Goal: Information Seeking & Learning: Learn about a topic

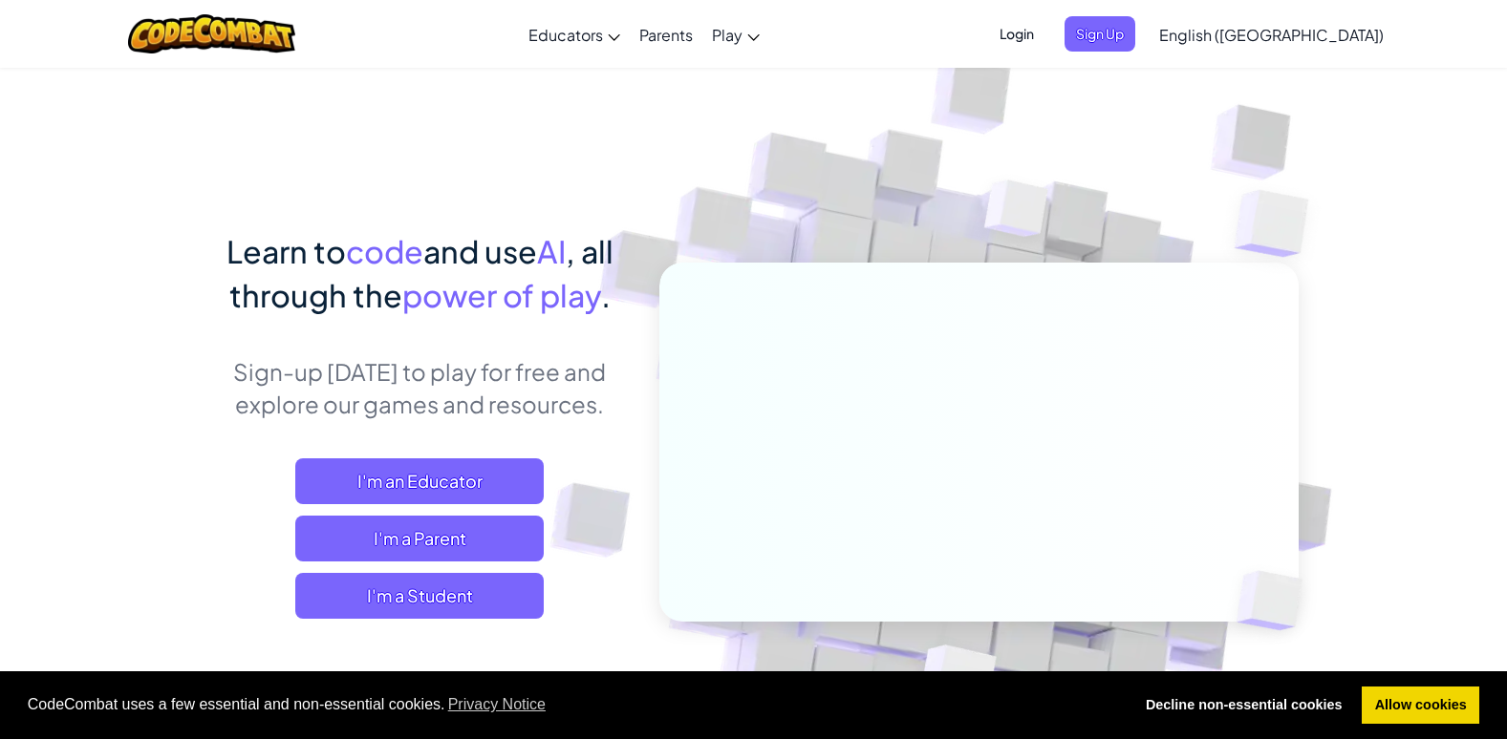
click at [1045, 33] on span "Login" at bounding box center [1016, 33] width 57 height 35
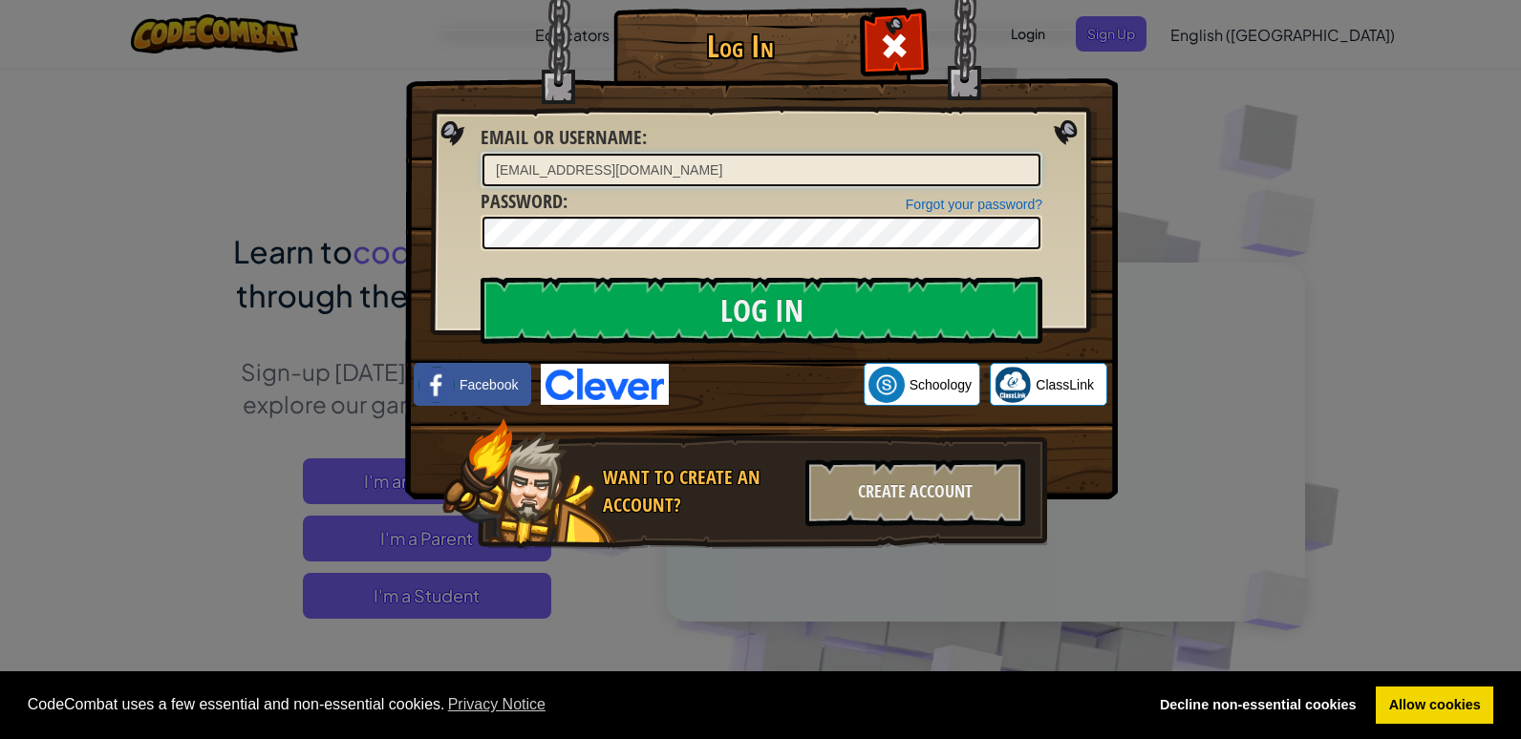
type input "[EMAIL_ADDRESS][DOMAIN_NAME]"
click at [481, 277] on input "Log In" at bounding box center [762, 310] width 562 height 67
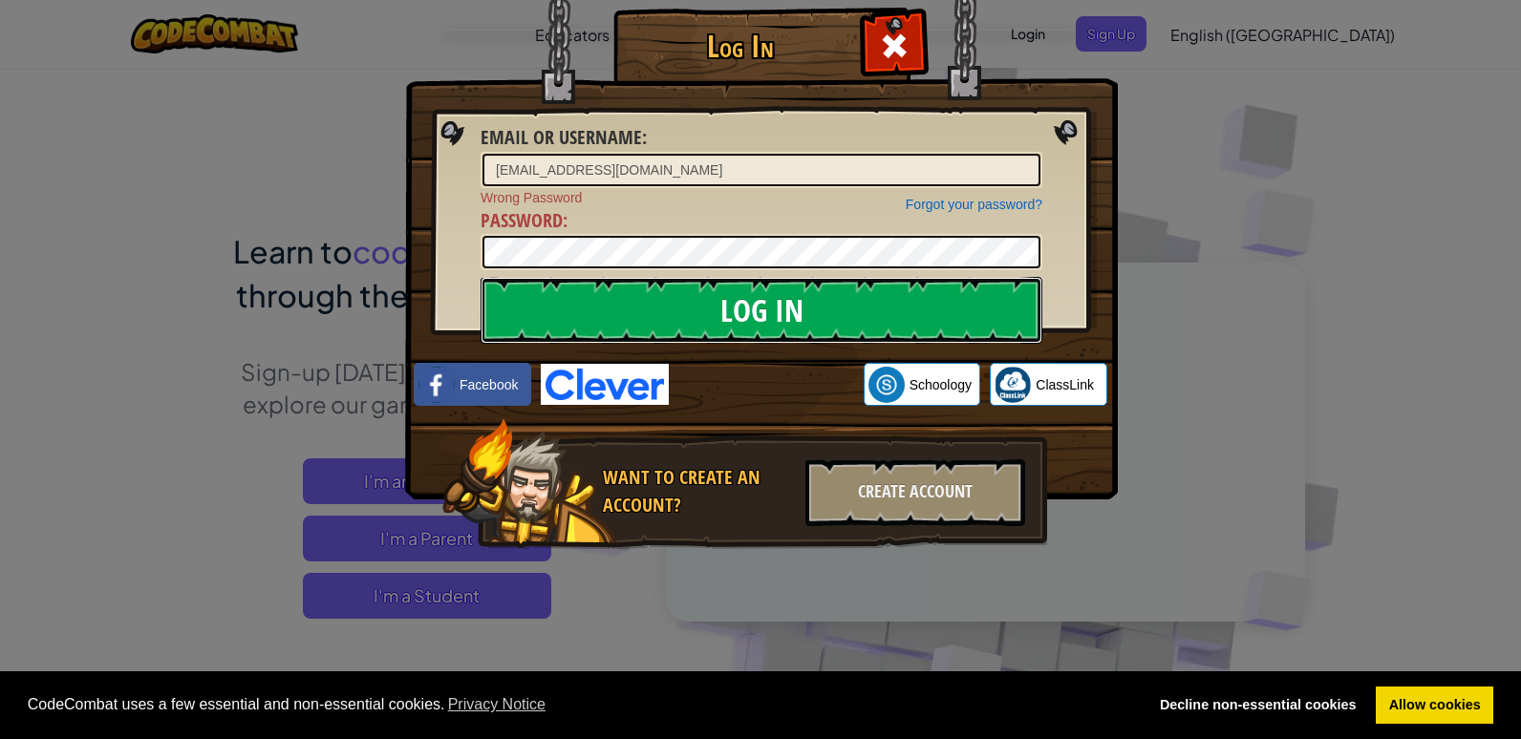
click at [810, 305] on input "Log In" at bounding box center [762, 310] width 562 height 67
click at [821, 304] on input "Log In" at bounding box center [762, 310] width 562 height 67
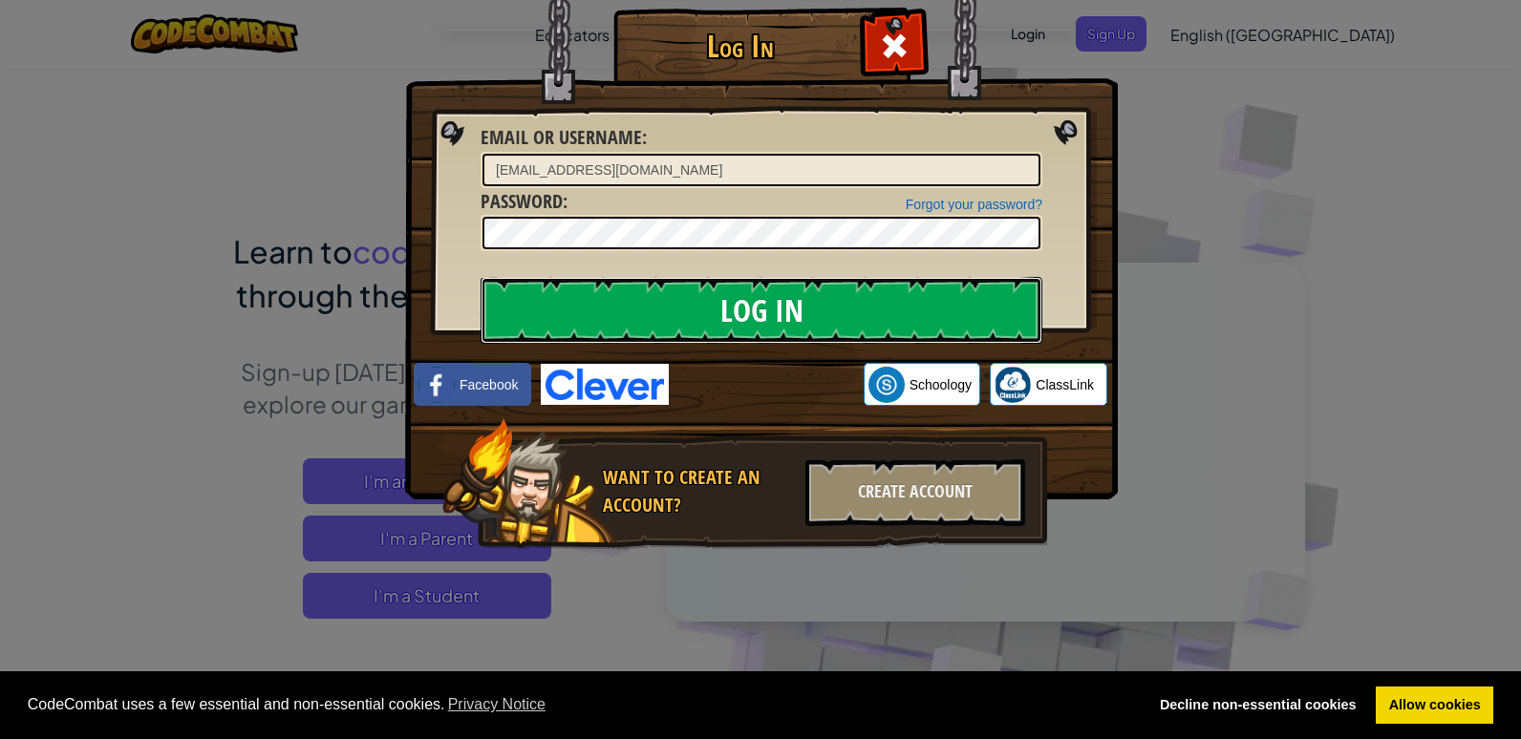
click at [821, 304] on input "Log In" at bounding box center [762, 310] width 562 height 67
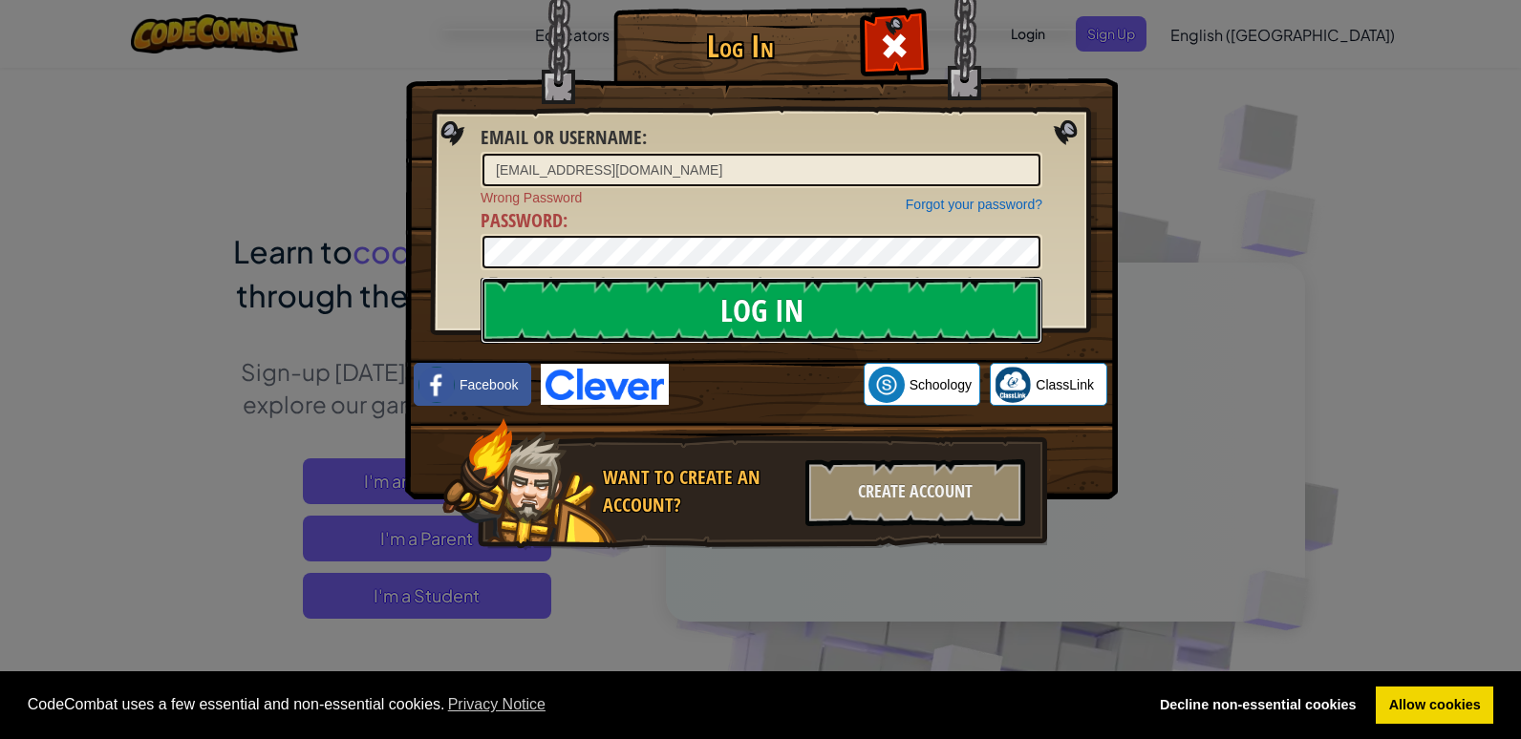
click at [821, 304] on input "Log In" at bounding box center [762, 310] width 562 height 67
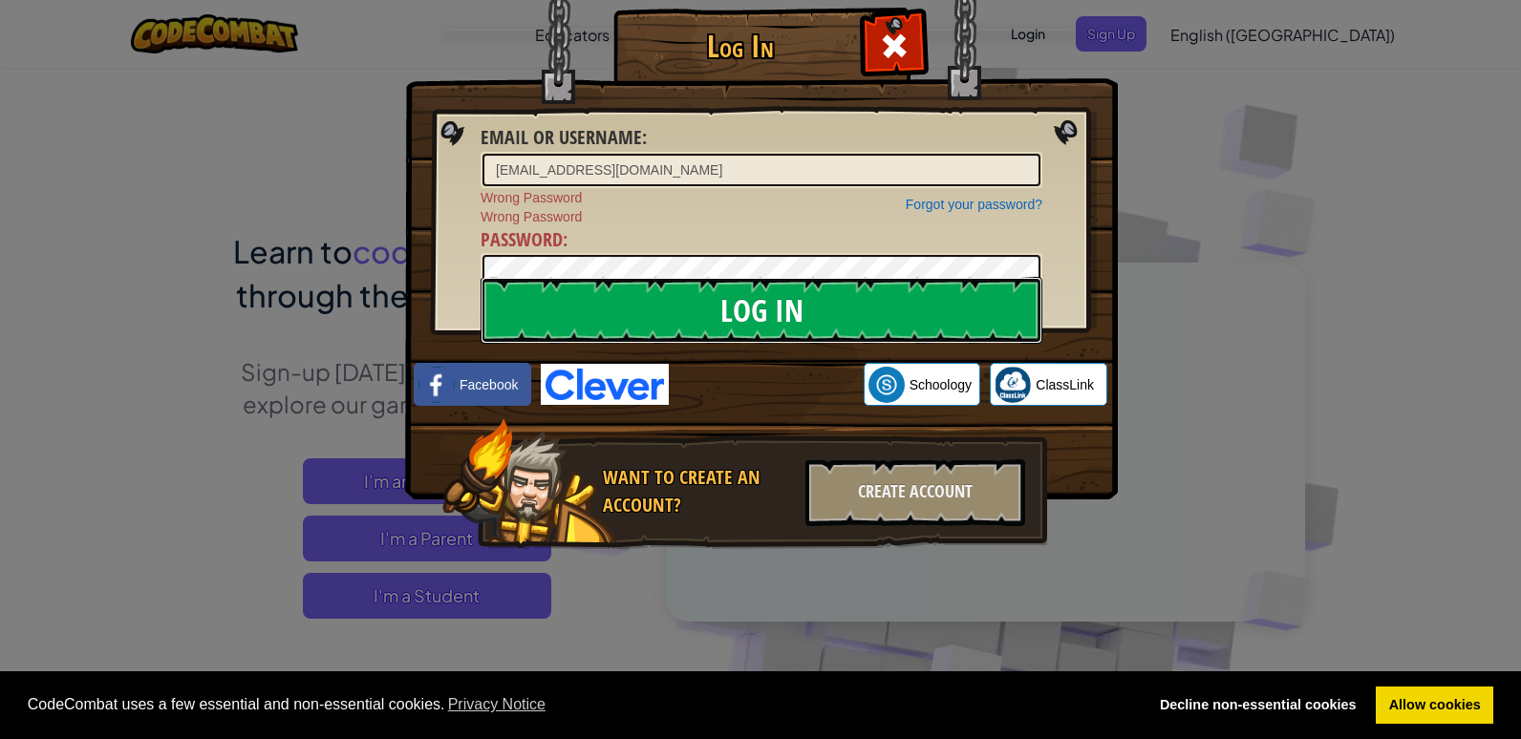
click at [737, 308] on input "Log In" at bounding box center [762, 310] width 562 height 67
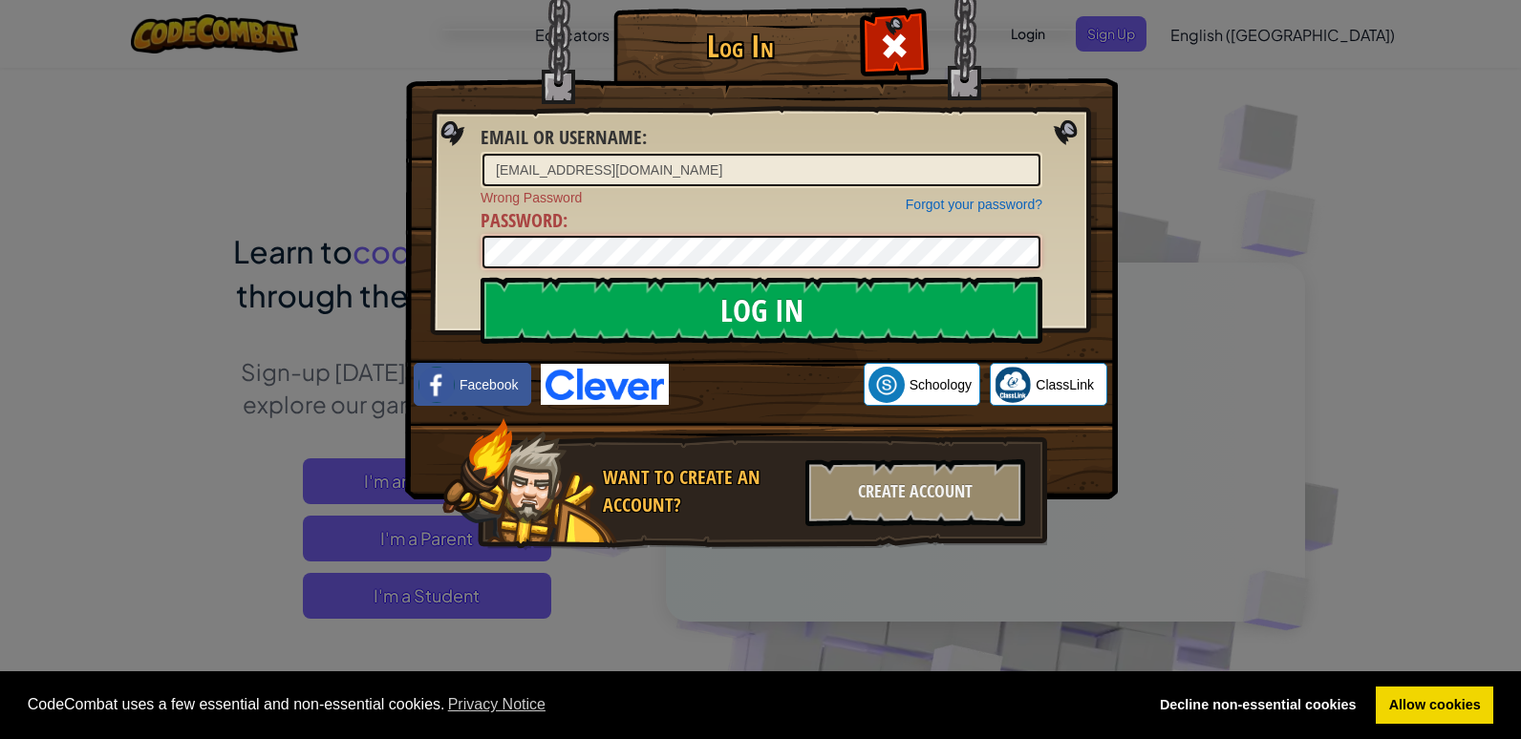
click at [481, 277] on input "Log In" at bounding box center [762, 310] width 562 height 67
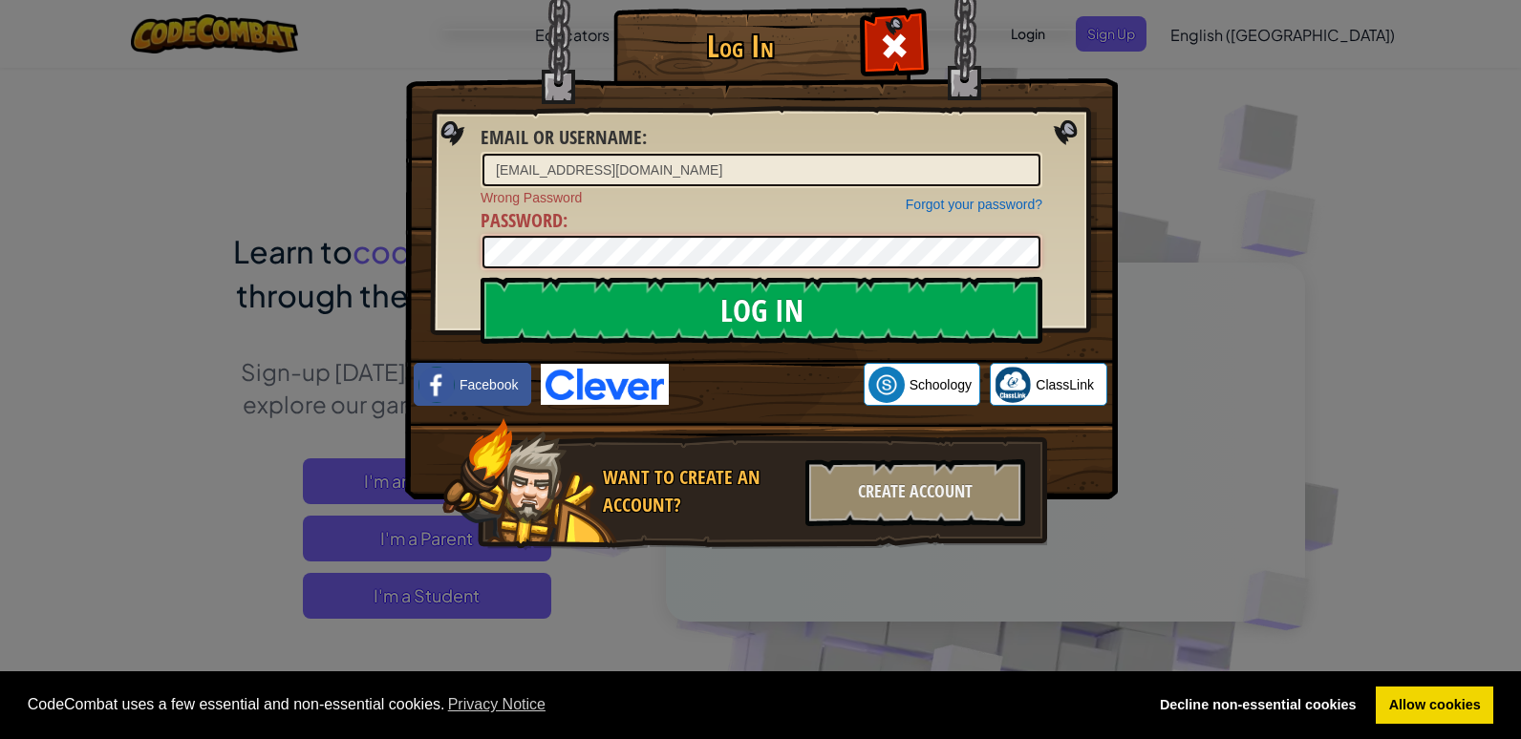
click at [481, 277] on input "Log In" at bounding box center [762, 310] width 562 height 67
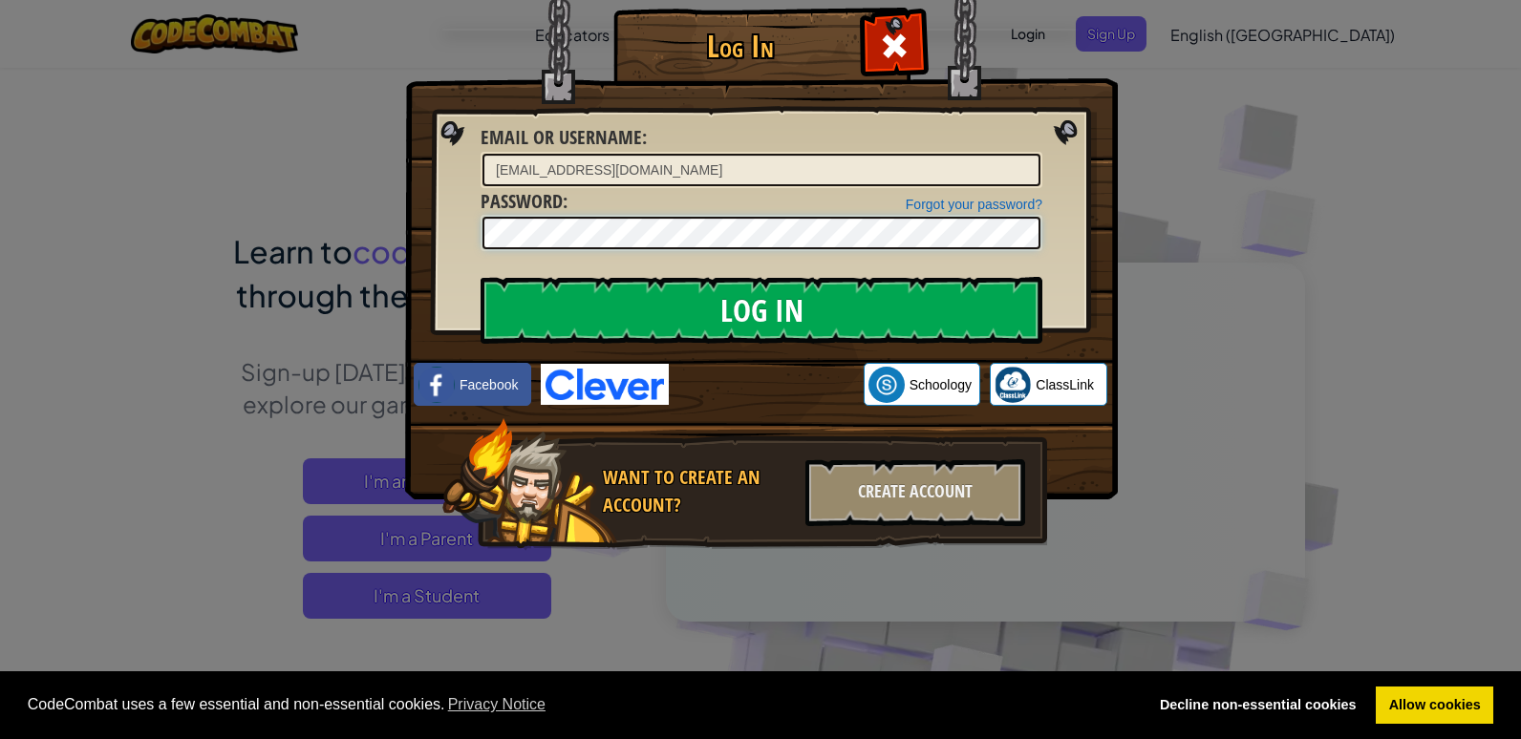
click at [481, 277] on input "Log In" at bounding box center [762, 310] width 562 height 67
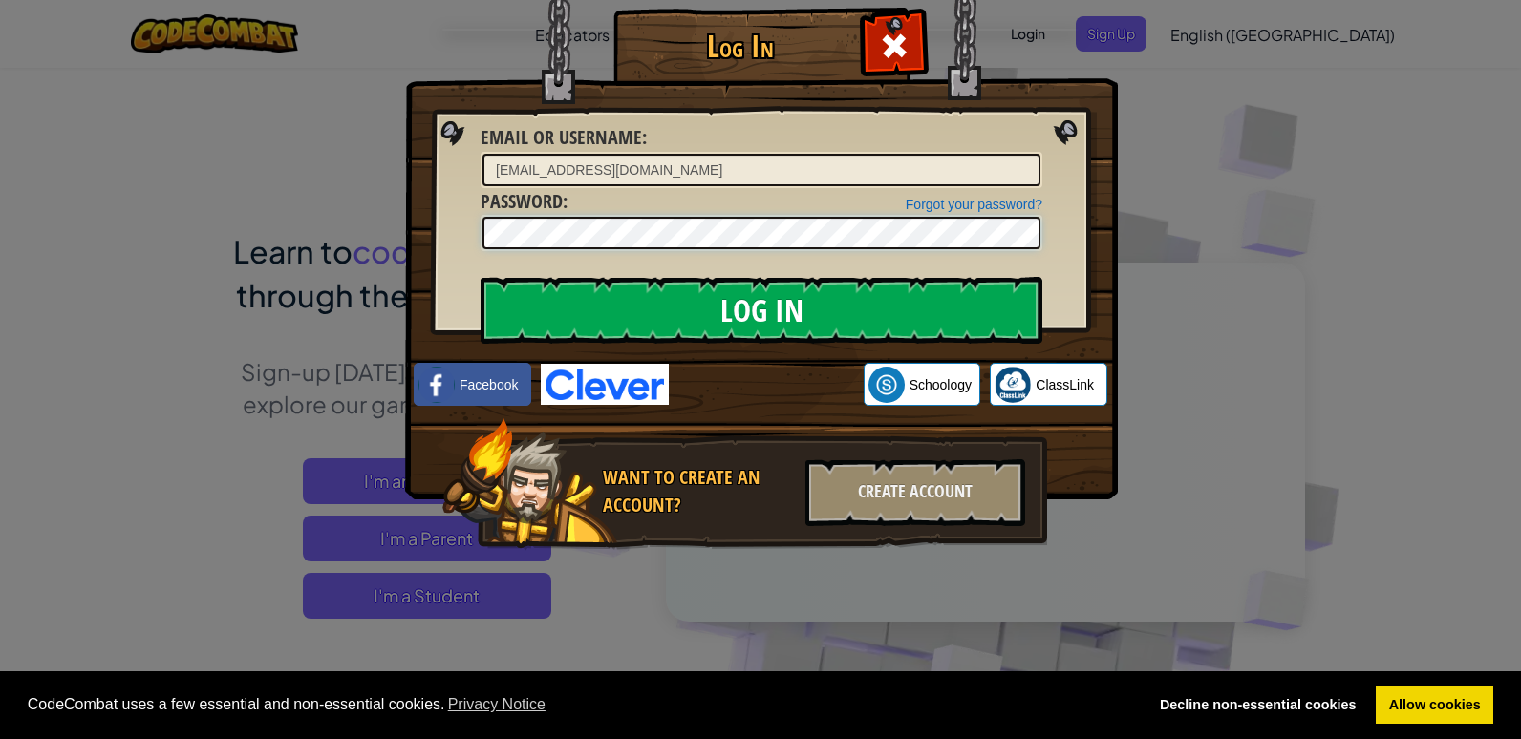
click at [481, 277] on input "Log In" at bounding box center [762, 310] width 562 height 67
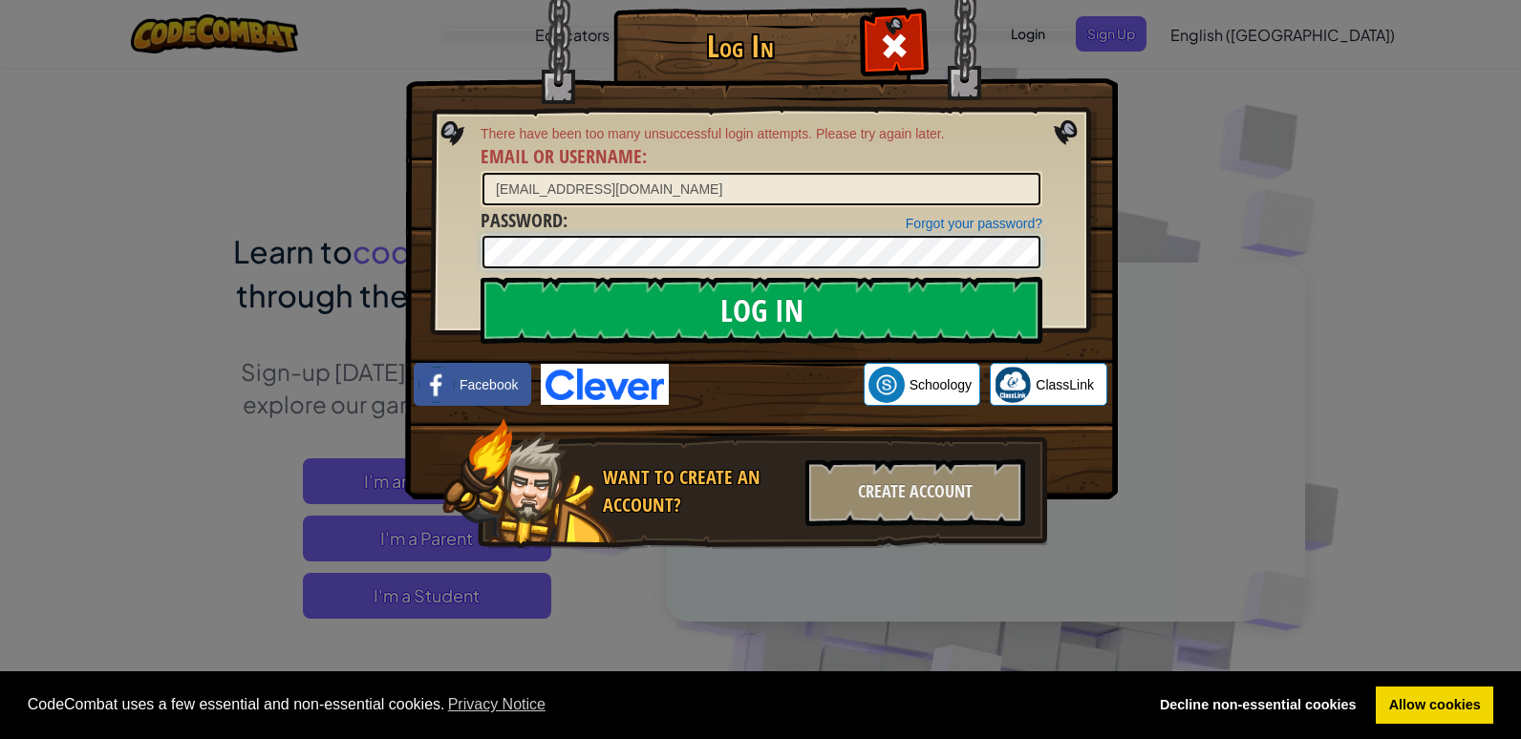
click at [481, 277] on input "Log In" at bounding box center [762, 310] width 562 height 67
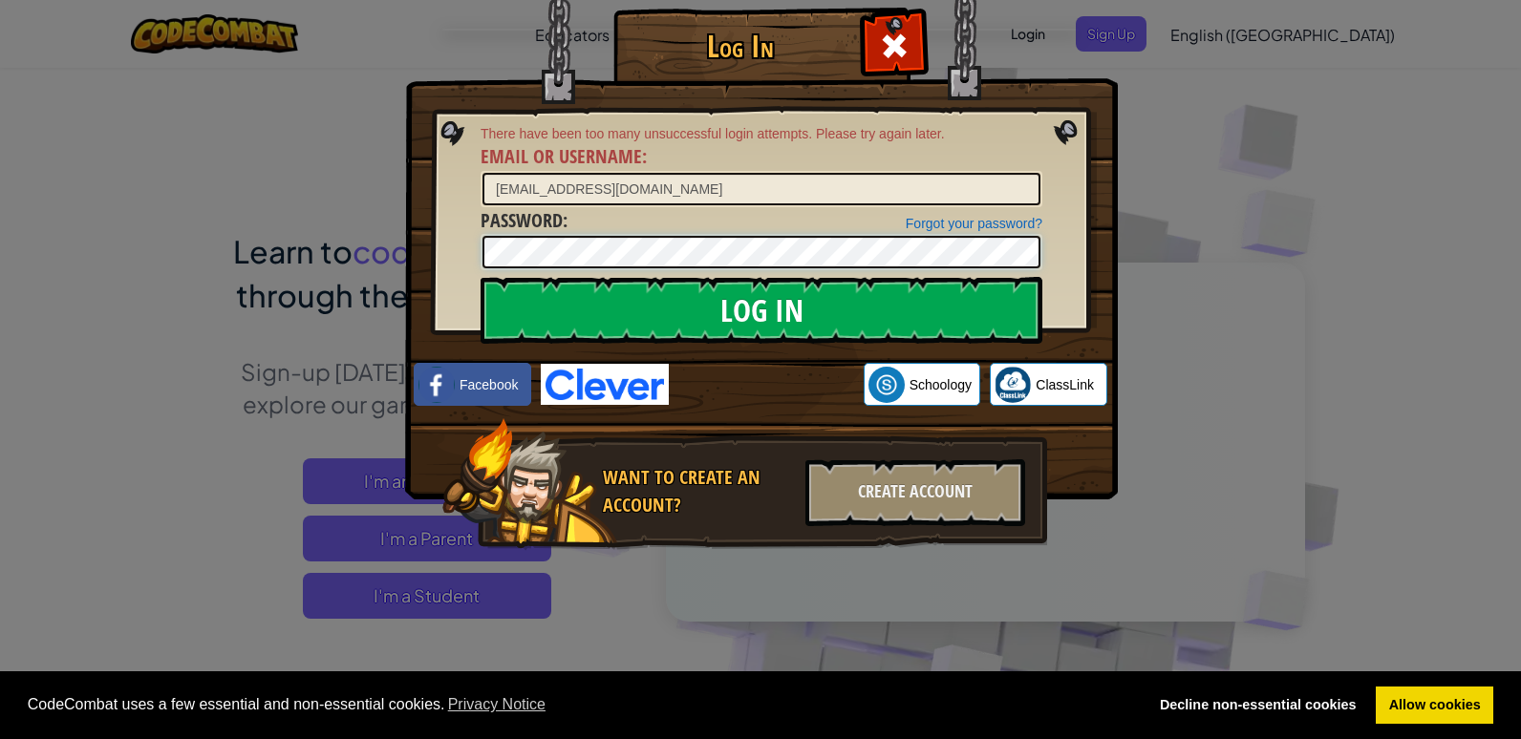
click at [481, 277] on input "Log In" at bounding box center [762, 310] width 562 height 67
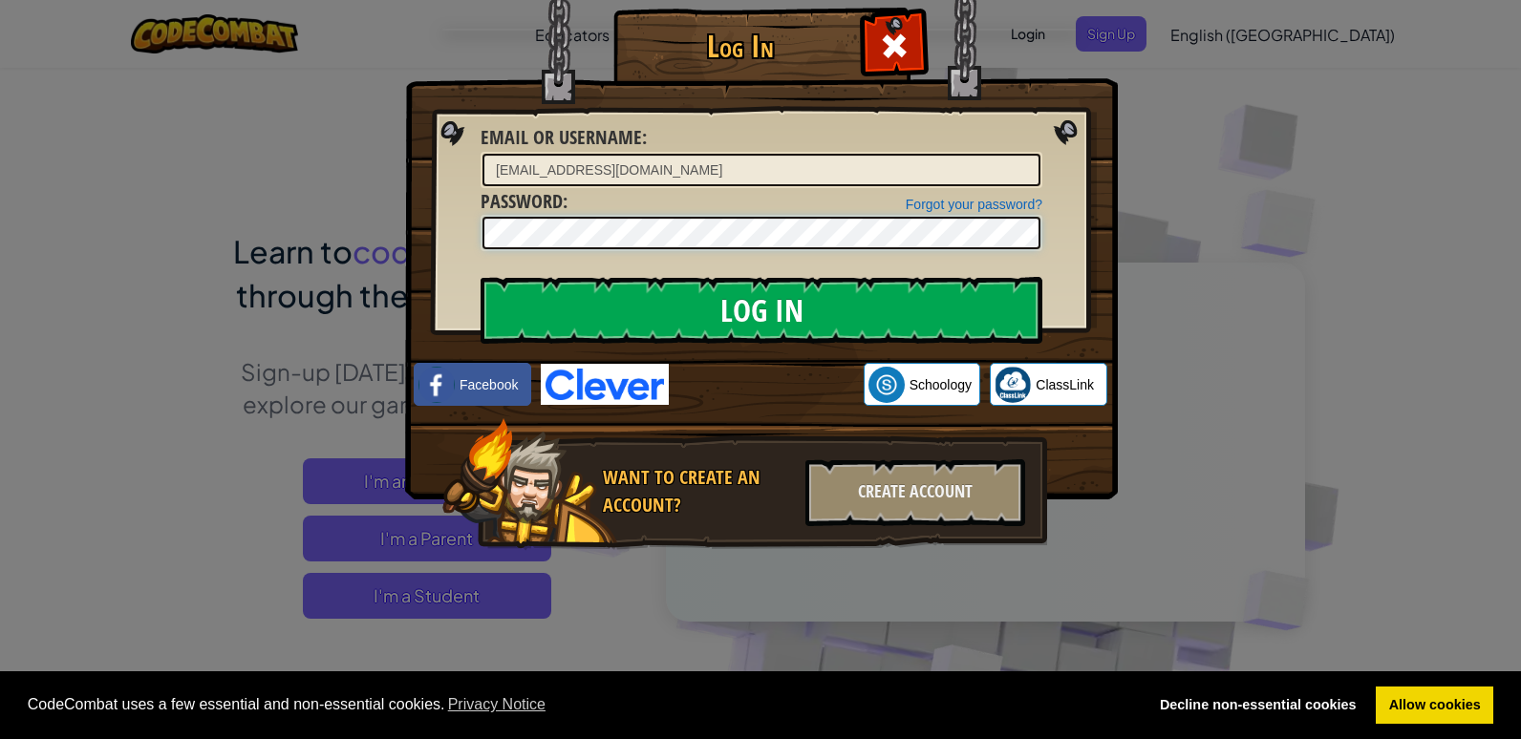
click at [481, 277] on input "Log In" at bounding box center [762, 310] width 562 height 67
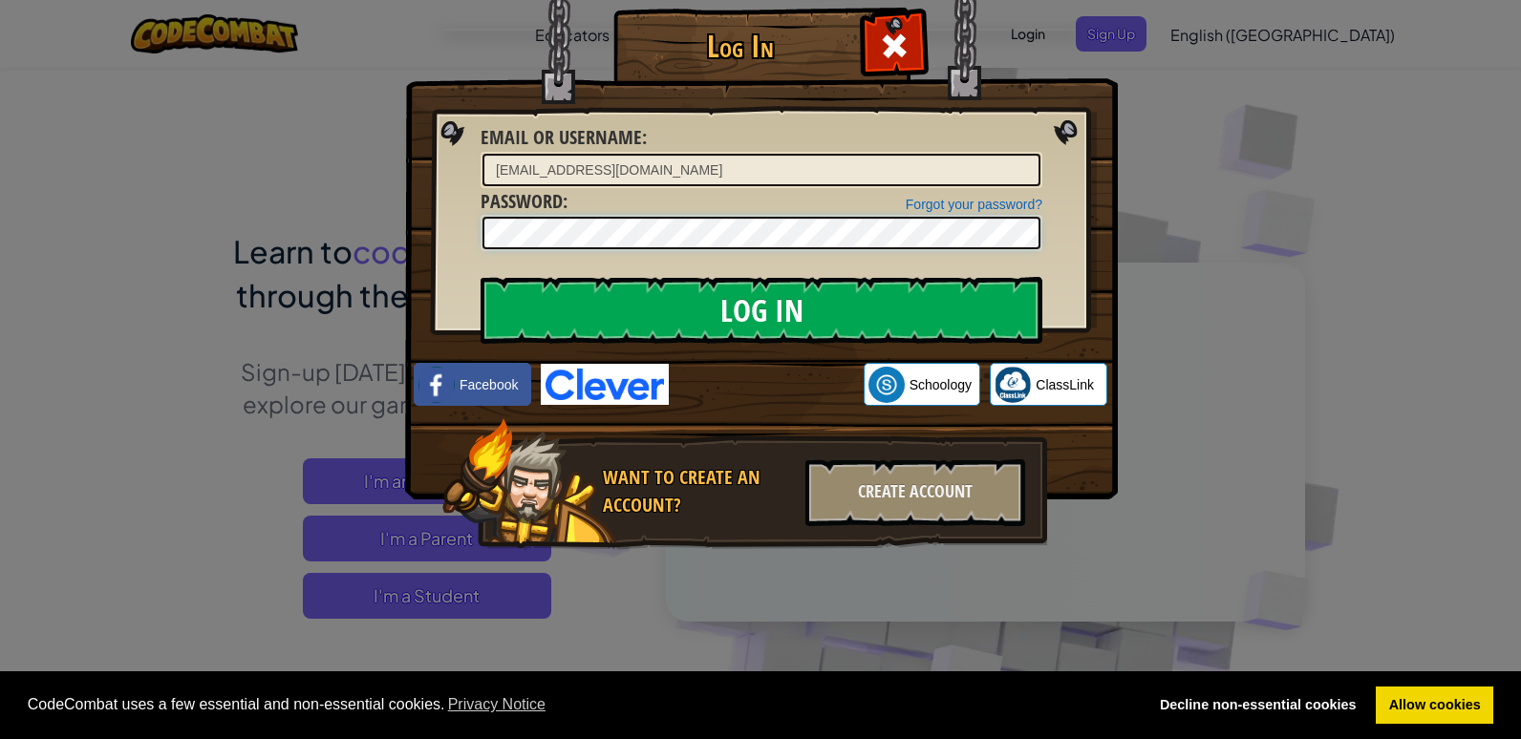
click at [481, 277] on input "Log In" at bounding box center [762, 310] width 562 height 67
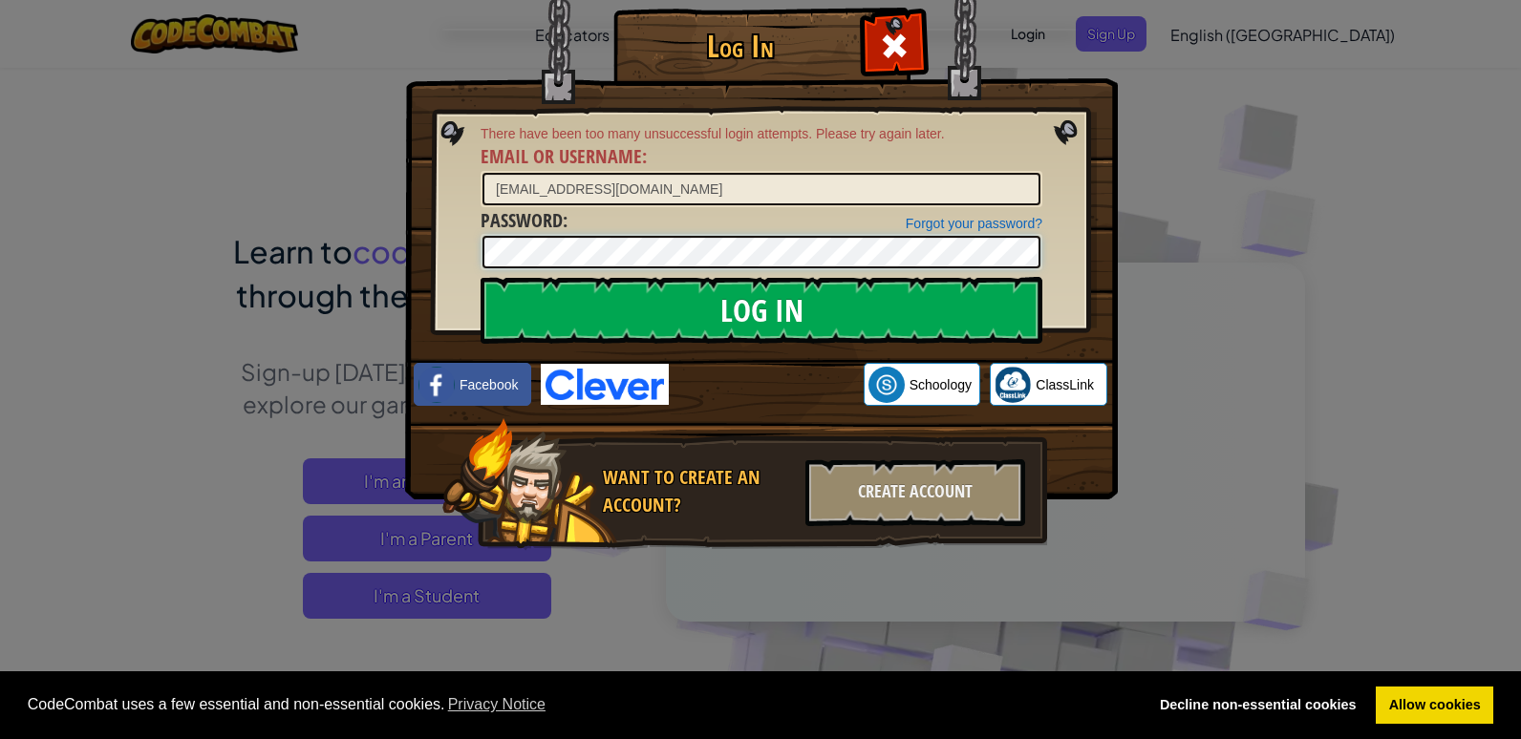
click at [481, 277] on input "Log In" at bounding box center [762, 310] width 562 height 67
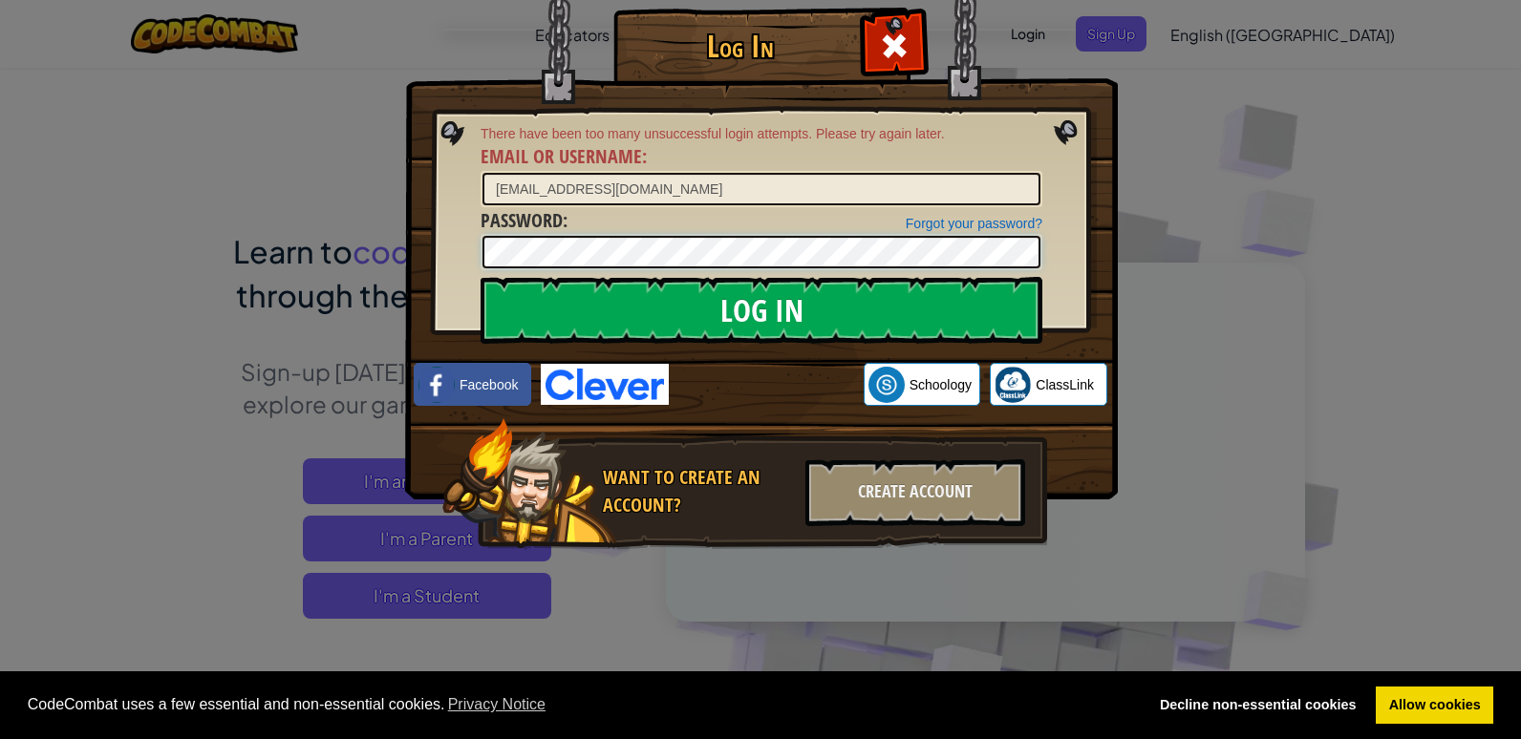
click at [481, 277] on input "Log In" at bounding box center [762, 310] width 562 height 67
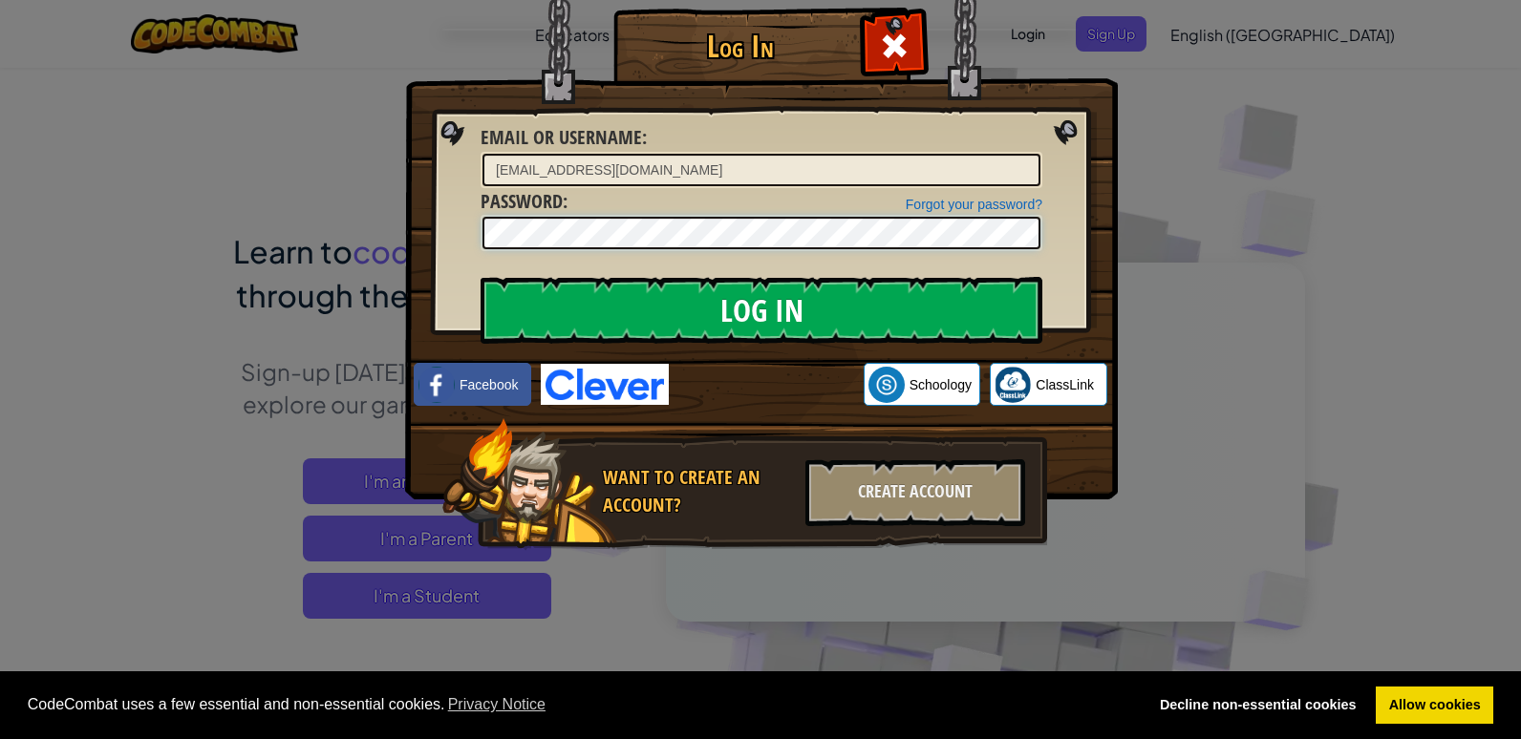
click at [481, 277] on input "Log In" at bounding box center [762, 310] width 562 height 67
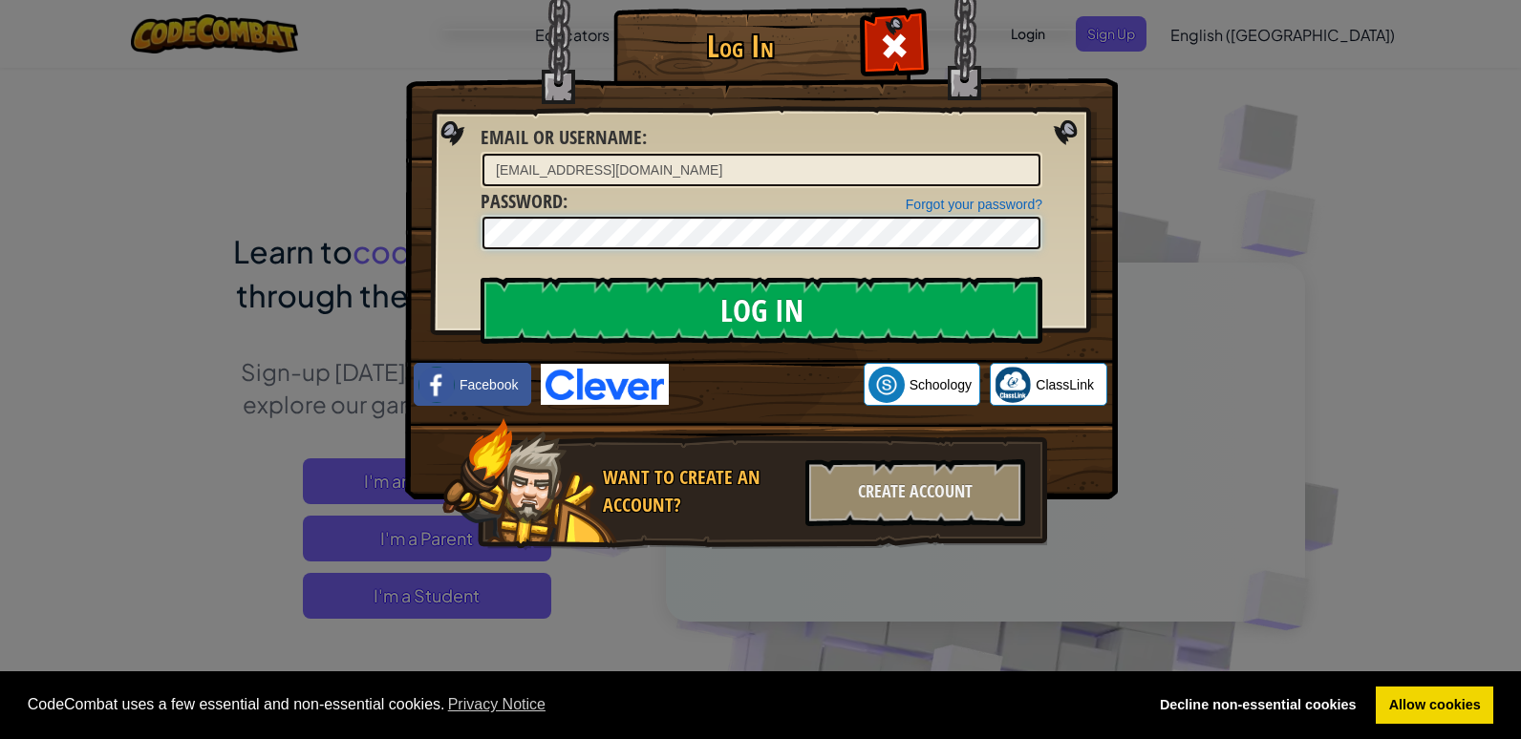
click at [481, 277] on input "Log In" at bounding box center [762, 310] width 562 height 67
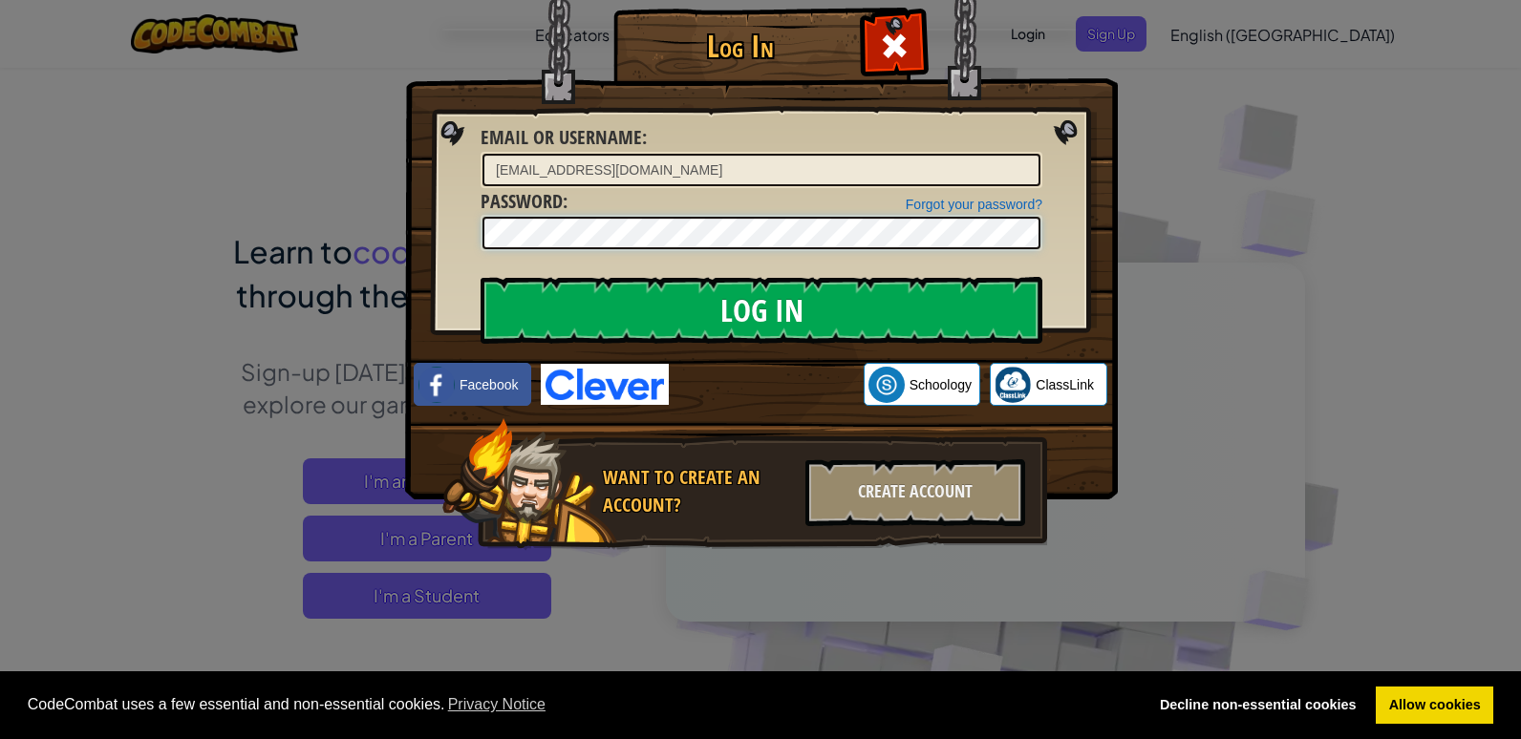
click at [481, 277] on input "Log In" at bounding box center [762, 310] width 562 height 67
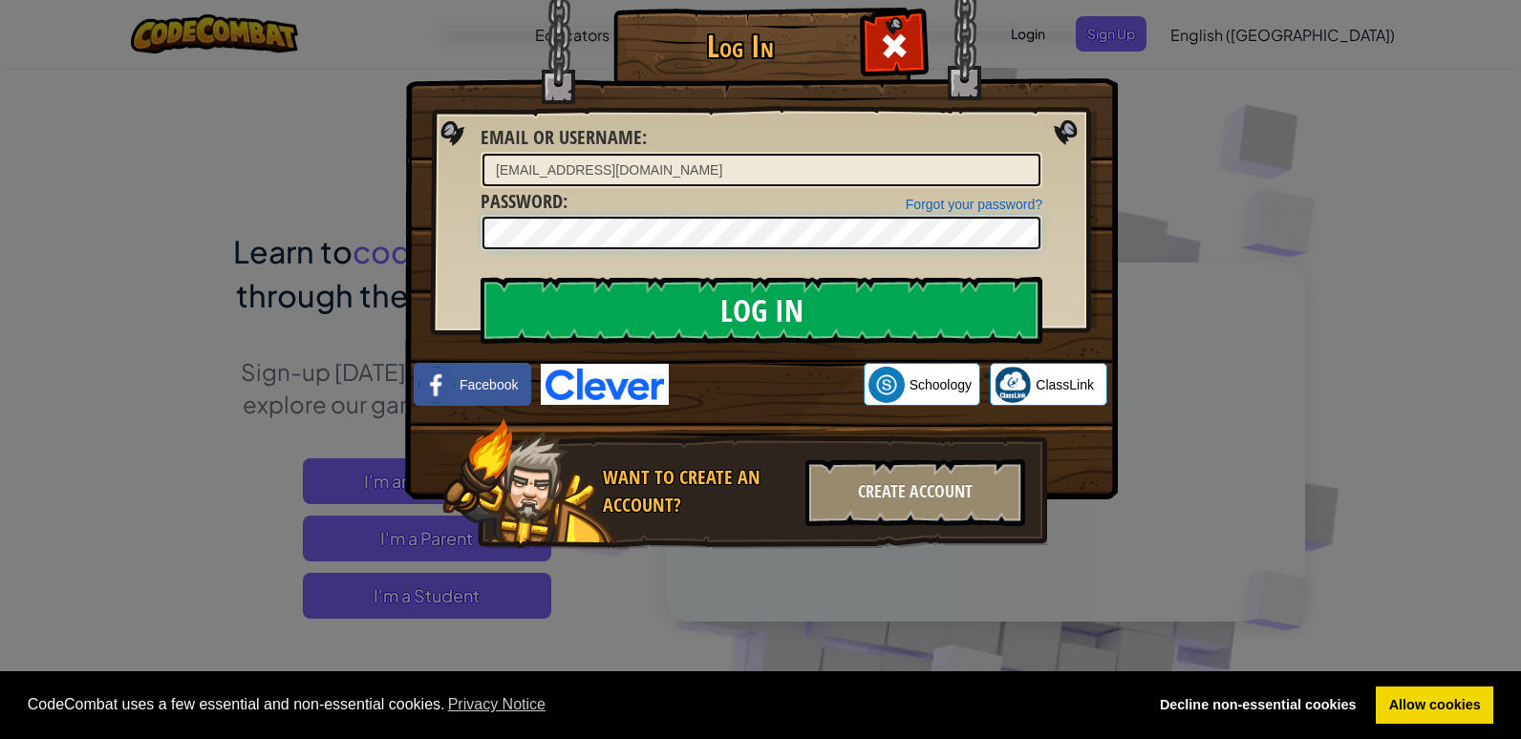
click at [481, 277] on input "Log In" at bounding box center [762, 310] width 562 height 67
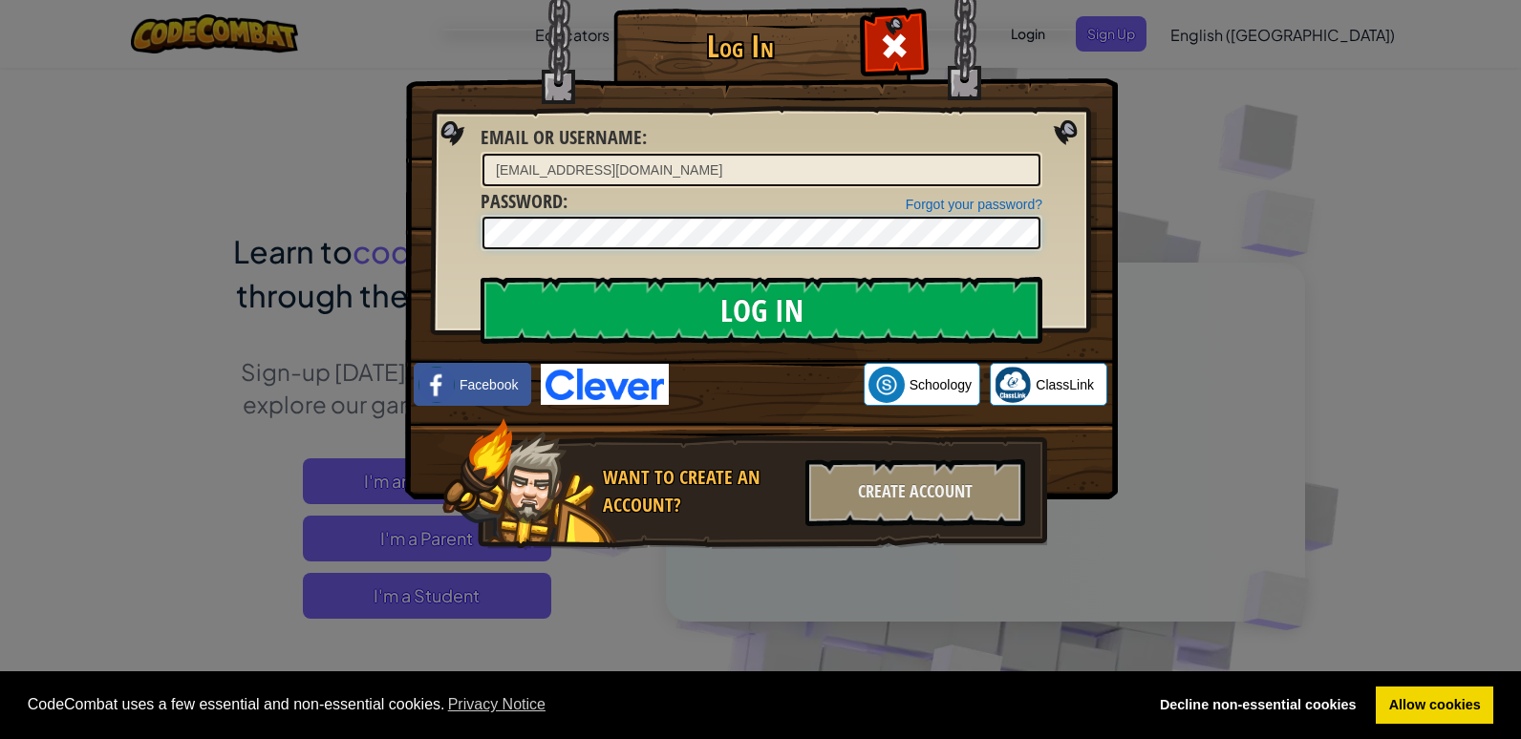
click at [481, 277] on input "Log In" at bounding box center [762, 310] width 562 height 67
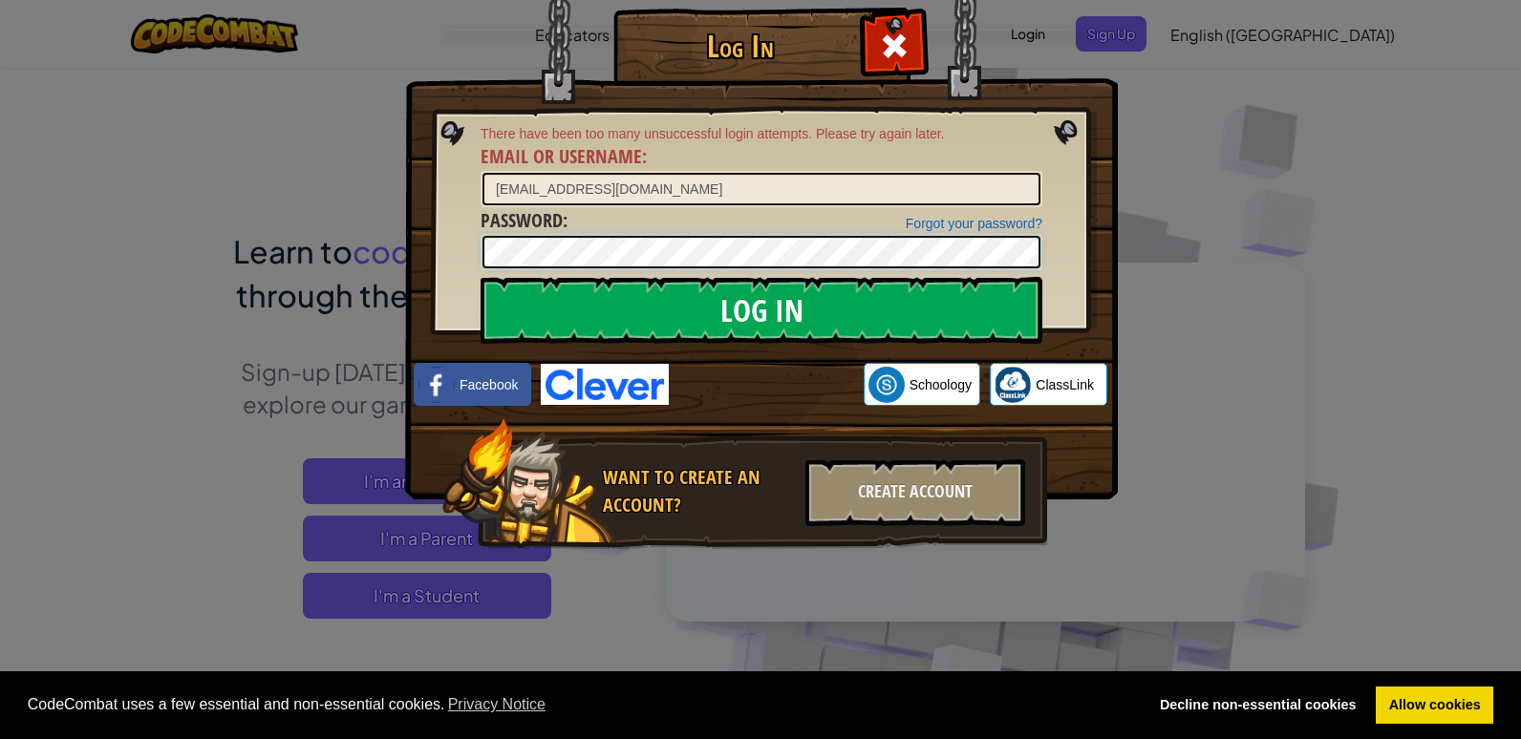
click at [481, 277] on input "Log In" at bounding box center [762, 310] width 562 height 67
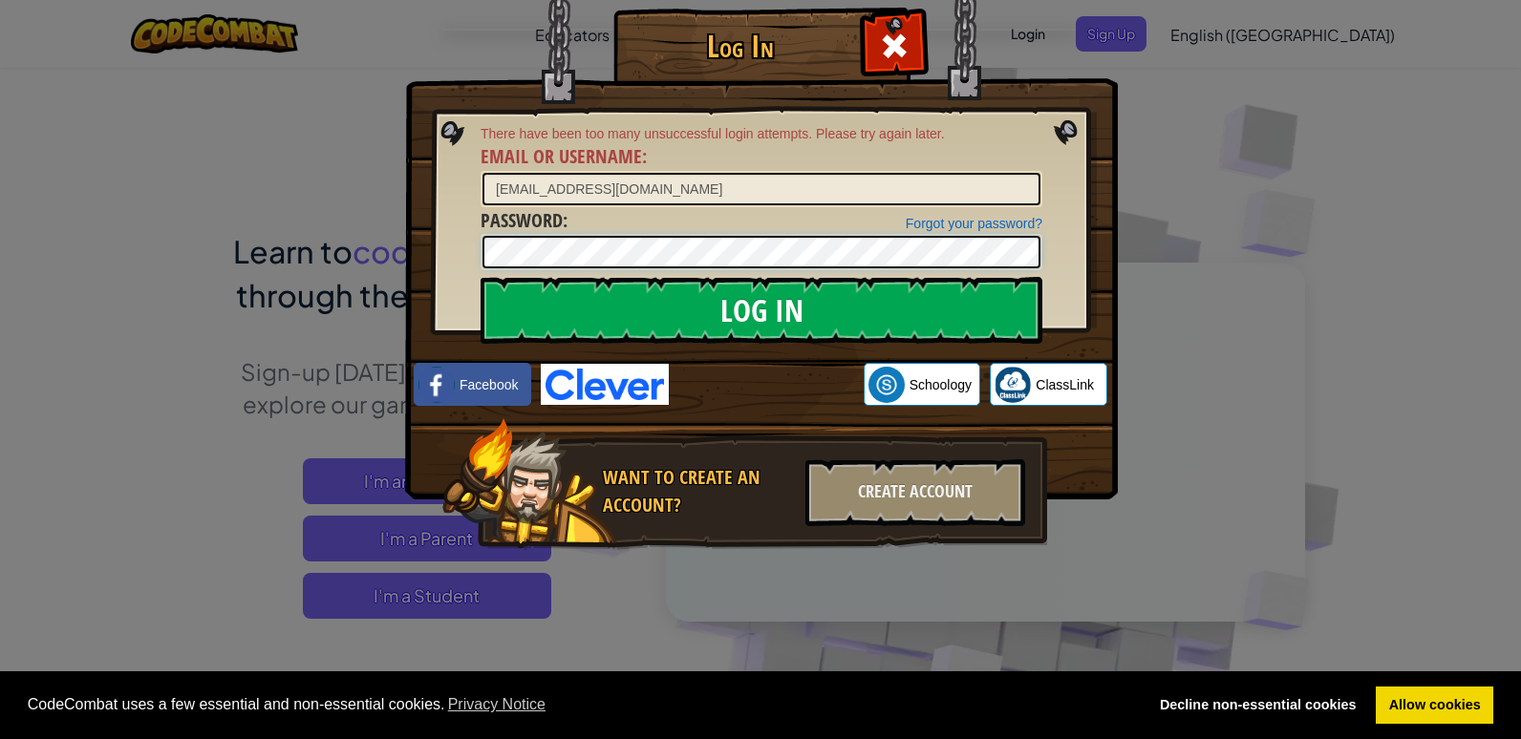
click at [481, 277] on input "Log In" at bounding box center [762, 310] width 562 height 67
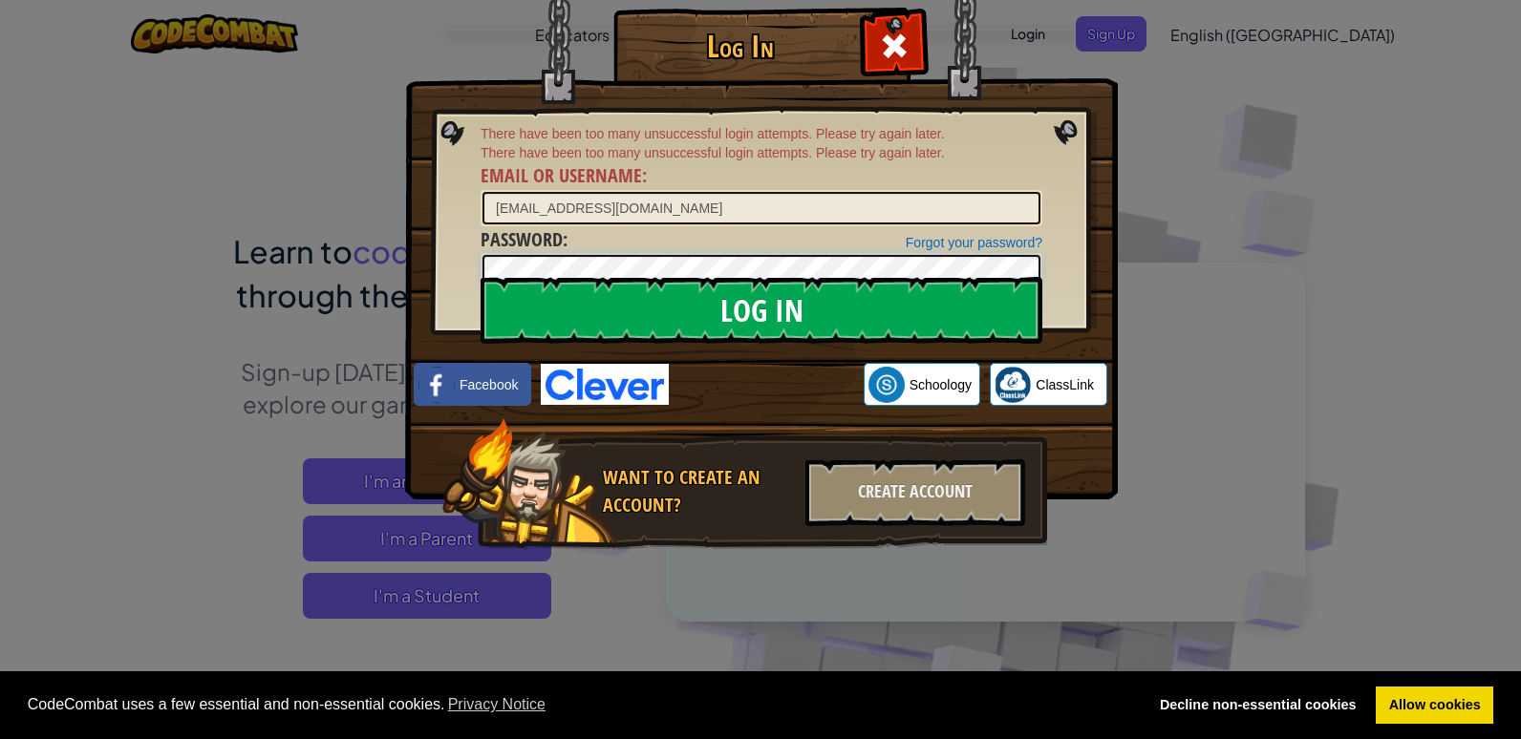
click at [481, 277] on input "Log In" at bounding box center [762, 310] width 562 height 67
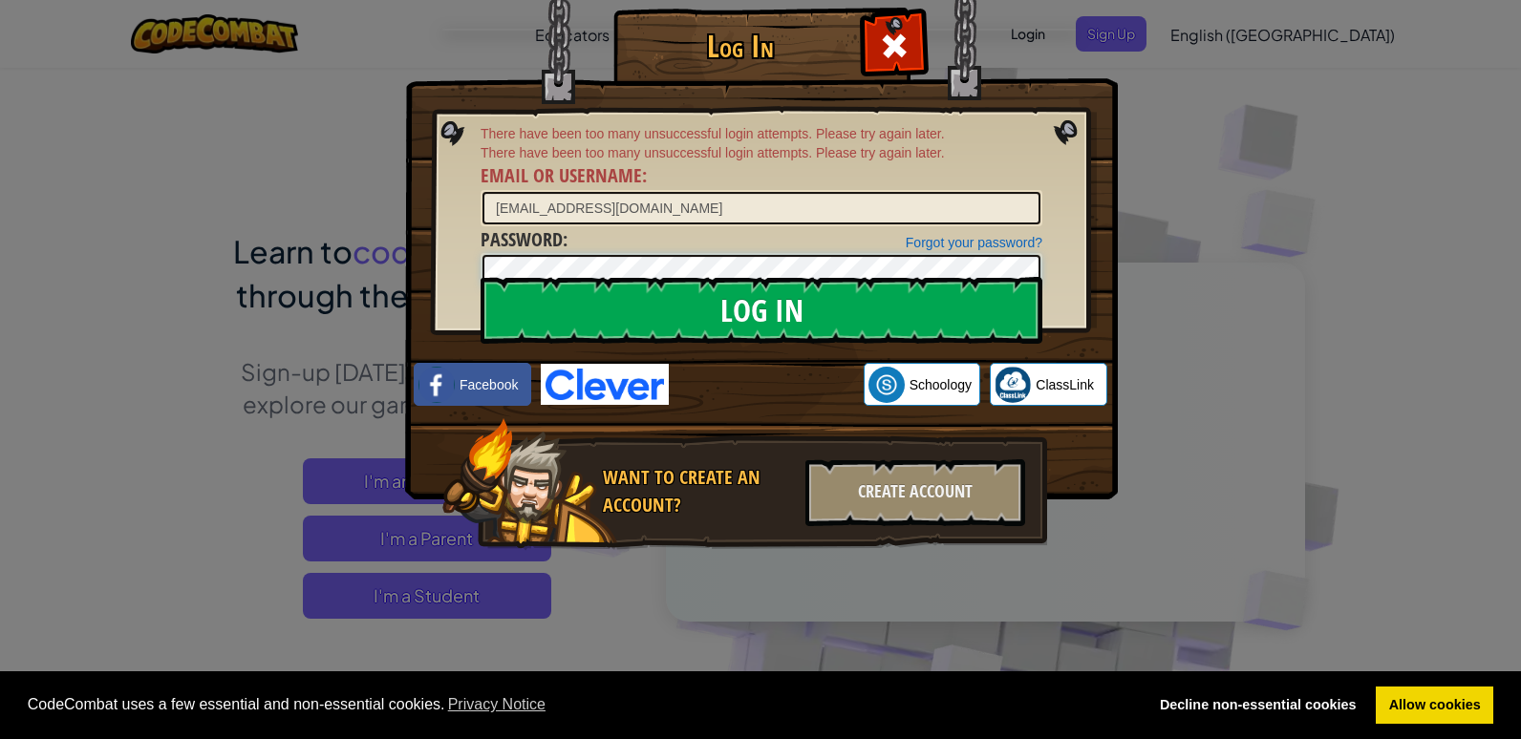
click at [481, 277] on input "Log In" at bounding box center [762, 310] width 562 height 67
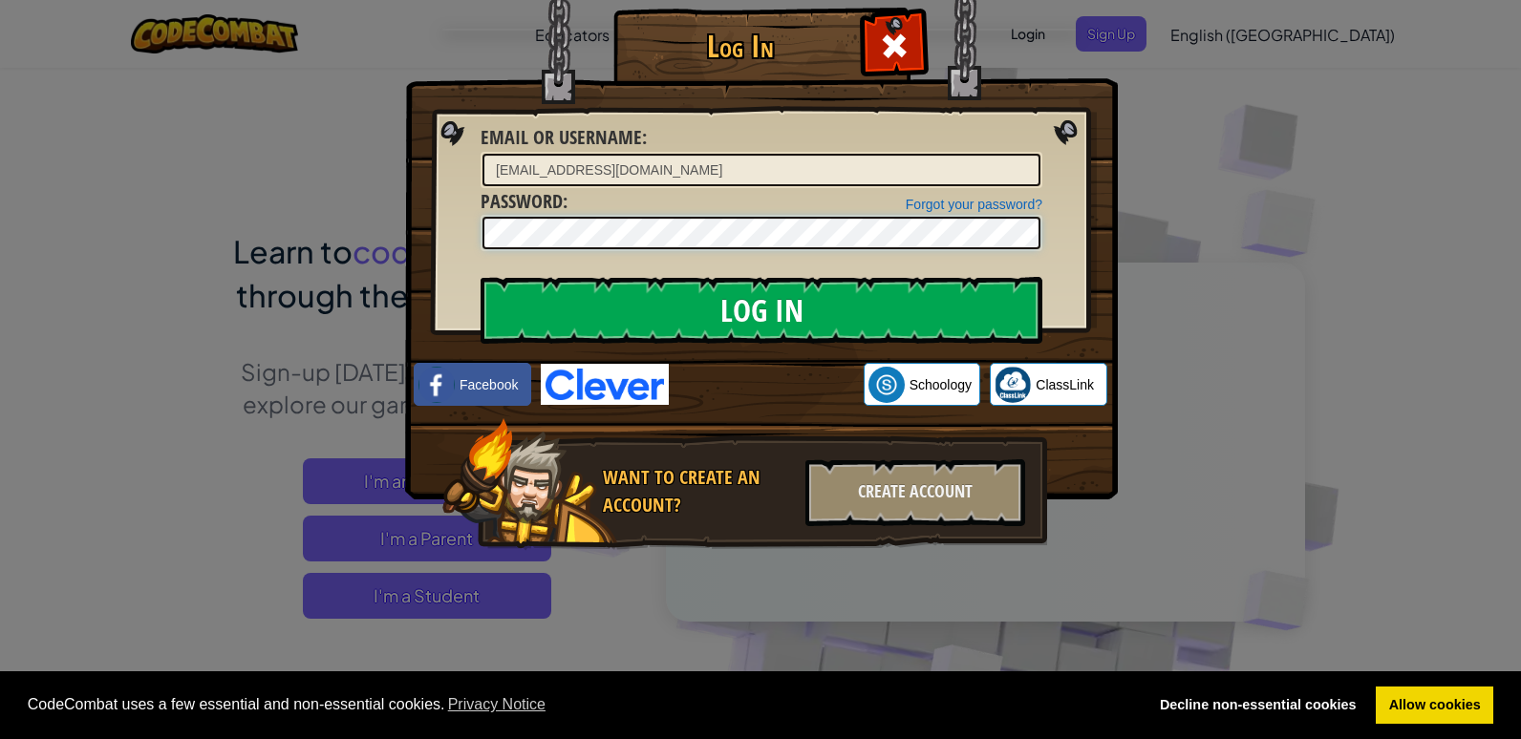
click at [481, 277] on input "Log In" at bounding box center [762, 310] width 562 height 67
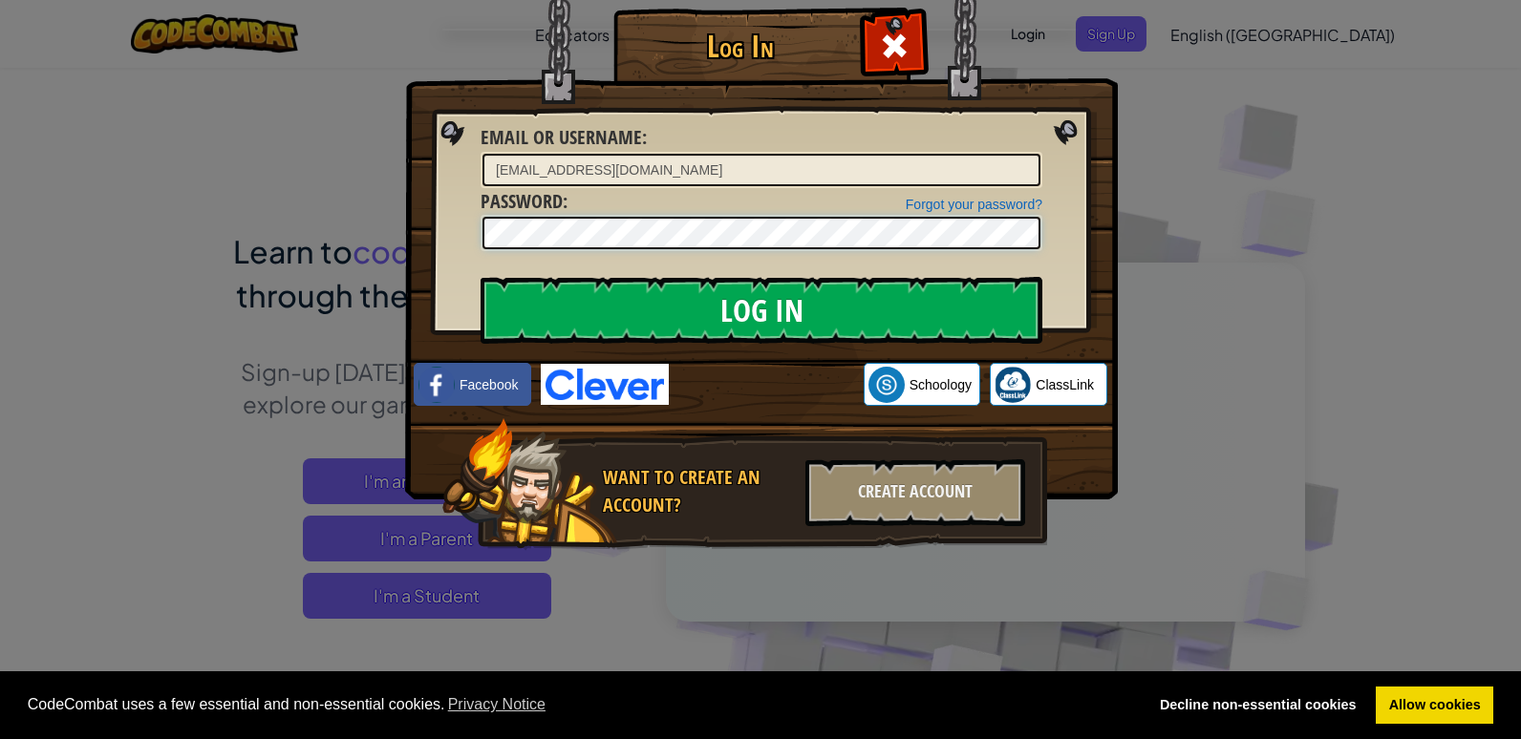
click at [481, 277] on input "Log In" at bounding box center [762, 310] width 562 height 67
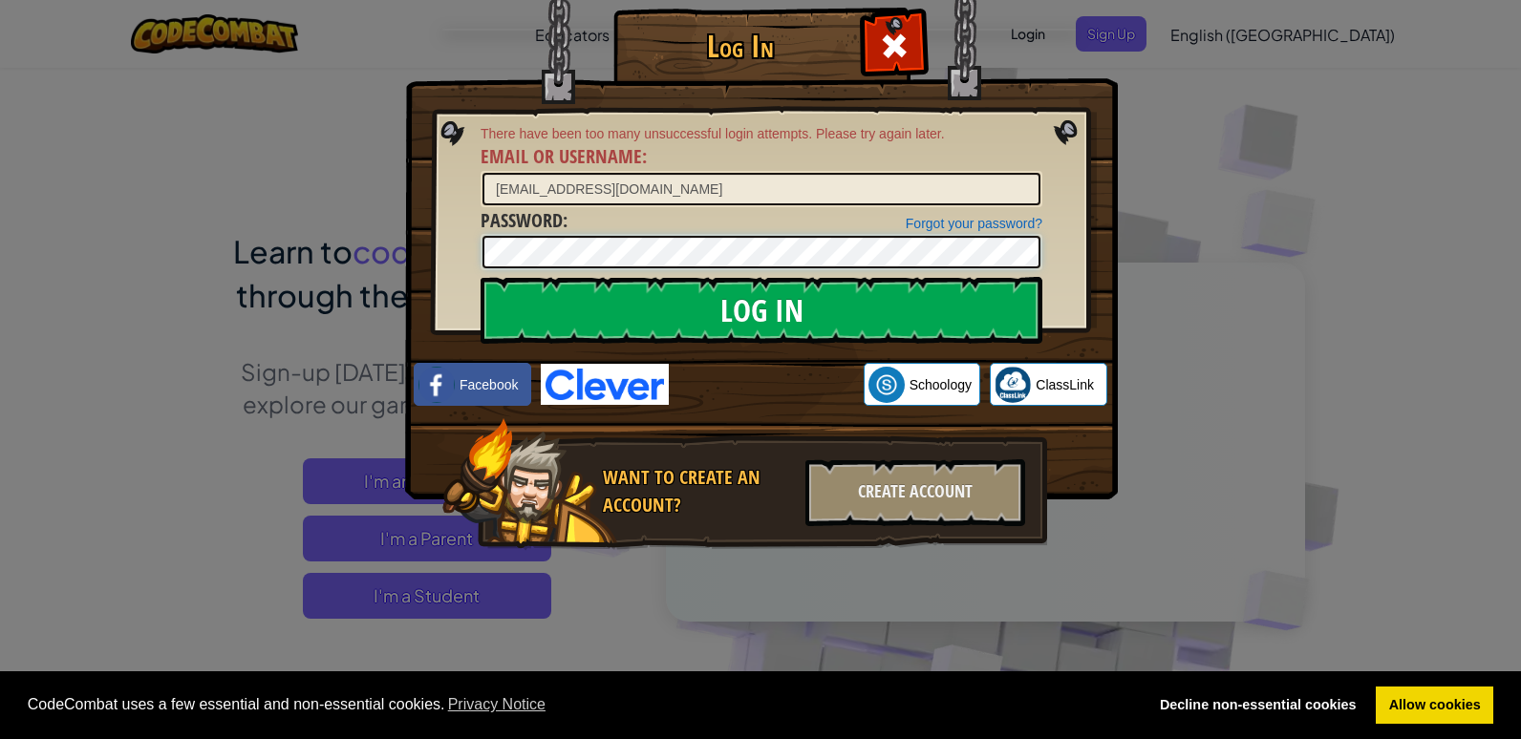
click at [481, 277] on input "Log In" at bounding box center [762, 310] width 562 height 67
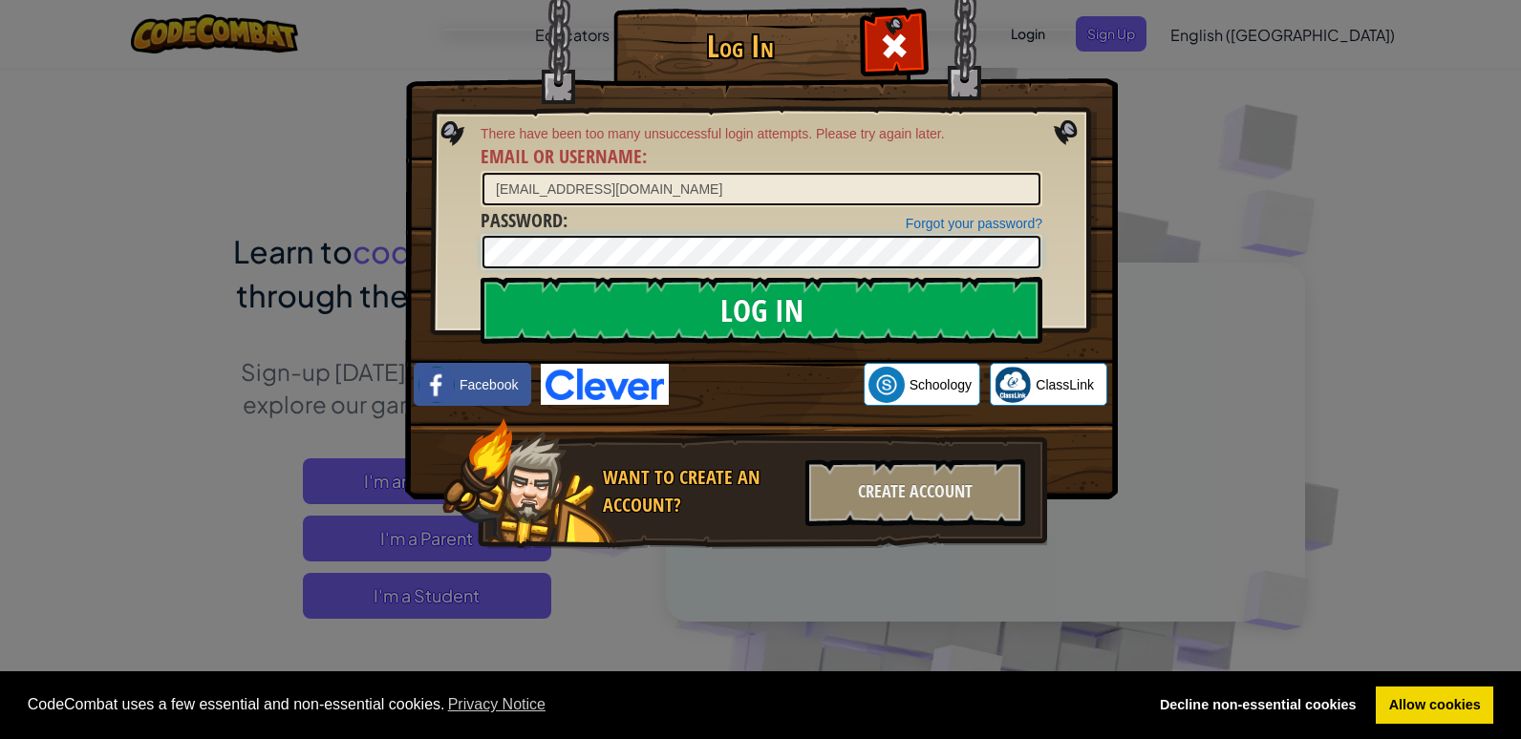
click at [481, 277] on input "Log In" at bounding box center [762, 310] width 562 height 67
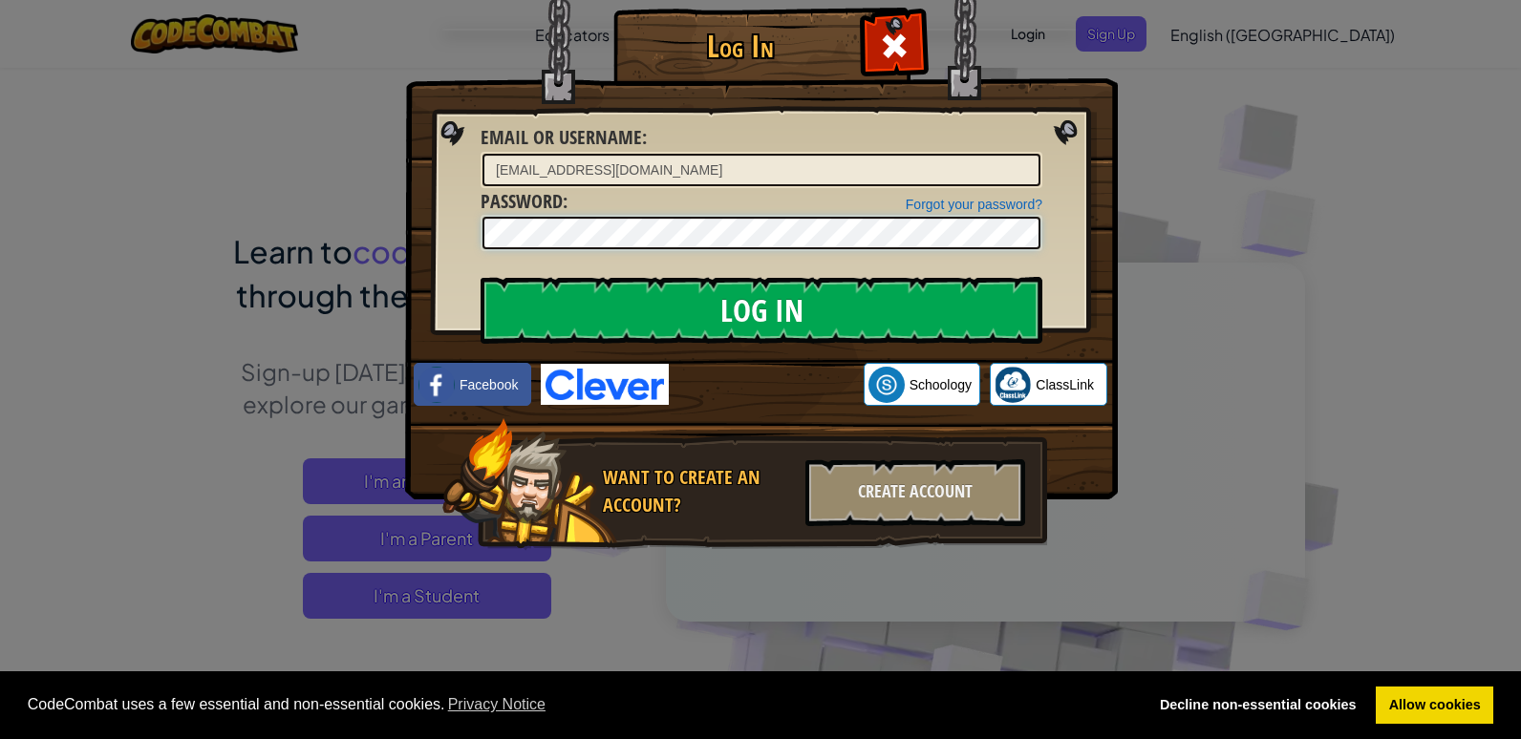
click at [481, 277] on input "Log In" at bounding box center [762, 310] width 562 height 67
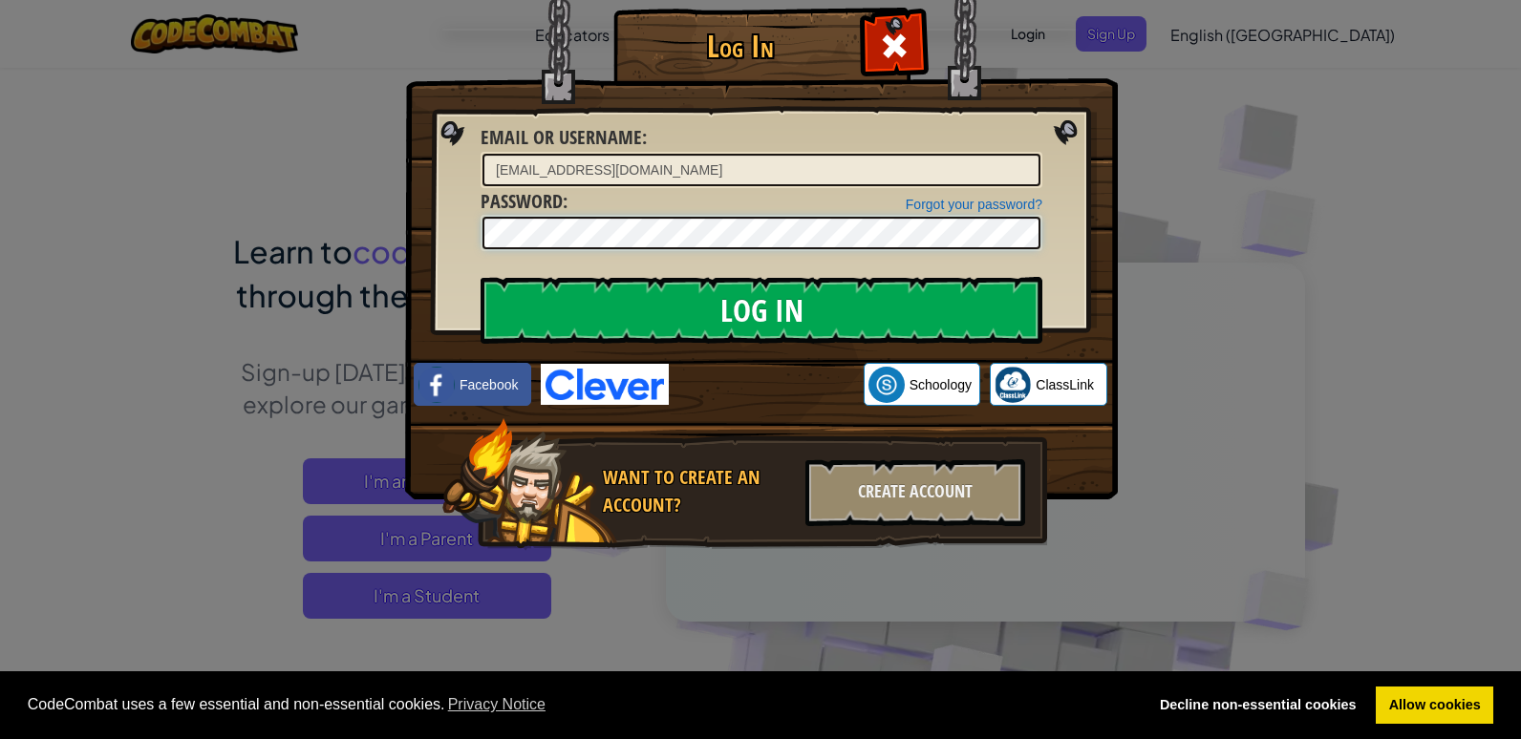
click at [481, 277] on input "Log In" at bounding box center [762, 310] width 562 height 67
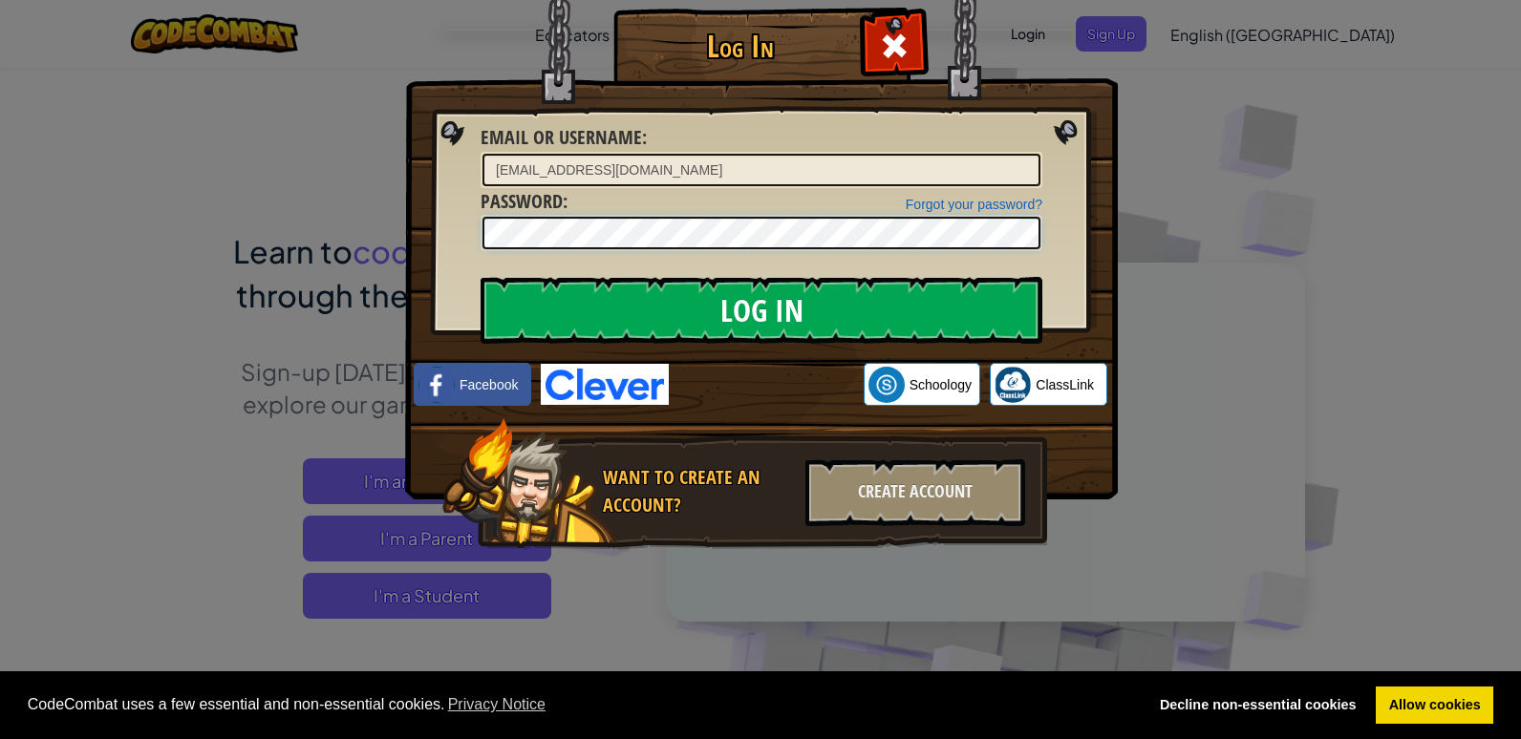
click at [481, 277] on input "Log In" at bounding box center [762, 310] width 562 height 67
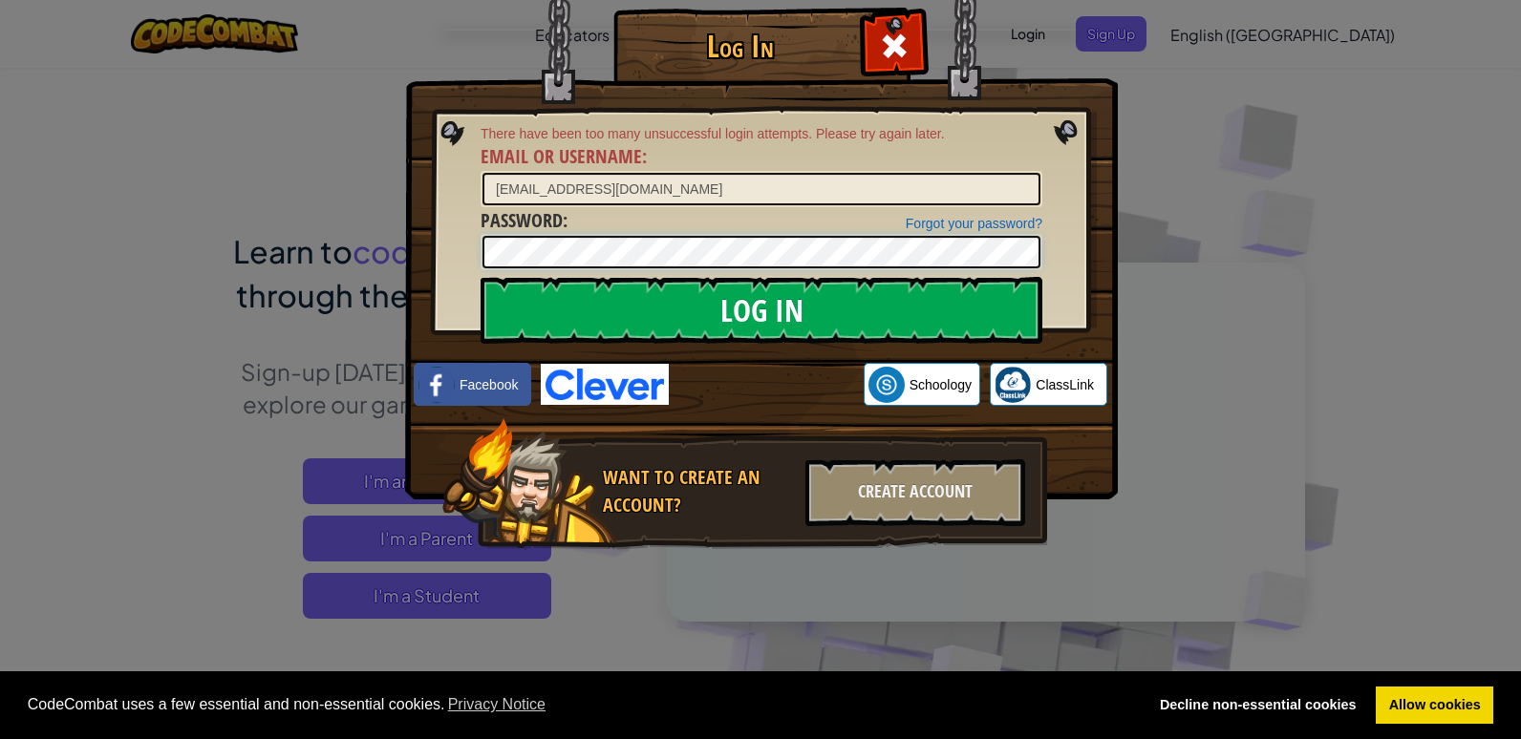
click at [481, 277] on input "Log In" at bounding box center [762, 310] width 562 height 67
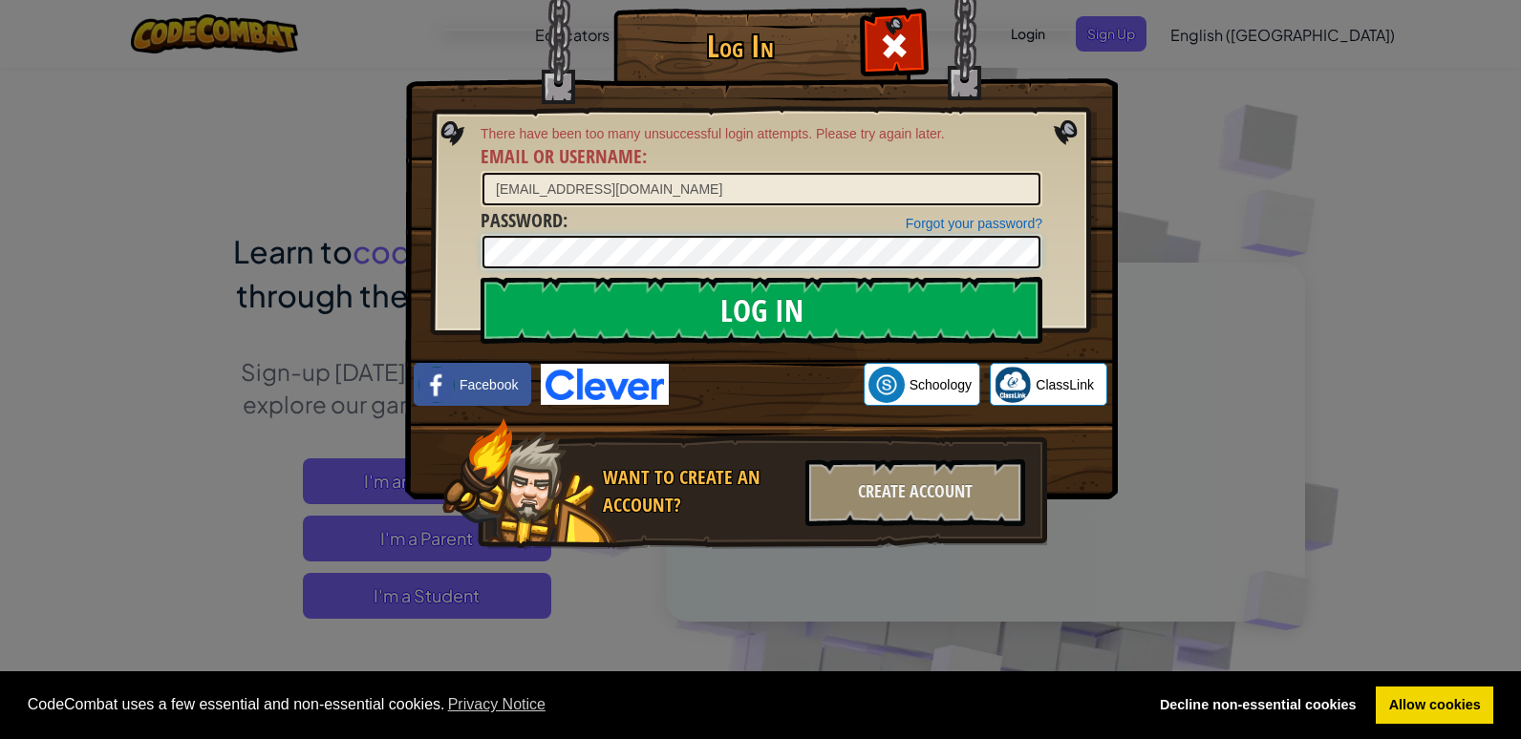
click at [481, 277] on input "Log In" at bounding box center [762, 310] width 562 height 67
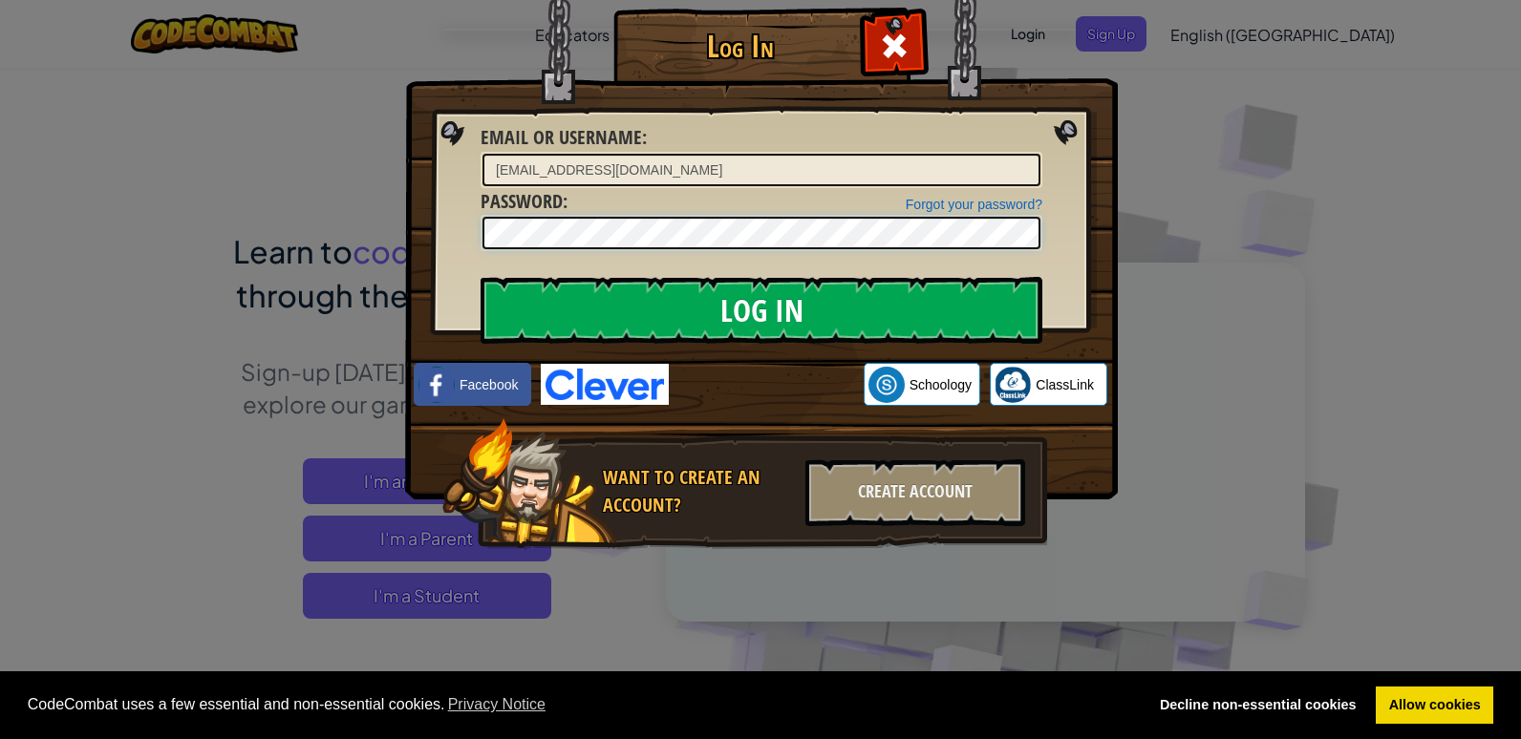
click at [481, 277] on input "Log In" at bounding box center [762, 310] width 562 height 67
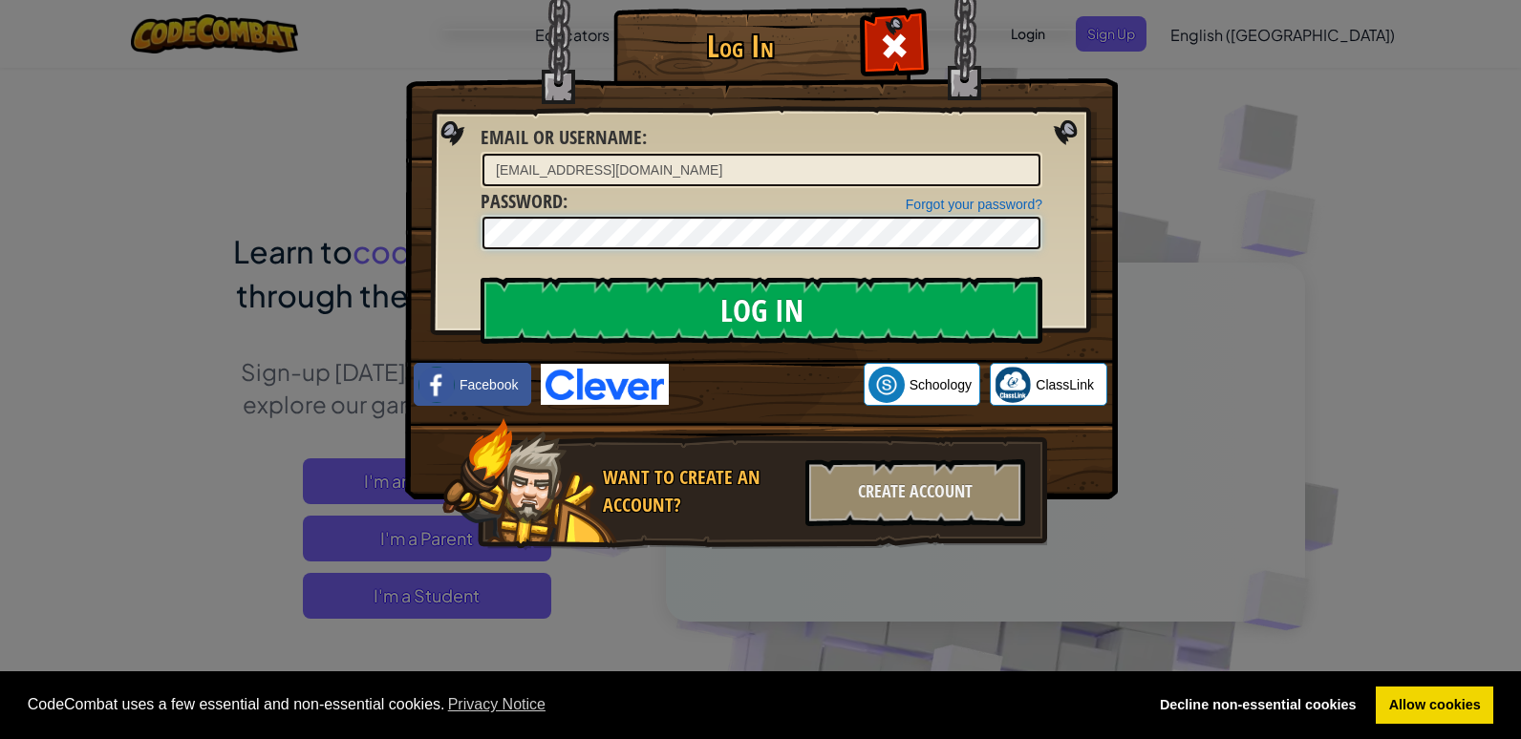
click at [481, 277] on input "Log In" at bounding box center [762, 310] width 562 height 67
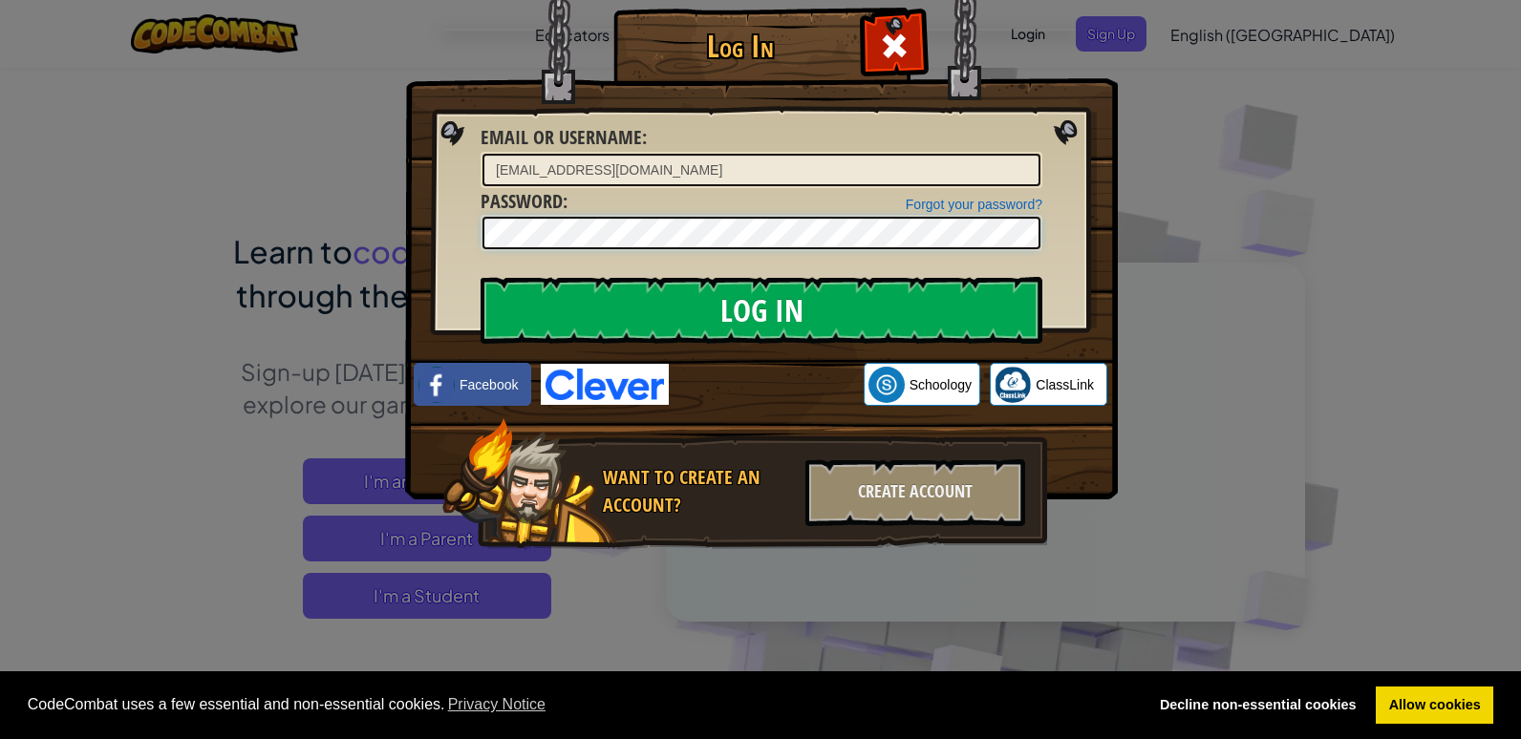
click at [481, 277] on input "Log In" at bounding box center [762, 310] width 562 height 67
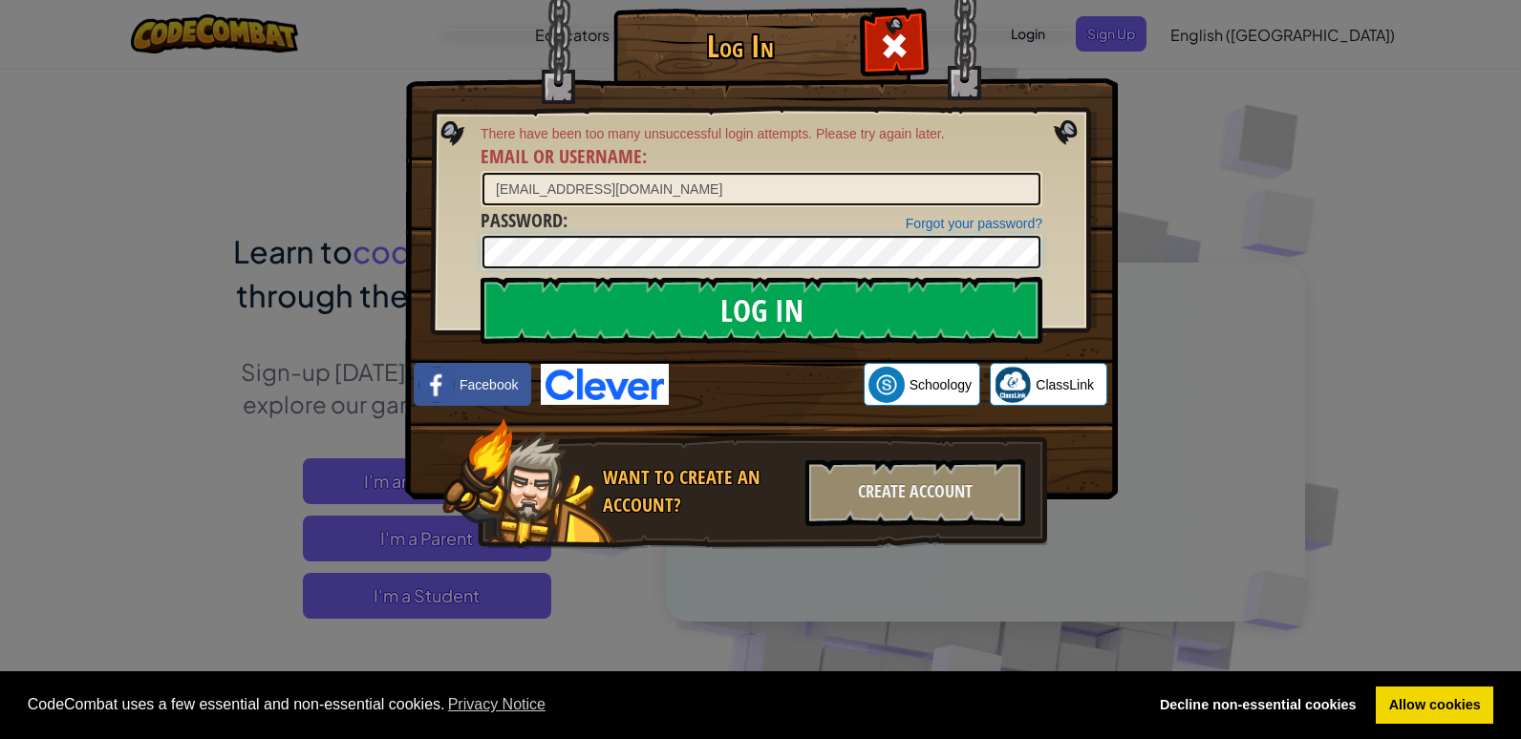
click at [481, 277] on input "Log In" at bounding box center [762, 310] width 562 height 67
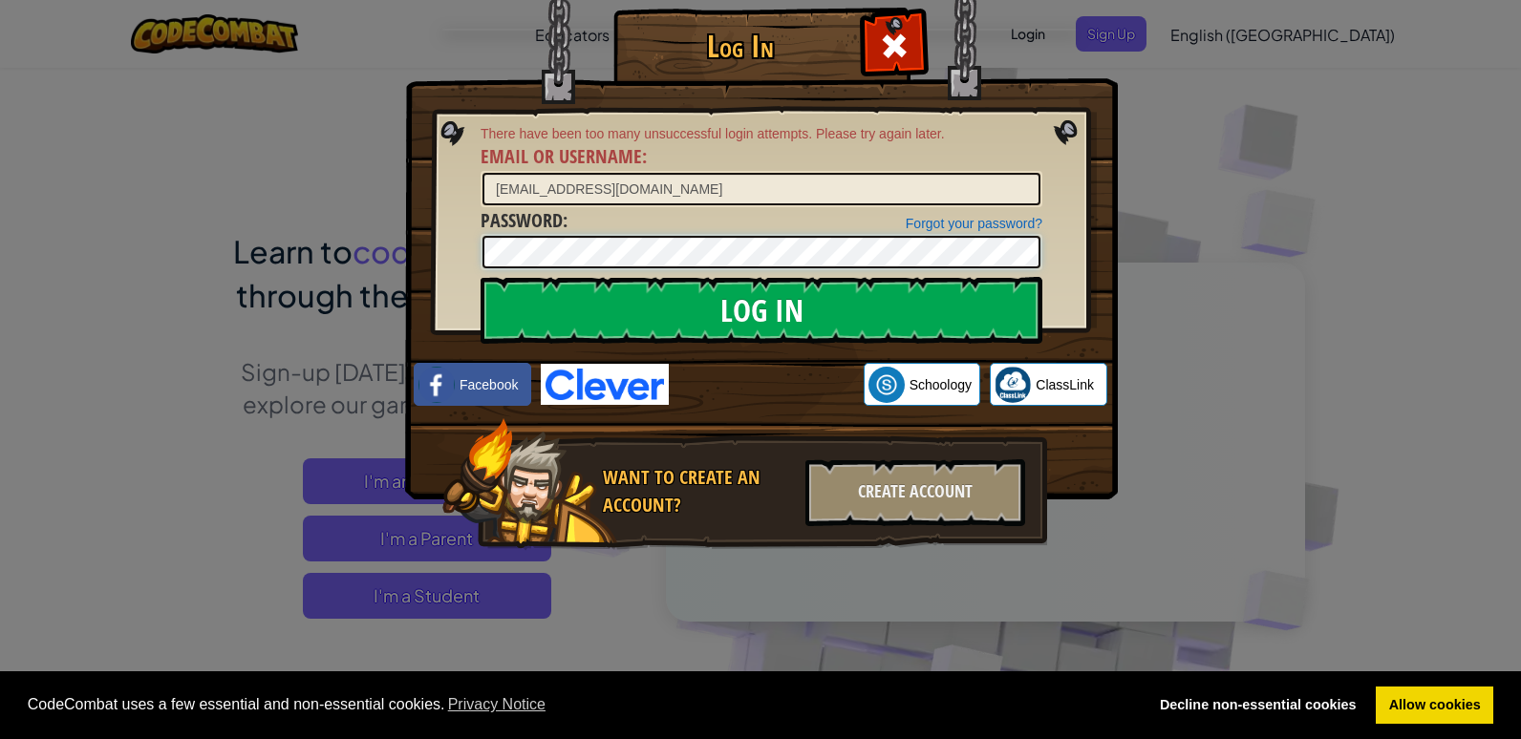
click at [481, 277] on input "Log In" at bounding box center [762, 310] width 562 height 67
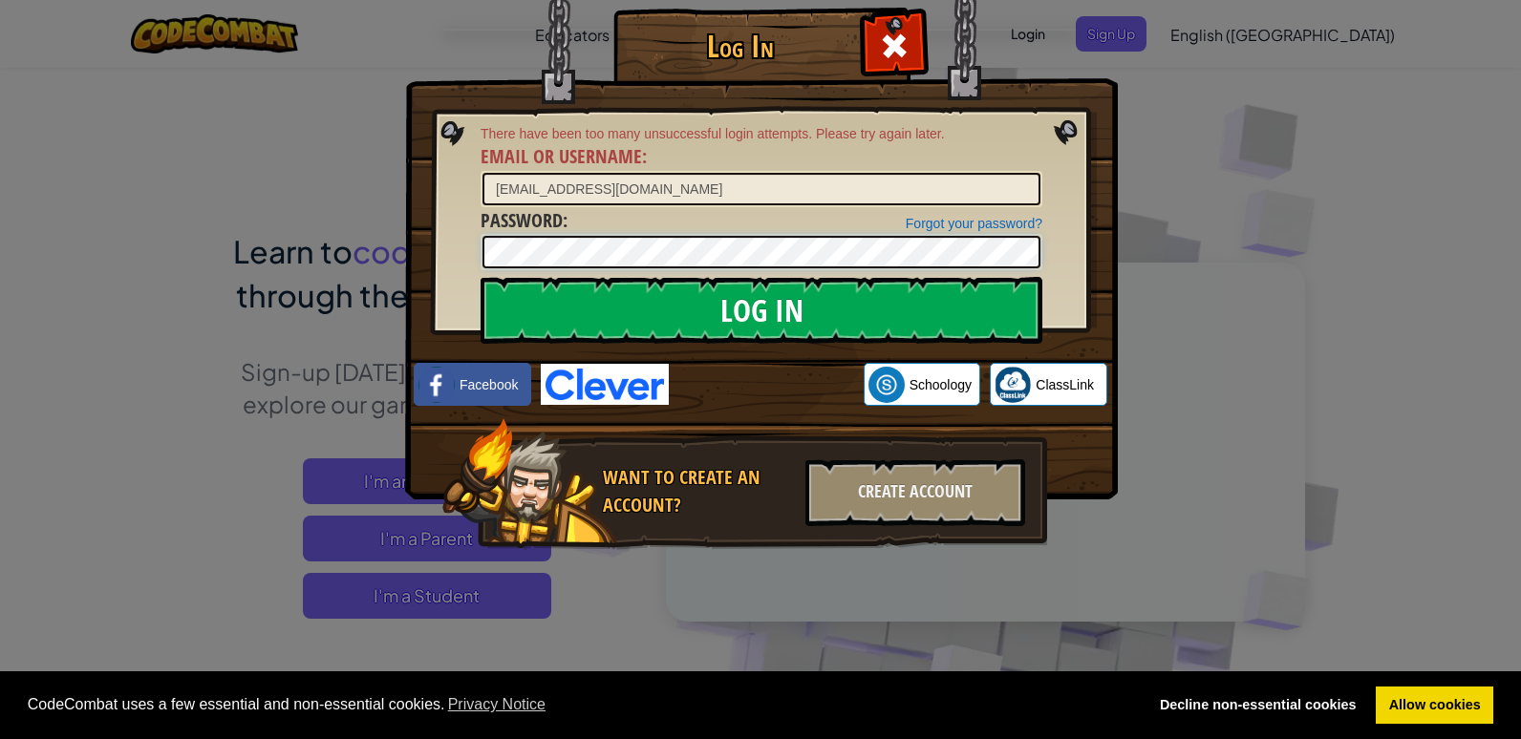
click at [481, 277] on input "Log In" at bounding box center [762, 310] width 562 height 67
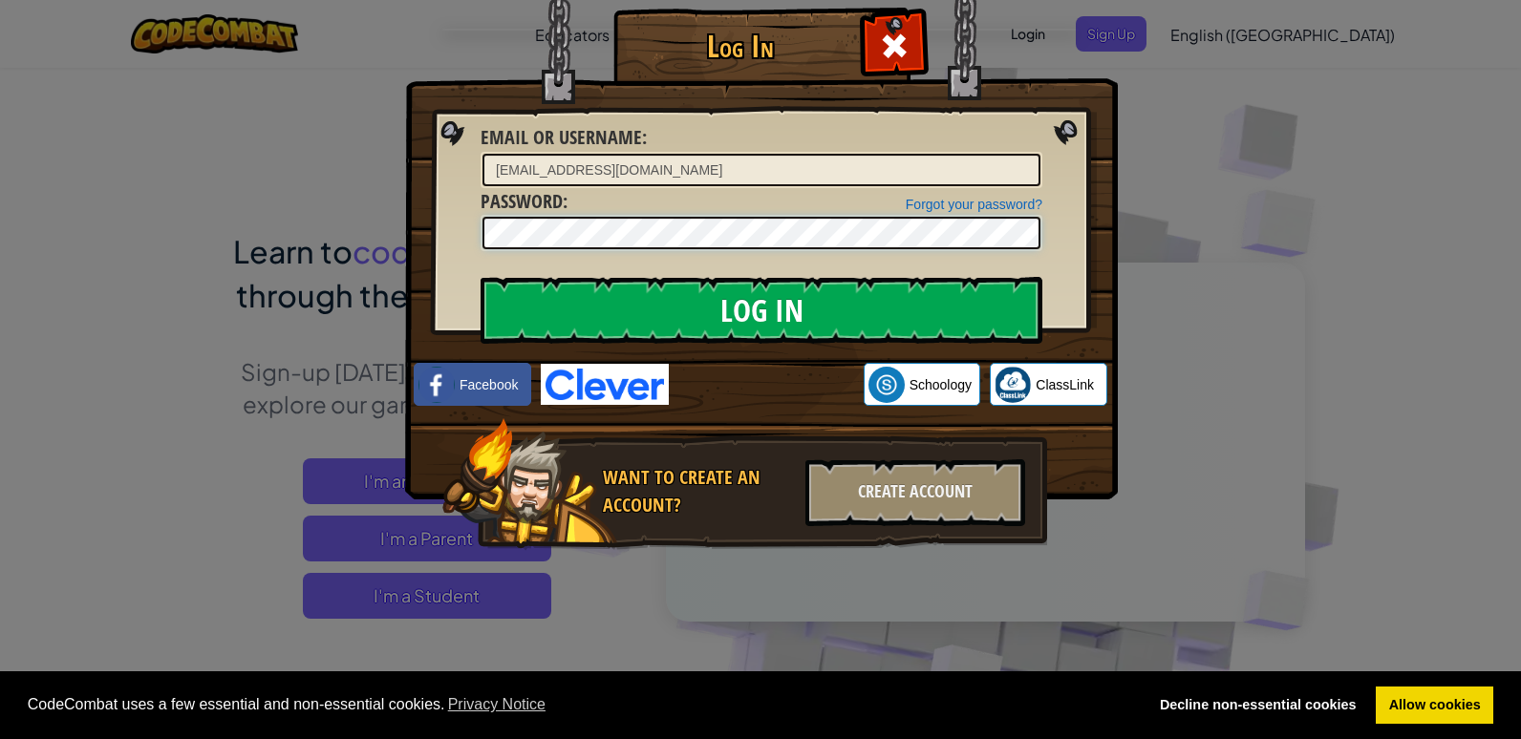
click at [481, 277] on input "Log In" at bounding box center [762, 310] width 562 height 67
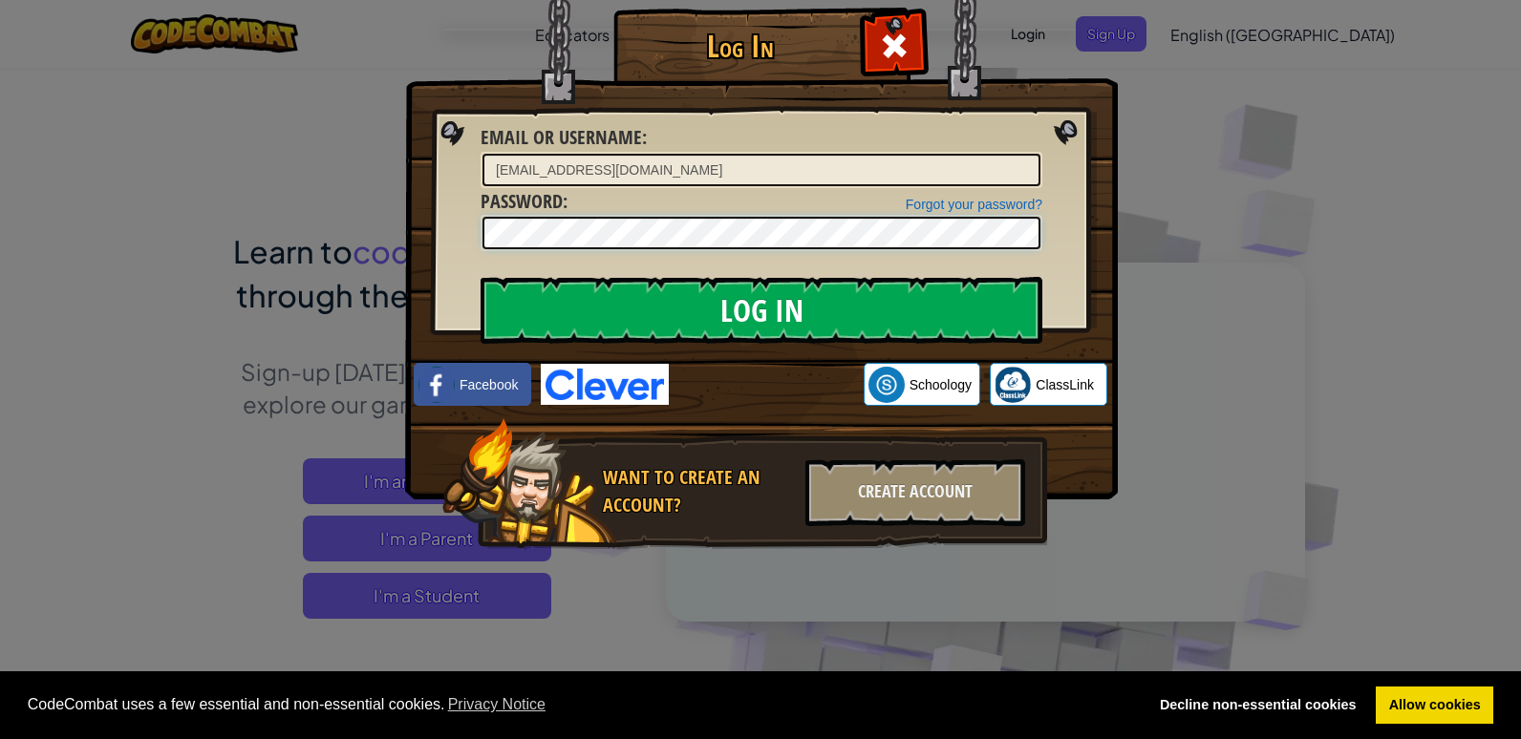
click at [481, 277] on input "Log In" at bounding box center [762, 310] width 562 height 67
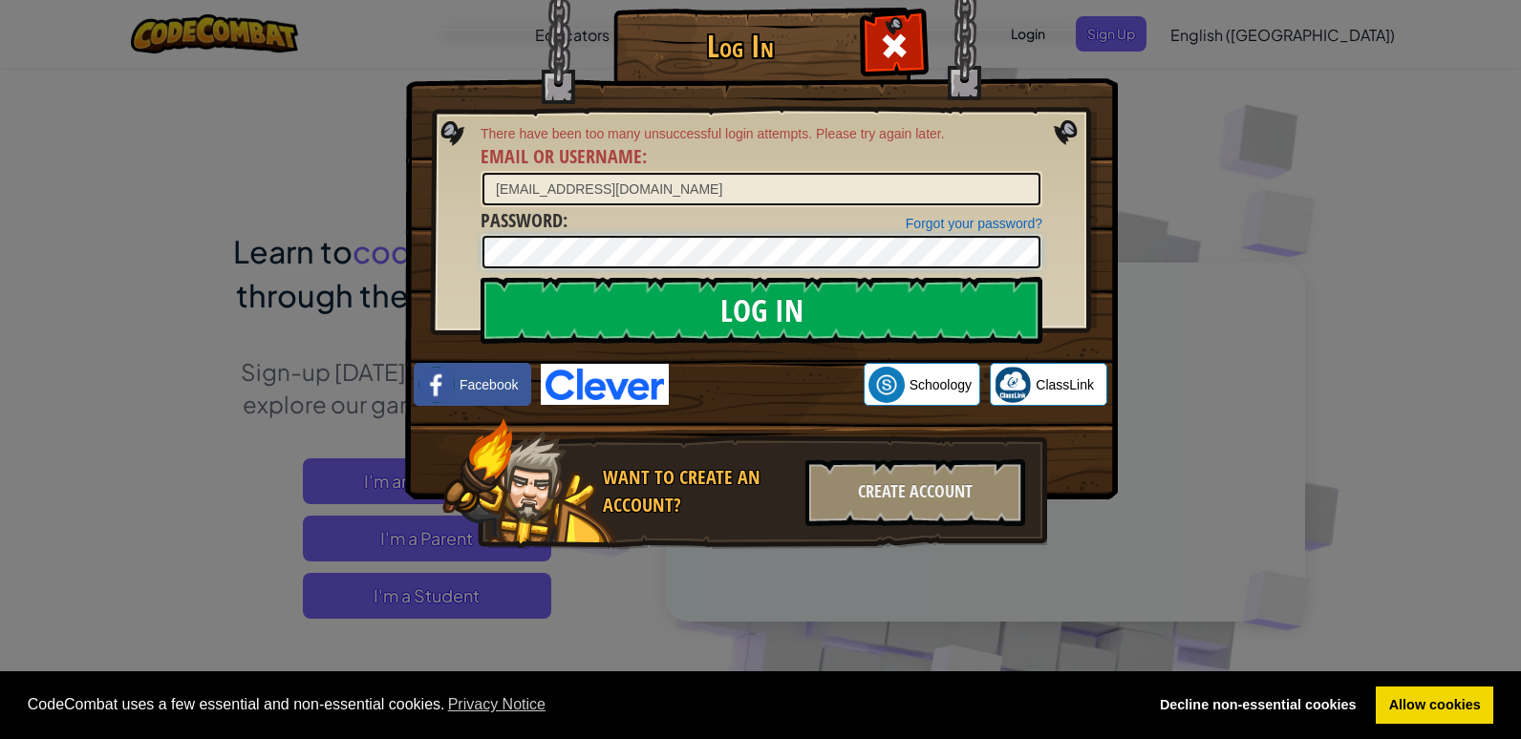
click at [481, 277] on input "Log In" at bounding box center [762, 310] width 562 height 67
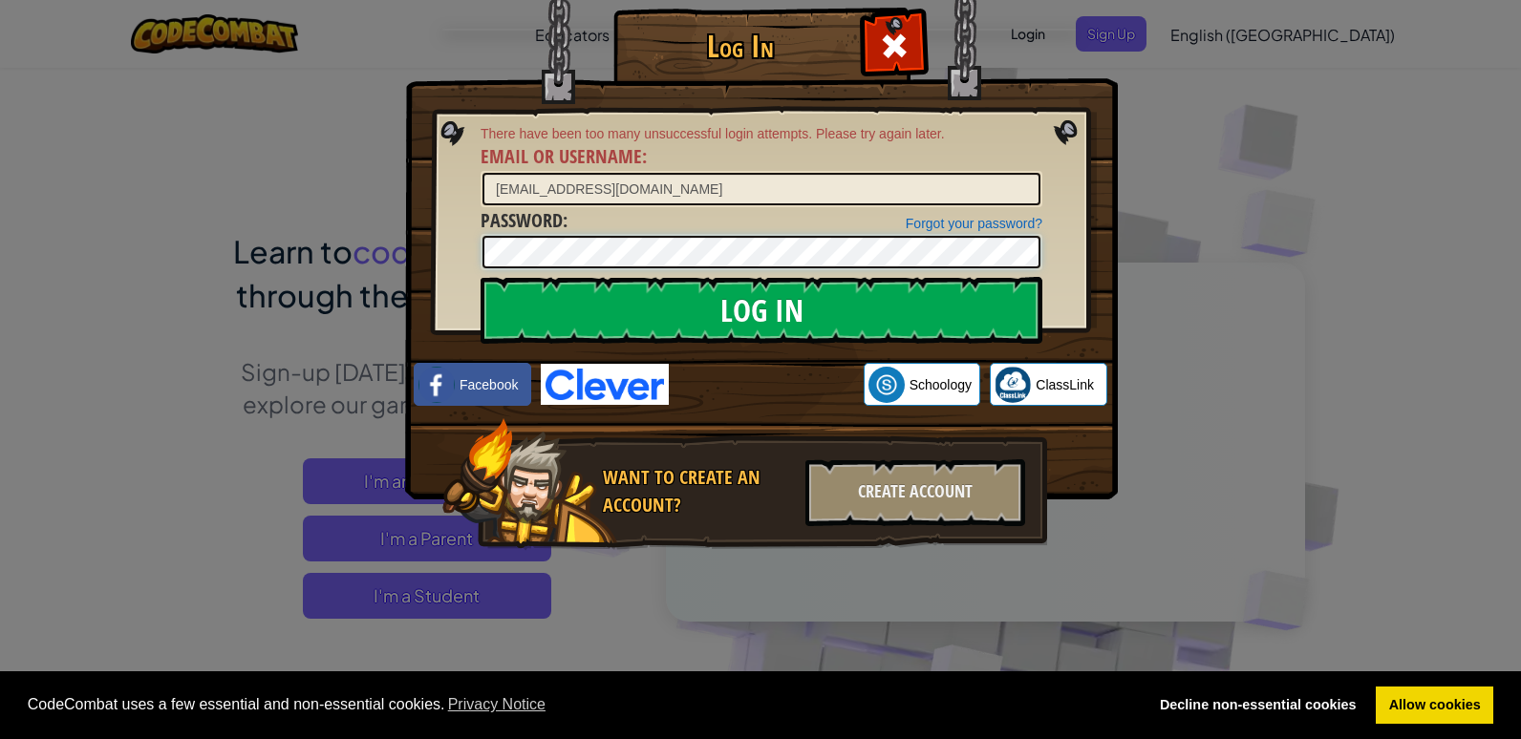
click at [481, 277] on input "Log In" at bounding box center [762, 310] width 562 height 67
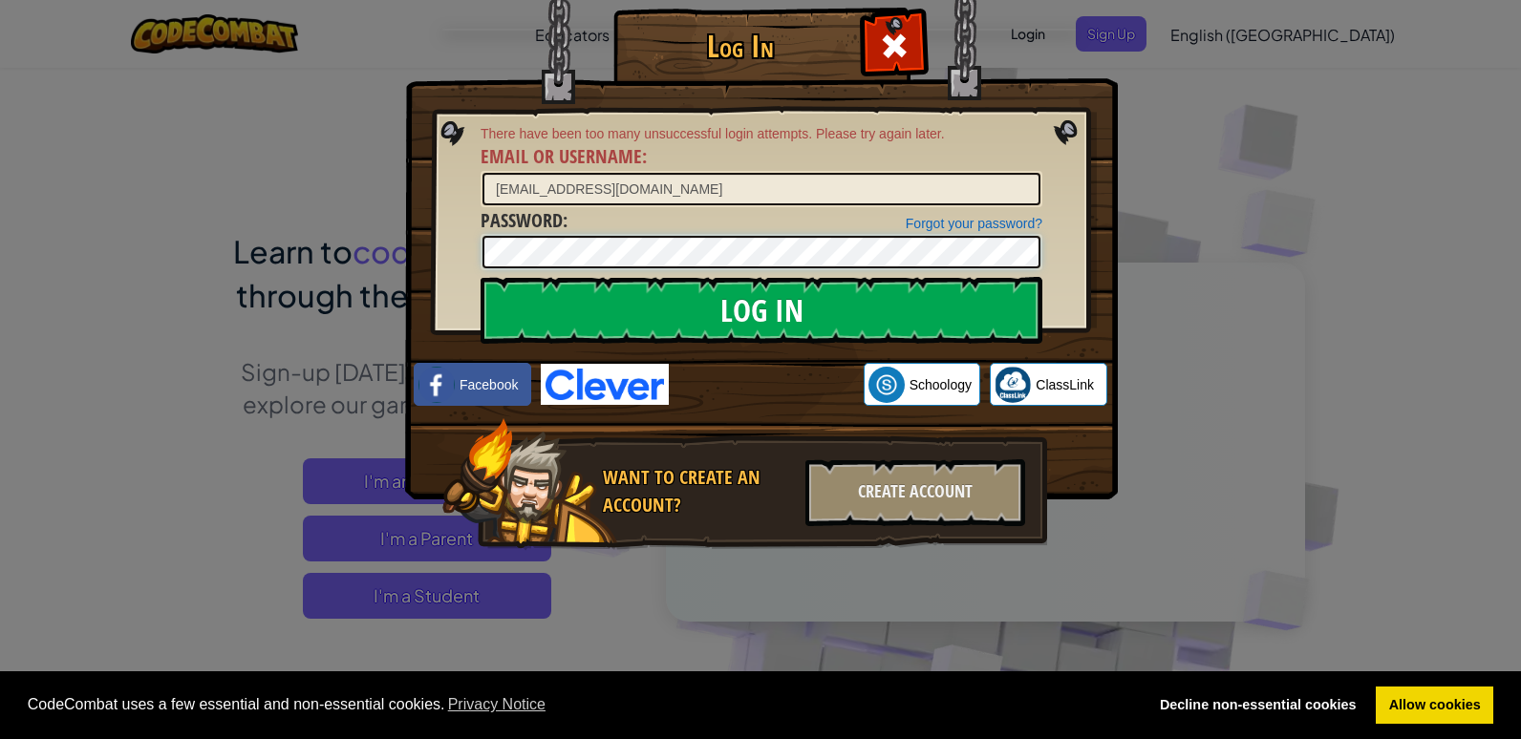
click at [481, 277] on input "Log In" at bounding box center [762, 310] width 562 height 67
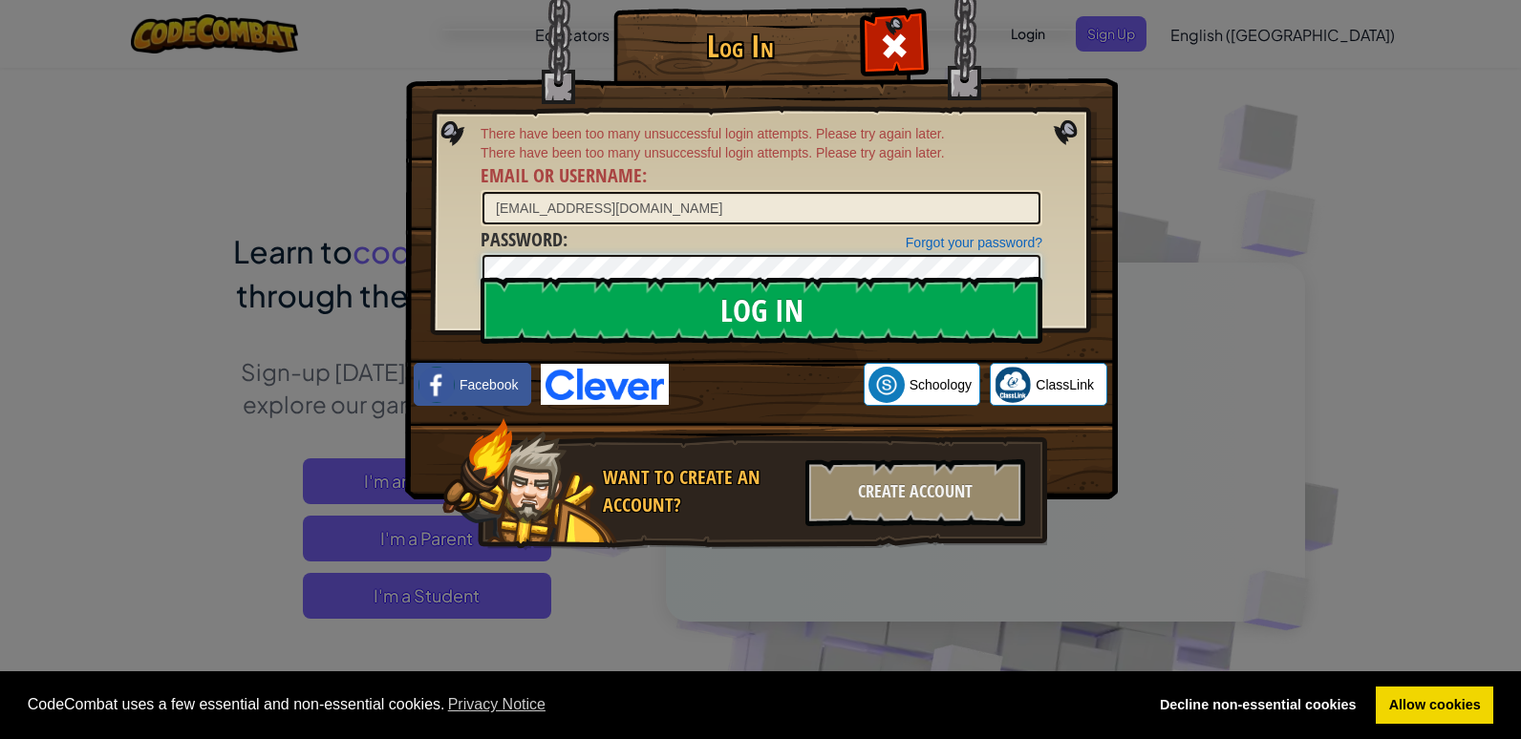
click at [481, 277] on input "Log In" at bounding box center [762, 310] width 562 height 67
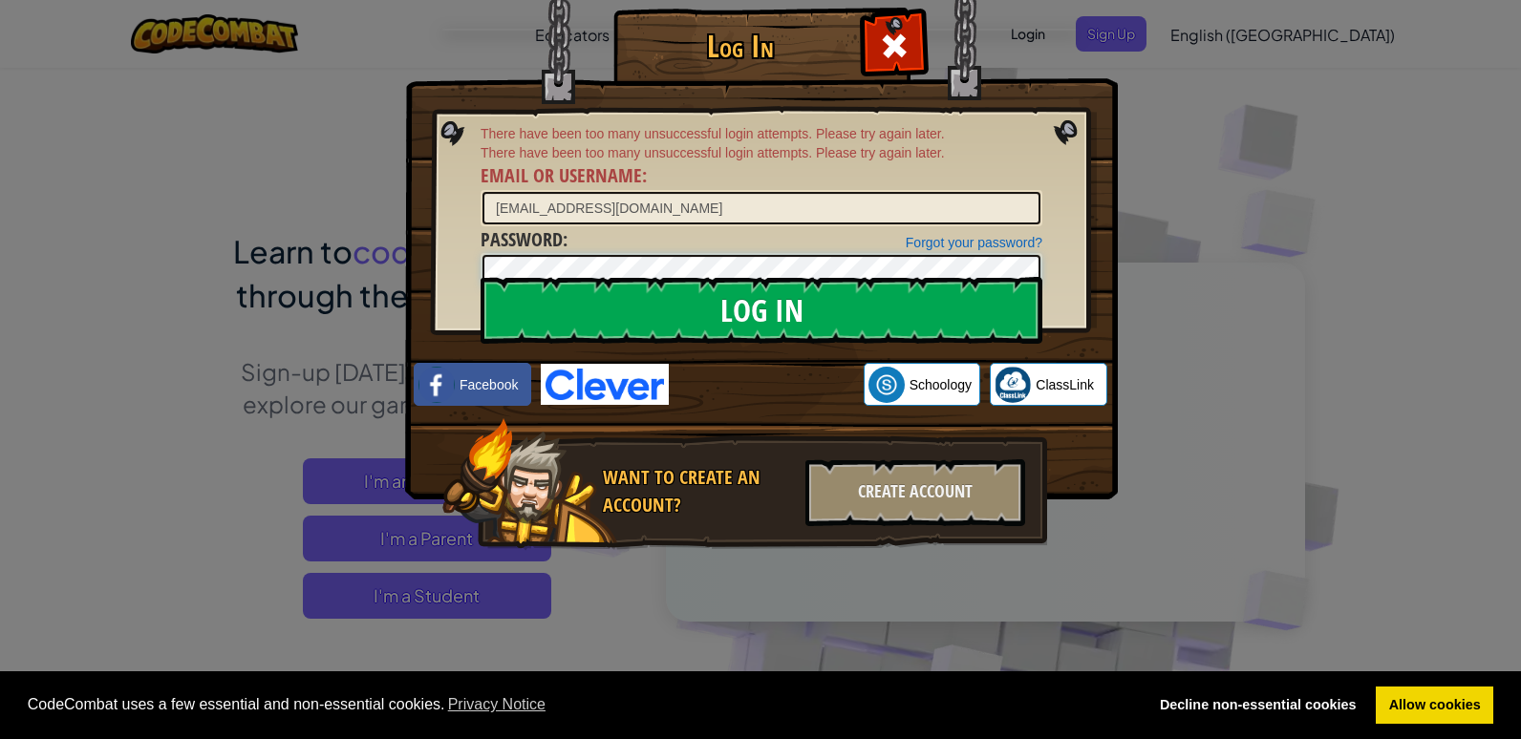
click at [481, 277] on input "Log In" at bounding box center [762, 310] width 562 height 67
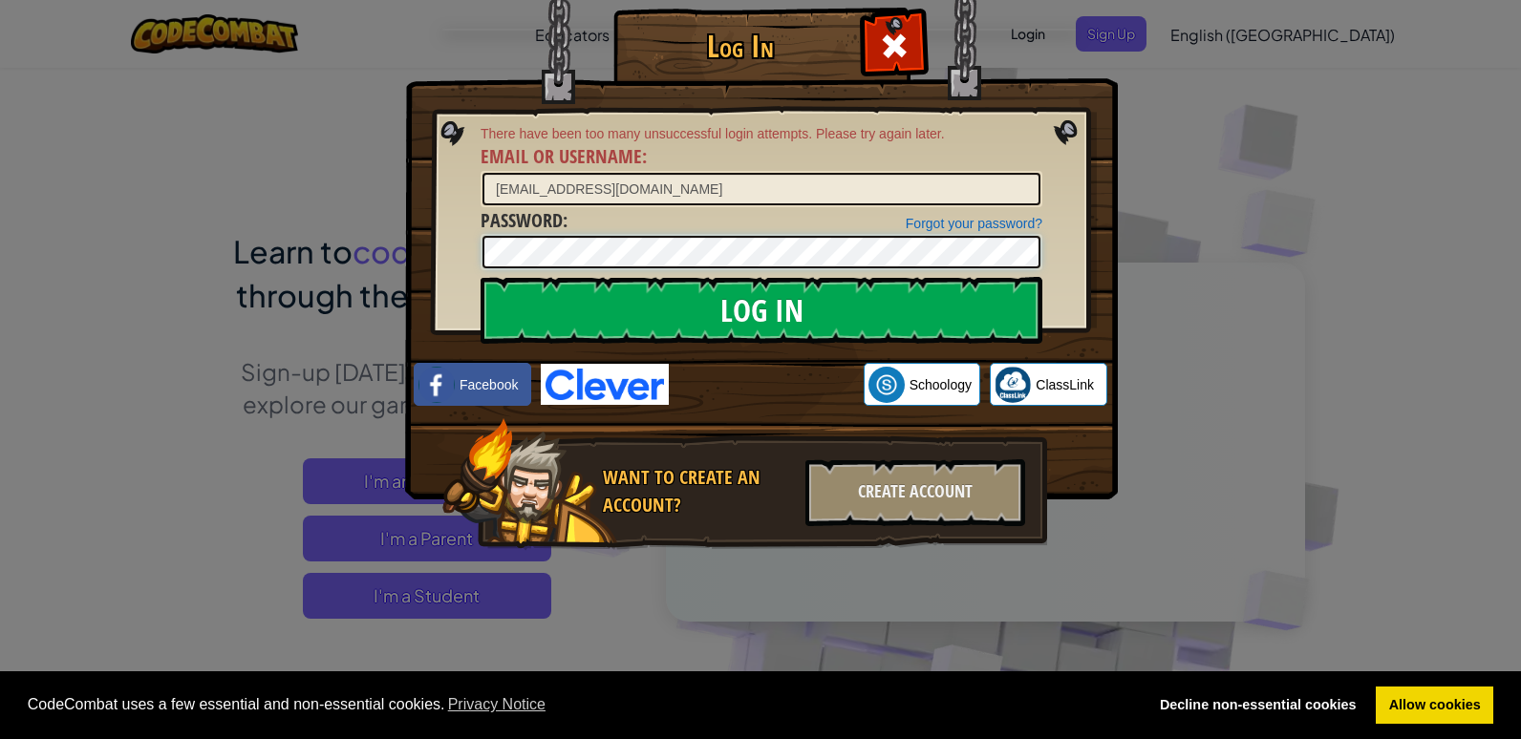
click at [481, 277] on input "Log In" at bounding box center [762, 310] width 562 height 67
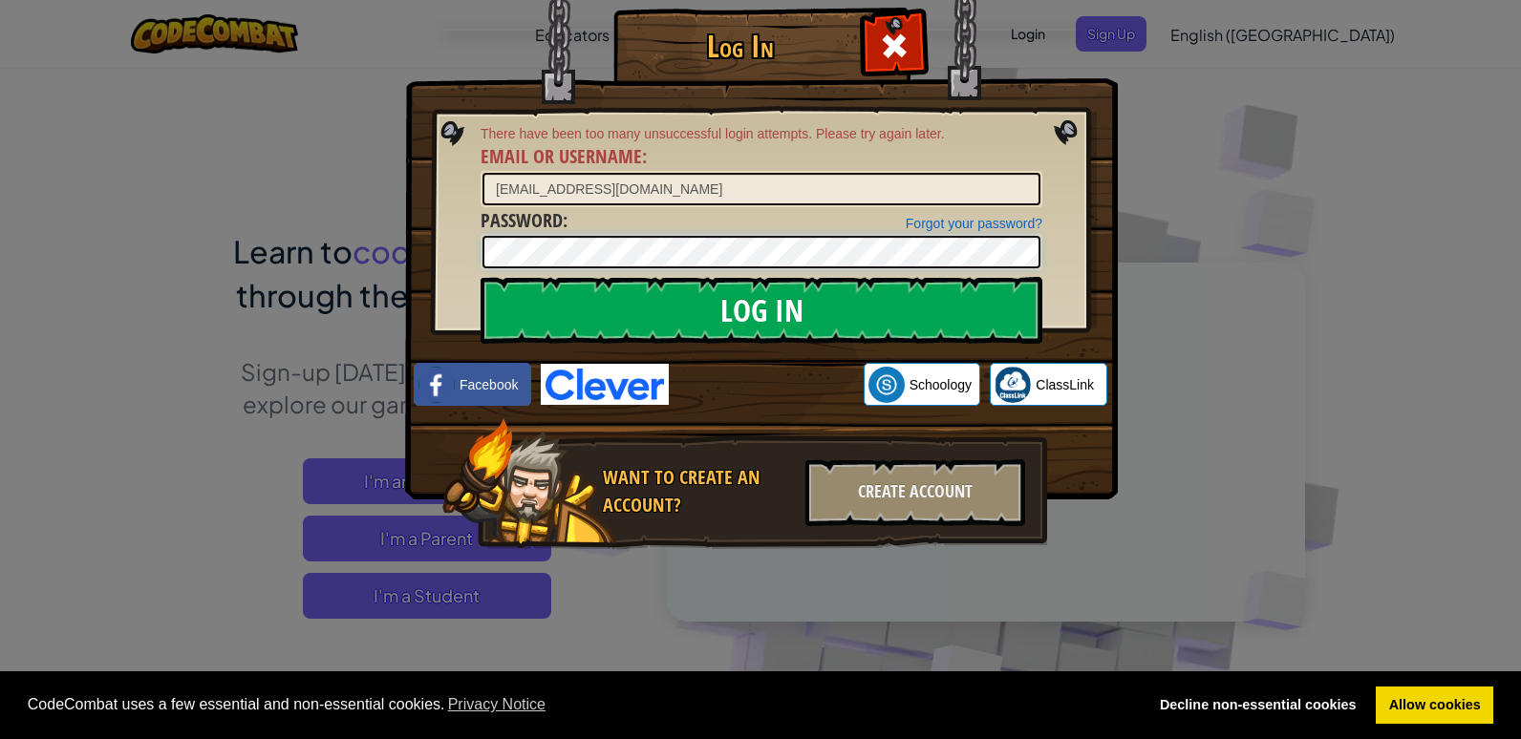
click at [481, 277] on input "Log In" at bounding box center [762, 310] width 562 height 67
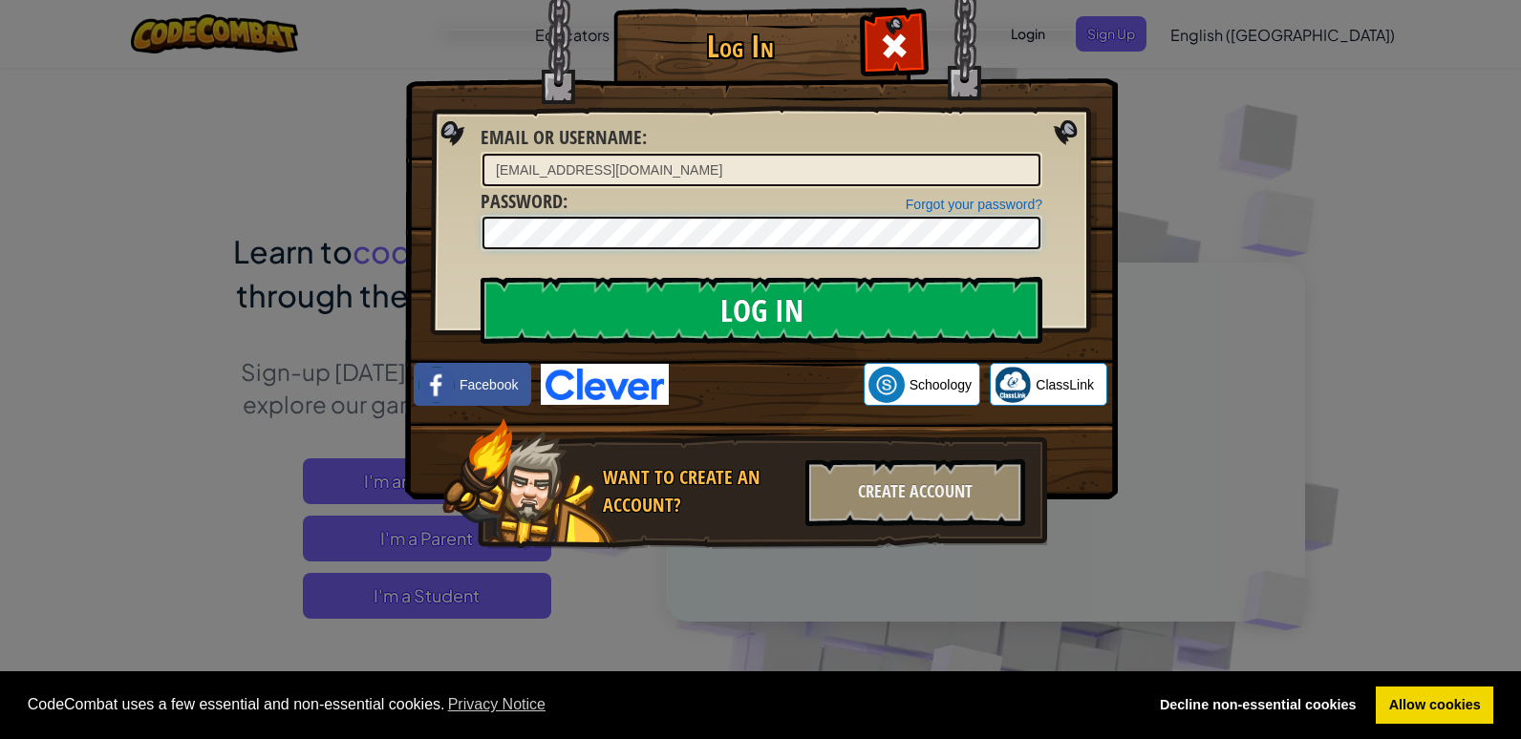
click at [481, 277] on input "Log In" at bounding box center [762, 310] width 562 height 67
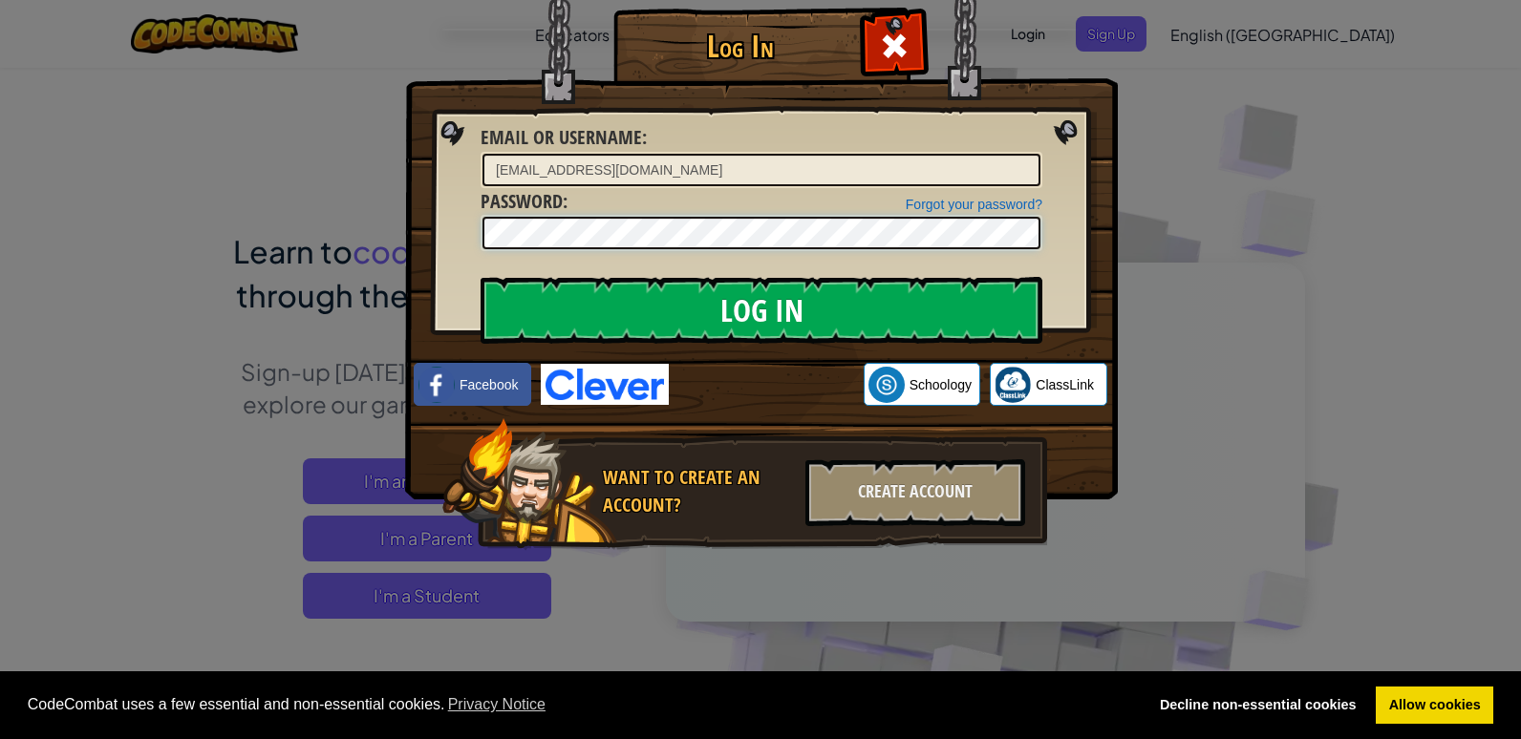
click at [481, 277] on input "Log In" at bounding box center [762, 310] width 562 height 67
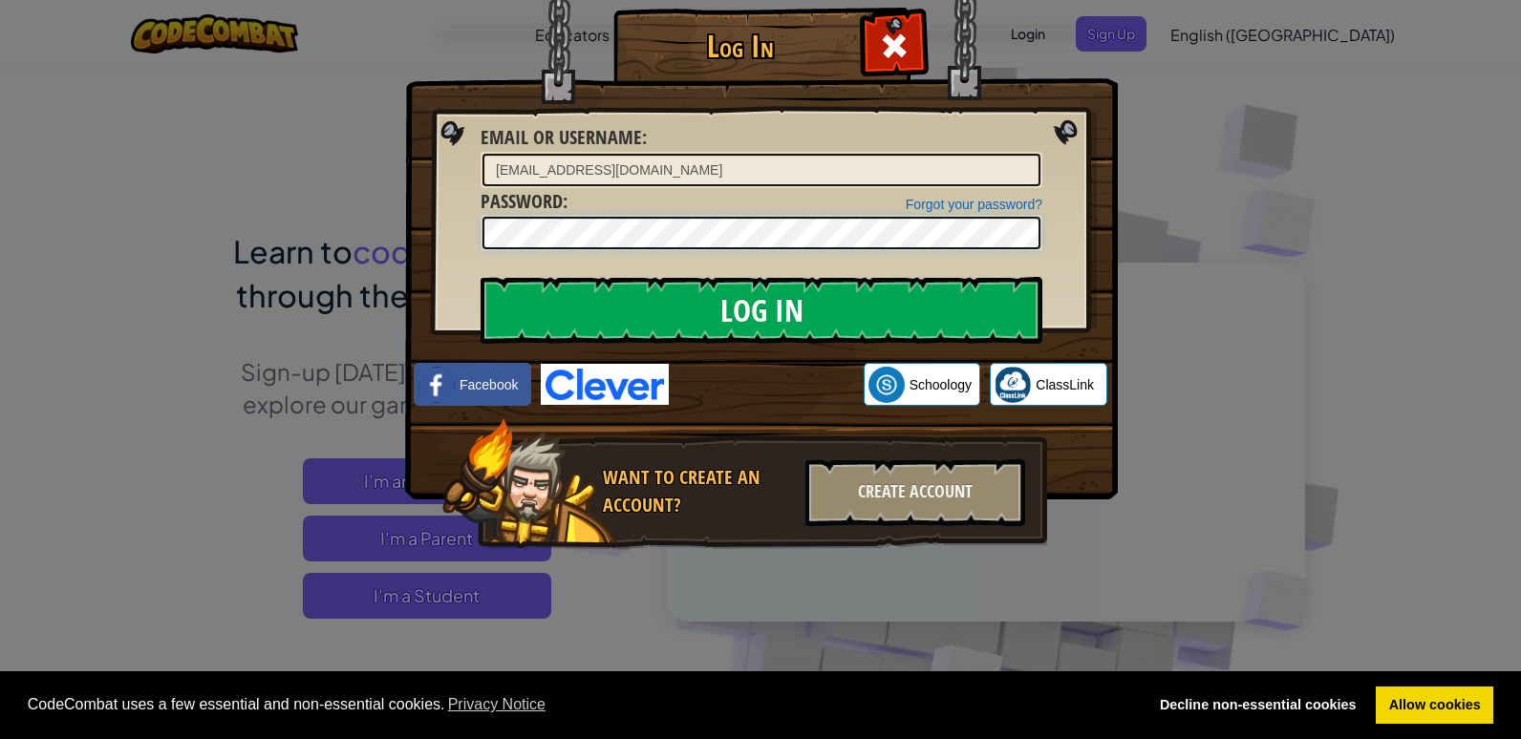
click at [481, 277] on input "Log In" at bounding box center [762, 310] width 562 height 67
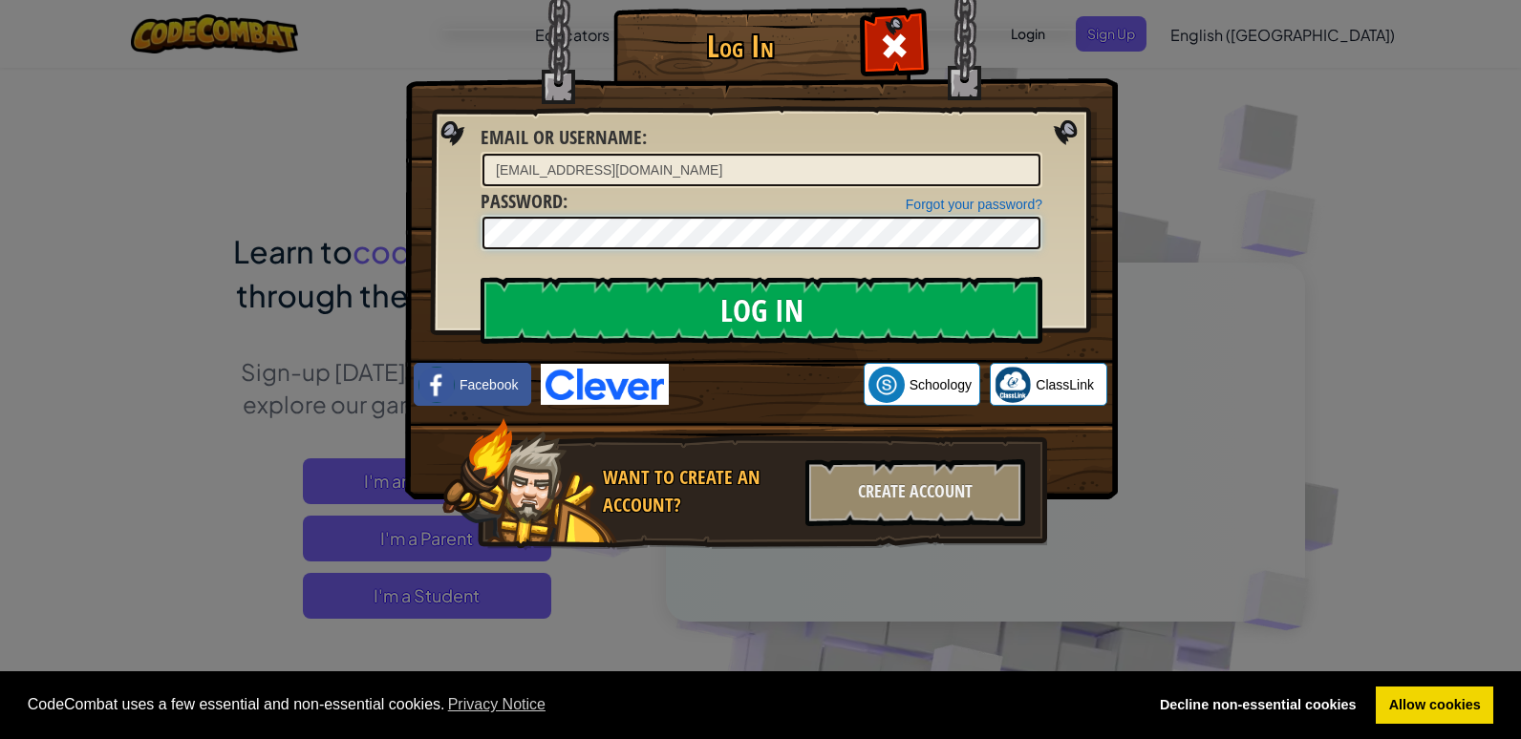
click at [481, 277] on input "Log In" at bounding box center [762, 310] width 562 height 67
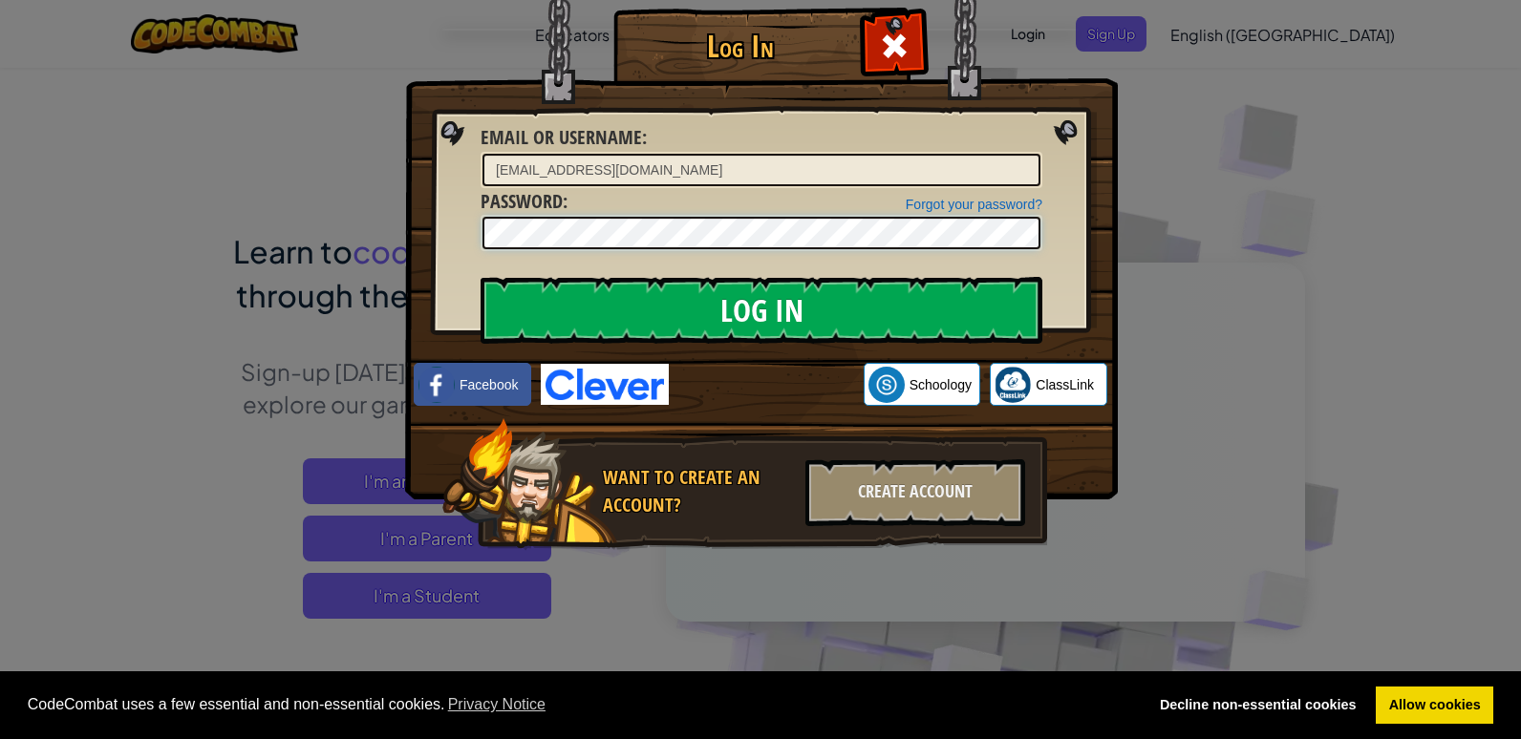
click at [481, 277] on input "Log In" at bounding box center [762, 310] width 562 height 67
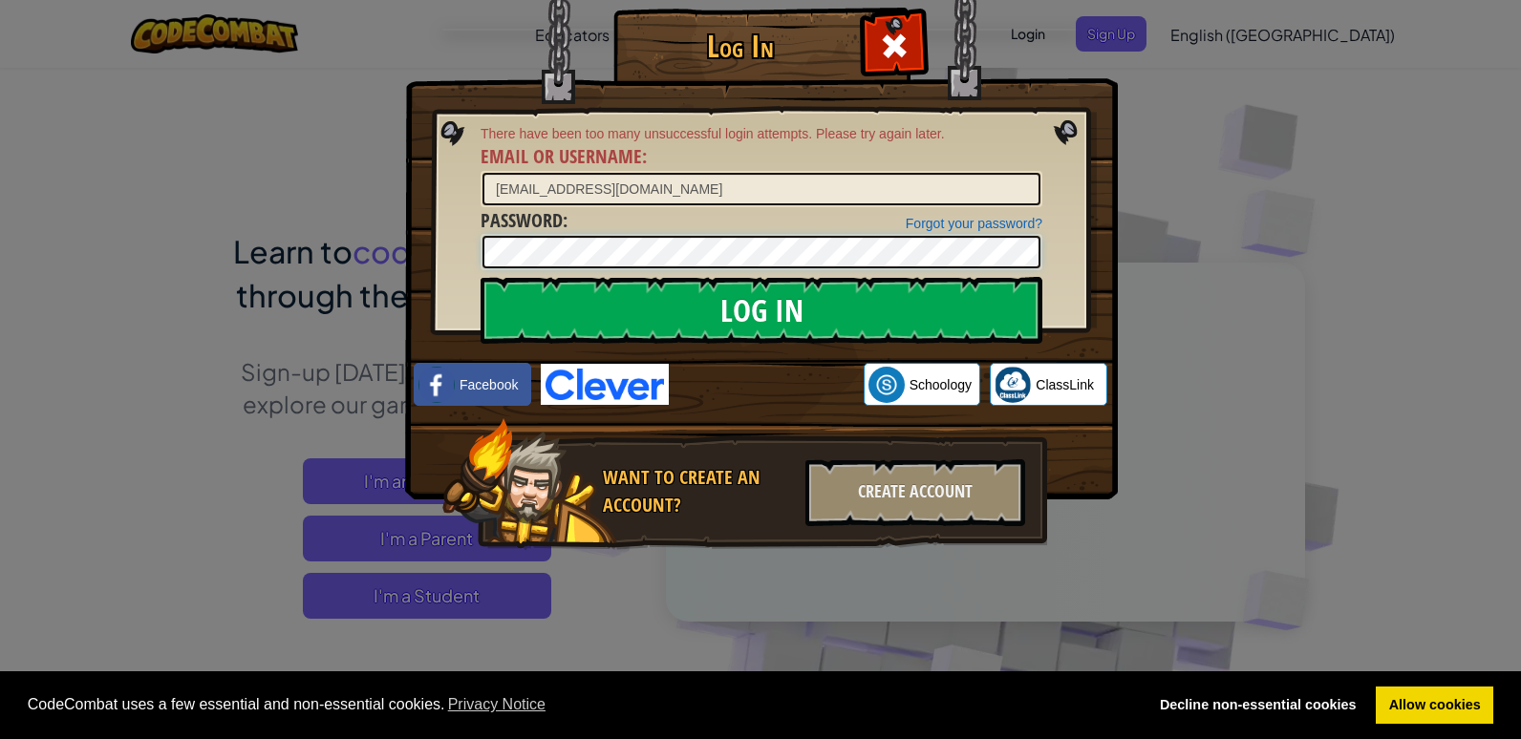
click at [481, 277] on input "Log In" at bounding box center [762, 310] width 562 height 67
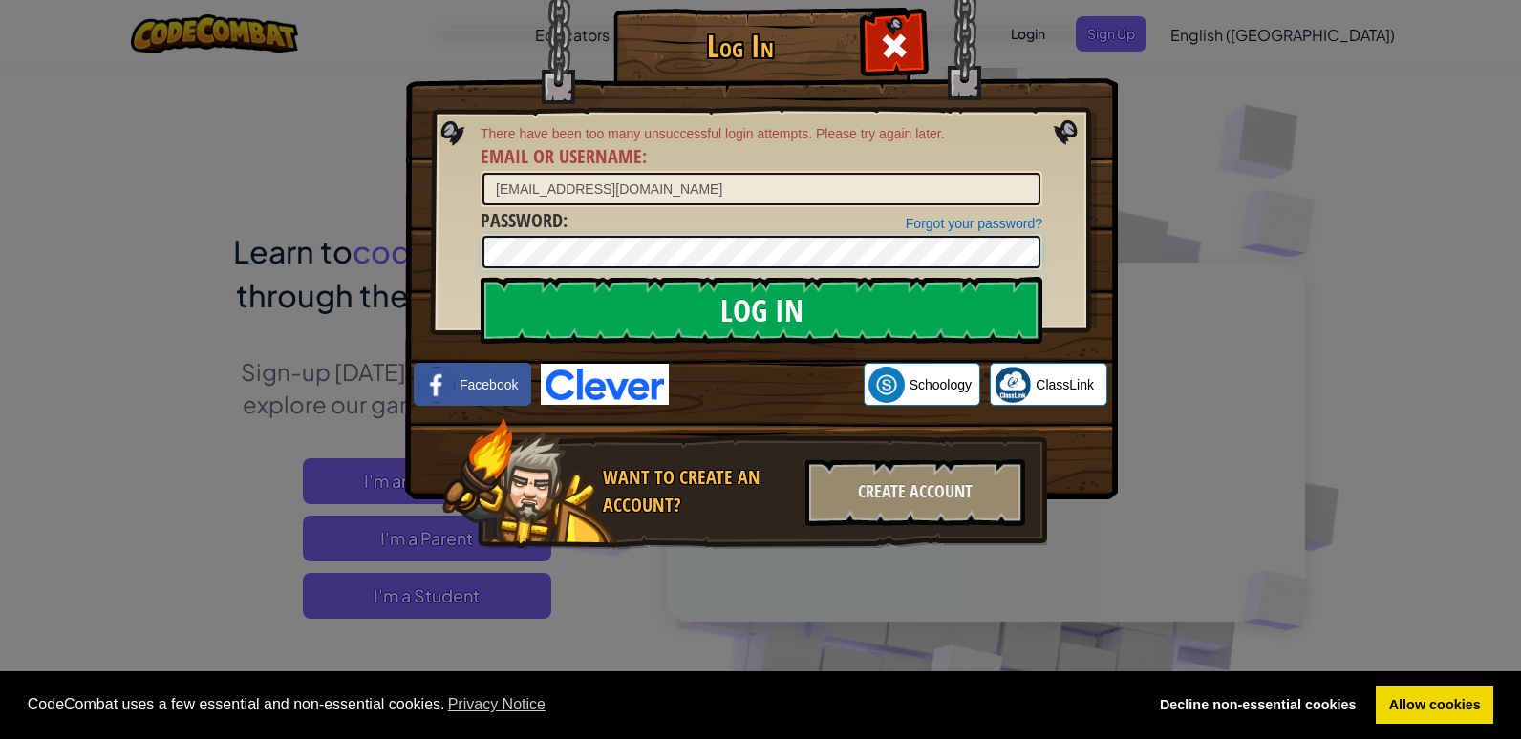
click at [481, 277] on input "Log In" at bounding box center [762, 310] width 562 height 67
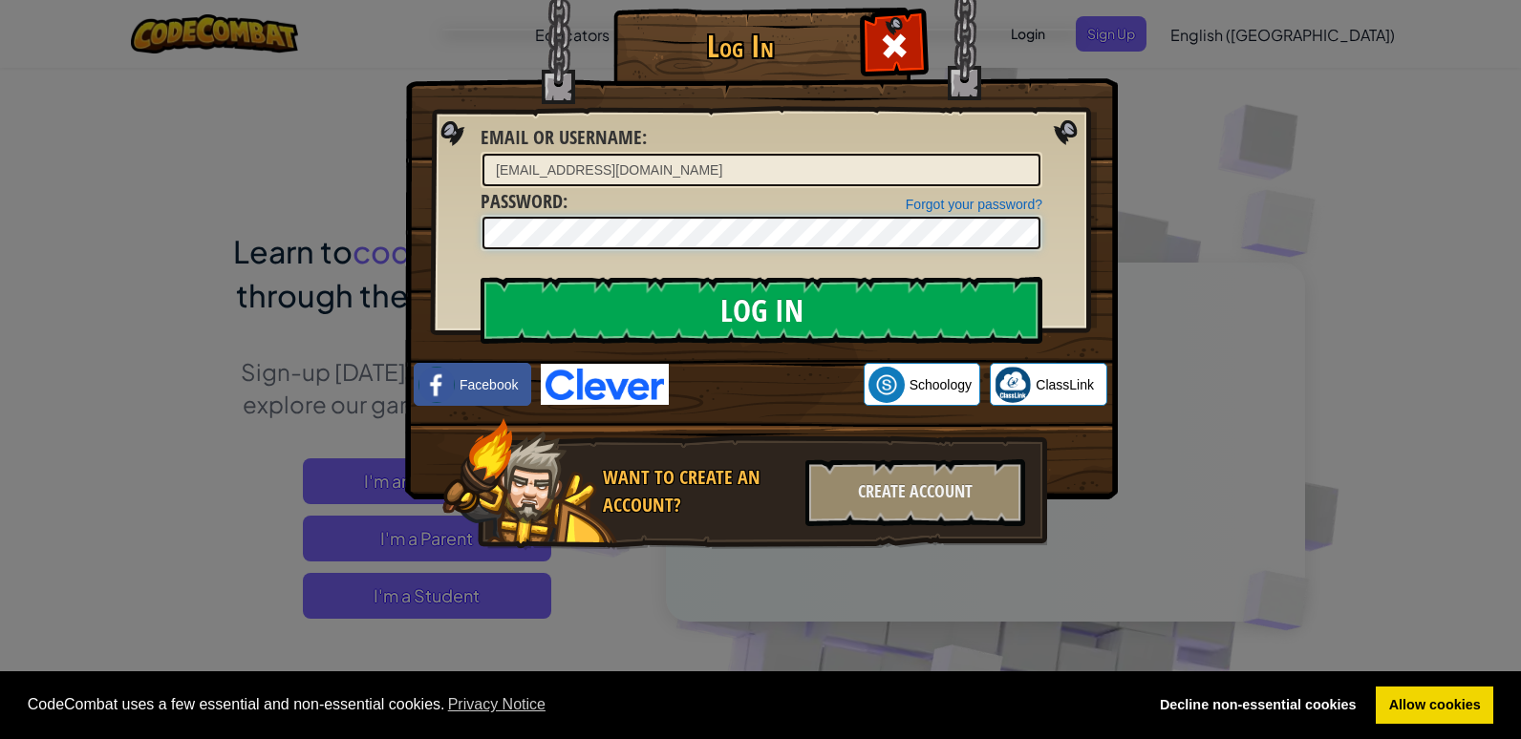
click at [481, 277] on input "Log In" at bounding box center [762, 310] width 562 height 67
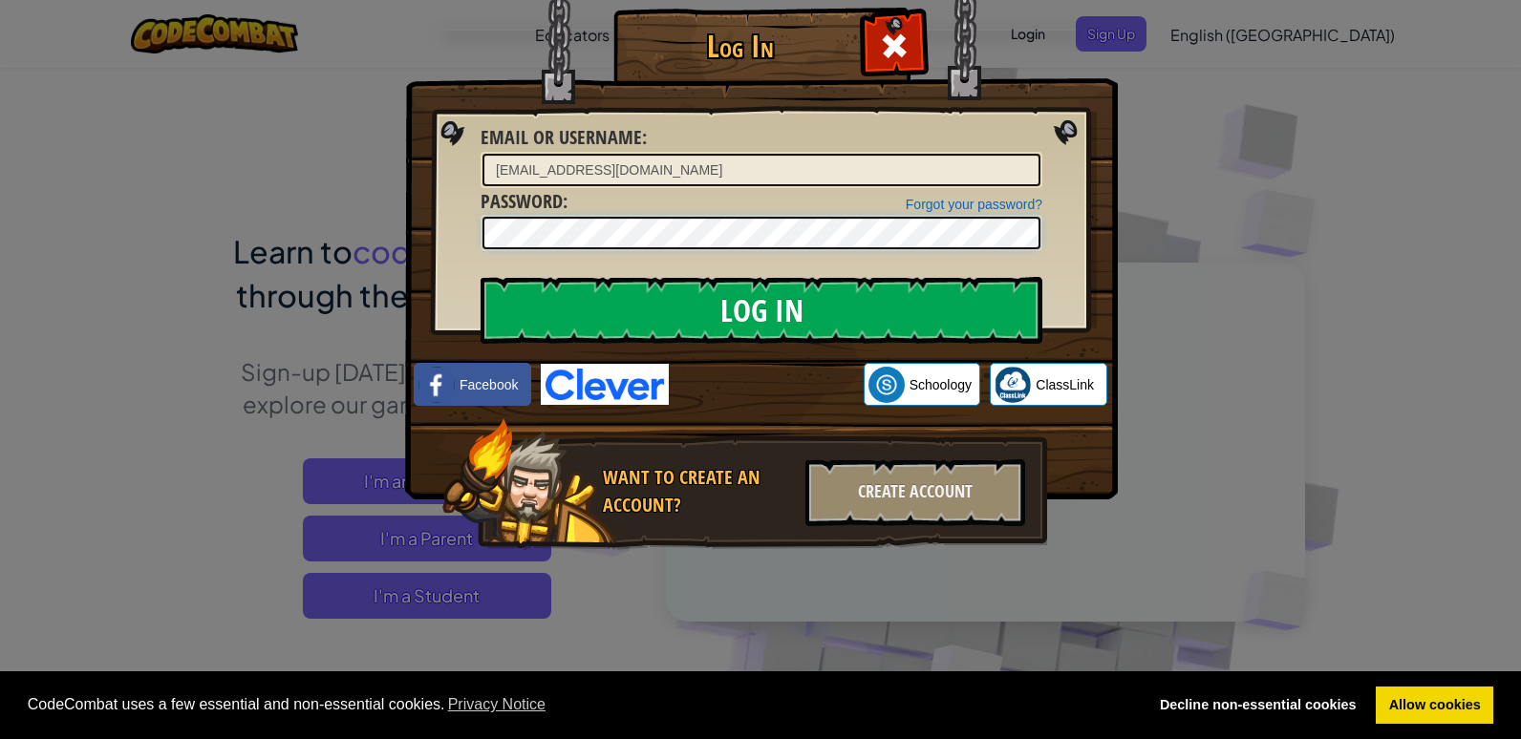
click at [481, 277] on input "Log In" at bounding box center [762, 310] width 562 height 67
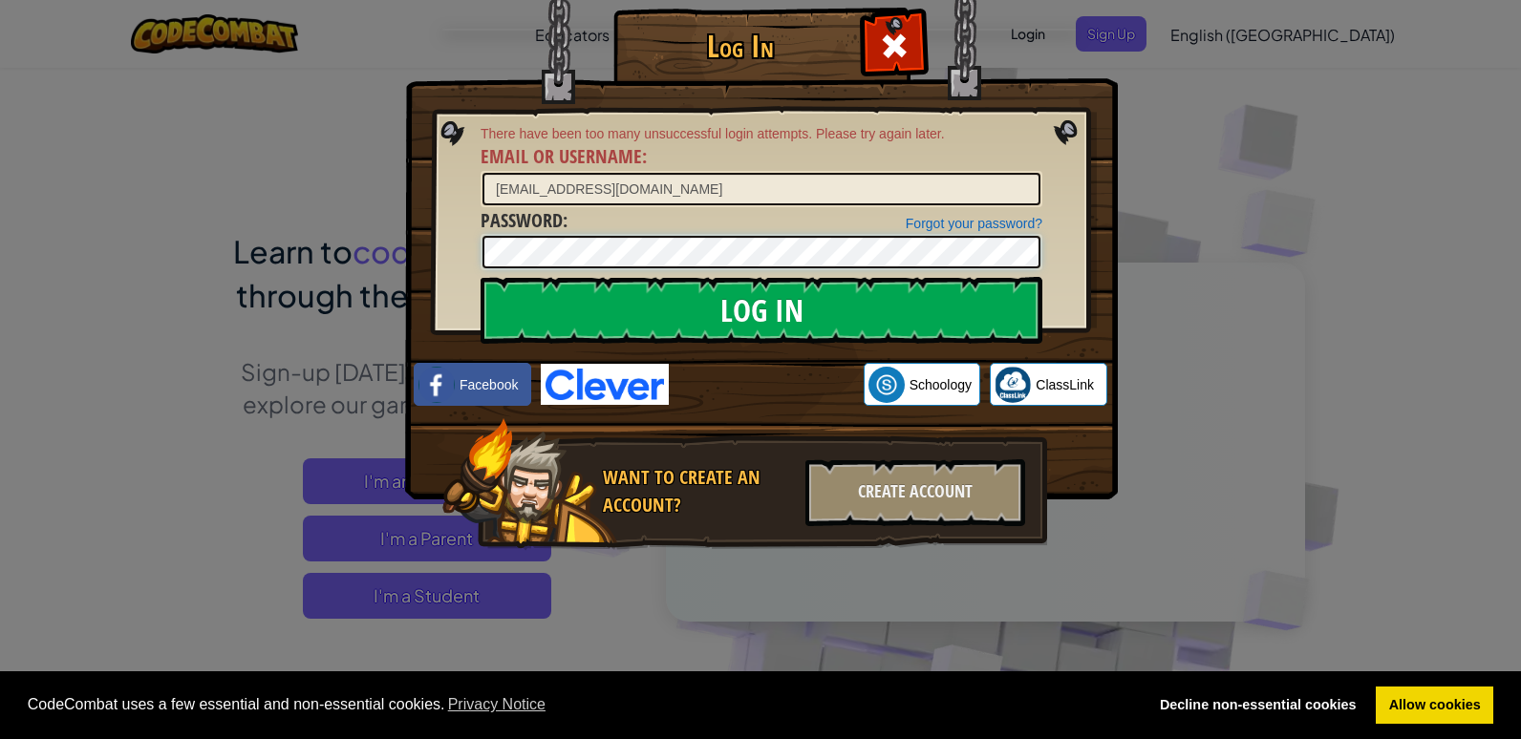
click at [481, 277] on input "Log In" at bounding box center [762, 310] width 562 height 67
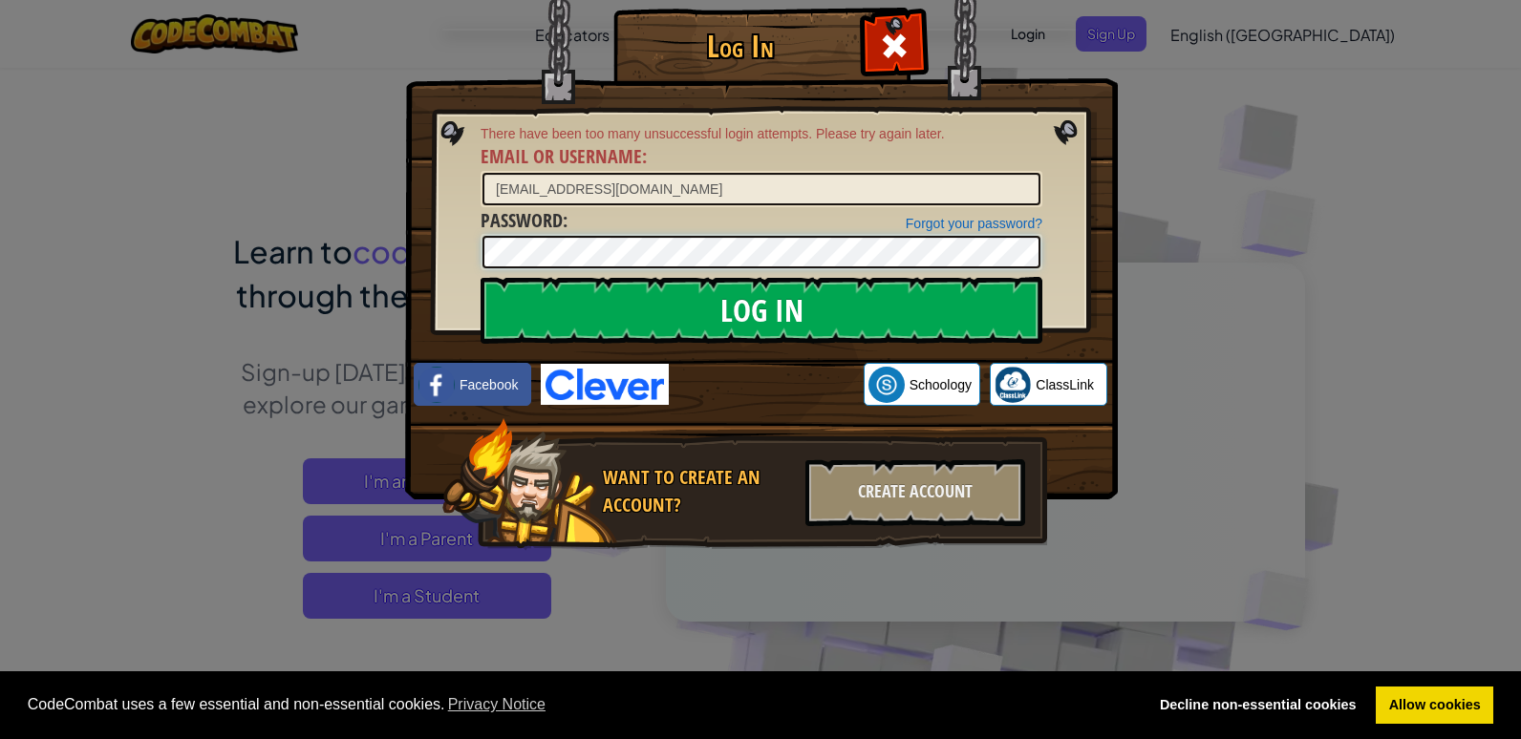
click at [481, 277] on input "Log In" at bounding box center [762, 310] width 562 height 67
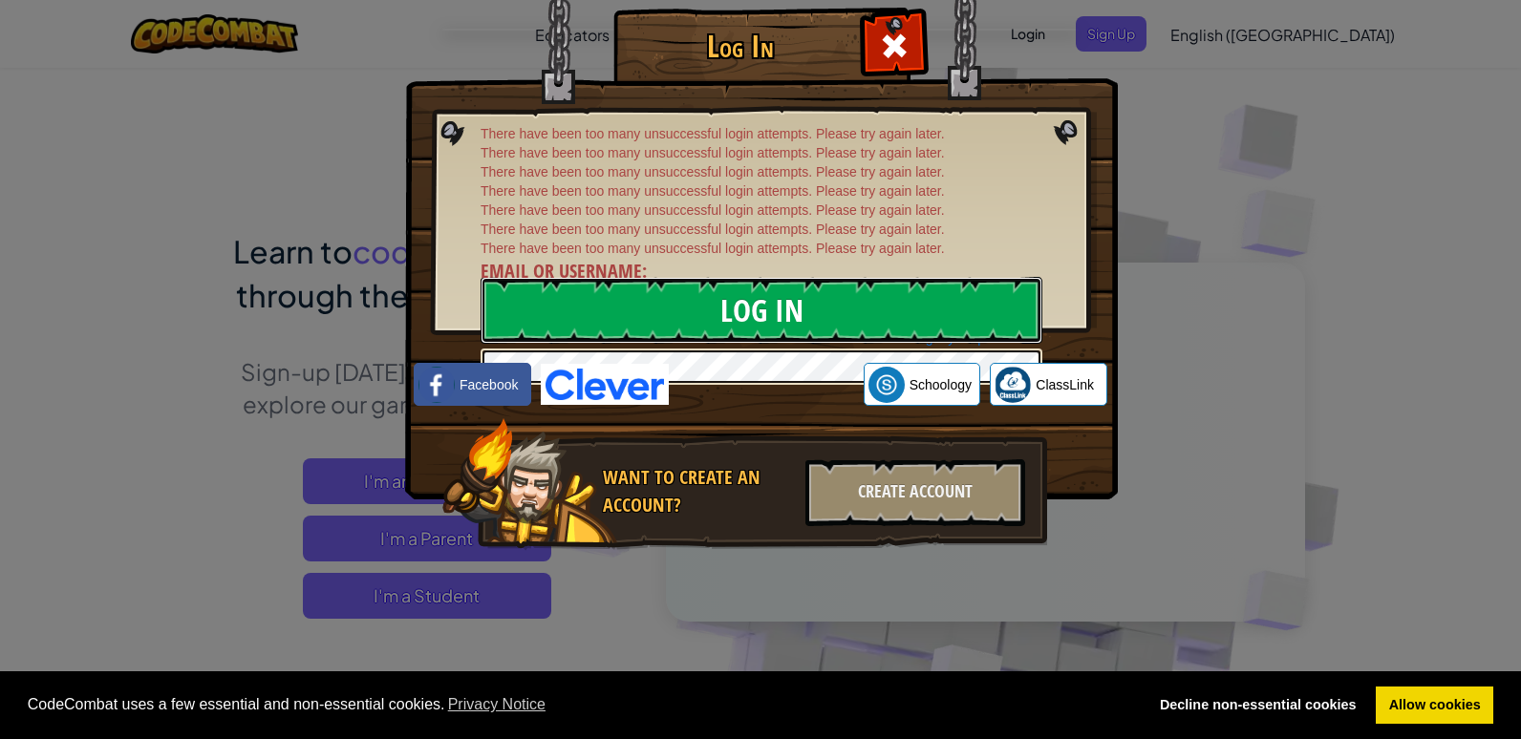
click at [771, 282] on input "Log In" at bounding box center [762, 310] width 562 height 67
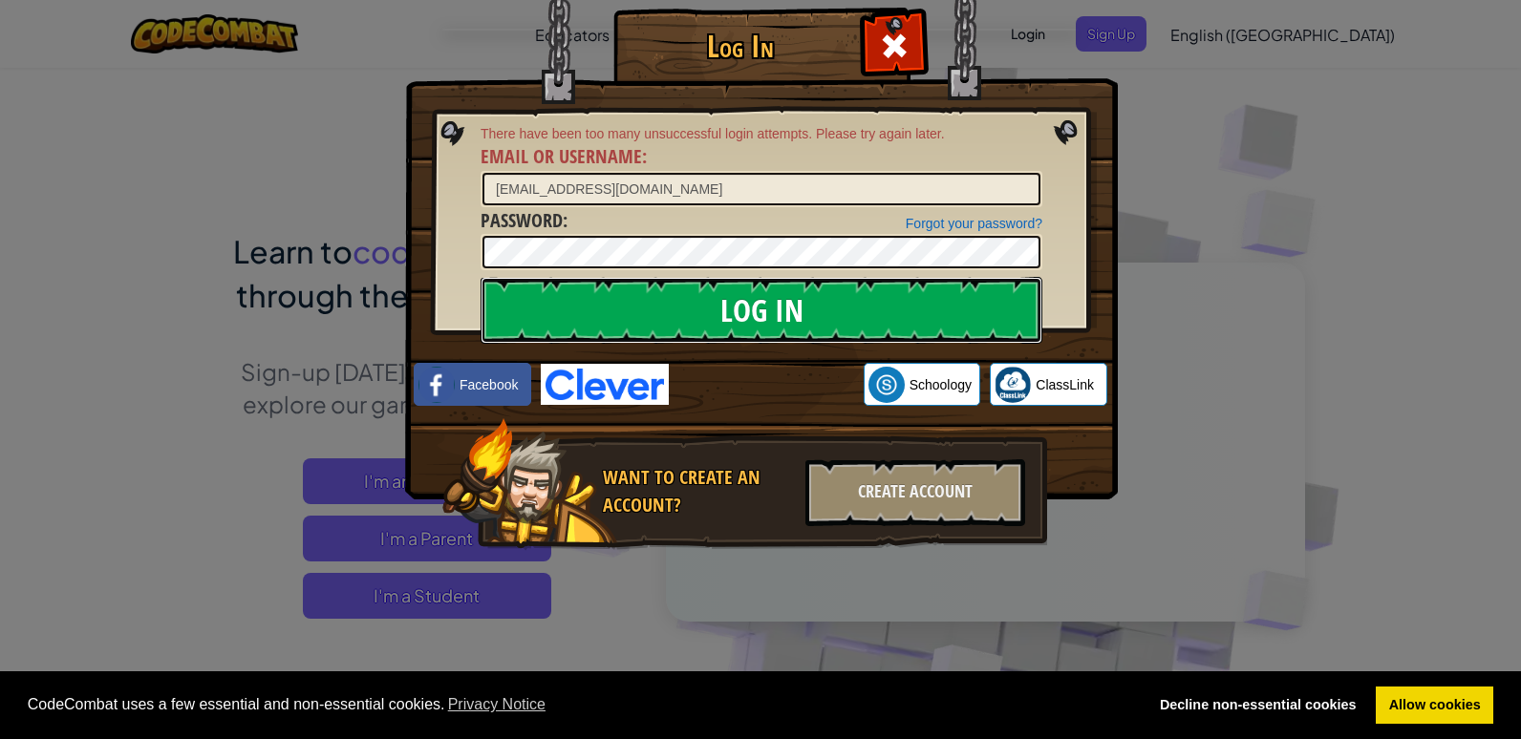
click at [1009, 308] on input "Log In" at bounding box center [762, 310] width 562 height 67
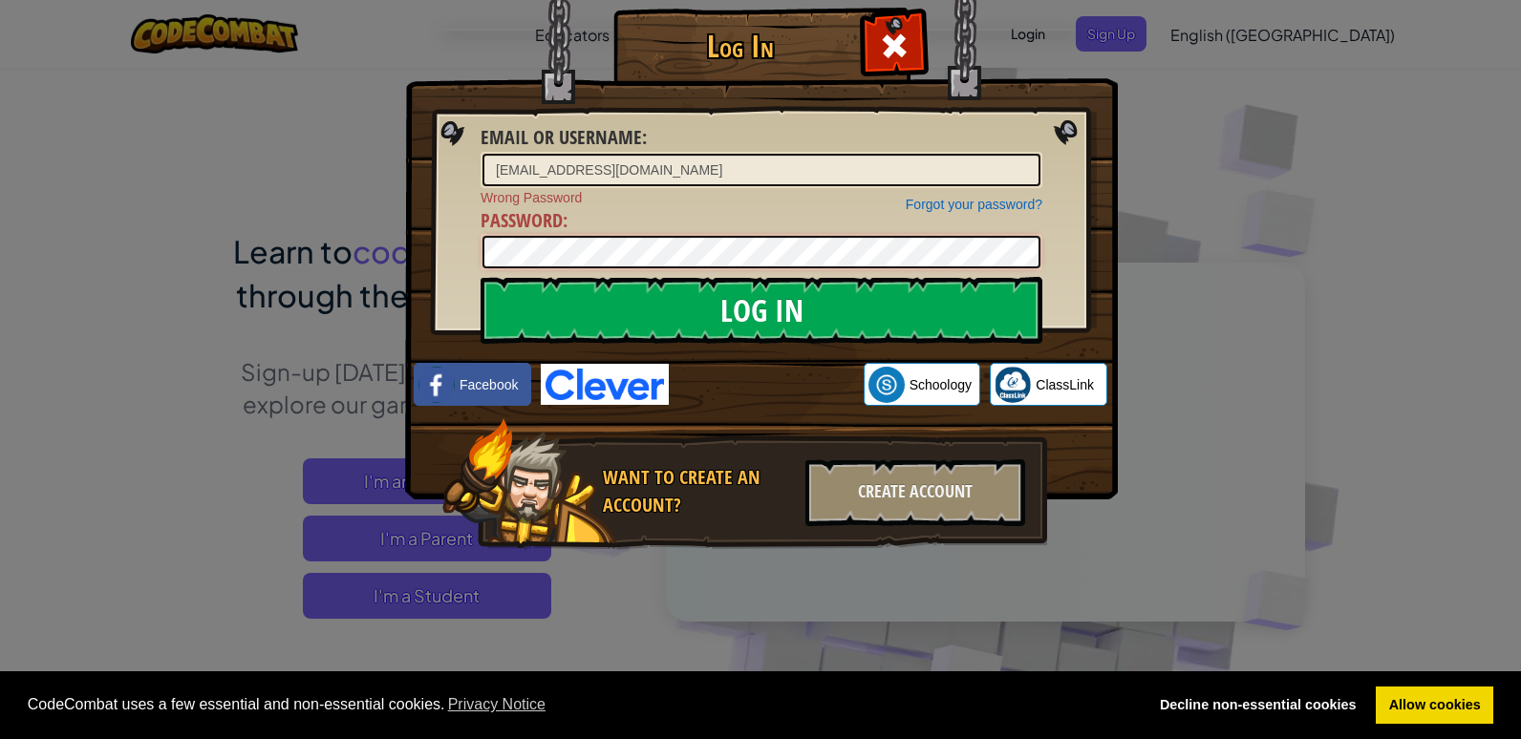
click at [651, 270] on form "Email or Username : lt9482@brooksbank.tlt.school Forgot your password? Wrong Pa…" at bounding box center [762, 197] width 562 height 146
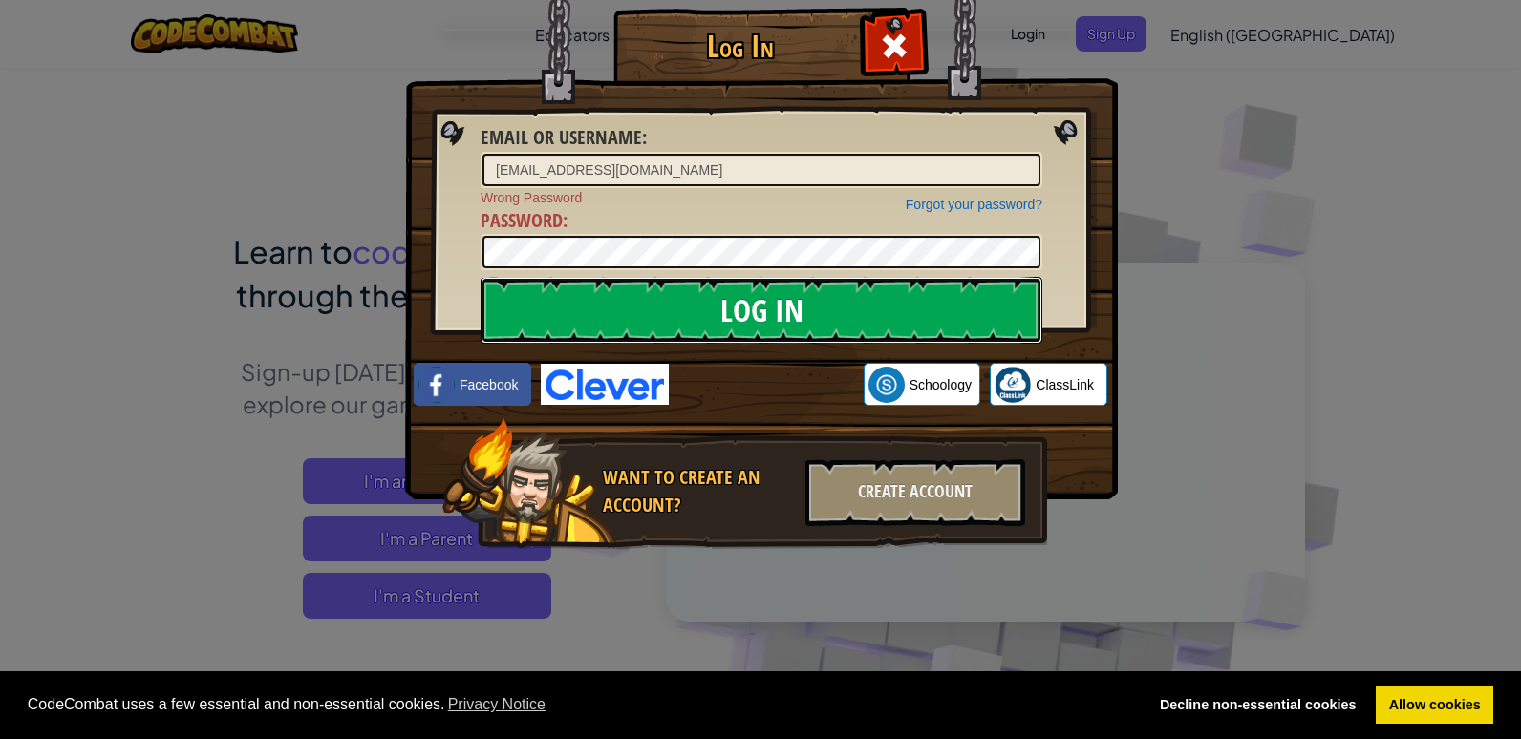
click at [650, 297] on input "Log In" at bounding box center [762, 310] width 562 height 67
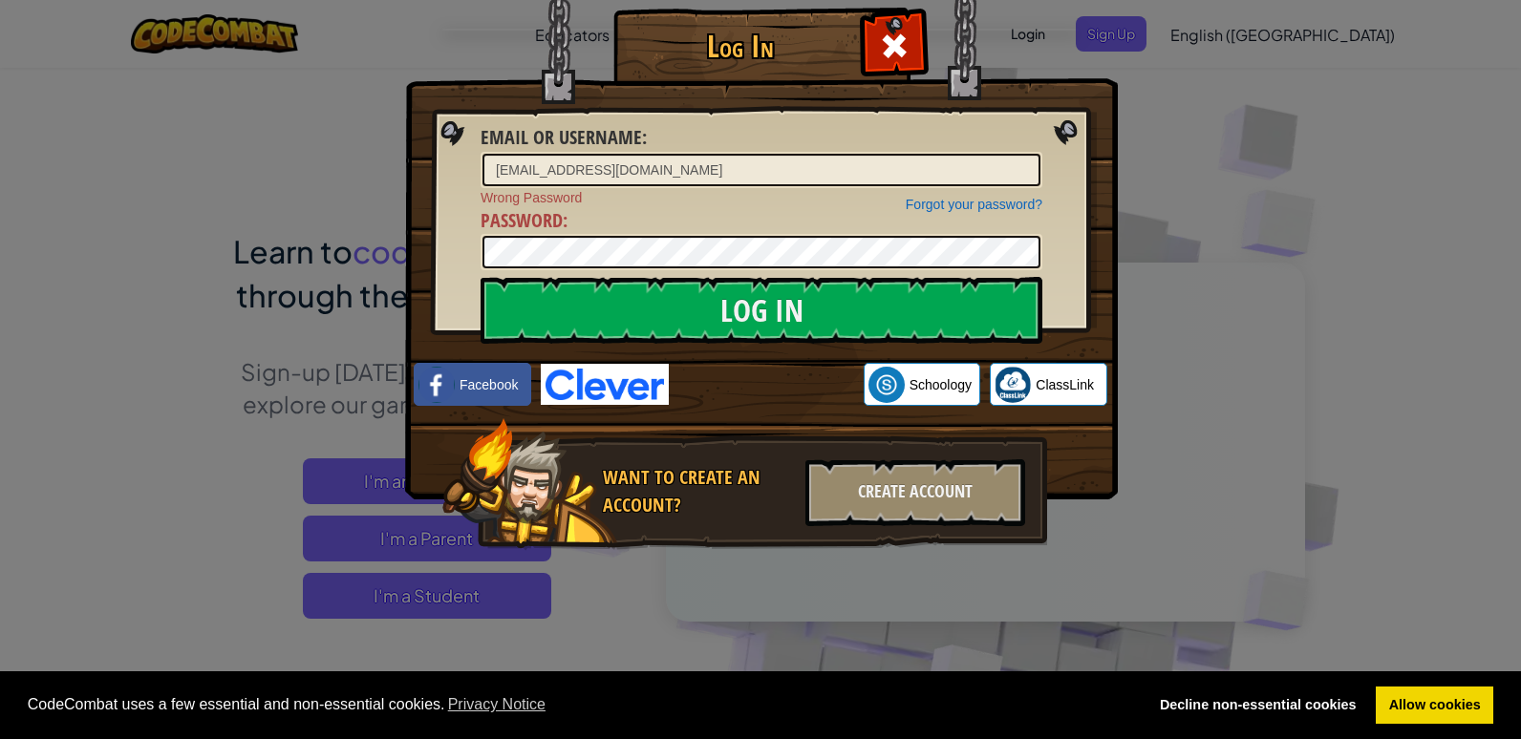
click at [656, 271] on img at bounding box center [761, 222] width 713 height 556
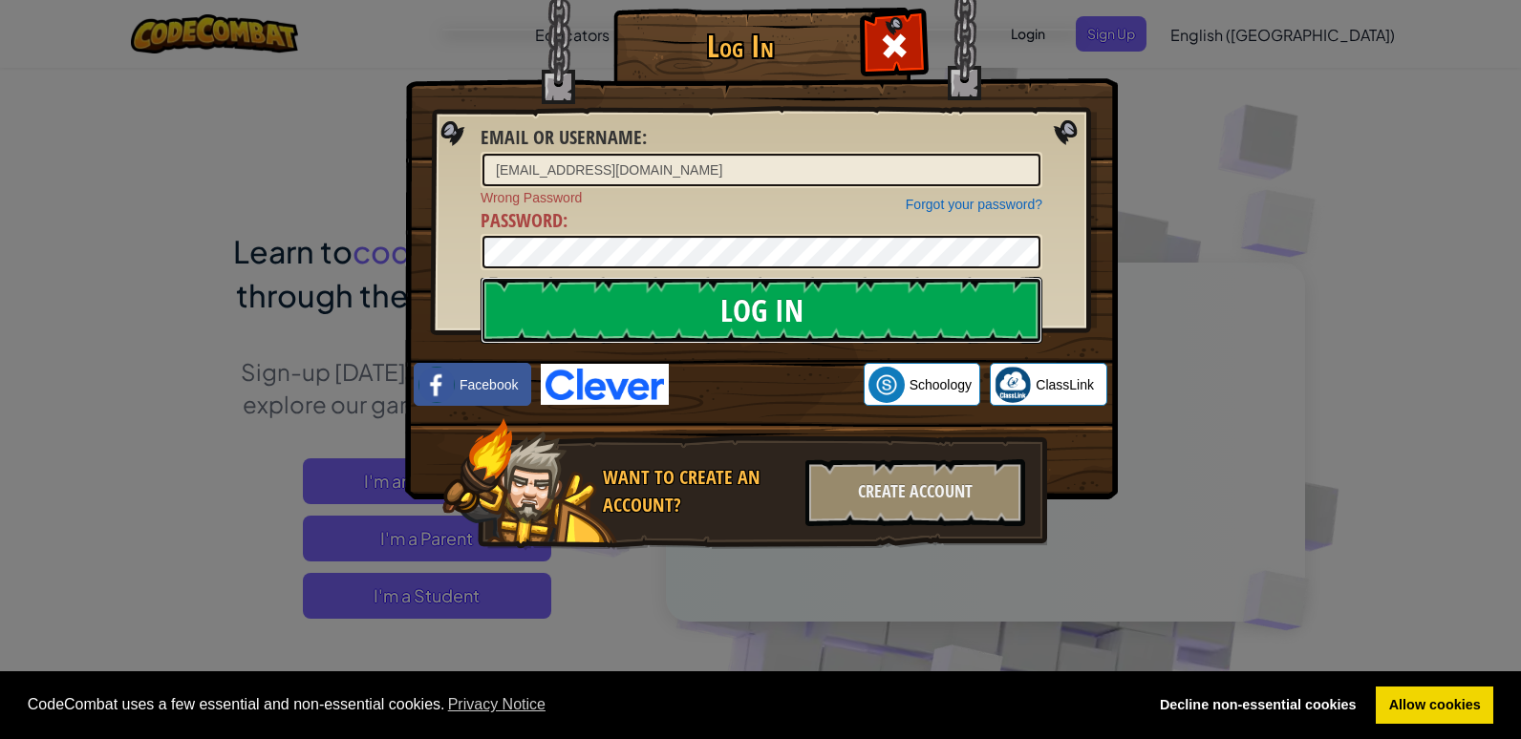
click at [675, 323] on input "Log In" at bounding box center [762, 310] width 562 height 67
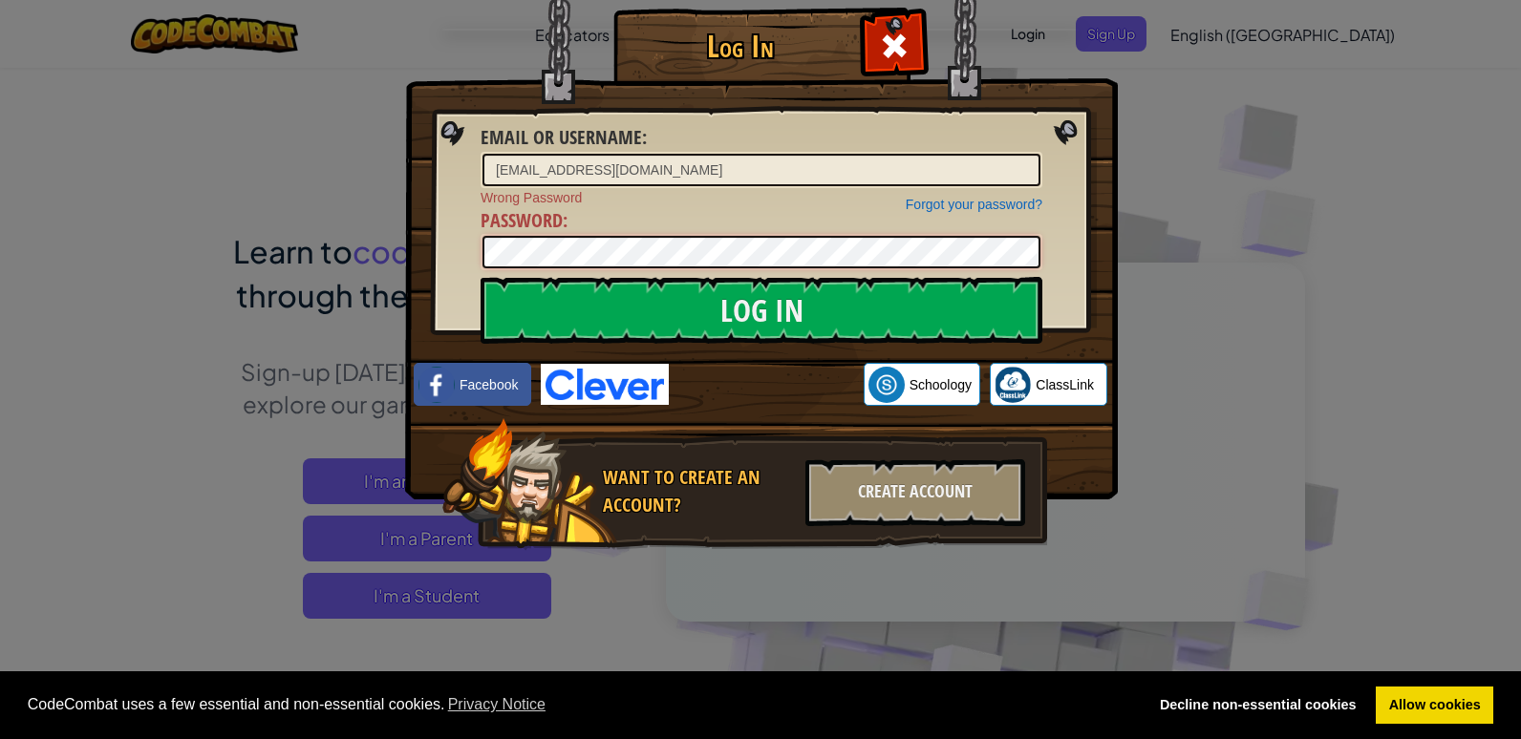
click at [481, 277] on input "Log In" at bounding box center [762, 310] width 562 height 67
click at [880, 31] on span at bounding box center [894, 46] width 31 height 31
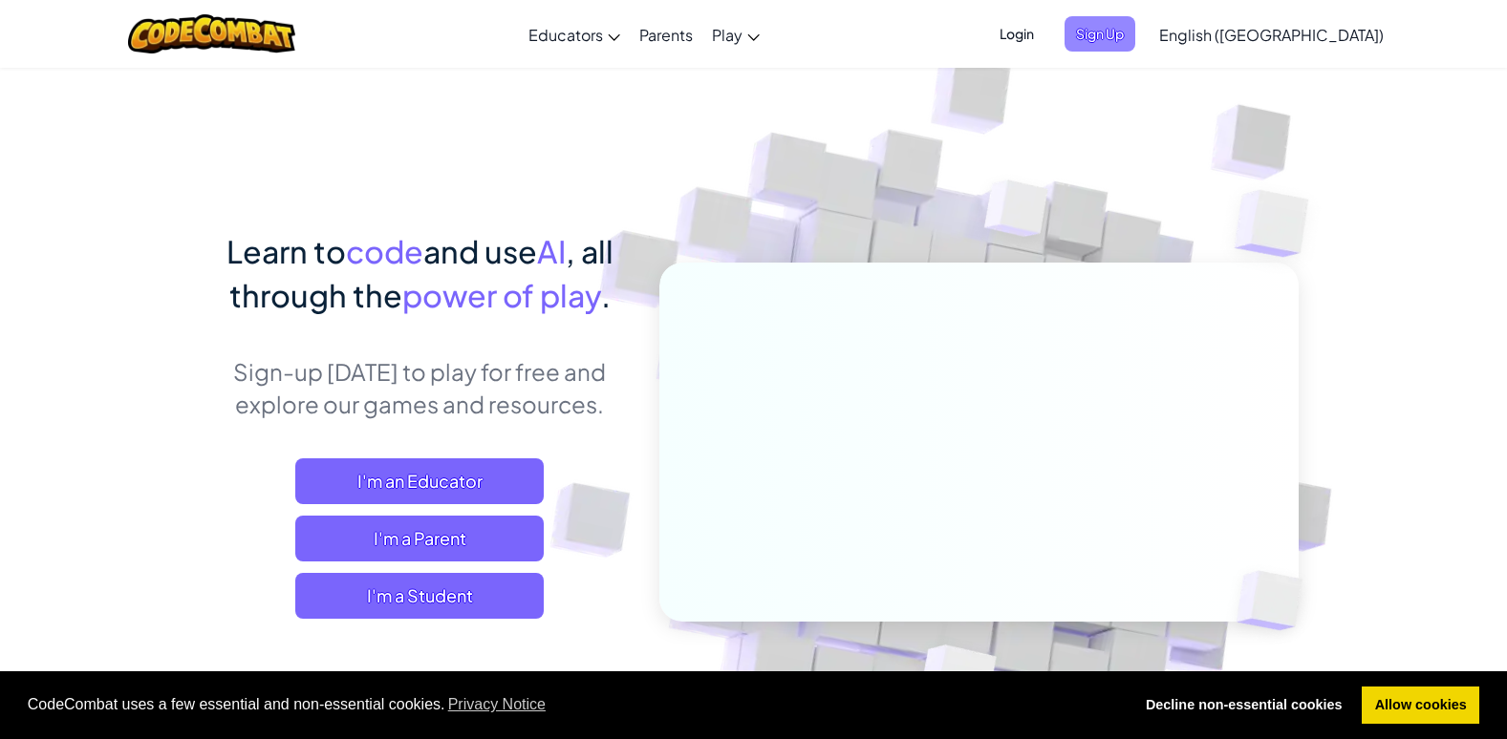
click at [1135, 26] on span "Sign Up" at bounding box center [1099, 33] width 71 height 35
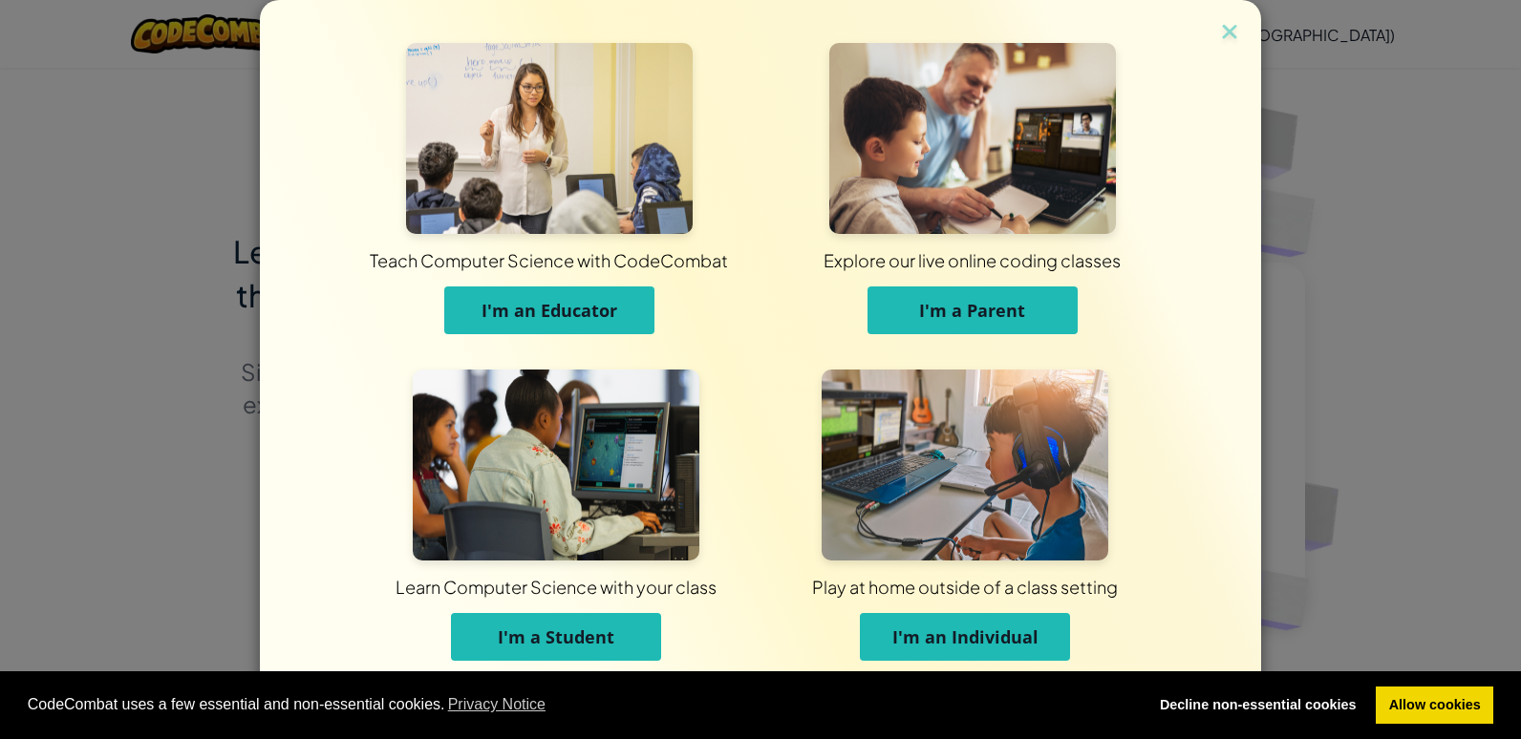
scroll to position [17, 0]
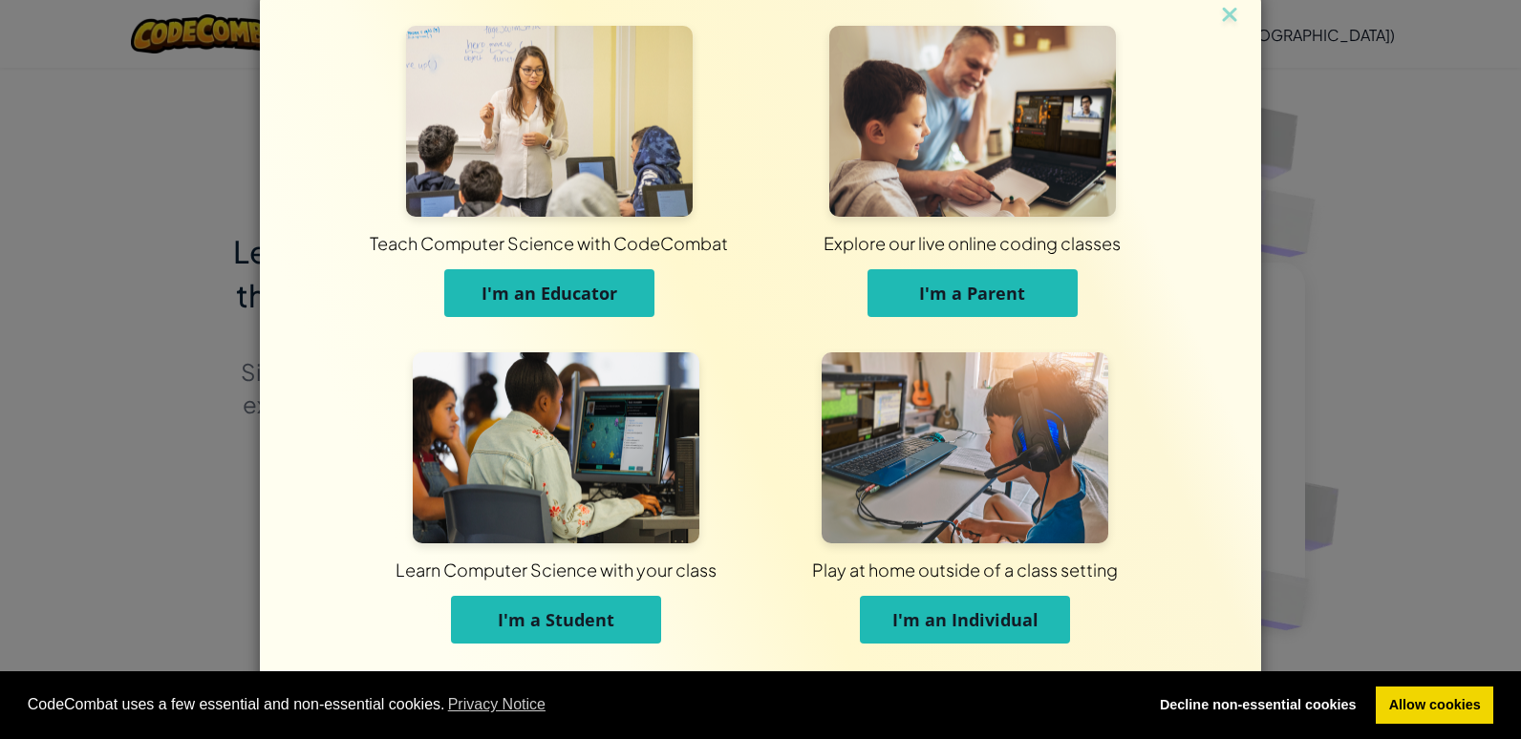
click at [627, 605] on button "I'm a Student" at bounding box center [556, 620] width 210 height 48
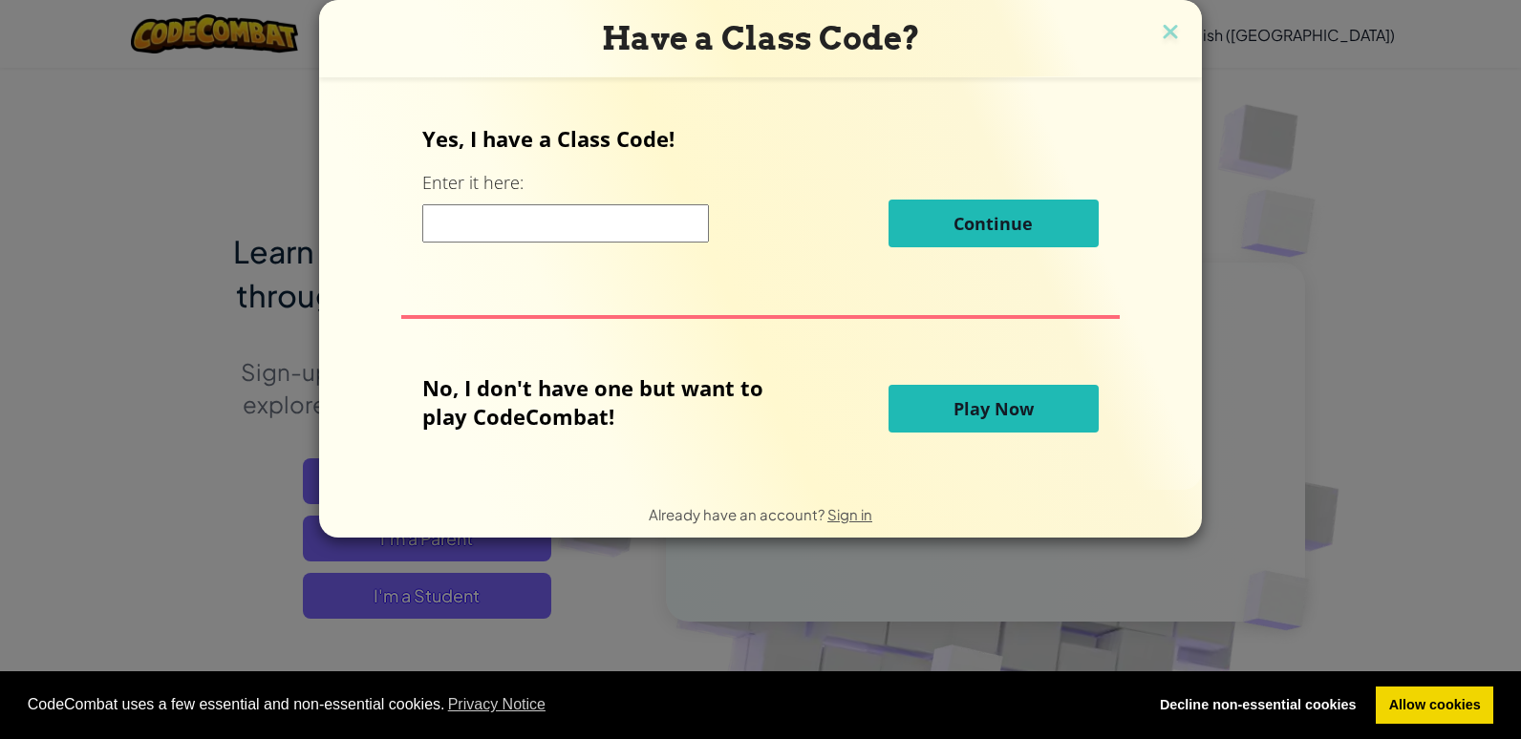
scroll to position [0, 0]
click at [620, 215] on input at bounding box center [565, 223] width 287 height 38
type input "swimshirtrun"
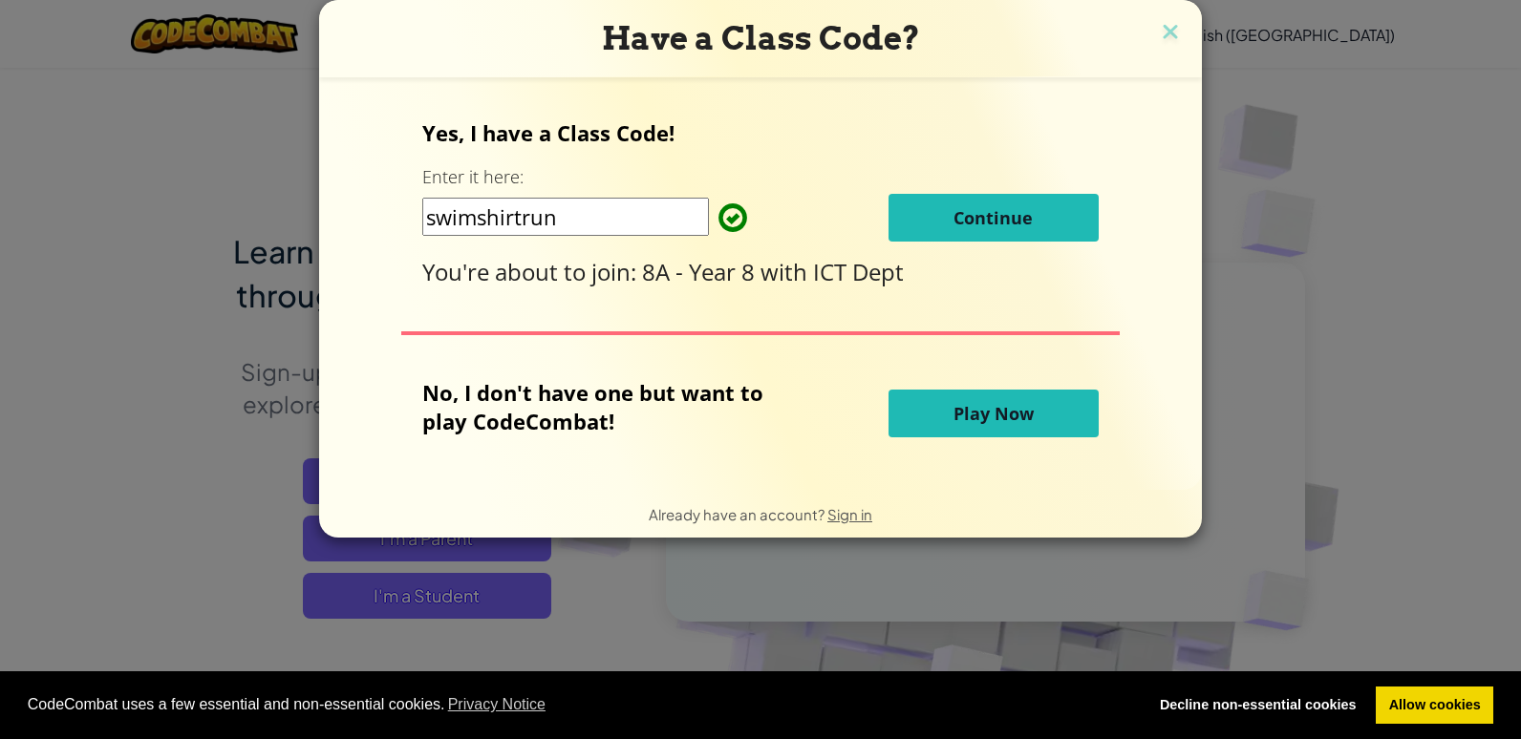
click at [997, 203] on button "Continue" at bounding box center [994, 218] width 210 height 48
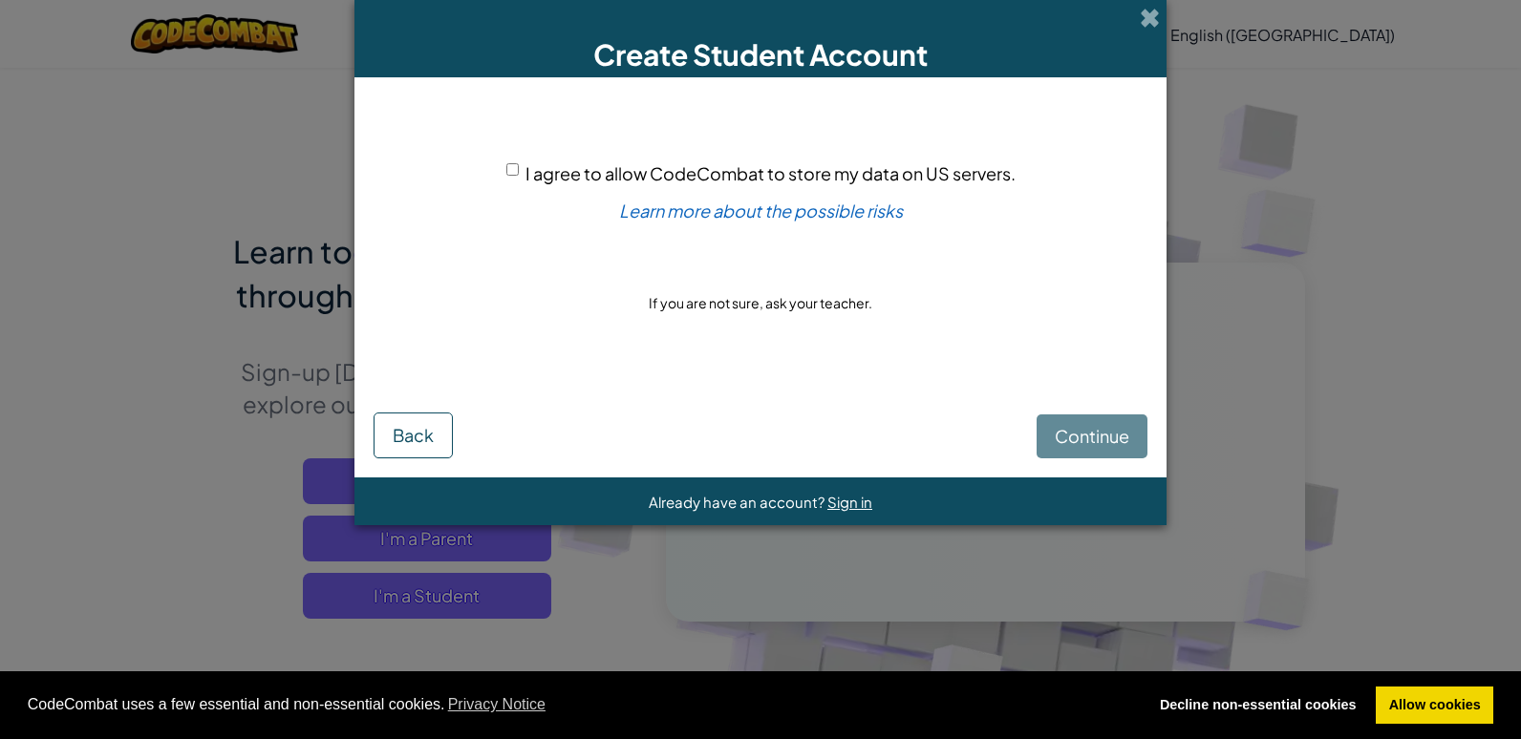
click at [510, 169] on input "I agree to allow CodeCombat to store my data on US servers." at bounding box center [512, 169] width 12 height 12
checkbox input "true"
click at [1080, 452] on button "Continue" at bounding box center [1092, 437] width 111 height 44
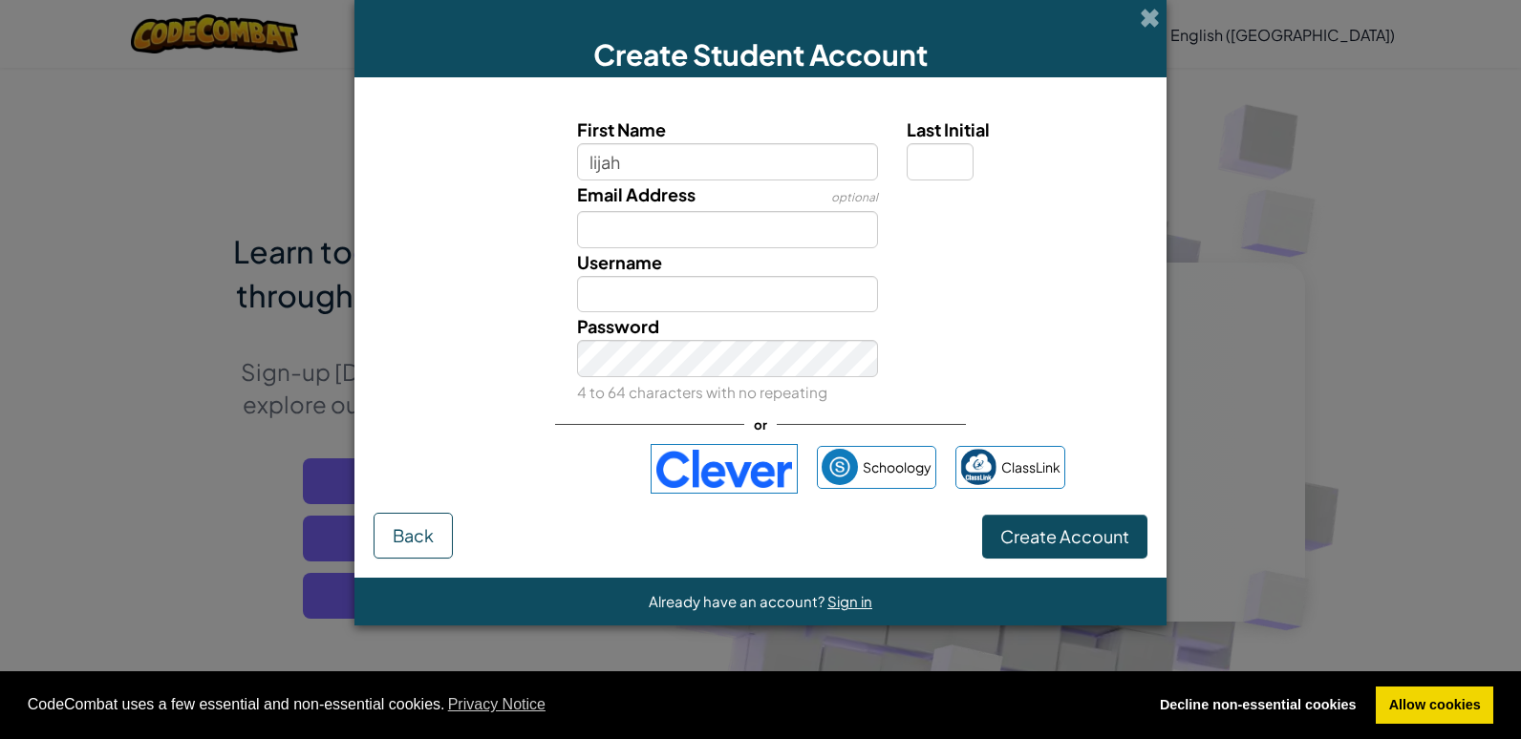
type input "lijah"
type input "Lijah"
click at [949, 153] on input "Last Initial" at bounding box center [940, 161] width 67 height 37
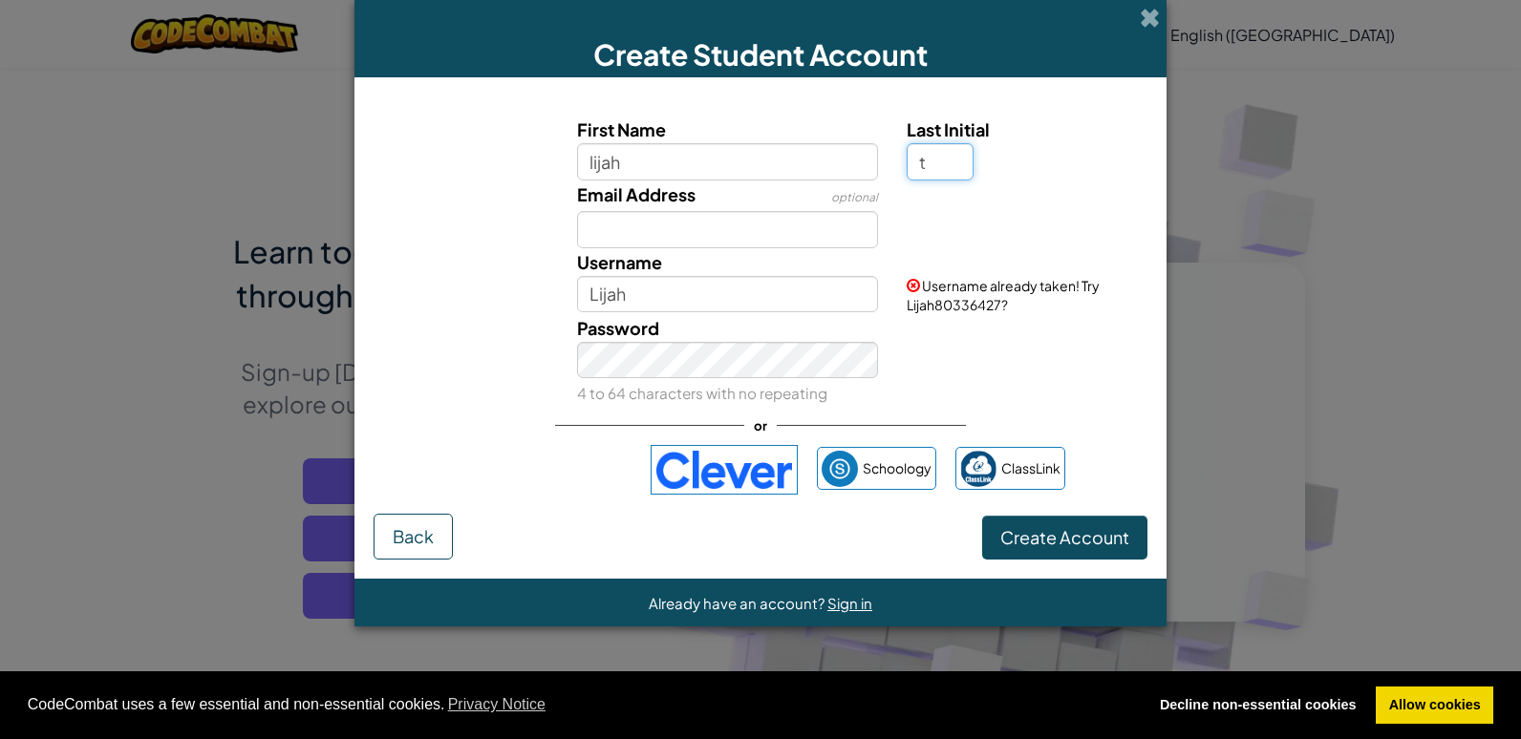
type input "t"
type input "LijahT"
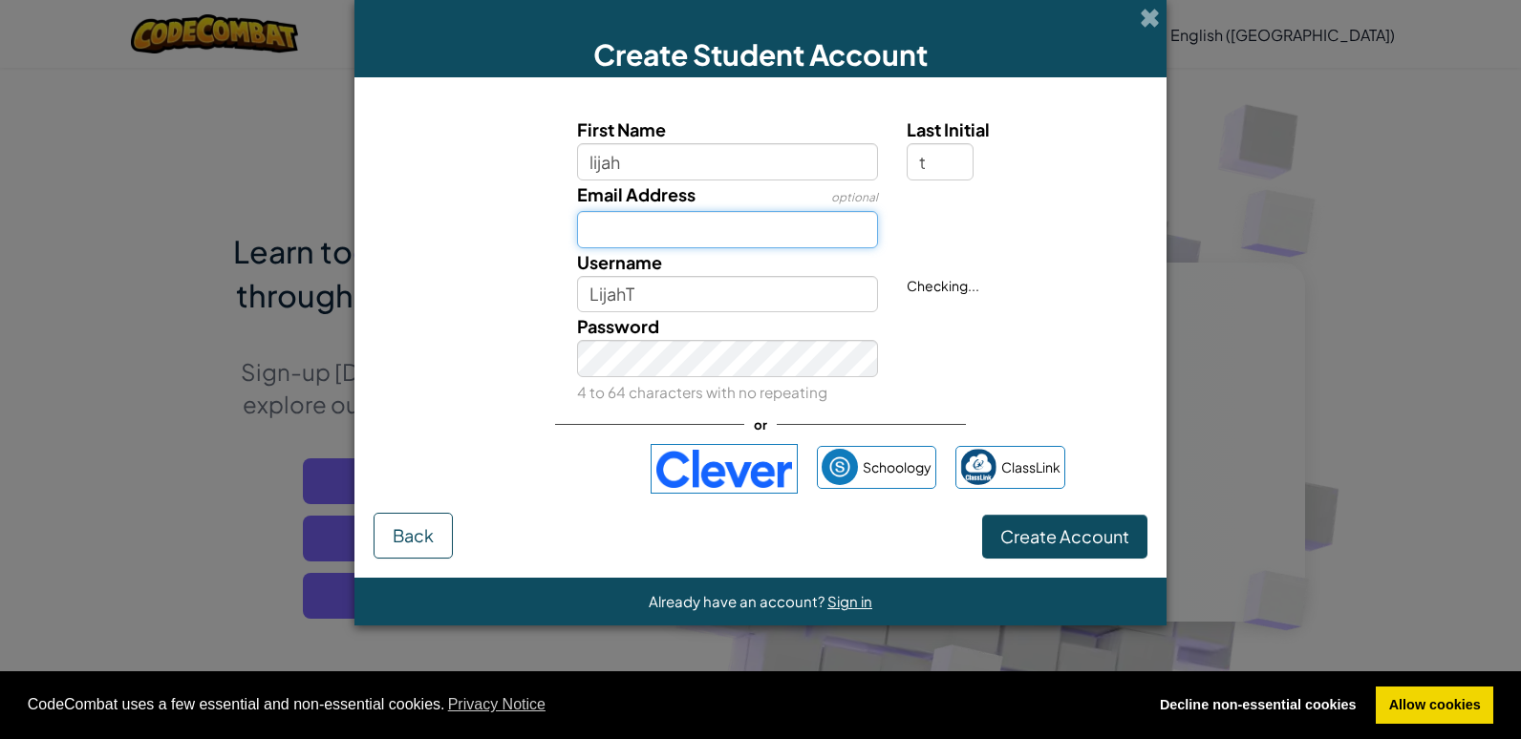
click at [646, 225] on input "Email Address" at bounding box center [728, 229] width 302 height 37
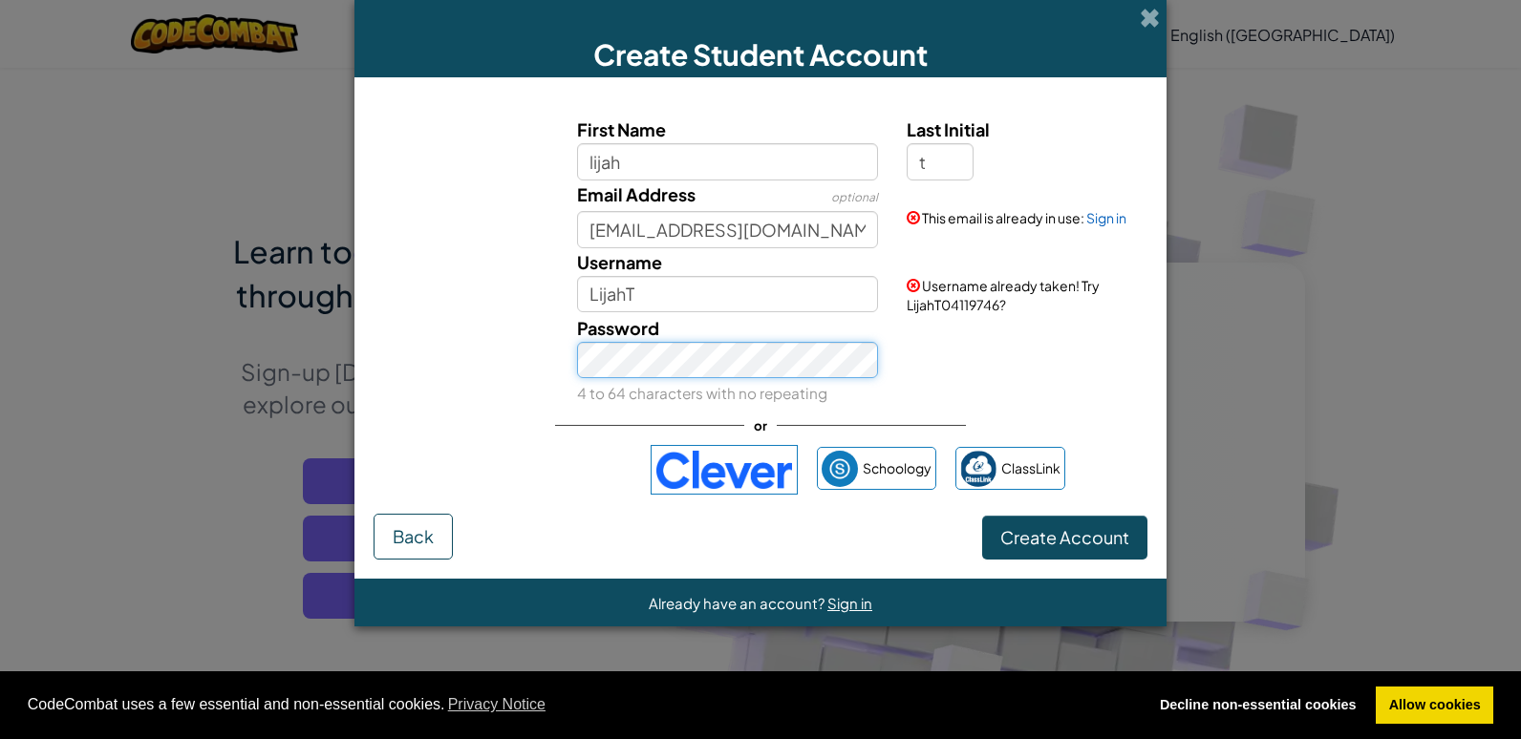
click at [982, 516] on button "Create Account" at bounding box center [1064, 538] width 165 height 44
click at [999, 538] on button "Create Account" at bounding box center [1064, 538] width 165 height 44
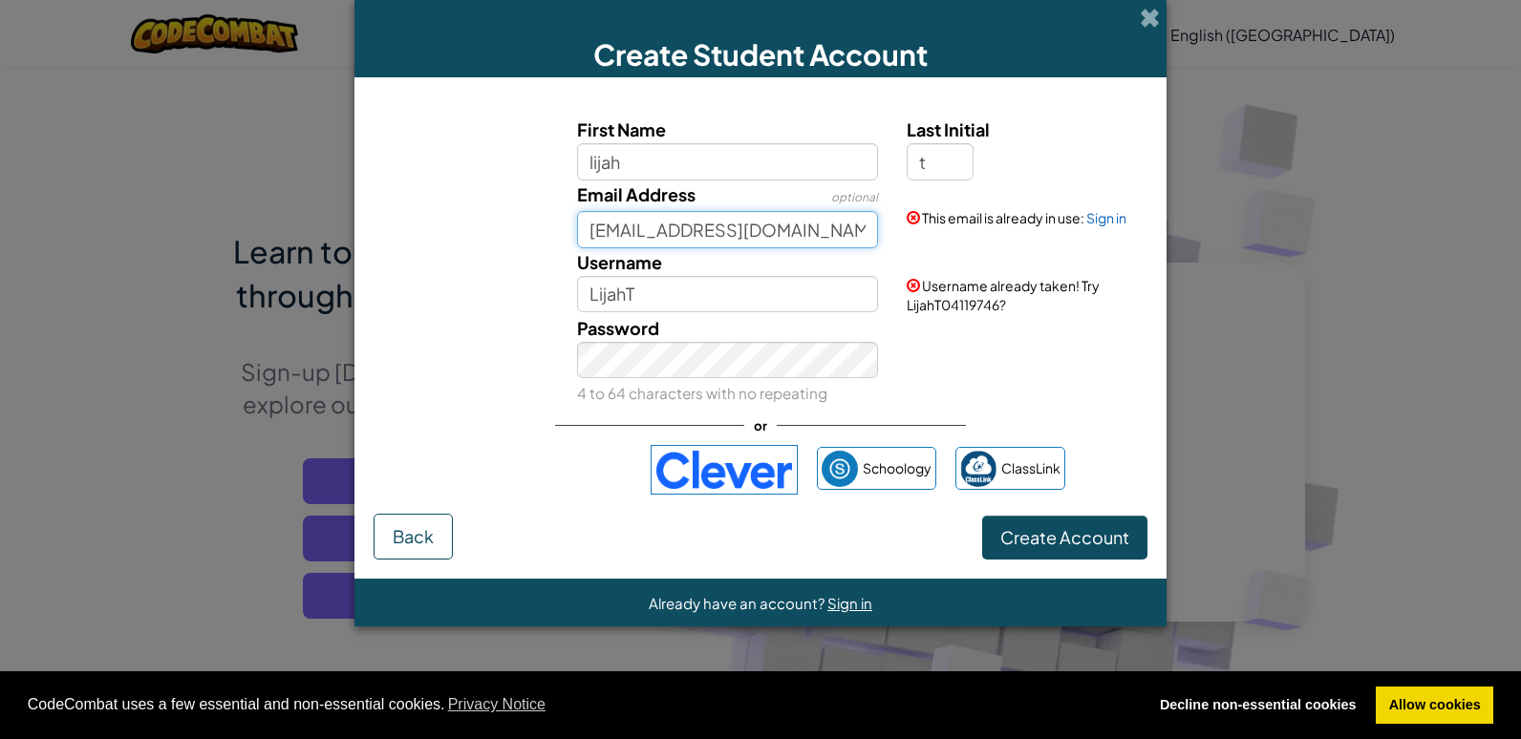
click at [599, 232] on input "lt9482@brooksbank.tlt.school" at bounding box center [728, 229] width 302 height 37
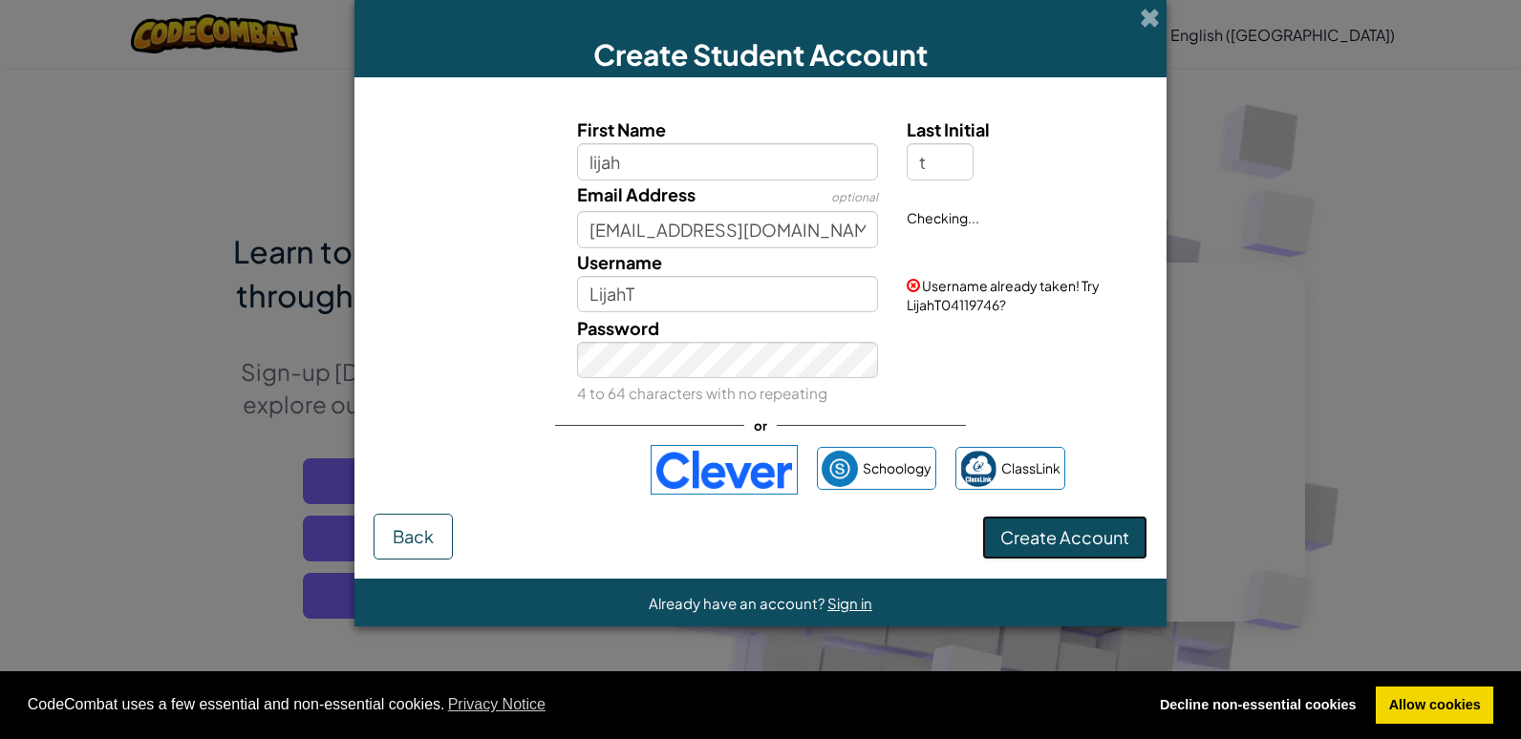
click at [1014, 547] on button "Create Account" at bounding box center [1064, 538] width 165 height 44
click at [1014, 547] on div "Create Account Back" at bounding box center [761, 537] width 774 height 46
click at [1014, 547] on button "Create Account" at bounding box center [1064, 538] width 165 height 44
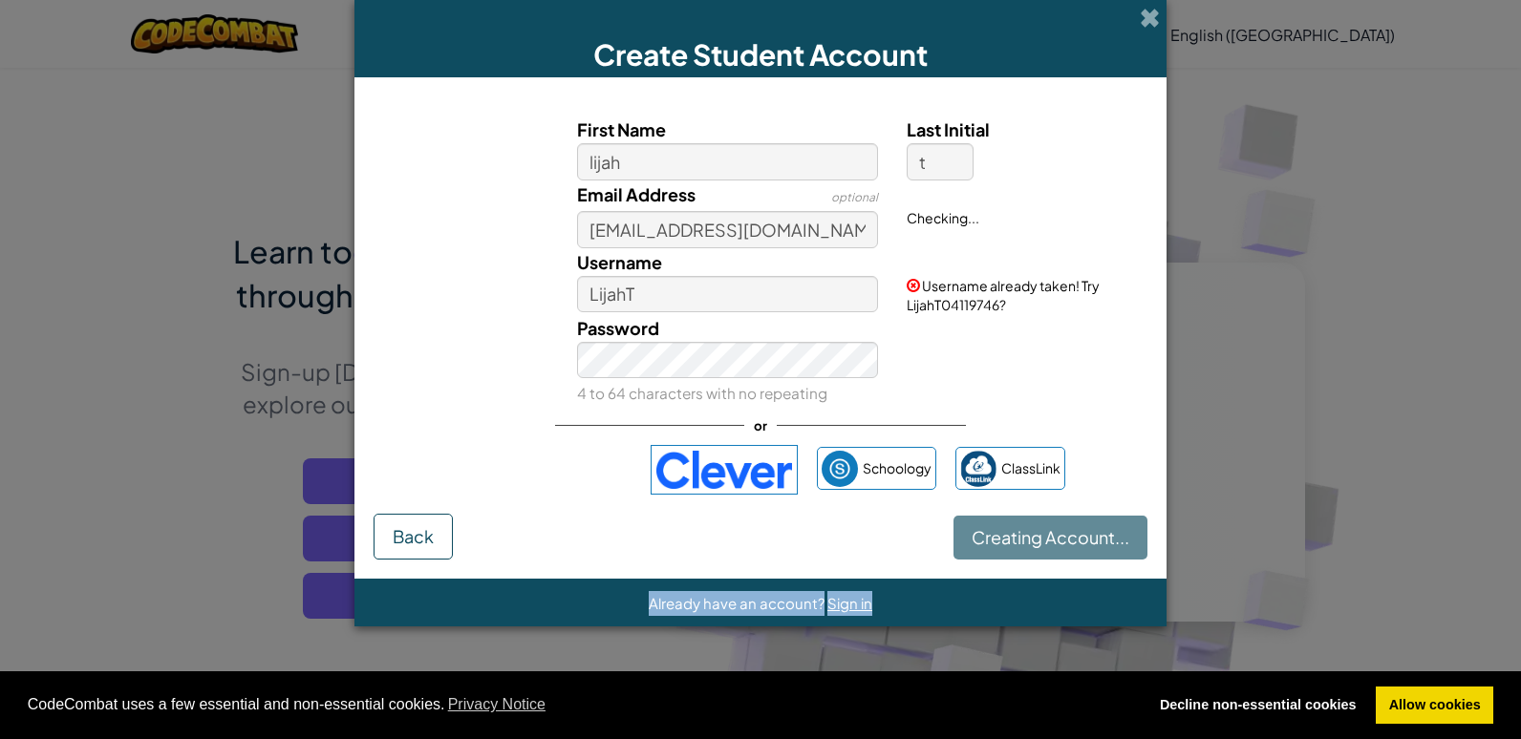
click at [1014, 547] on div "Creating Account... Back" at bounding box center [761, 537] width 774 height 46
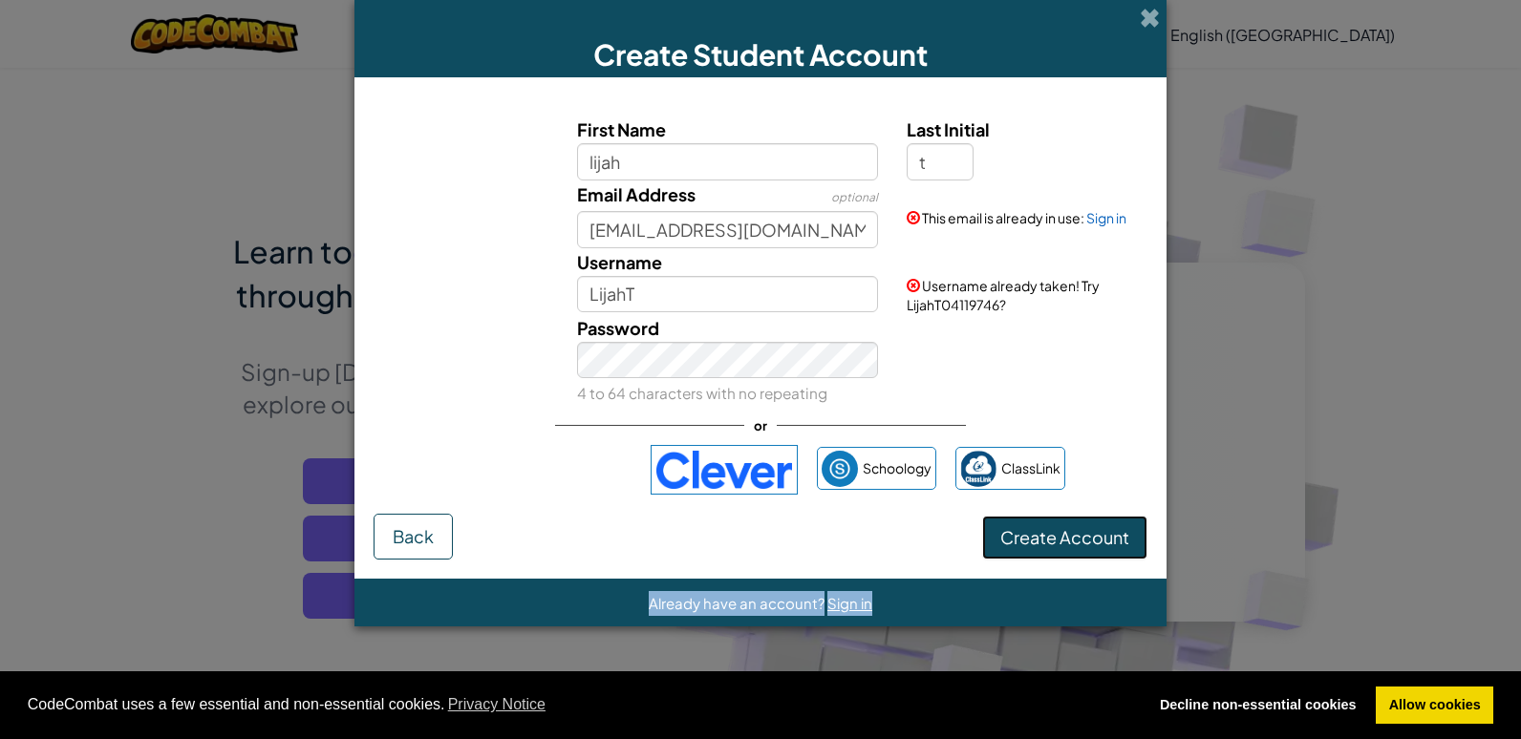
click at [1014, 547] on button "Create Account" at bounding box center [1064, 538] width 165 height 44
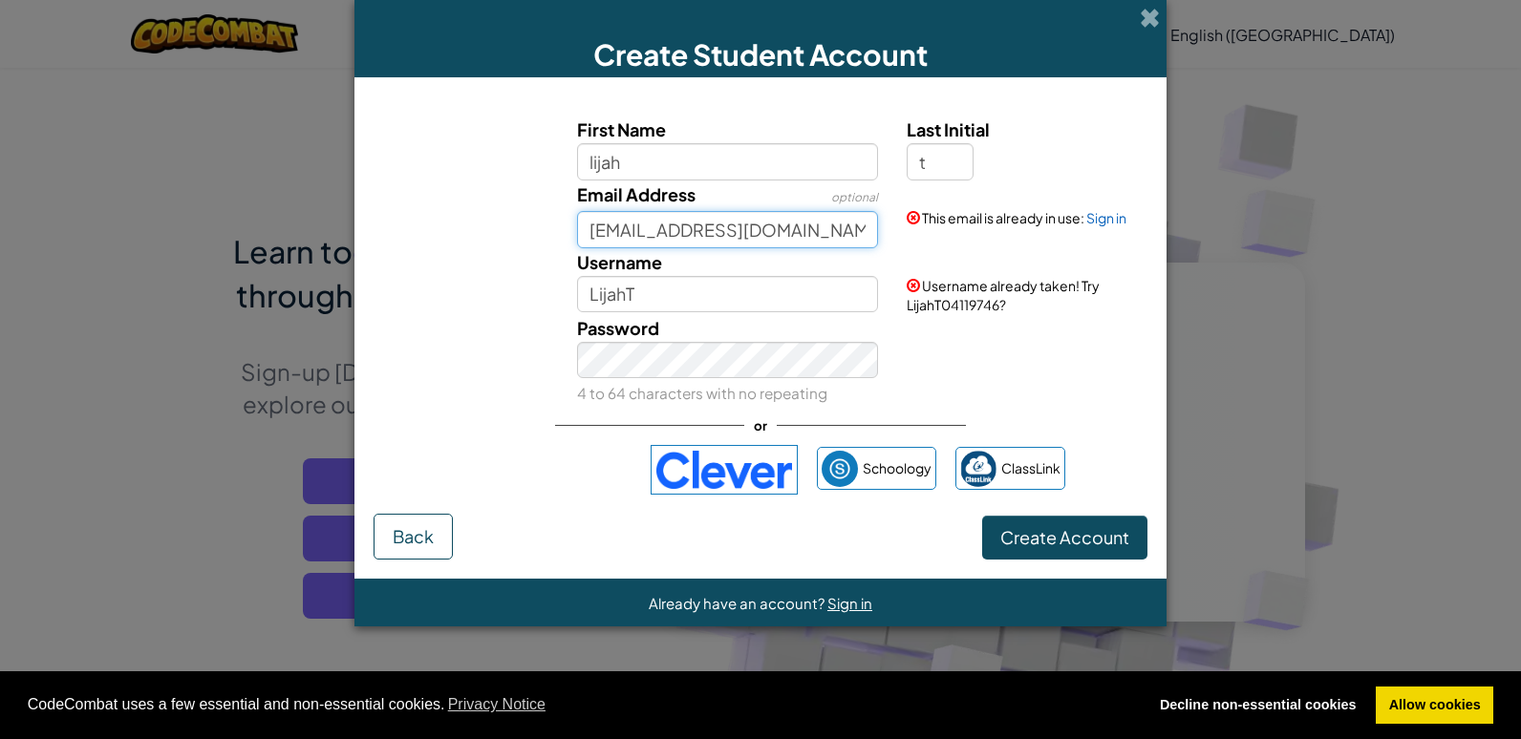
click at [850, 235] on input "LT9482@brooksbank.tlt.school" at bounding box center [728, 229] width 302 height 37
click at [647, 233] on input "LT9482@brooksbank.tlt.school" at bounding box center [728, 229] width 302 height 37
click at [1039, 543] on button "Create Account" at bounding box center [1064, 538] width 165 height 44
click at [655, 236] on input "LT94821@brooksbank.tlt.school" at bounding box center [728, 229] width 302 height 37
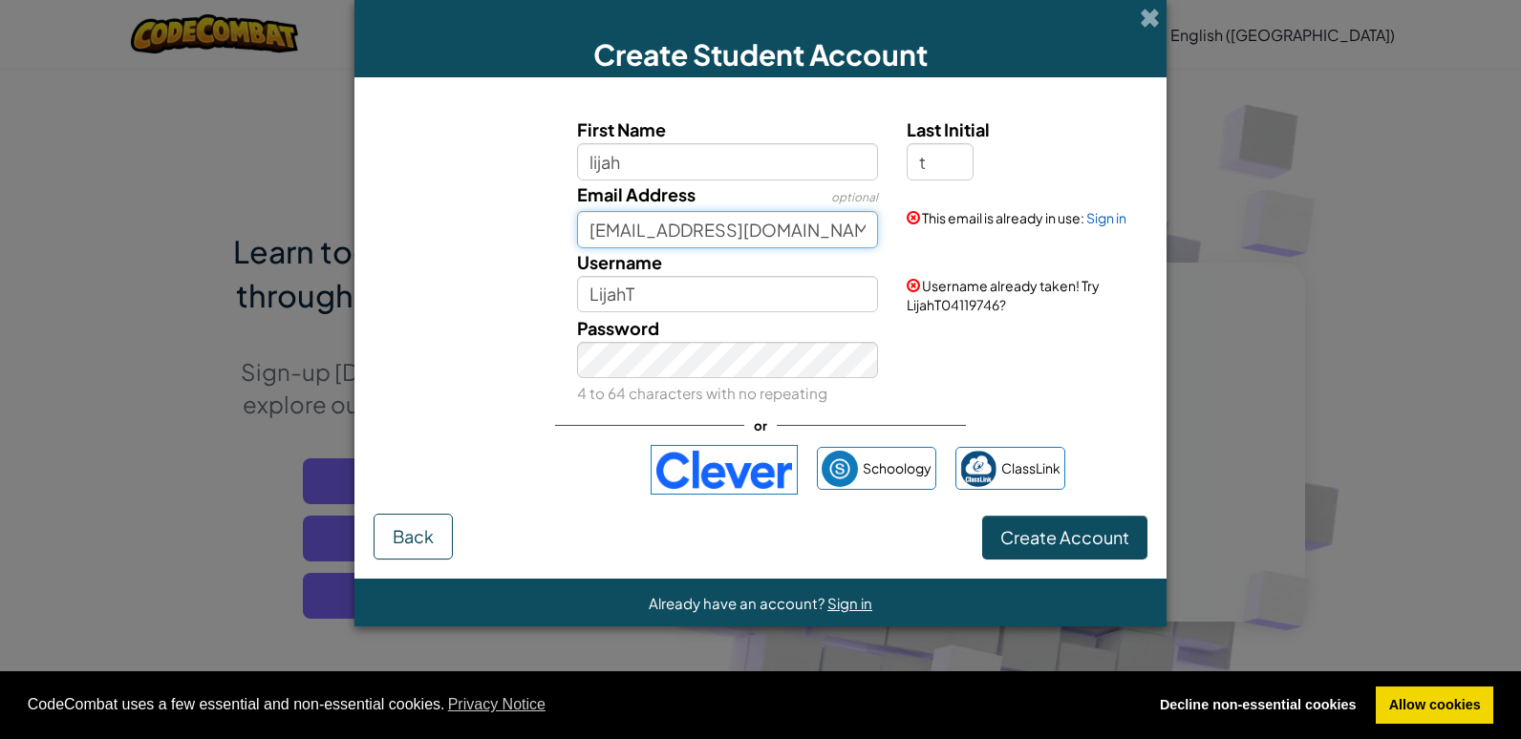
type input "LT94822@brooksbank.tlt.school"
click at [1085, 544] on button "Create Account" at bounding box center [1064, 538] width 165 height 44
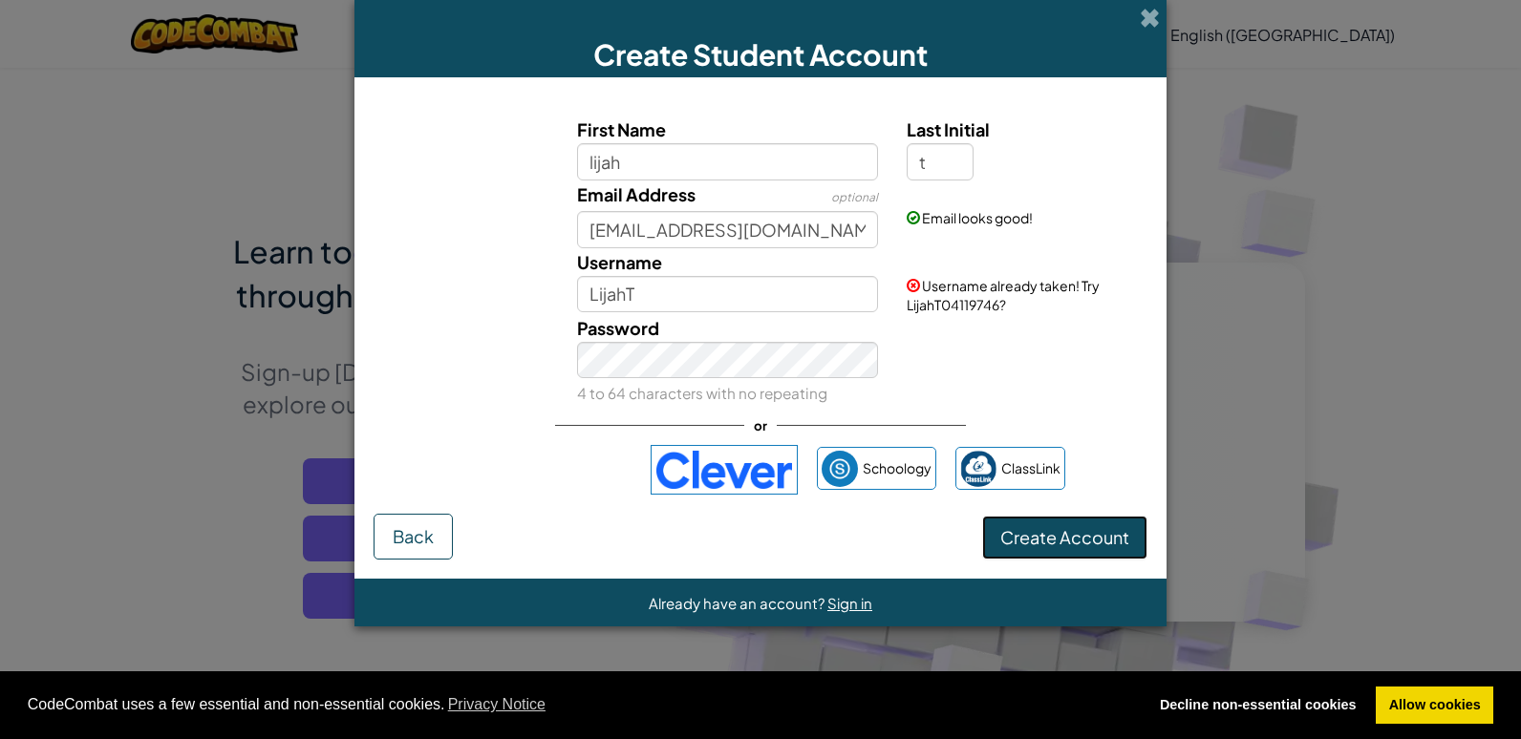
click at [1085, 544] on button "Create Account" at bounding box center [1064, 538] width 165 height 44
click at [654, 283] on input "LijahT" at bounding box center [728, 294] width 302 height 37
type input "L"
click at [1076, 530] on button "Create Account" at bounding box center [1064, 538] width 165 height 44
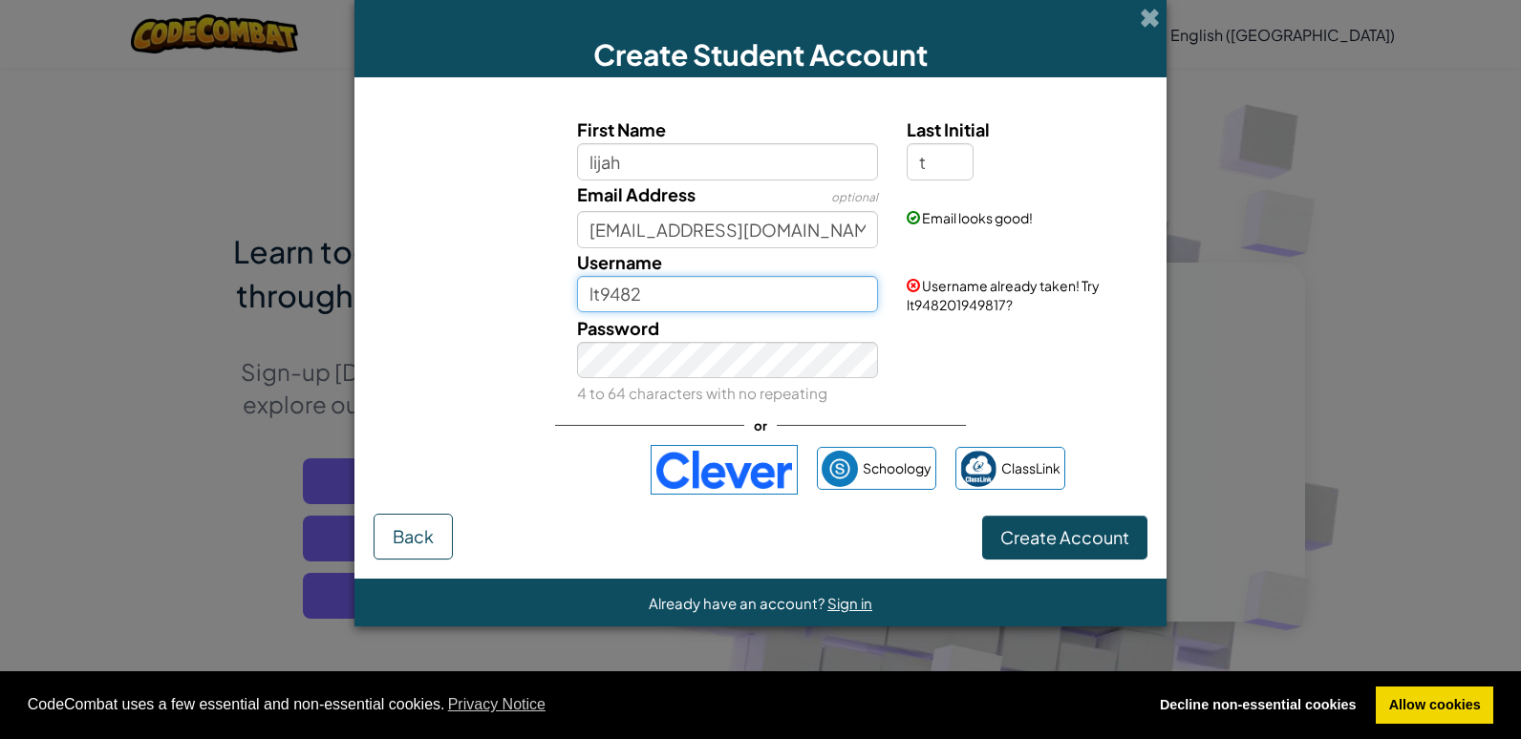
click at [718, 300] on input "lt9482" at bounding box center [728, 294] width 302 height 37
click at [1061, 533] on button "Create Account" at bounding box center [1064, 538] width 165 height 44
click at [687, 299] on input "lt94821" at bounding box center [728, 294] width 302 height 37
type input "lt94822"
click at [1058, 515] on div "Create Account Back" at bounding box center [761, 537] width 774 height 46
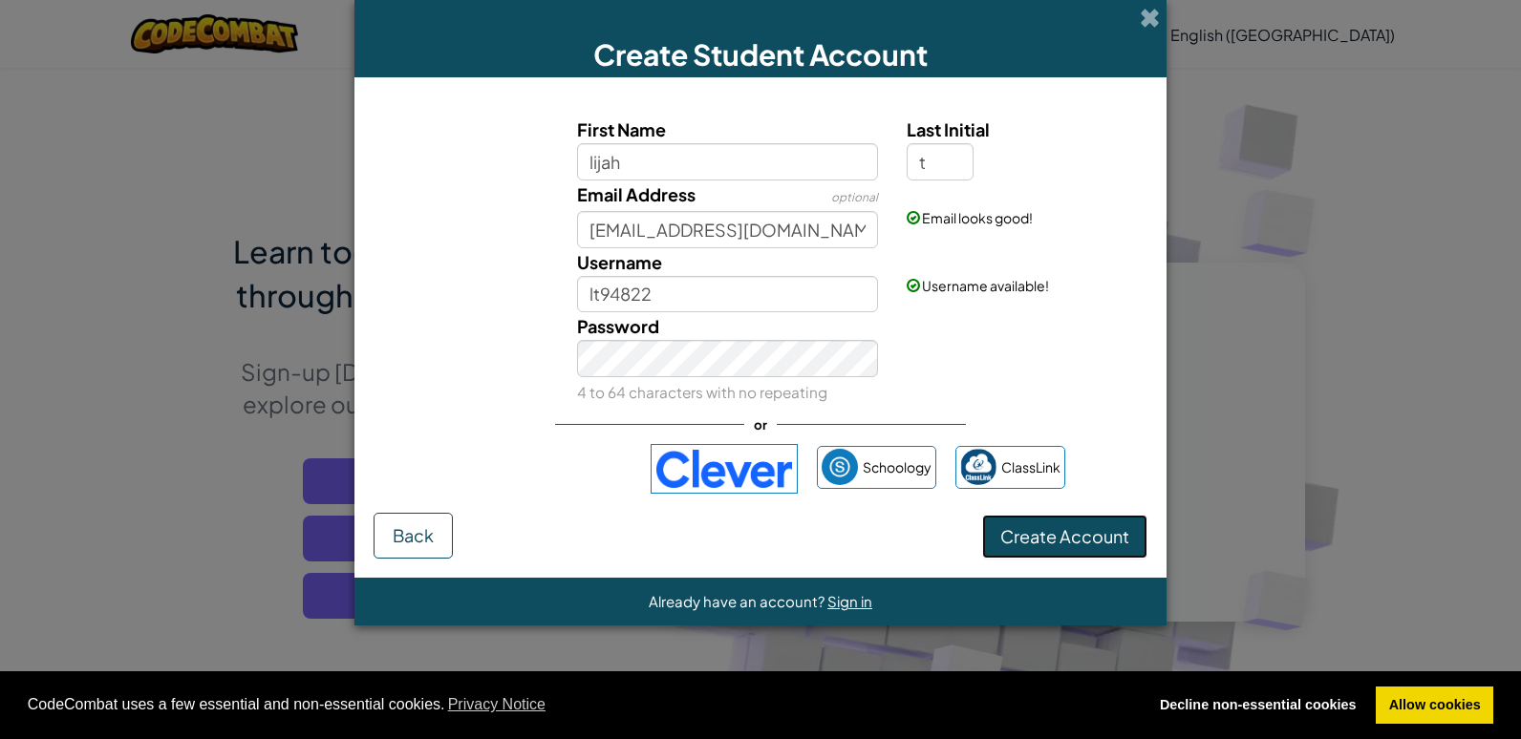
click at [1061, 526] on button "Create Account" at bounding box center [1064, 537] width 165 height 44
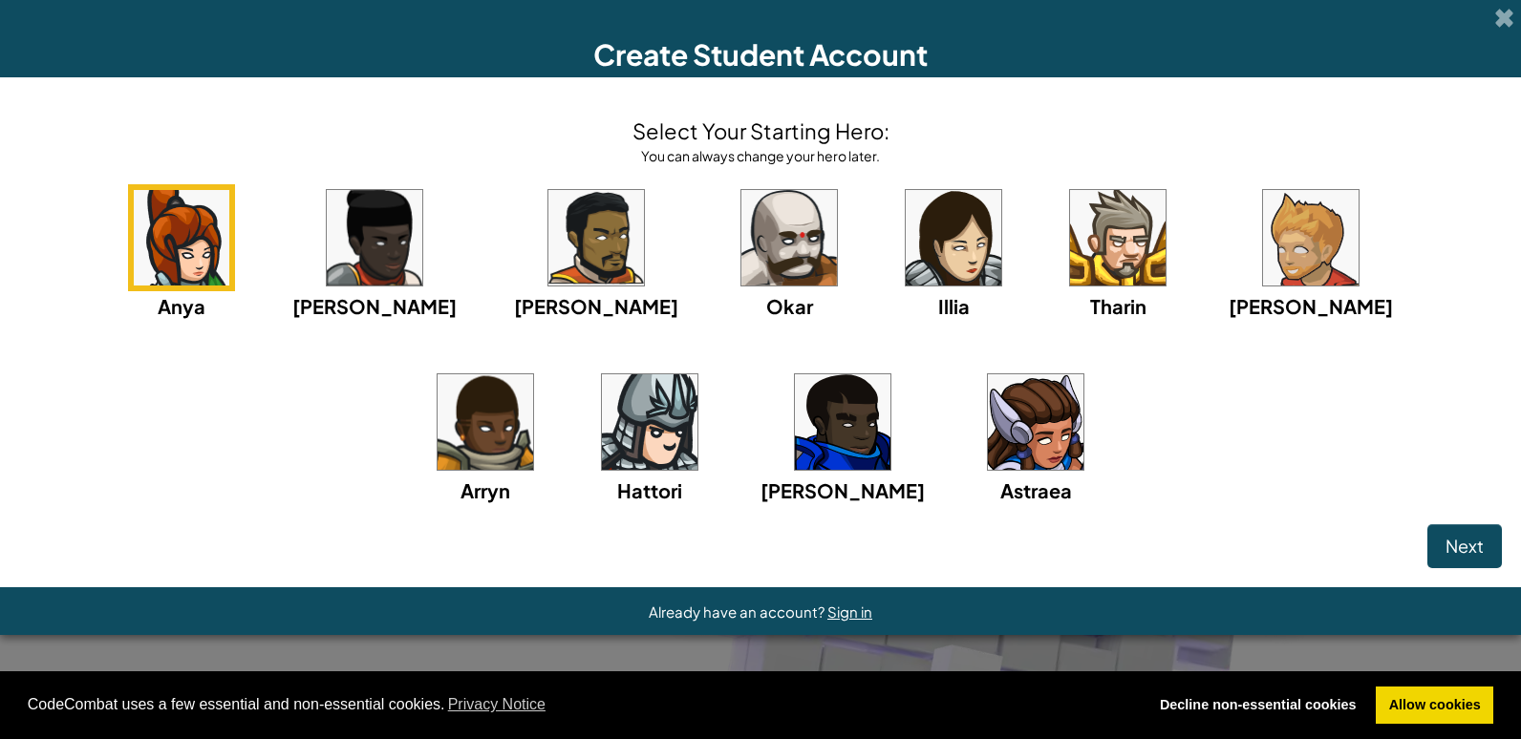
click at [1061, 526] on div "Next" at bounding box center [760, 547] width 1483 height 44
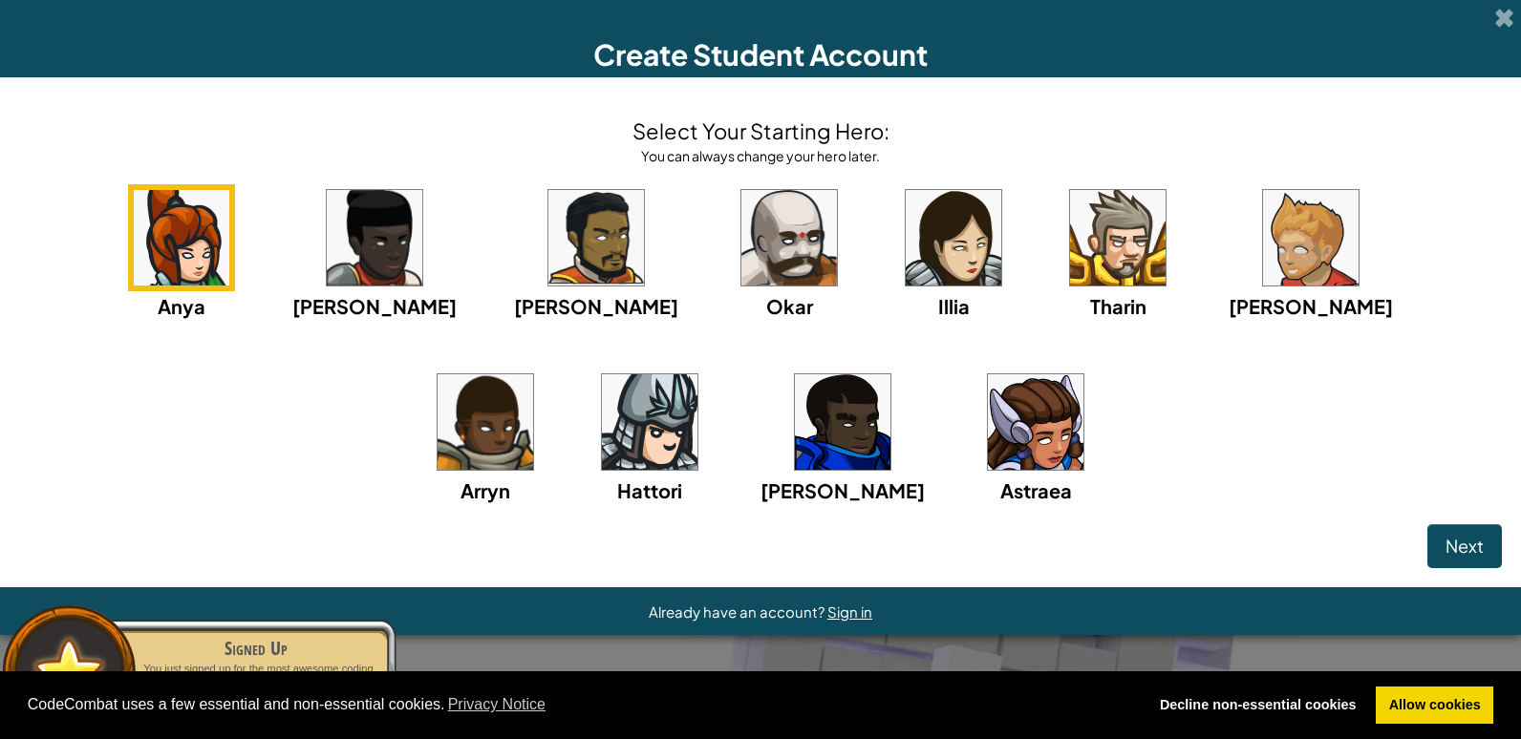
click at [741, 248] on img at bounding box center [789, 238] width 96 height 96
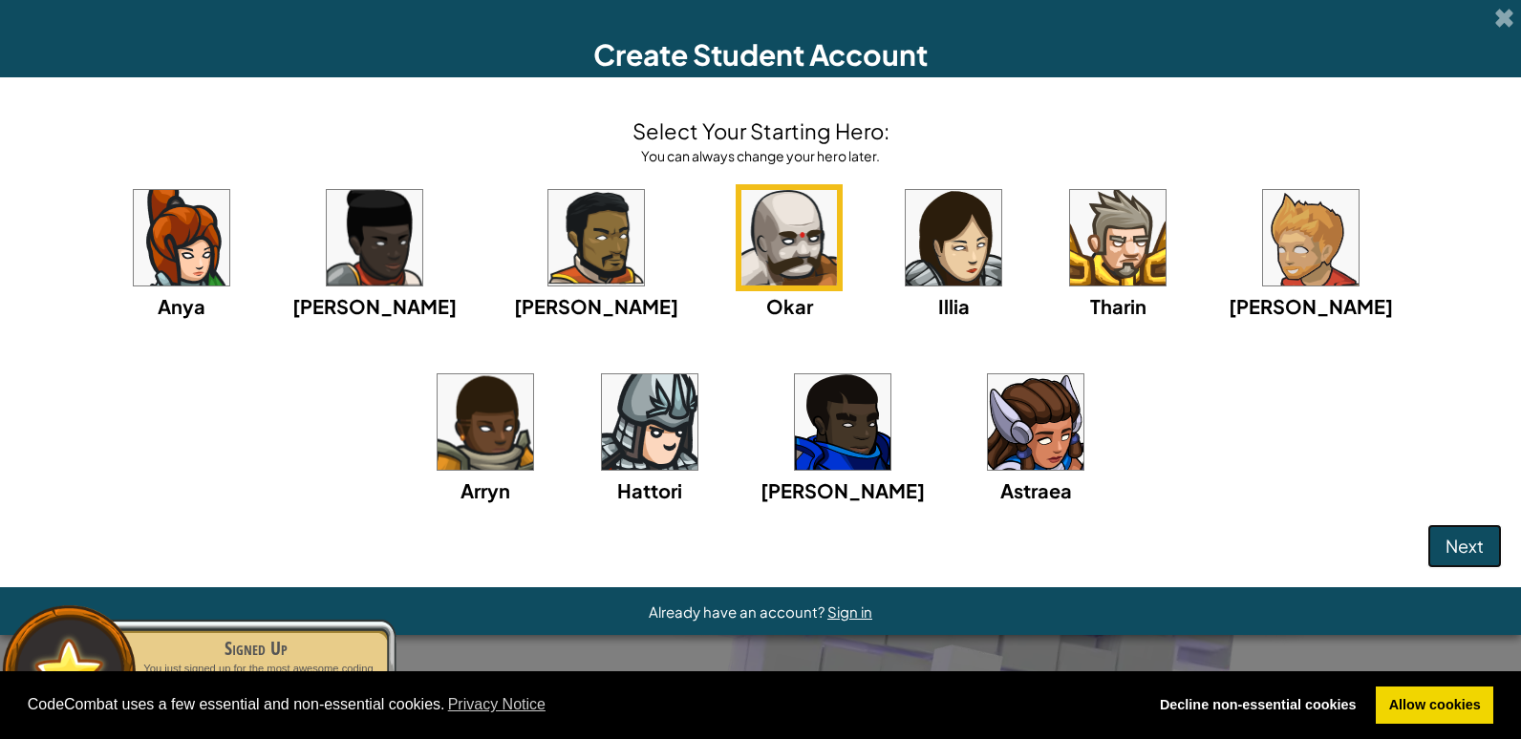
click at [1466, 541] on span "Next" at bounding box center [1465, 546] width 38 height 22
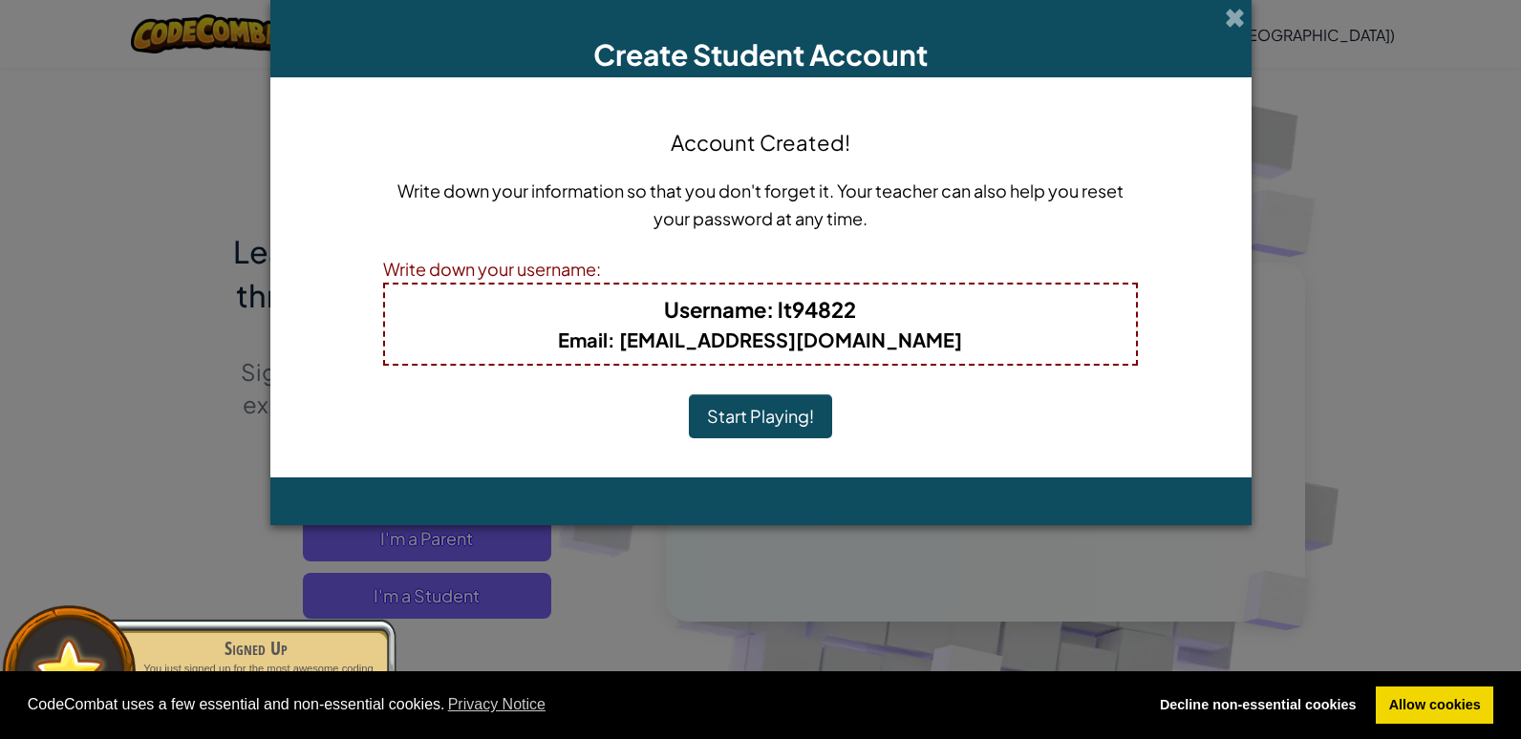
click at [738, 418] on button "Start Playing!" at bounding box center [760, 417] width 143 height 44
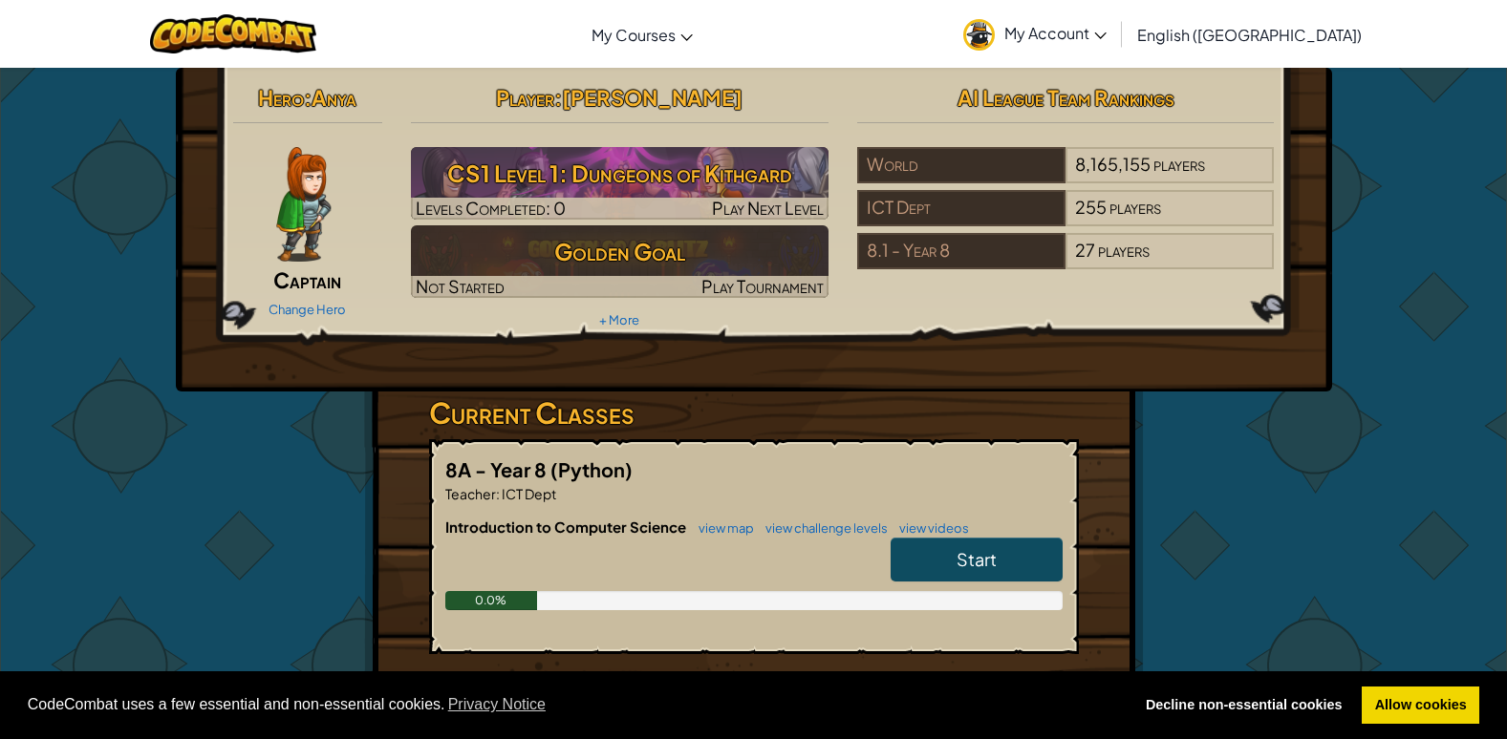
click at [972, 546] on link "Start" at bounding box center [976, 560] width 172 height 44
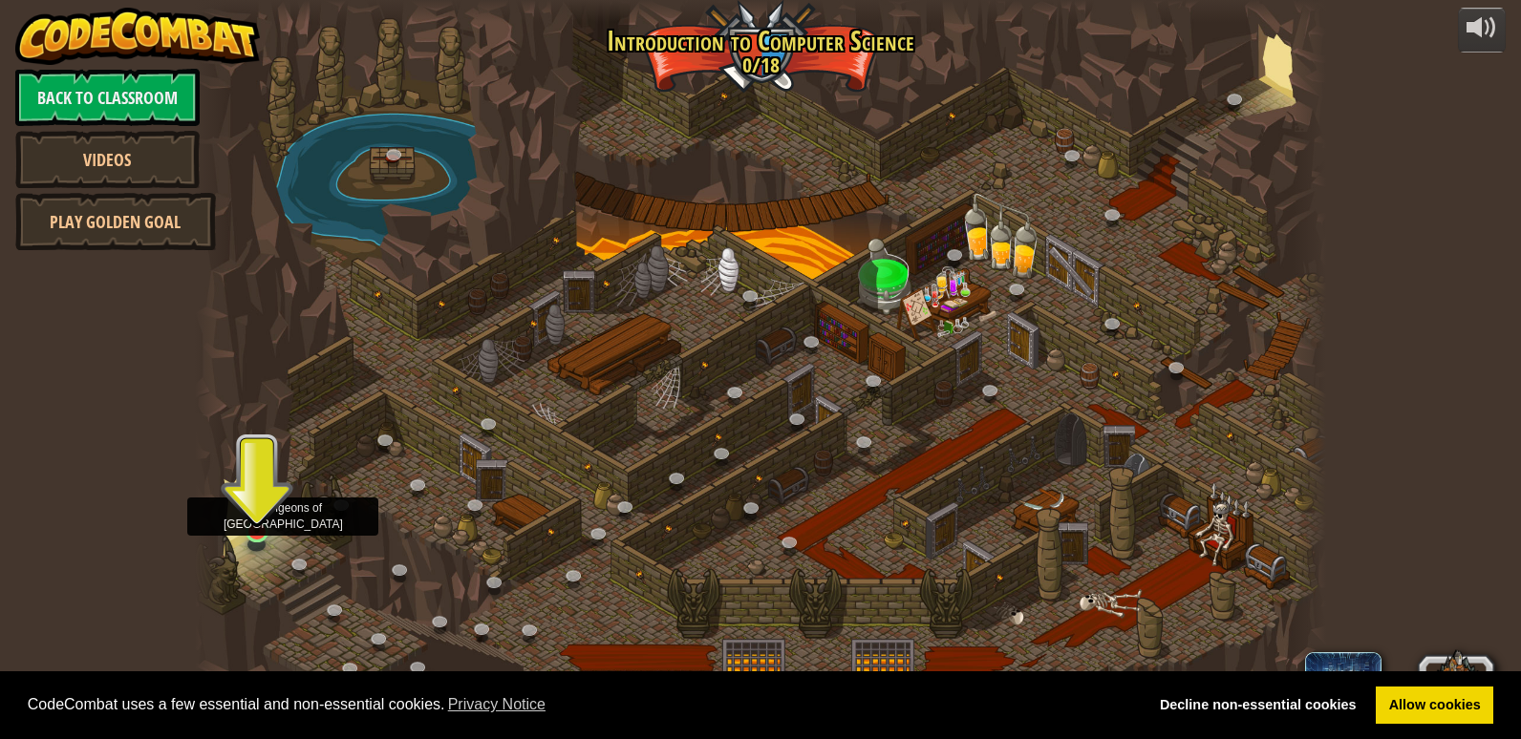
click at [265, 529] on img at bounding box center [257, 501] width 29 height 66
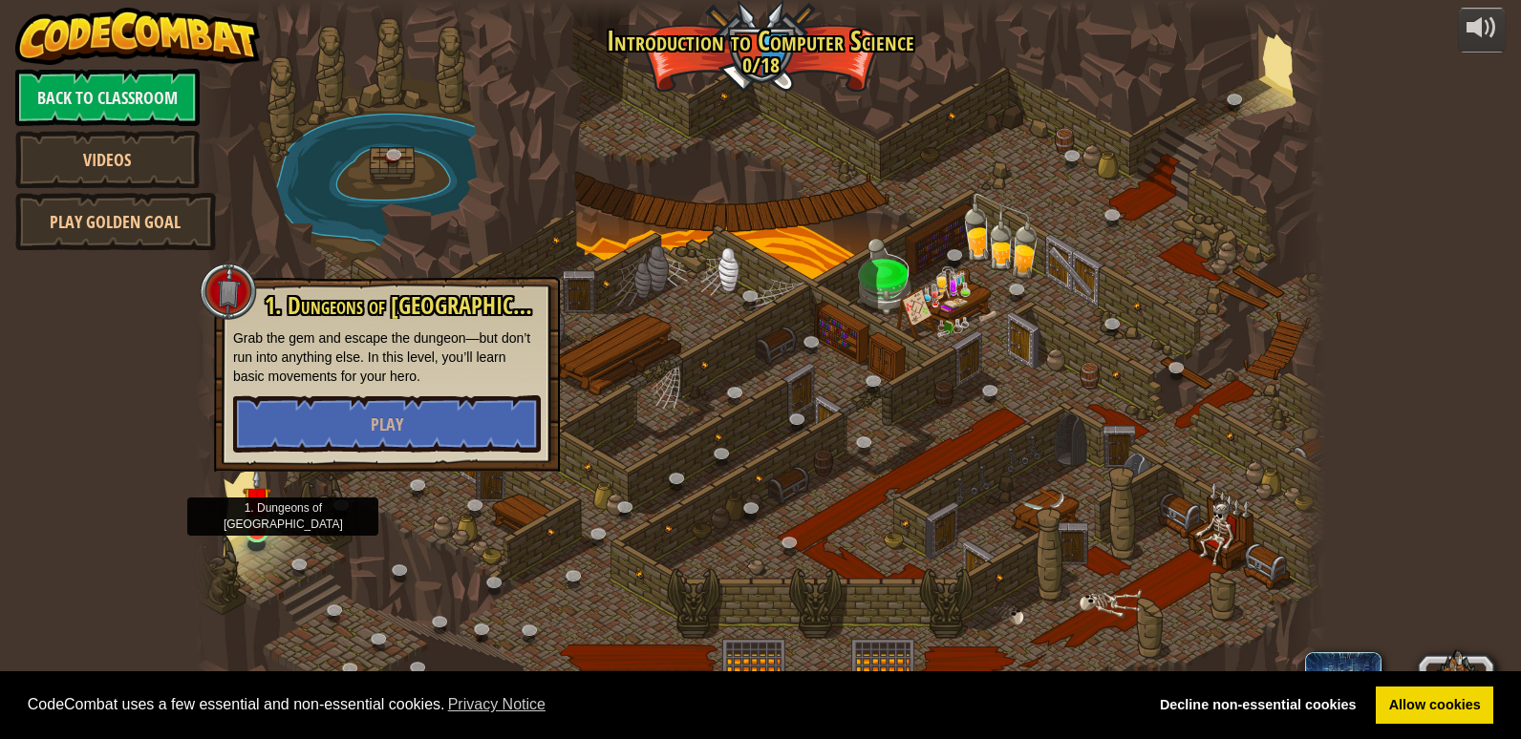
click at [265, 529] on img at bounding box center [257, 501] width 29 height 66
click at [454, 413] on button "Play" at bounding box center [387, 424] width 308 height 57
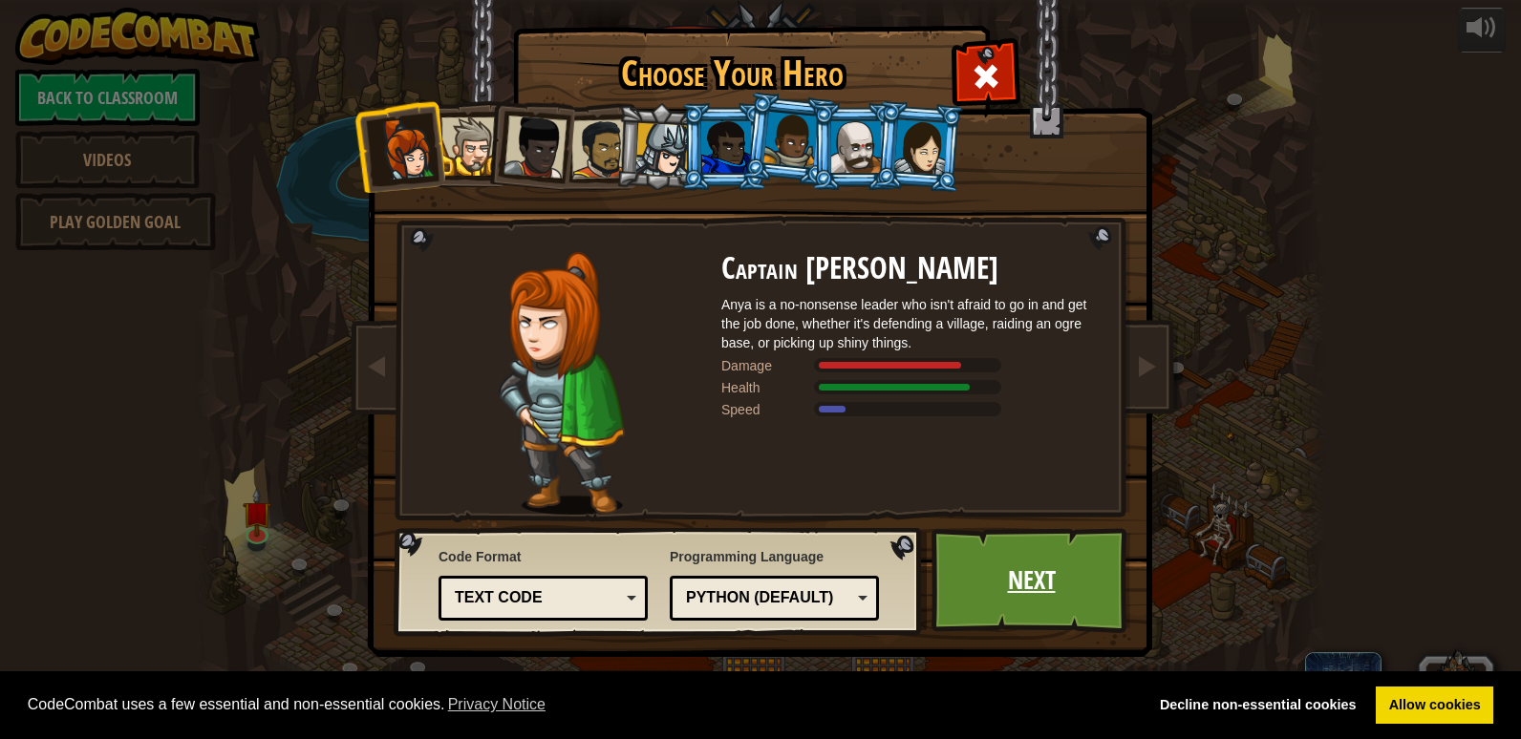
drag, startPoint x: 984, startPoint y: 549, endPoint x: 993, endPoint y: 554, distance: 9.8
click at [993, 554] on link "Next" at bounding box center [1032, 580] width 200 height 105
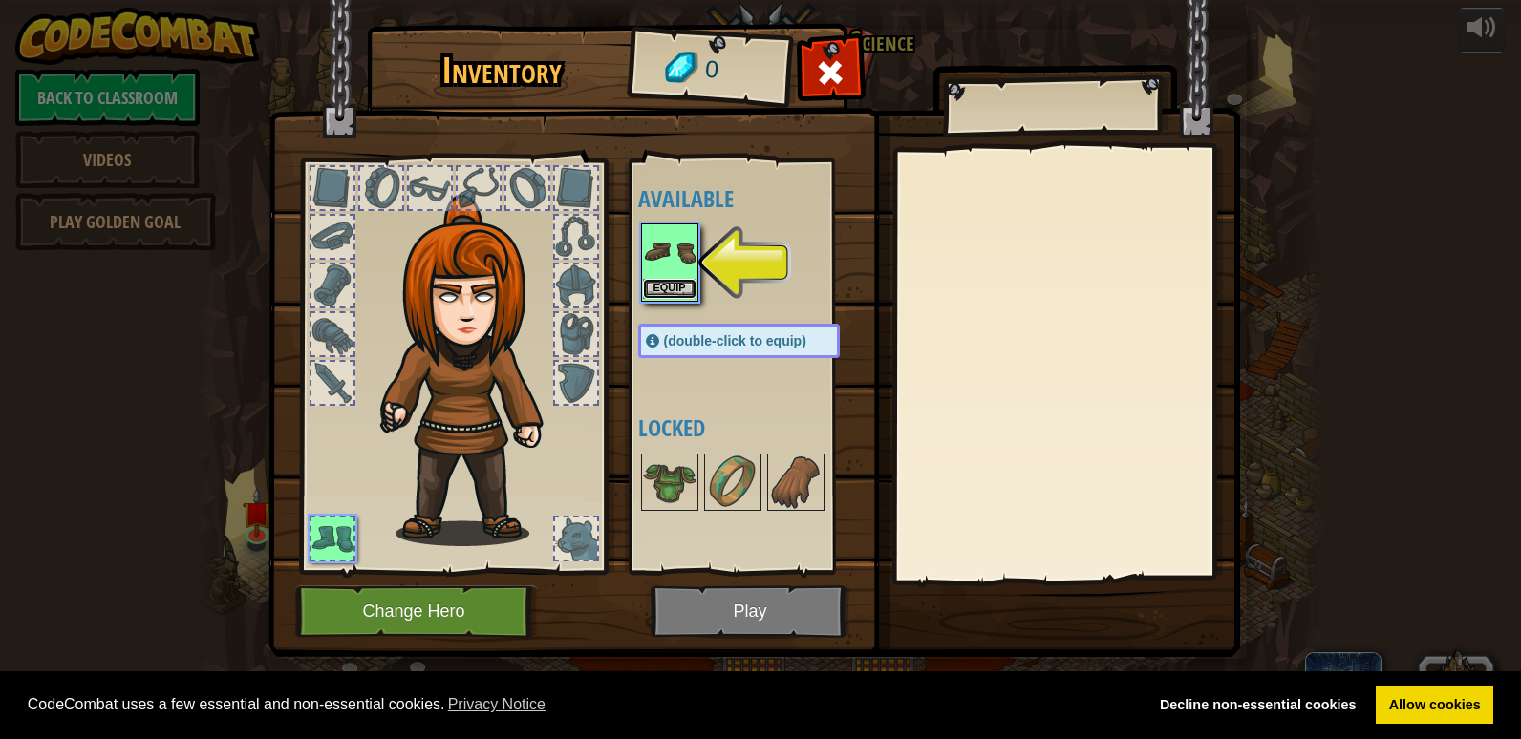
click at [689, 288] on button "Equip" at bounding box center [670, 289] width 54 height 20
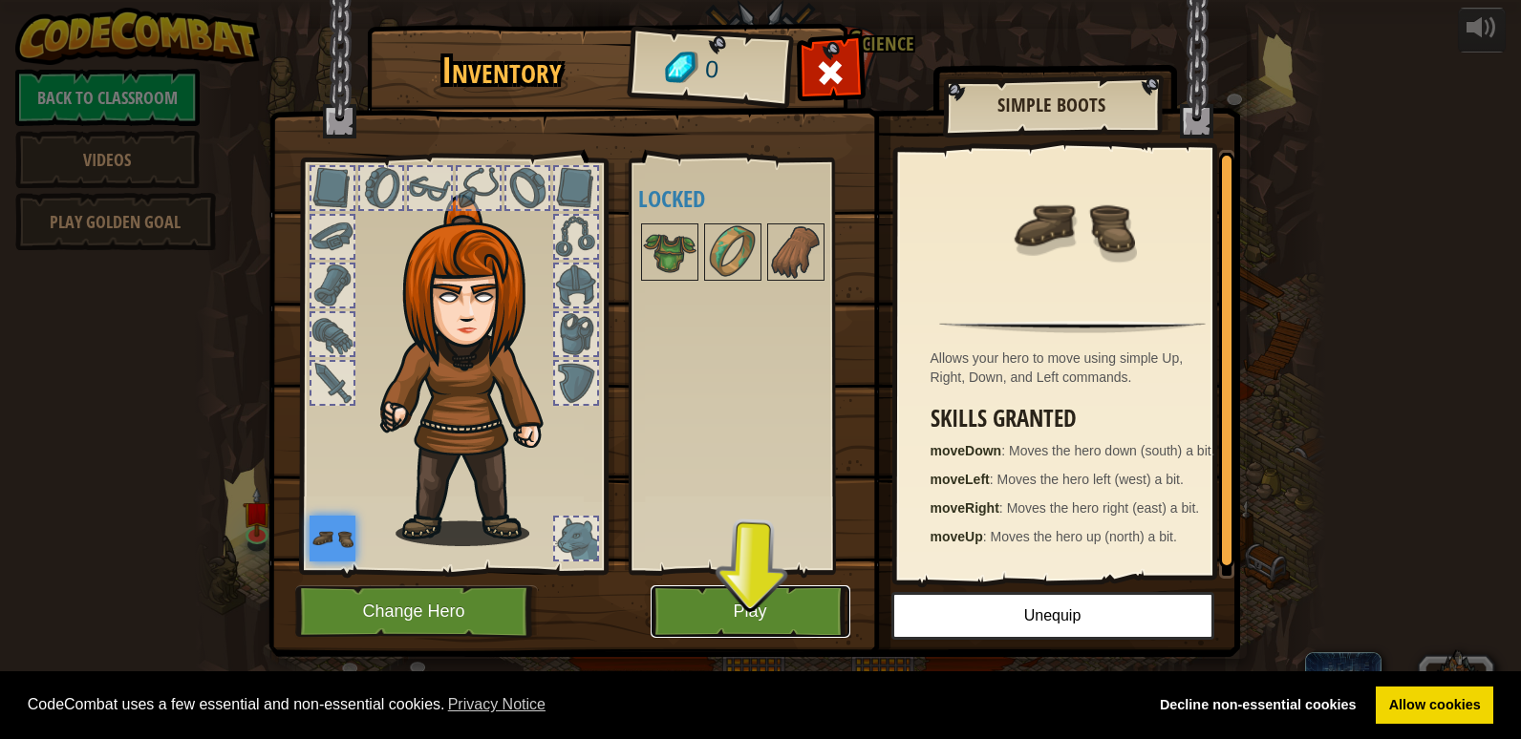
click at [693, 611] on button "Play" at bounding box center [751, 612] width 200 height 53
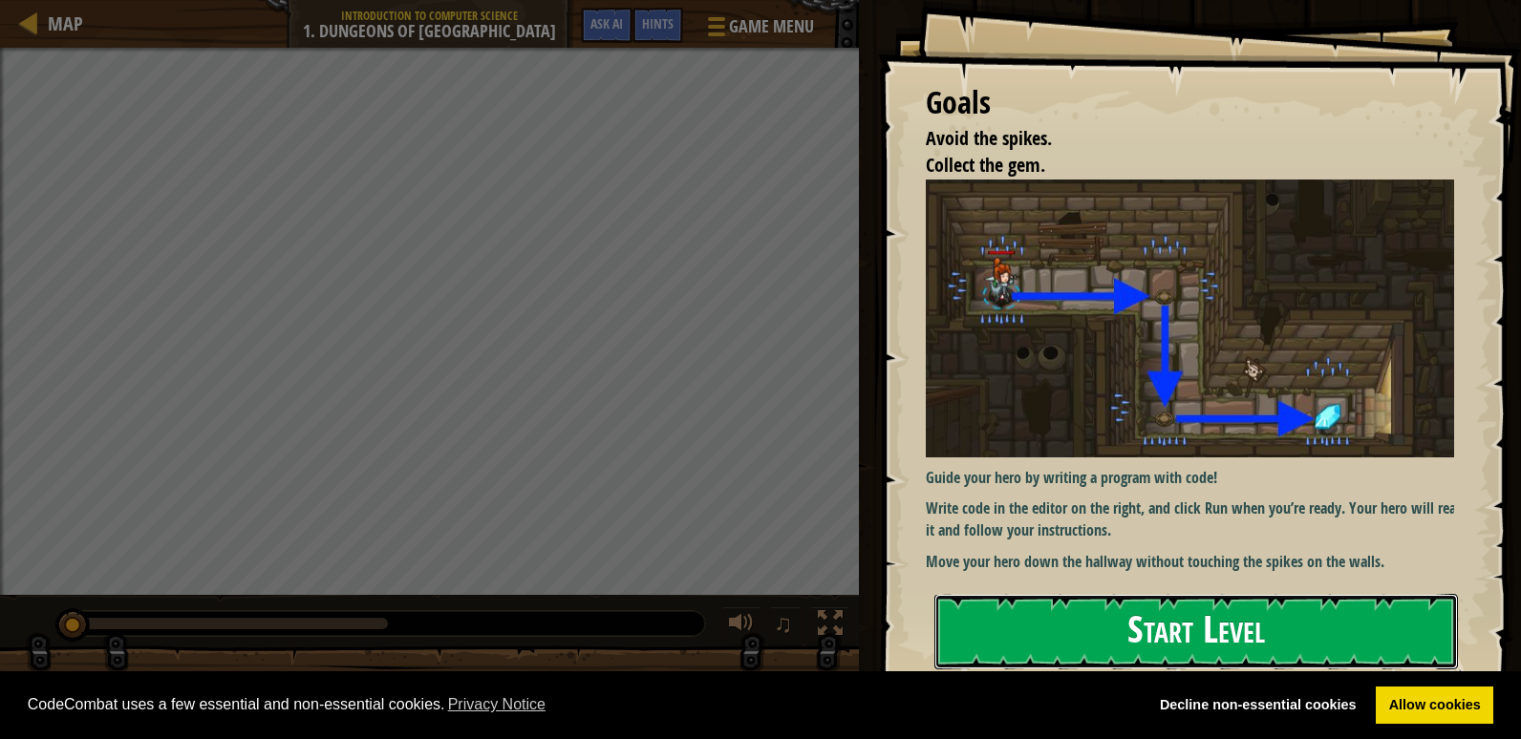
click at [1225, 641] on button "Start Level" at bounding box center [1196, 631] width 524 height 75
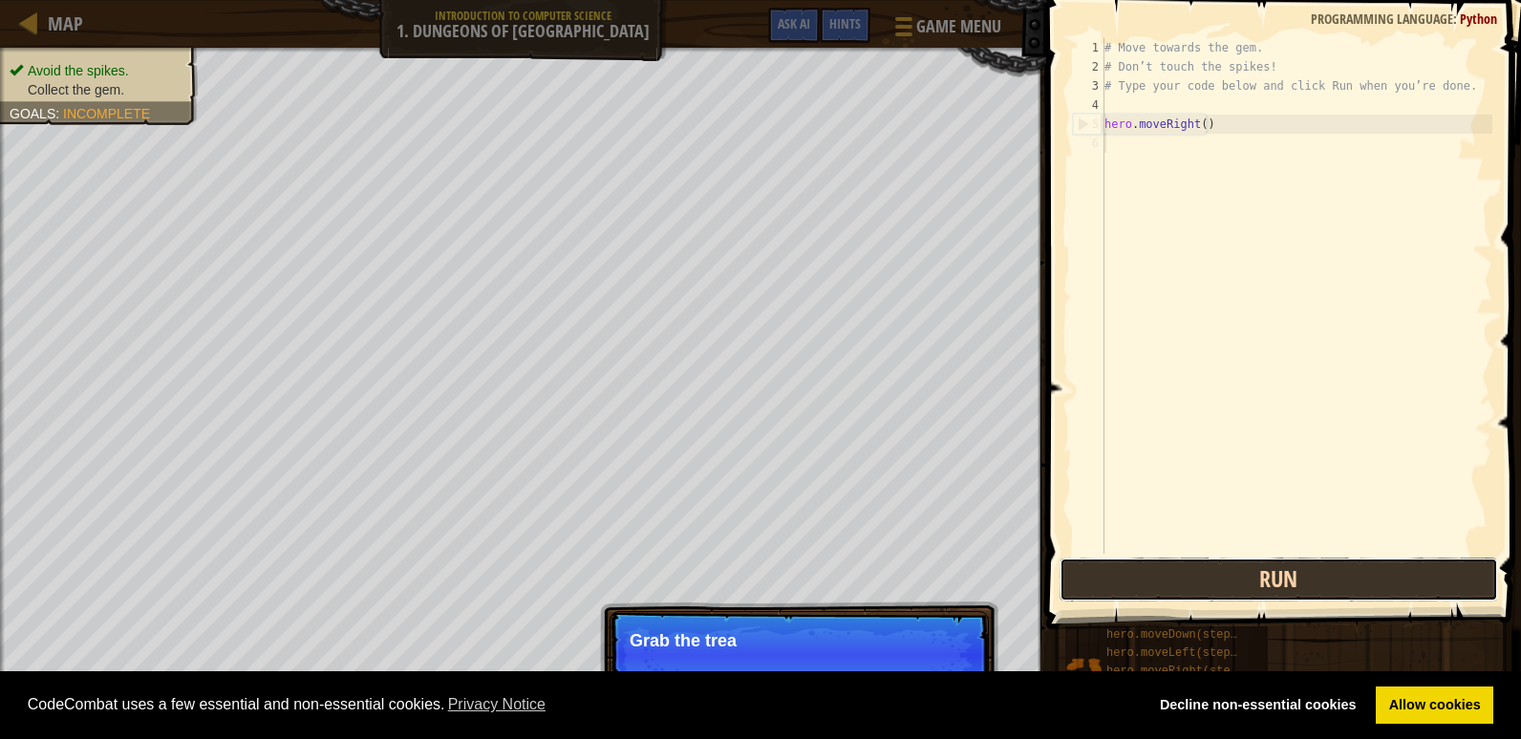
click at [1211, 564] on button "Run" at bounding box center [1279, 580] width 439 height 44
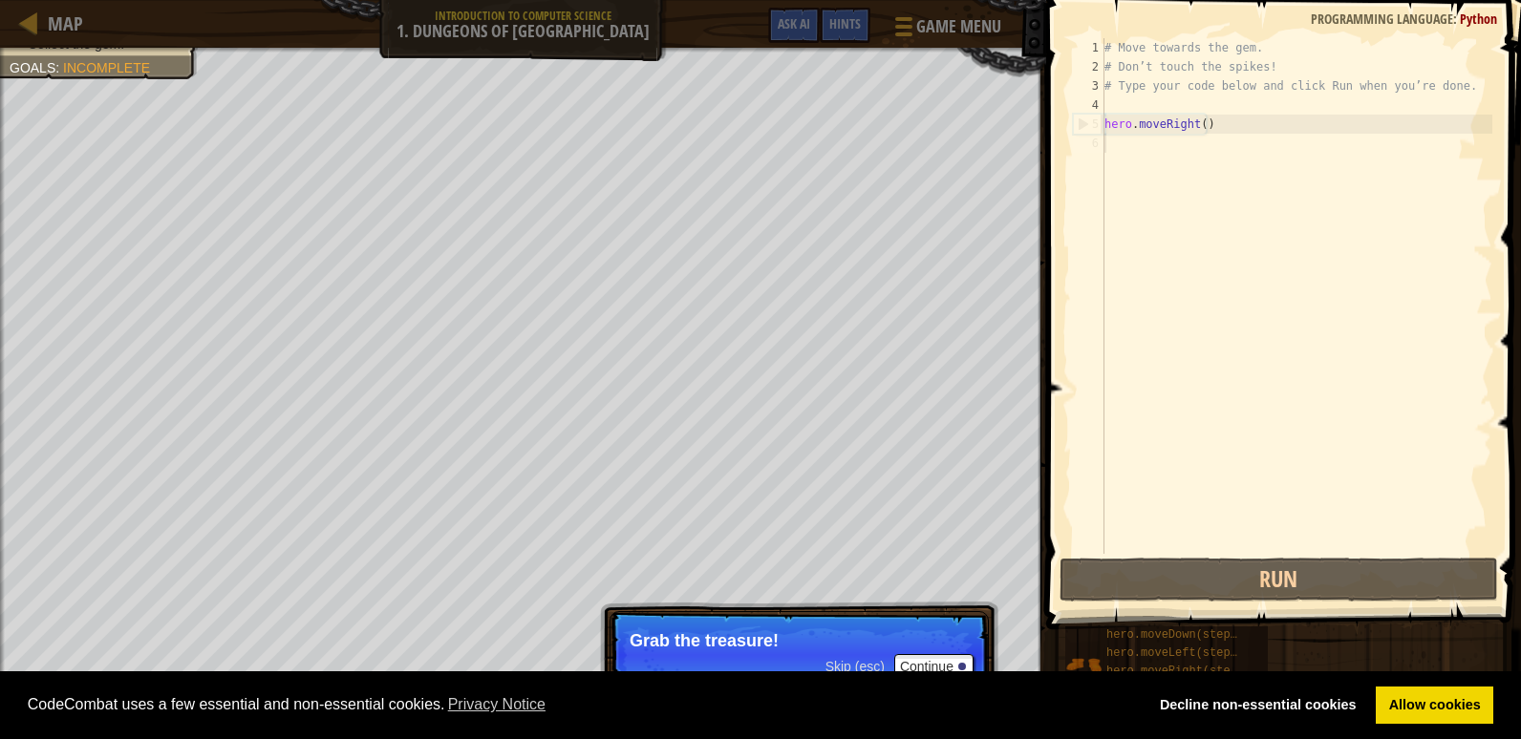
click at [1131, 146] on div "# Move towards the gem. # Don’t touch the spikes! # Type your code below and cl…" at bounding box center [1297, 315] width 392 height 554
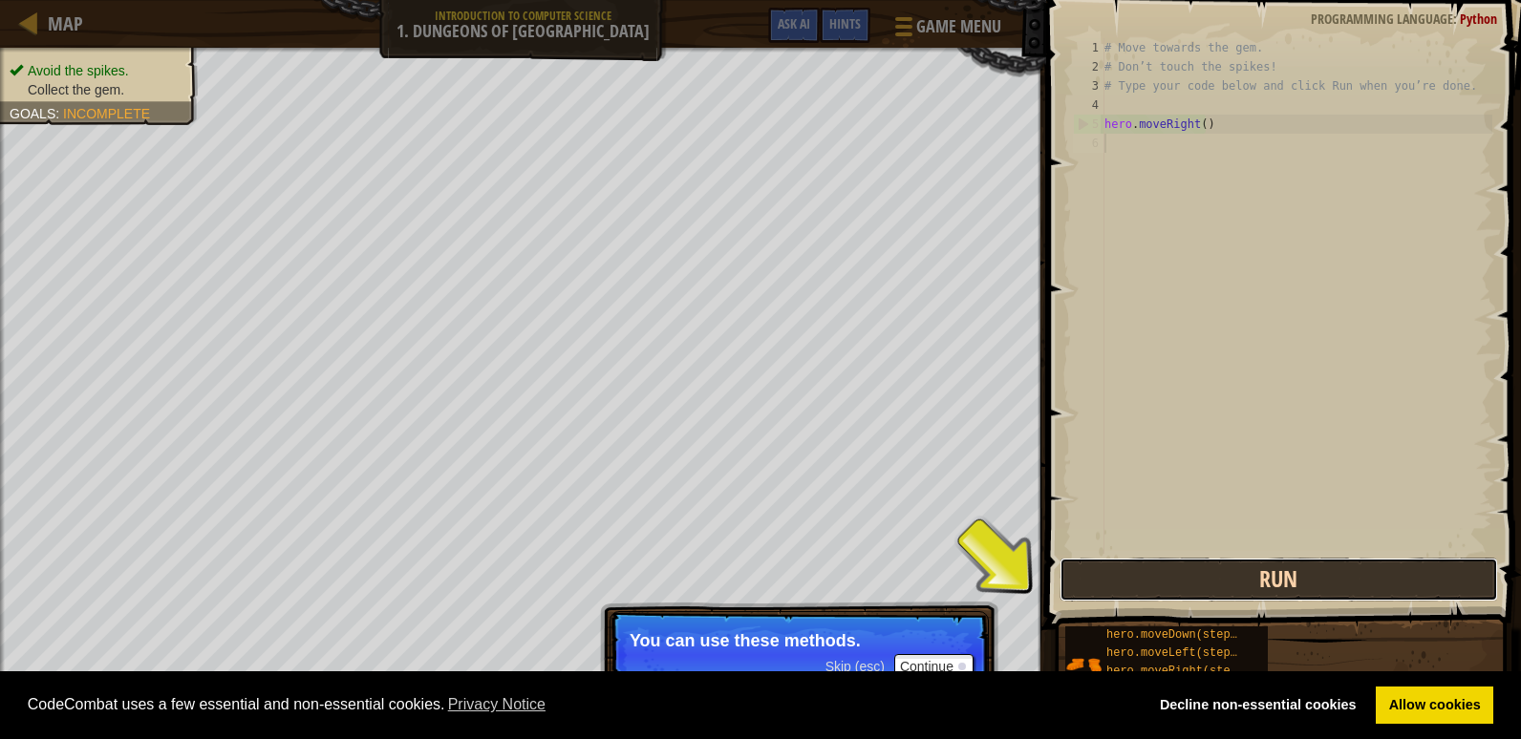
click at [1246, 573] on button "Run" at bounding box center [1279, 580] width 439 height 44
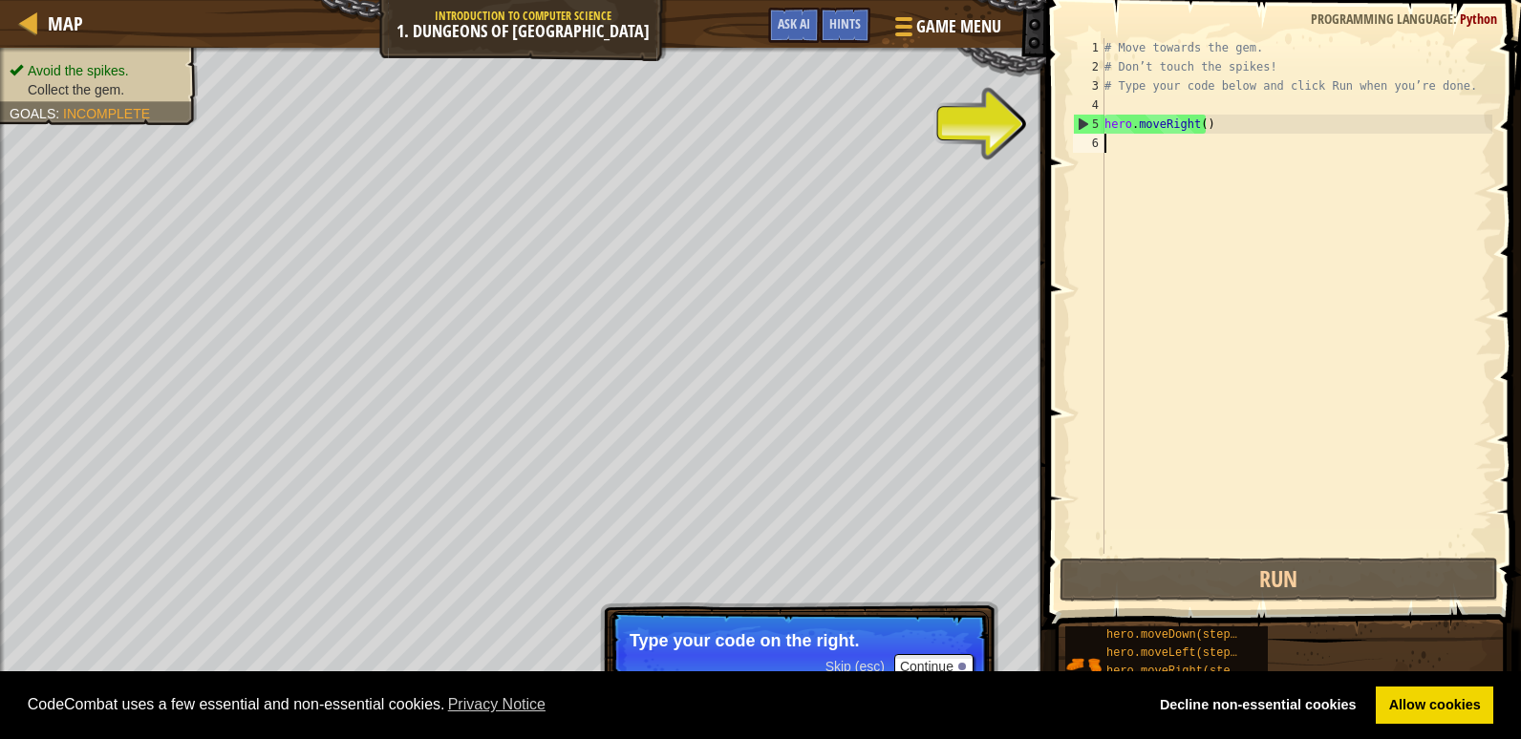
type textarea "h"
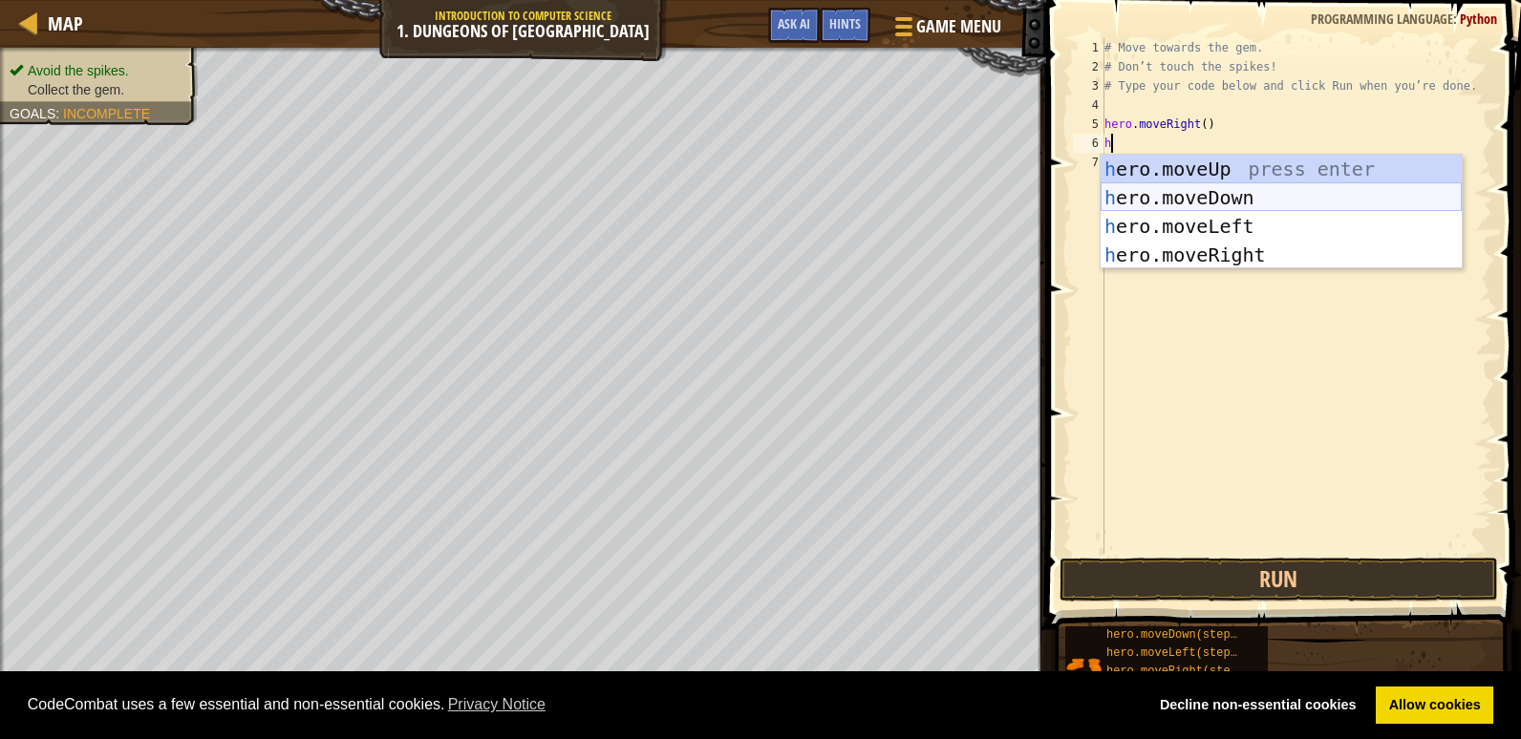
click at [1214, 198] on div "h ero.moveUp press enter h ero.moveDown press enter h ero.moveLeft press enter …" at bounding box center [1281, 241] width 361 height 172
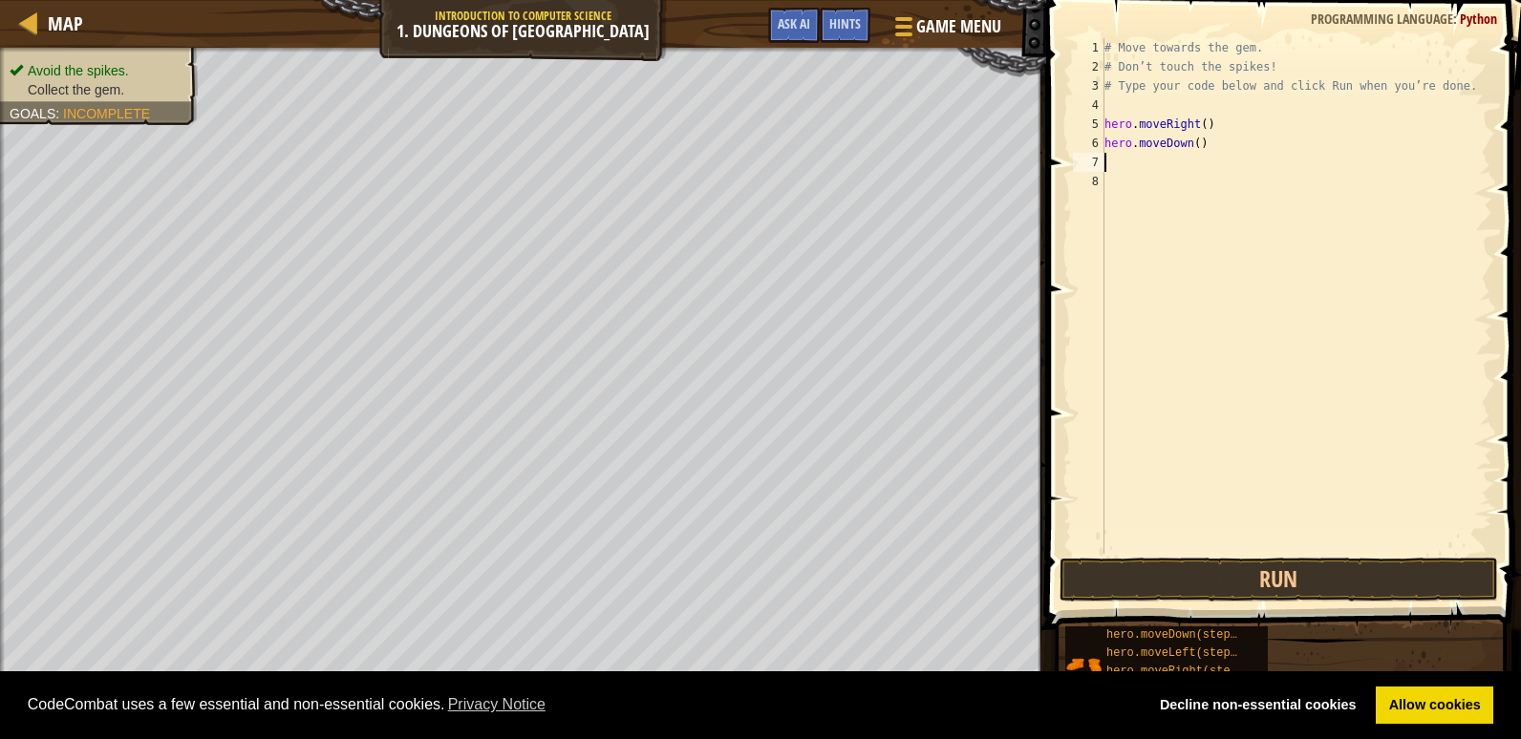
type textarea "h"
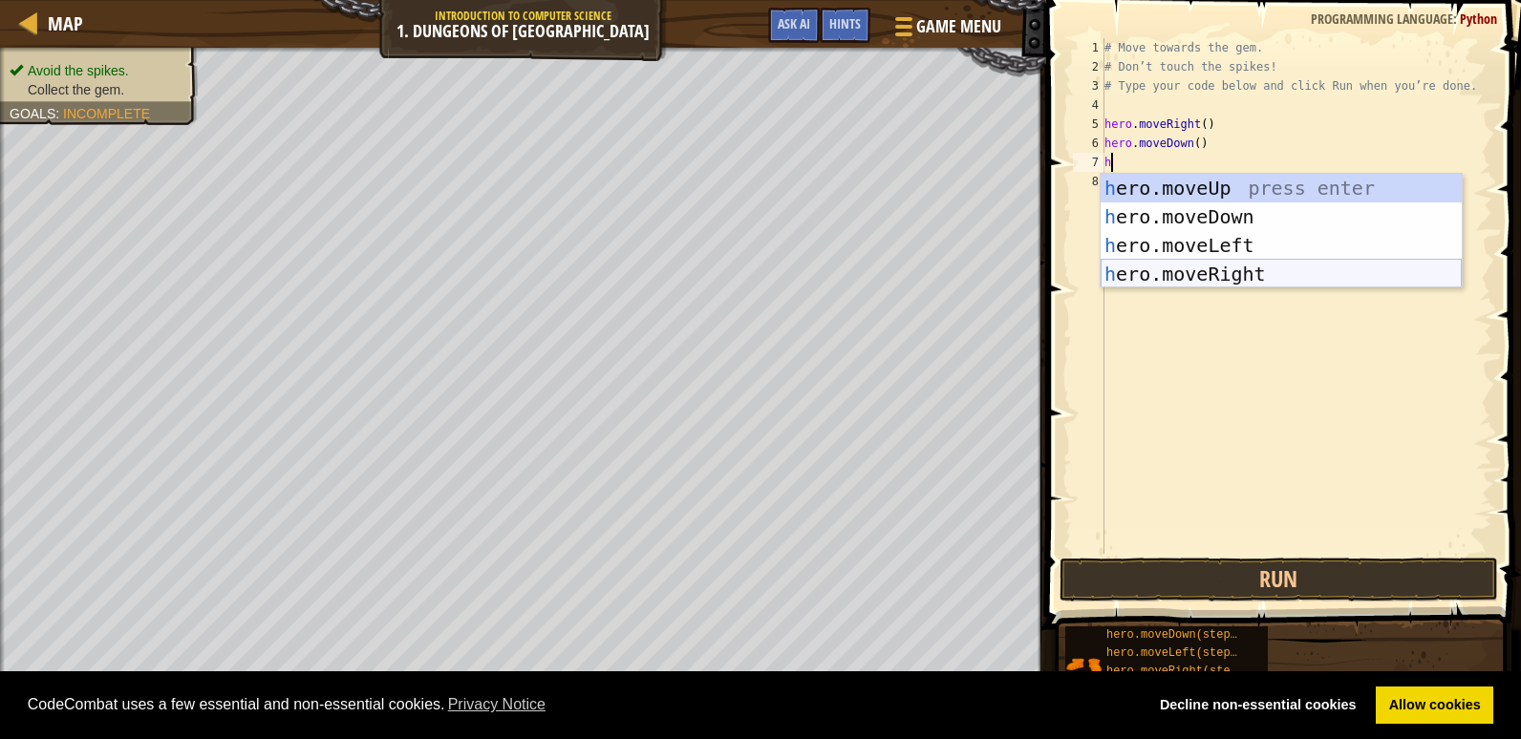
click at [1224, 278] on div "h ero.moveUp press enter h ero.moveDown press enter h ero.moveLeft press enter …" at bounding box center [1281, 260] width 361 height 172
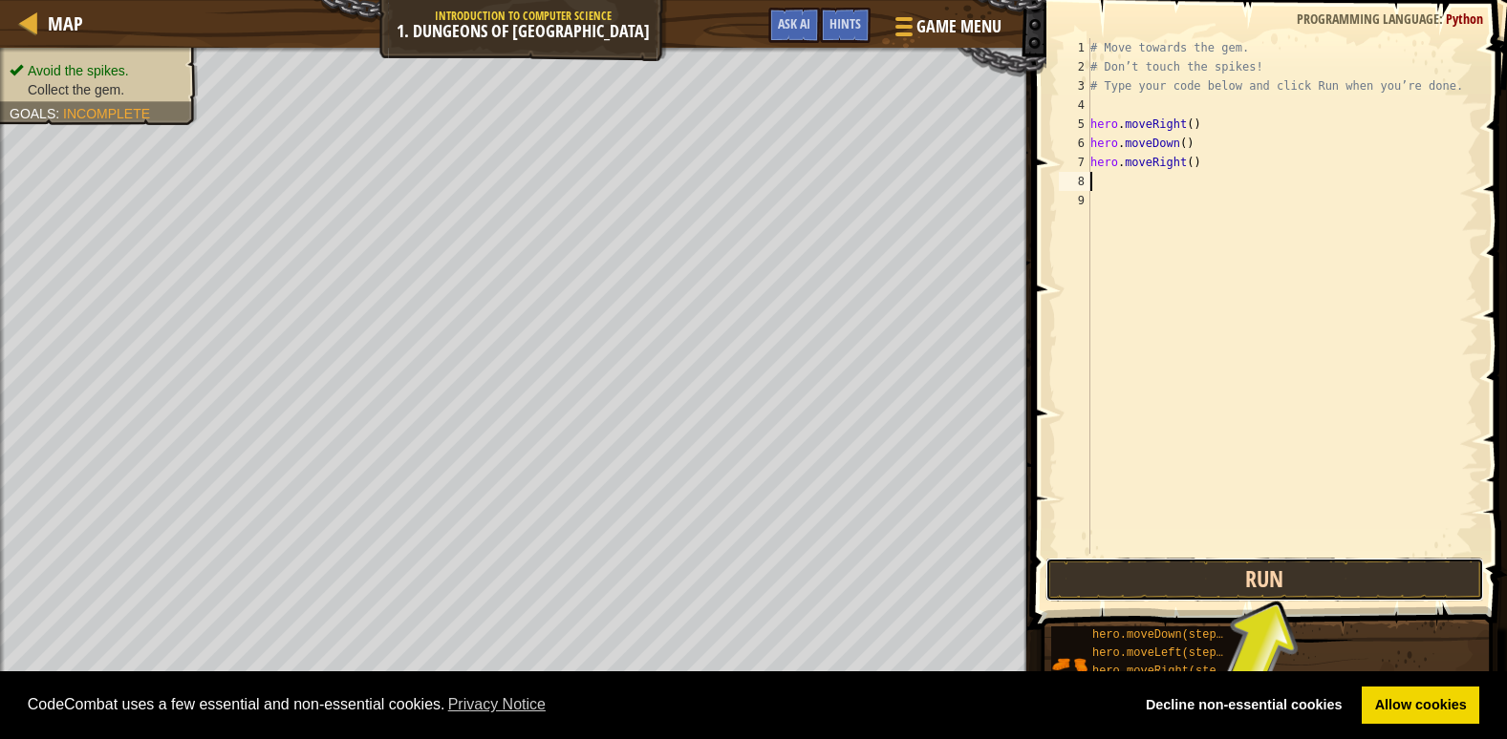
click at [1323, 575] on button "Run" at bounding box center [1264, 580] width 439 height 44
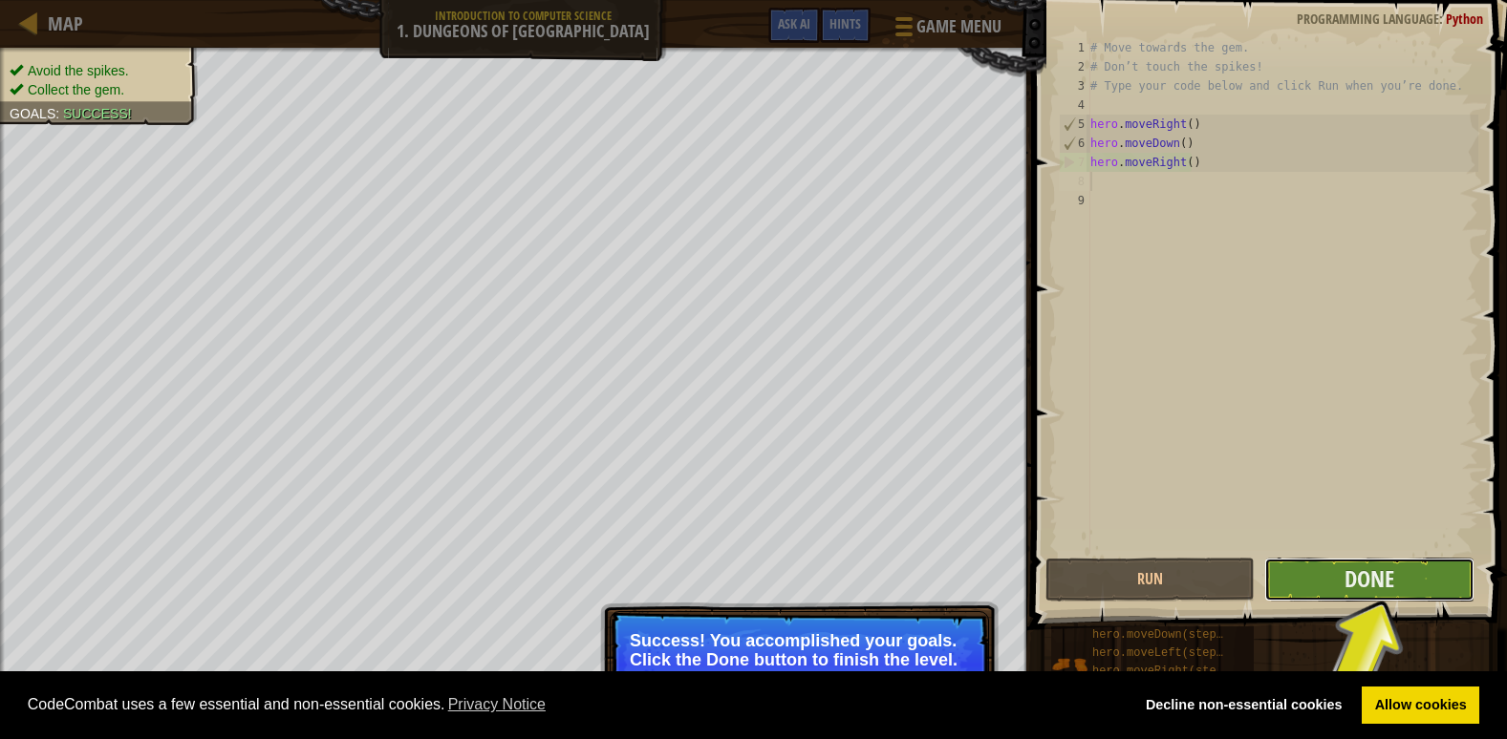
click at [1327, 578] on button "Done" at bounding box center [1368, 580] width 209 height 44
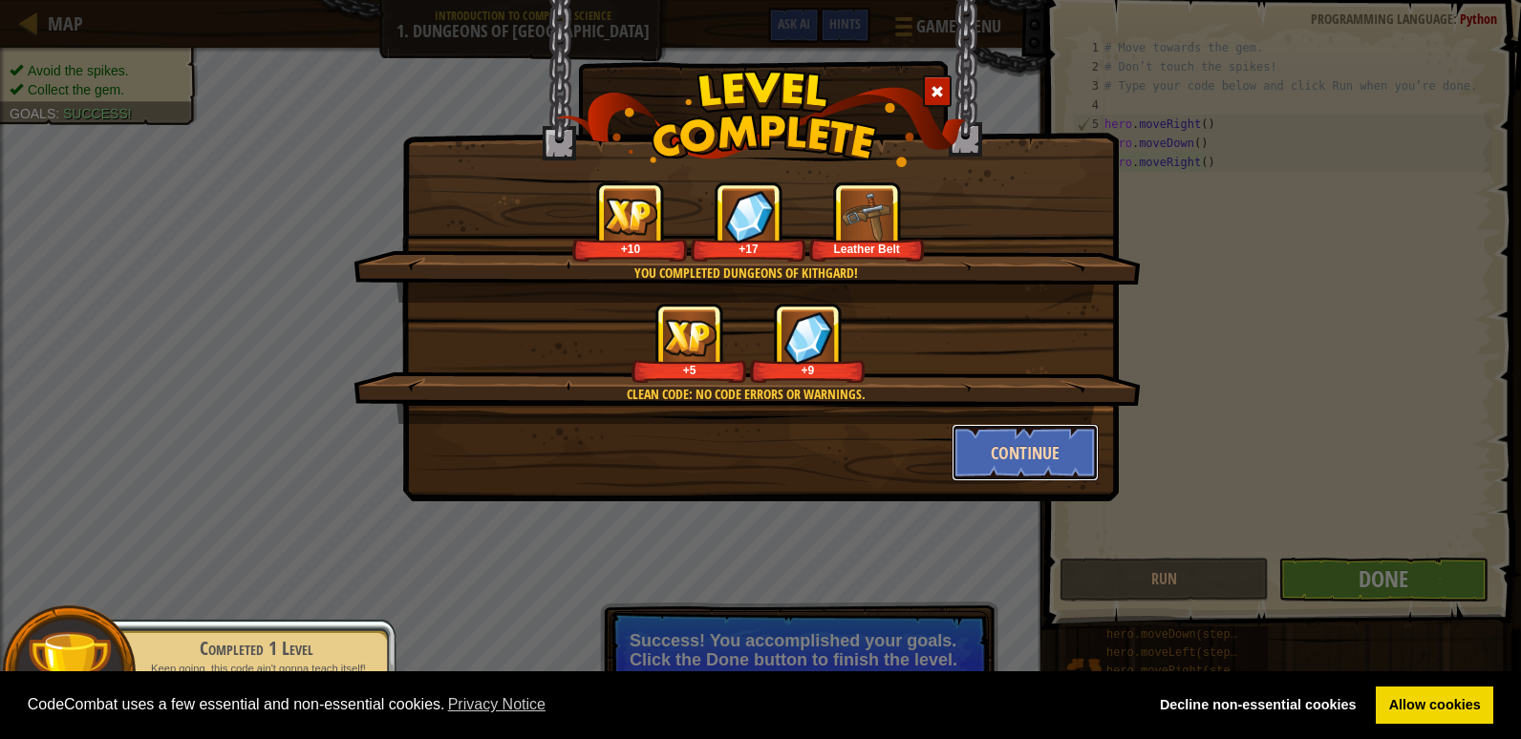
click at [1052, 432] on button "Continue" at bounding box center [1026, 452] width 148 height 57
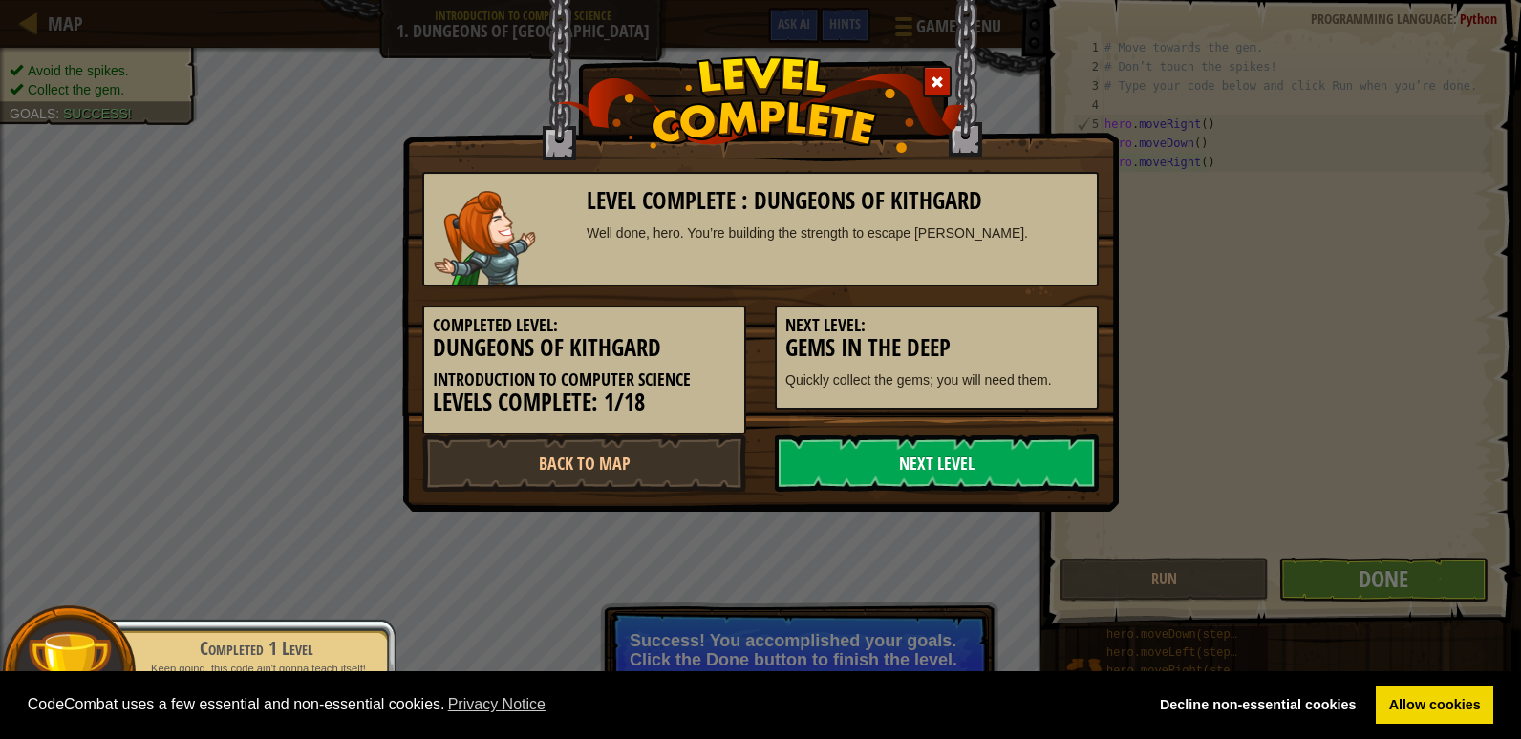
click at [949, 466] on link "Next Level" at bounding box center [937, 463] width 324 height 57
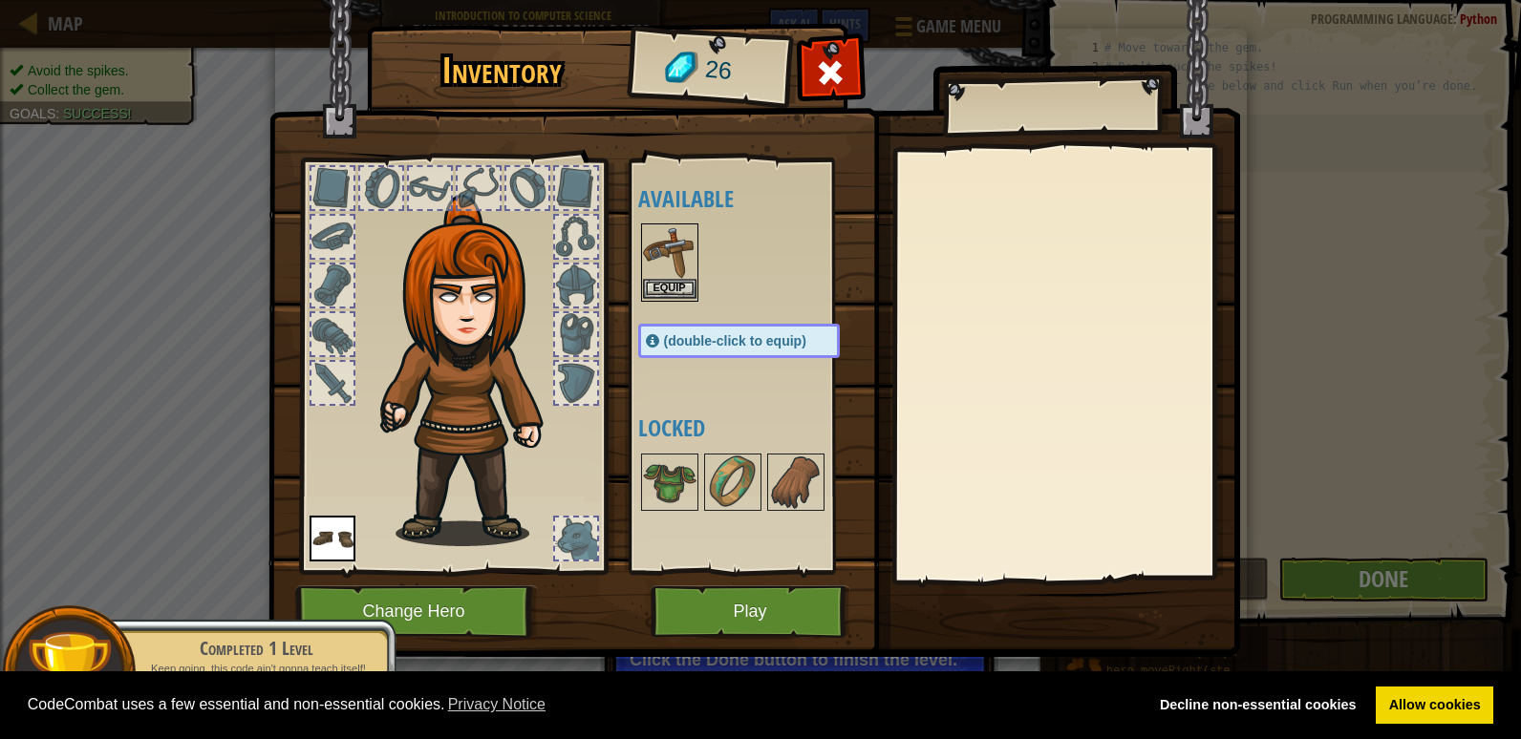
click at [678, 278] on img at bounding box center [670, 252] width 54 height 54
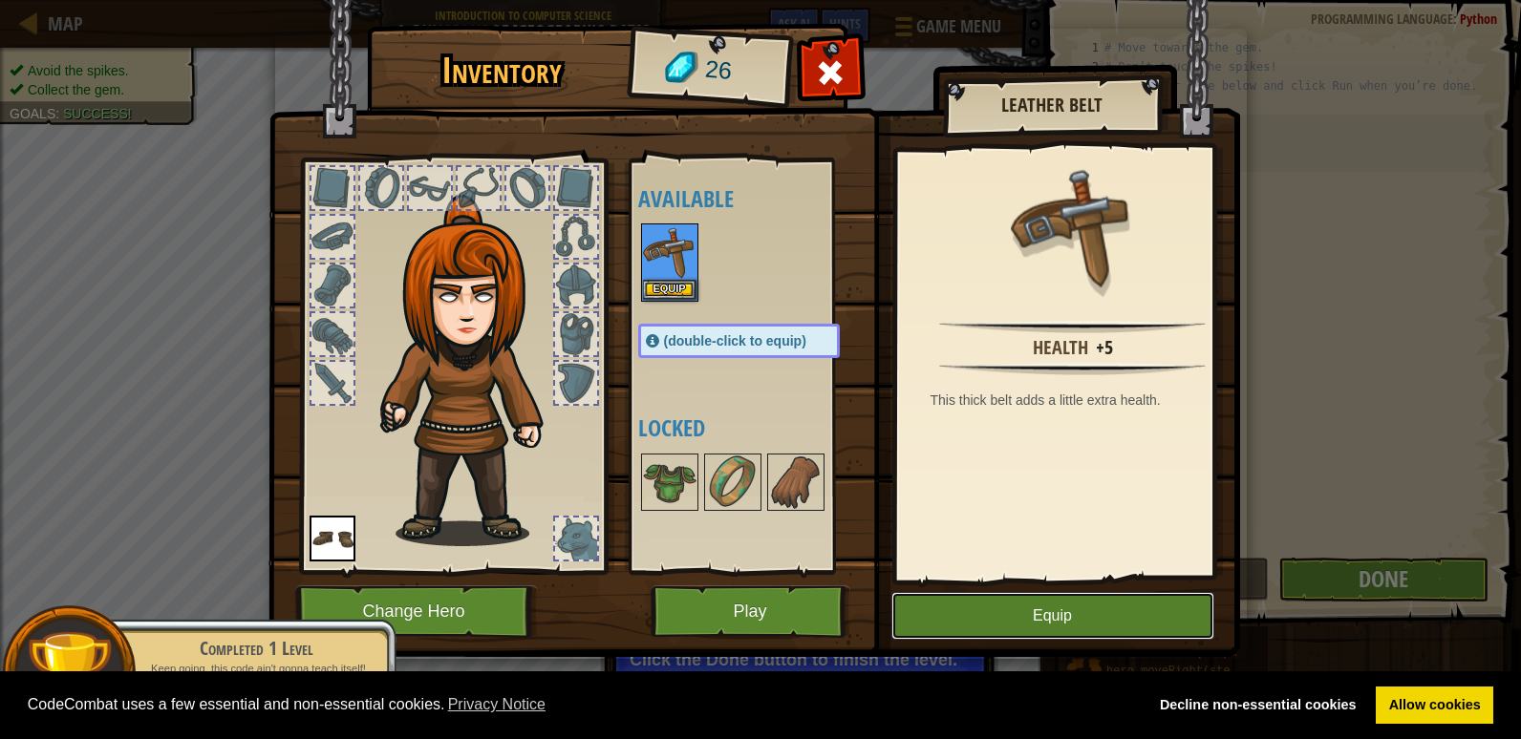
click at [1035, 602] on button "Equip" at bounding box center [1052, 616] width 323 height 48
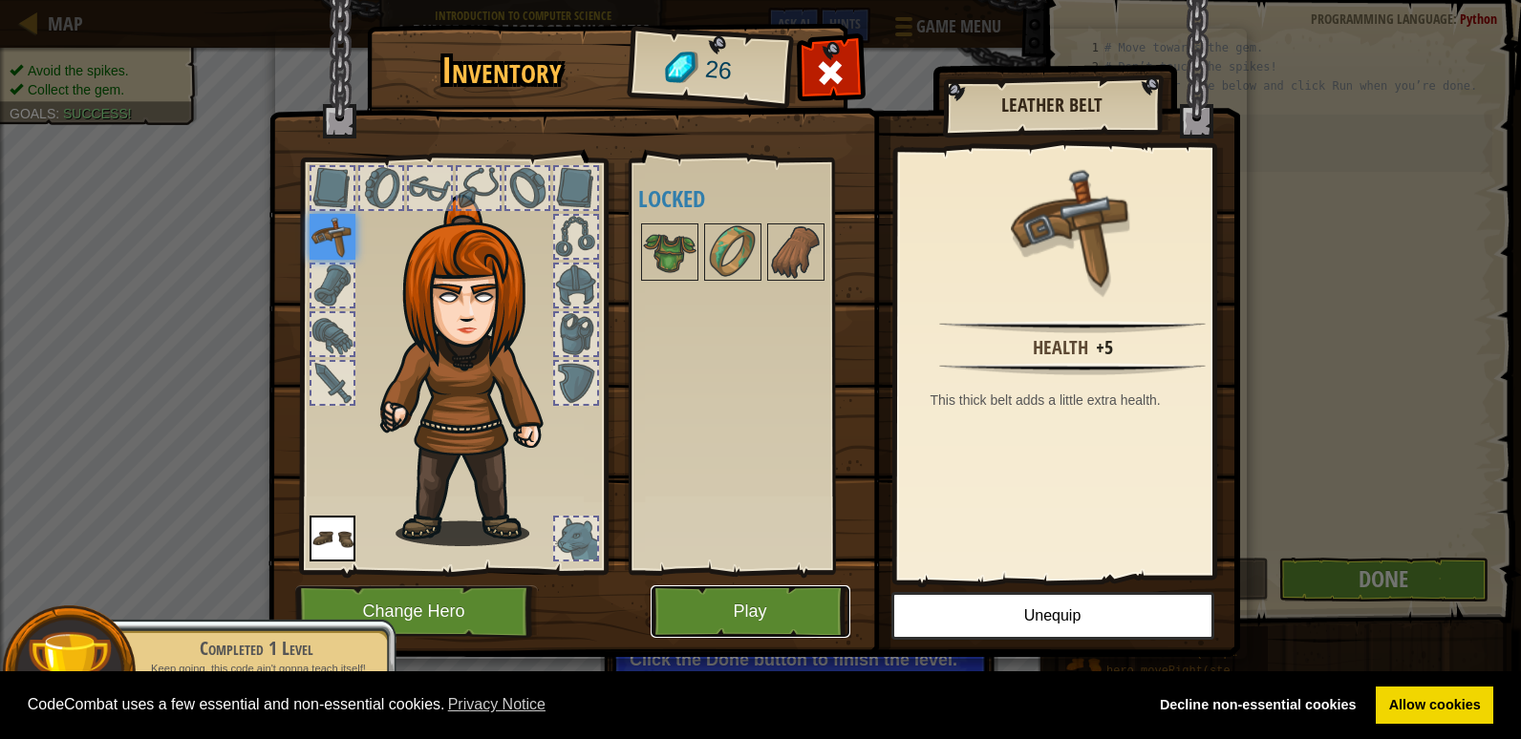
click at [797, 599] on button "Play" at bounding box center [751, 612] width 200 height 53
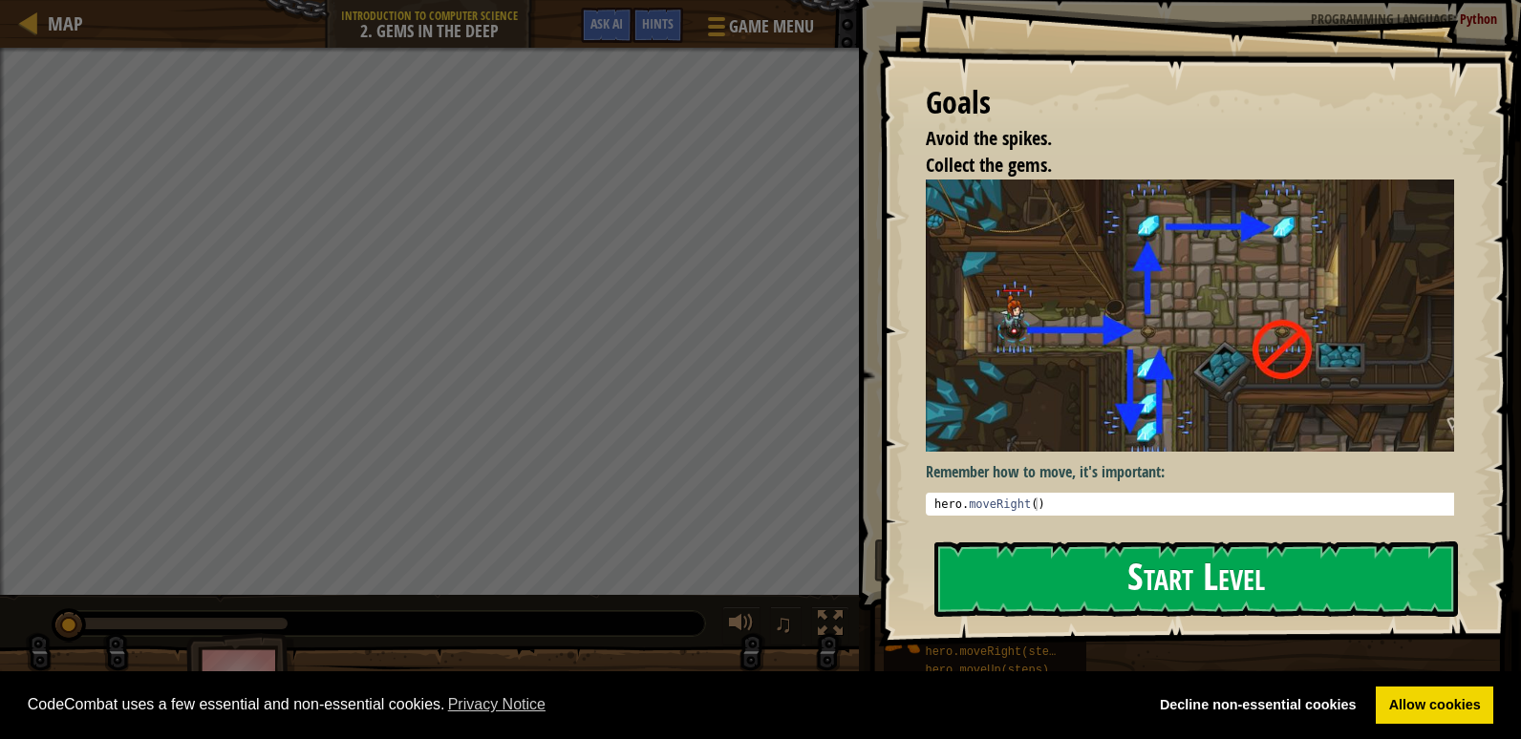
click at [1009, 595] on button "Start Level" at bounding box center [1196, 579] width 524 height 75
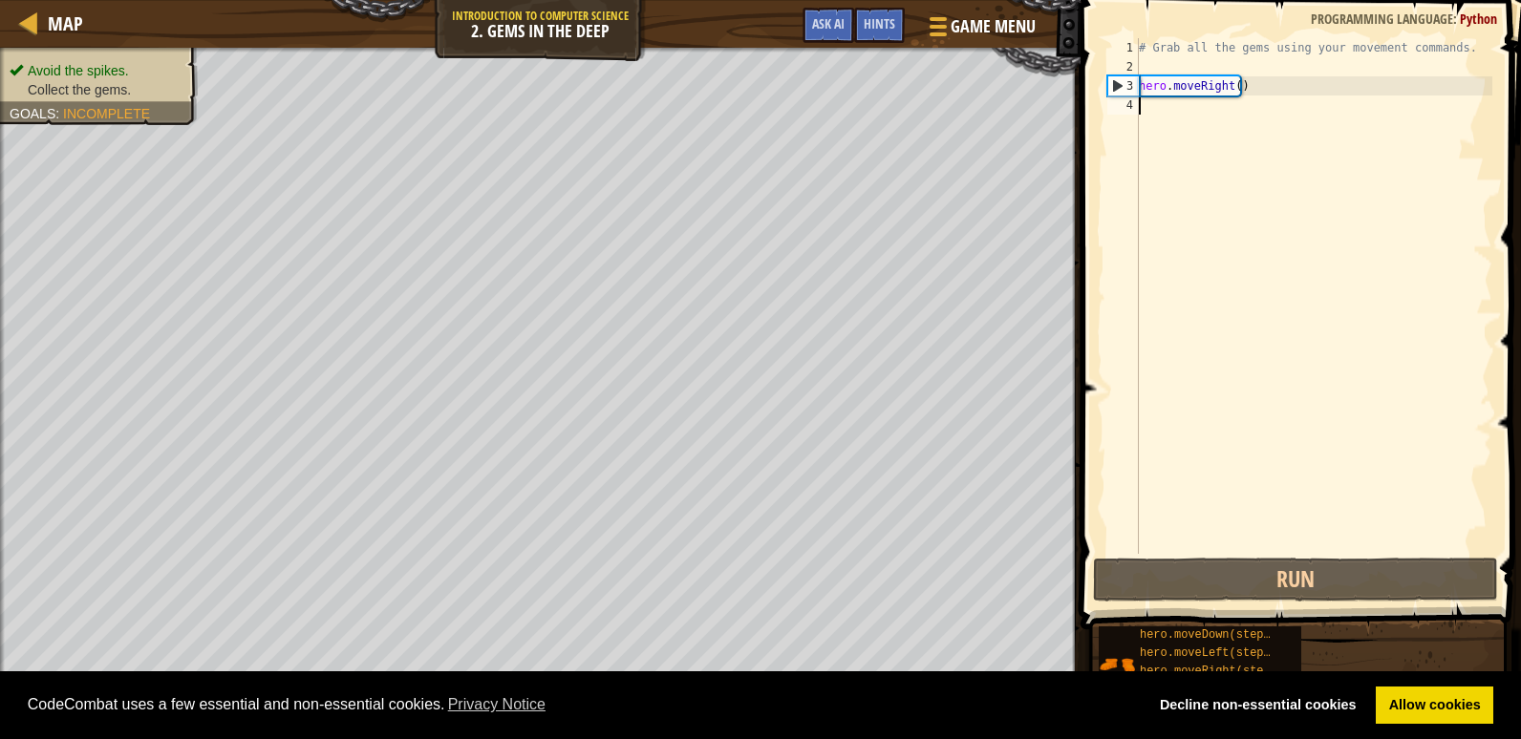
type textarea "h"
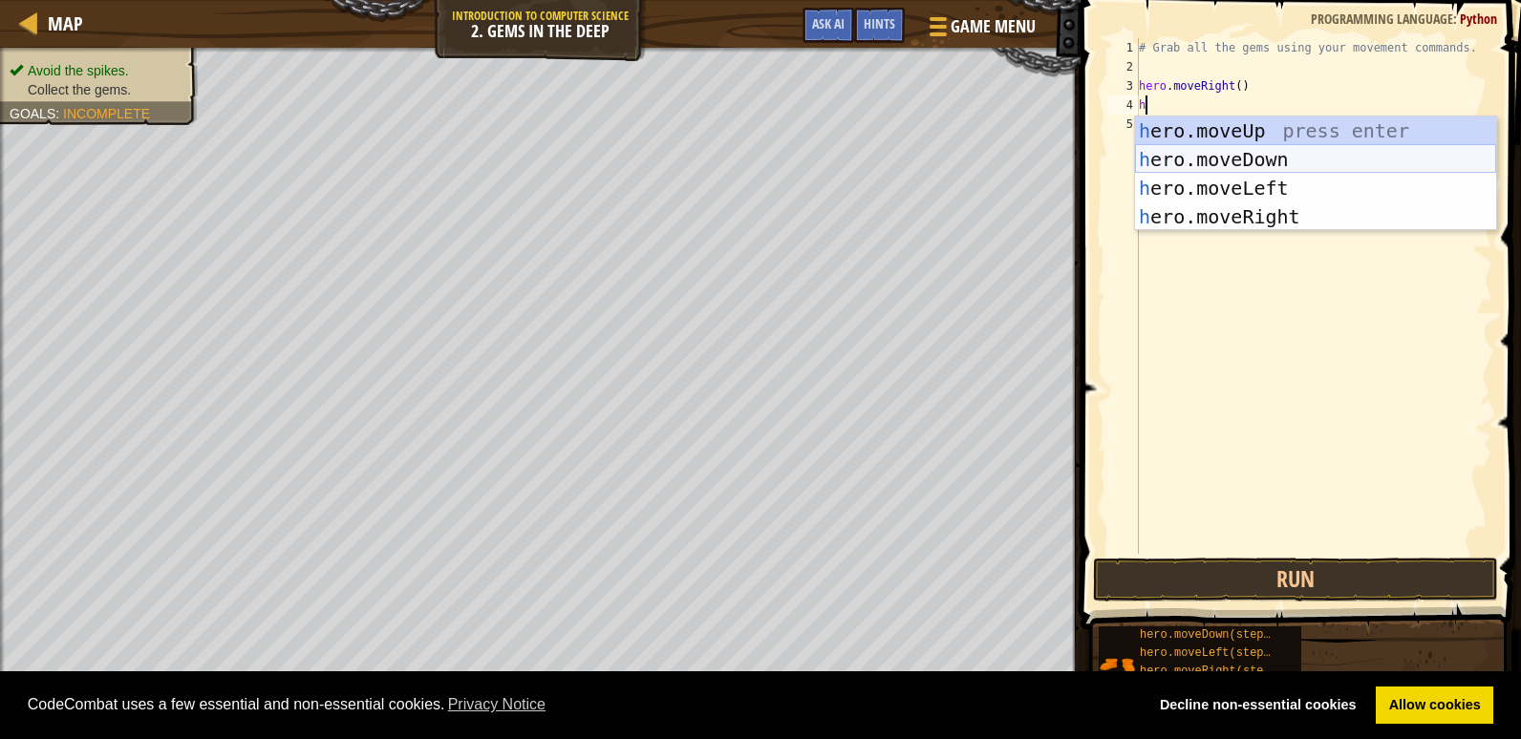
click at [1228, 153] on div "h ero.moveUp press enter h ero.moveDown press enter h ero.moveLeft press enter …" at bounding box center [1315, 203] width 361 height 172
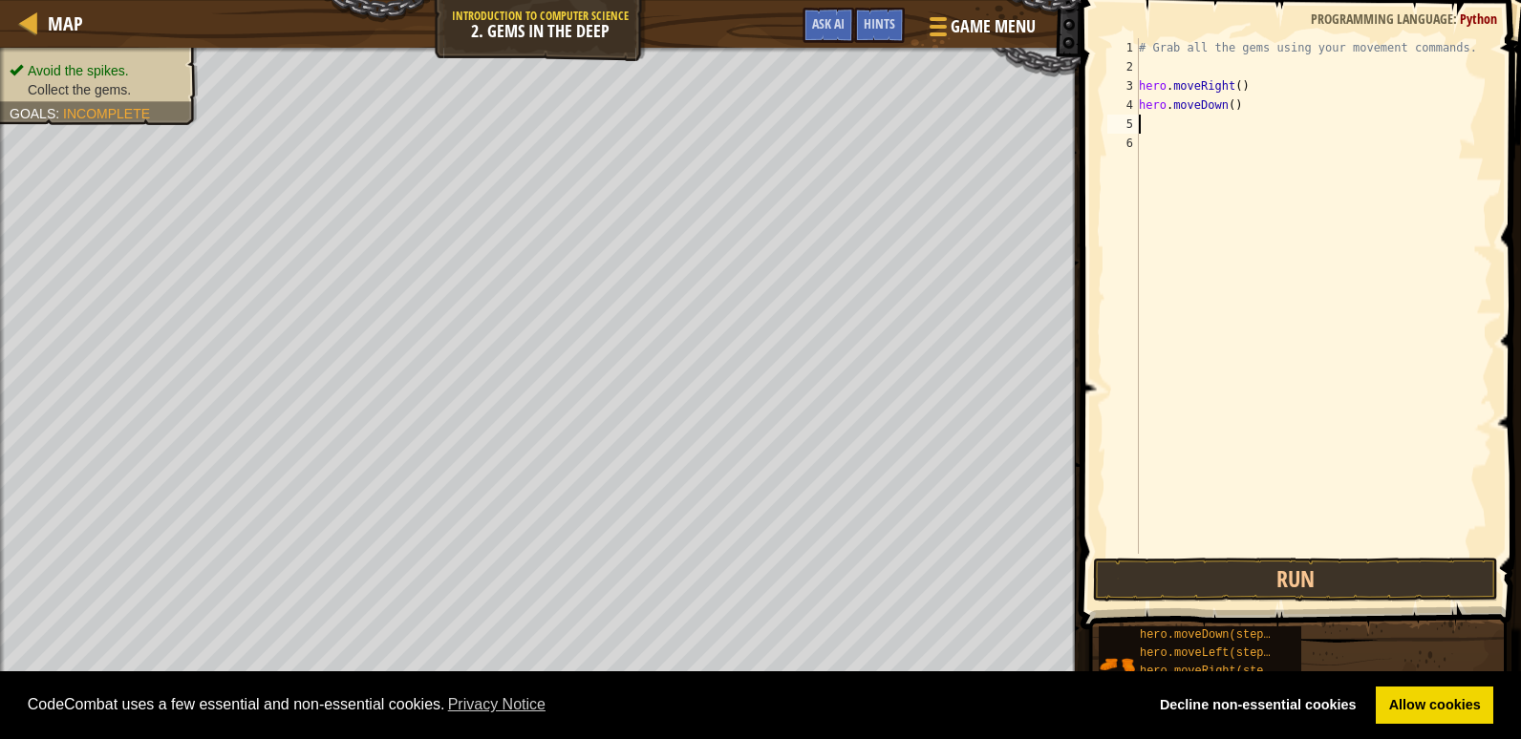
type textarea "h"
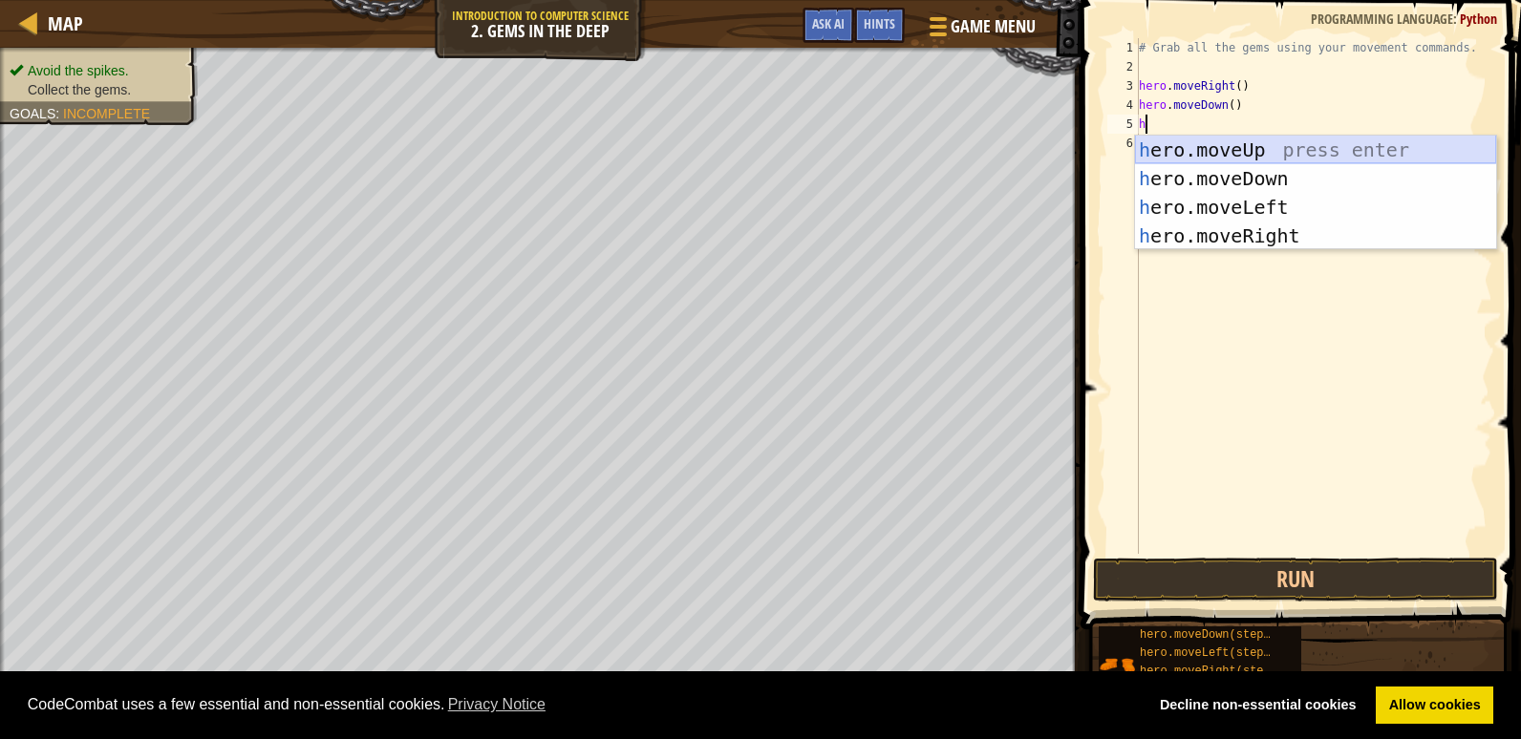
click at [1226, 148] on div "h ero.moveUp press enter h ero.moveDown press enter h ero.moveLeft press enter …" at bounding box center [1315, 222] width 361 height 172
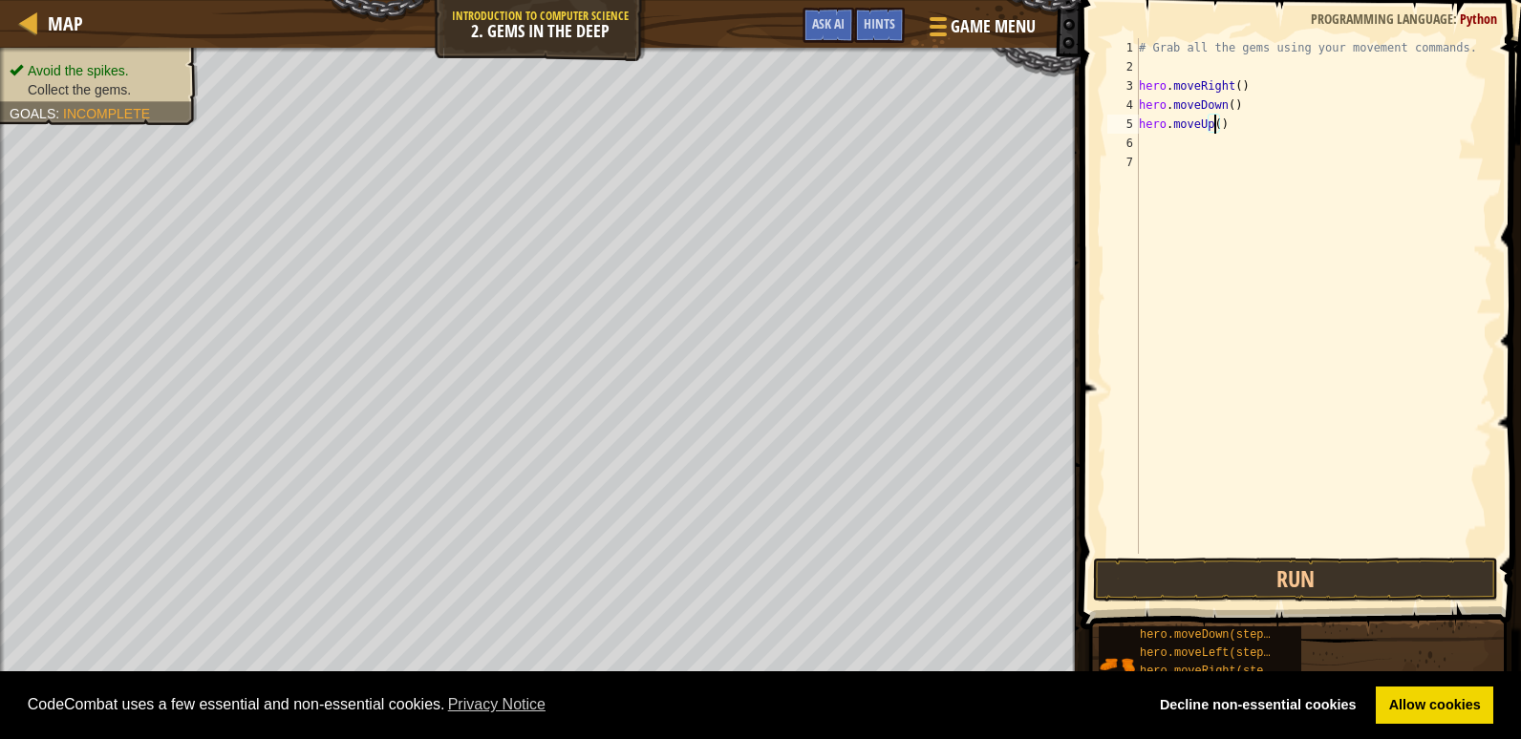
click at [1212, 124] on div "# Grab all the gems using your movement commands. hero . moveRight ( ) hero . m…" at bounding box center [1313, 315] width 357 height 554
type textarea "hero.moveUp(2)"
click at [1155, 138] on div "# Grab all the gems using your movement commands. hero . moveRight ( ) hero . m…" at bounding box center [1313, 315] width 357 height 554
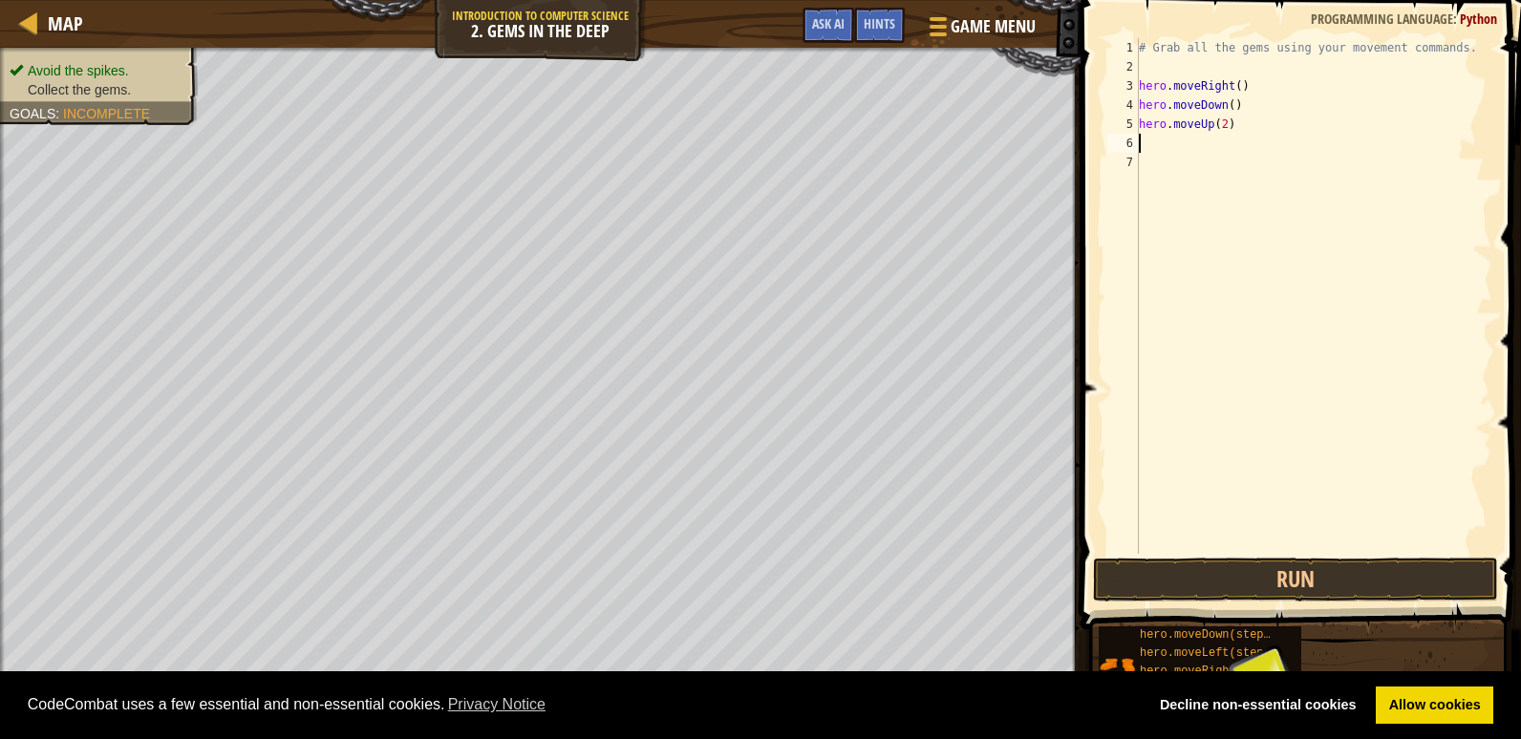
type textarea "h"
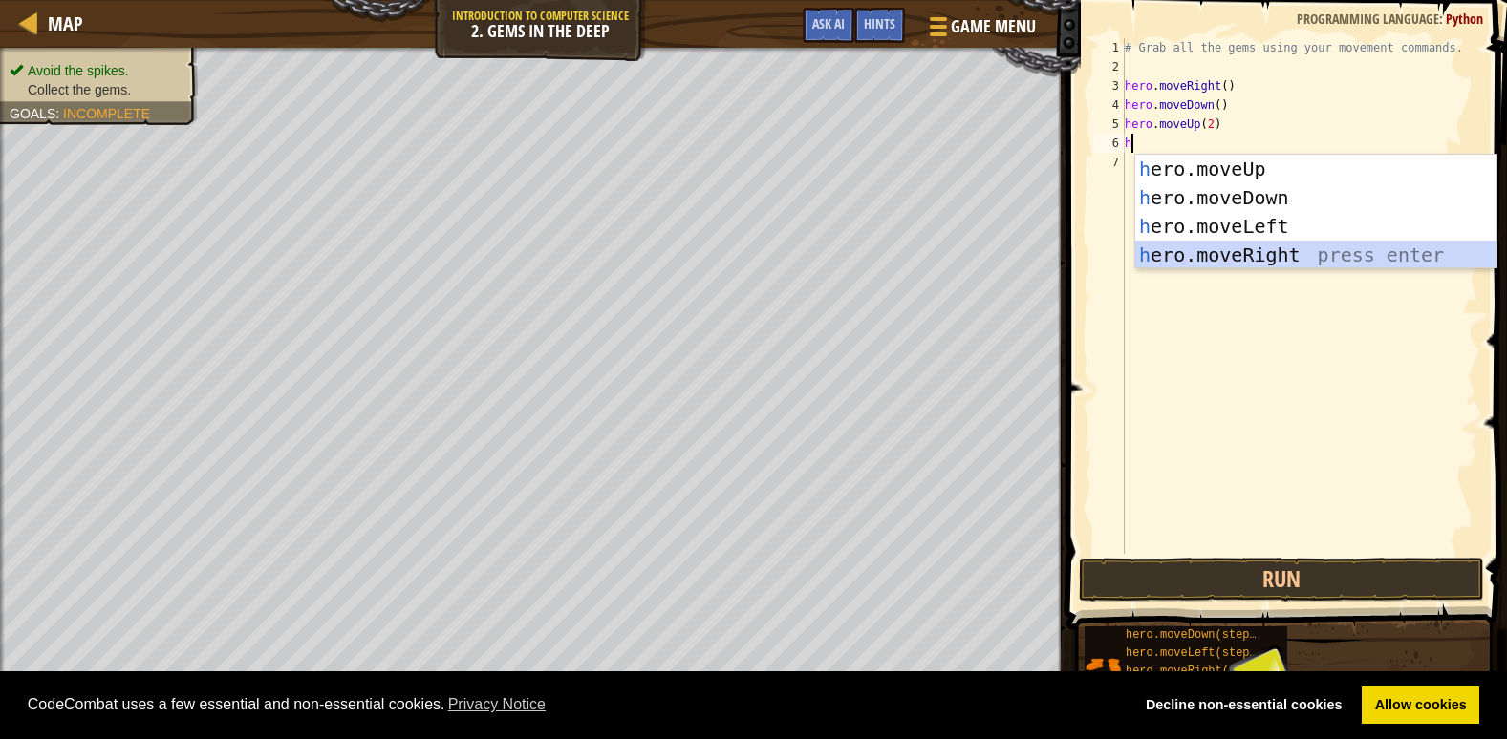
click at [1275, 244] on div "h ero.moveUp press enter h ero.moveDown press enter h ero.moveLeft press enter …" at bounding box center [1315, 241] width 361 height 172
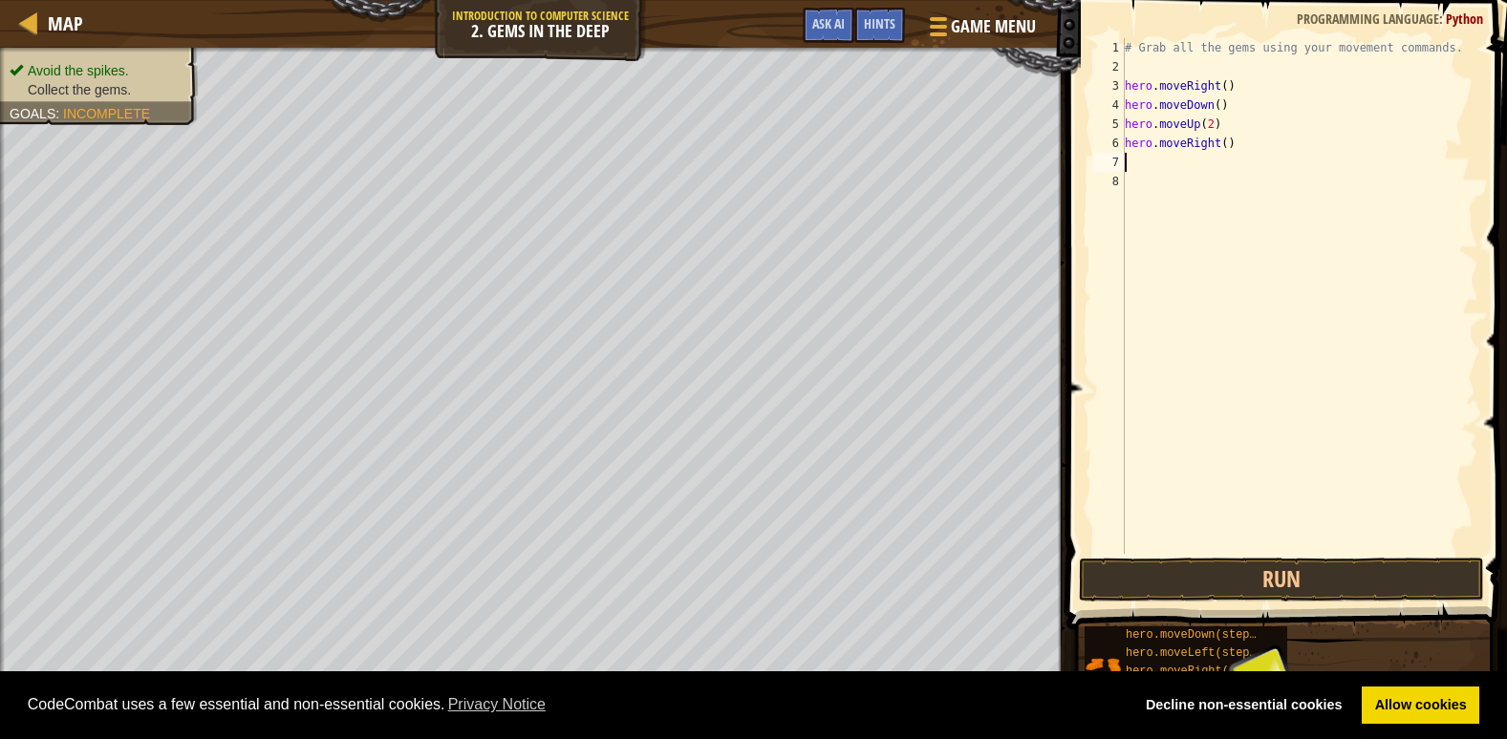
type textarea "h"
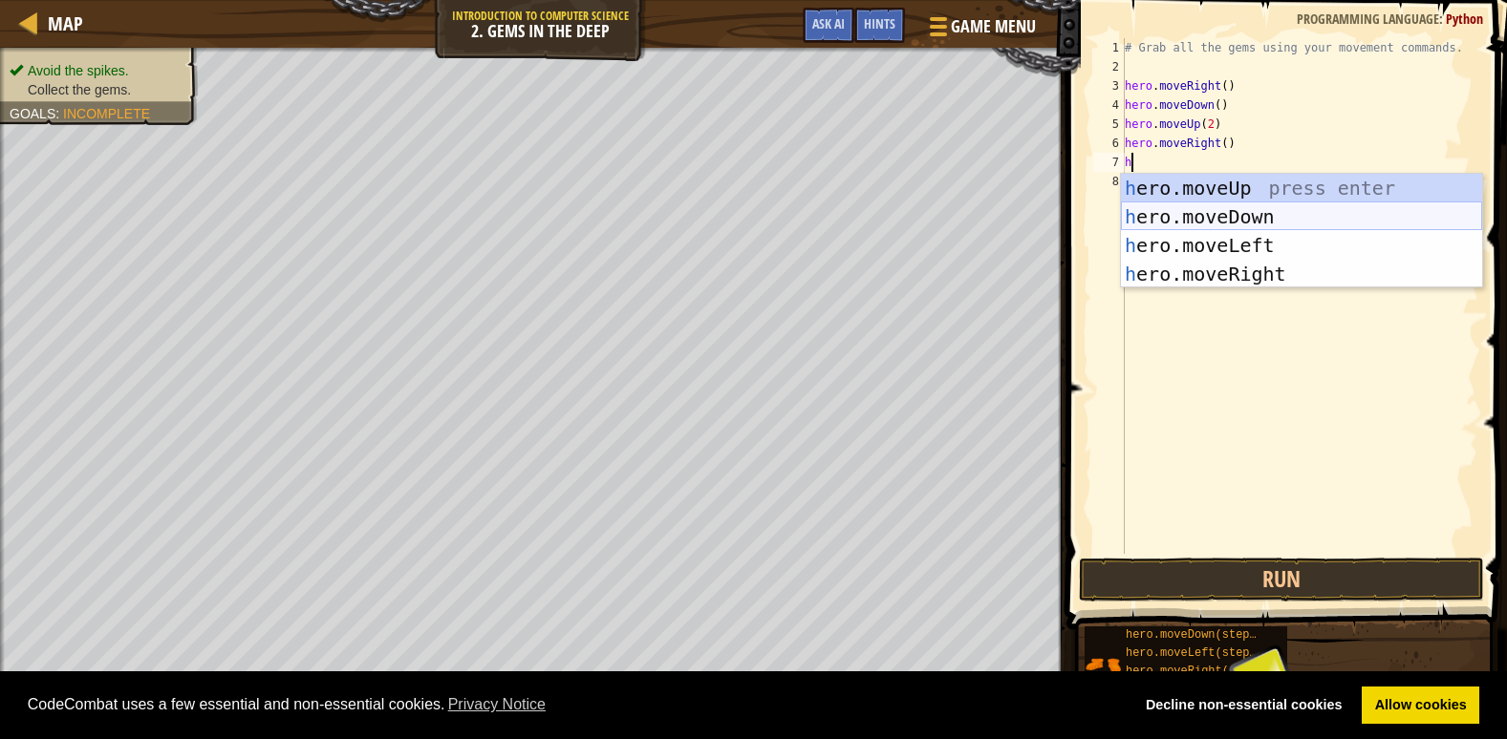
click at [1251, 217] on div "h ero.moveUp press enter h ero.moveDown press enter h ero.moveLeft press enter …" at bounding box center [1301, 260] width 361 height 172
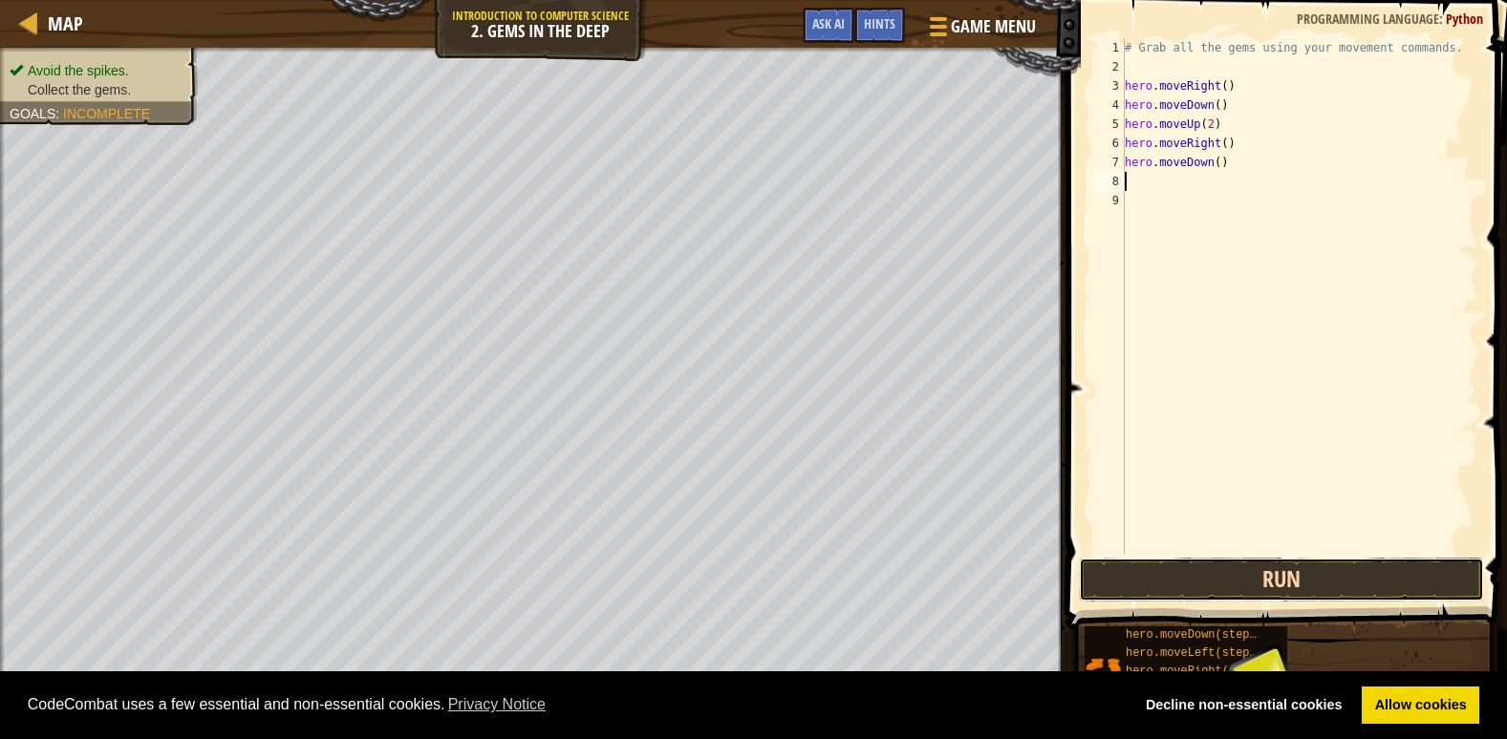
click at [1372, 563] on button "Run" at bounding box center [1281, 580] width 405 height 44
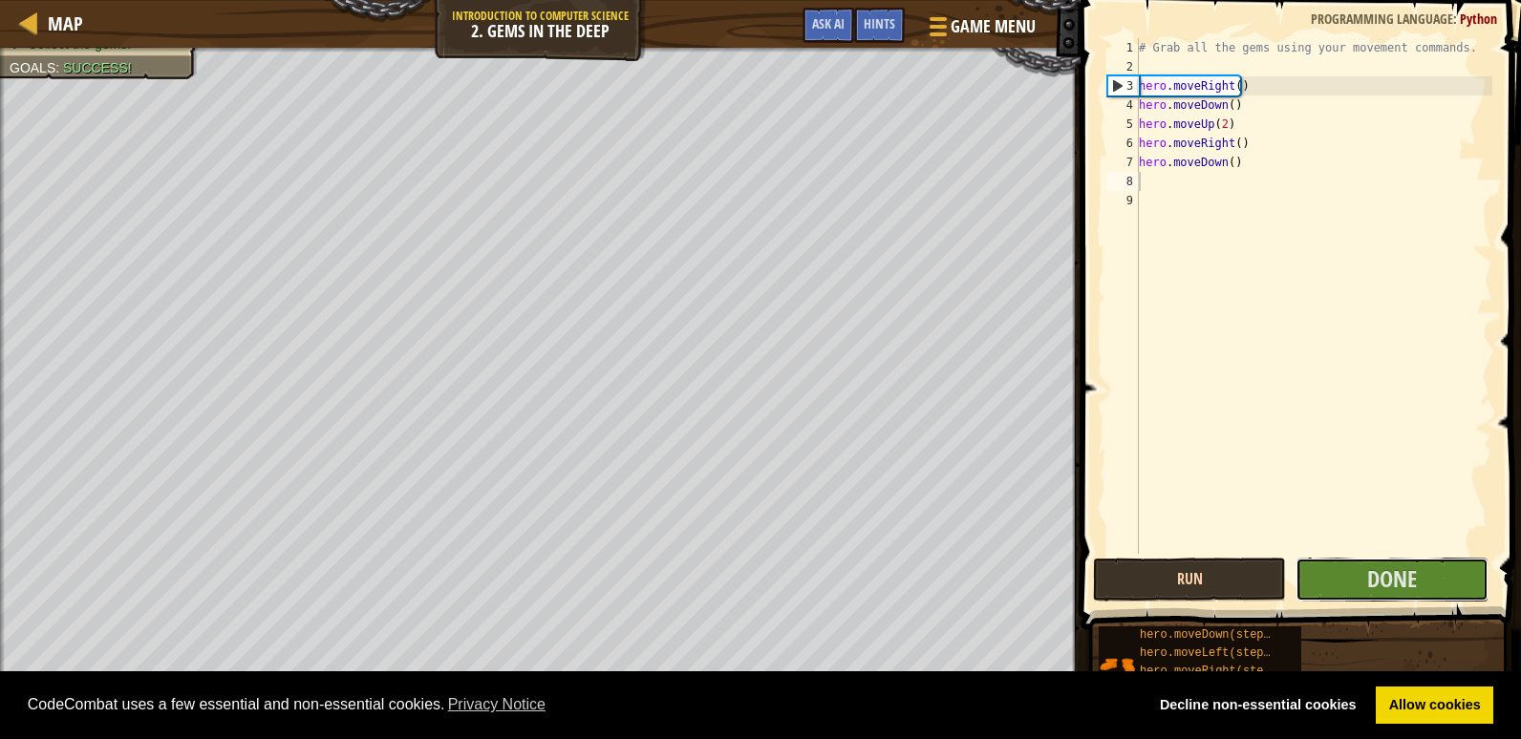
click at [1372, 563] on button "Done" at bounding box center [1392, 580] width 193 height 44
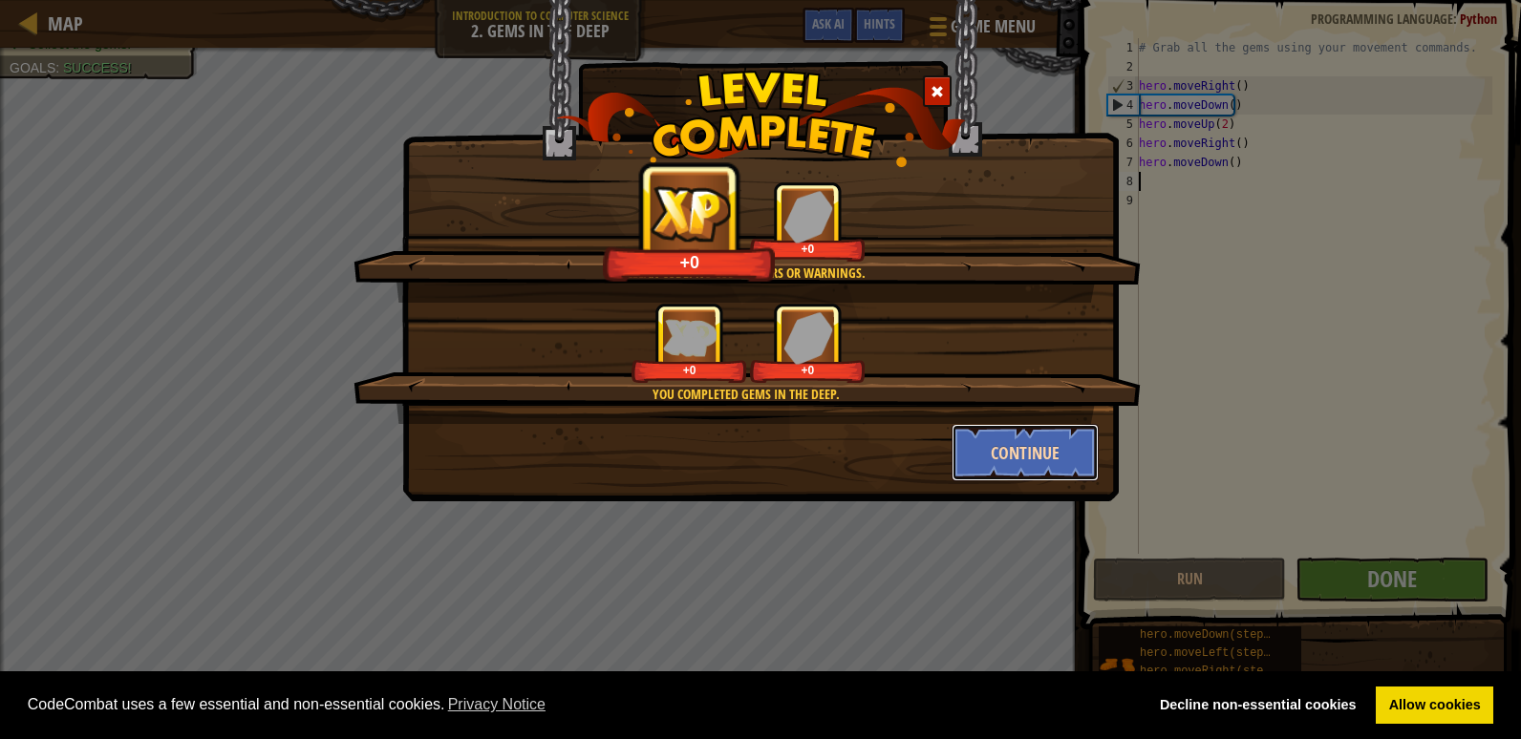
click at [1013, 452] on button "Continue" at bounding box center [1026, 452] width 148 height 57
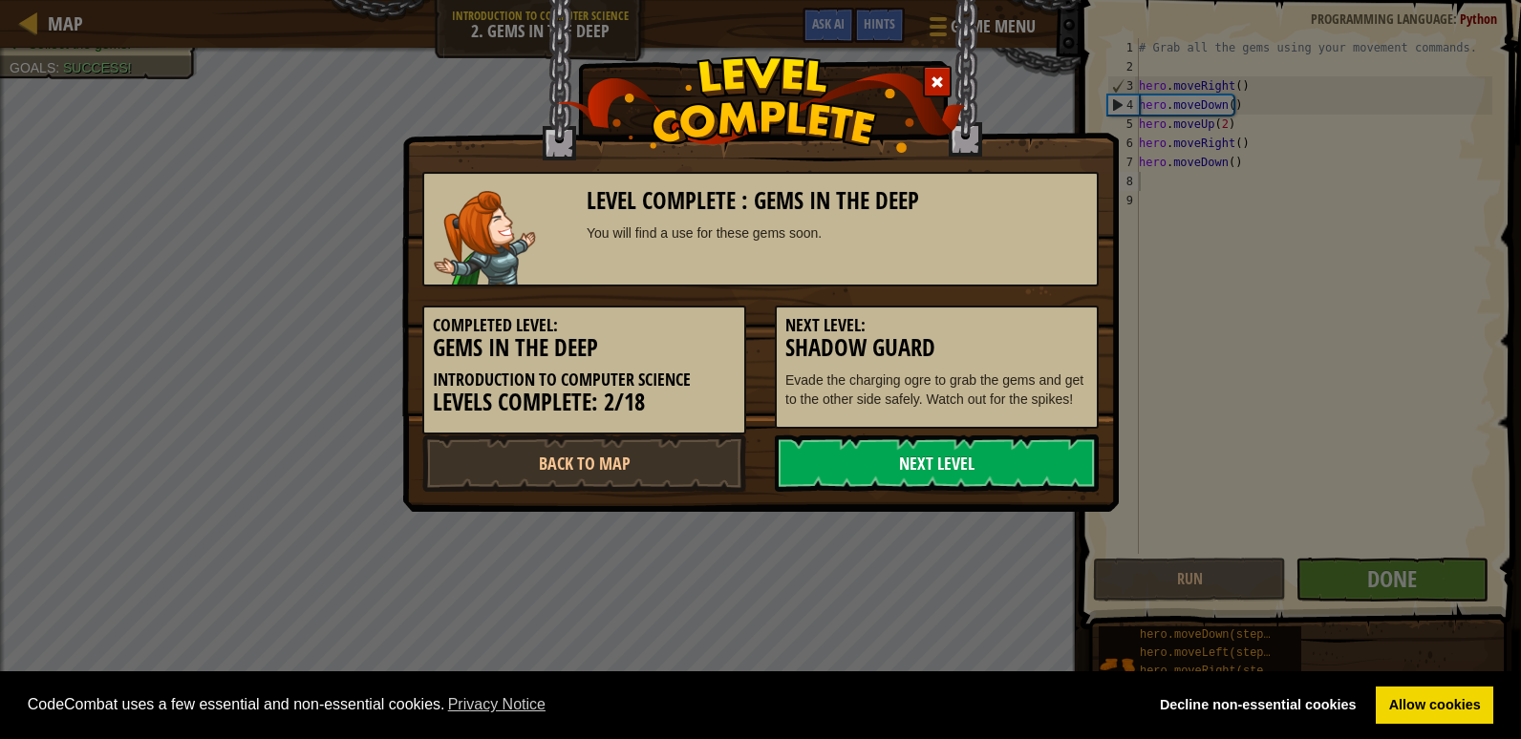
click at [1024, 446] on link "Next Level" at bounding box center [937, 463] width 324 height 57
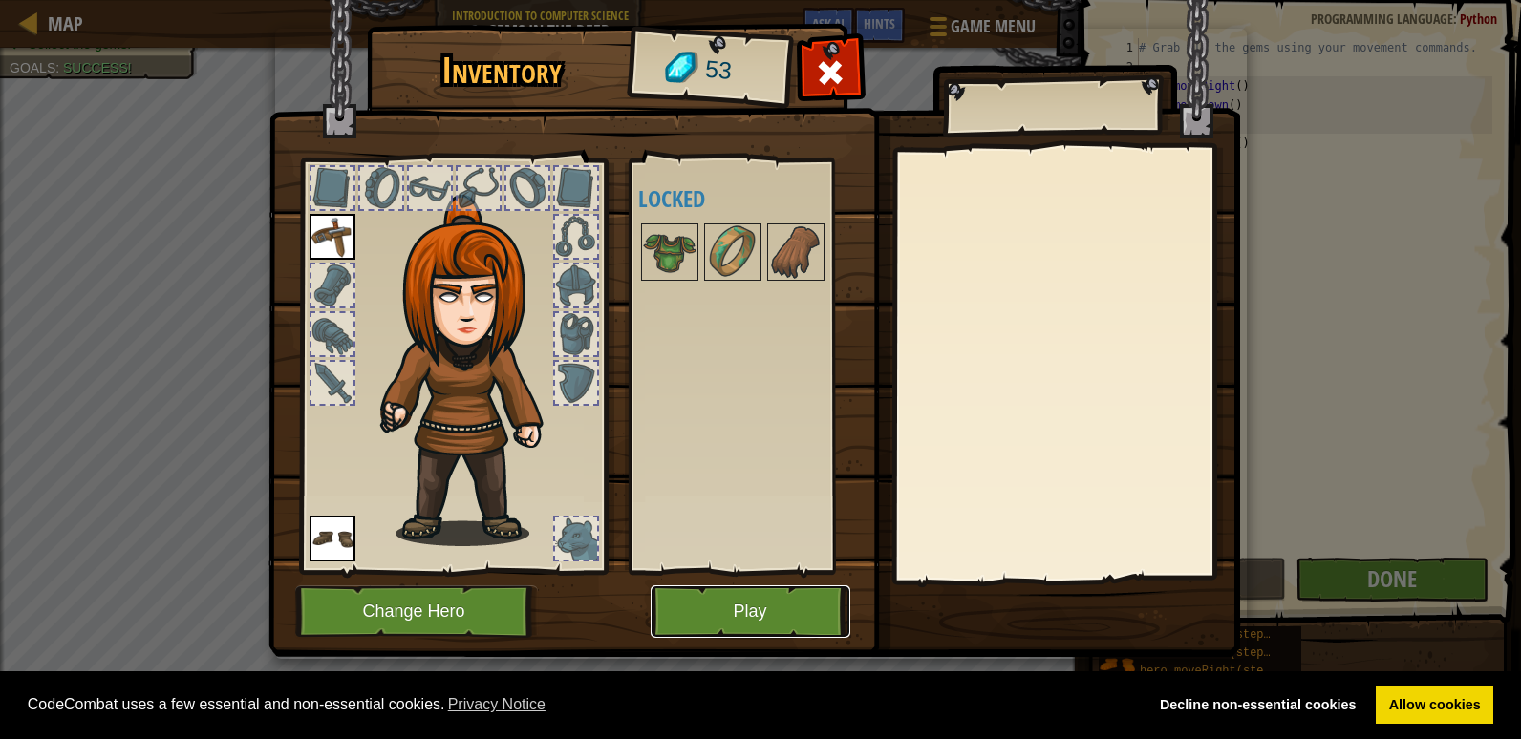
click at [691, 590] on button "Play" at bounding box center [751, 612] width 200 height 53
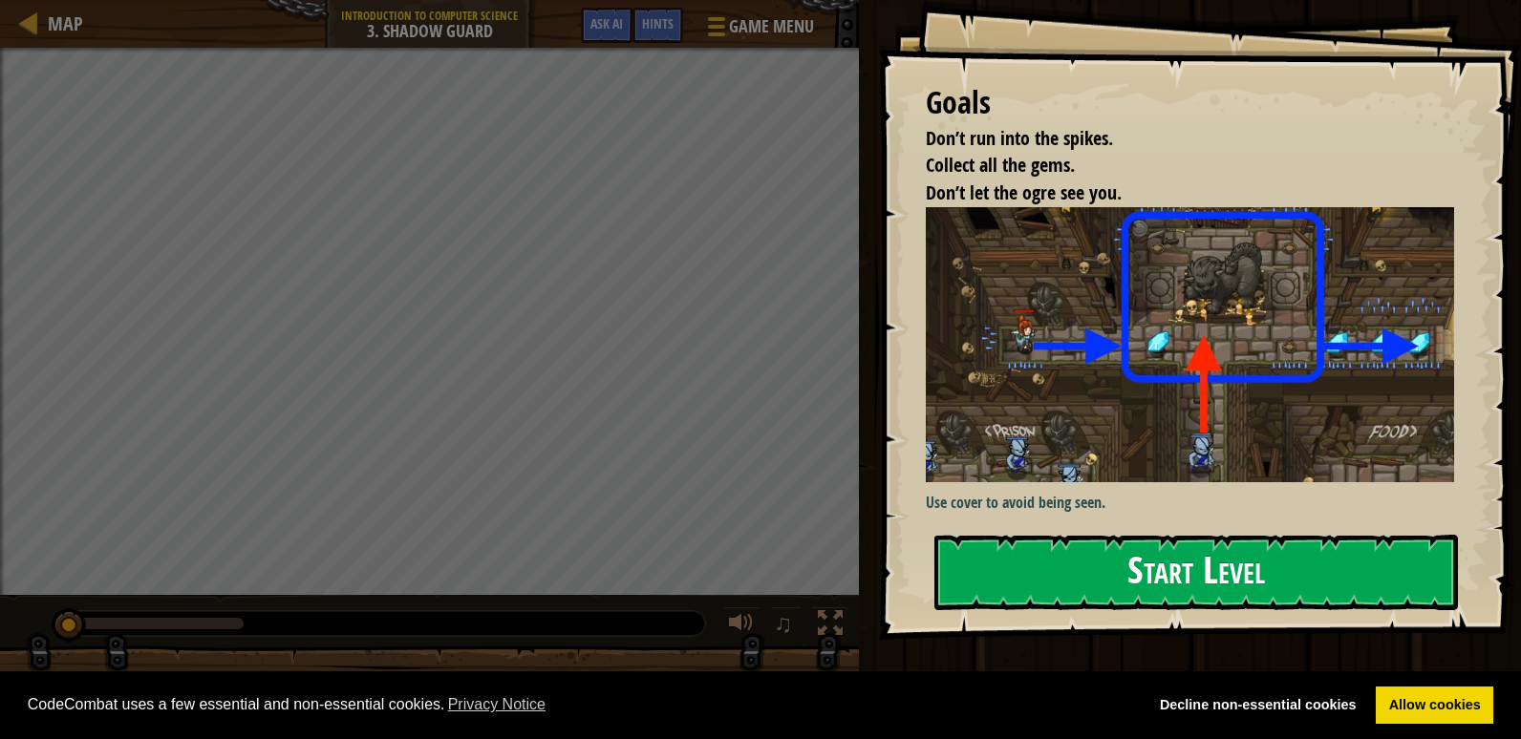
click at [953, 555] on button "Start Level" at bounding box center [1196, 572] width 524 height 75
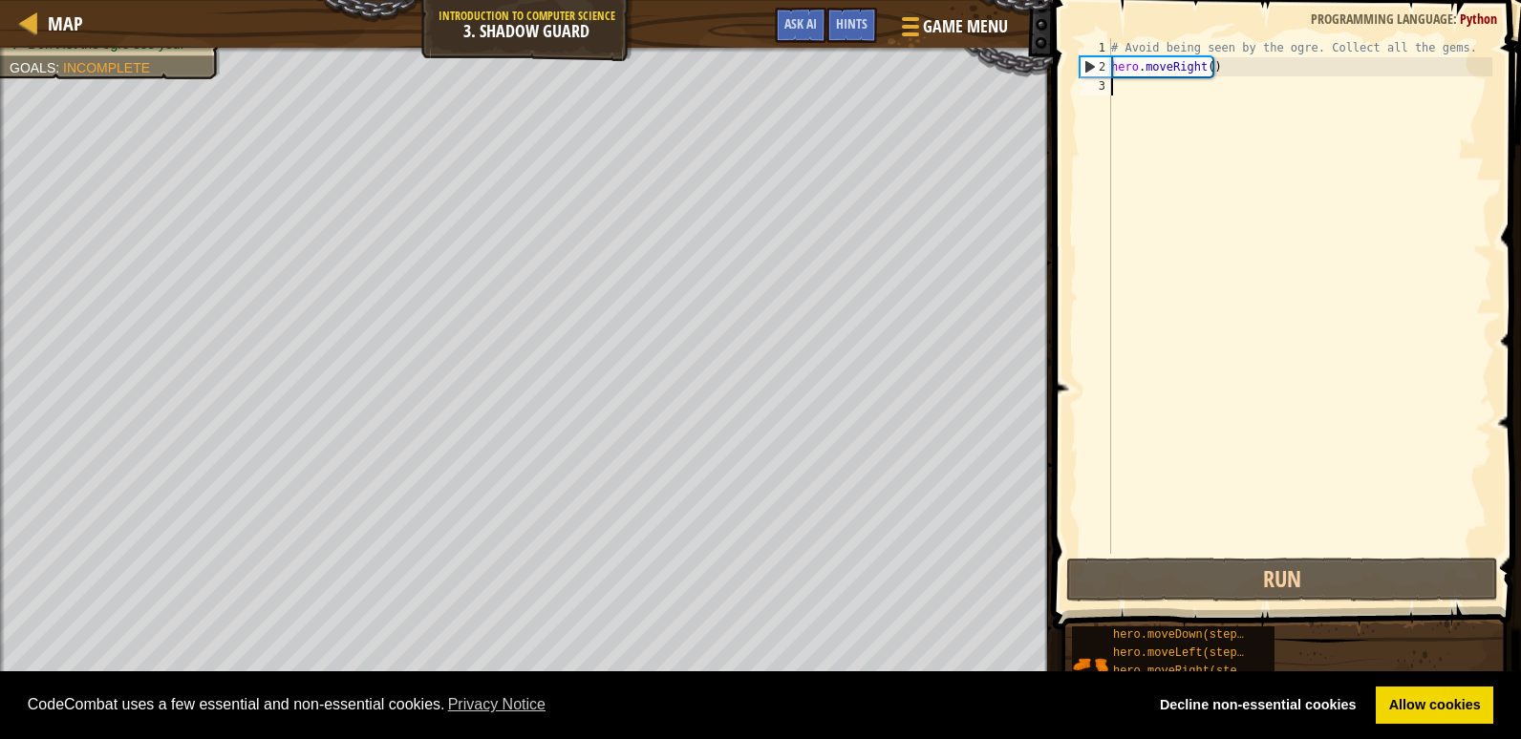
type textarea "h"
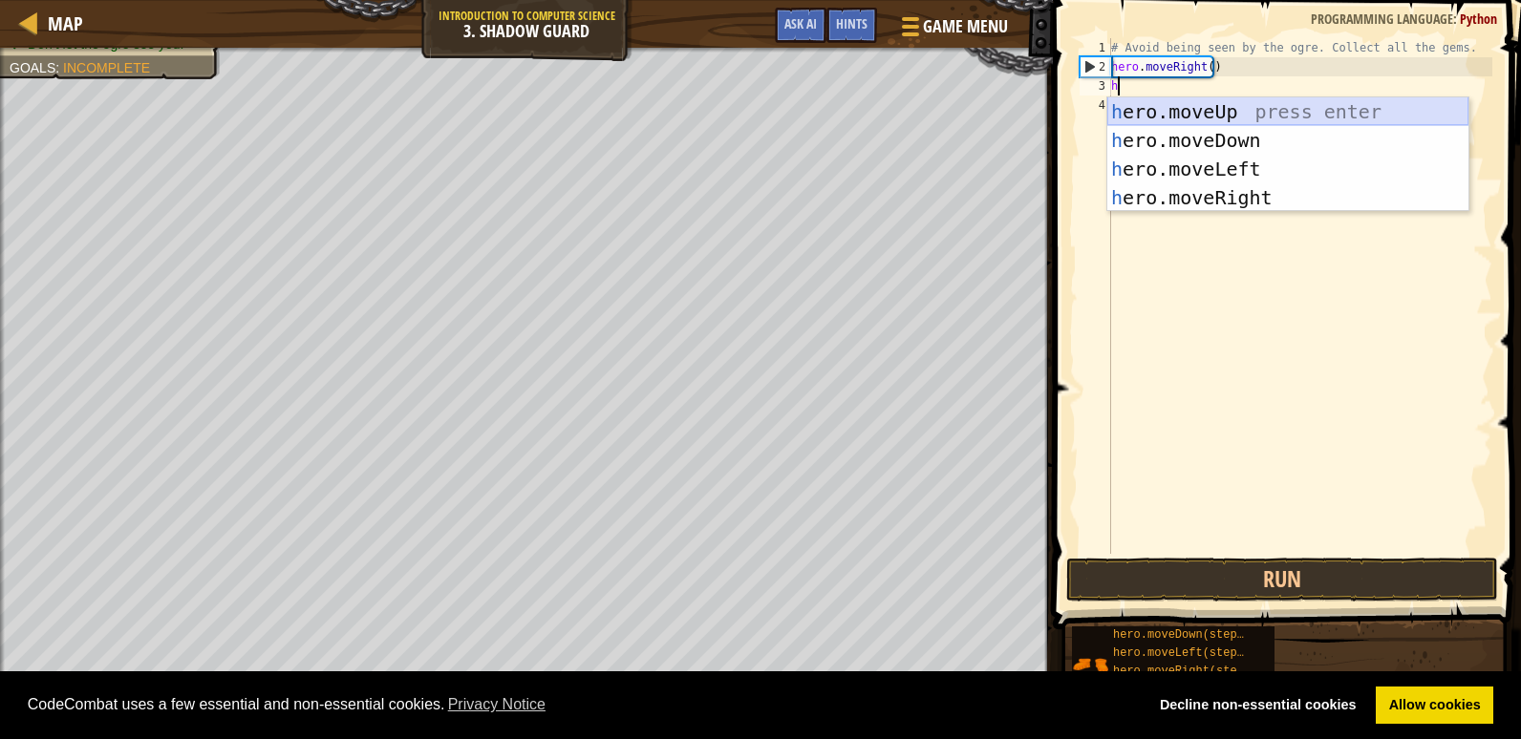
click at [1191, 105] on div "h ero.moveUp press enter h ero.moveDown press enter h ero.moveLeft press enter …" at bounding box center [1287, 183] width 361 height 172
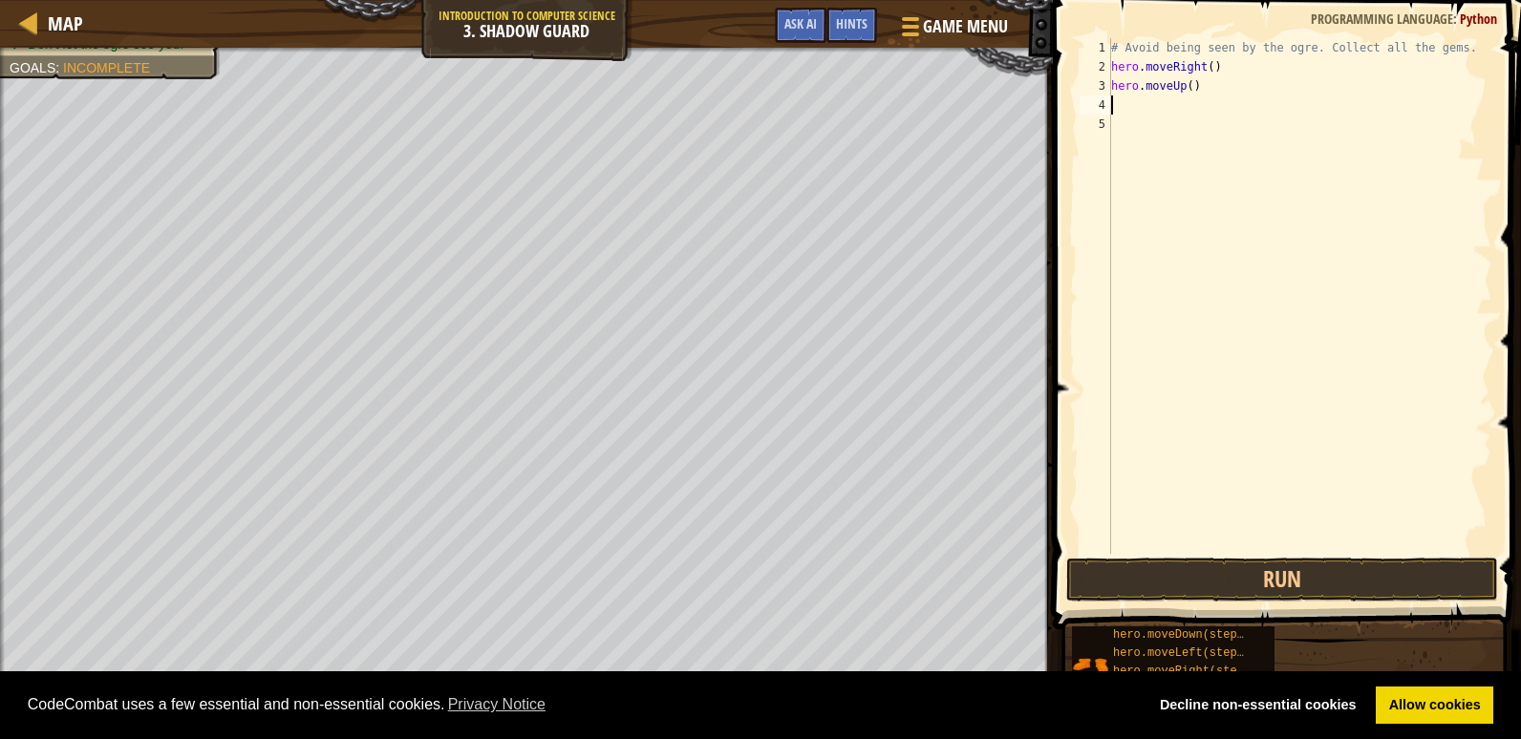
type textarea "h"
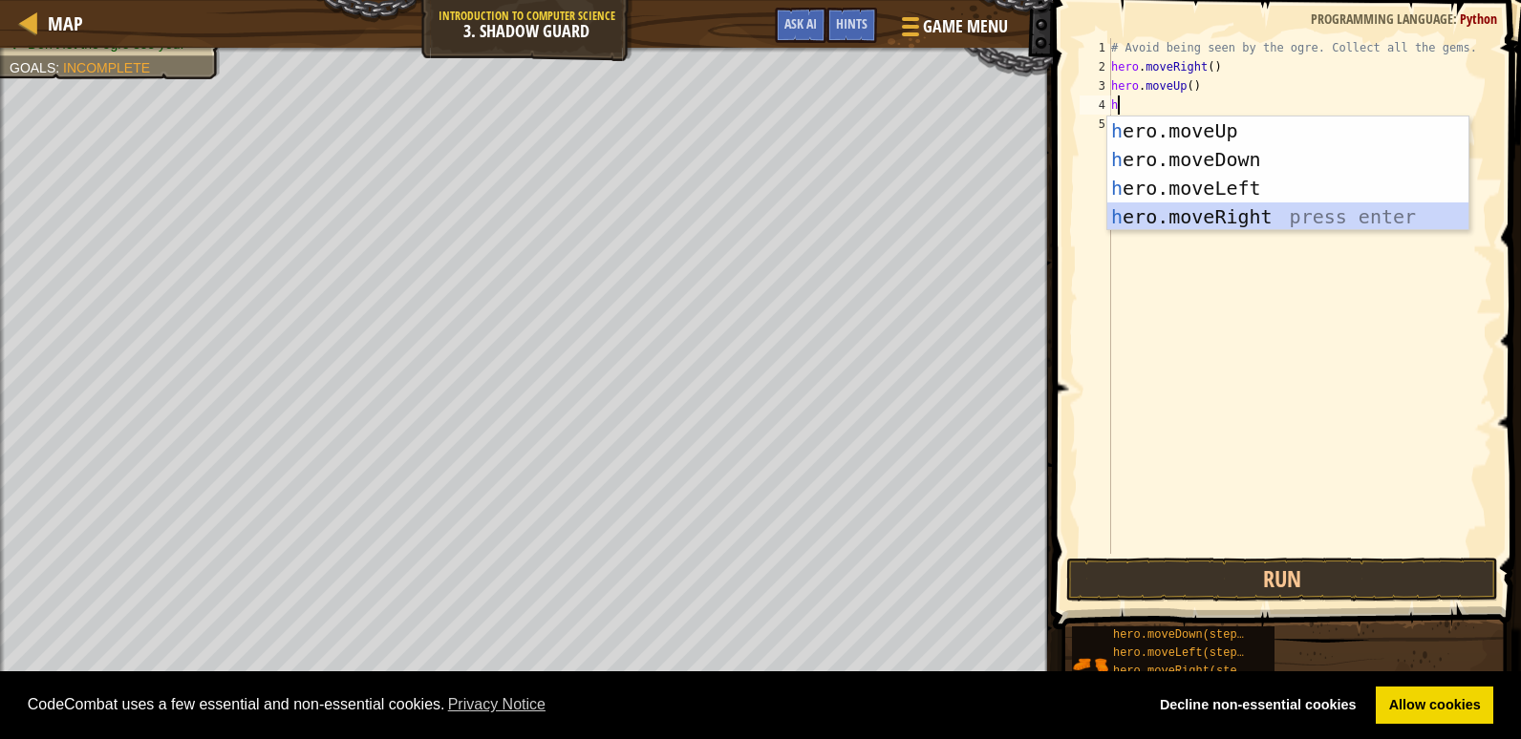
click at [1250, 216] on div "h ero.moveUp press enter h ero.moveDown press enter h ero.moveLeft press enter …" at bounding box center [1287, 203] width 361 height 172
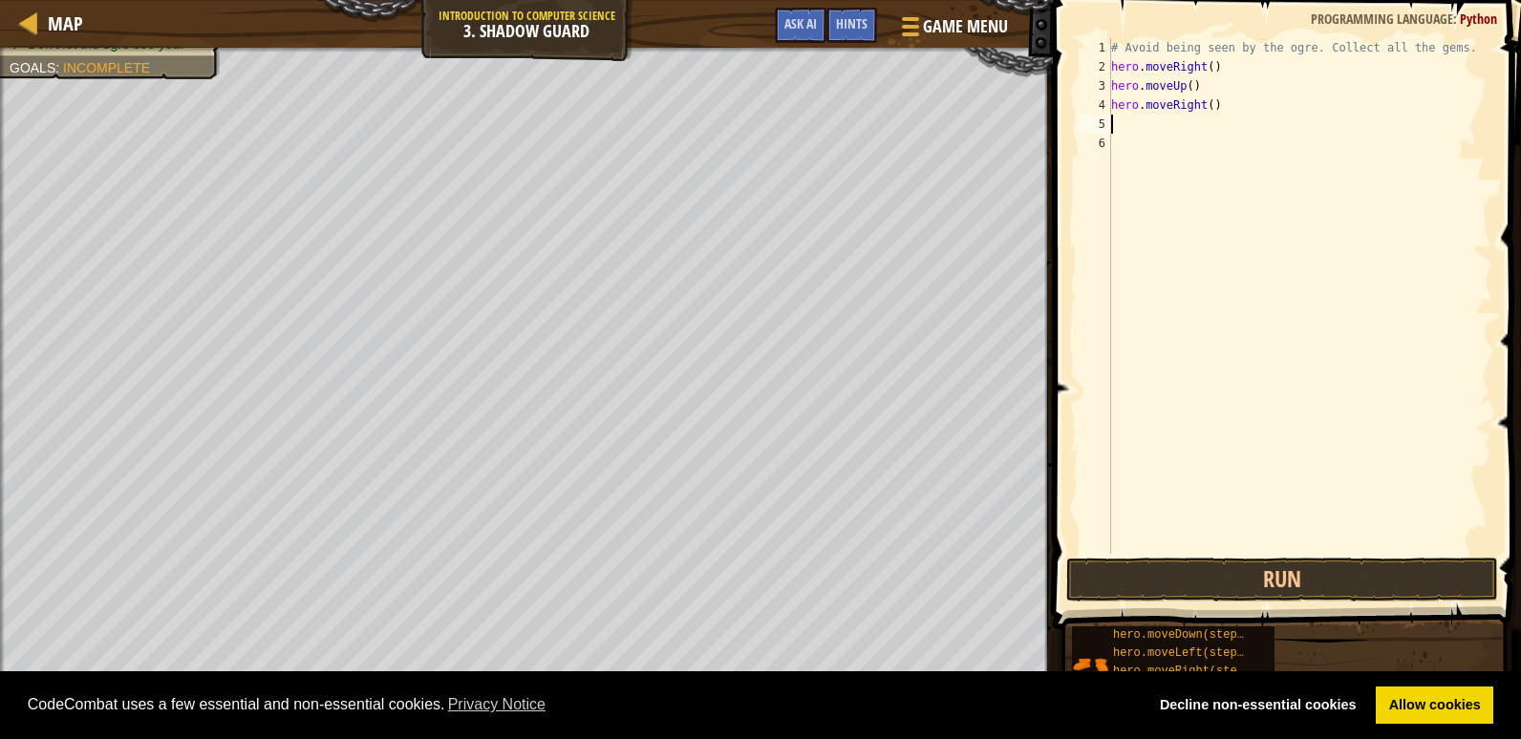
click at [1127, 125] on div "# Avoid being seen by the ogre. Collect all the gems. hero . moveRight ( ) hero…" at bounding box center [1299, 315] width 385 height 554
type textarea "h"
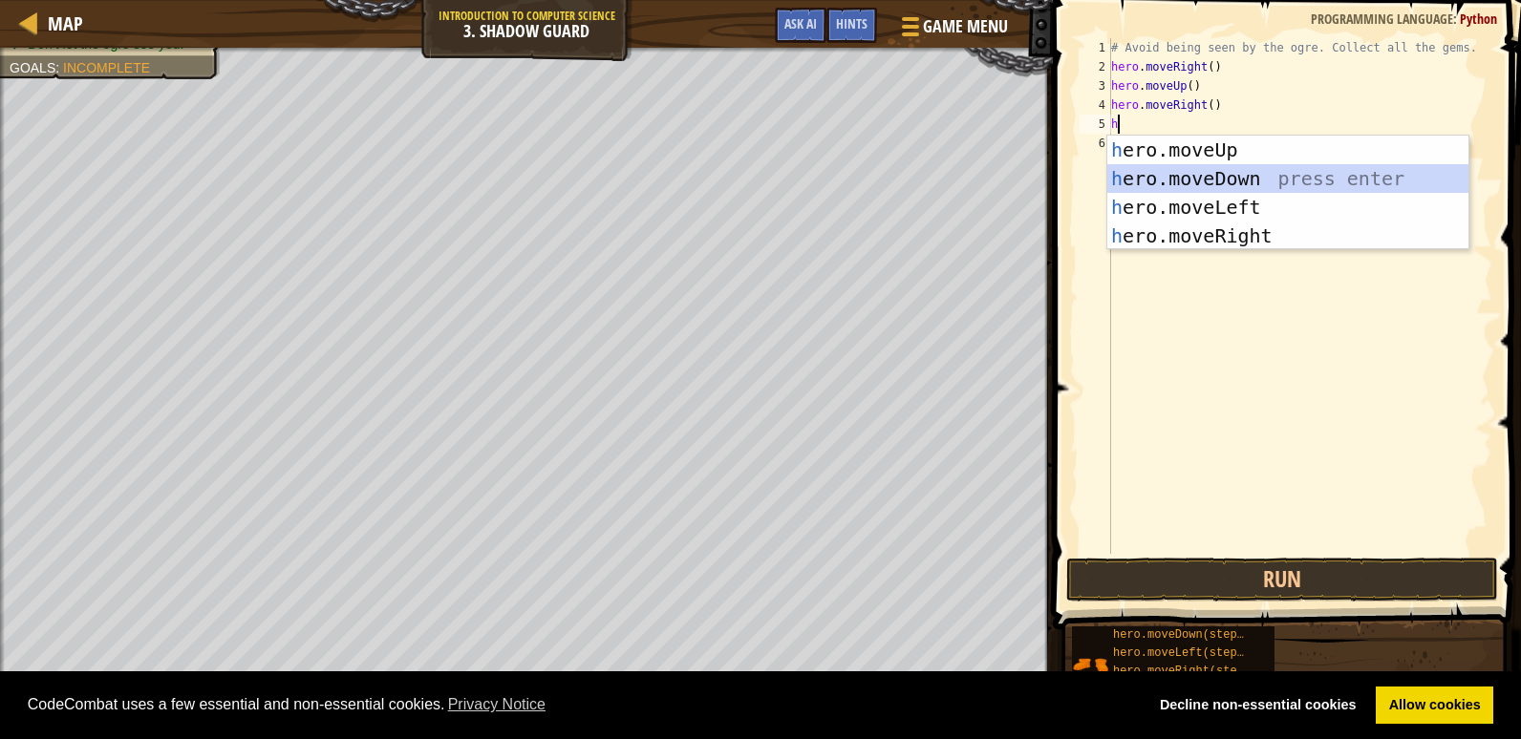
click at [1243, 169] on div "h ero.moveUp press enter h ero.moveDown press enter h ero.moveLeft press enter …" at bounding box center [1287, 222] width 361 height 172
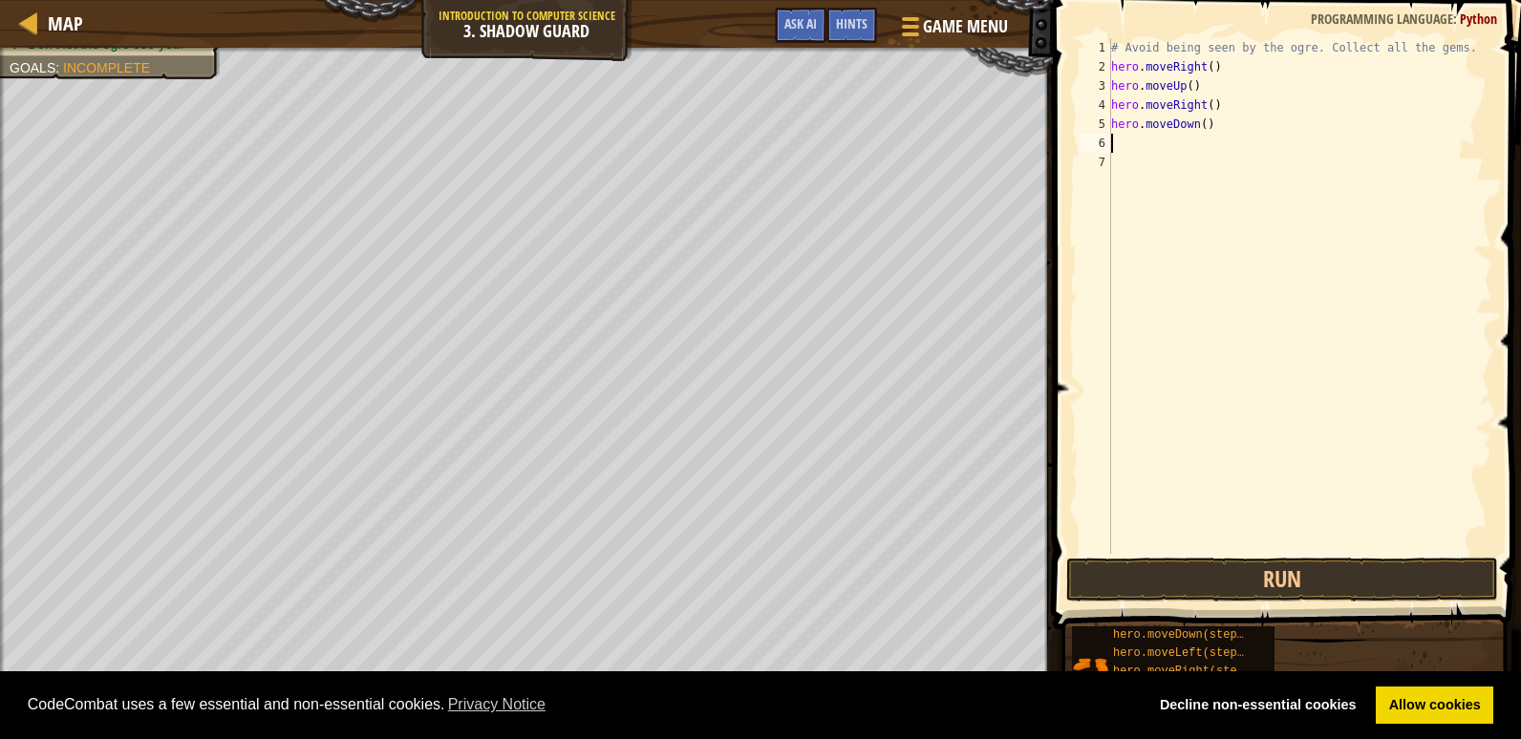
type textarea "h"
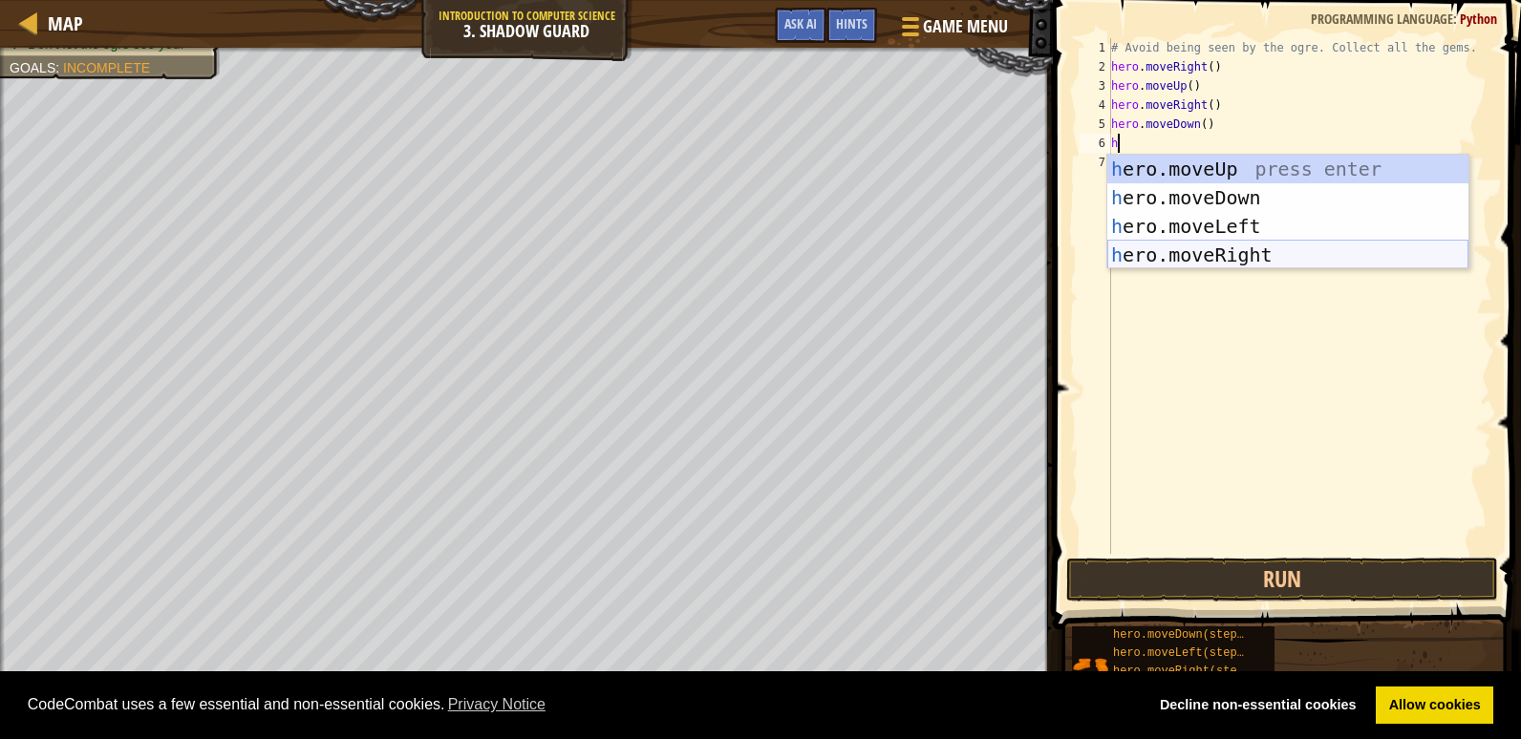
click at [1248, 248] on div "h ero.moveUp press enter h ero.moveDown press enter h ero.moveLeft press enter …" at bounding box center [1287, 241] width 361 height 172
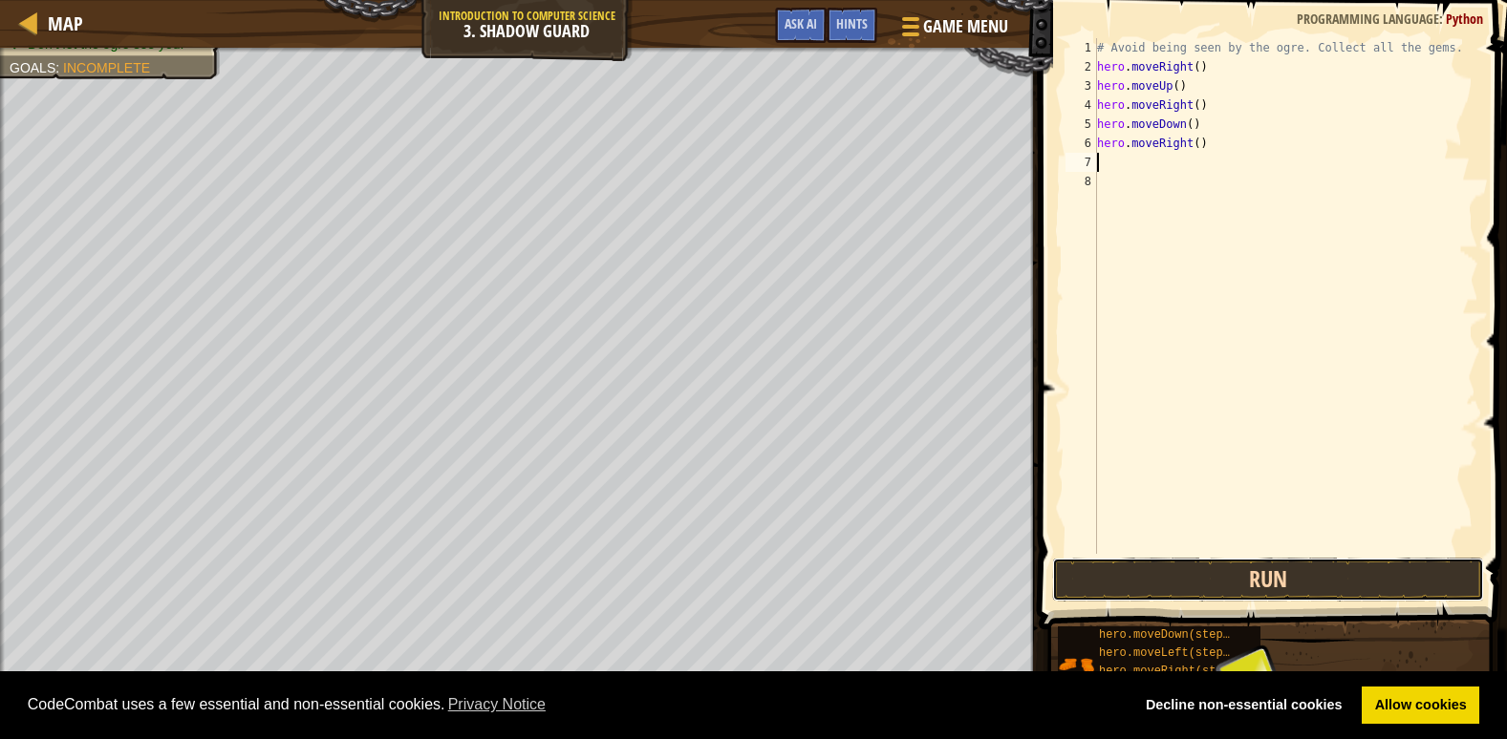
click at [1409, 569] on button "Run" at bounding box center [1268, 580] width 432 height 44
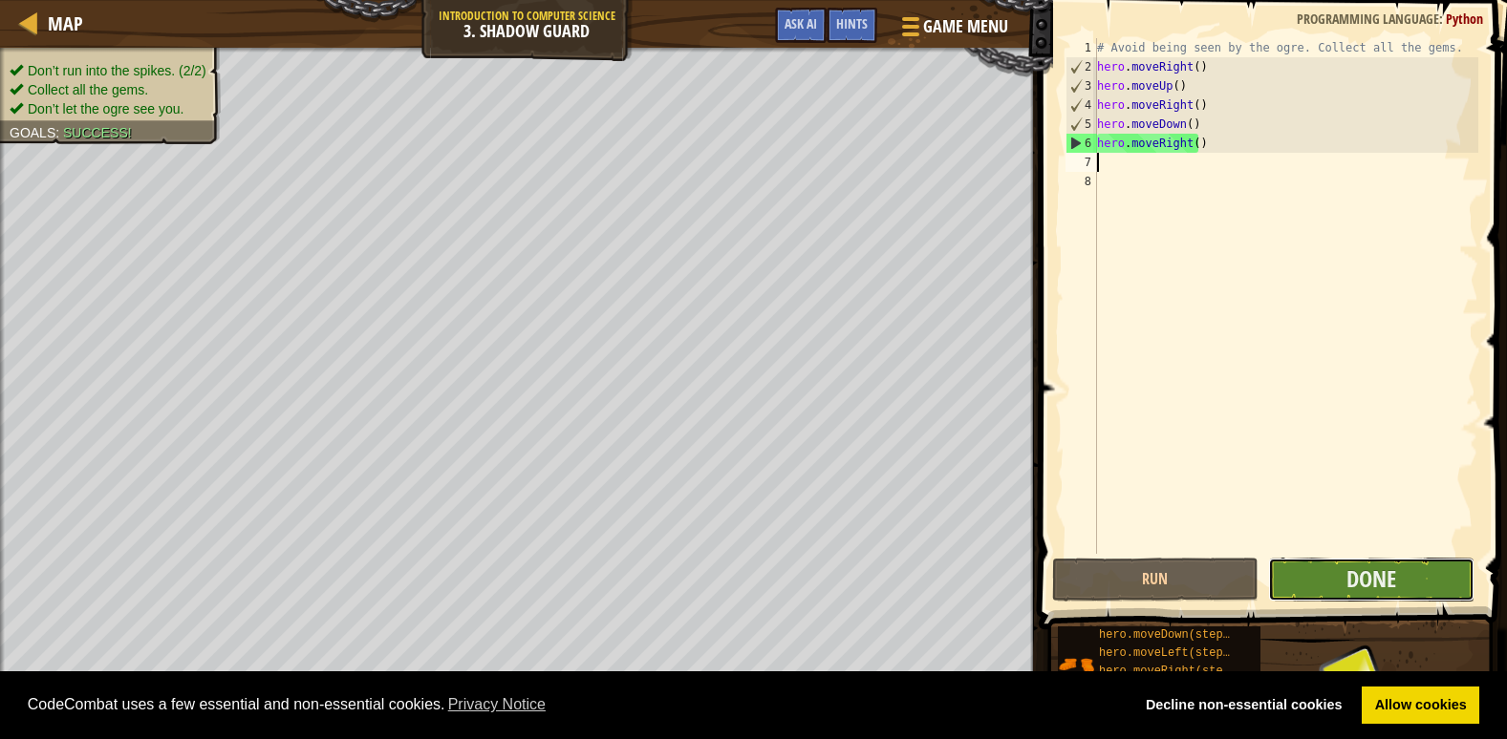
click at [1416, 576] on button "Done" at bounding box center [1371, 580] width 206 height 44
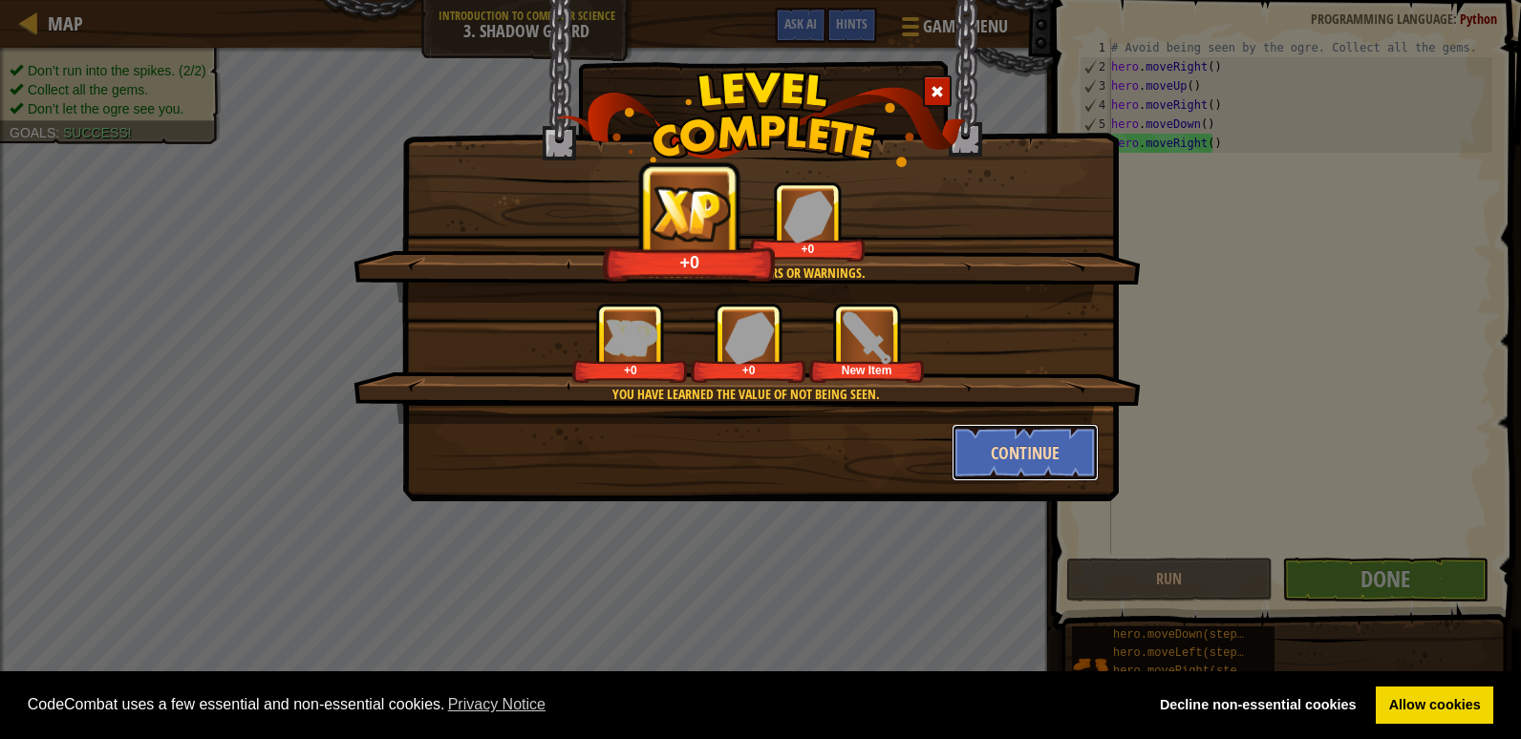
click at [1051, 443] on button "Continue" at bounding box center [1026, 452] width 148 height 57
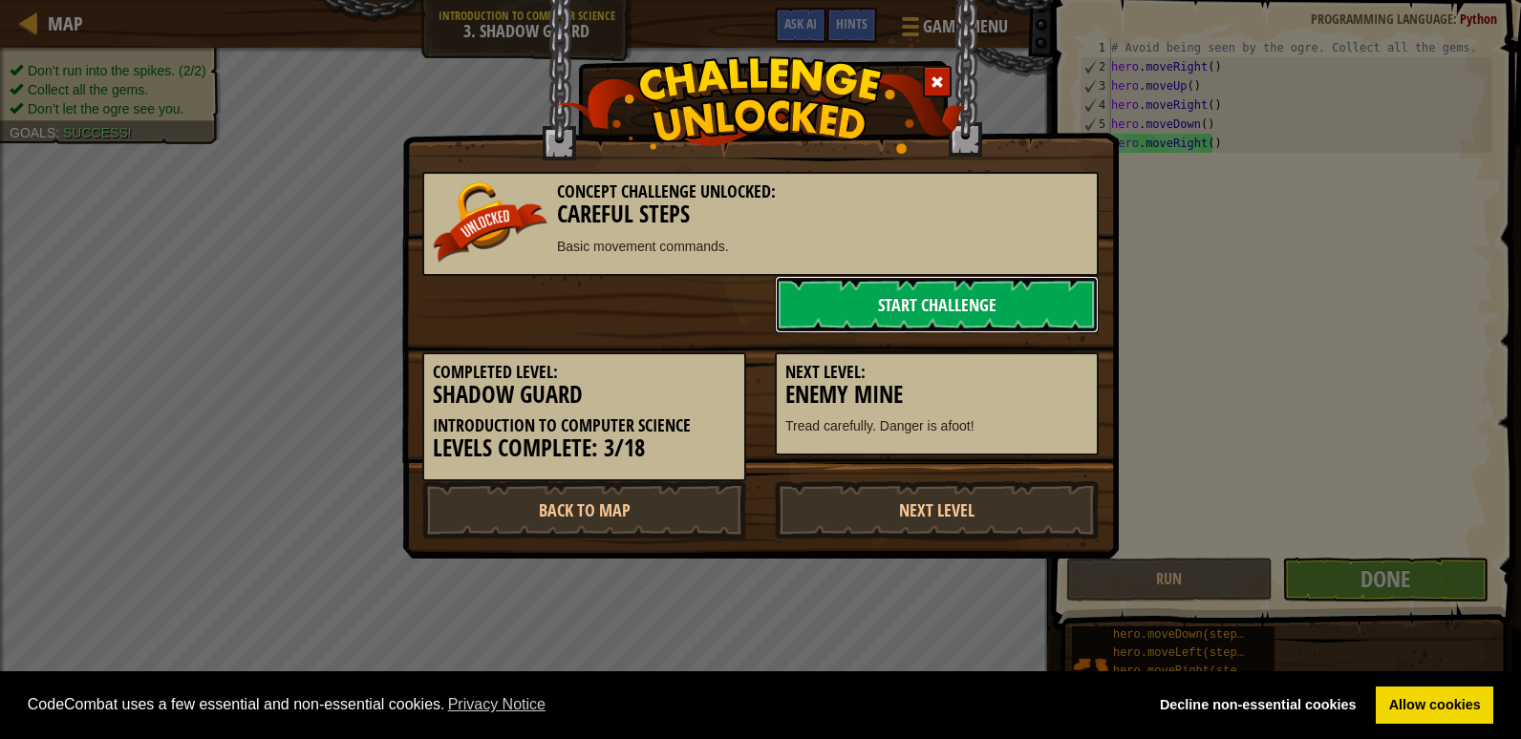
click at [958, 314] on link "Start Challenge" at bounding box center [937, 304] width 324 height 57
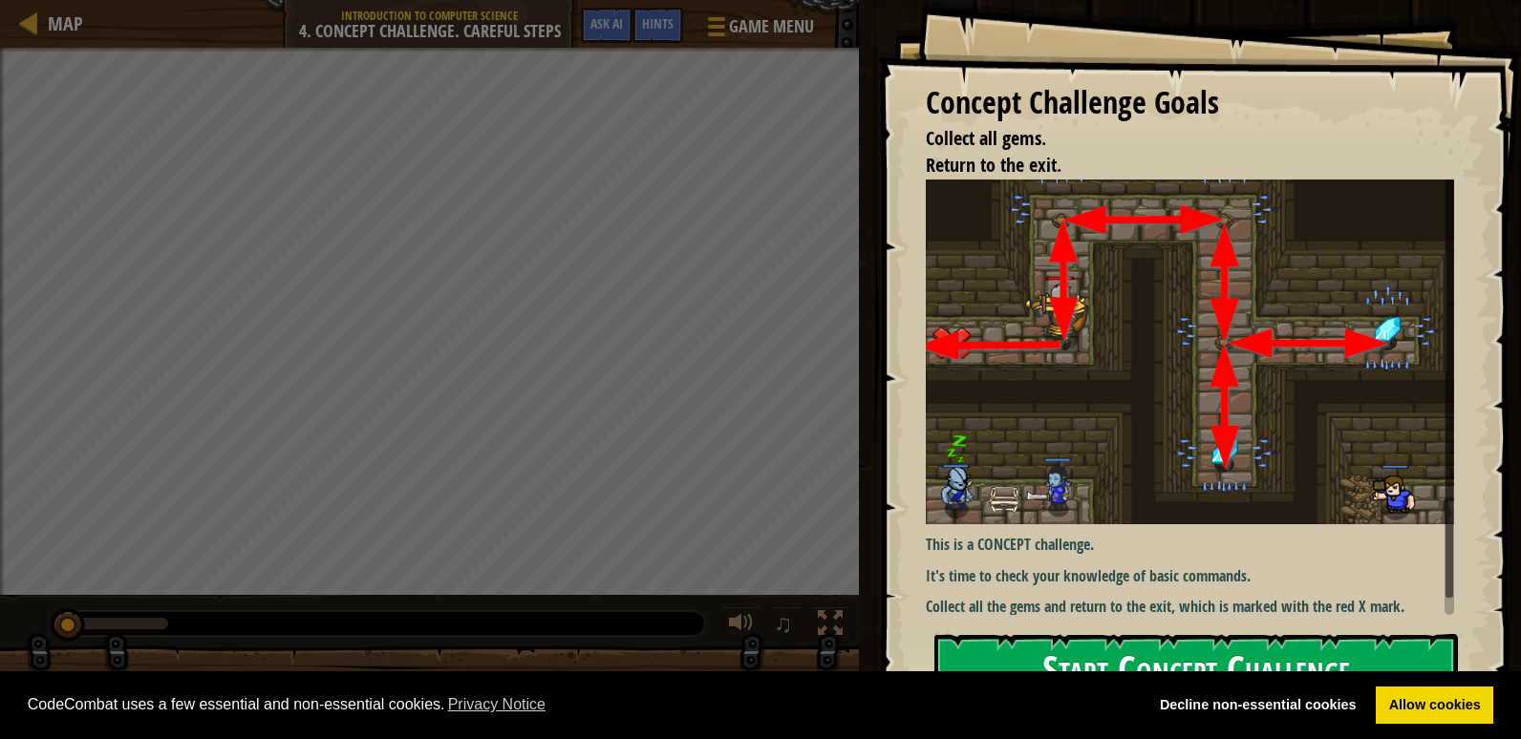
click at [1282, 654] on button "Start Concept Challenge" at bounding box center [1196, 671] width 524 height 75
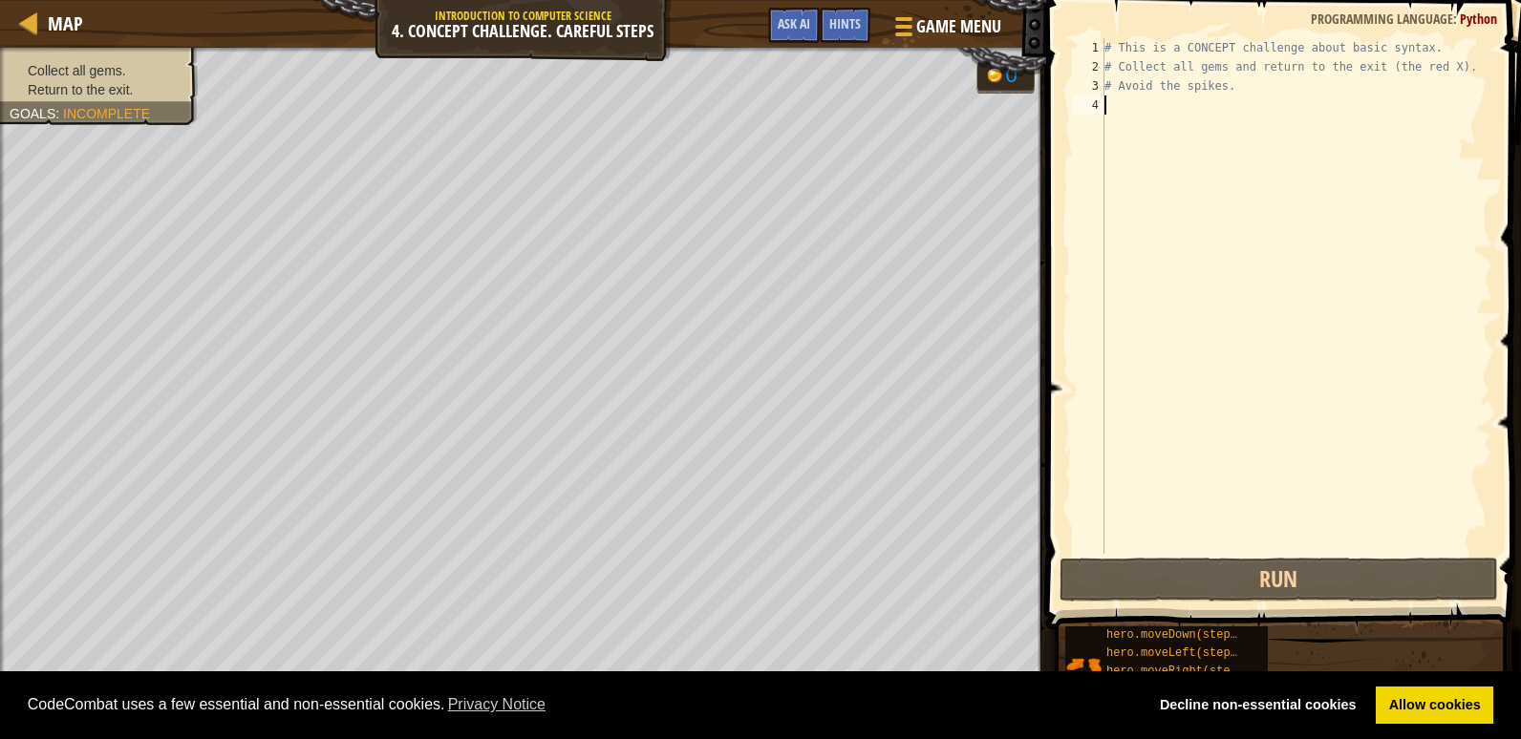
type textarea "h"
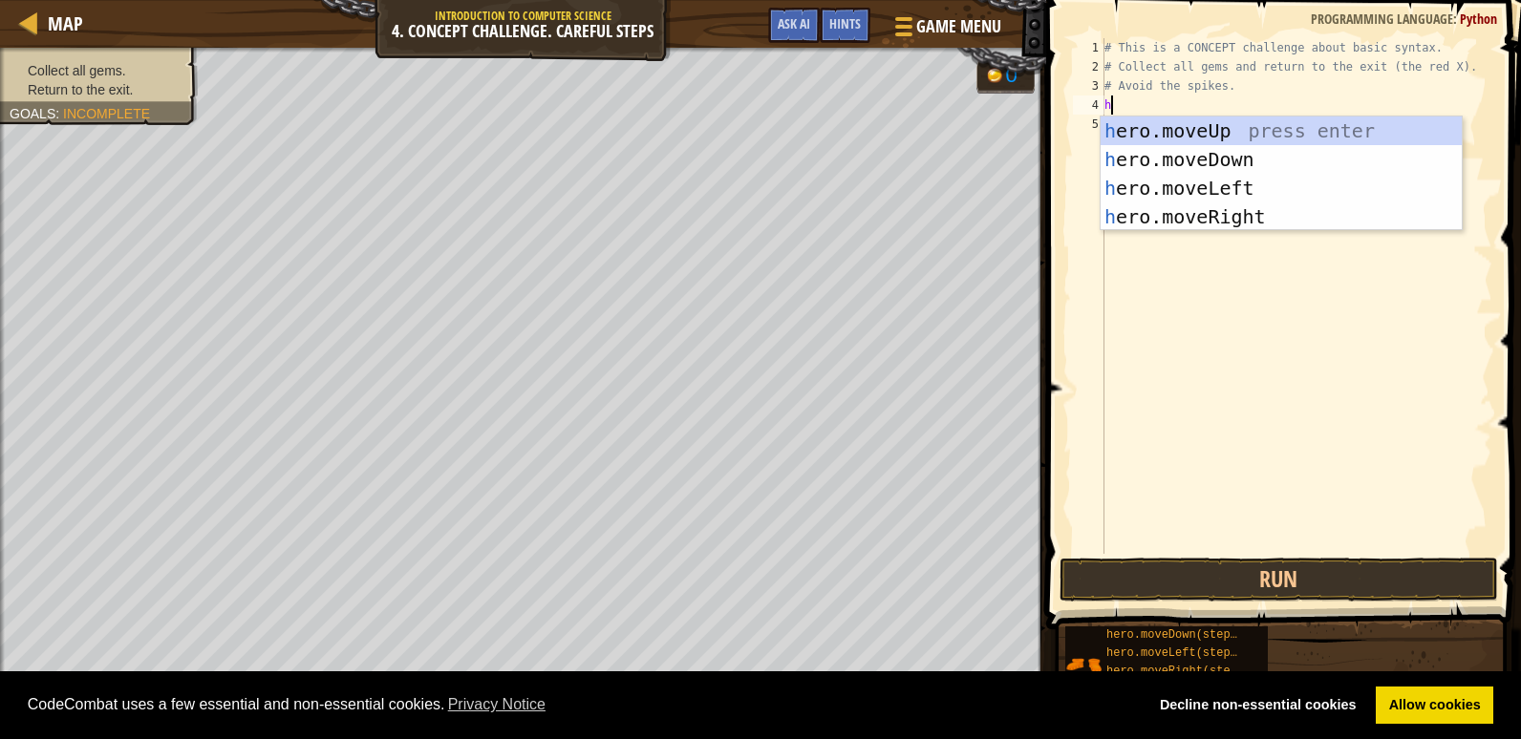
scroll to position [9, 0]
click at [1221, 125] on div "h ero.moveUp press enter h ero.moveDown press enter h ero.moveLeft press enter …" at bounding box center [1281, 203] width 361 height 172
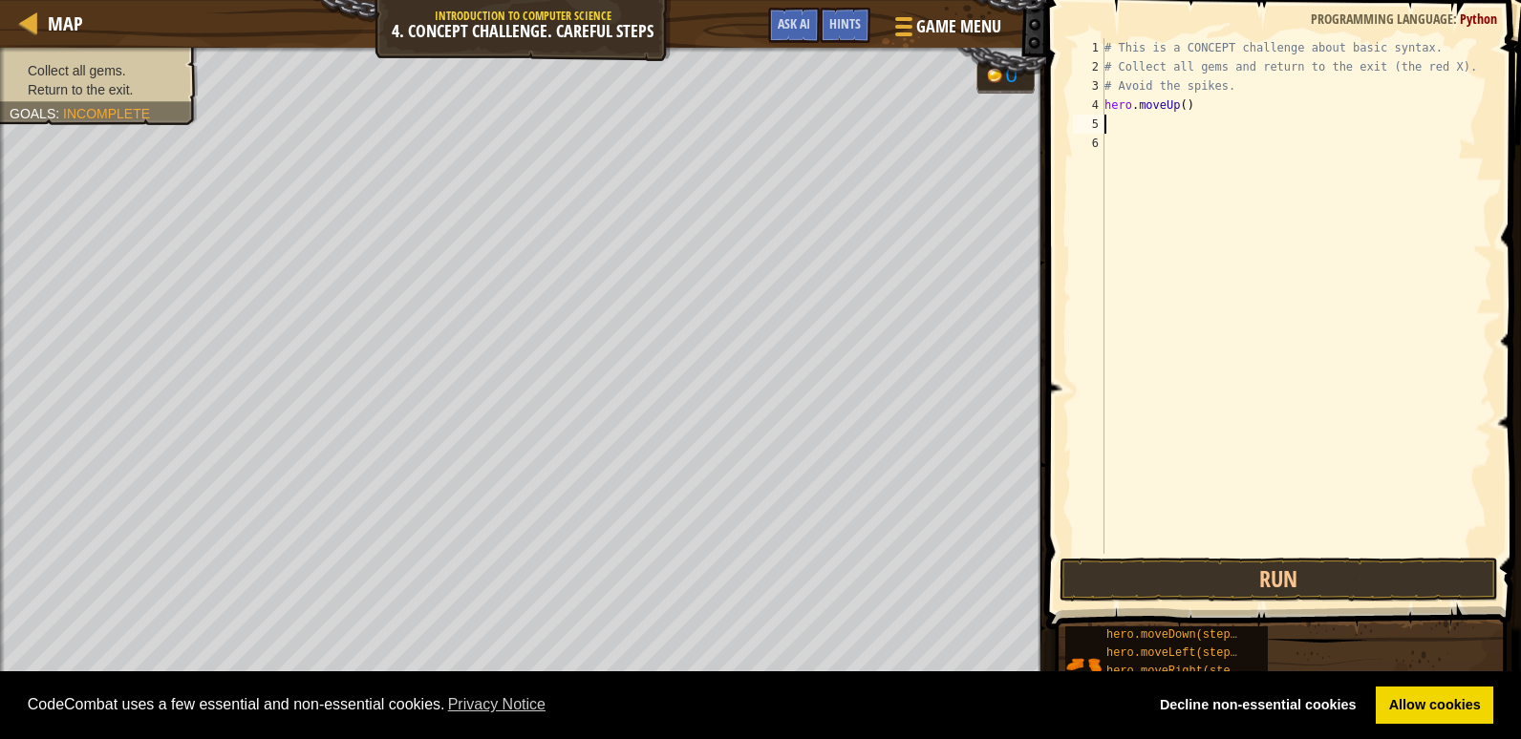
type textarea "h"
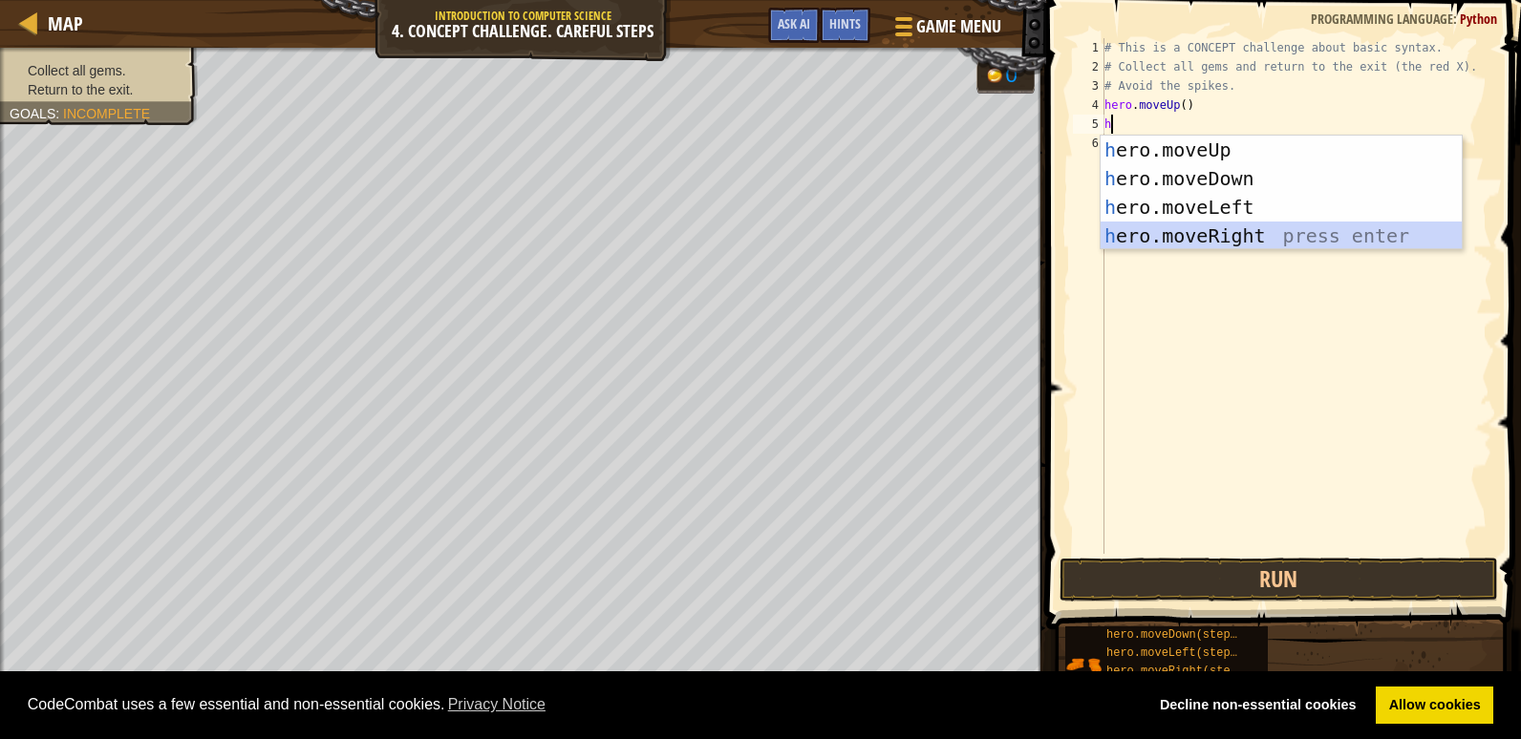
click at [1224, 232] on div "h ero.moveUp press enter h ero.moveDown press enter h ero.moveLeft press enter …" at bounding box center [1281, 222] width 361 height 172
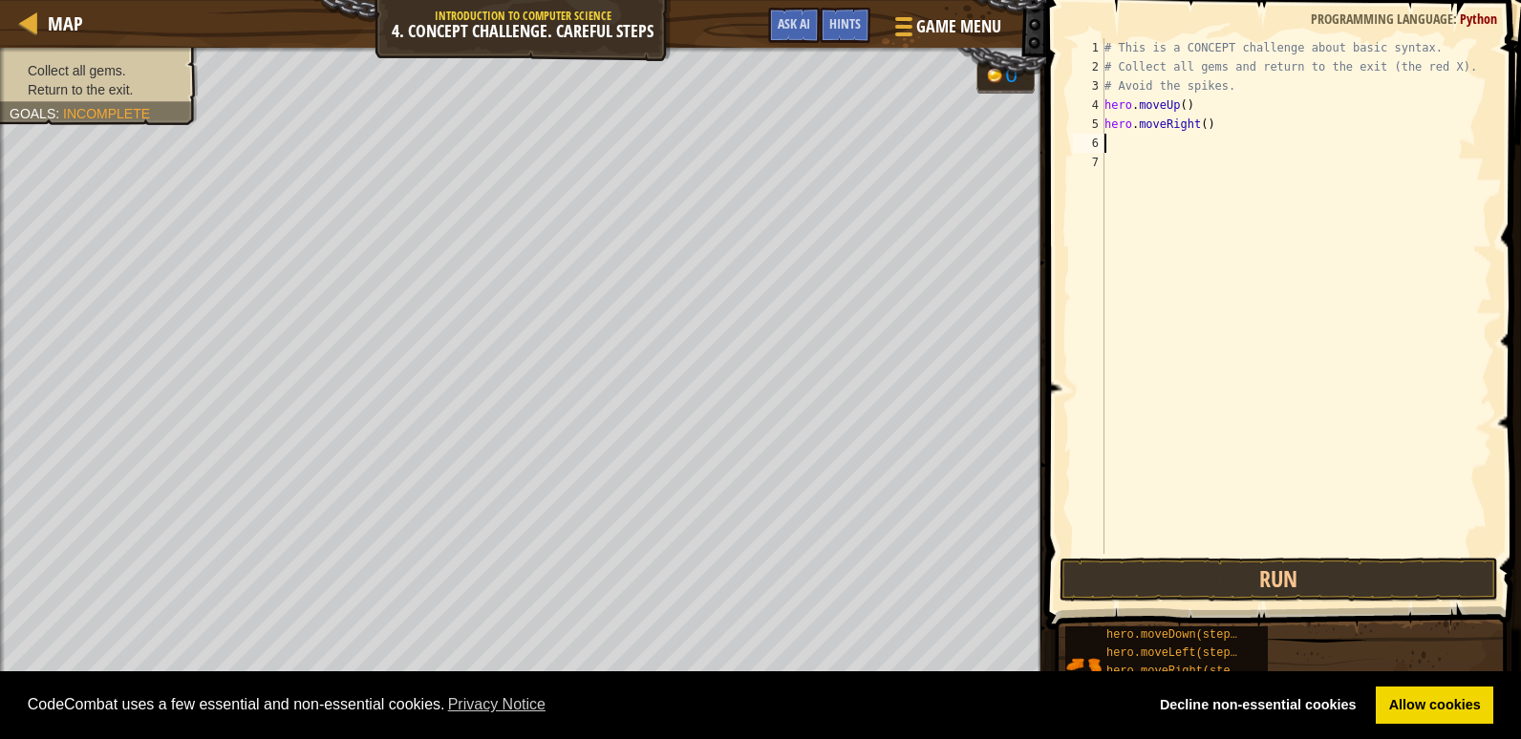
type textarea "h"
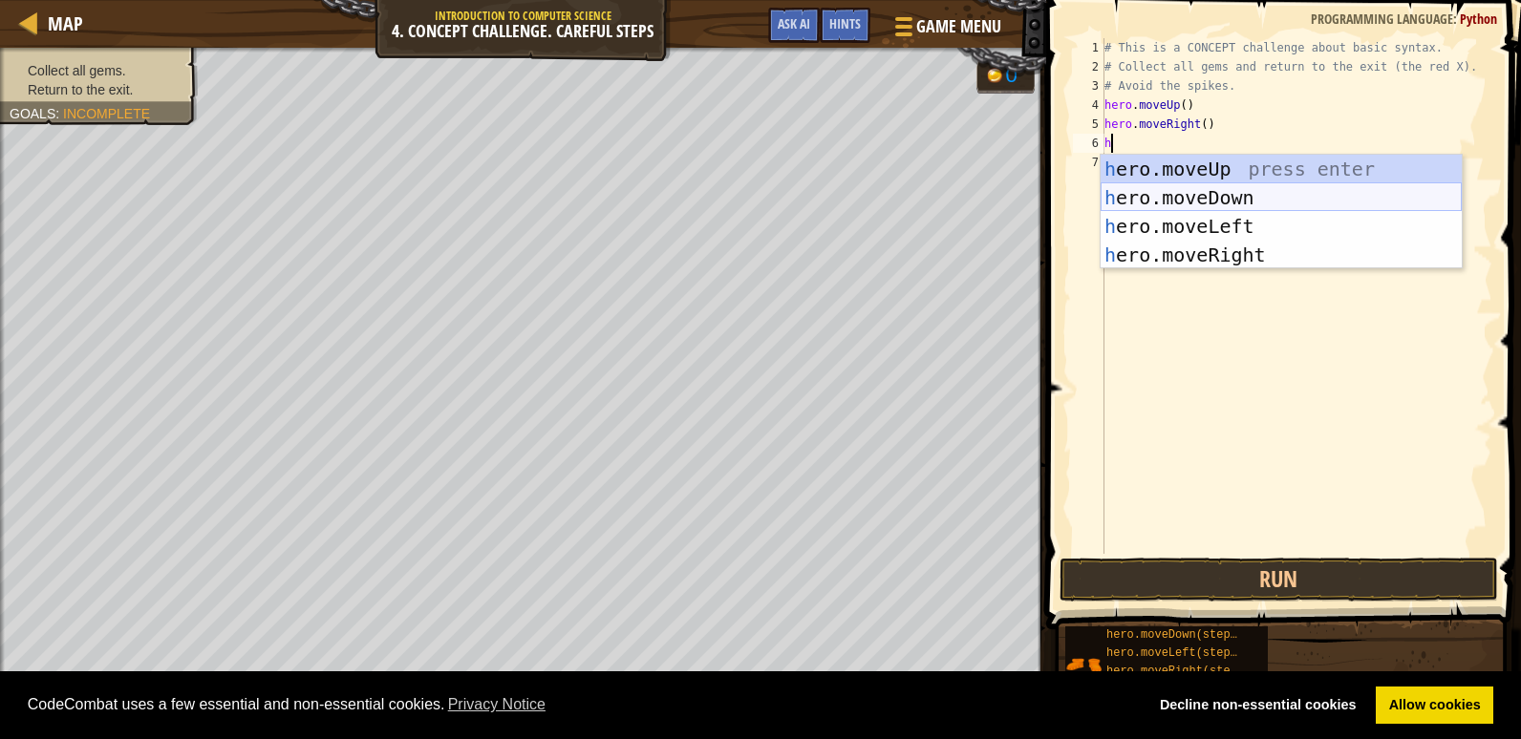
click at [1195, 189] on div "h ero.moveUp press enter h ero.moveDown press enter h ero.moveLeft press enter …" at bounding box center [1281, 241] width 361 height 172
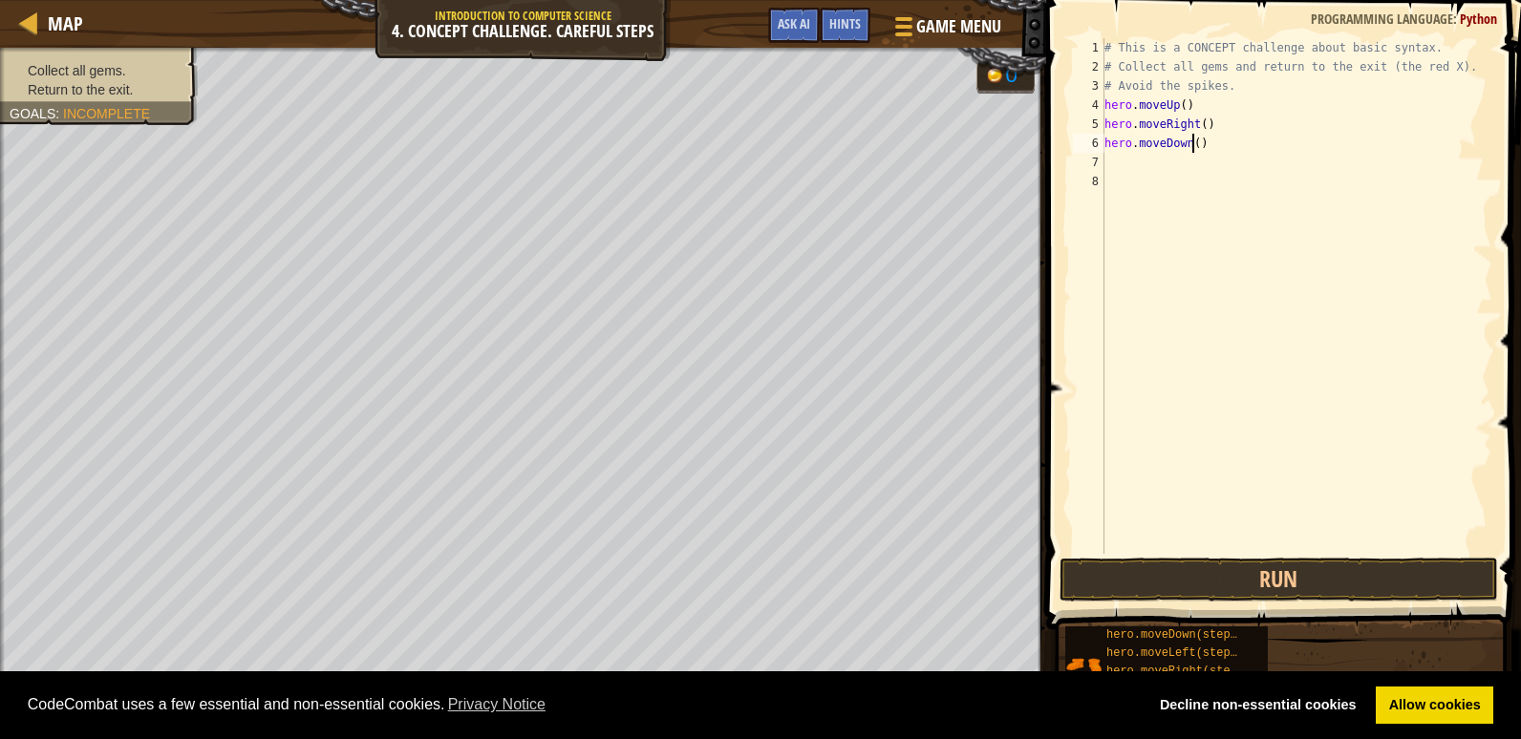
click at [1192, 143] on div "# This is a CONCEPT challenge about basic syntax. # Collect all gems and return…" at bounding box center [1297, 315] width 392 height 554
type textarea "hero.moveDown(3)"
click at [1144, 172] on div "# This is a CONCEPT challenge about basic syntax. # Collect all gems and return…" at bounding box center [1297, 315] width 392 height 554
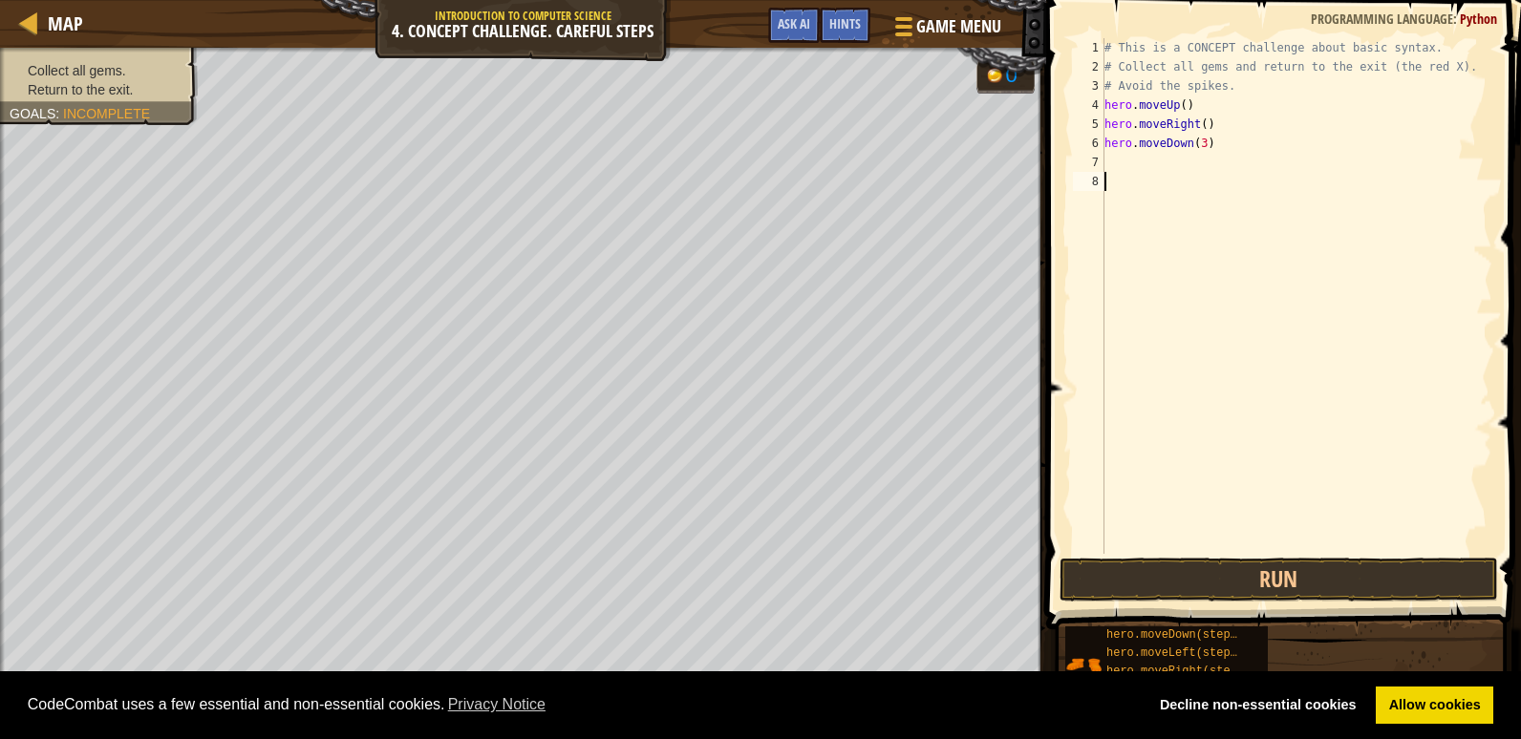
click at [1138, 165] on div "# This is a CONCEPT challenge about basic syntax. # Collect all gems and return…" at bounding box center [1297, 315] width 392 height 554
type textarea "h"
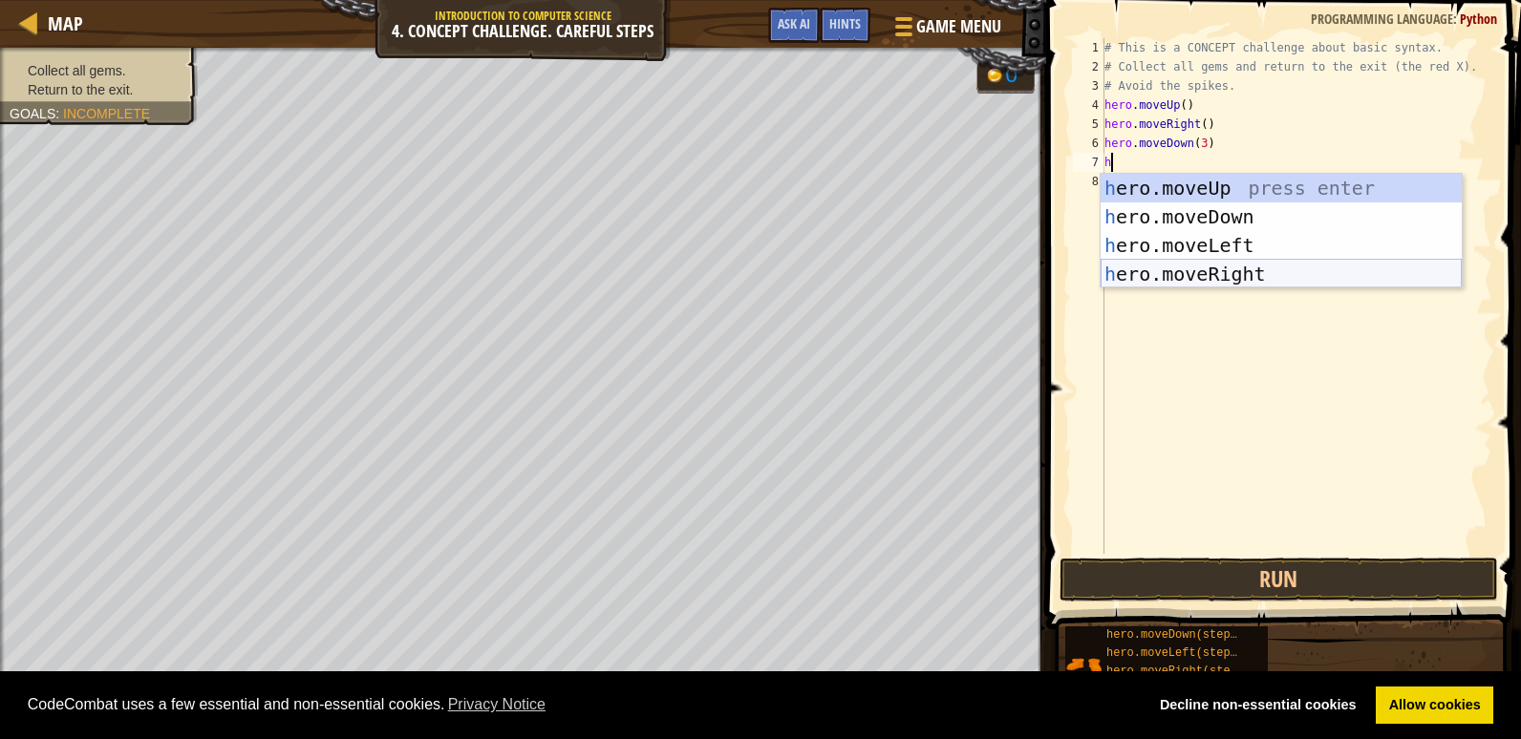
click at [1235, 260] on div "h ero.moveUp press enter h ero.moveDown press enter h ero.moveLeft press enter …" at bounding box center [1281, 260] width 361 height 172
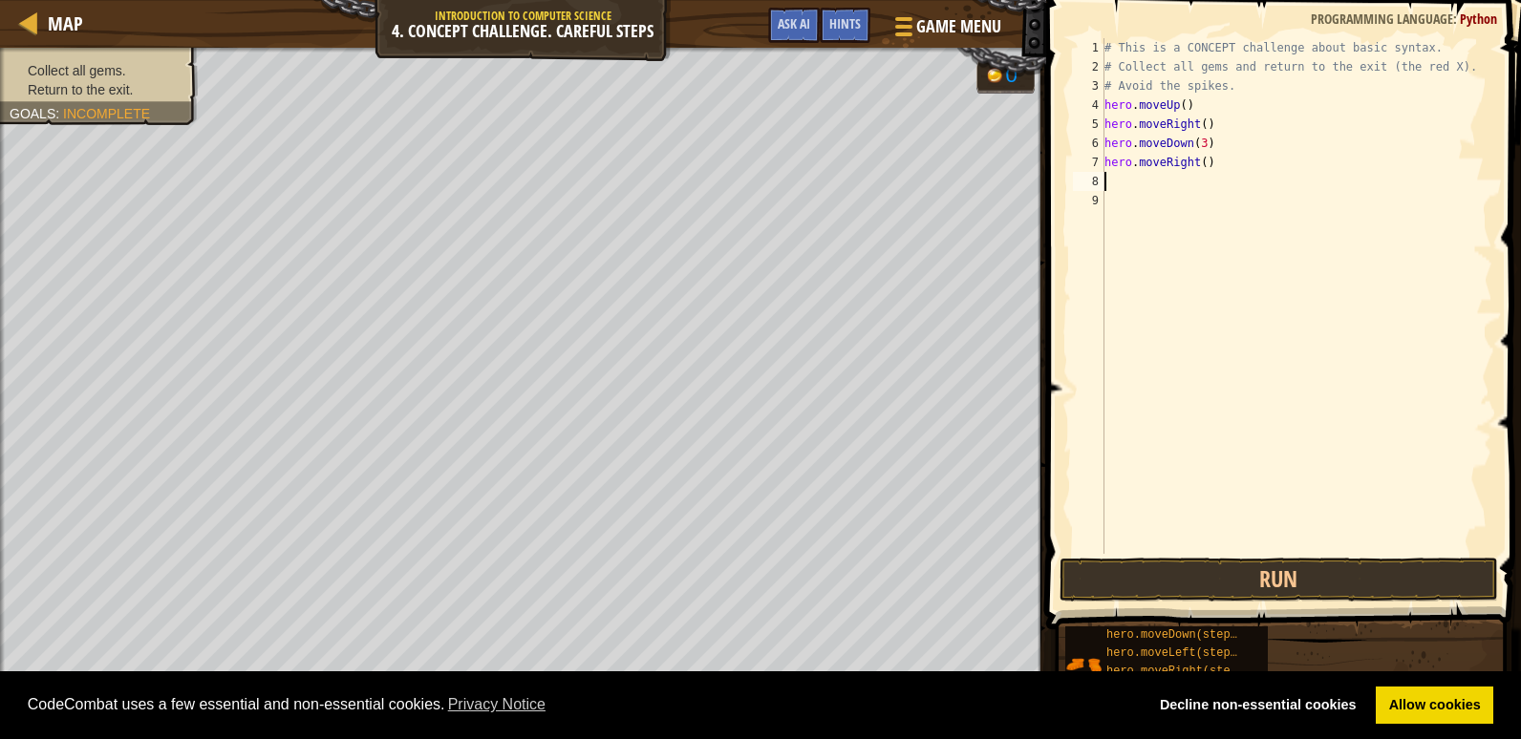
type textarea "h"
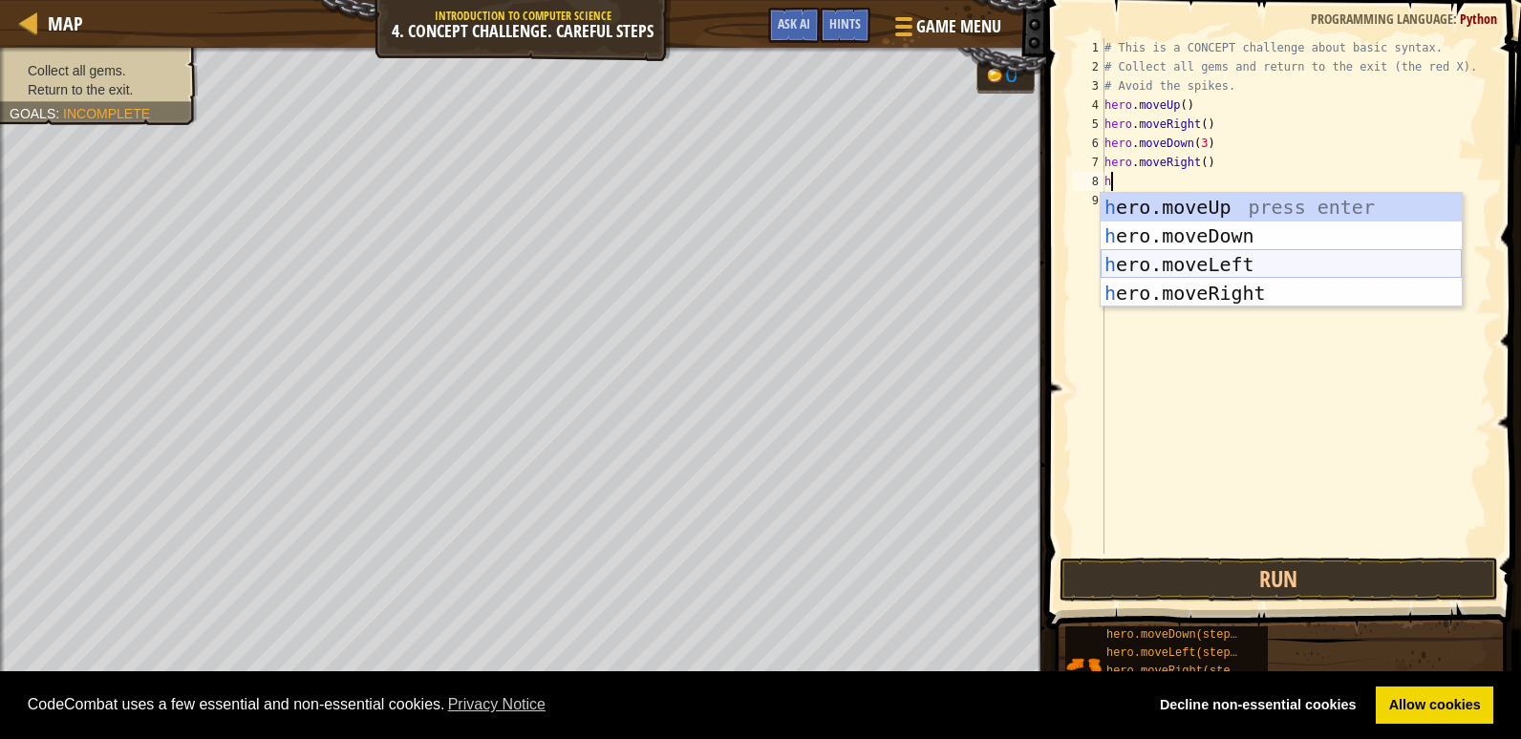
click at [1185, 259] on div "h ero.moveUp press enter h ero.moveDown press enter h ero.moveLeft press enter …" at bounding box center [1281, 279] width 361 height 172
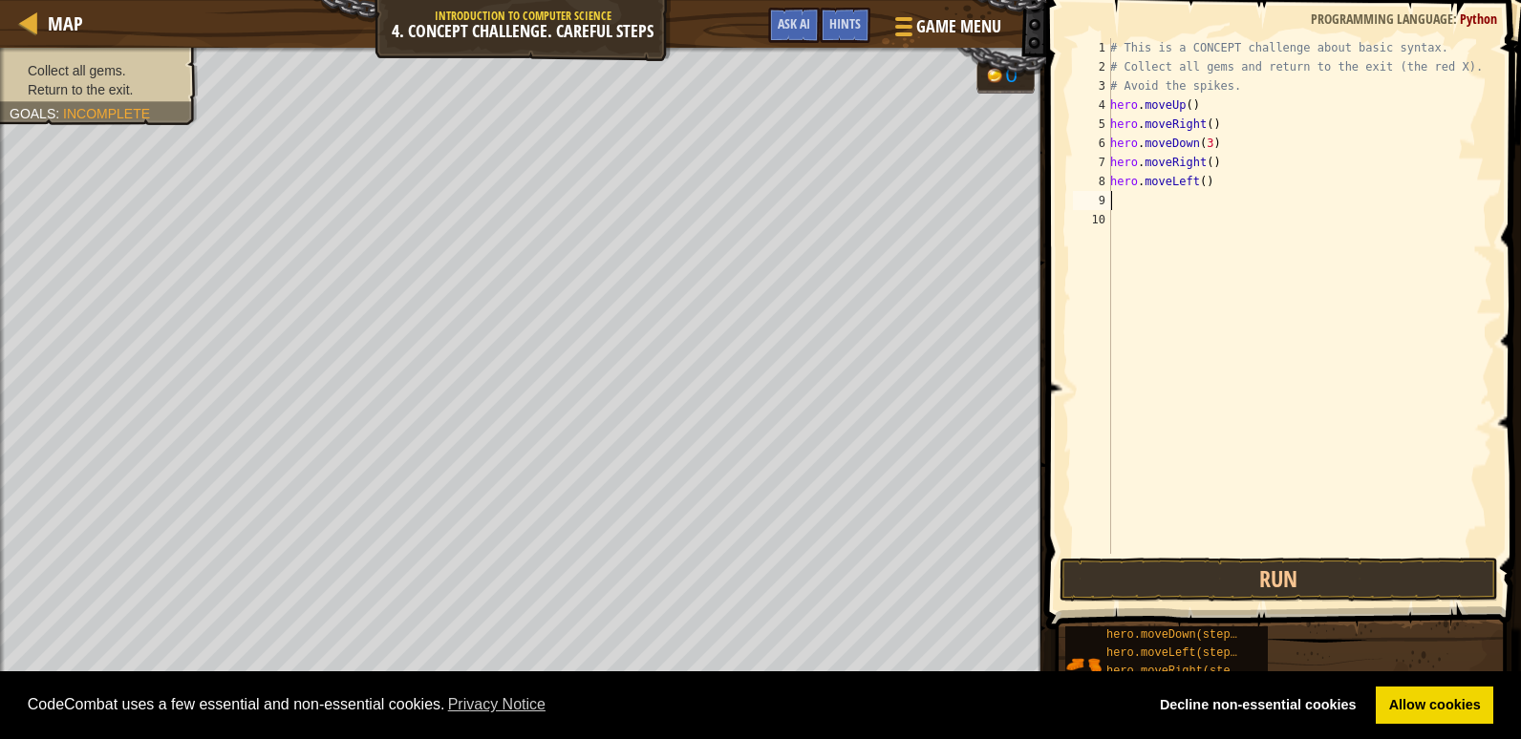
type textarea "h"
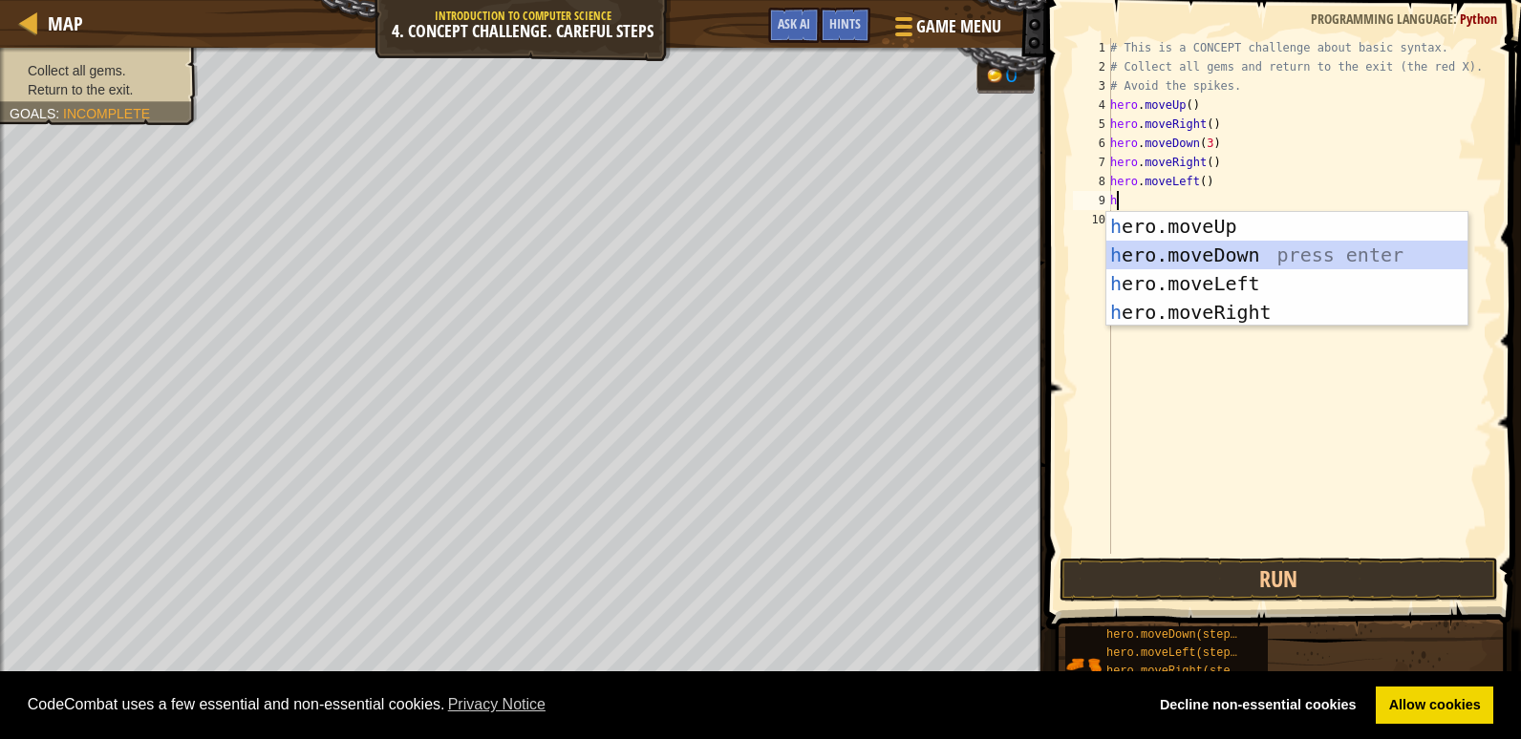
click at [1224, 251] on div "h ero.moveUp press enter h ero.moveDown press enter h ero.moveLeft press enter …" at bounding box center [1286, 298] width 361 height 172
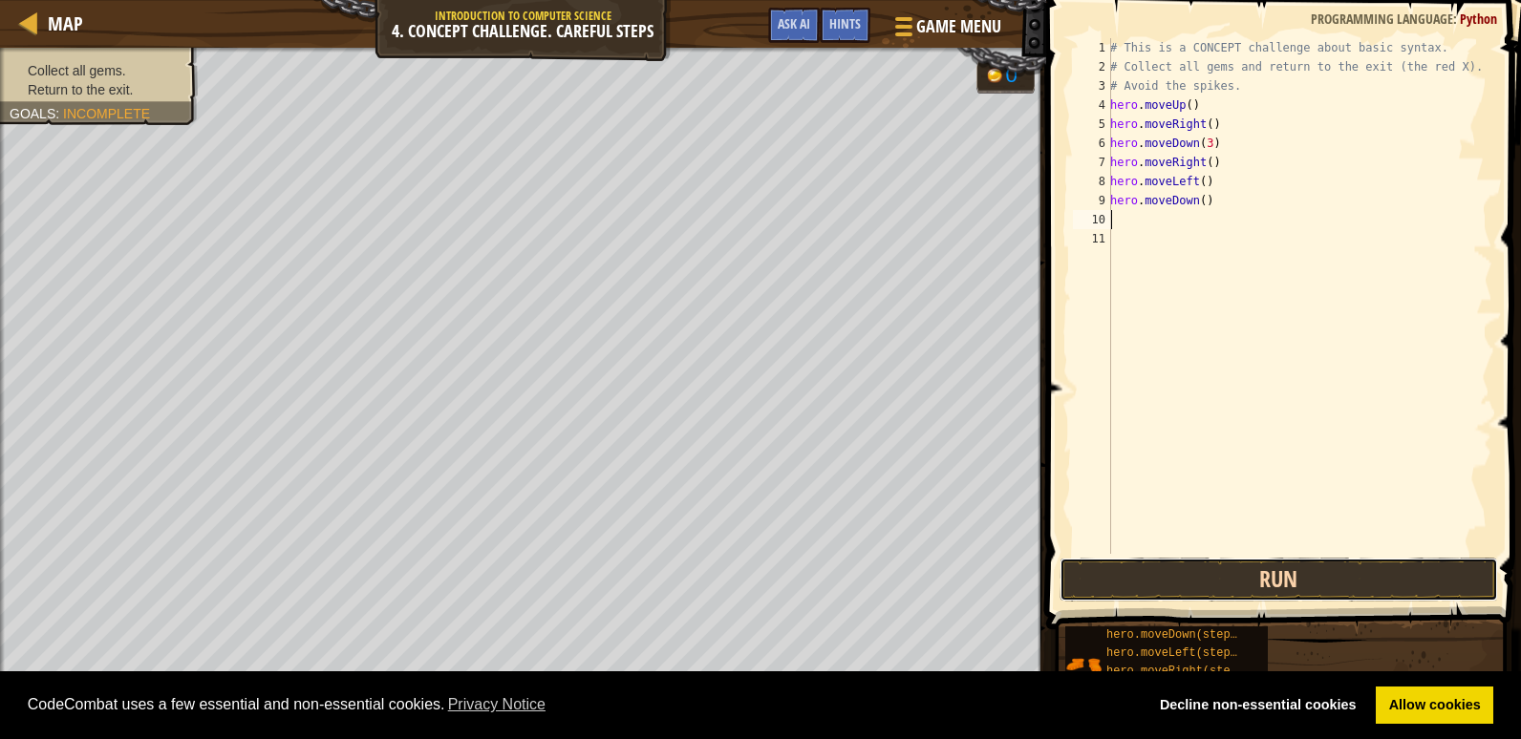
click at [1243, 578] on button "Run" at bounding box center [1279, 580] width 439 height 44
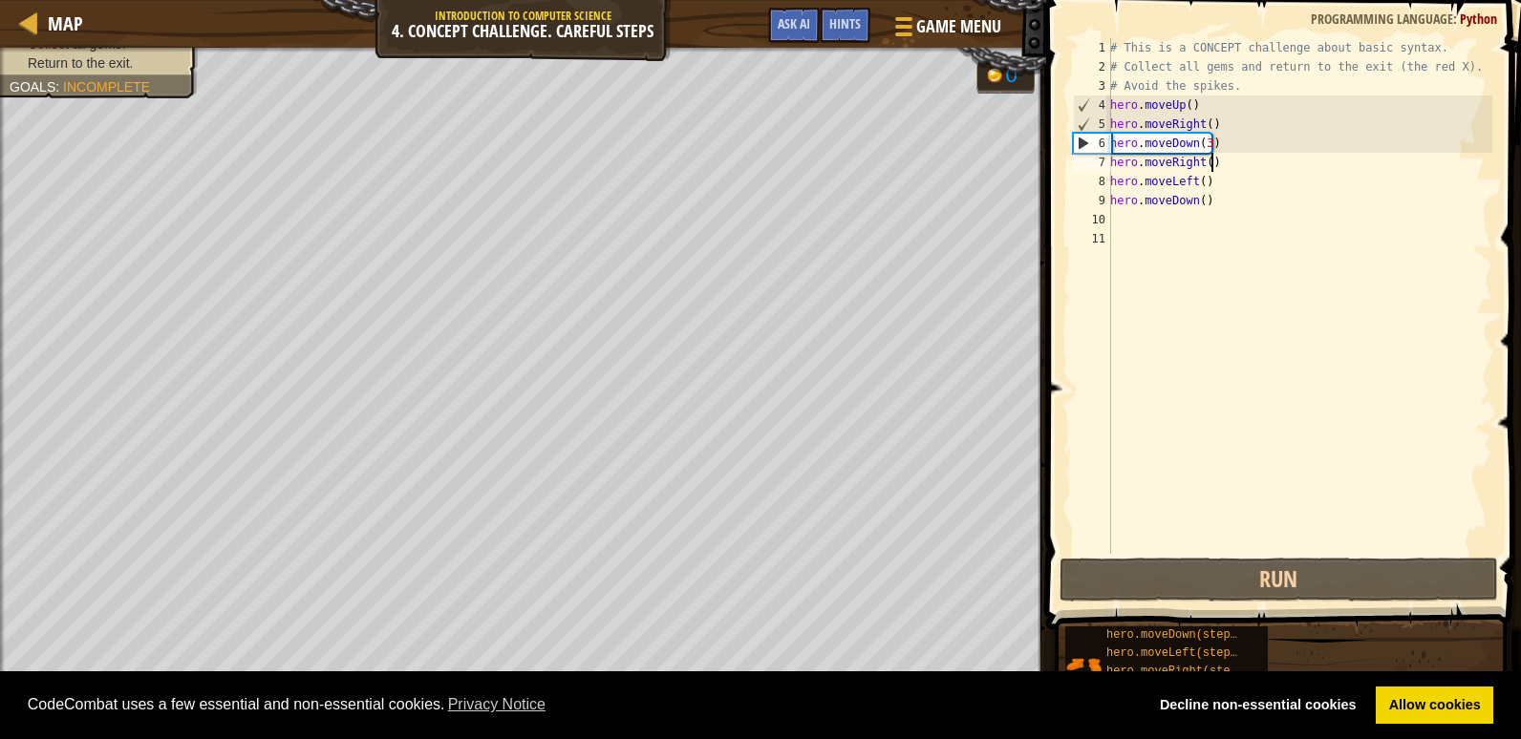
click at [1232, 171] on div "# This is a CONCEPT challenge about basic syntax. # Collect all gems and return…" at bounding box center [1299, 315] width 386 height 554
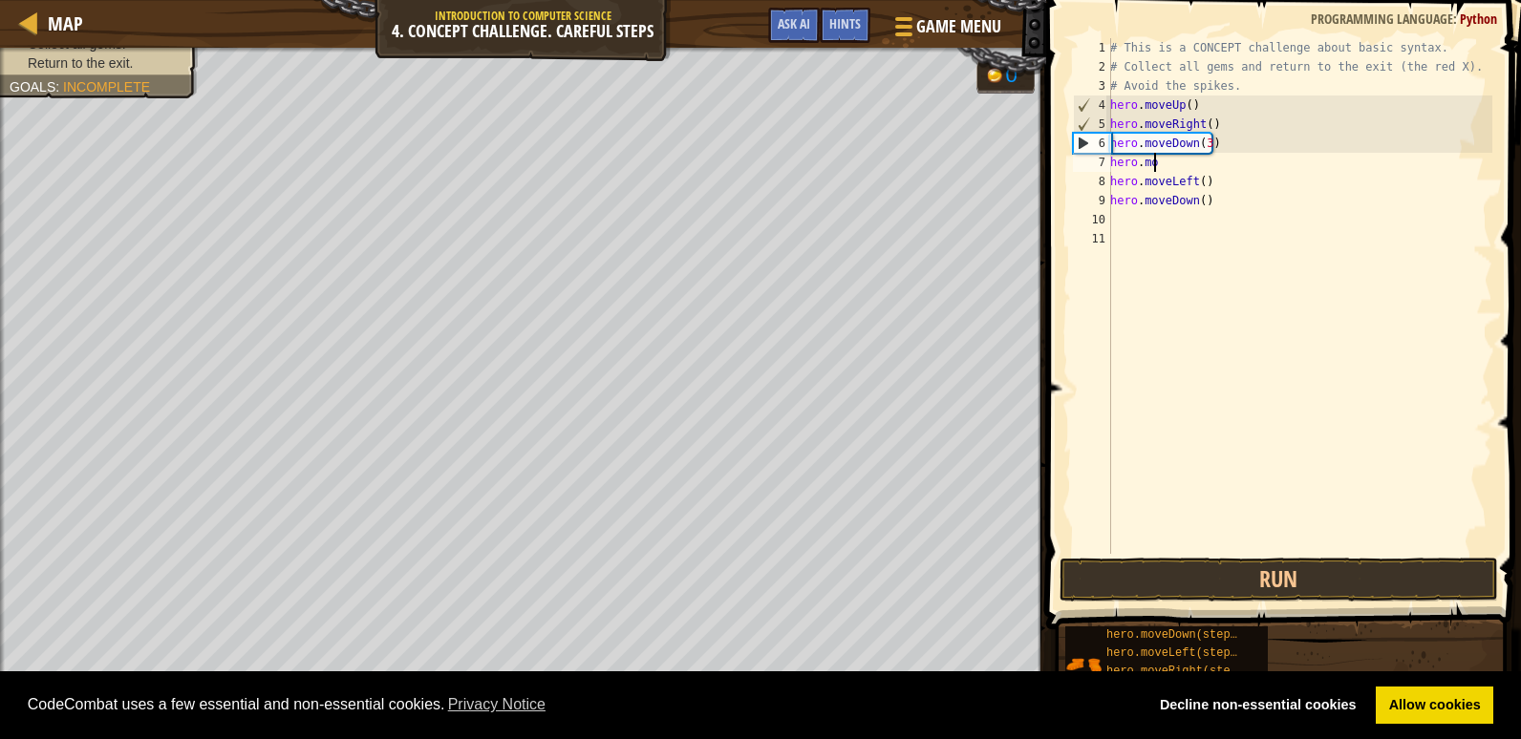
type textarea "h"
click at [1216, 184] on div "# This is a CONCEPT challenge about basic syntax. # Collect all gems and return…" at bounding box center [1299, 315] width 386 height 554
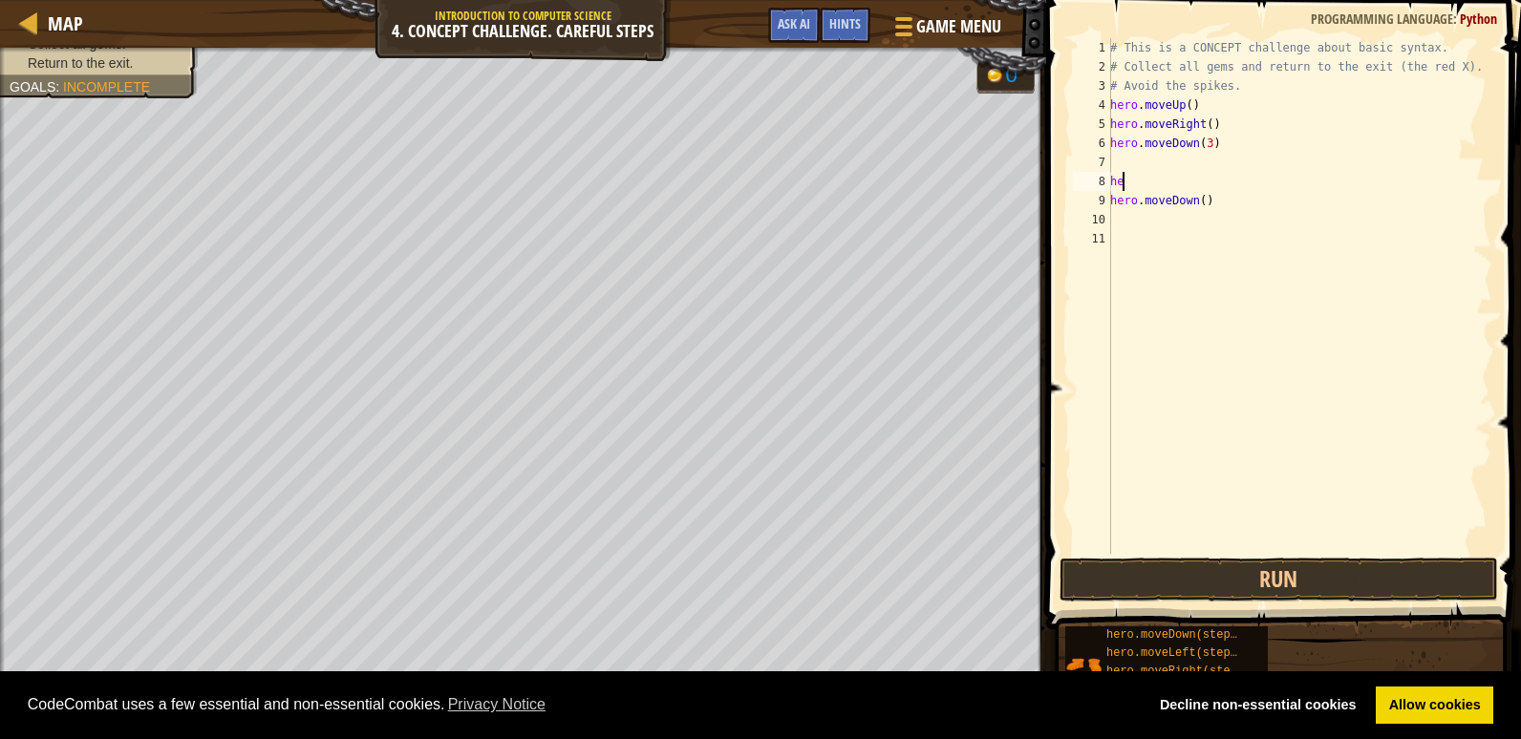
type textarea "h"
click at [1211, 206] on div "# This is a CONCEPT challenge about basic syntax. # Collect all gems and return…" at bounding box center [1299, 315] width 386 height 554
type textarea "h"
click at [1129, 172] on div "# This is a CONCEPT challenge about basic syntax. # Collect all gems and return…" at bounding box center [1299, 315] width 386 height 554
click at [1124, 166] on div "# This is a CONCEPT challenge about basic syntax. # Collect all gems and return…" at bounding box center [1299, 315] width 386 height 554
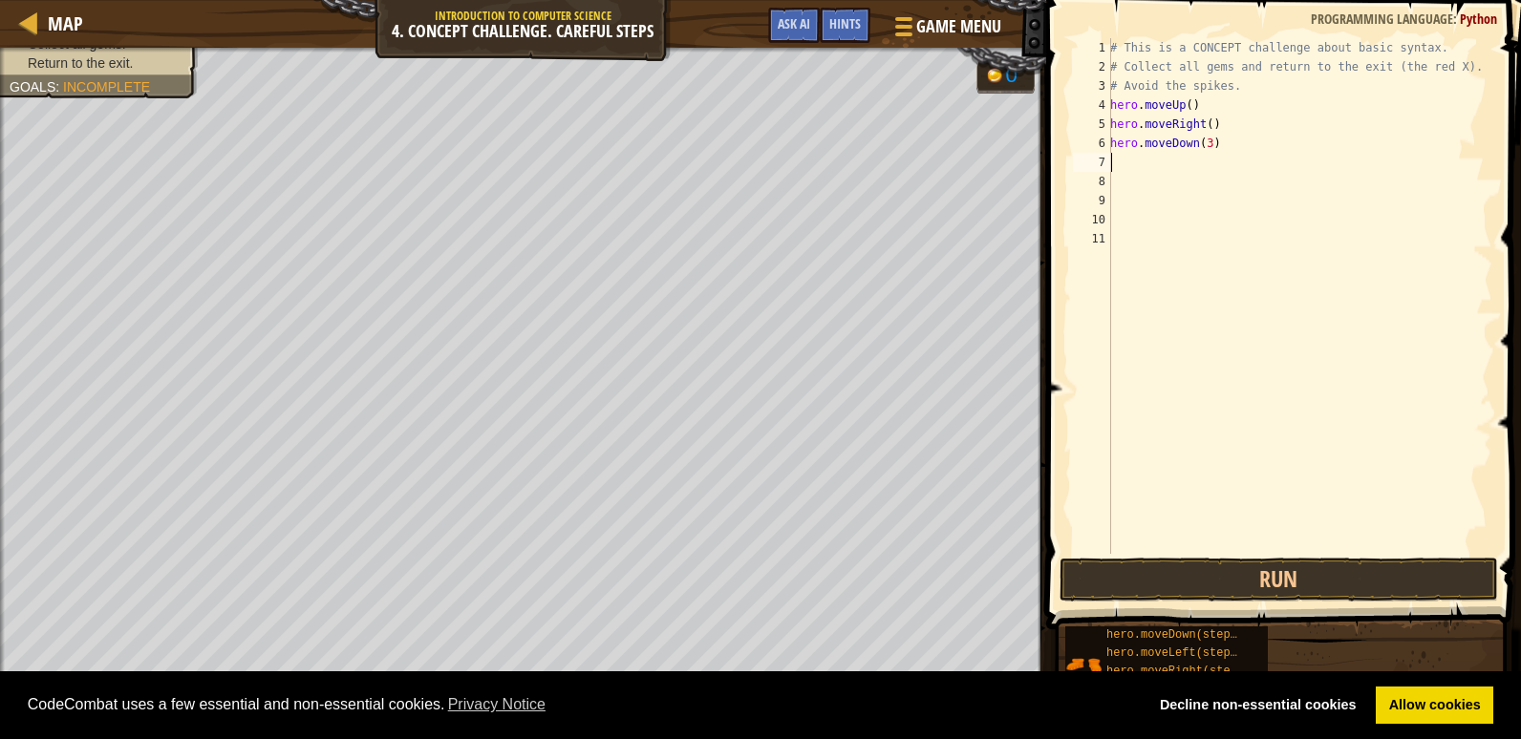
type textarea "h"
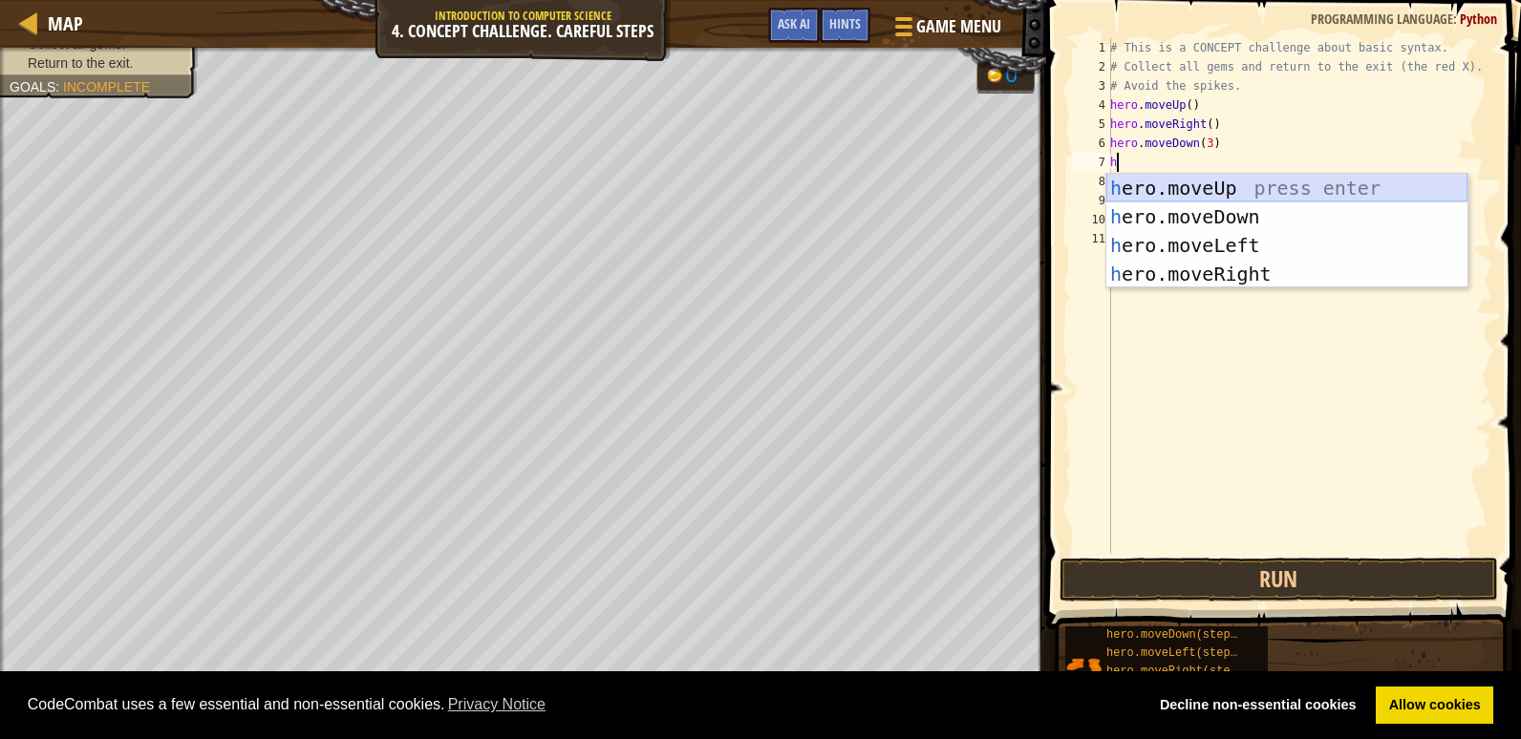
click at [1177, 177] on div "h ero.moveUp press enter h ero.moveDown press enter h ero.moveLeft press enter …" at bounding box center [1286, 260] width 361 height 172
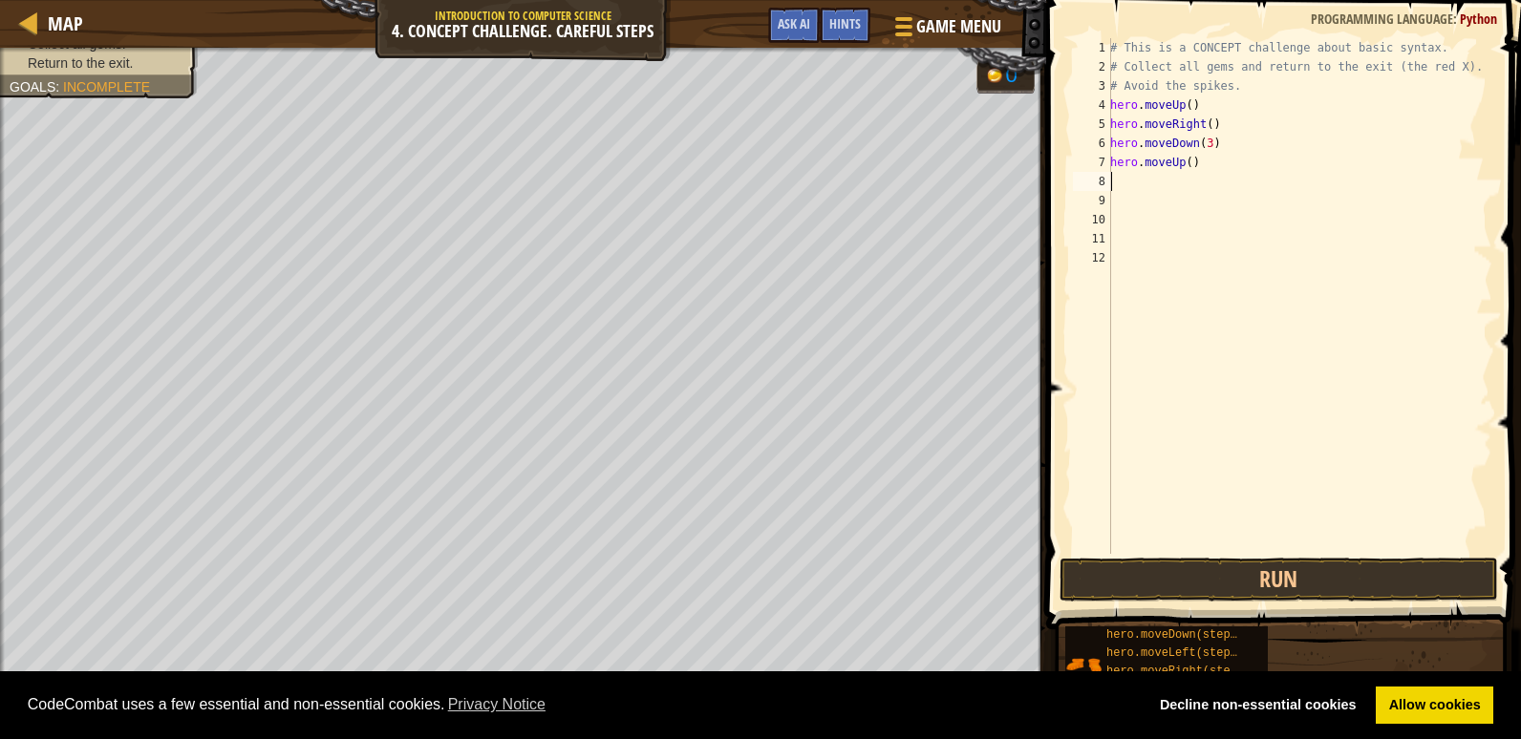
click at [1140, 180] on div "# This is a CONCEPT challenge about basic syntax. # Collect all gems and return…" at bounding box center [1299, 315] width 386 height 554
type textarea "h"
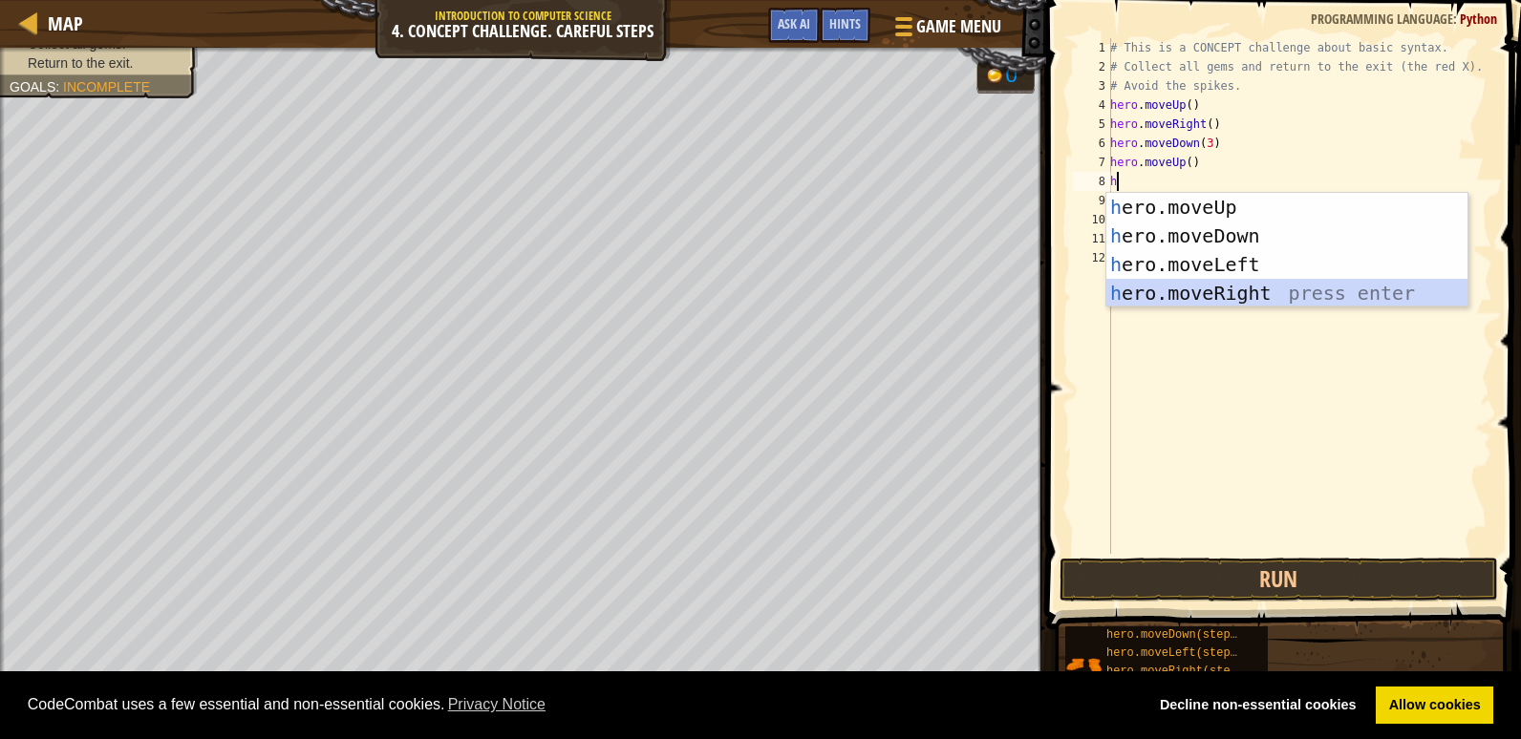
click at [1246, 285] on div "h ero.moveUp press enter h ero.moveDown press enter h ero.moveLeft press enter …" at bounding box center [1286, 279] width 361 height 172
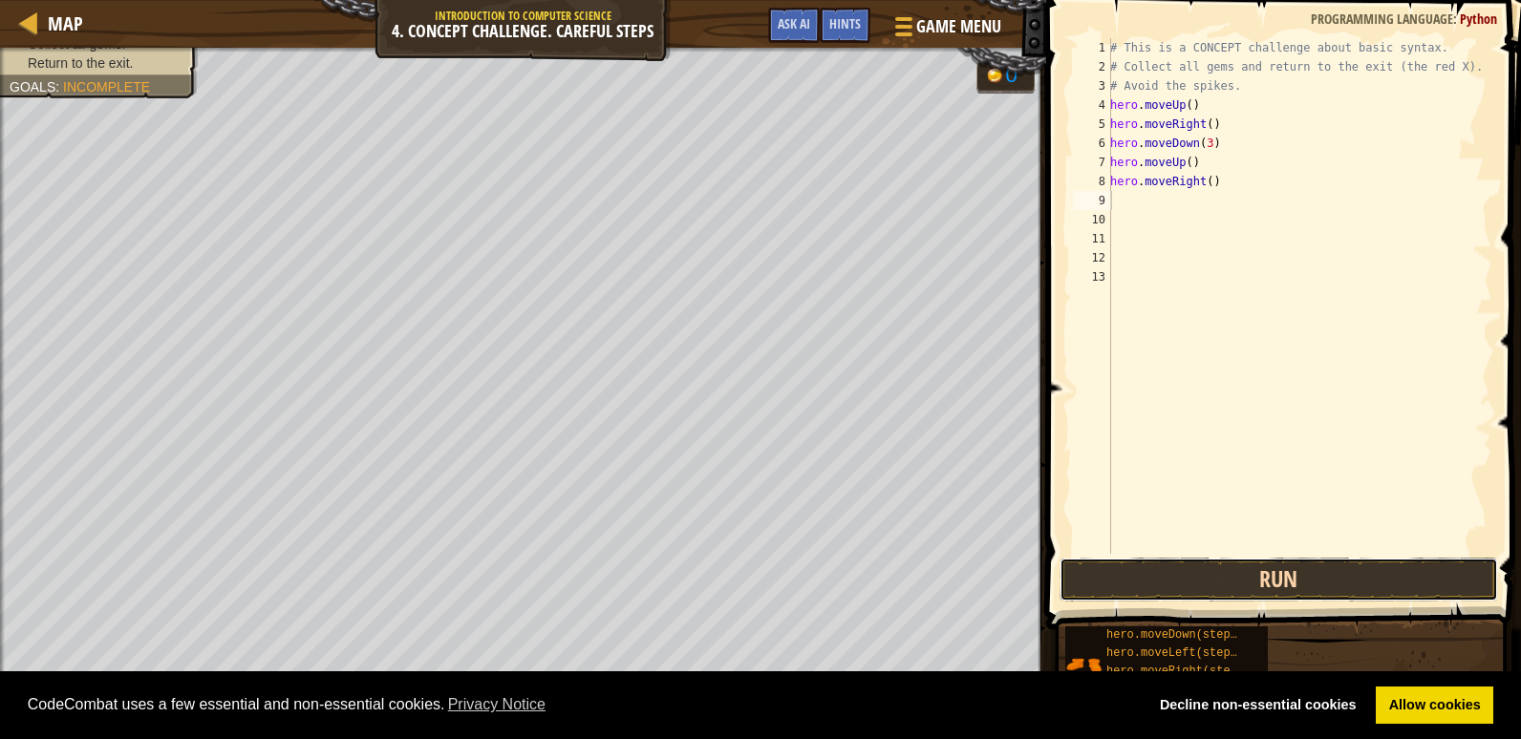
click at [1418, 590] on button "Run" at bounding box center [1279, 580] width 439 height 44
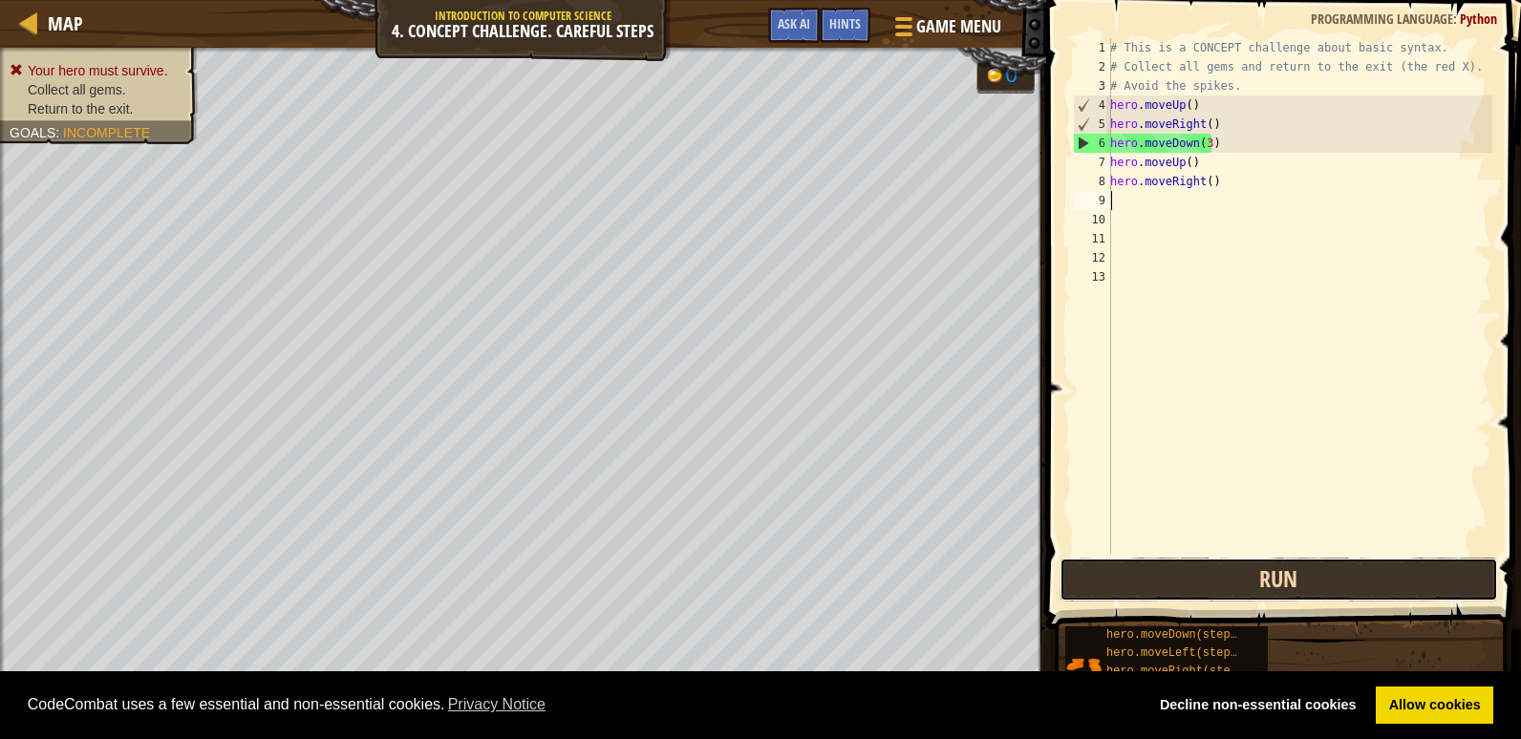
click at [1290, 573] on button "Run" at bounding box center [1279, 580] width 439 height 44
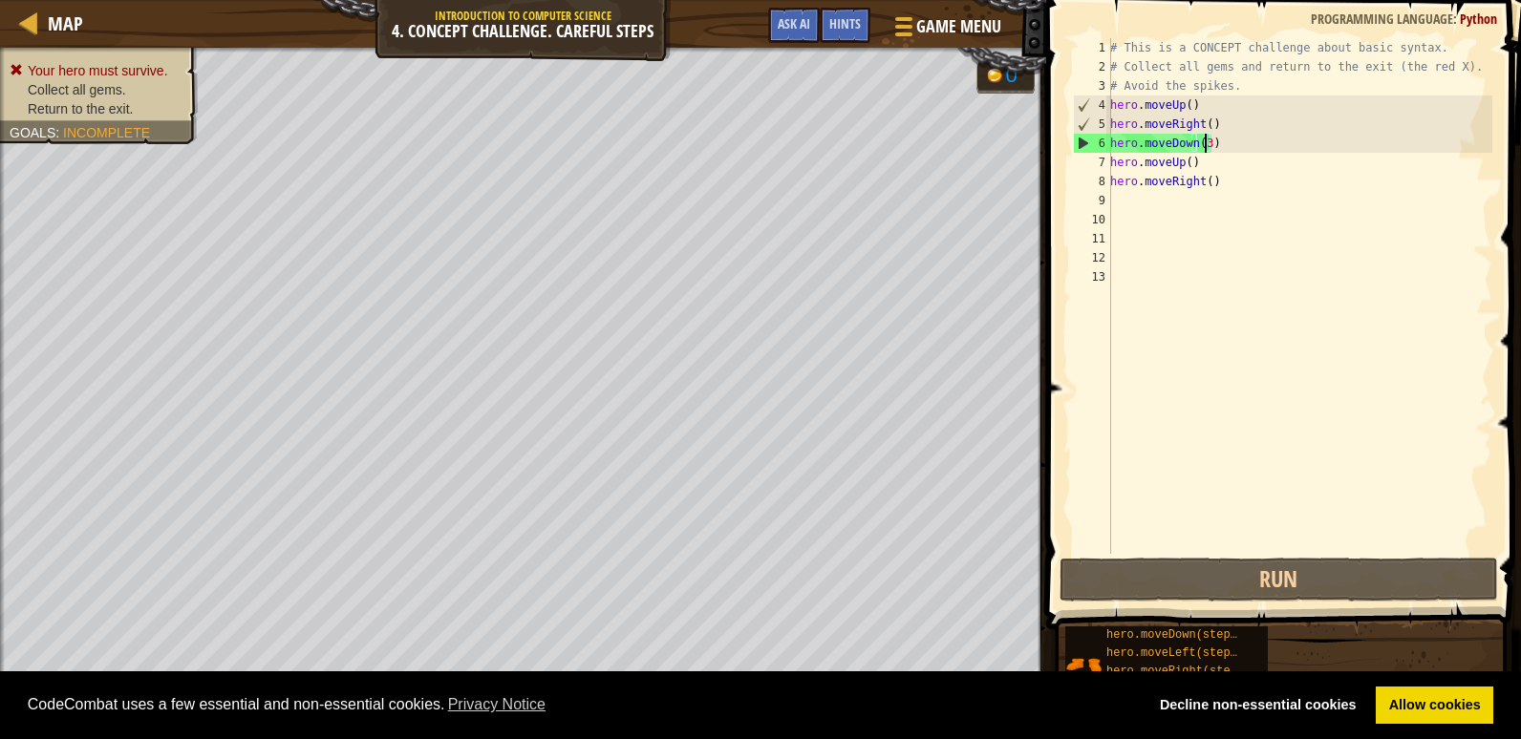
click at [1208, 143] on div "# This is a CONCEPT challenge about basic syntax. # Collect all gems and return…" at bounding box center [1299, 315] width 386 height 554
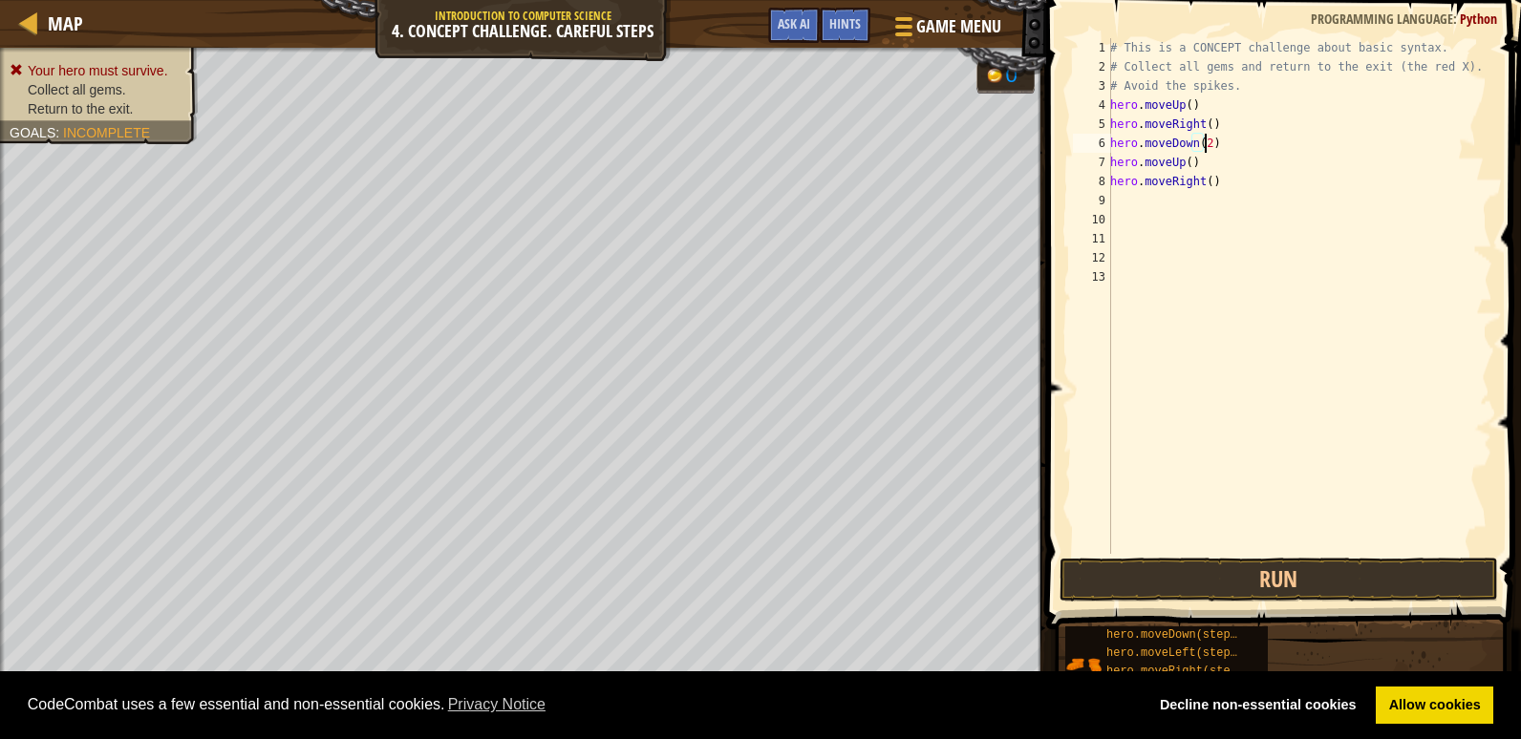
scroll to position [9, 7]
type textarea "hero.moveDown(2)"
click at [1239, 557] on span at bounding box center [1285, 288] width 490 height 686
click at [1224, 549] on div "# This is a CONCEPT challenge about basic syntax. # Collect all gems and return…" at bounding box center [1299, 315] width 386 height 554
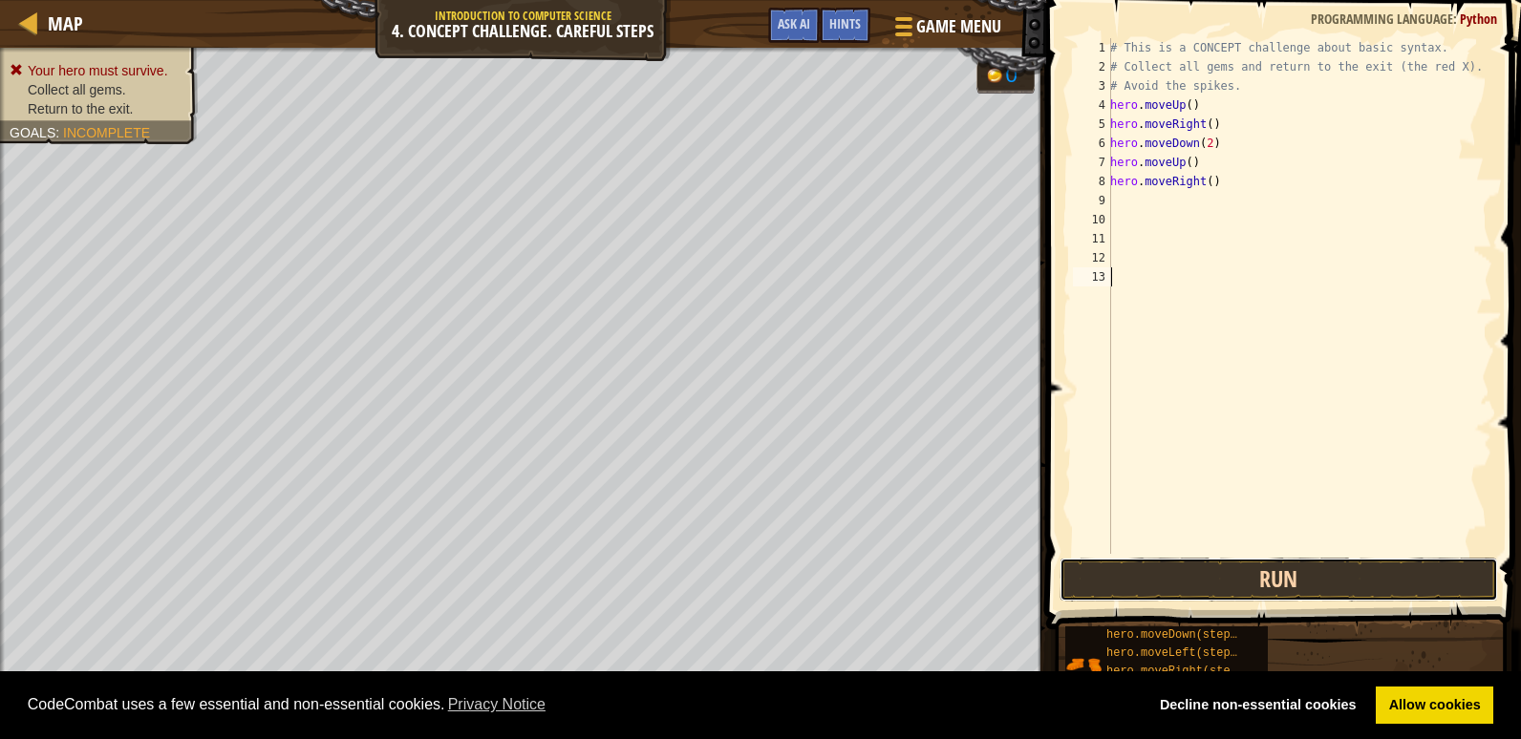
click at [1225, 581] on button "Run" at bounding box center [1279, 580] width 439 height 44
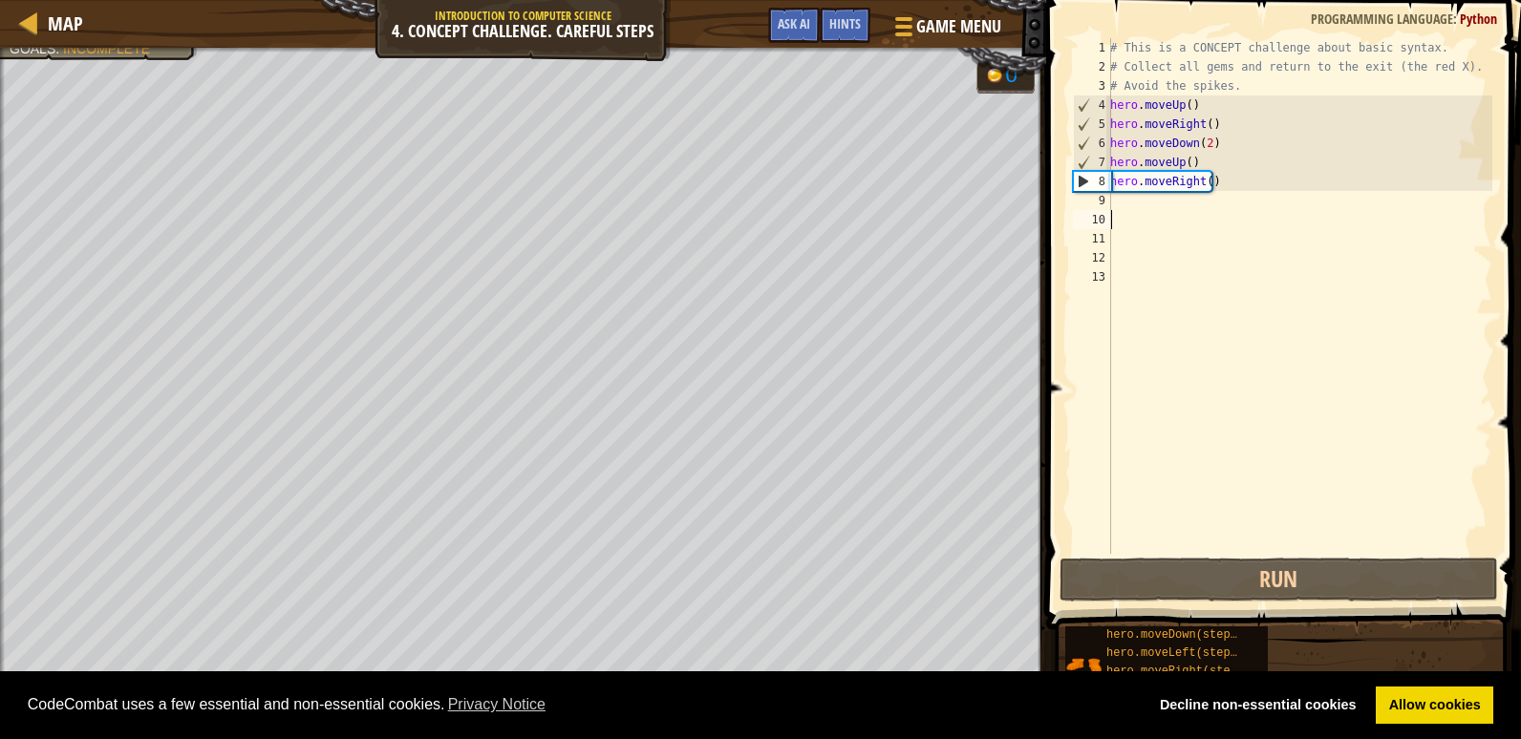
click at [1123, 214] on div "# This is a CONCEPT challenge about basic syntax. # Collect all gems and return…" at bounding box center [1299, 315] width 386 height 554
click at [1111, 204] on div "# This is a CONCEPT challenge about basic syntax. # Collect all gems and return…" at bounding box center [1299, 315] width 386 height 554
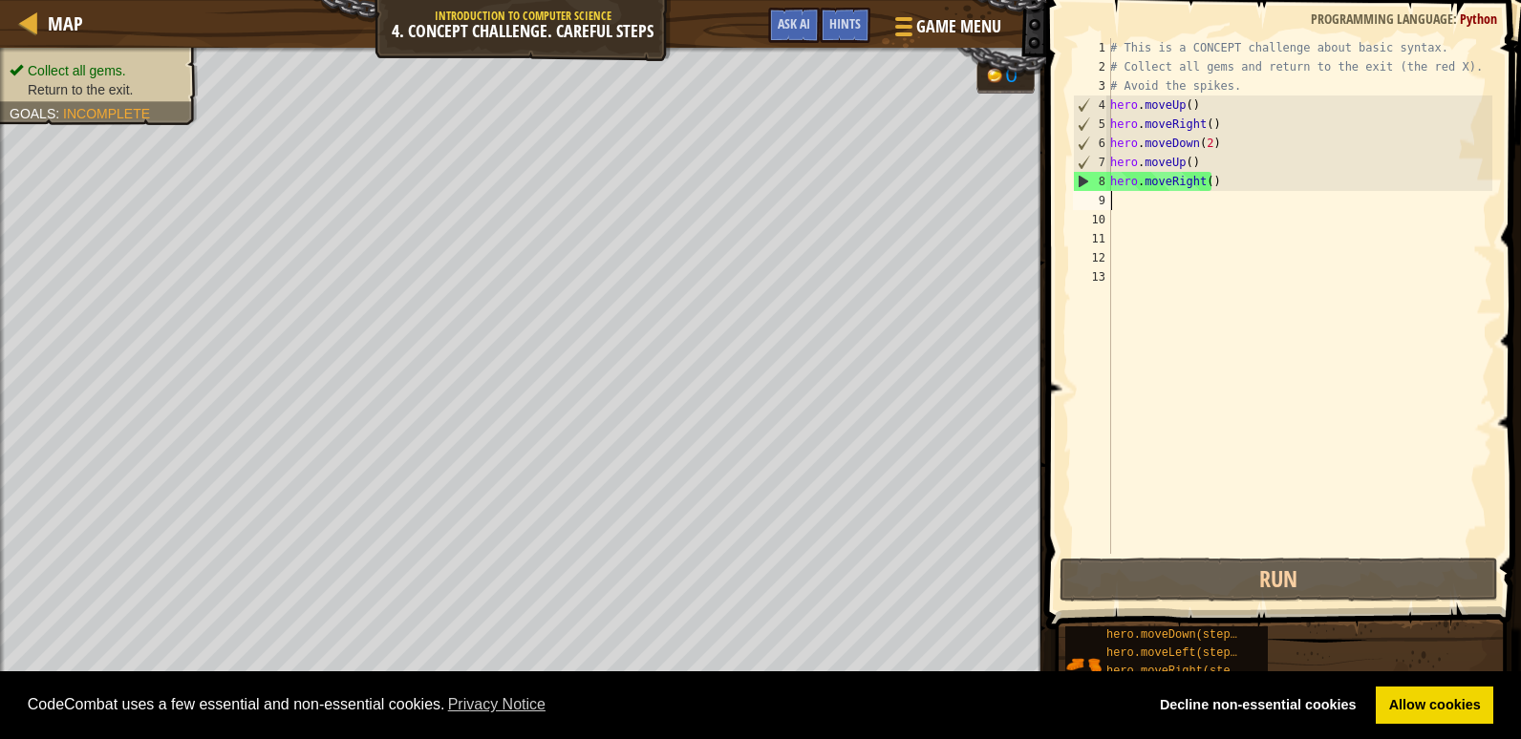
type textarea "h"
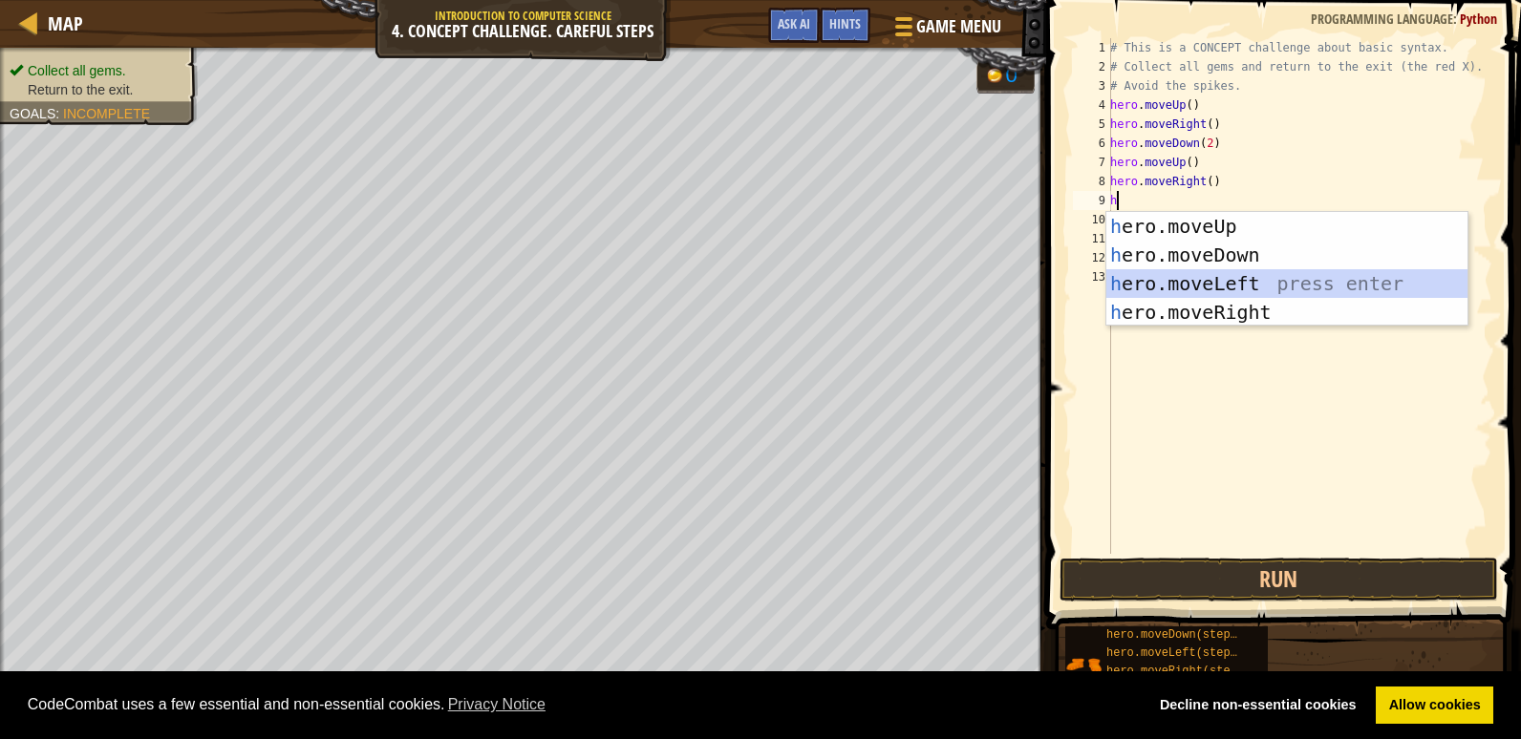
click at [1231, 278] on div "h ero.moveUp press enter h ero.moveDown press enter h ero.moveLeft press enter …" at bounding box center [1286, 298] width 361 height 172
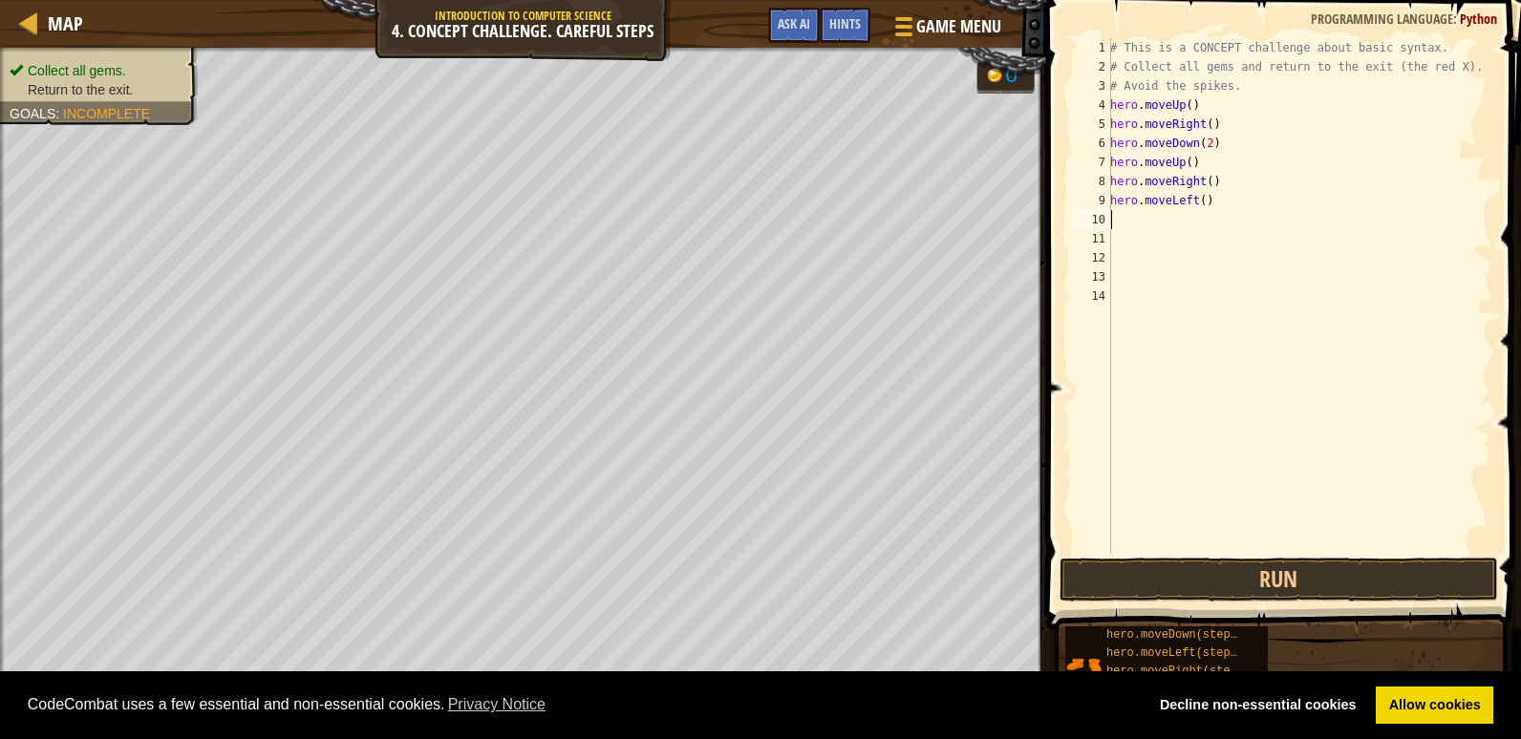
type textarea "h"
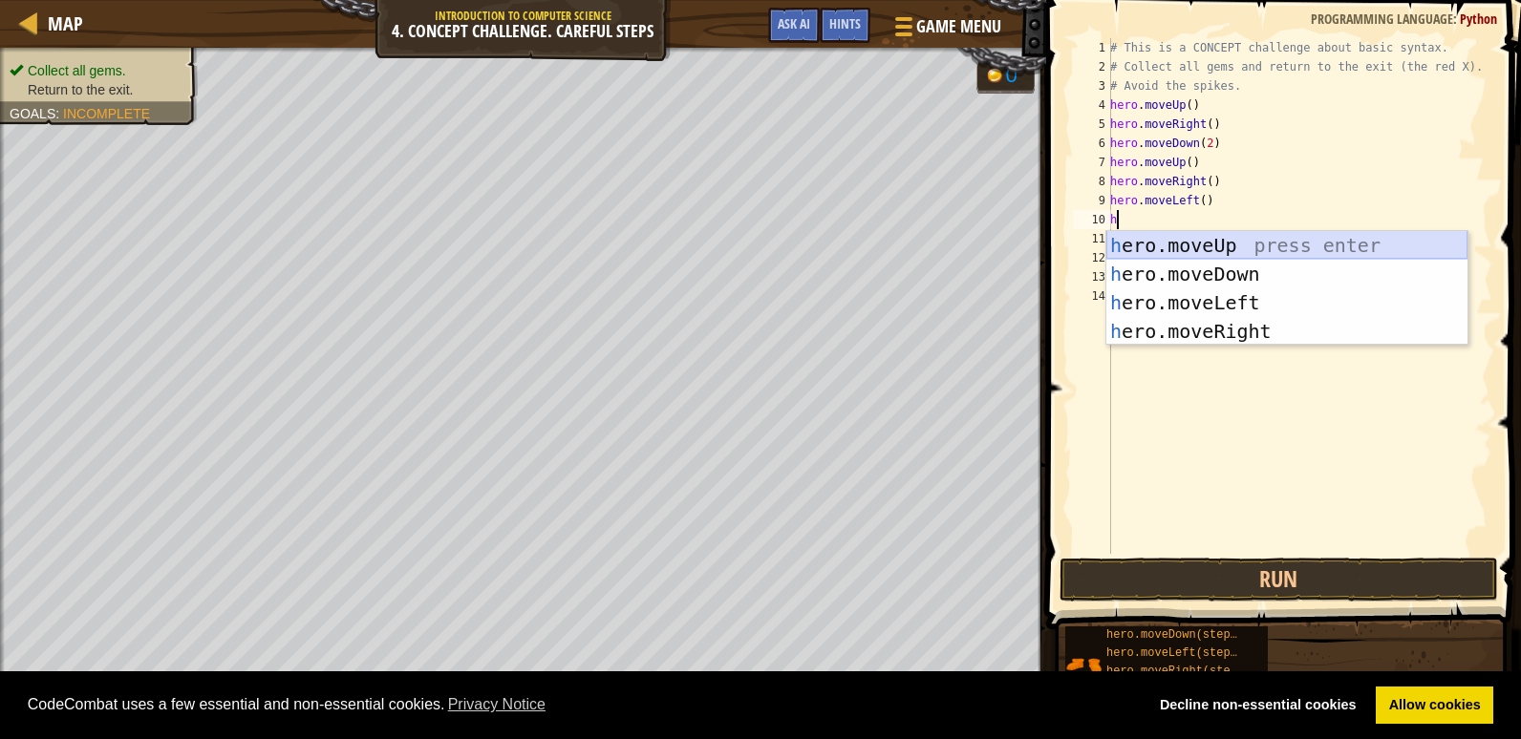
click at [1150, 235] on div "h ero.moveUp press enter h ero.moveDown press enter h ero.moveLeft press enter …" at bounding box center [1286, 317] width 361 height 172
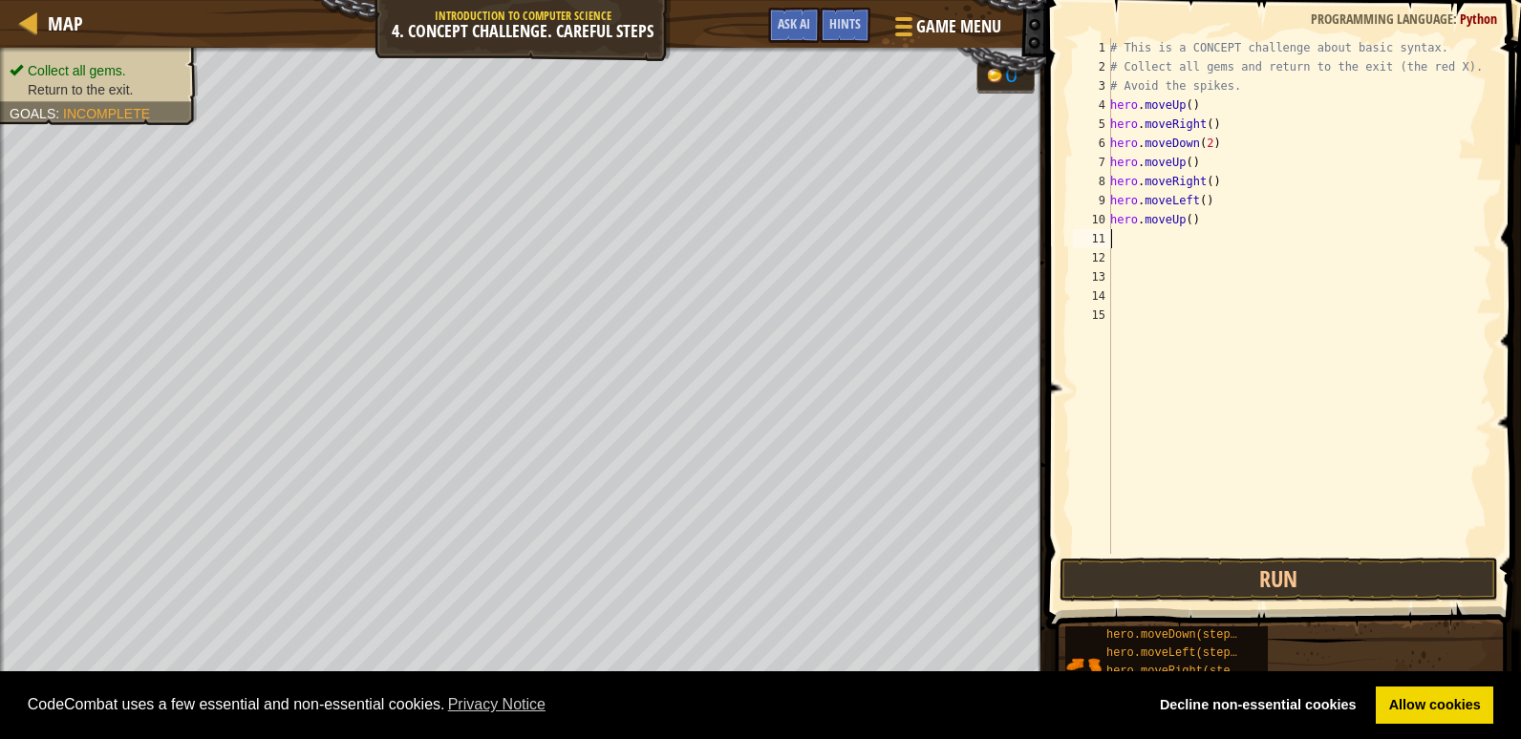
type textarea "h"
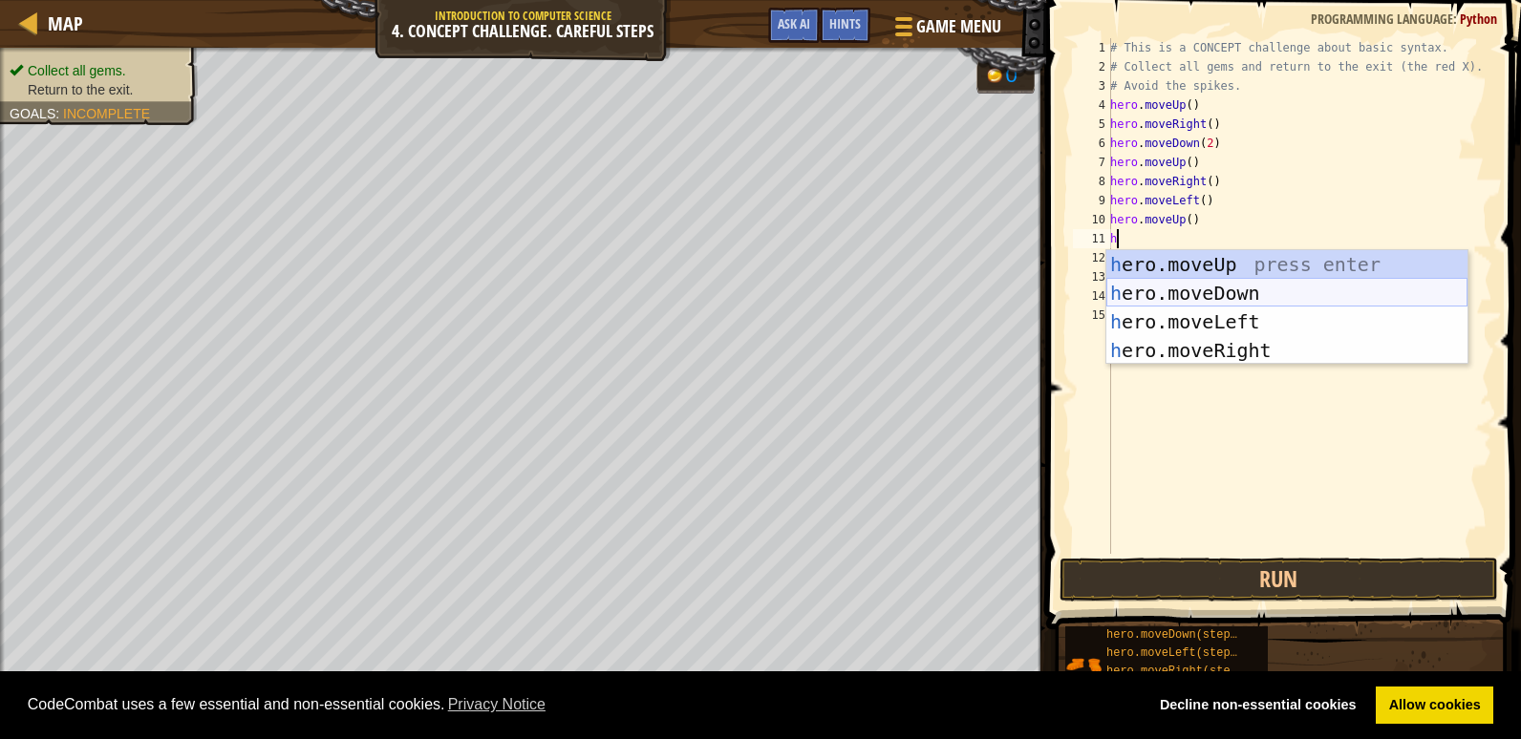
click at [1165, 306] on div "h ero.moveUp press enter h ero.moveDown press enter h ero.moveLeft press enter …" at bounding box center [1286, 336] width 361 height 172
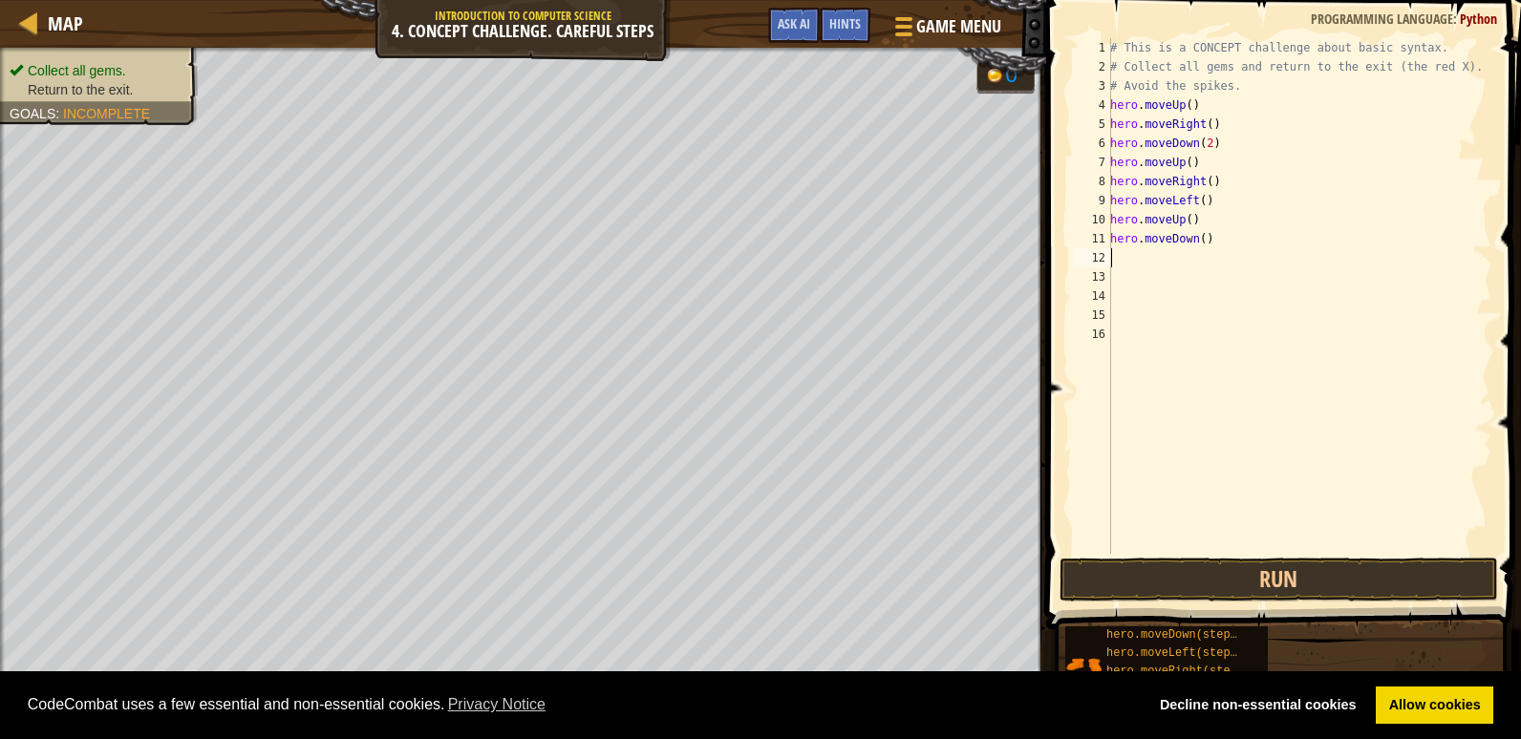
type textarea "h"
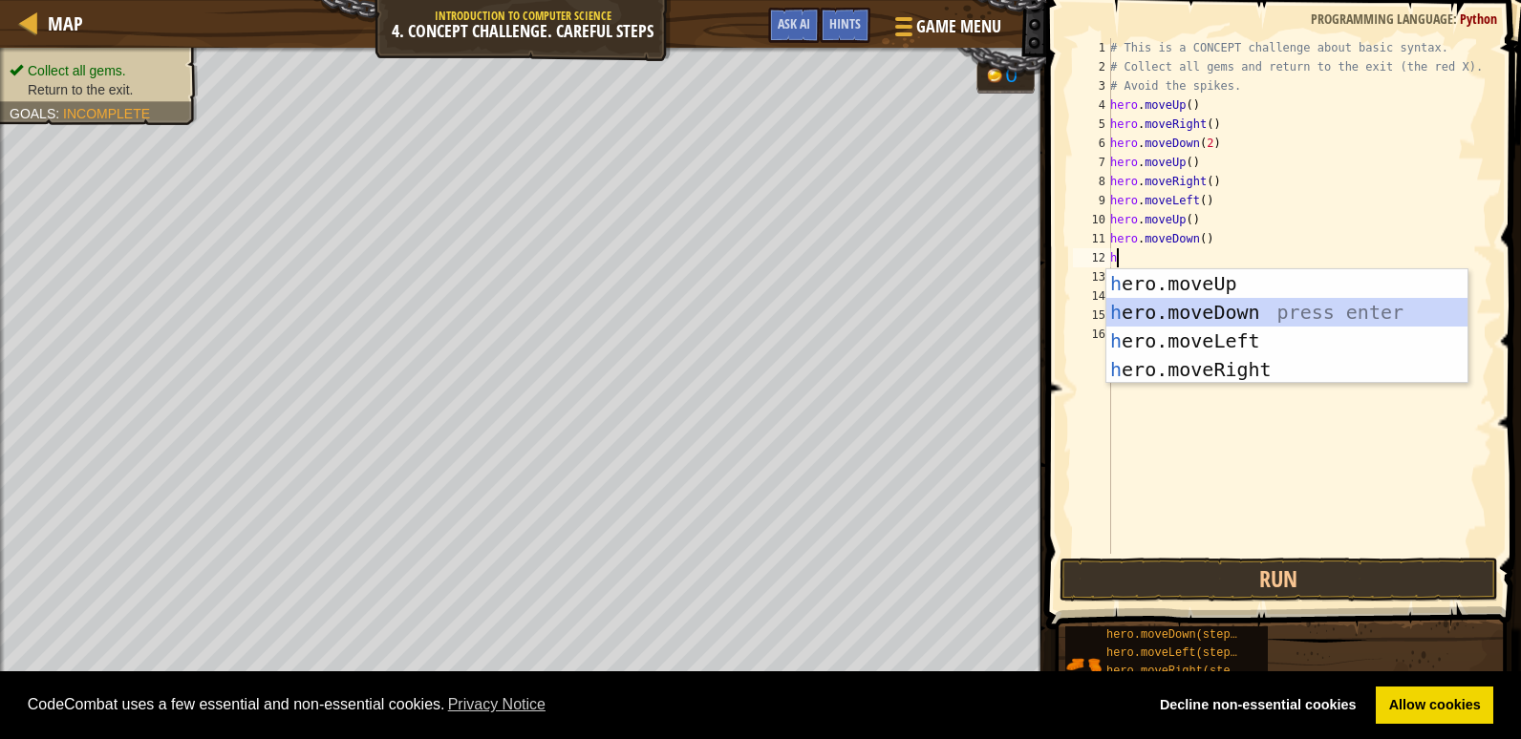
click at [1177, 304] on div "h ero.moveUp press enter h ero.moveDown press enter h ero.moveLeft press enter …" at bounding box center [1286, 355] width 361 height 172
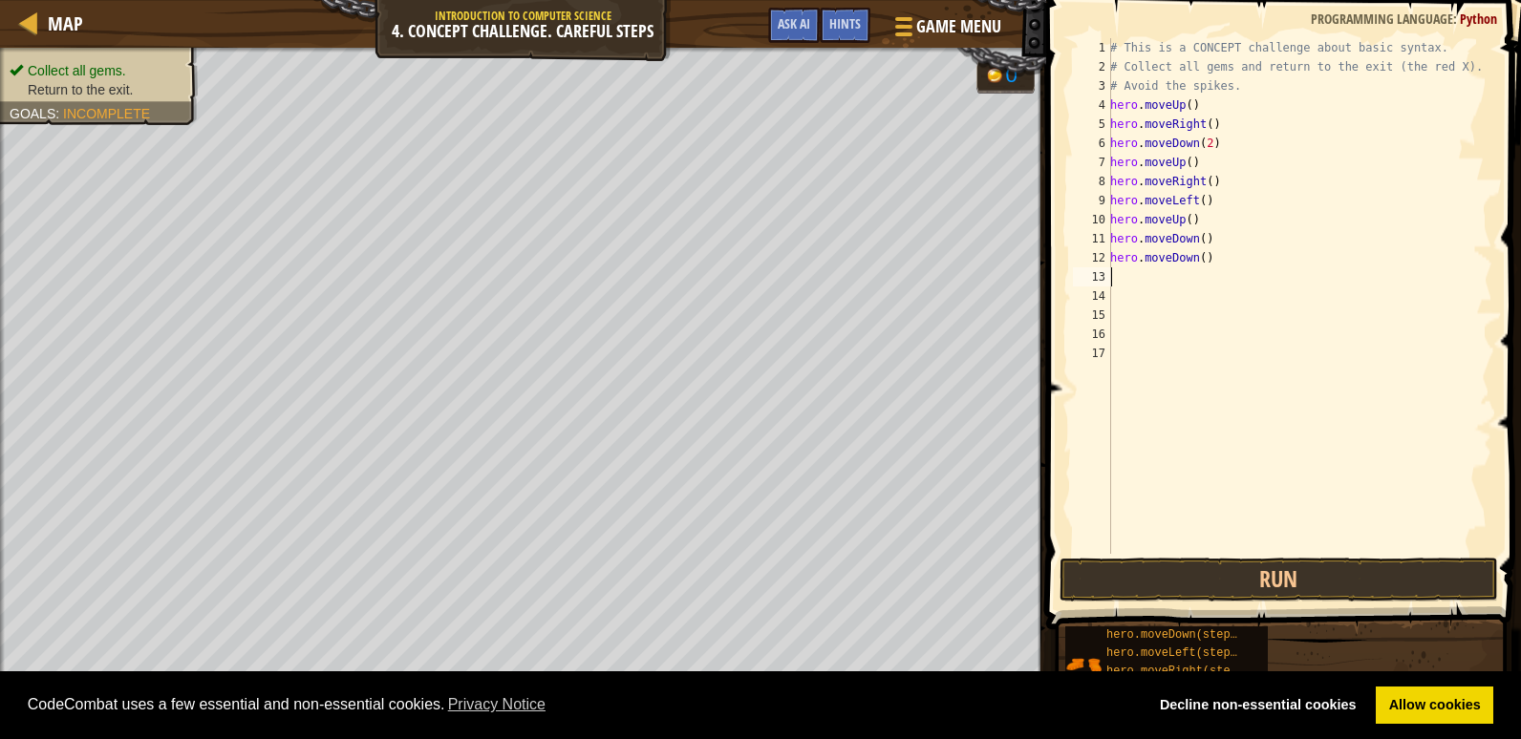
type textarea "h"
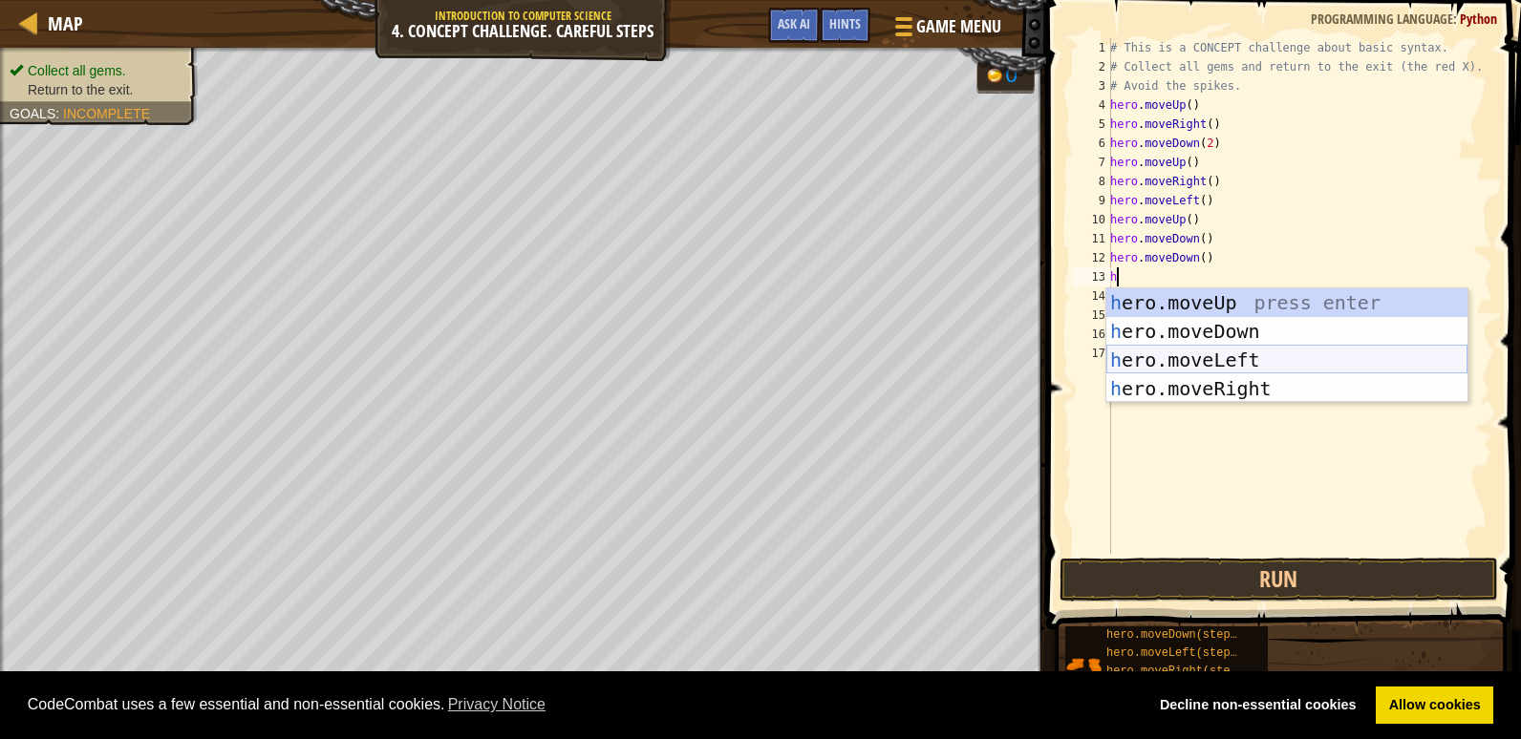
click at [1172, 342] on div "h ero.moveUp press enter h ero.moveDown press enter h ero.moveLeft press enter …" at bounding box center [1286, 375] width 361 height 172
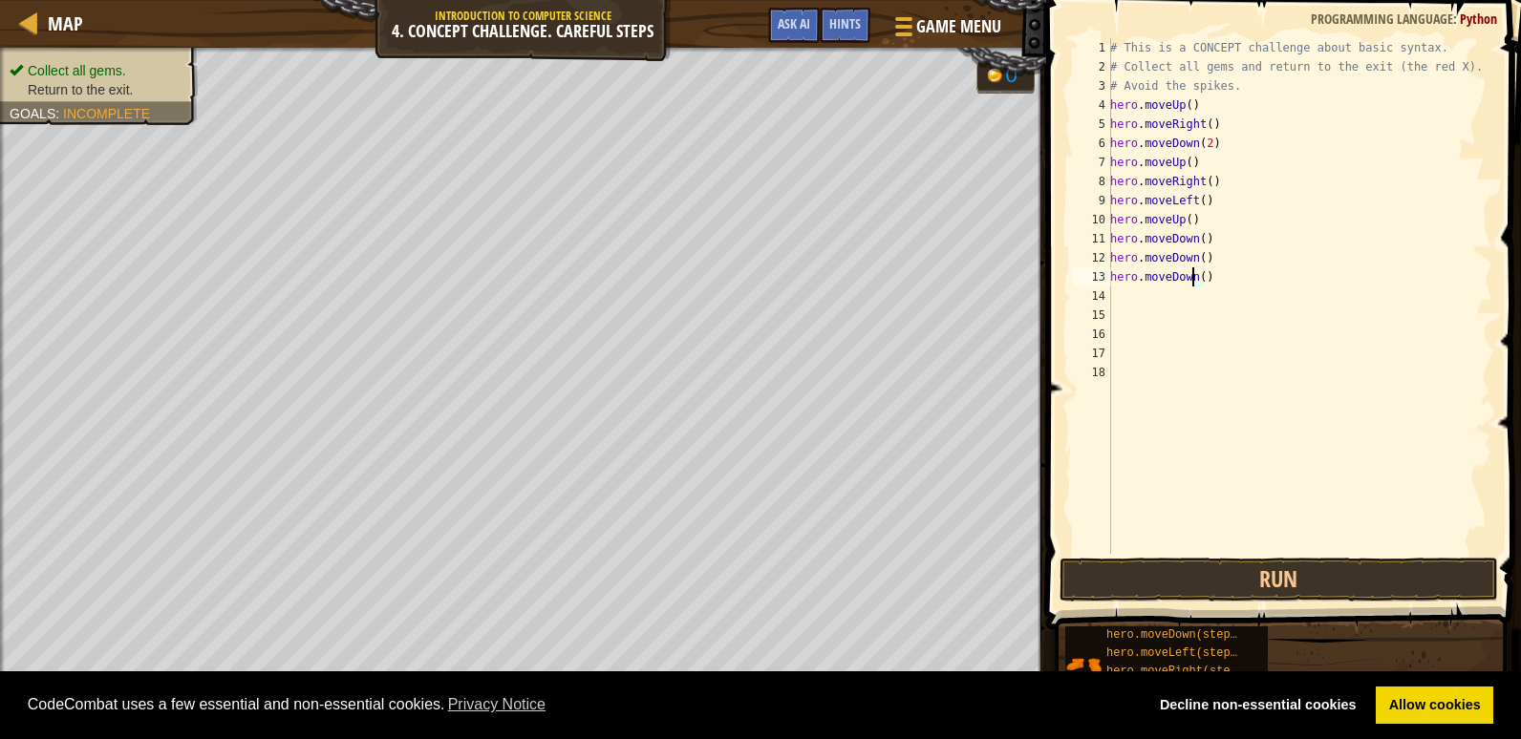
click at [1193, 284] on div "# This is a CONCEPT challenge about basic syntax. # Collect all gems and return…" at bounding box center [1299, 315] width 386 height 554
click at [1214, 271] on div "# This is a CONCEPT challenge about basic syntax. # Collect all gems and return…" at bounding box center [1299, 315] width 386 height 554
type textarea "h"
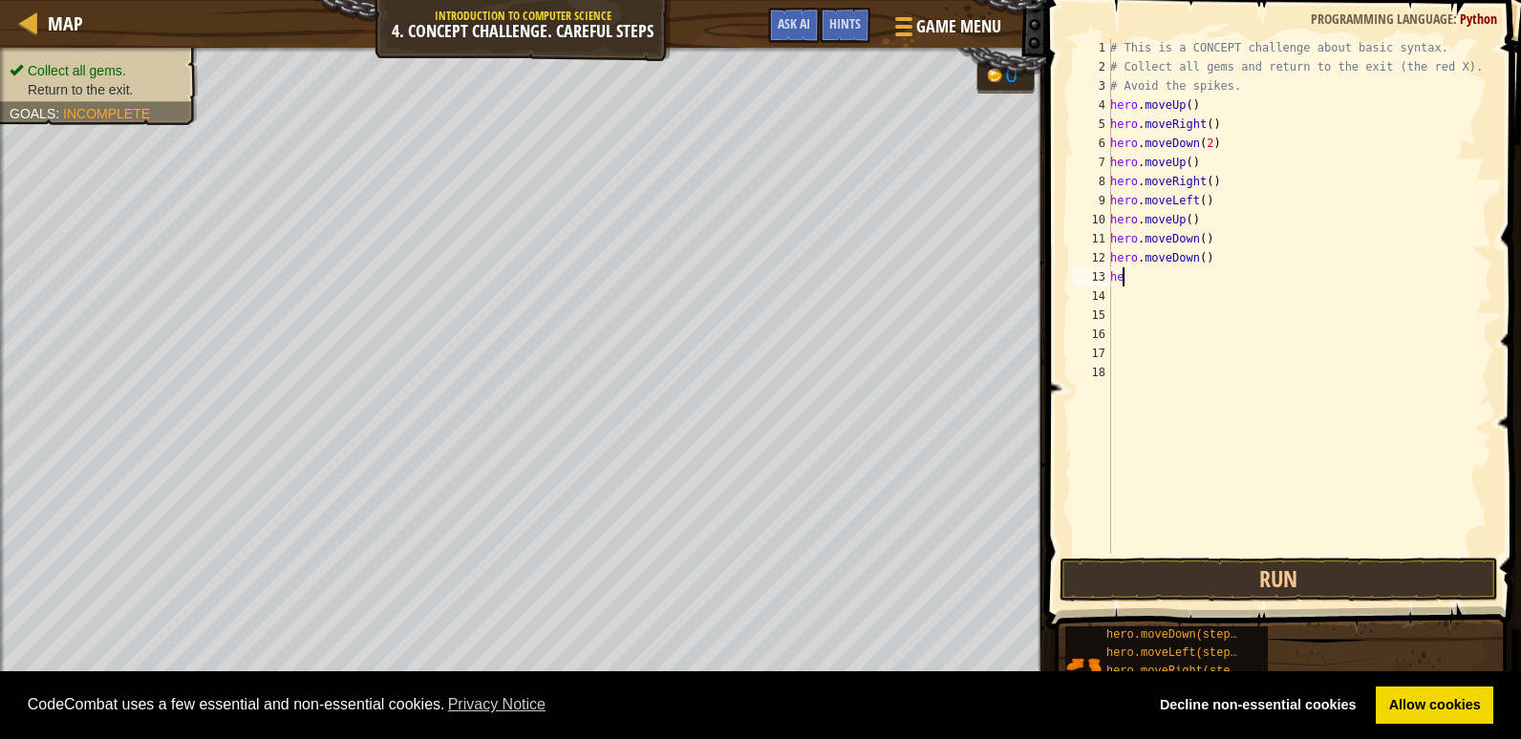
scroll to position [9, 0]
type textarea "h"
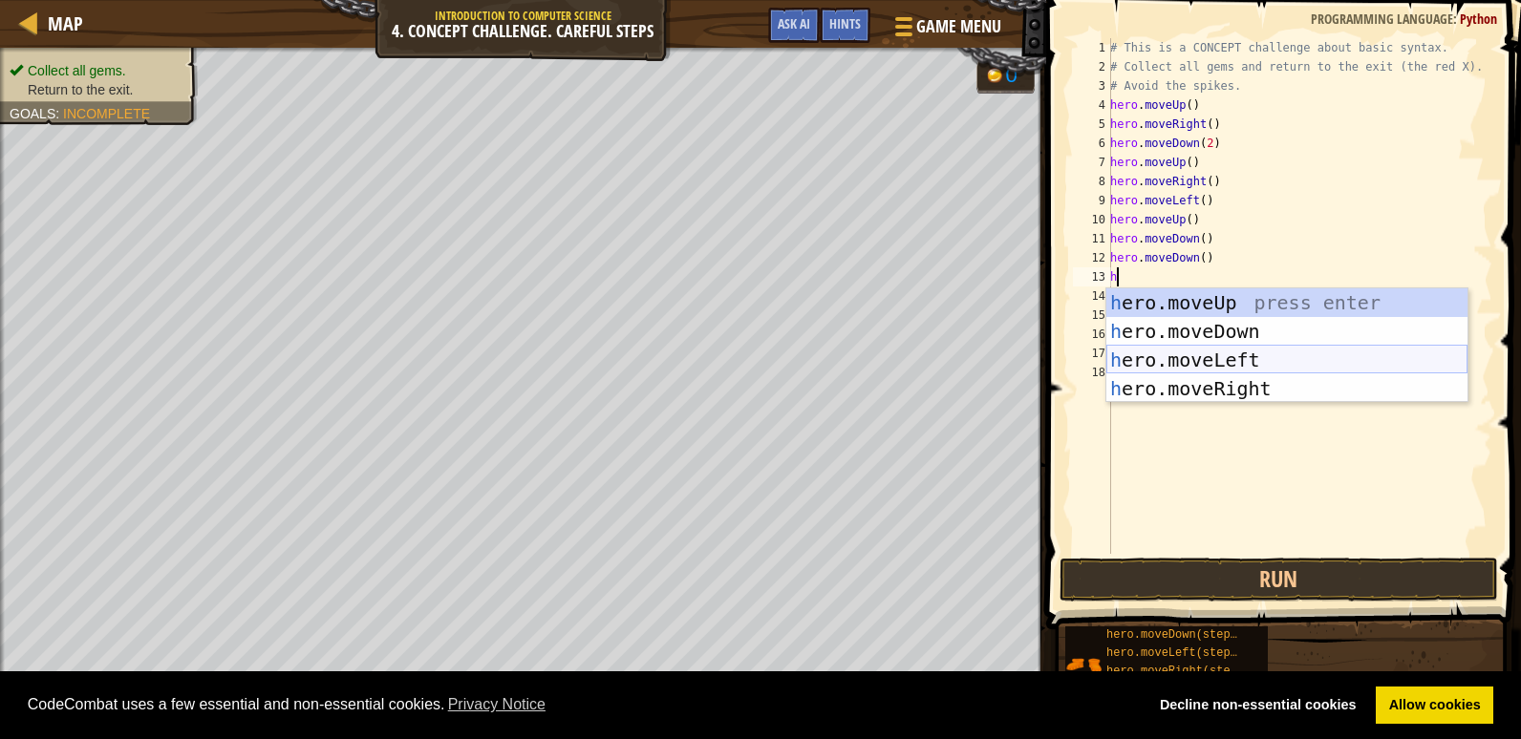
click at [1194, 355] on div "h ero.moveUp press enter h ero.moveDown press enter h ero.moveLeft press enter …" at bounding box center [1286, 375] width 361 height 172
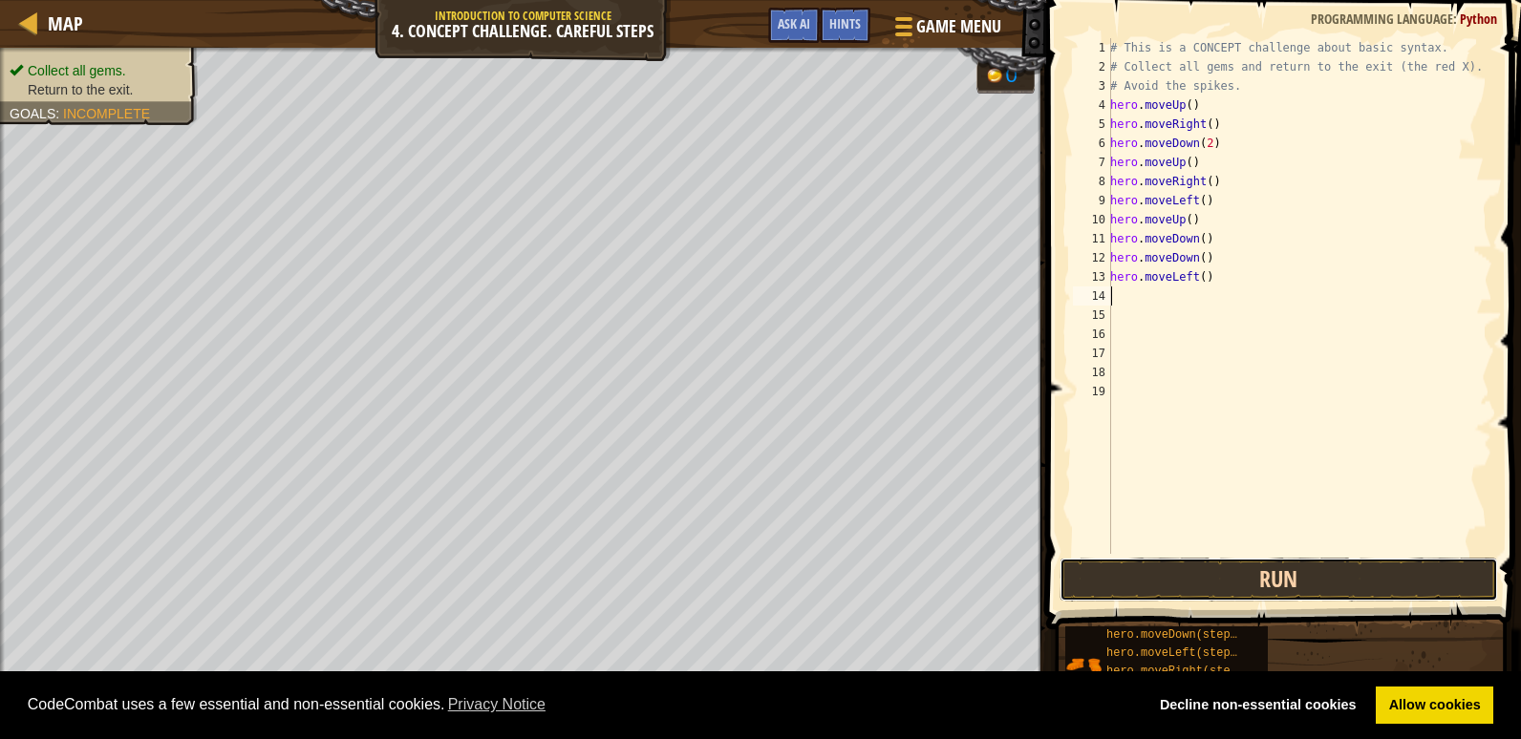
click at [1295, 560] on button "Run" at bounding box center [1279, 580] width 439 height 44
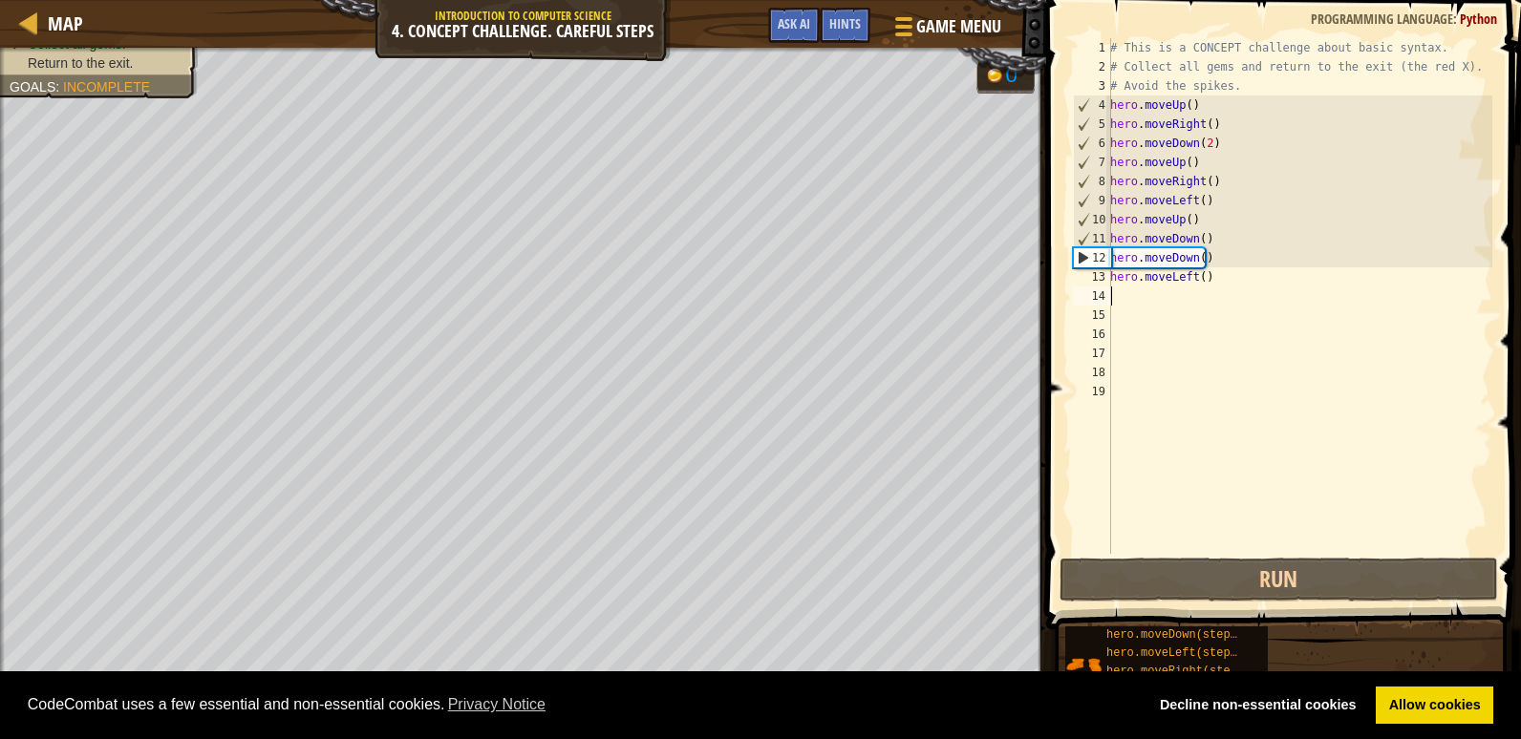
click at [1220, 250] on div "# This is a CONCEPT challenge about basic syntax. # Collect all gems and return…" at bounding box center [1299, 315] width 386 height 554
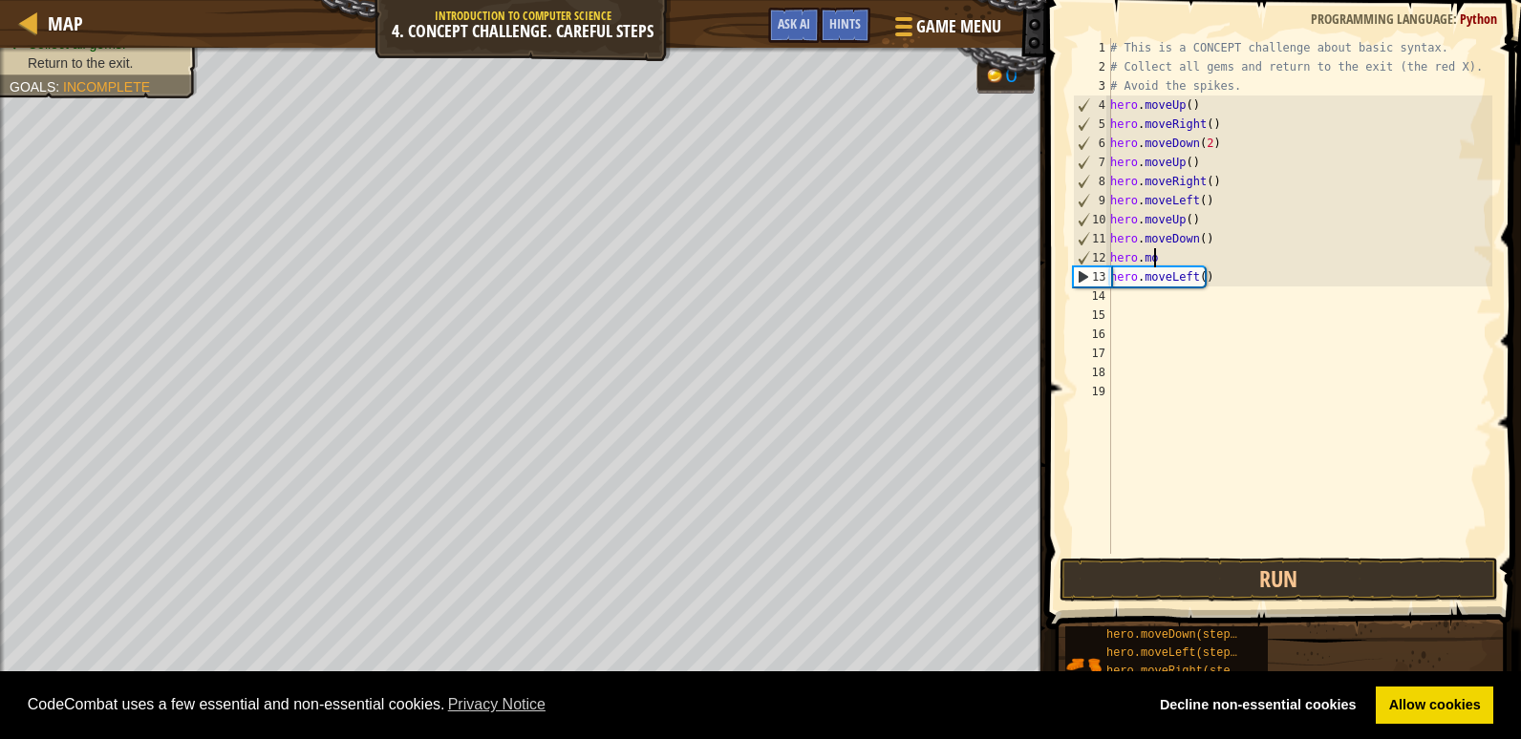
type textarea "h"
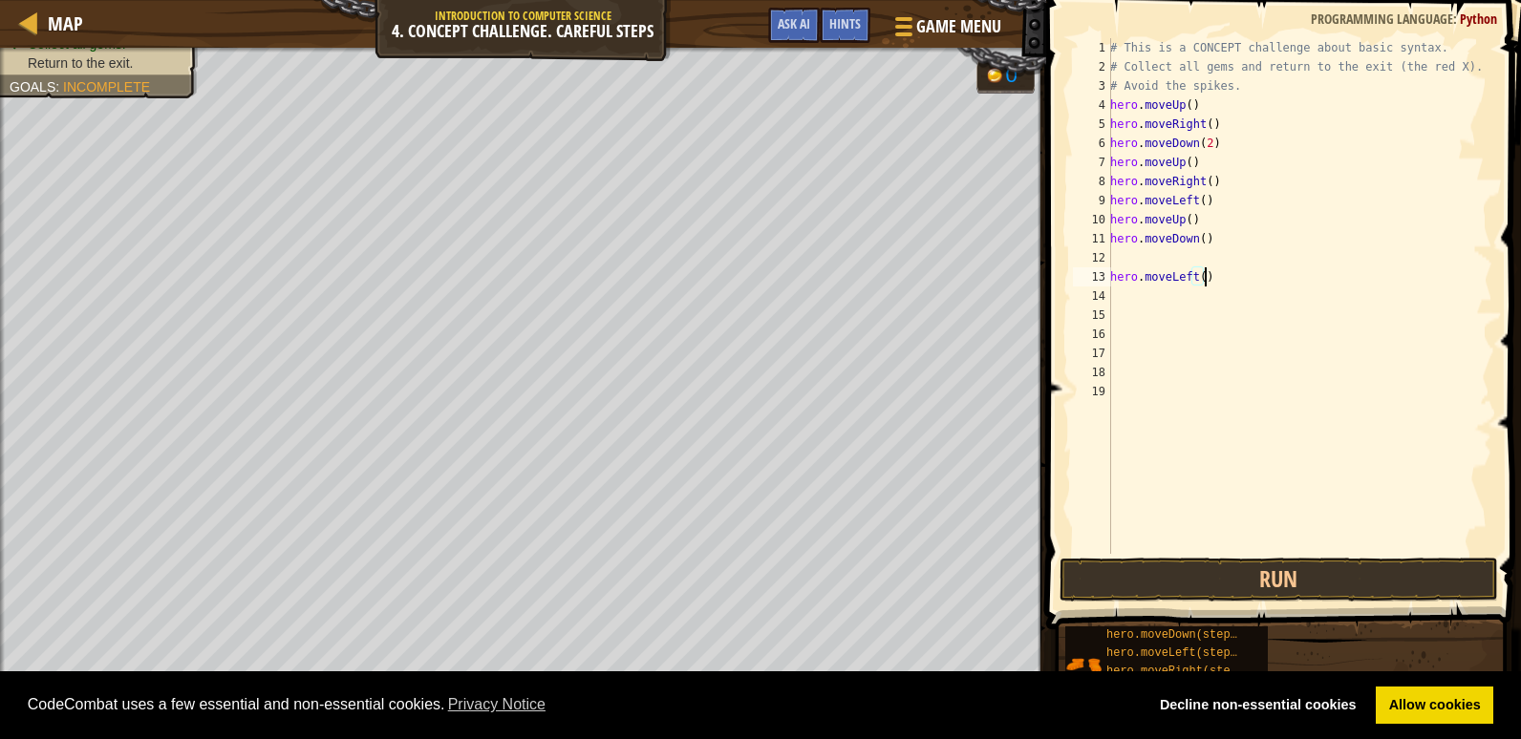
click at [1213, 270] on div "# This is a CONCEPT challenge about basic syntax. # Collect all gems and return…" at bounding box center [1299, 315] width 386 height 554
type textarea "h"
click at [1120, 260] on div "# This is a CONCEPT challenge about basic syntax. # Collect all gems and return…" at bounding box center [1299, 315] width 386 height 554
type textarea "h"
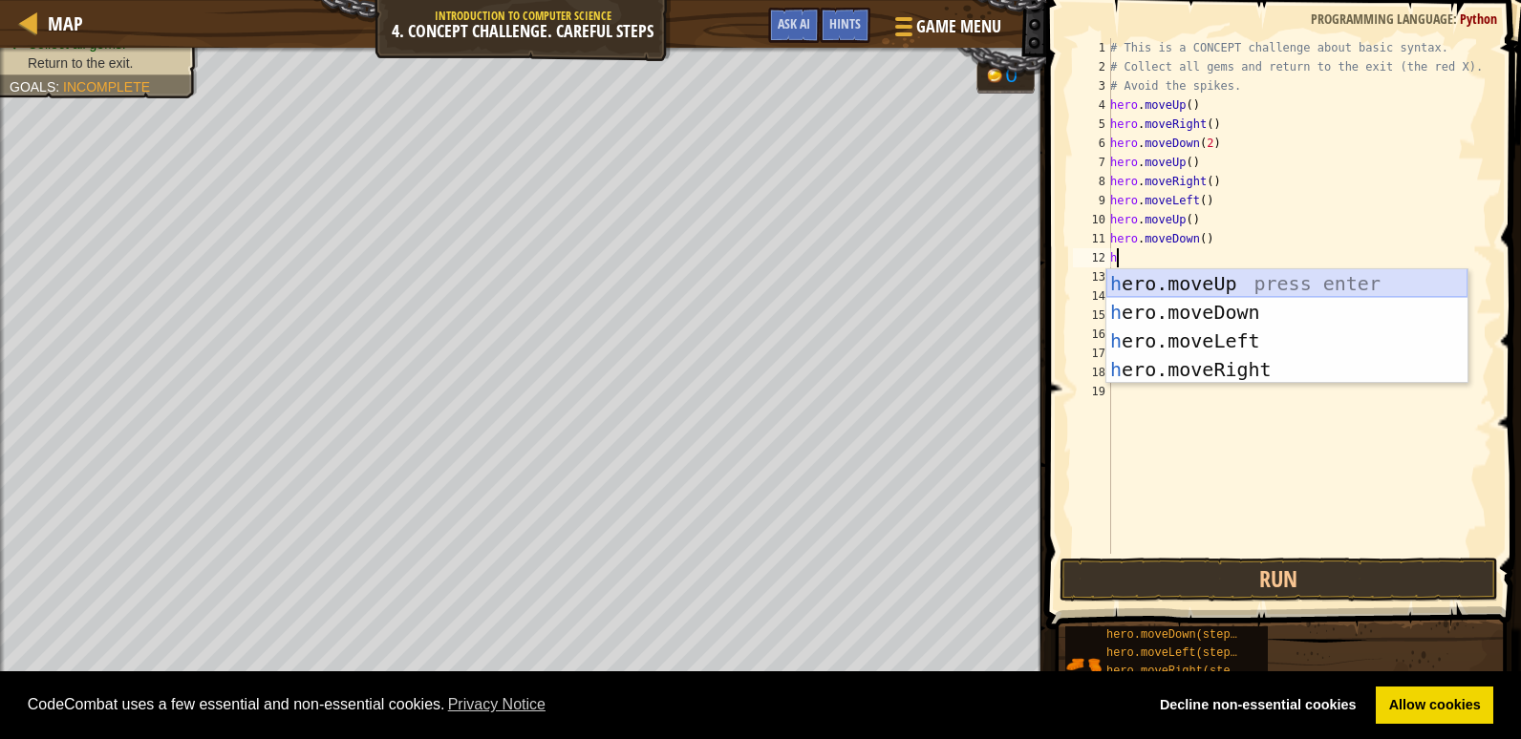
click at [1236, 285] on div "h ero.moveUp press enter h ero.moveDown press enter h ero.moveLeft press enter …" at bounding box center [1286, 355] width 361 height 172
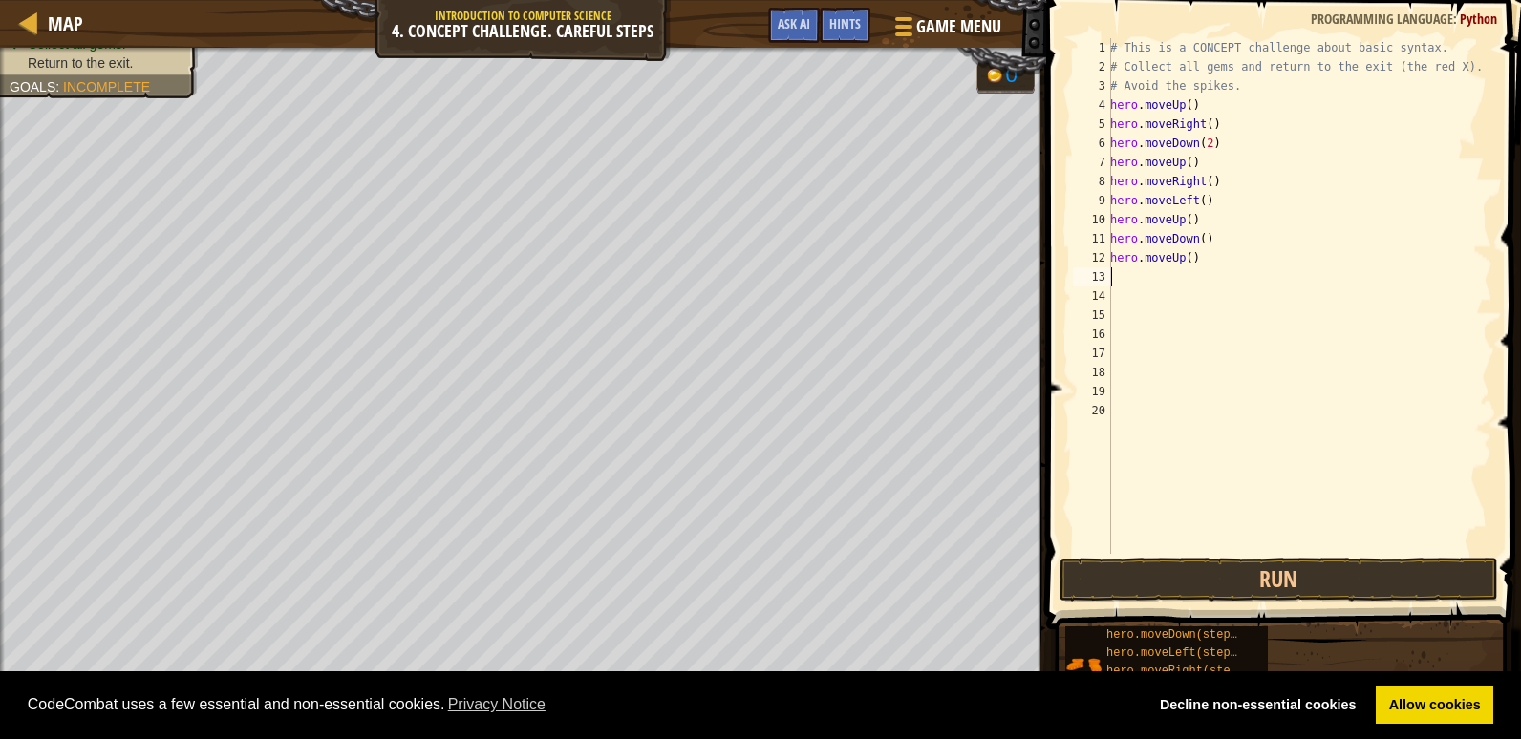
type textarea "h"
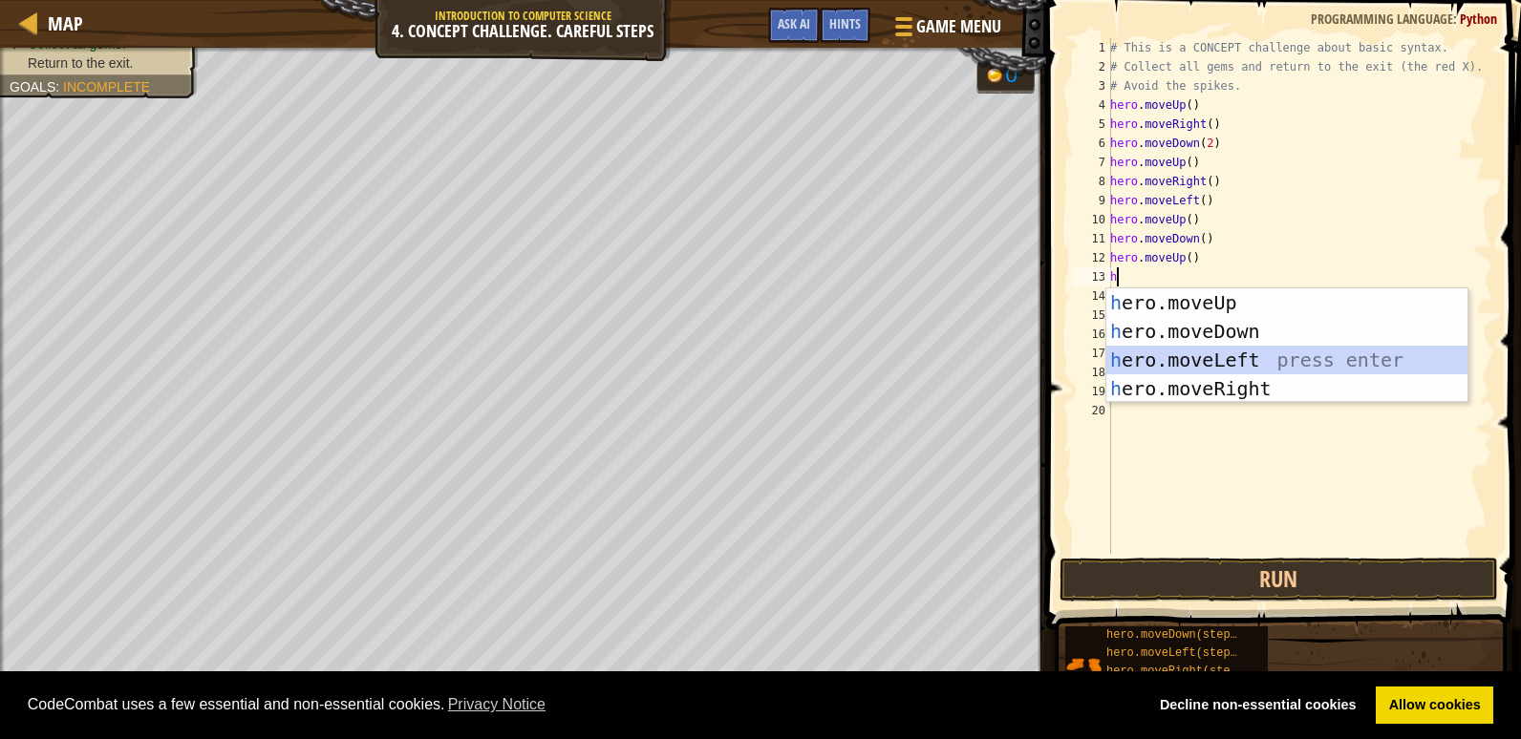
click at [1211, 350] on div "h ero.moveUp press enter h ero.moveDown press enter h ero.moveLeft press enter …" at bounding box center [1286, 375] width 361 height 172
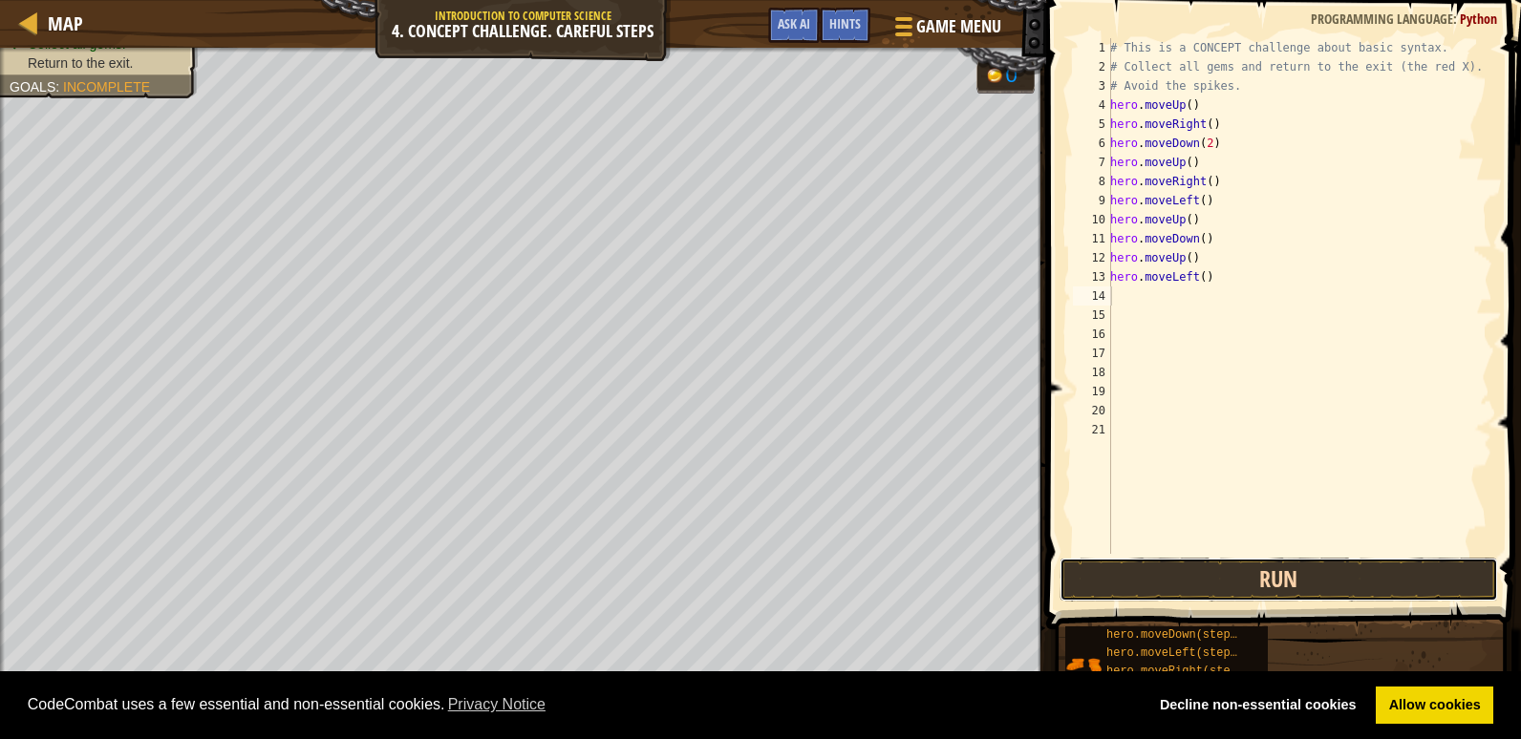
click at [1244, 585] on button "Run" at bounding box center [1279, 580] width 439 height 44
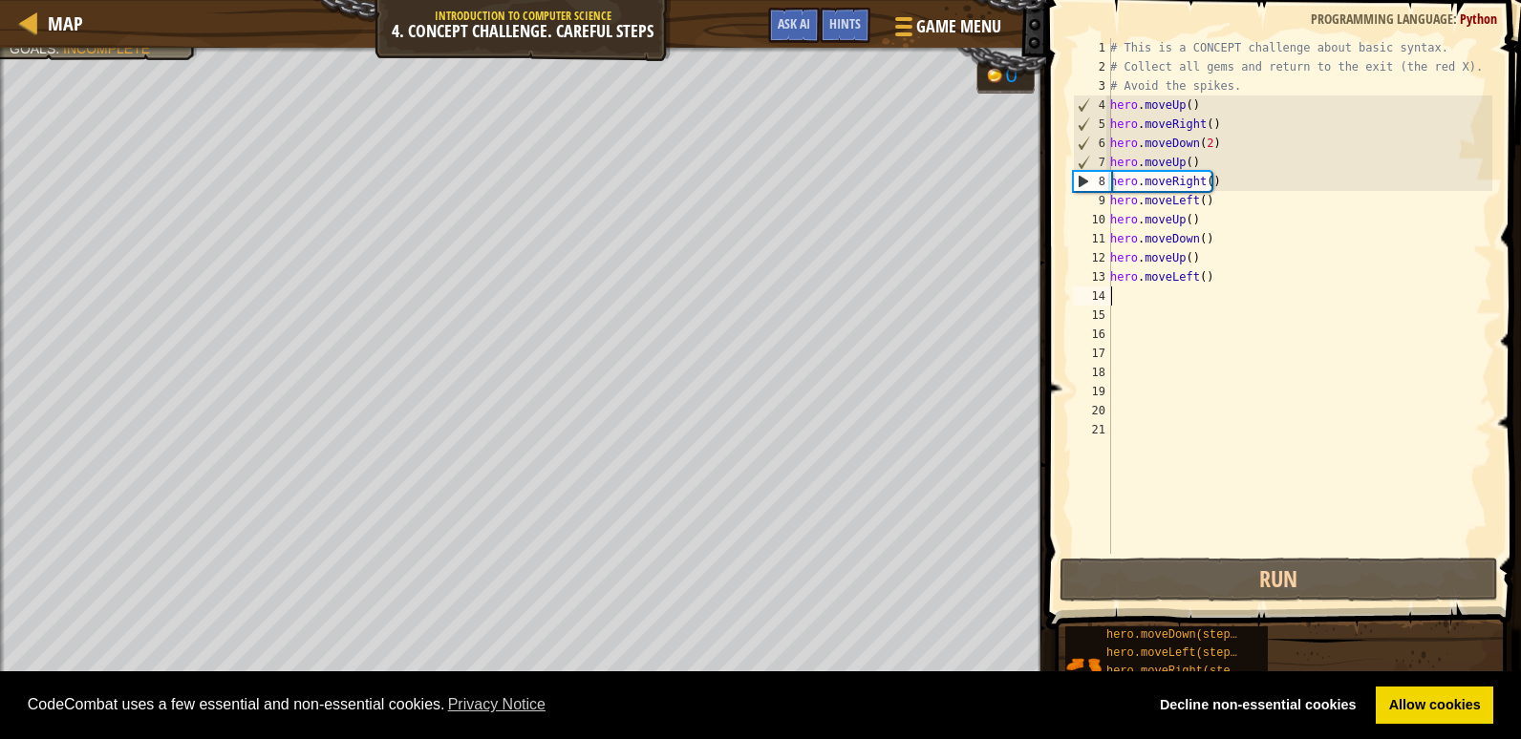
type textarea "h"
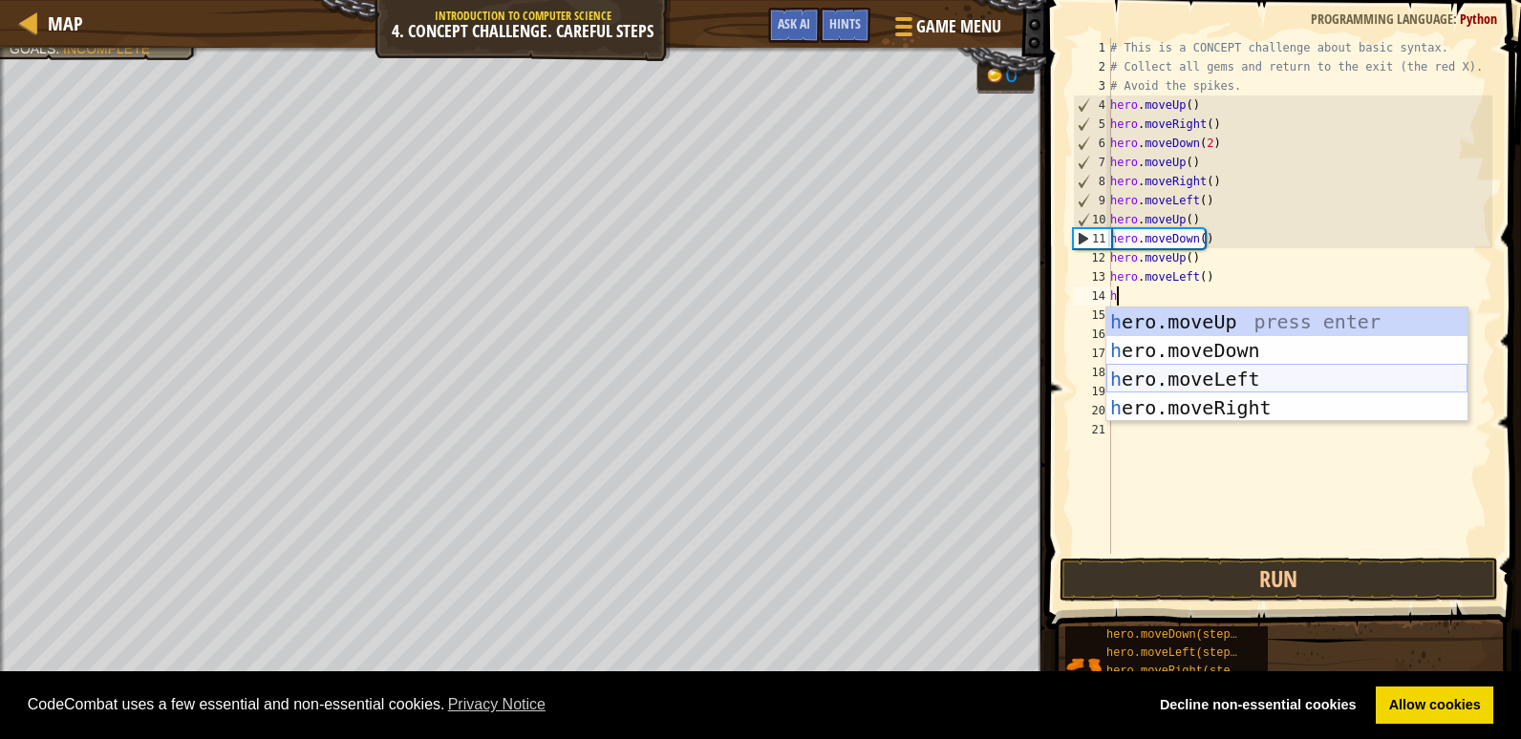
click at [1234, 375] on div "h ero.moveUp press enter h ero.moveDown press enter h ero.moveLeft press enter …" at bounding box center [1286, 394] width 361 height 172
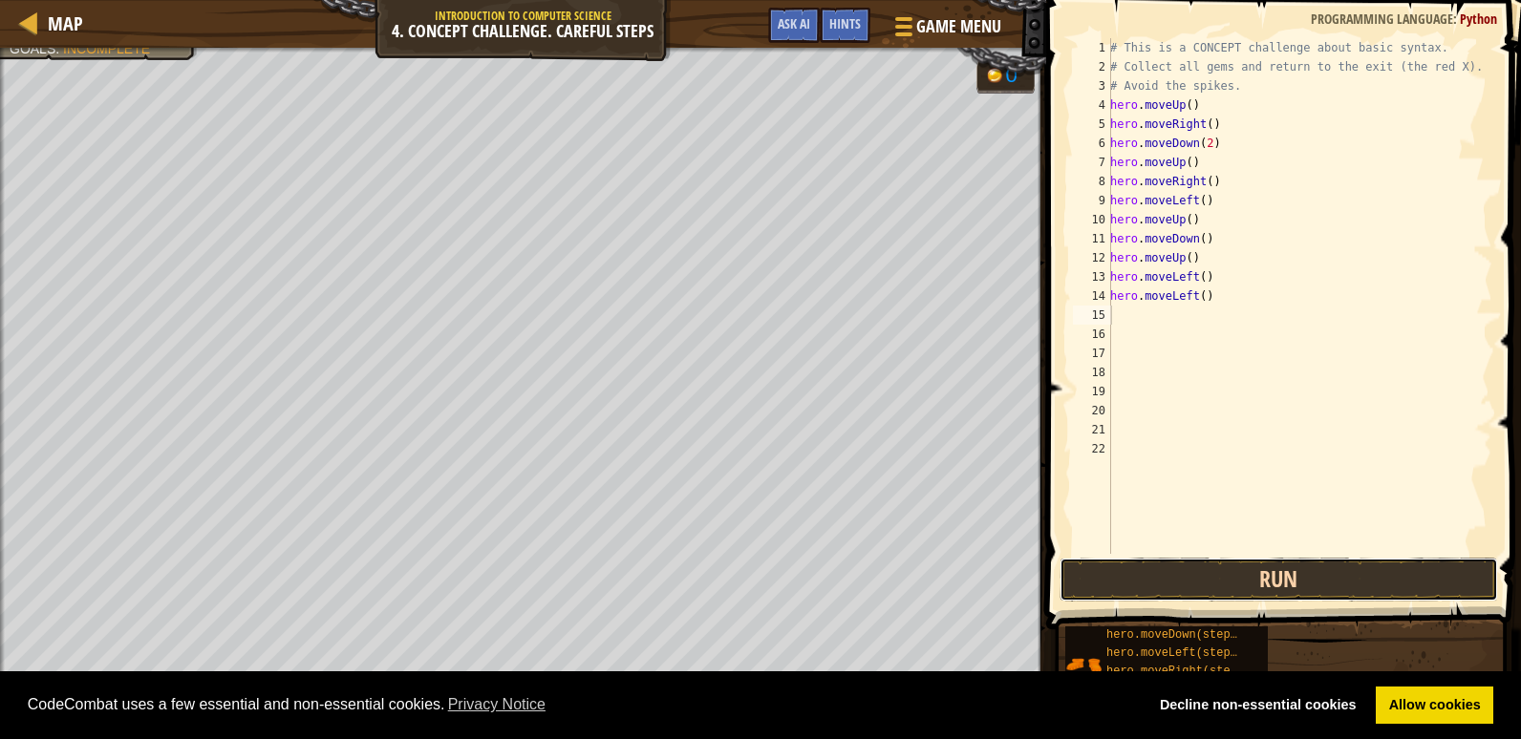
click at [1206, 576] on button "Run" at bounding box center [1279, 580] width 439 height 44
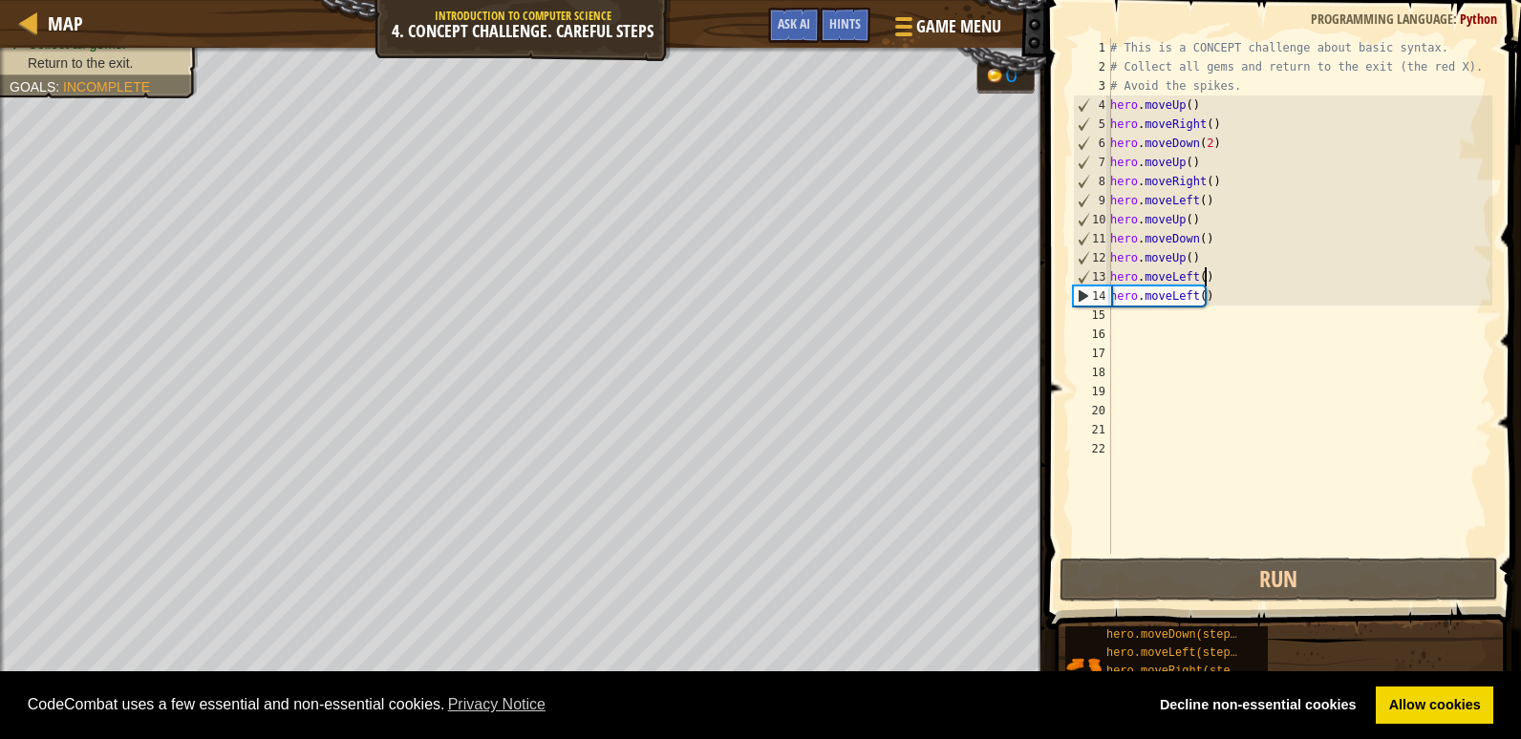
click at [1223, 271] on div "# This is a CONCEPT challenge about basic syntax. # Collect all gems and return…" at bounding box center [1299, 315] width 386 height 554
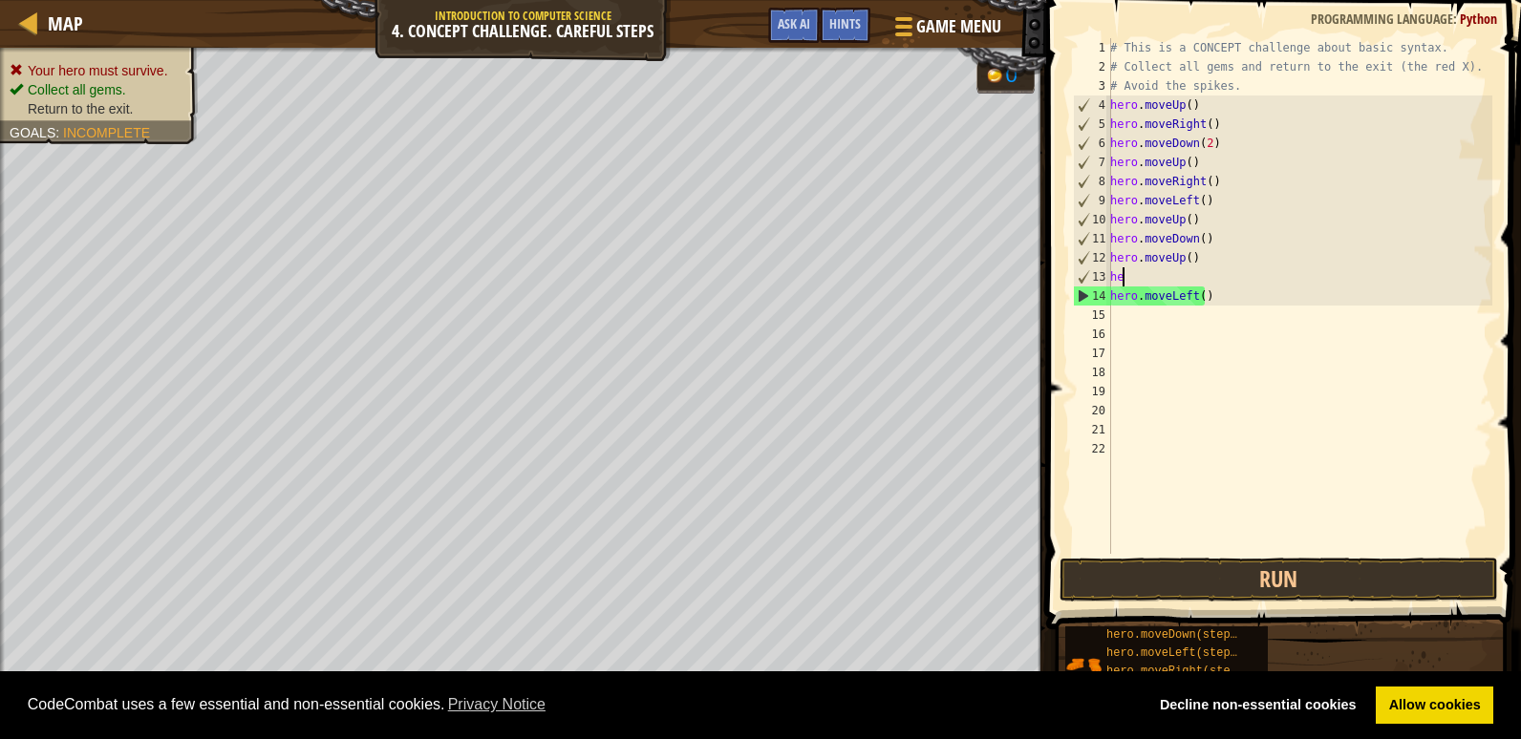
type textarea "h"
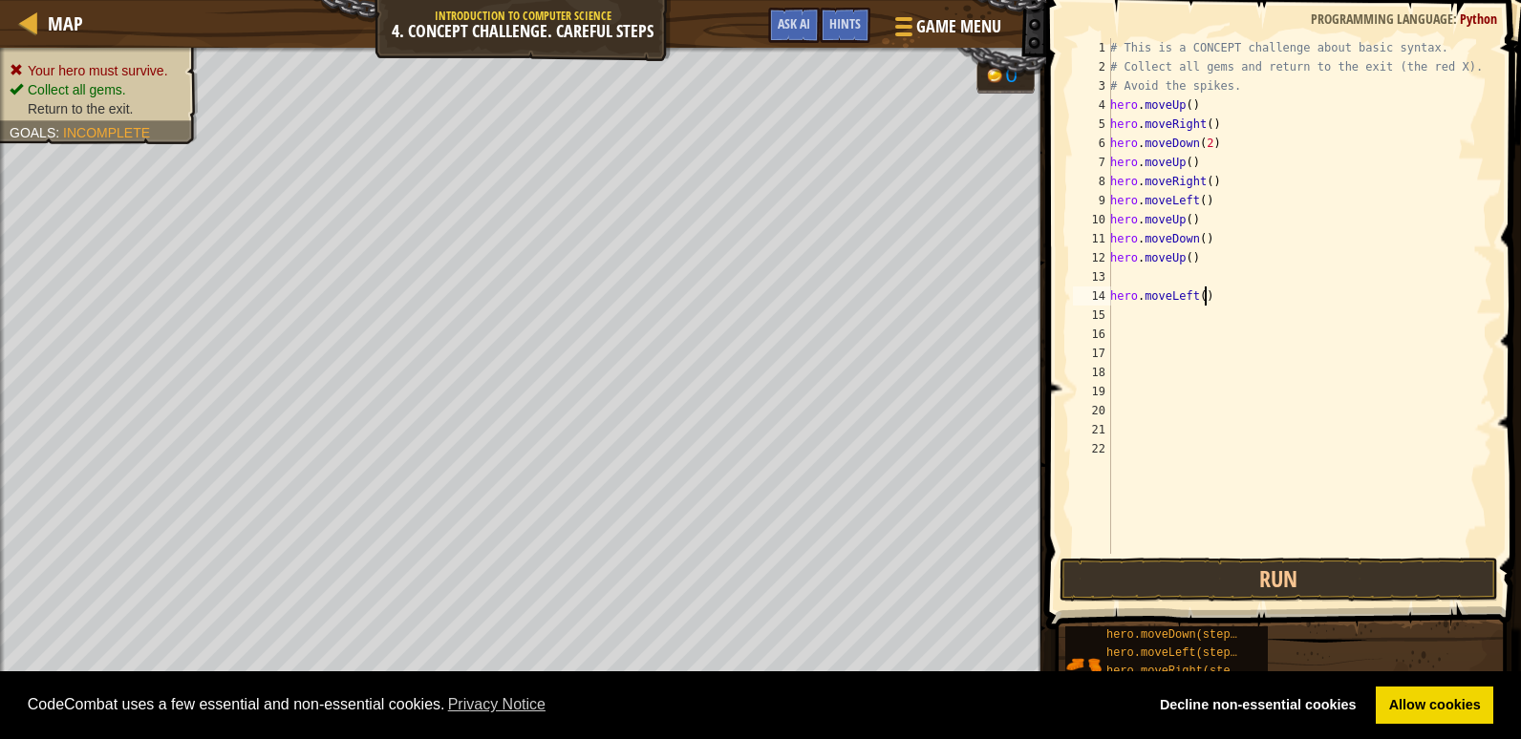
click at [1208, 294] on div "# This is a CONCEPT challenge about basic syntax. # Collect all gems and return…" at bounding box center [1299, 315] width 386 height 554
type textarea "h"
click at [1128, 279] on div "# This is a CONCEPT challenge about basic syntax. # Collect all gems and return…" at bounding box center [1299, 315] width 386 height 554
type textarea "h"
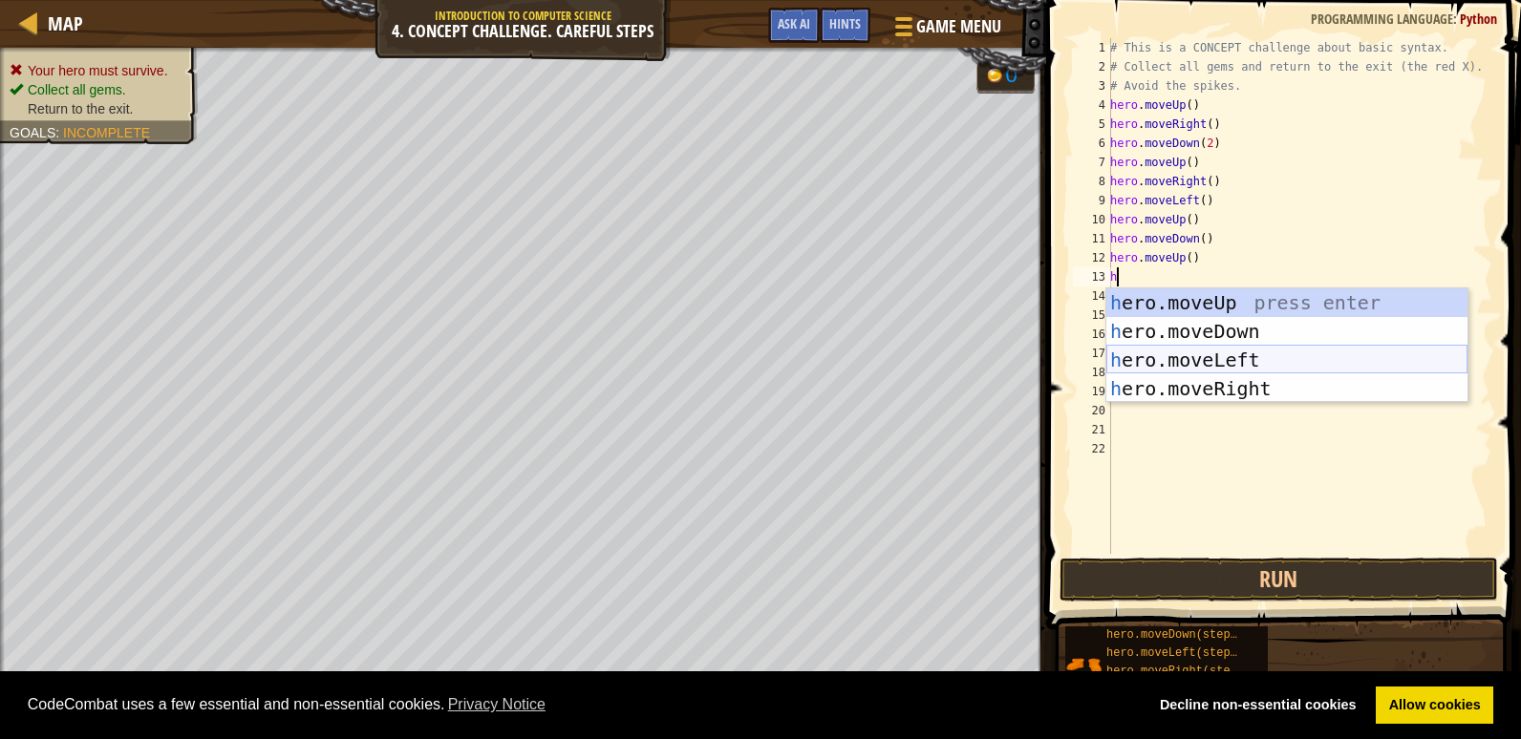
click at [1237, 350] on div "h ero.moveUp press enter h ero.moveDown press enter h ero.moveLeft press enter …" at bounding box center [1286, 375] width 361 height 172
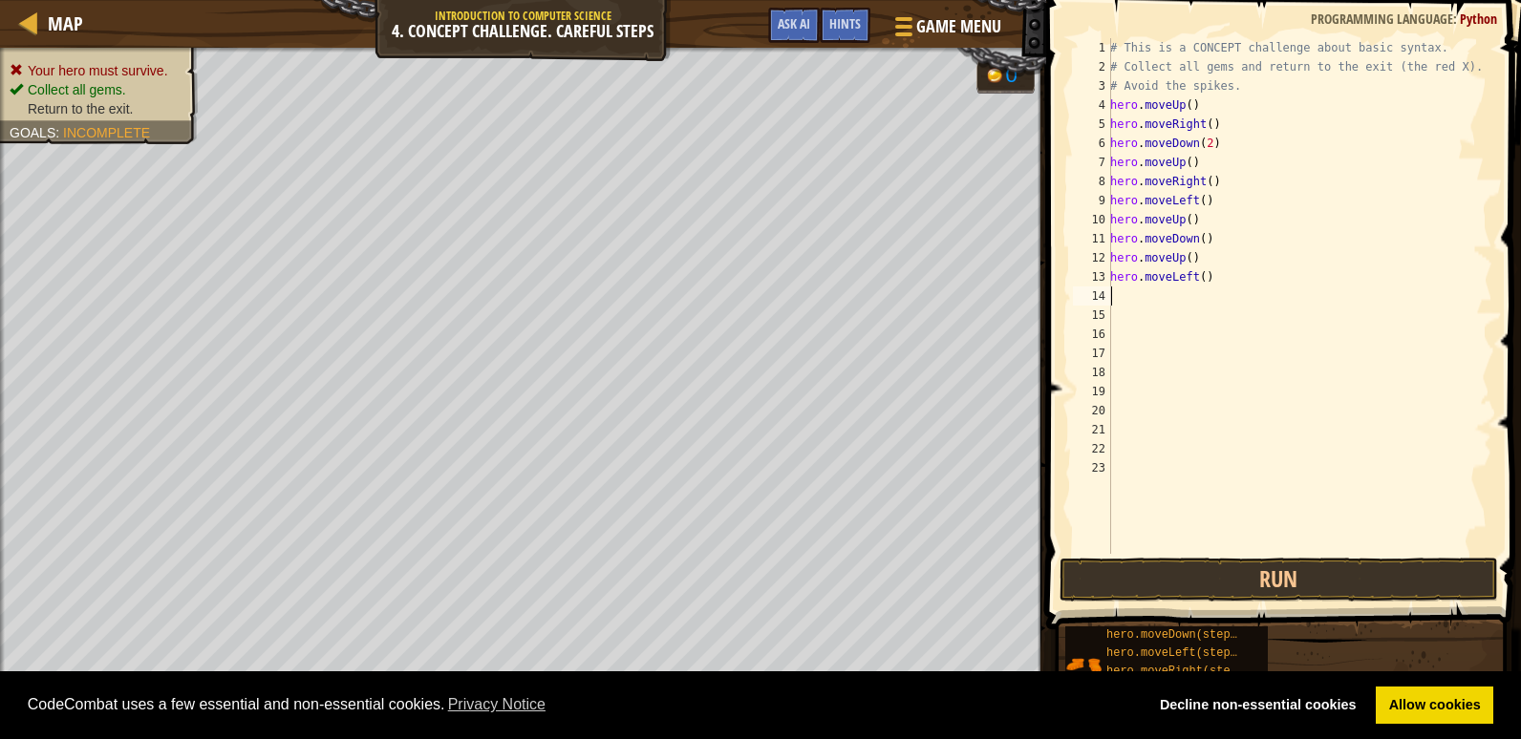
type textarea "h"
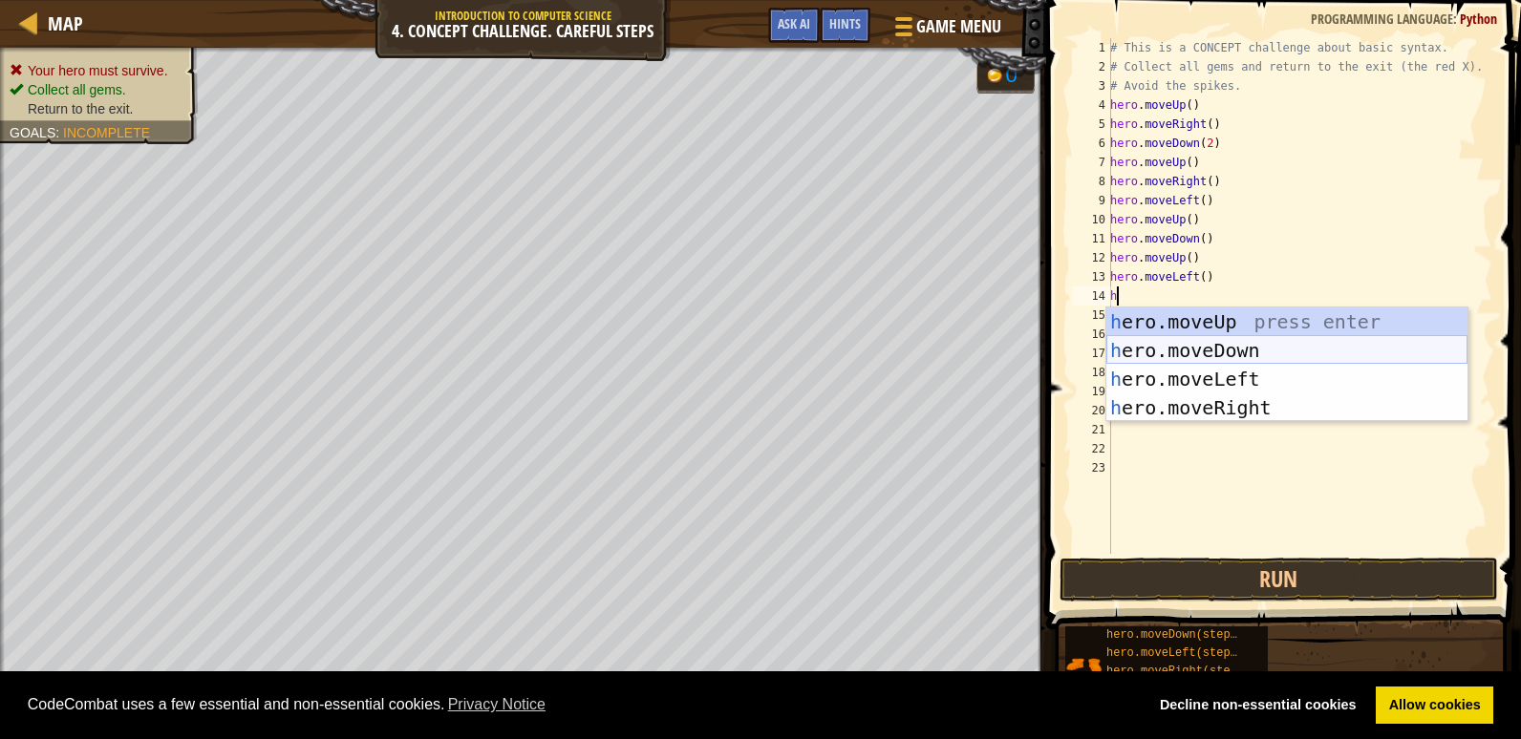
click at [1208, 342] on div "h ero.moveUp press enter h ero.moveDown press enter h ero.moveLeft press enter …" at bounding box center [1286, 394] width 361 height 172
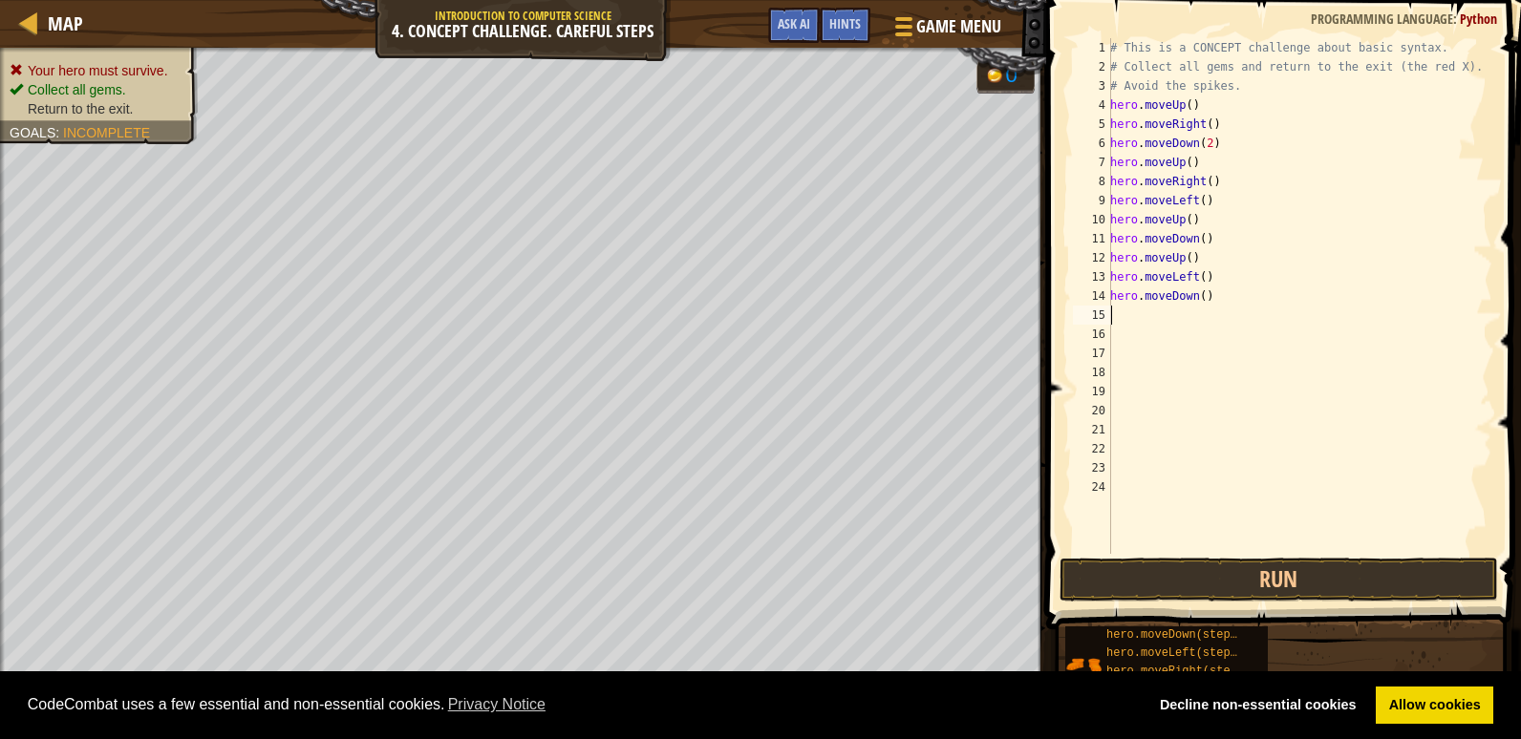
type textarea "h"
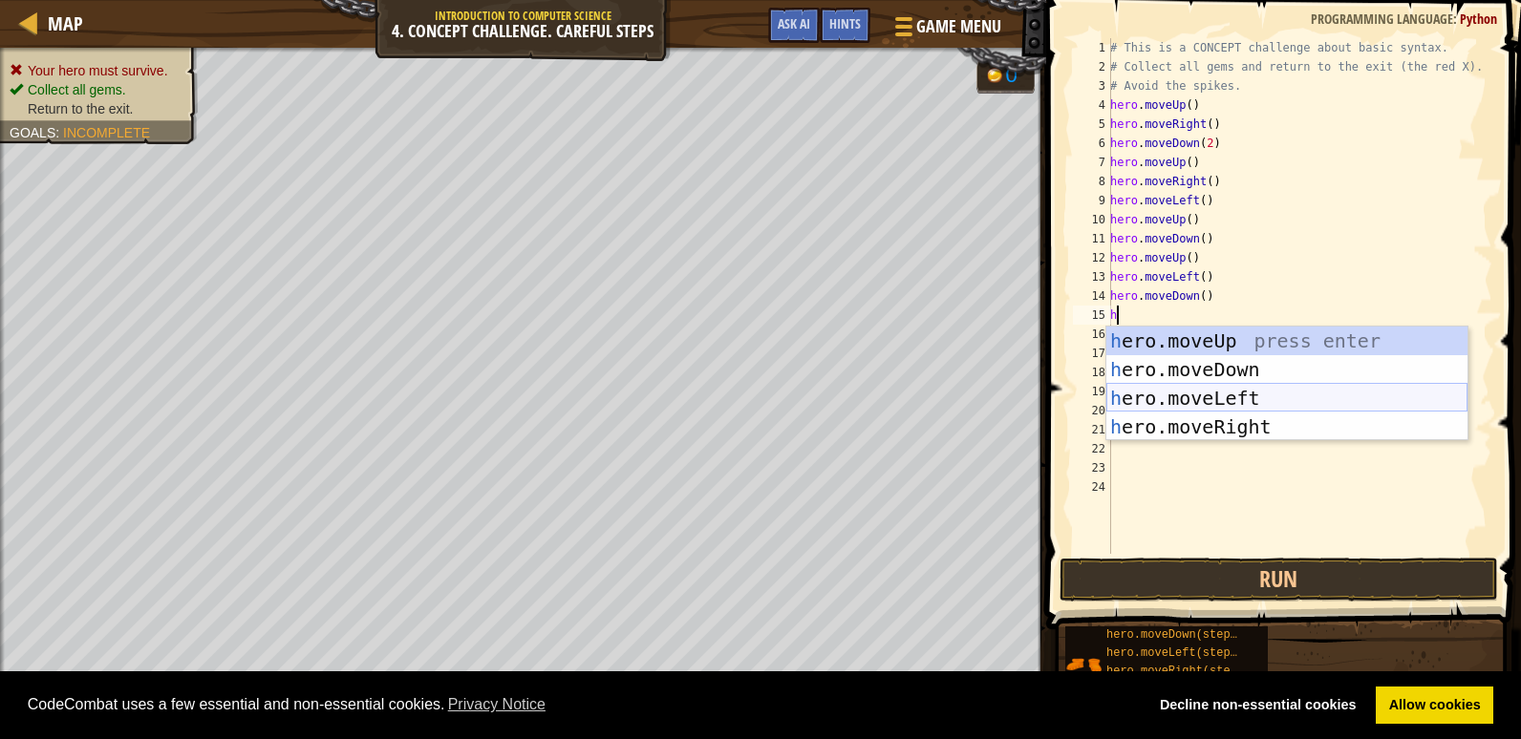
click at [1224, 396] on div "h ero.moveUp press enter h ero.moveDown press enter h ero.moveLeft press enter …" at bounding box center [1286, 413] width 361 height 172
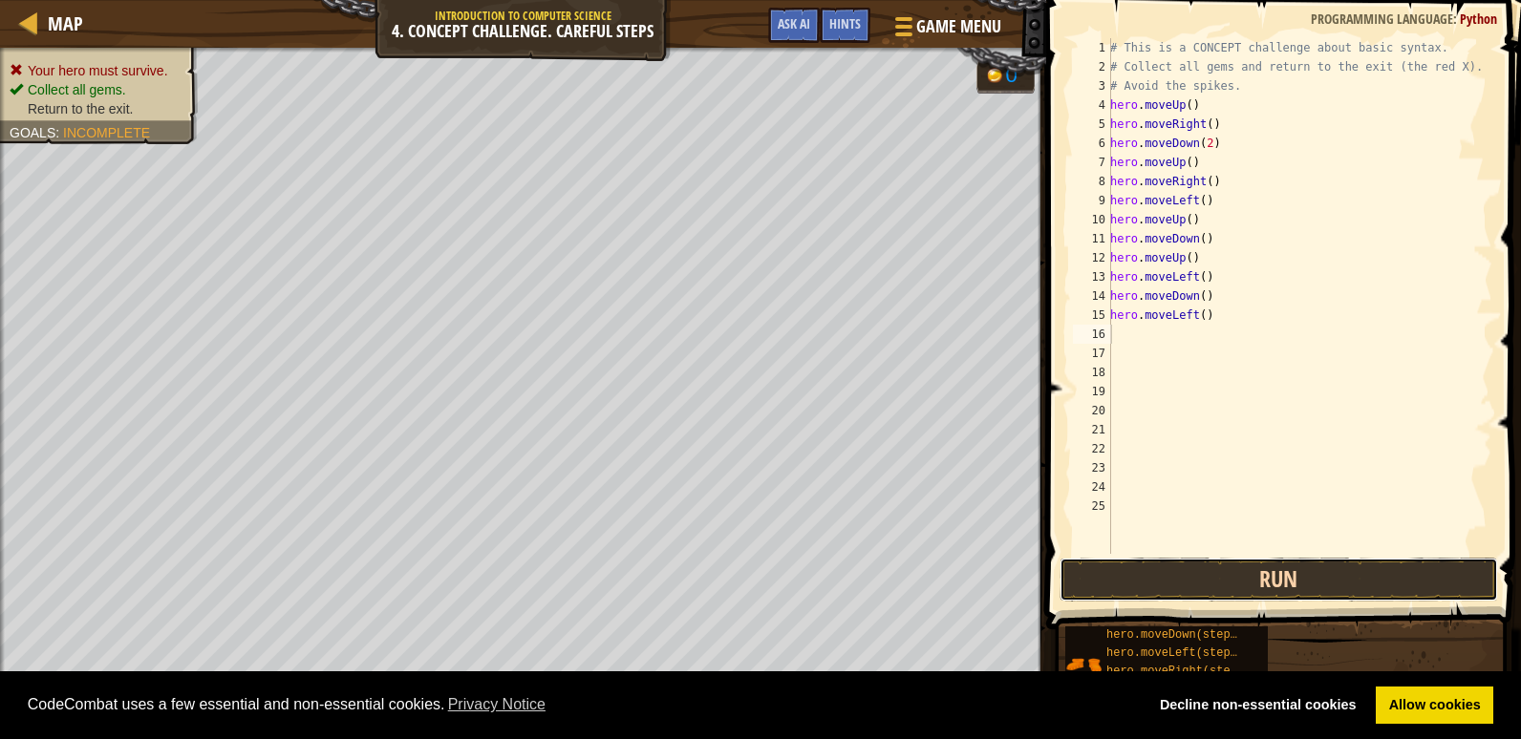
click at [1248, 565] on button "Run" at bounding box center [1279, 580] width 439 height 44
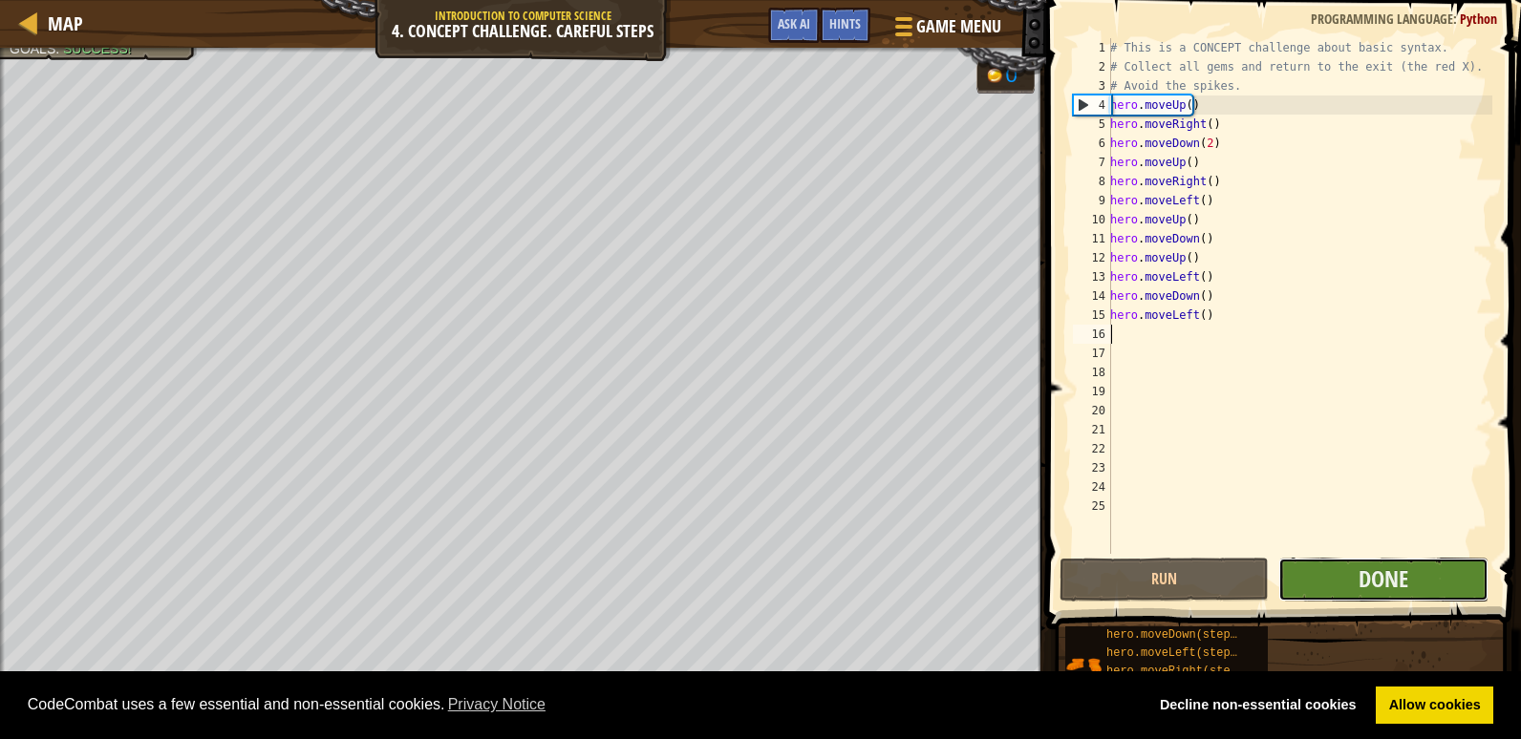
click at [1325, 572] on button "Done" at bounding box center [1382, 580] width 209 height 44
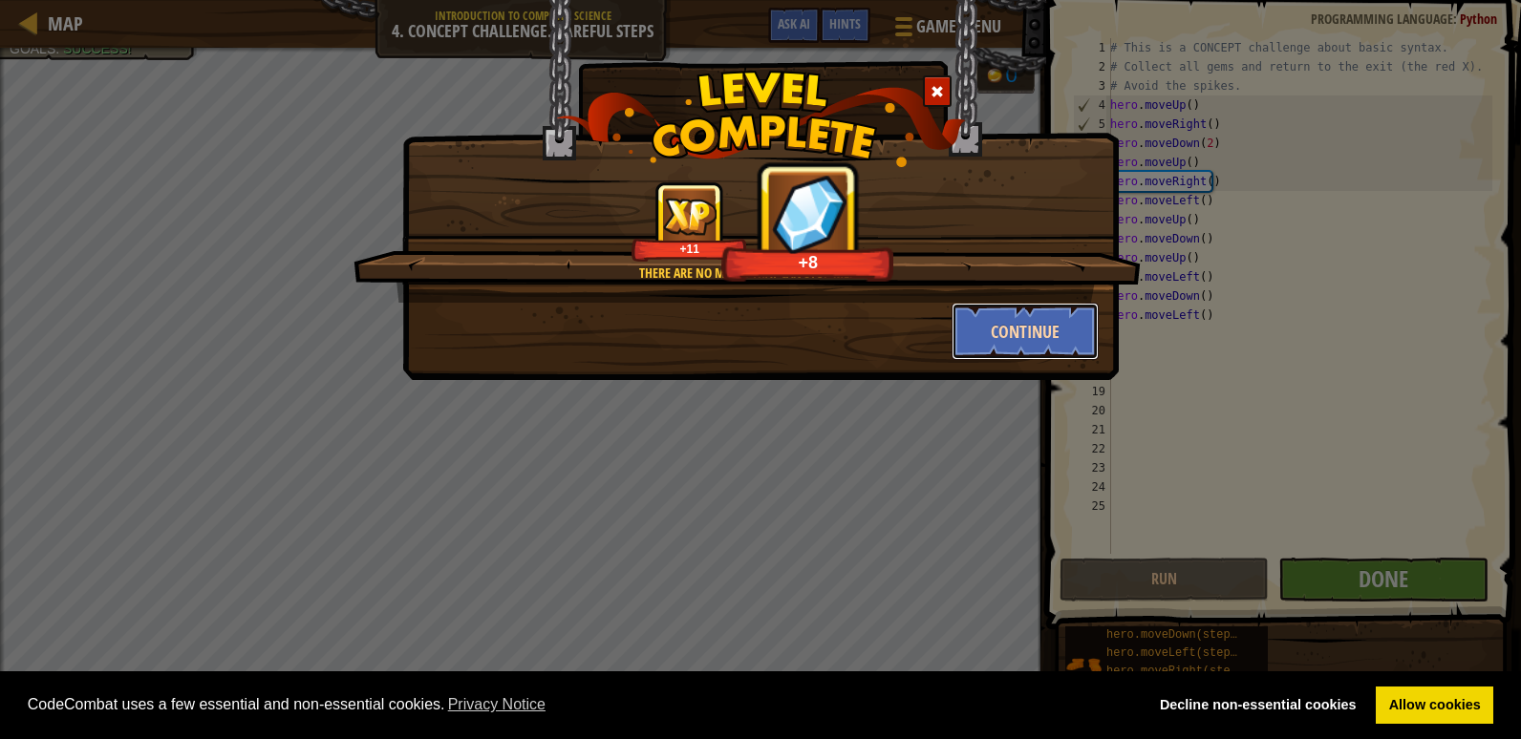
click at [1043, 336] on button "Continue" at bounding box center [1026, 331] width 148 height 57
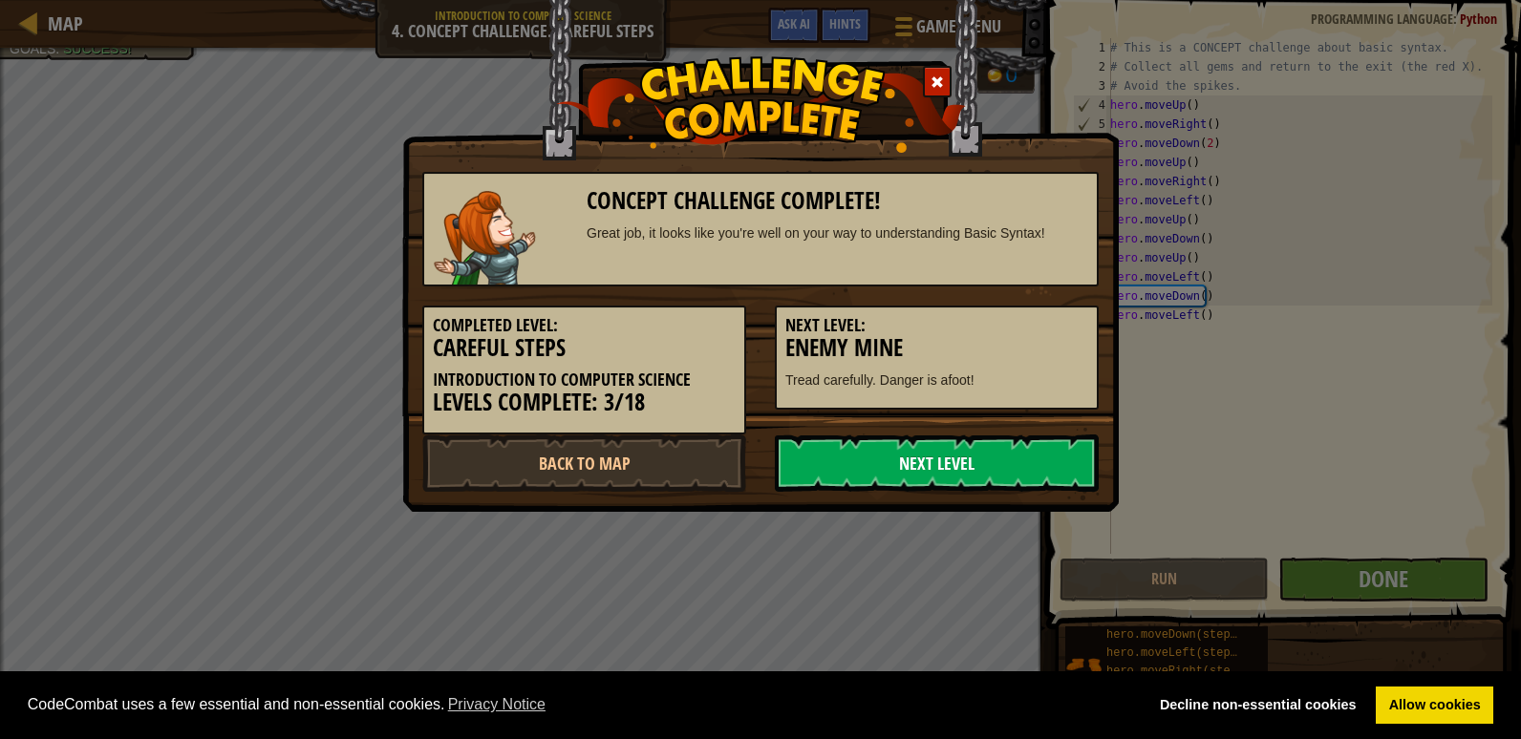
click at [954, 460] on link "Next Level" at bounding box center [937, 463] width 324 height 57
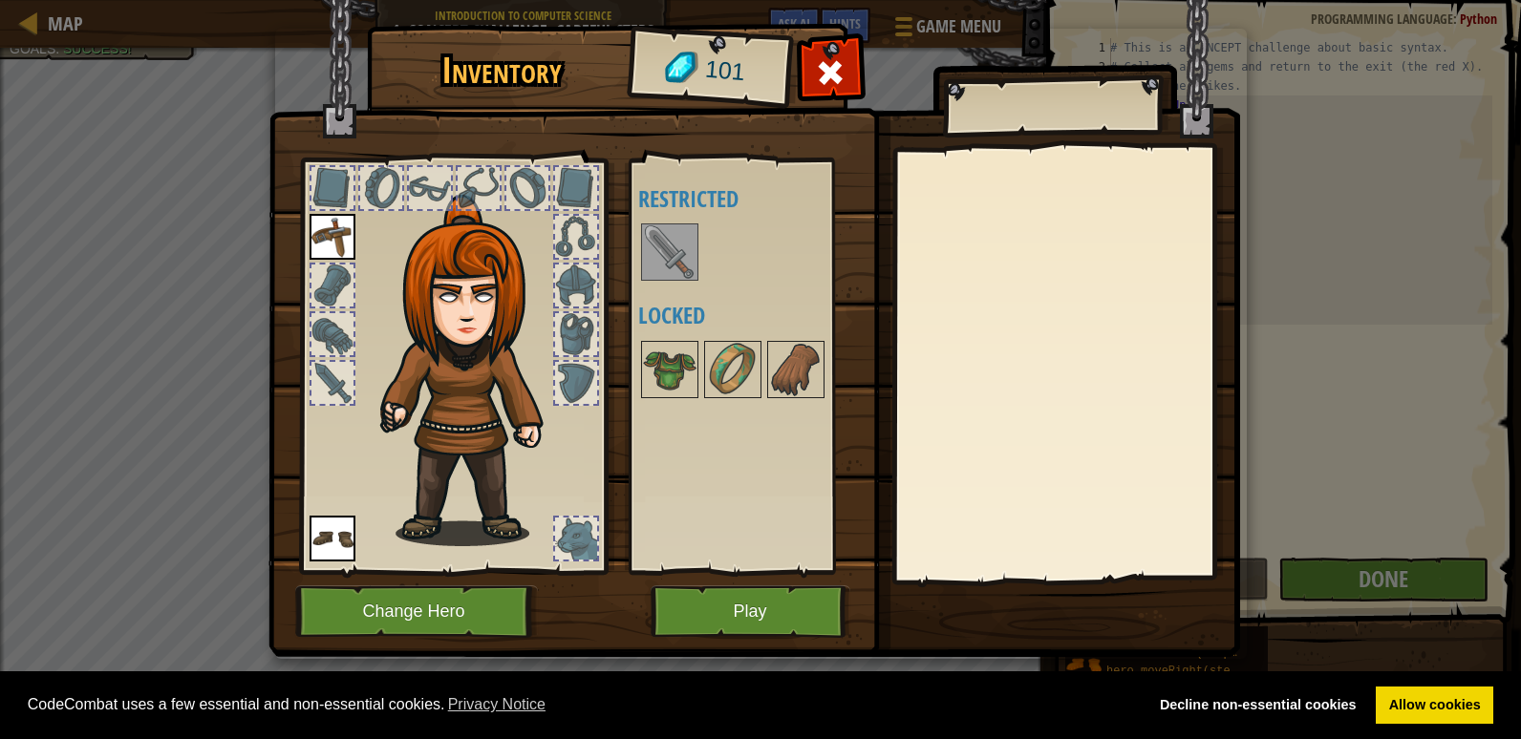
click at [675, 255] on img at bounding box center [670, 252] width 54 height 54
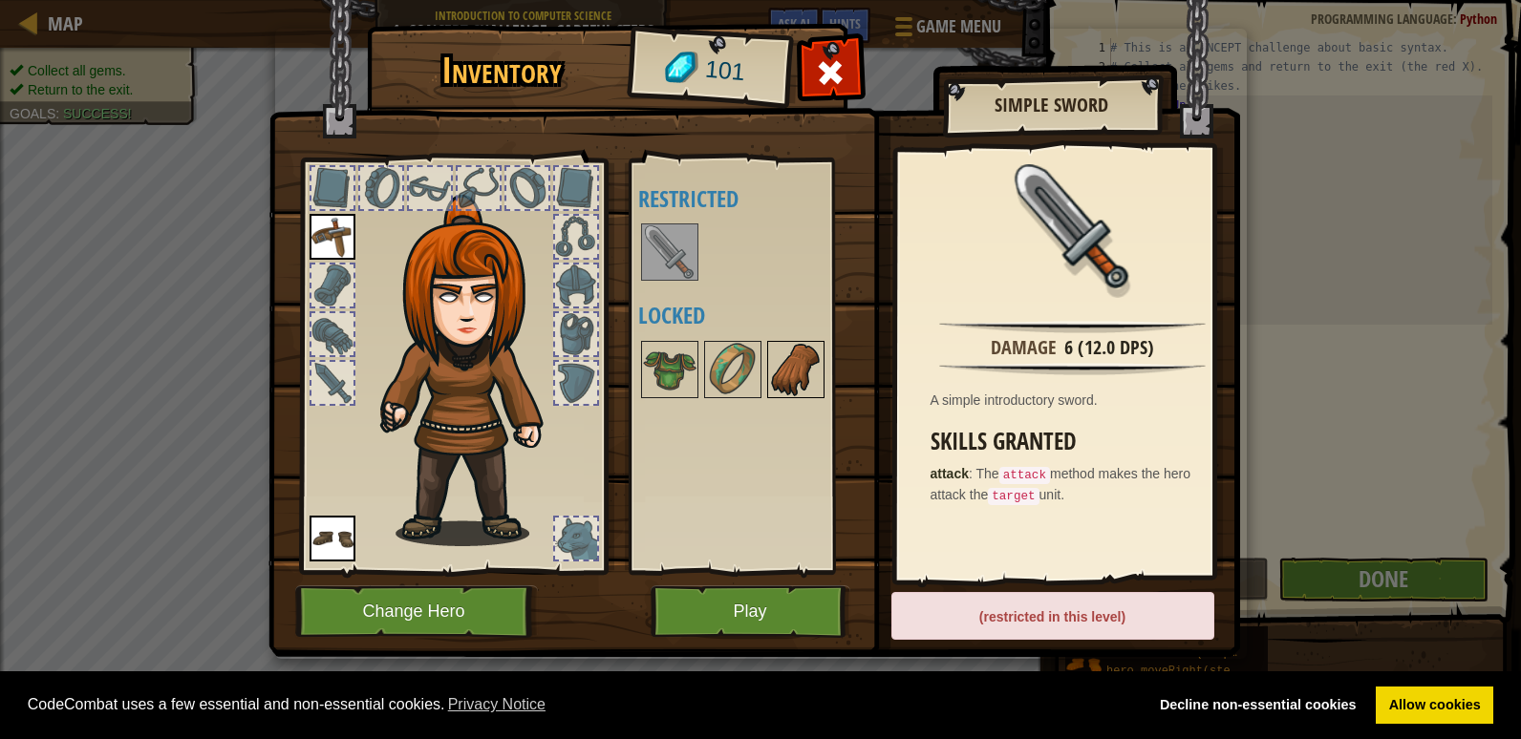
click at [809, 386] on img at bounding box center [796, 370] width 54 height 54
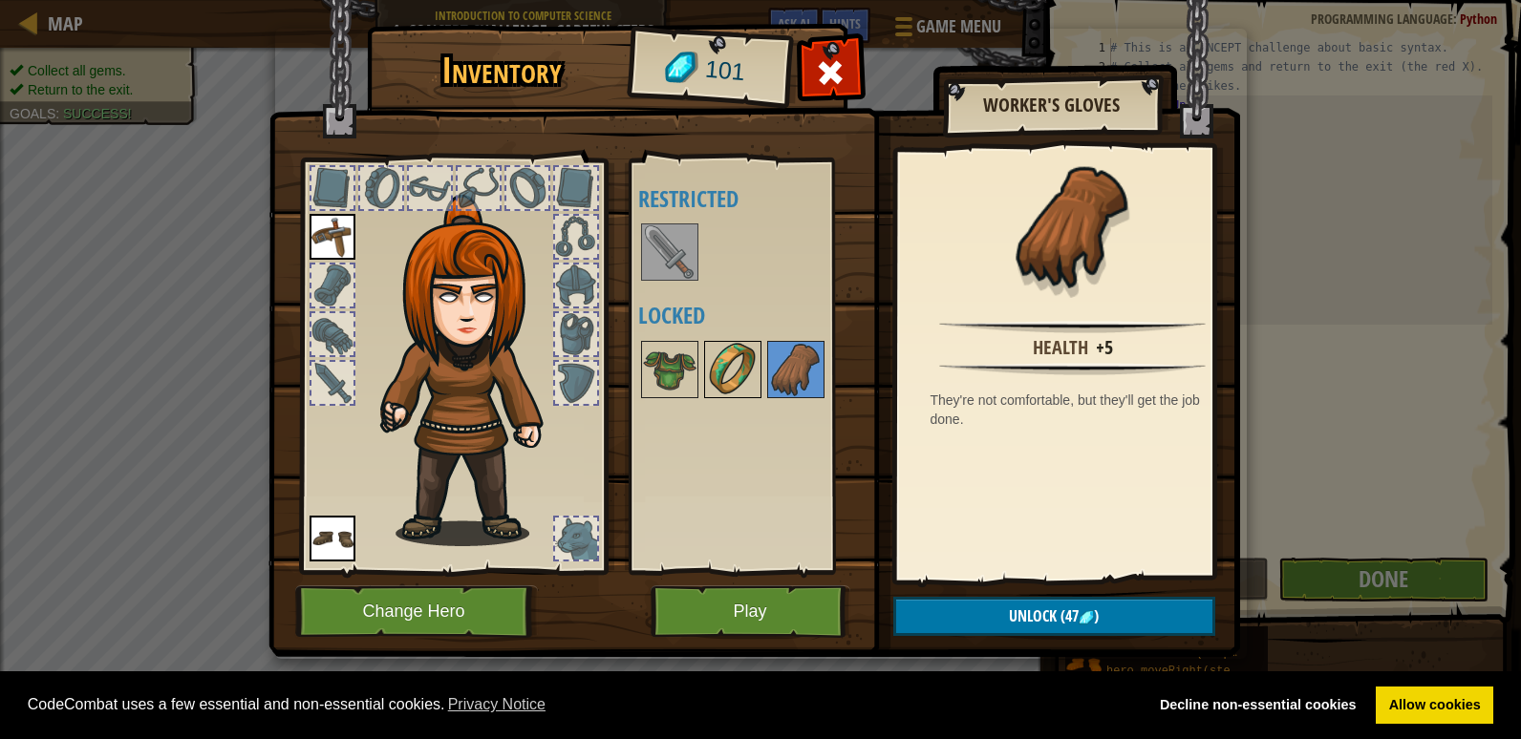
click at [751, 369] on img at bounding box center [733, 370] width 54 height 54
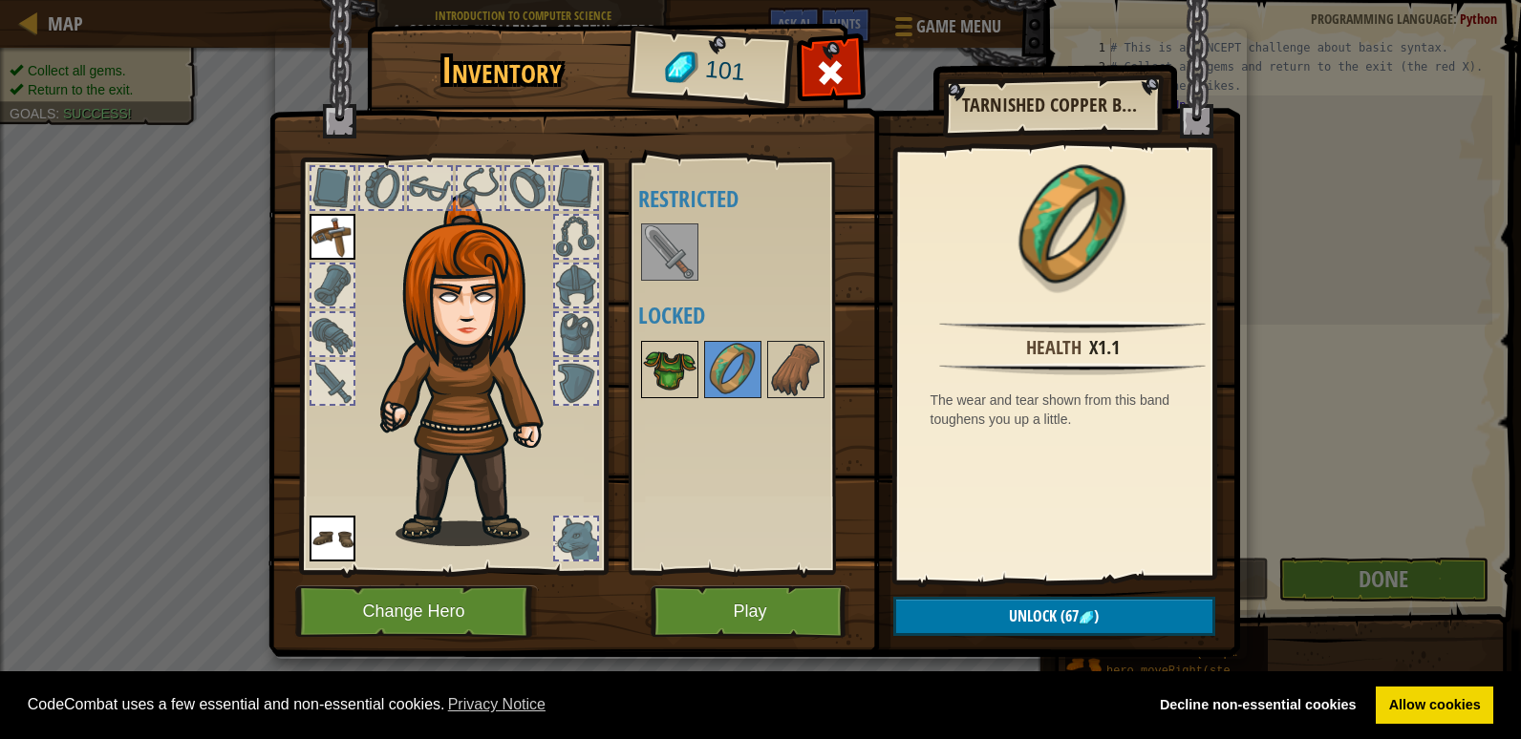
click at [656, 375] on img at bounding box center [670, 370] width 54 height 54
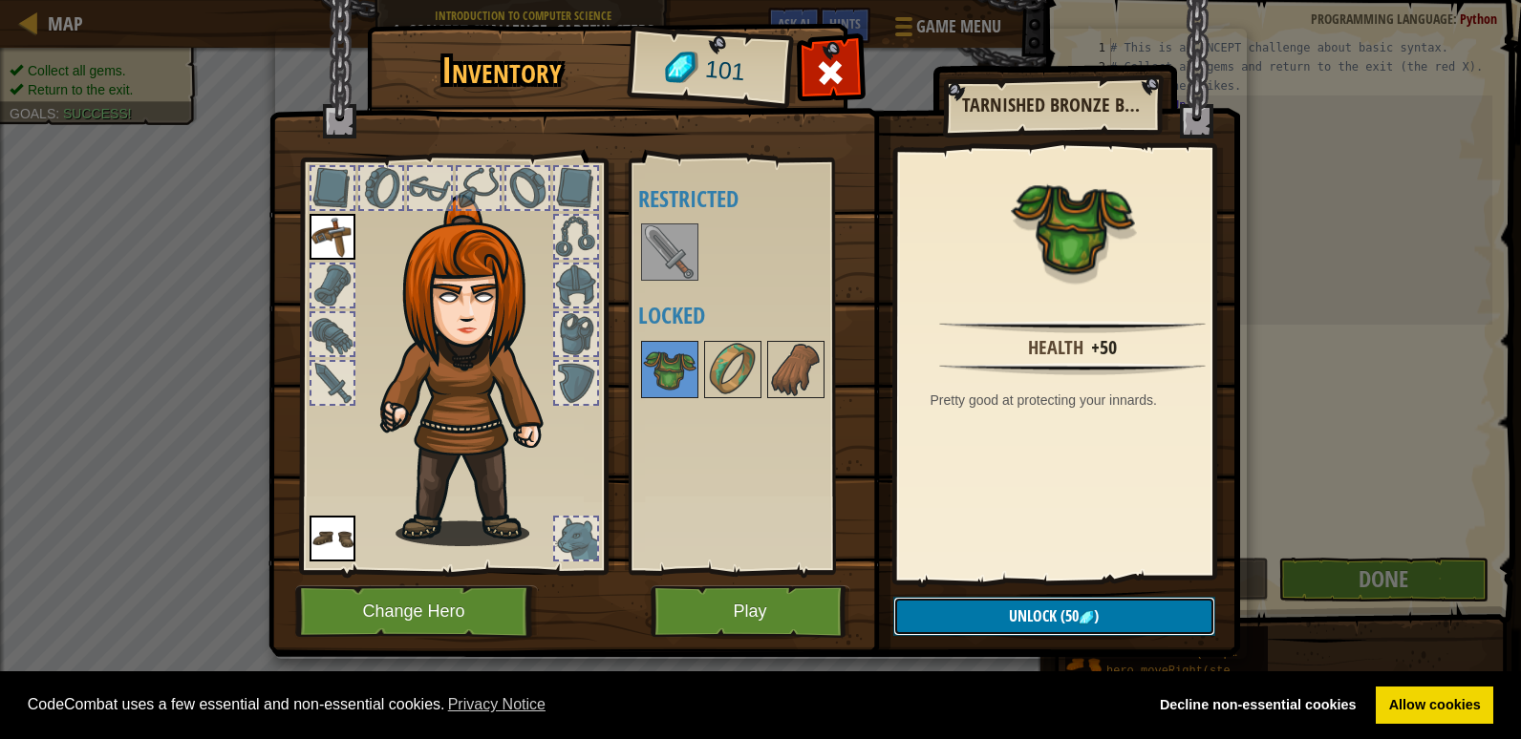
click at [1062, 608] on span "(50" at bounding box center [1068, 616] width 22 height 21
click at [997, 623] on button "Confirm" at bounding box center [1054, 616] width 322 height 39
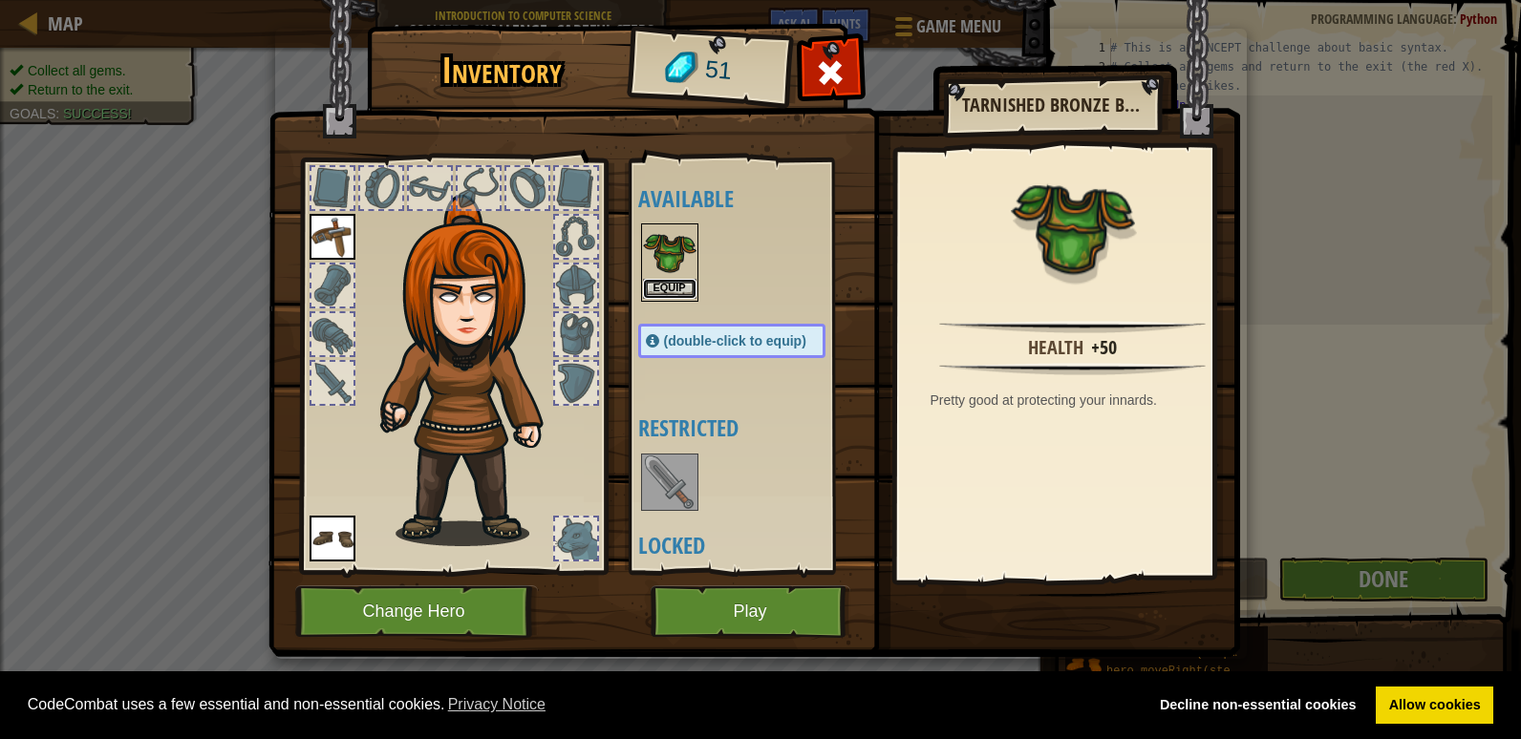
click at [675, 282] on button "Equip" at bounding box center [670, 289] width 54 height 20
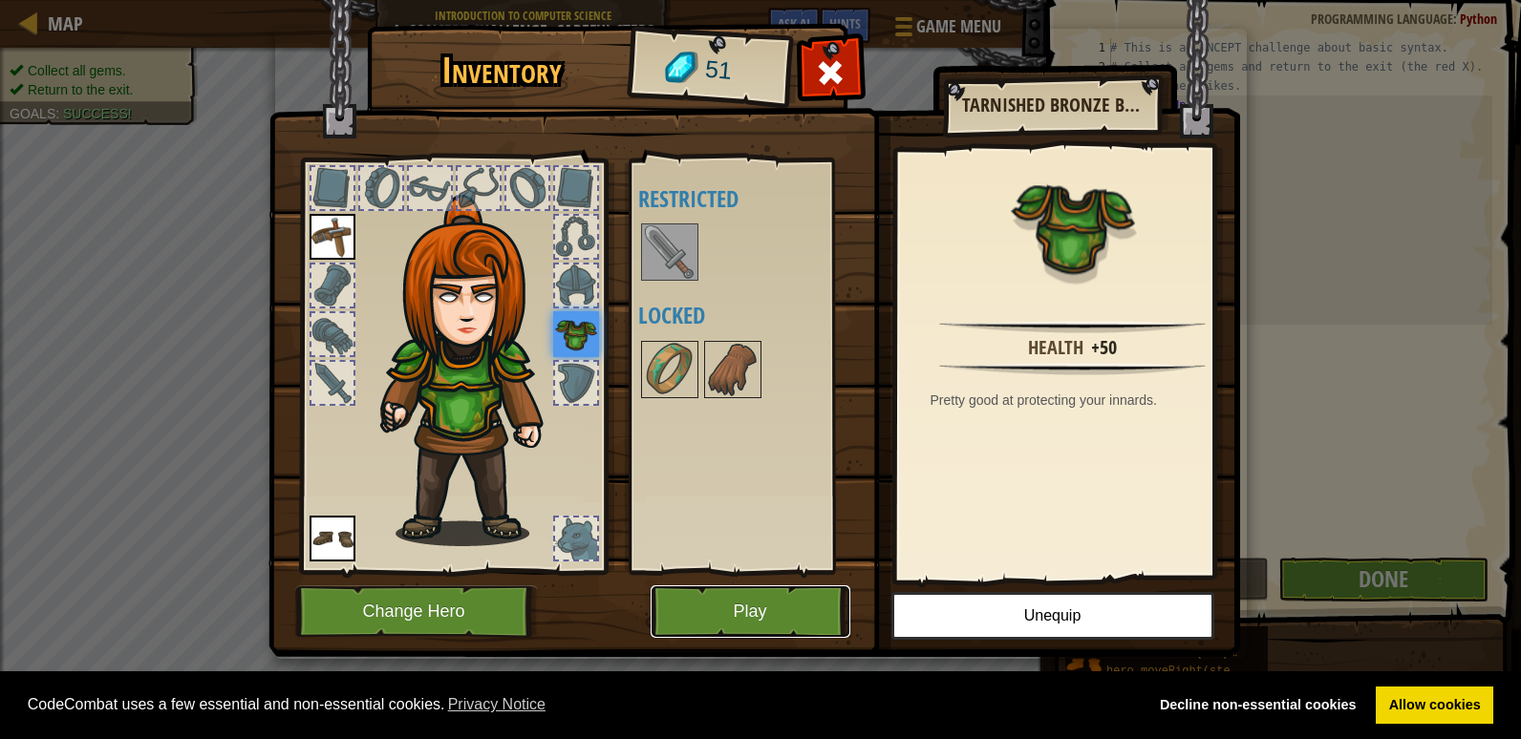
click at [723, 610] on button "Play" at bounding box center [751, 612] width 200 height 53
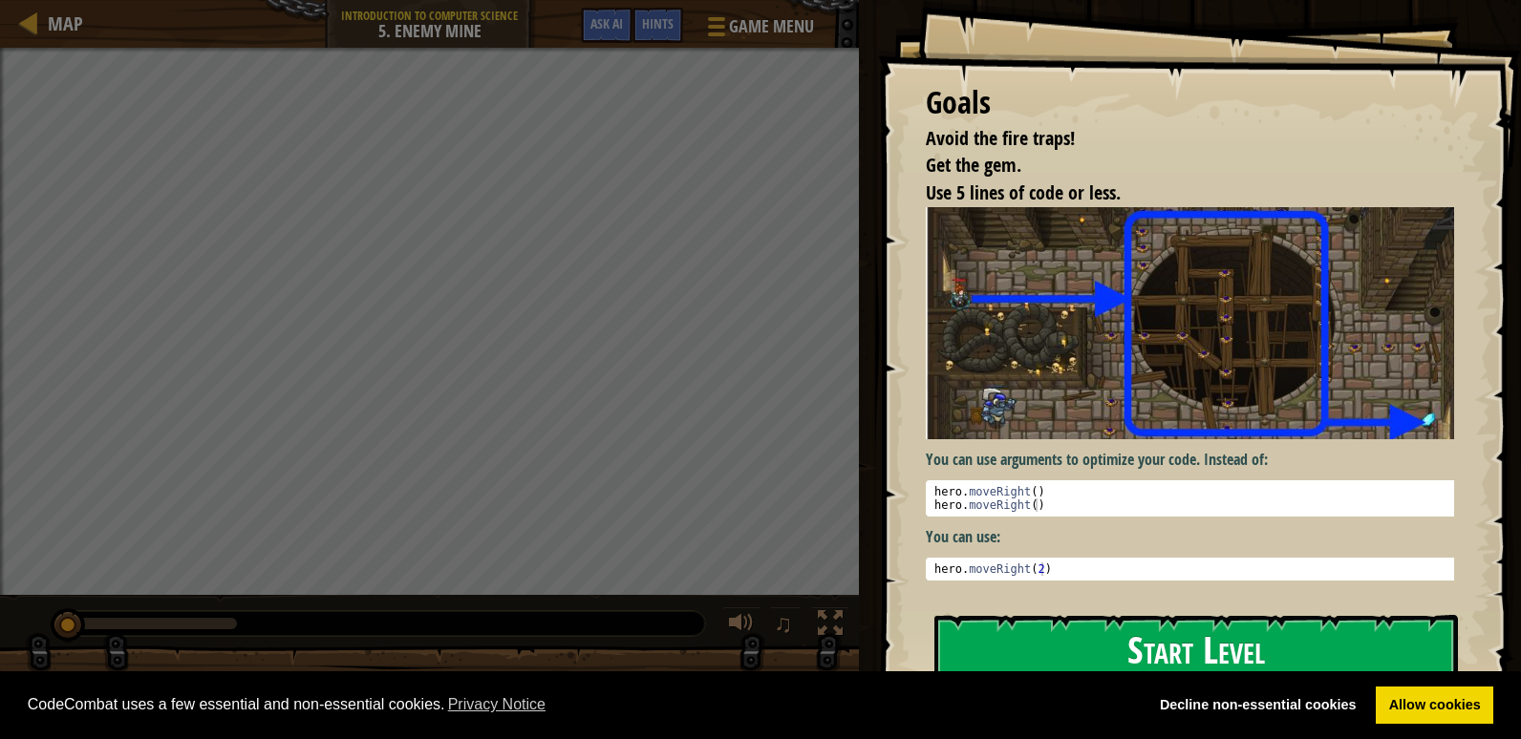
click at [996, 621] on button "Start Level" at bounding box center [1196, 652] width 524 height 75
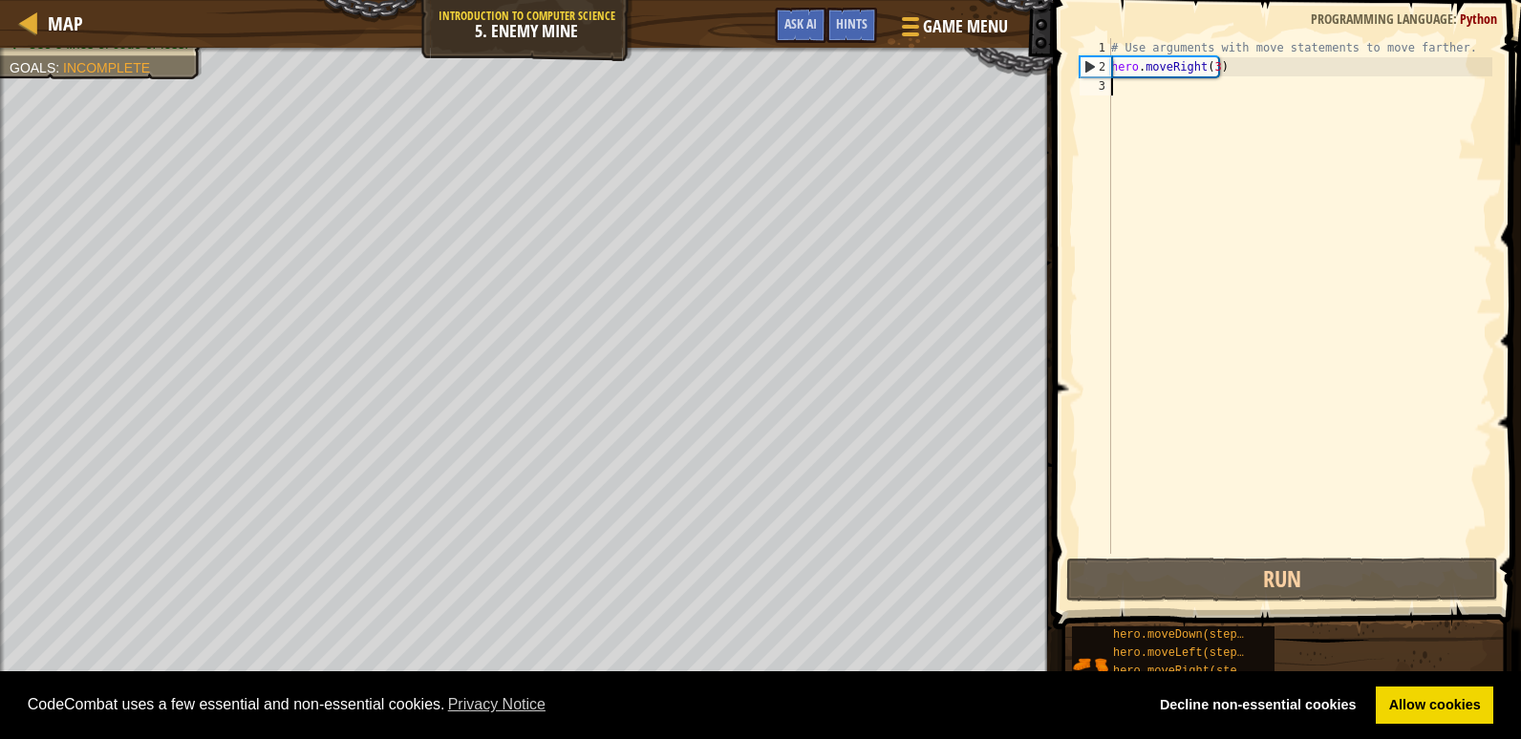
type textarea "h"
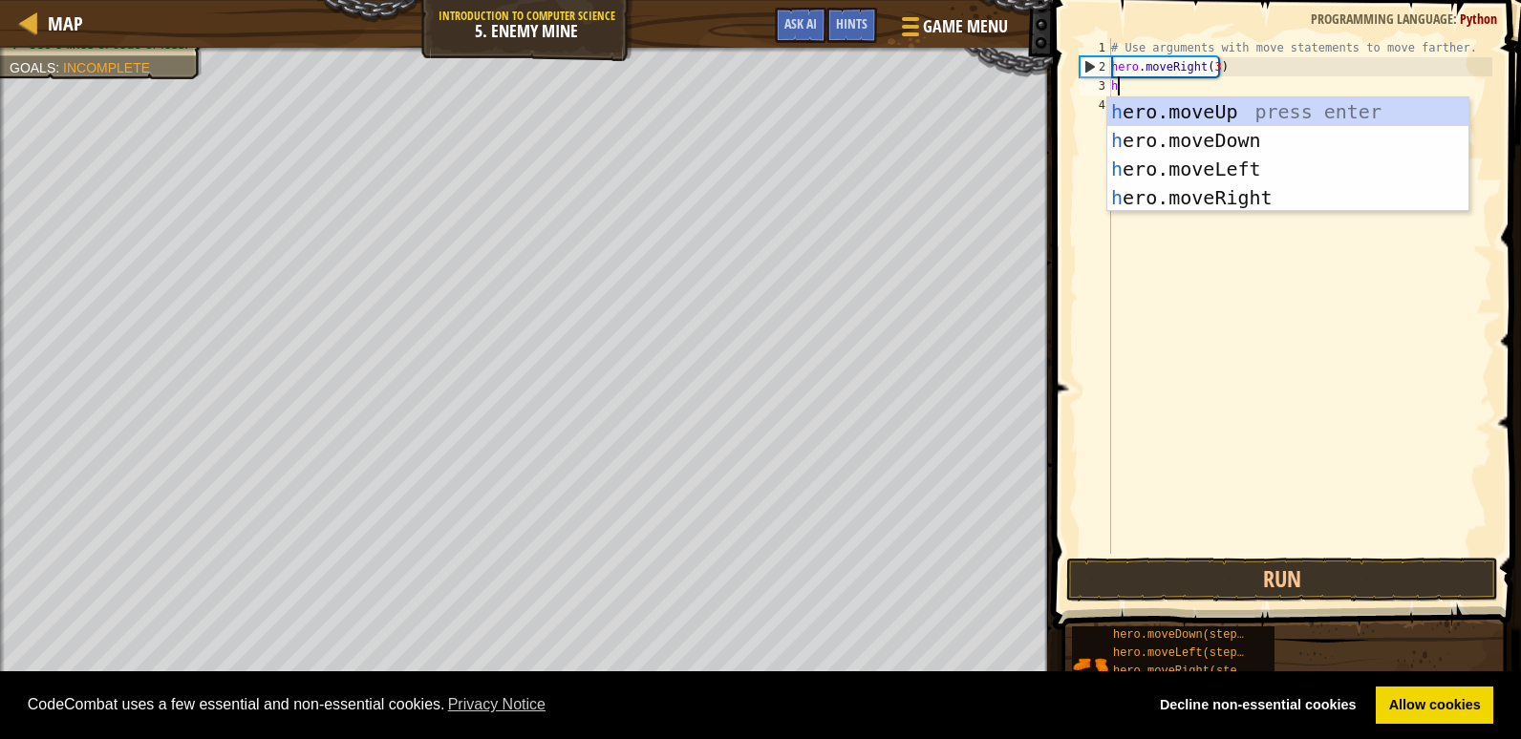
scroll to position [9, 0]
click at [1203, 102] on div "h ero.moveUp press enter h ero.moveDown press enter h ero.moveLeft press enter …" at bounding box center [1287, 183] width 361 height 172
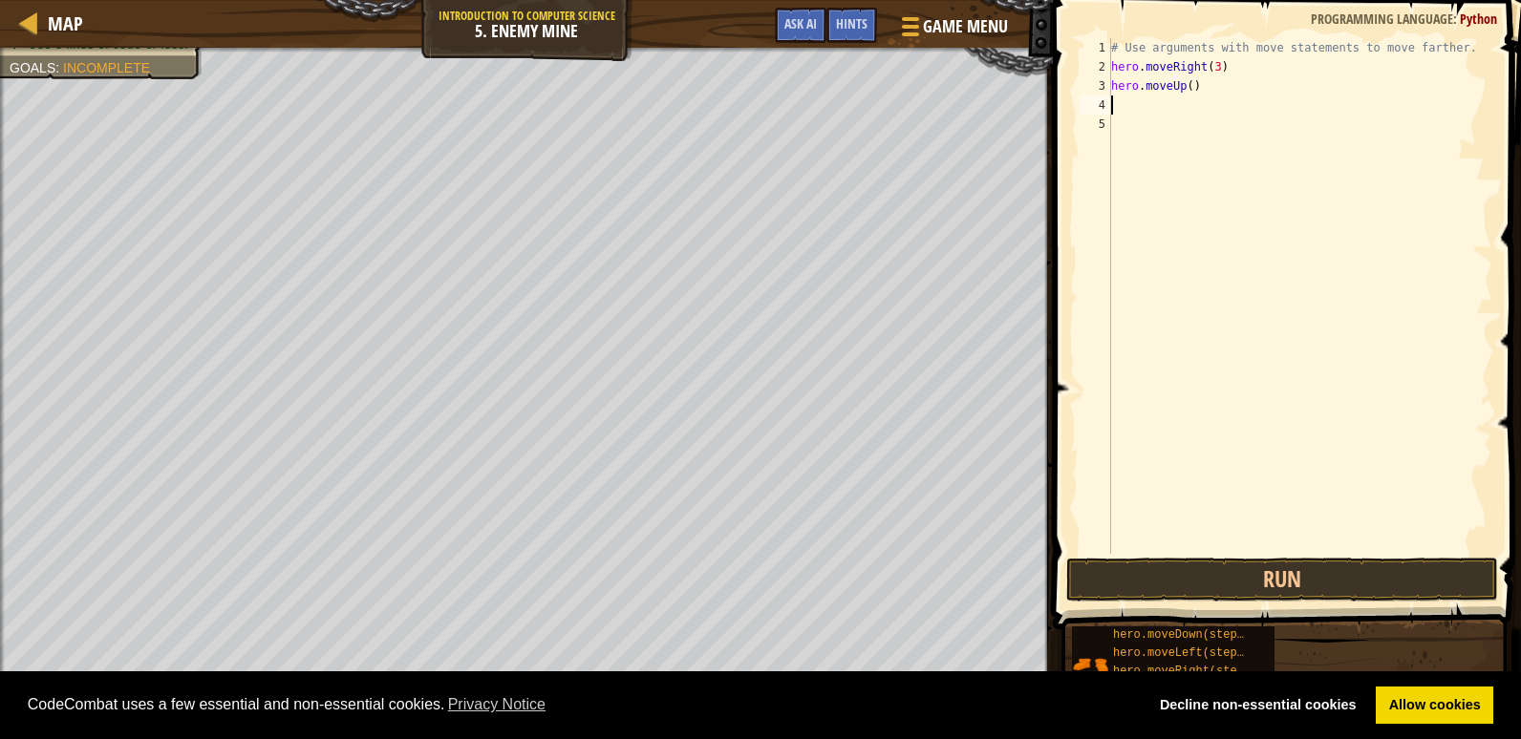
type textarea "h"
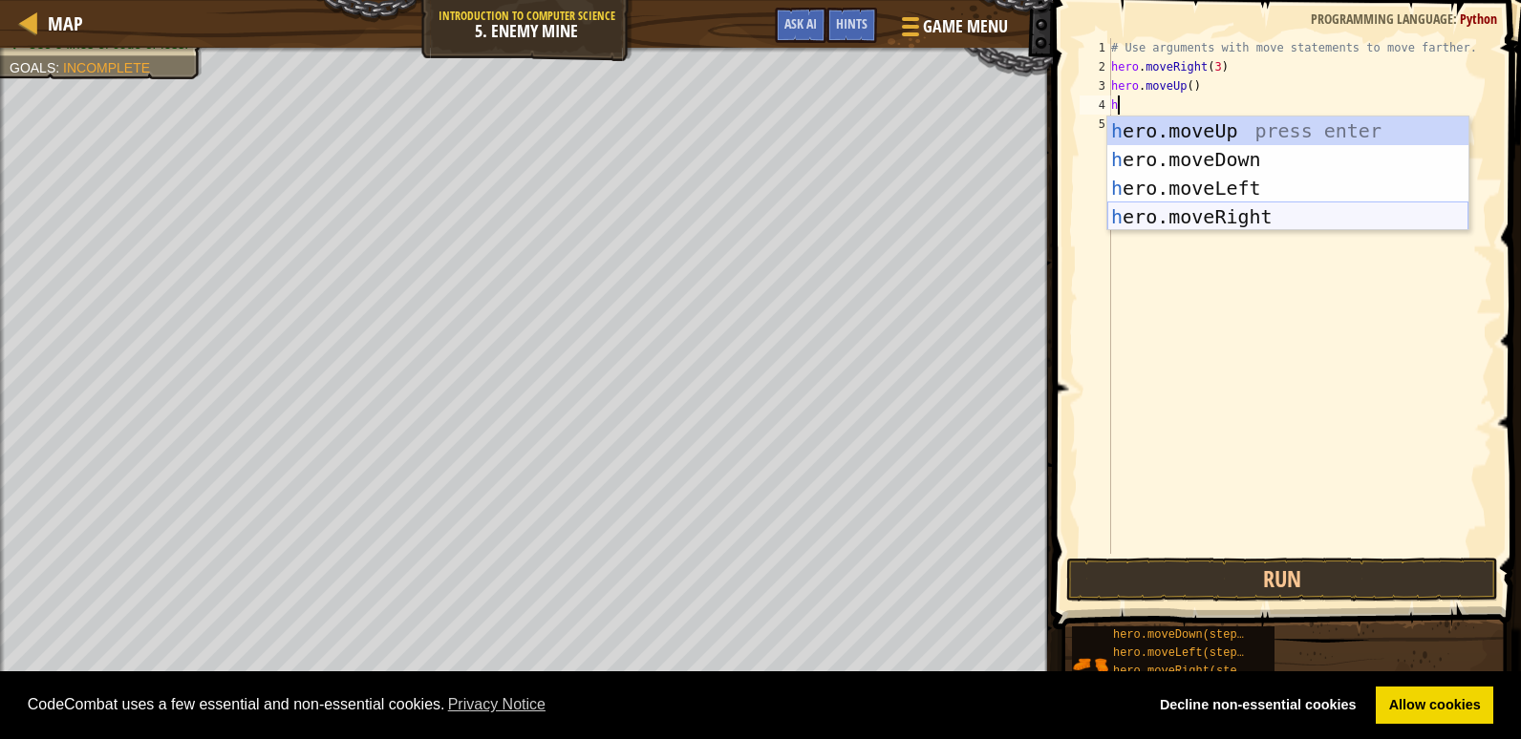
click at [1237, 216] on div "h ero.moveUp press enter h ero.moveDown press enter h ero.moveLeft press enter …" at bounding box center [1287, 203] width 361 height 172
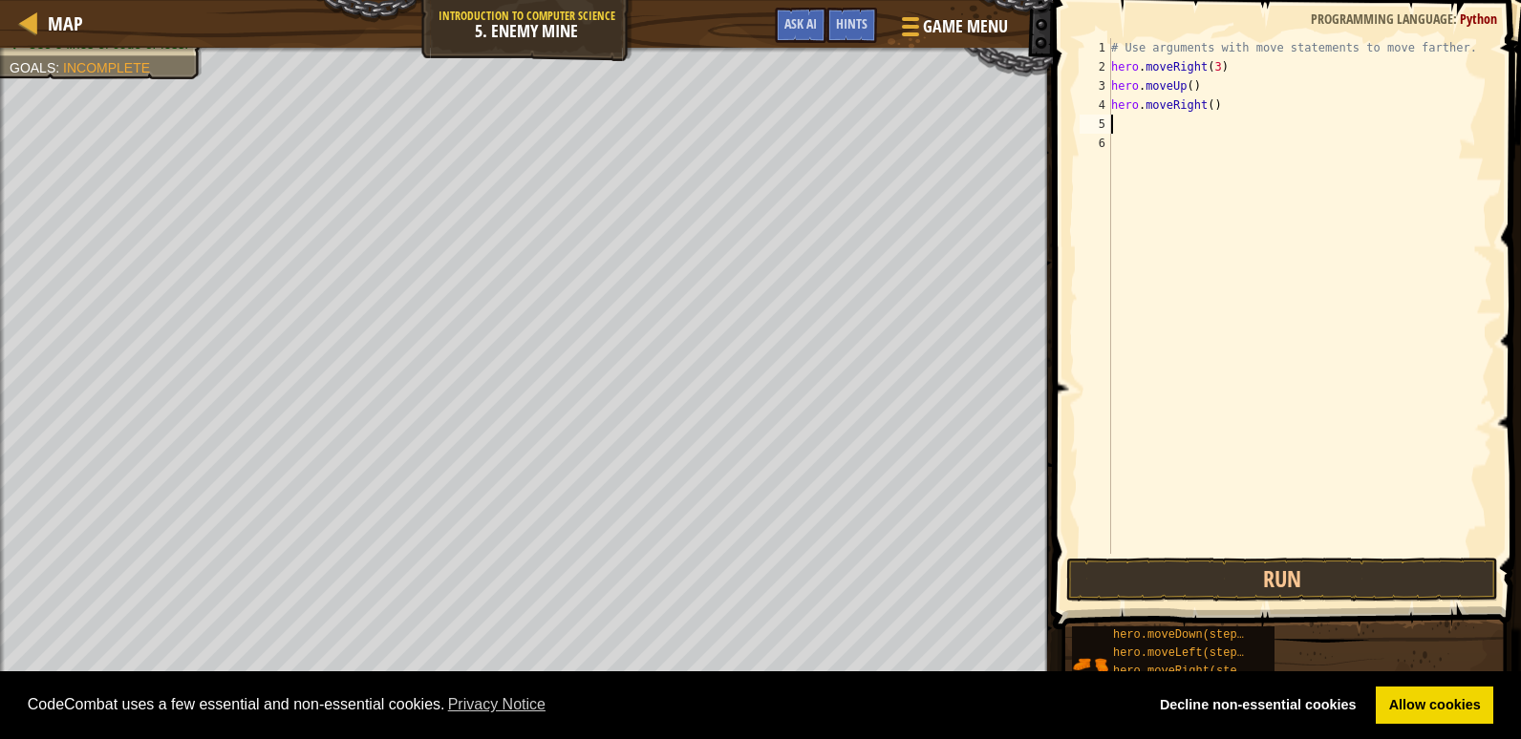
type textarea "h"
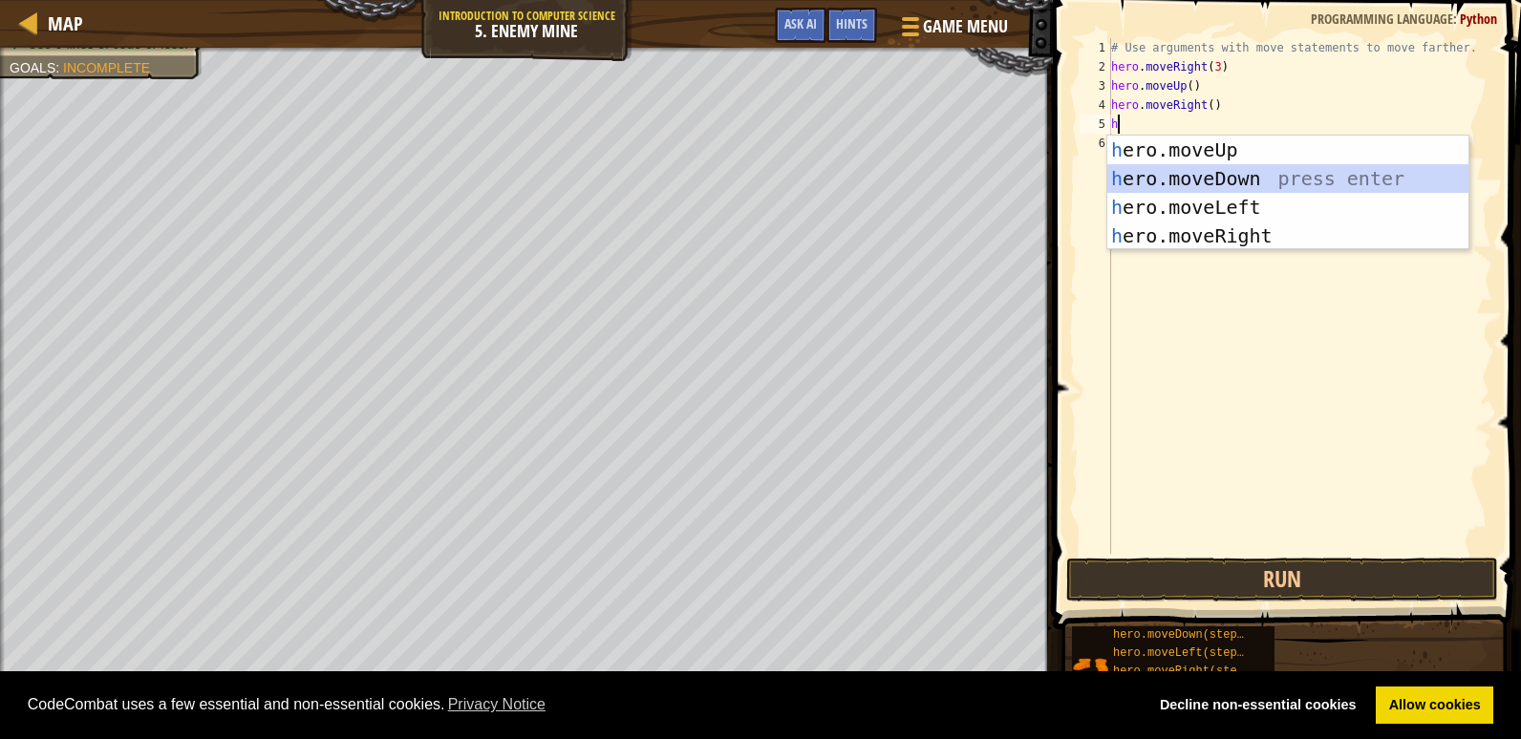
click at [1218, 179] on div "h ero.moveUp press enter h ero.moveDown press enter h ero.moveLeft press enter …" at bounding box center [1287, 222] width 361 height 172
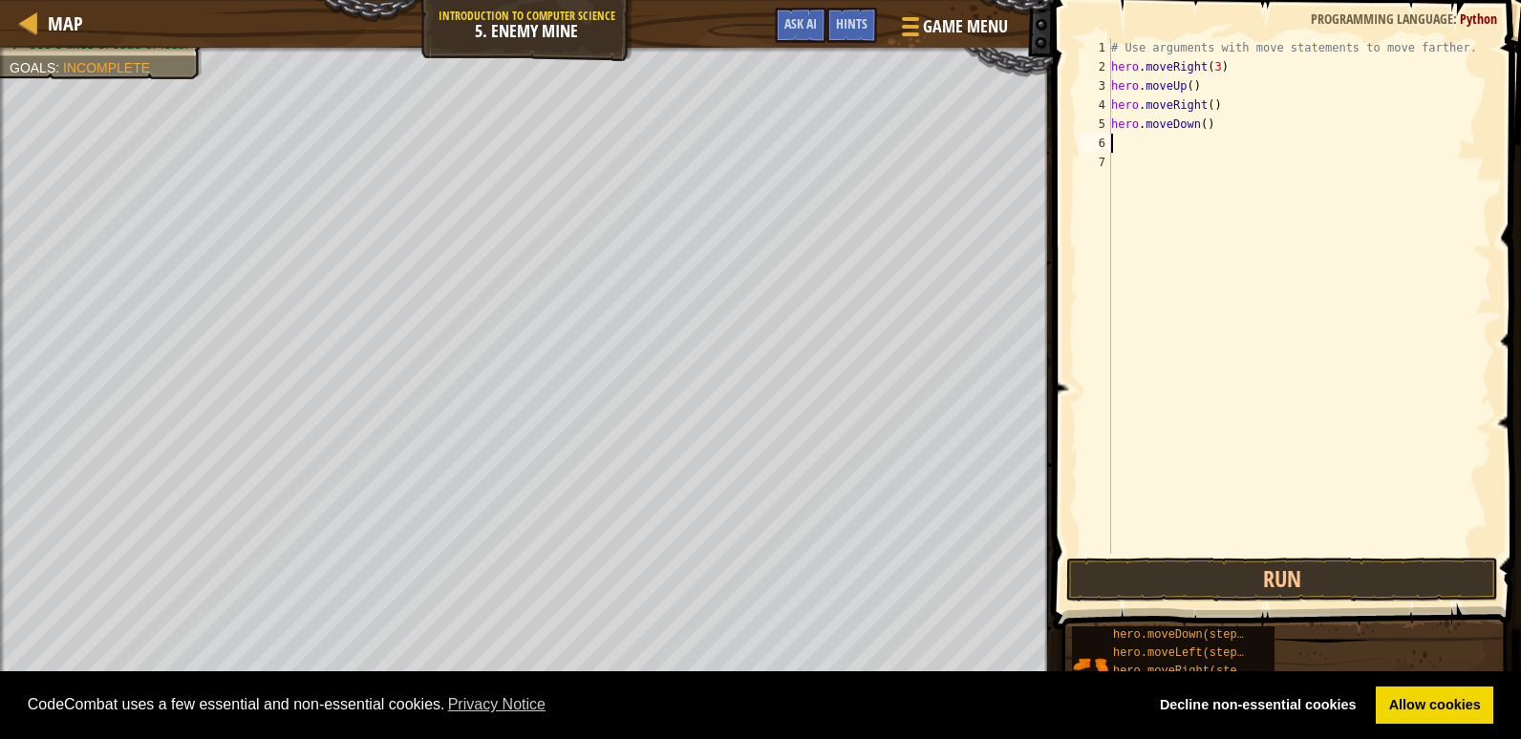
click at [1202, 123] on div "# Use arguments with move statements to move farther. hero . moveRight ( 3 ) he…" at bounding box center [1299, 315] width 385 height 554
type textarea "hero.moveDown(3)"
click at [1132, 140] on div "# Use arguments with move statements to move farther. hero . moveRight ( 3 ) he…" at bounding box center [1299, 315] width 385 height 554
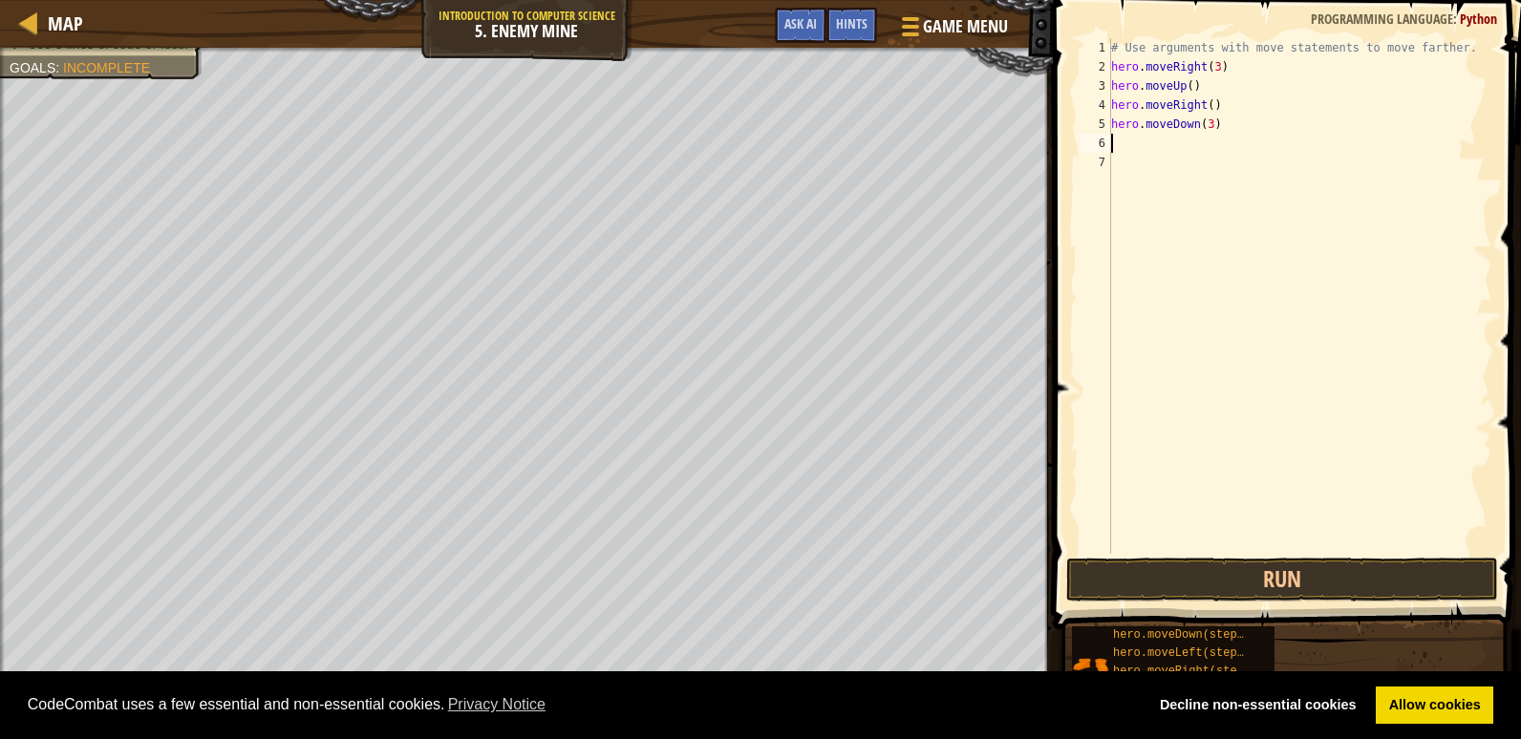
type textarea "h"
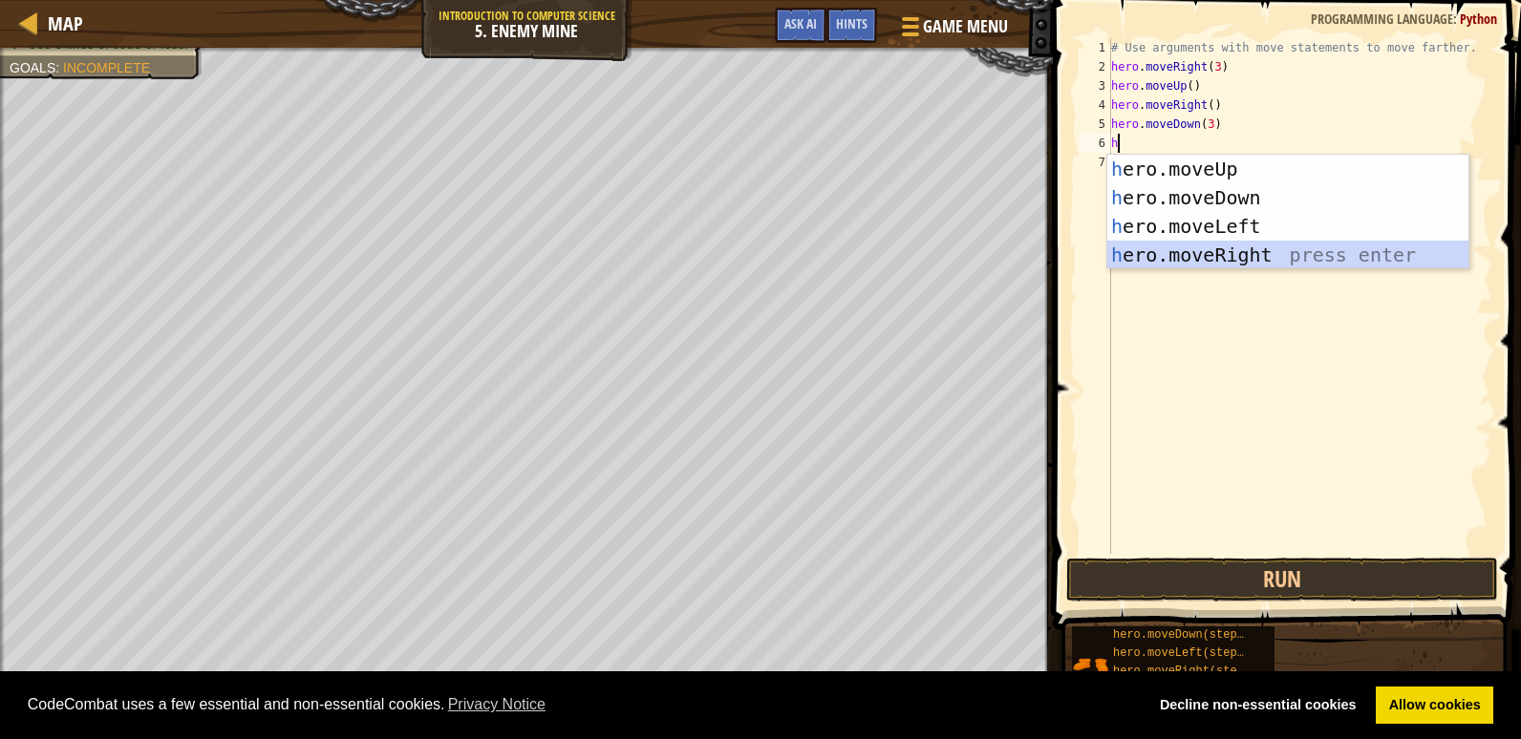
click at [1217, 246] on div "h ero.moveUp press enter h ero.moveDown press enter h ero.moveLeft press enter …" at bounding box center [1287, 241] width 361 height 172
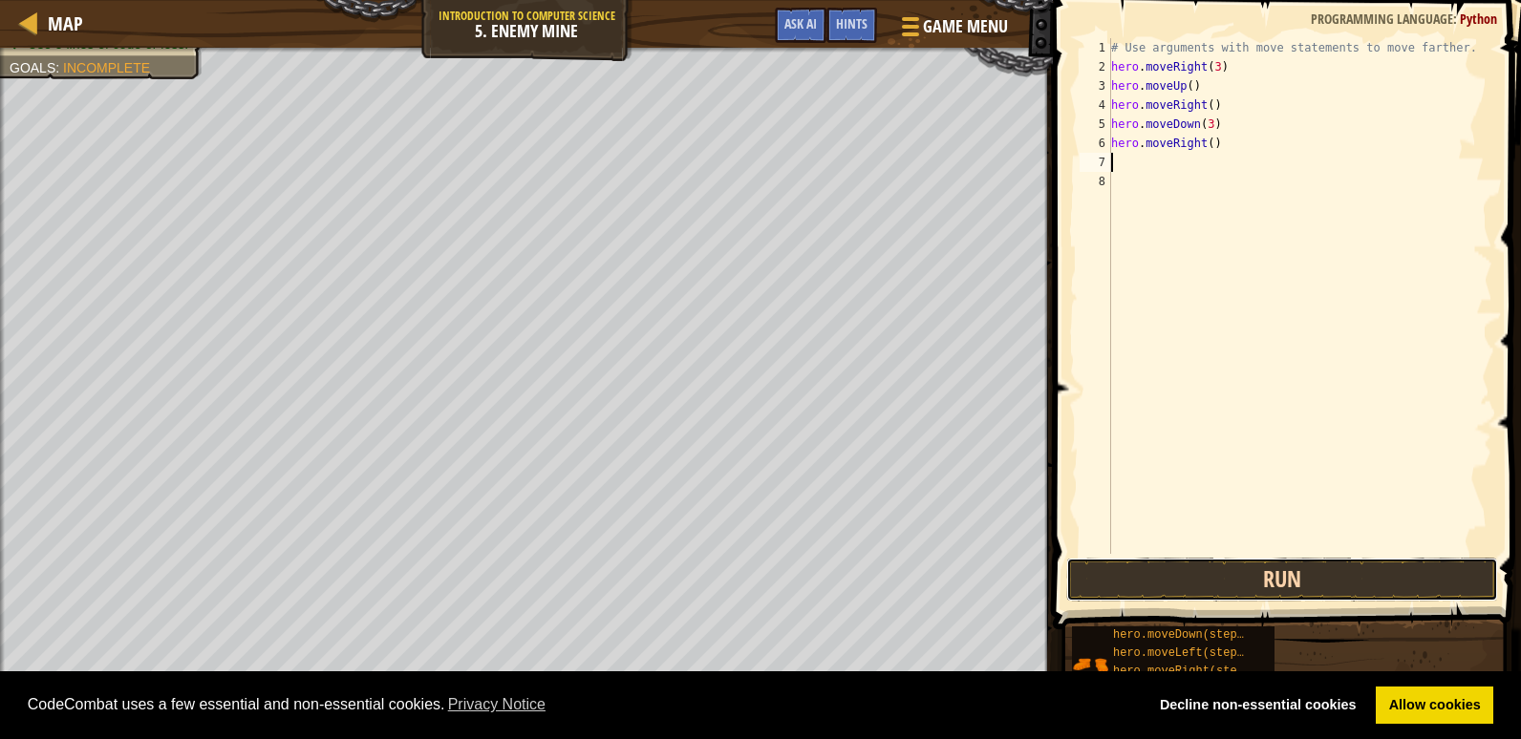
drag, startPoint x: 1272, startPoint y: 573, endPoint x: 1232, endPoint y: 564, distance: 40.3
click at [1273, 574] on button "Run" at bounding box center [1282, 580] width 432 height 44
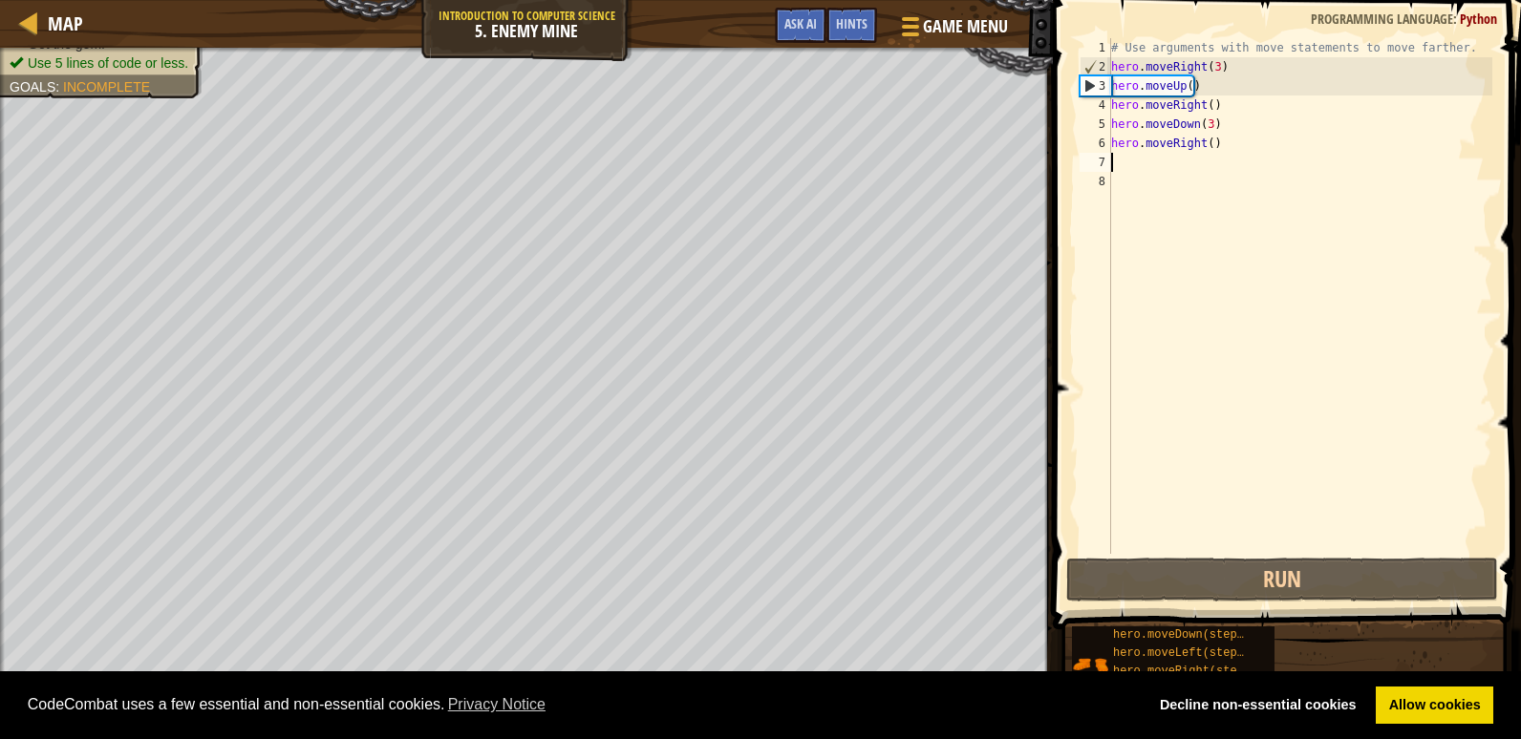
click at [1204, 142] on div "# Use arguments with move statements to move farther. hero . moveRight ( 3 ) he…" at bounding box center [1299, 315] width 385 height 554
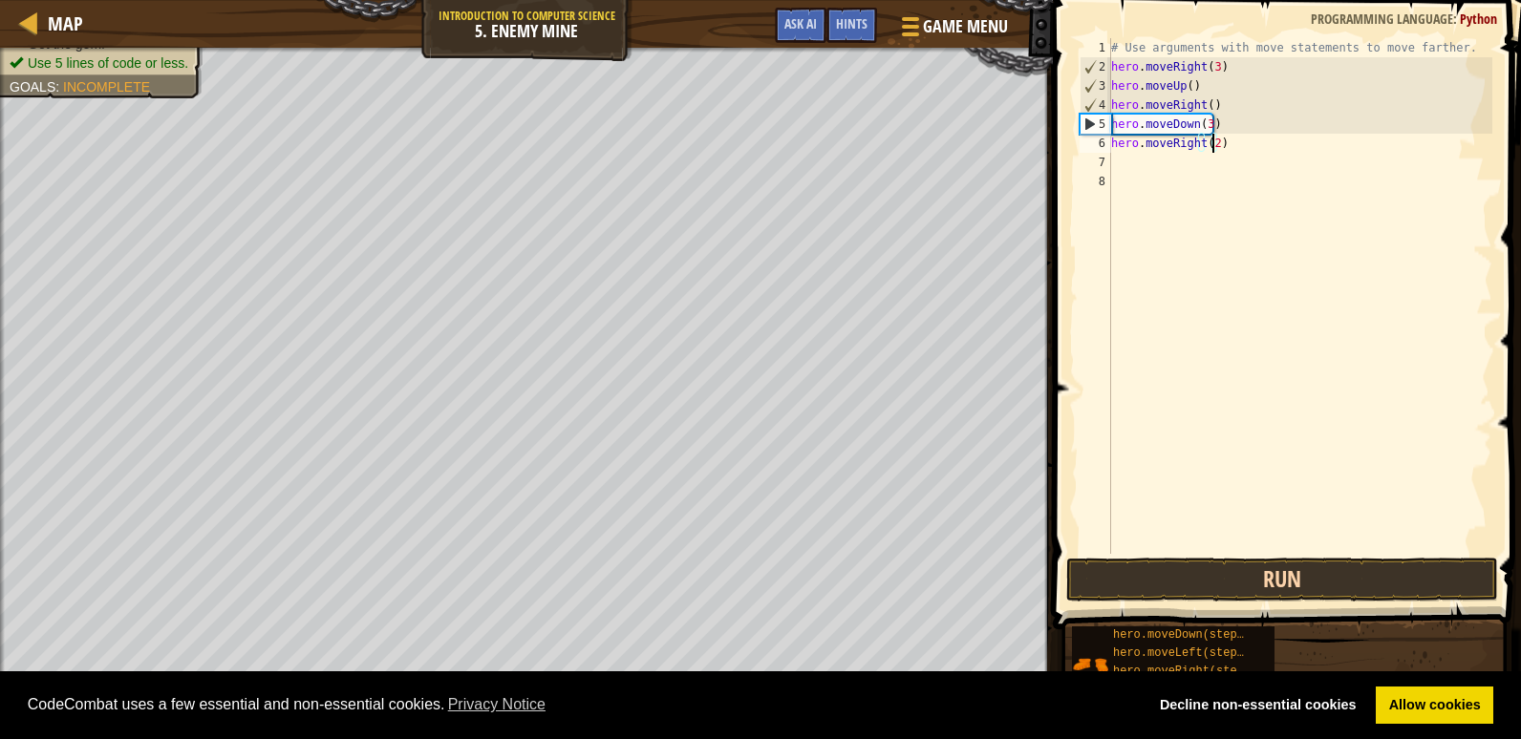
type textarea "hero.moveRight(2)"
click at [1267, 564] on button "Run" at bounding box center [1282, 580] width 432 height 44
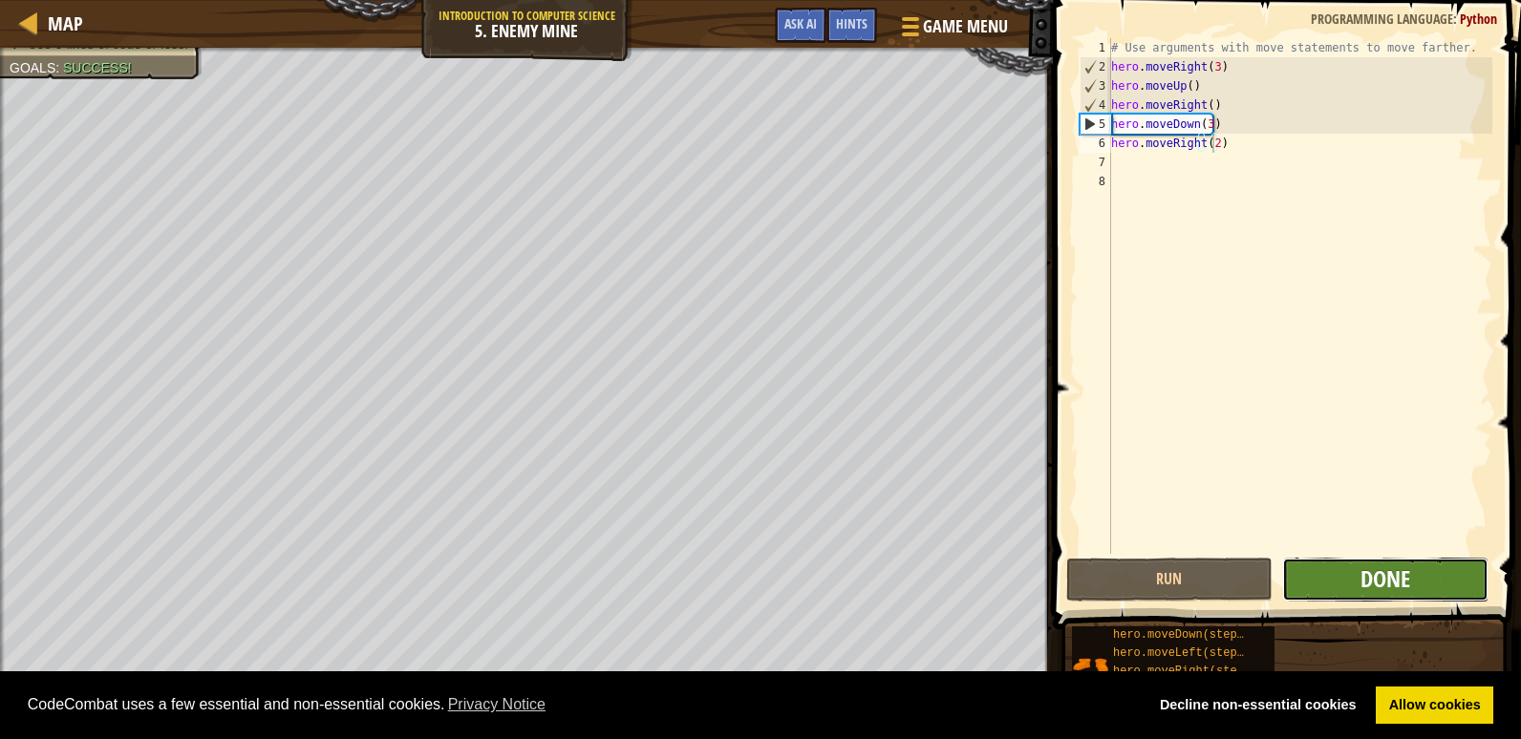
click at [1385, 577] on span "Done" at bounding box center [1386, 579] width 50 height 31
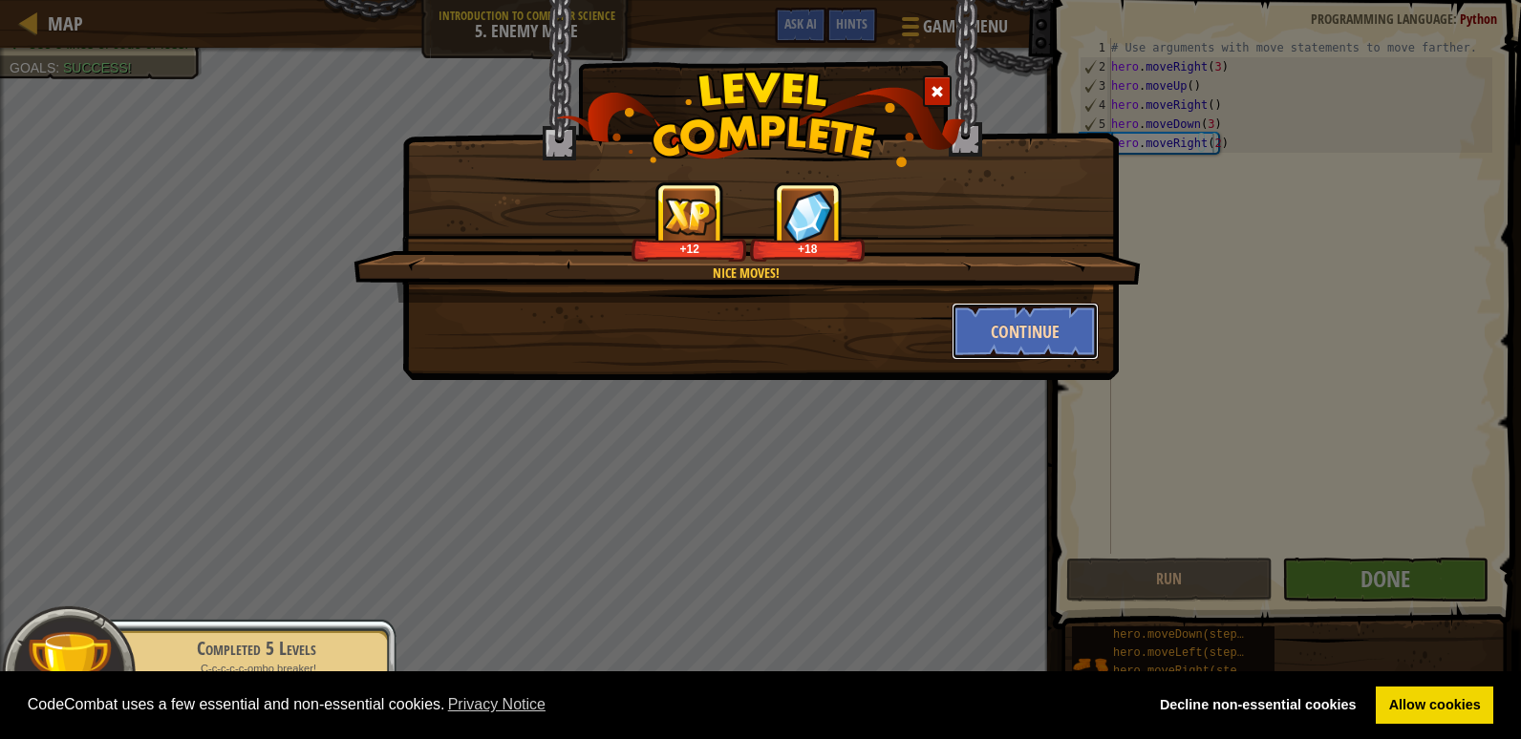
click at [1006, 324] on button "Continue" at bounding box center [1026, 331] width 148 height 57
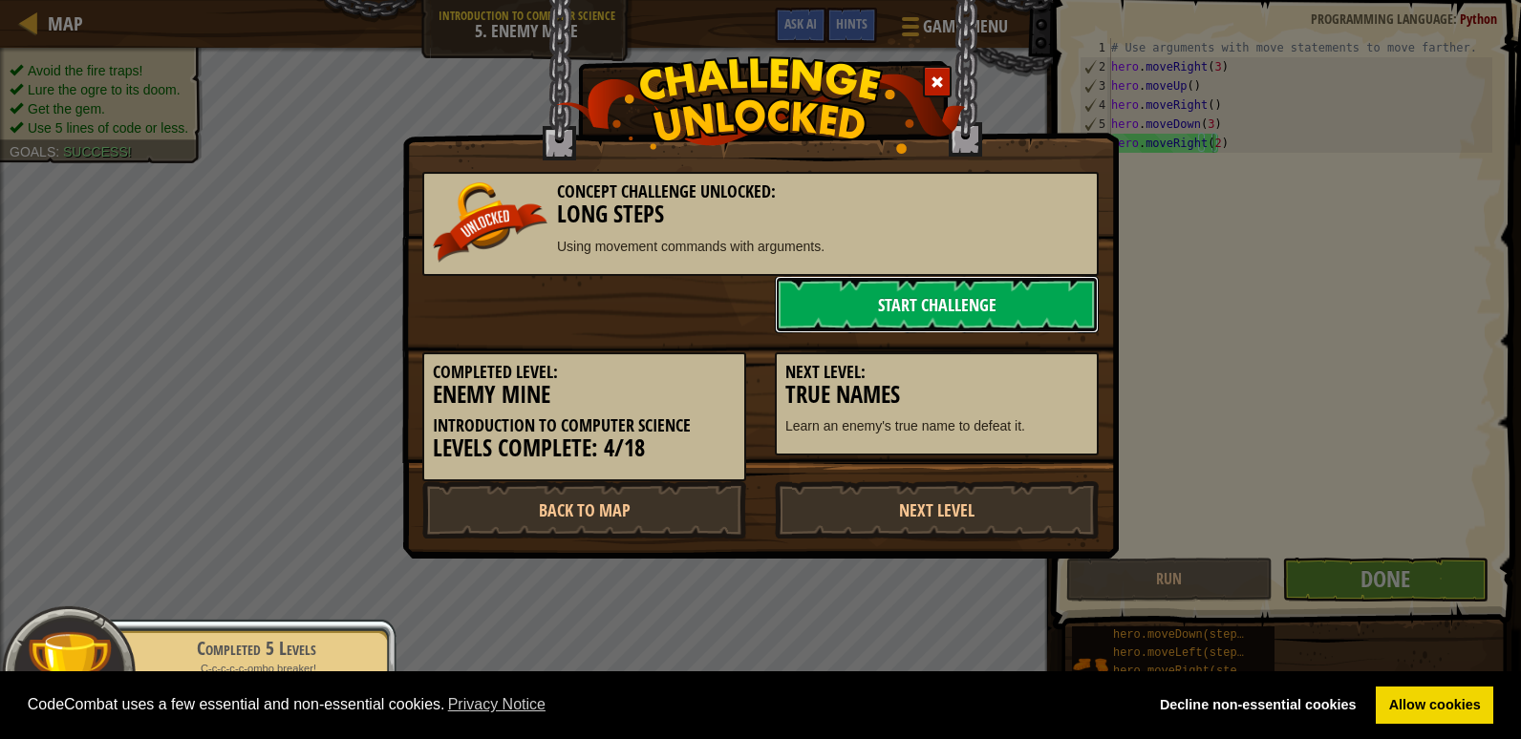
click at [1061, 297] on link "Start Challenge" at bounding box center [937, 304] width 324 height 57
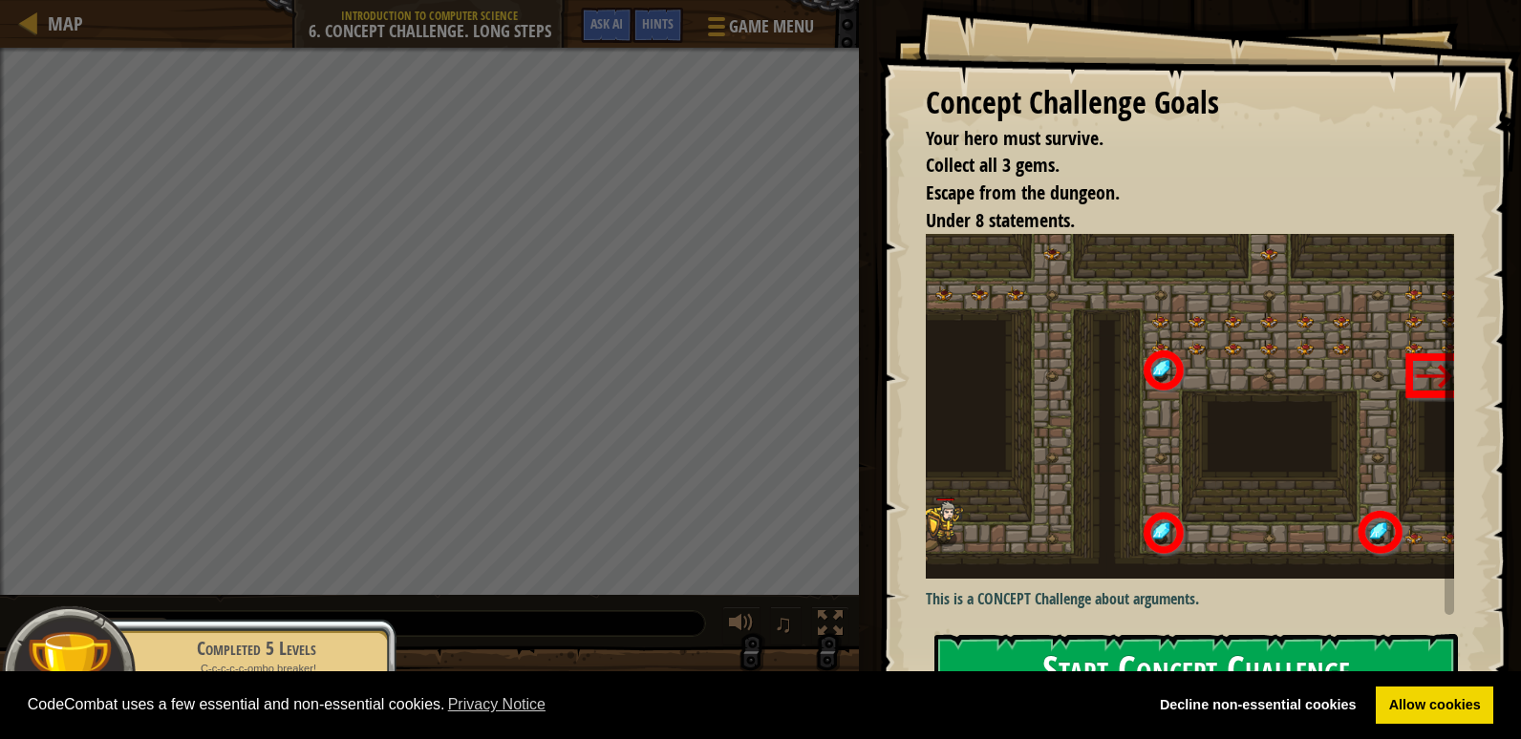
click at [1192, 640] on button "Start Concept Challenge" at bounding box center [1196, 671] width 524 height 75
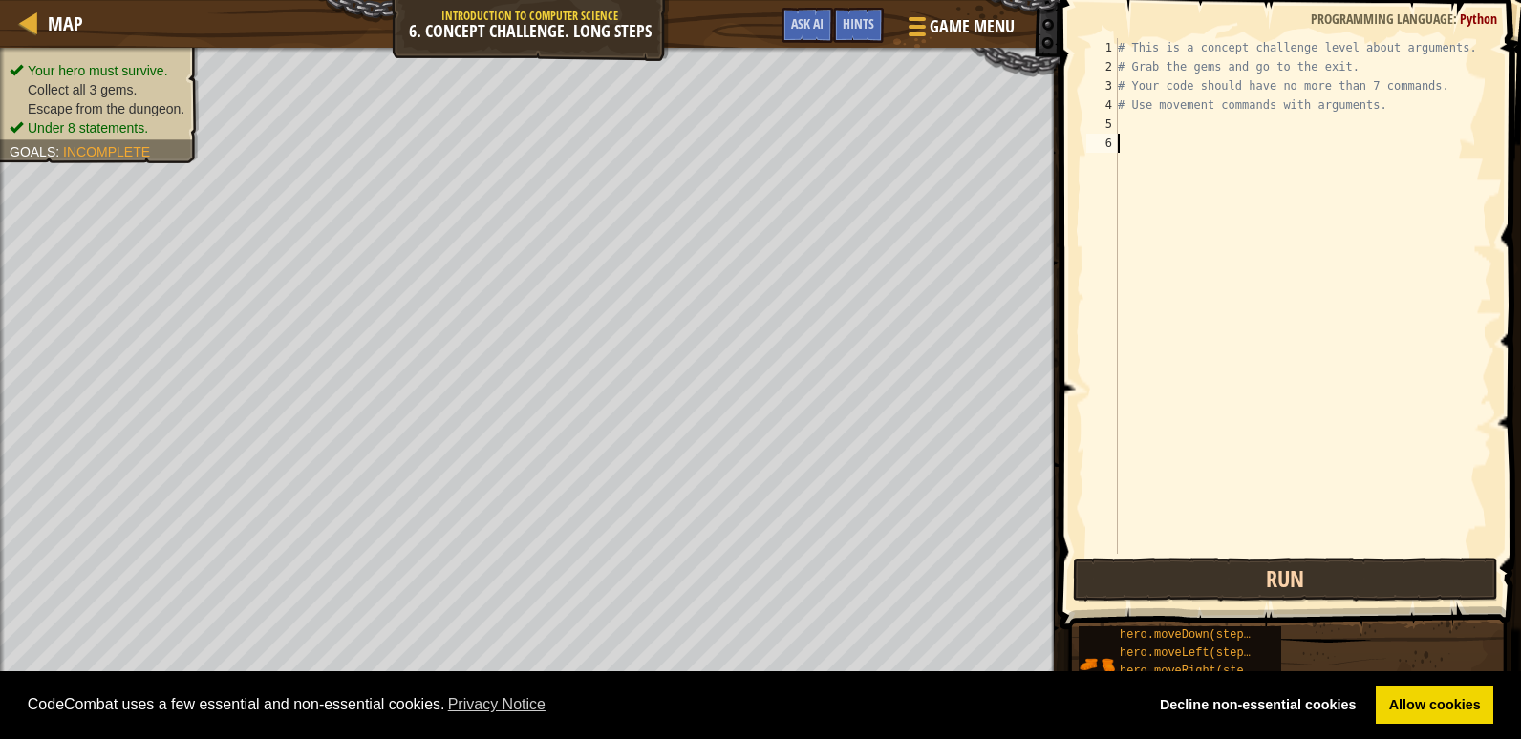
type textarea "h"
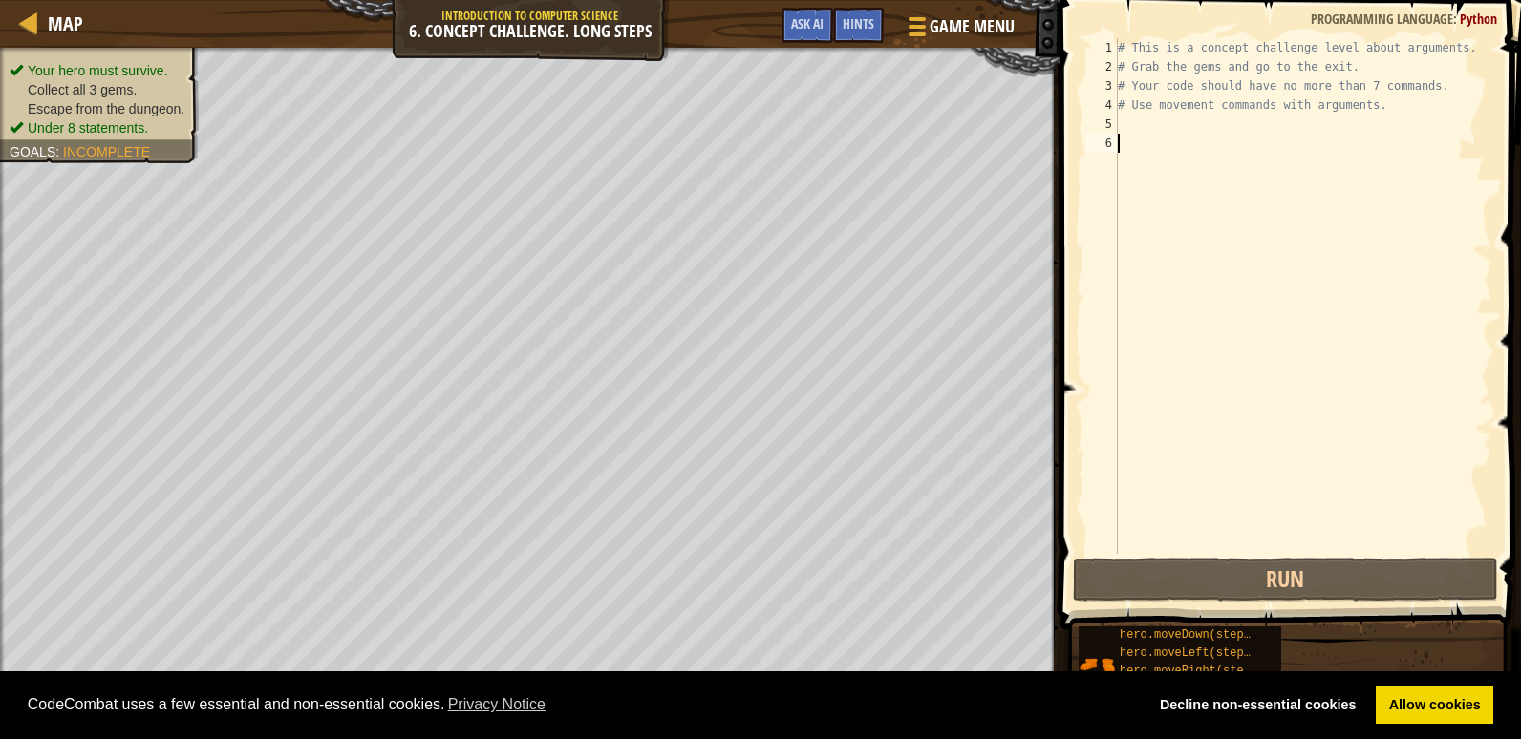
scroll to position [9, 0]
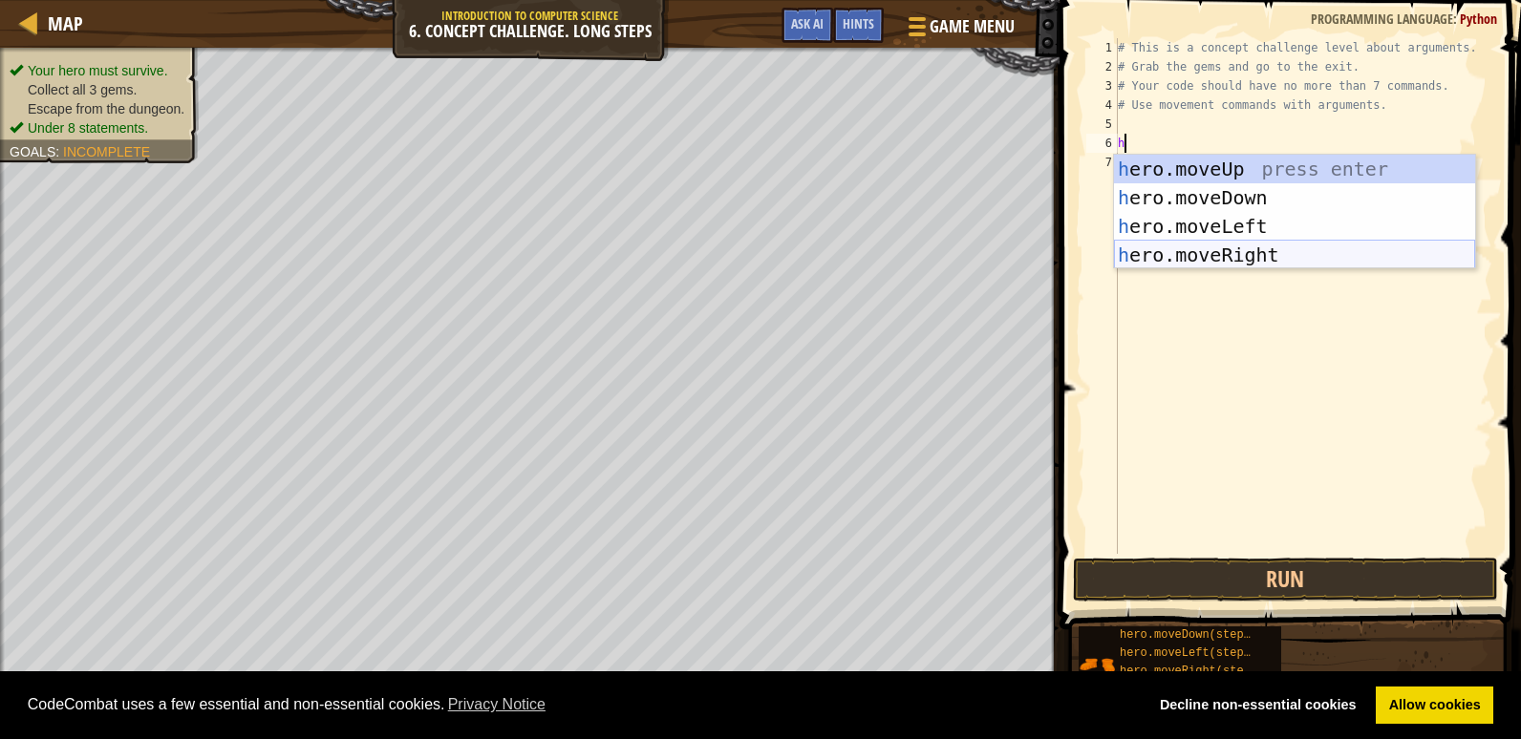
click at [1277, 247] on div "h ero.moveUp press enter h ero.moveDown press enter h ero.moveLeft press enter …" at bounding box center [1294, 241] width 361 height 172
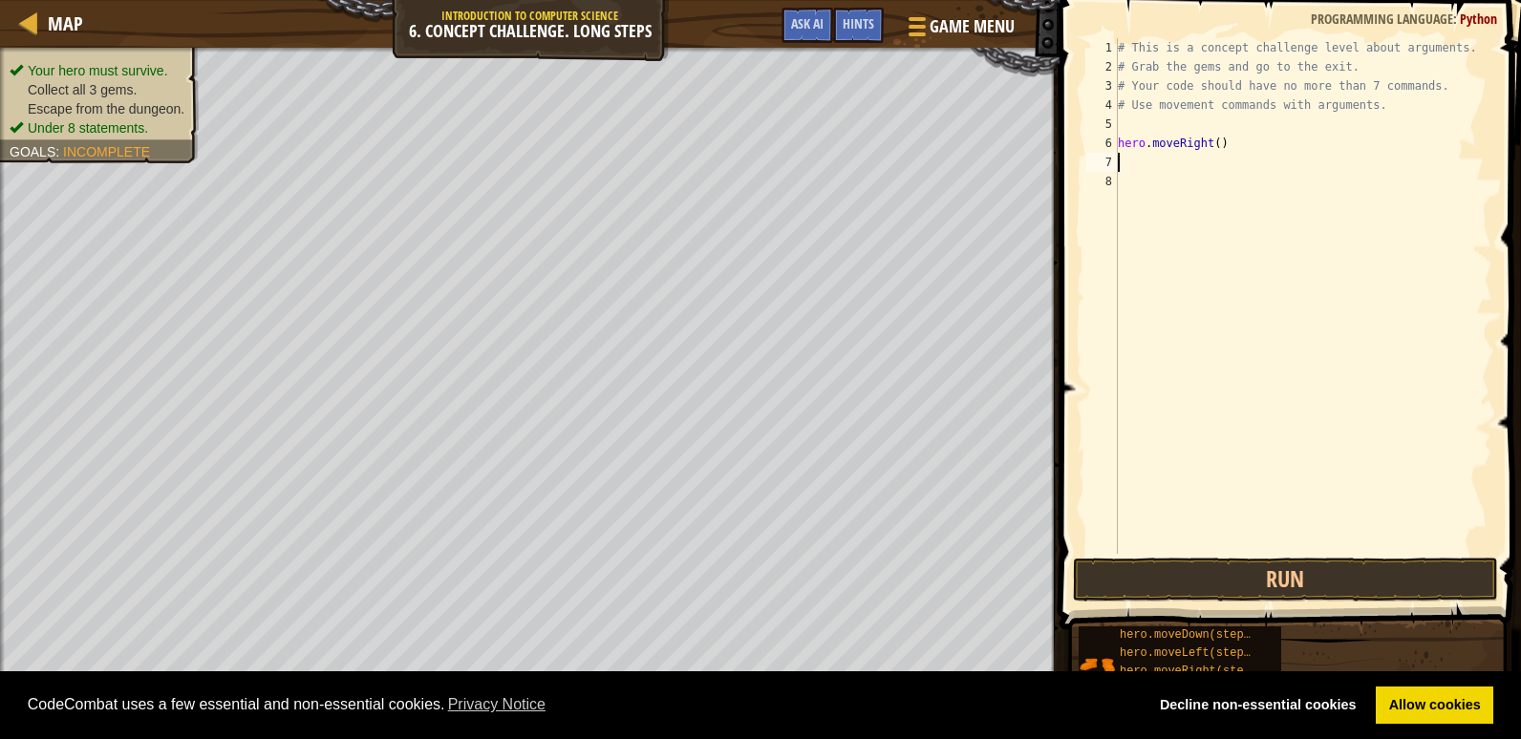
type textarea "h"
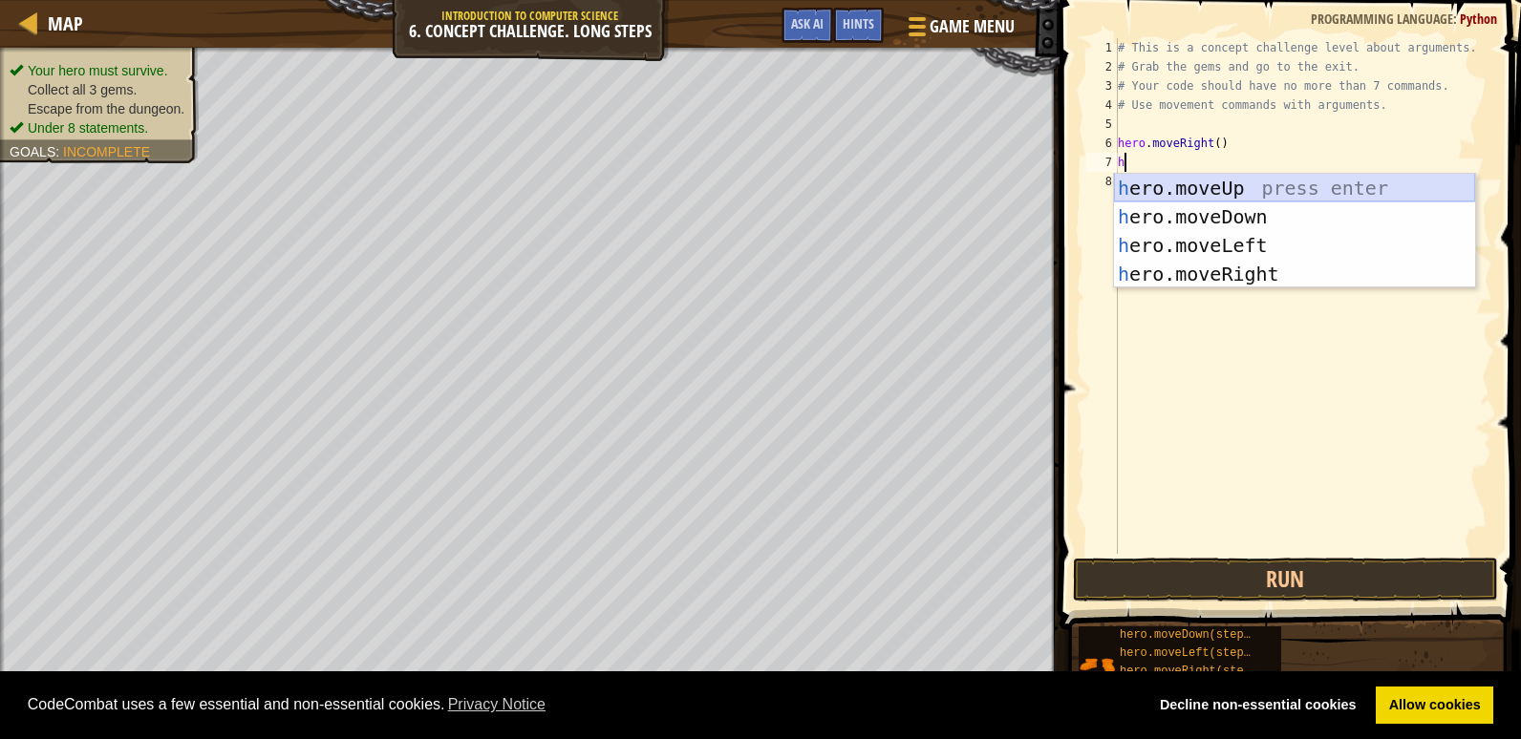
click at [1218, 179] on div "h ero.moveUp press enter h ero.moveDown press enter h ero.moveLeft press enter …" at bounding box center [1294, 260] width 361 height 172
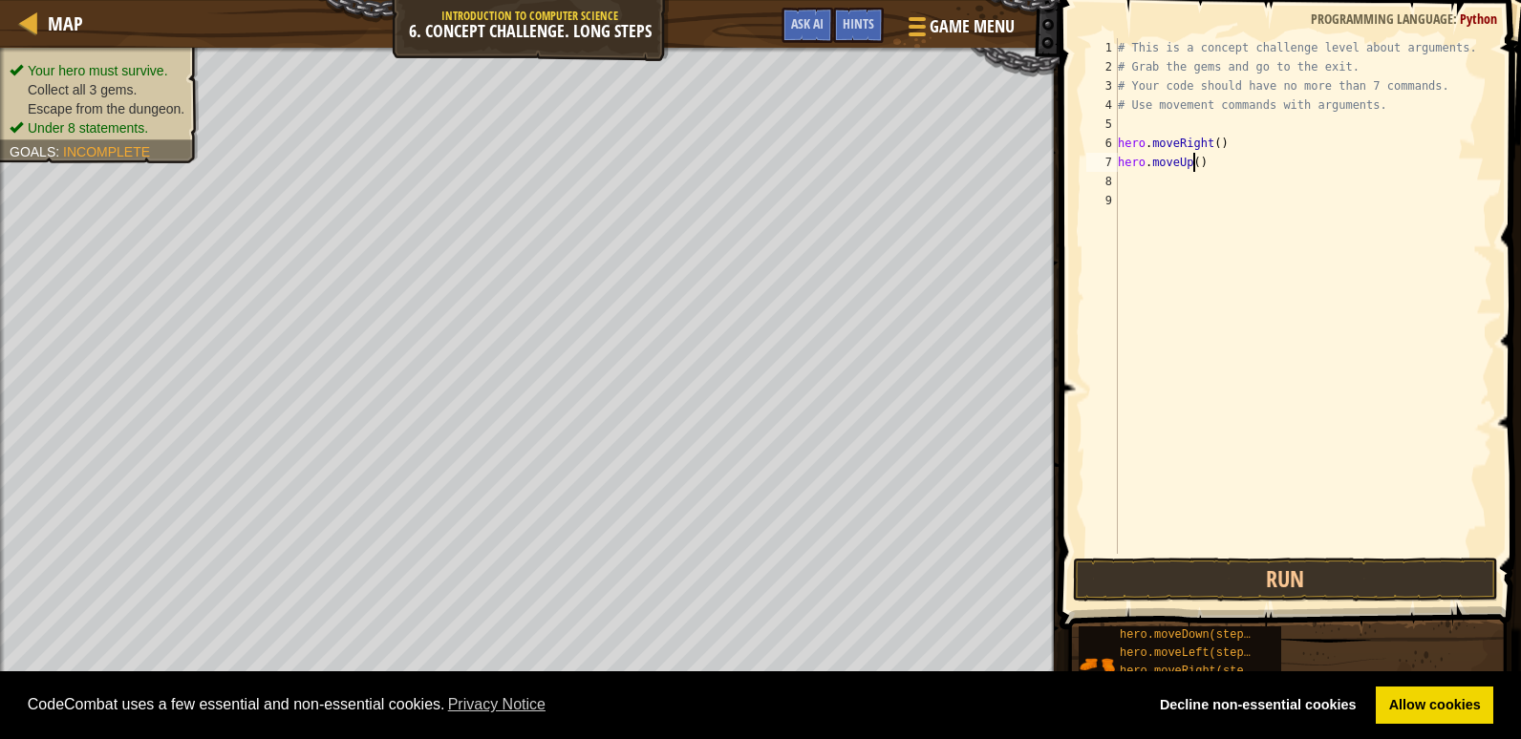
click at [1194, 158] on div "# This is a concept challenge level about arguments. # Grab the gems and go to …" at bounding box center [1303, 315] width 378 height 554
type textarea "hero.moveUp(3)"
click at [1263, 564] on button "Run" at bounding box center [1285, 580] width 425 height 44
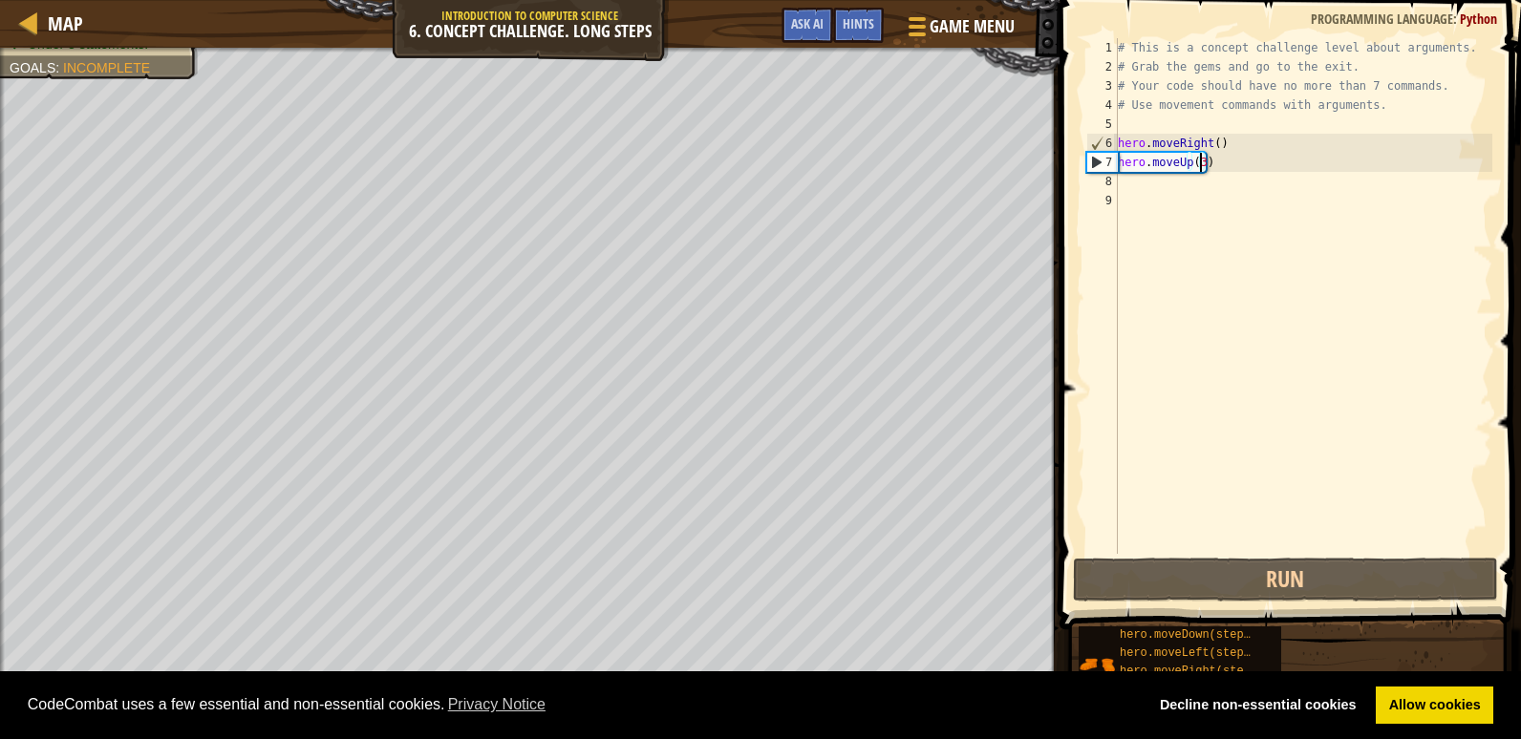
click at [1138, 182] on div "# This is a concept challenge level about arguments. # Grab the gems and go to …" at bounding box center [1303, 315] width 378 height 554
type textarea "h"
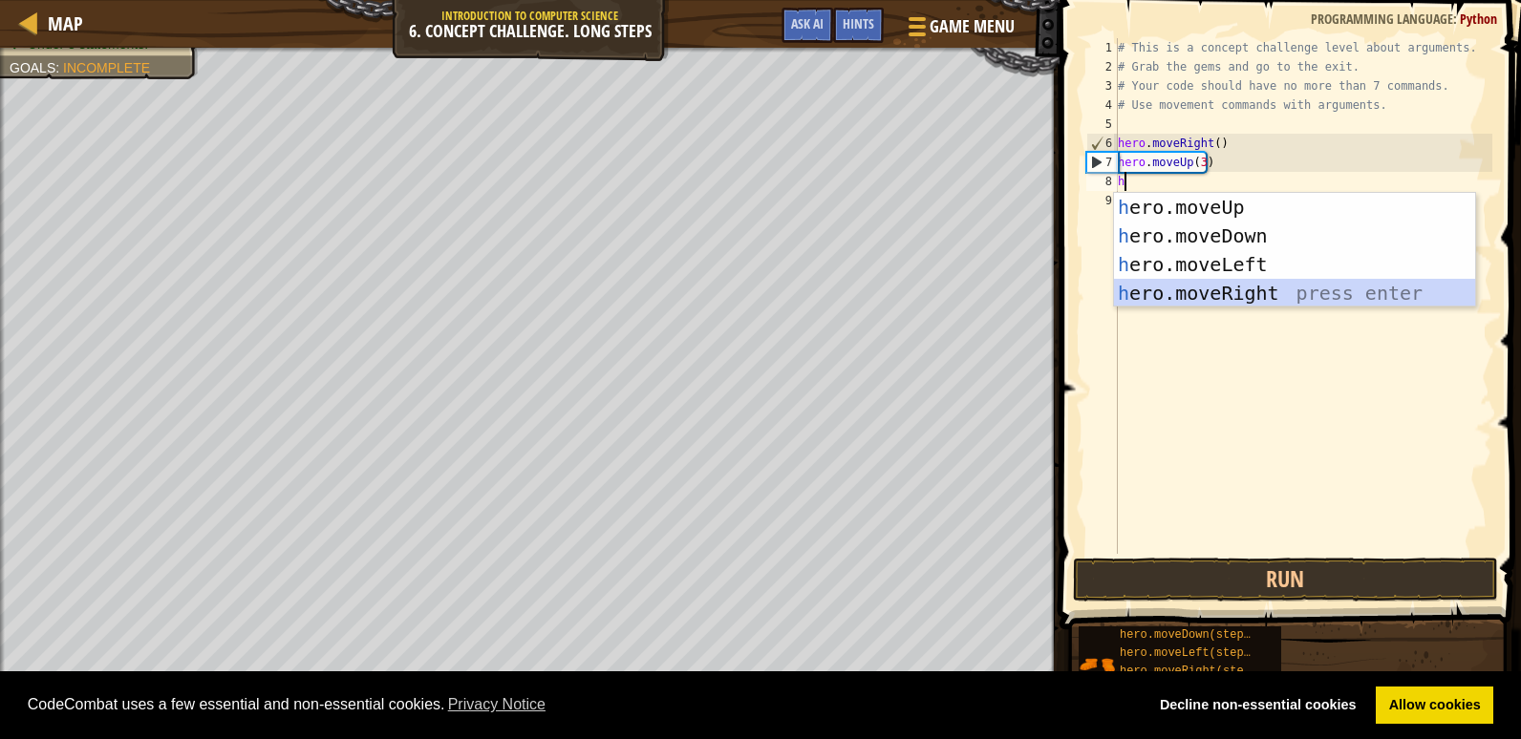
click at [1272, 298] on div "h ero.moveUp press enter h ero.moveDown press enter h ero.moveLeft press enter …" at bounding box center [1294, 279] width 361 height 172
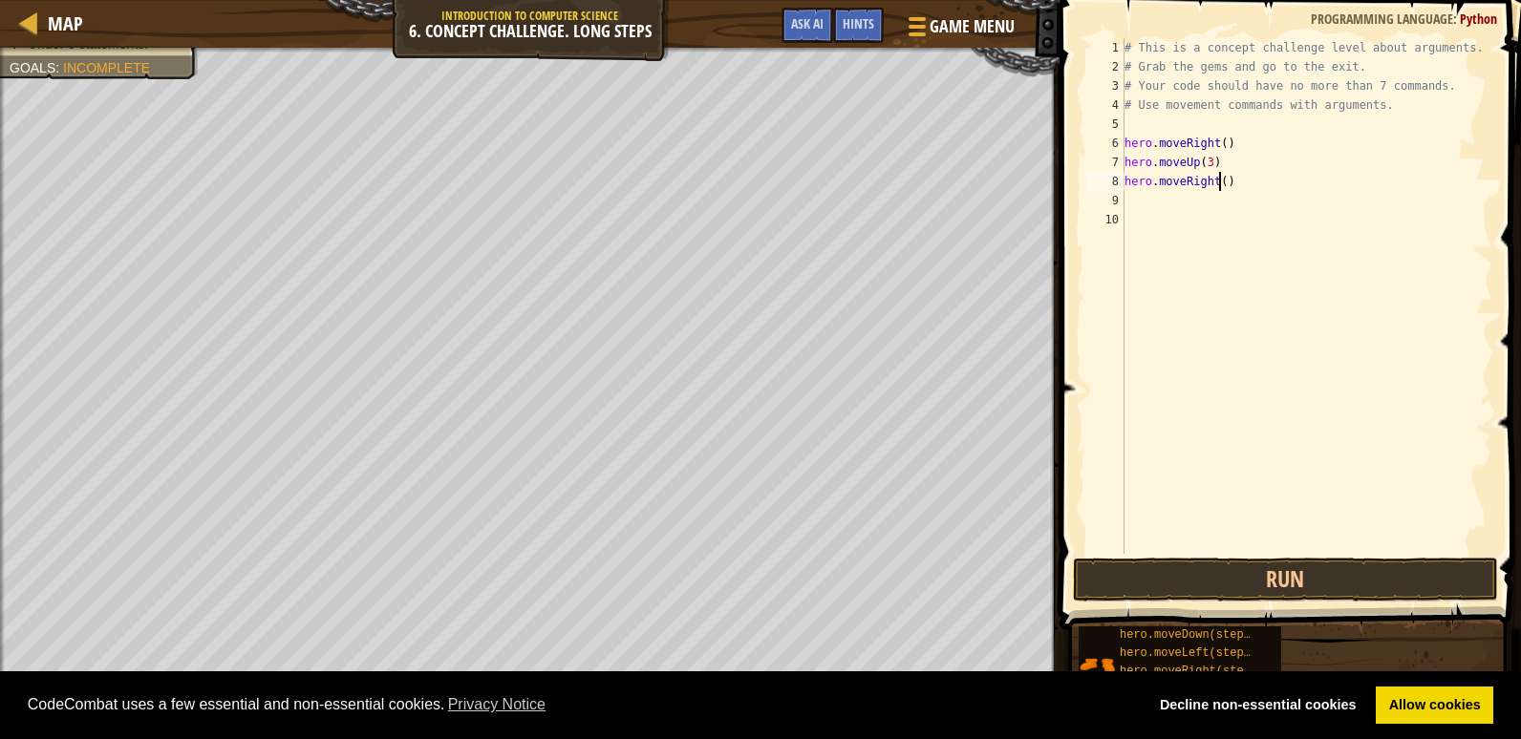
click at [1219, 181] on div "# This is a concept challenge level about arguments. # Grab the gems and go to …" at bounding box center [1307, 315] width 373 height 554
type textarea "hero.moveRight(2)"
click at [1194, 576] on button "Run" at bounding box center [1285, 580] width 425 height 44
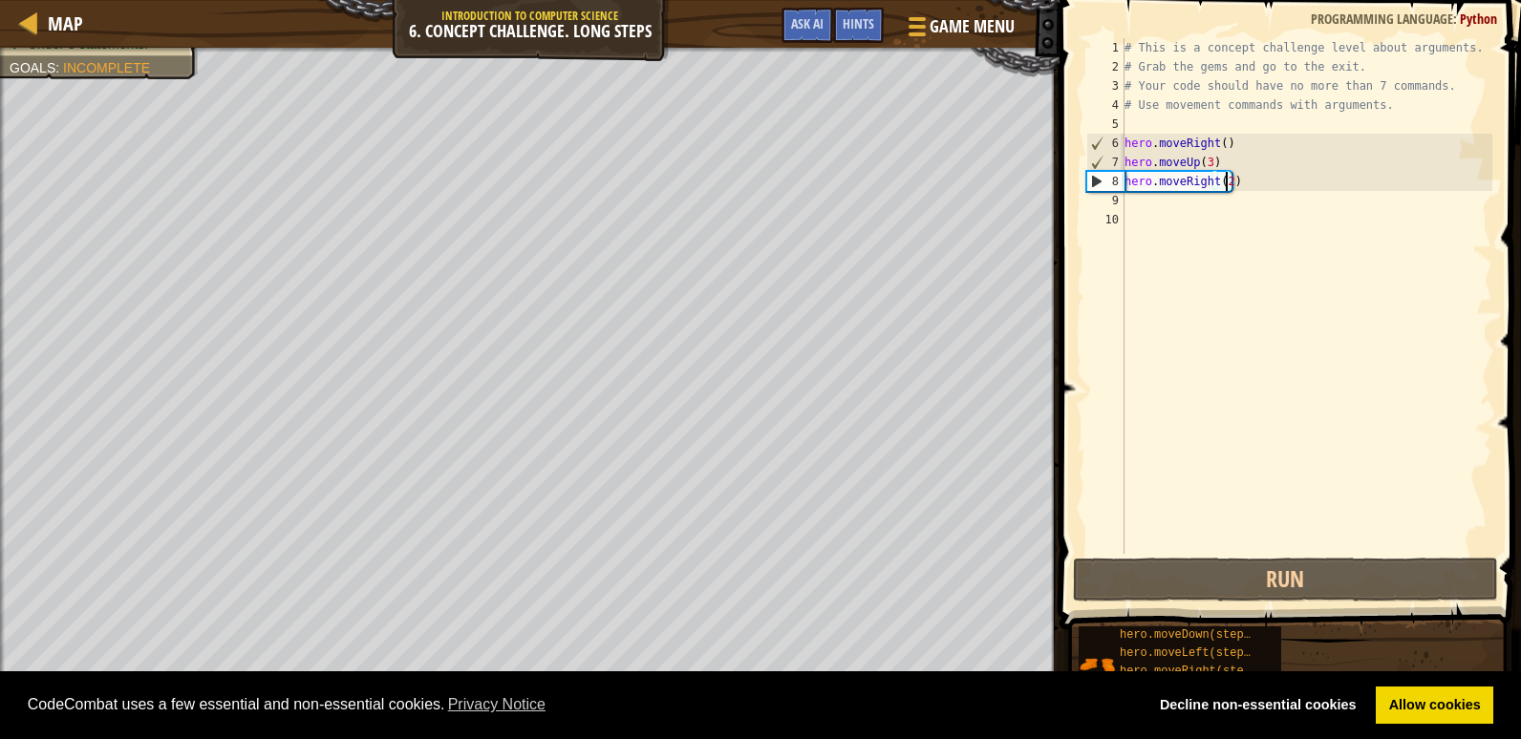
click at [1156, 199] on div "# This is a concept challenge level about arguments. # Grab the gems and go to …" at bounding box center [1307, 315] width 373 height 554
type textarea "h"
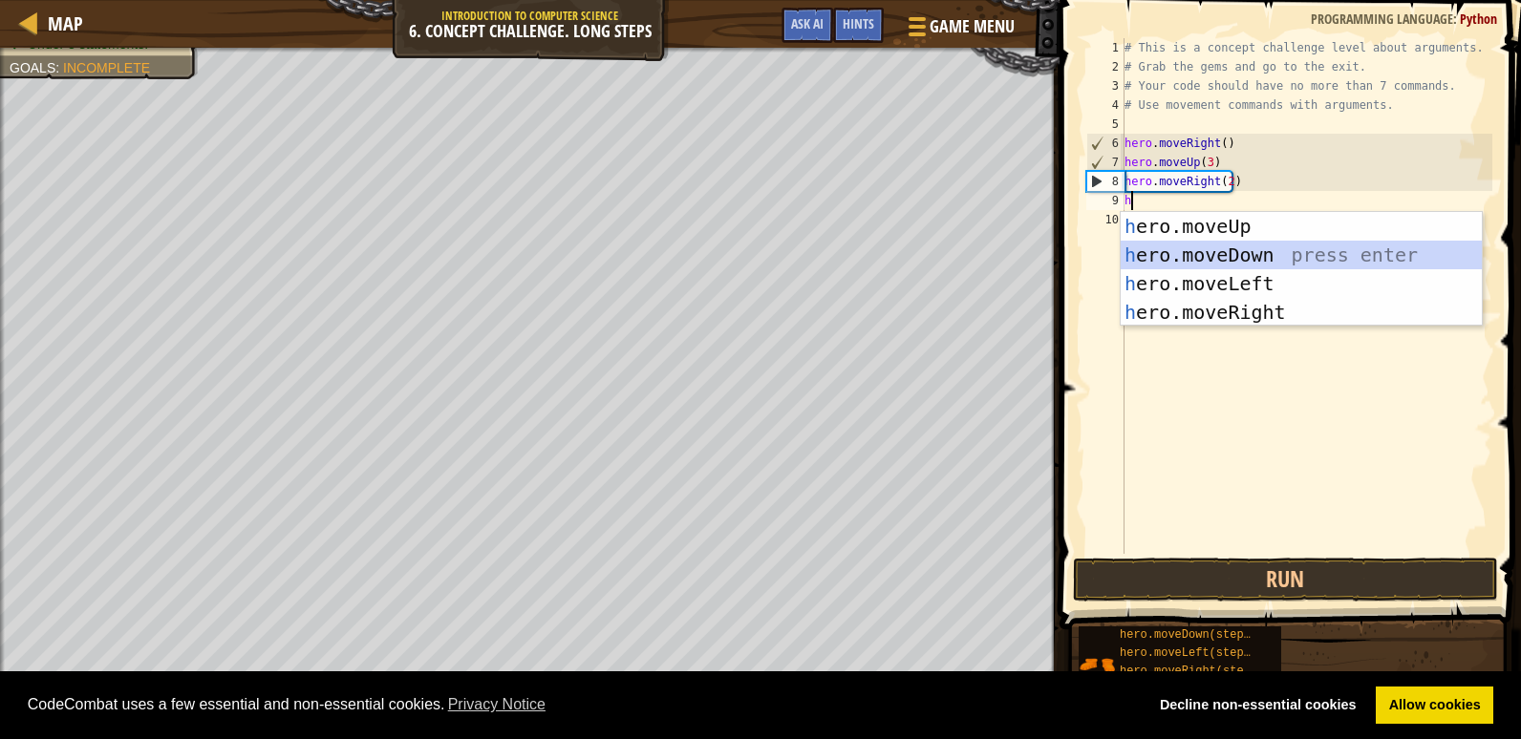
click at [1287, 242] on div "h ero.moveUp press enter h ero.moveDown press enter h ero.moveLeft press enter …" at bounding box center [1301, 298] width 361 height 172
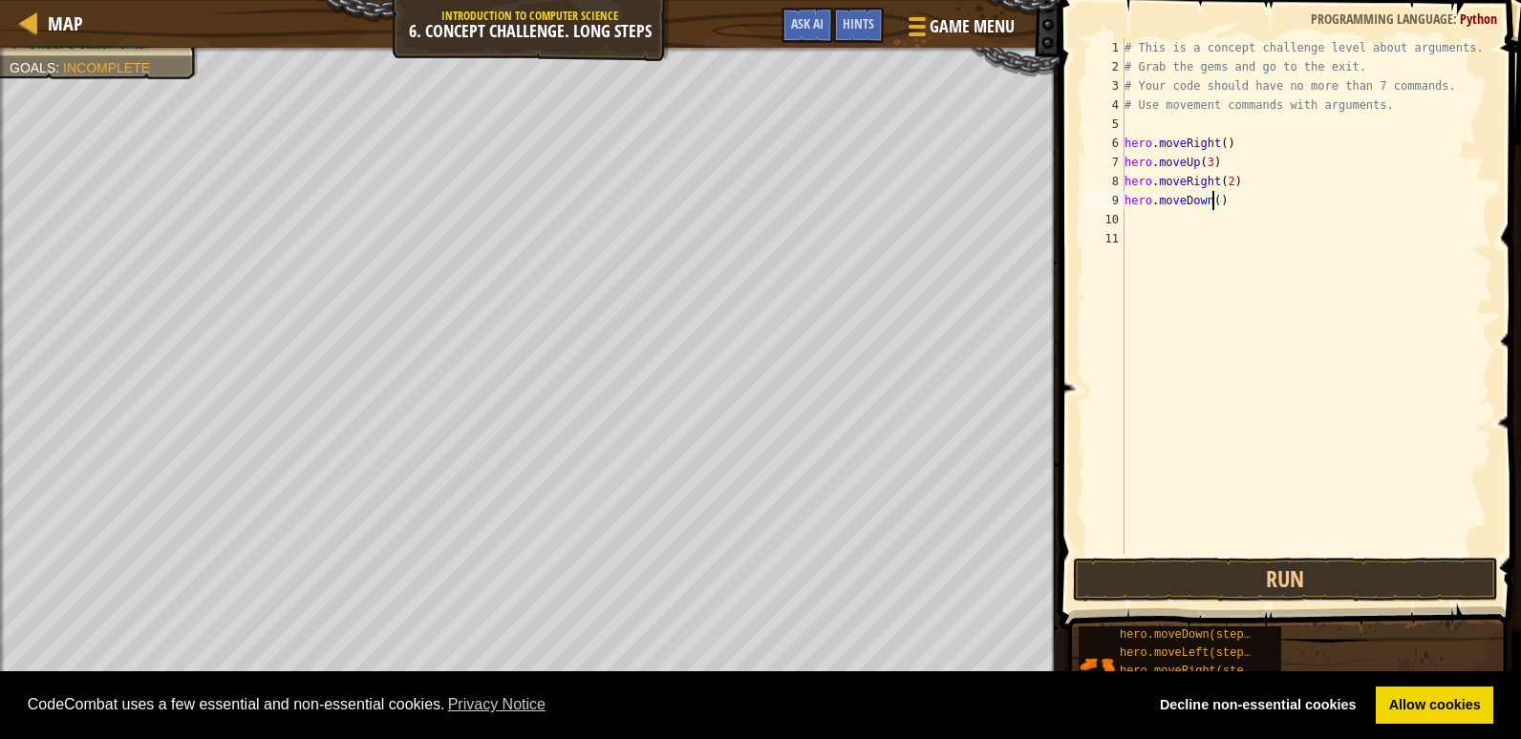
click at [1210, 206] on div "# This is a concept challenge level about arguments. # Grab the gems and go to …" at bounding box center [1307, 315] width 373 height 554
click at [1326, 582] on button "Run" at bounding box center [1285, 580] width 425 height 44
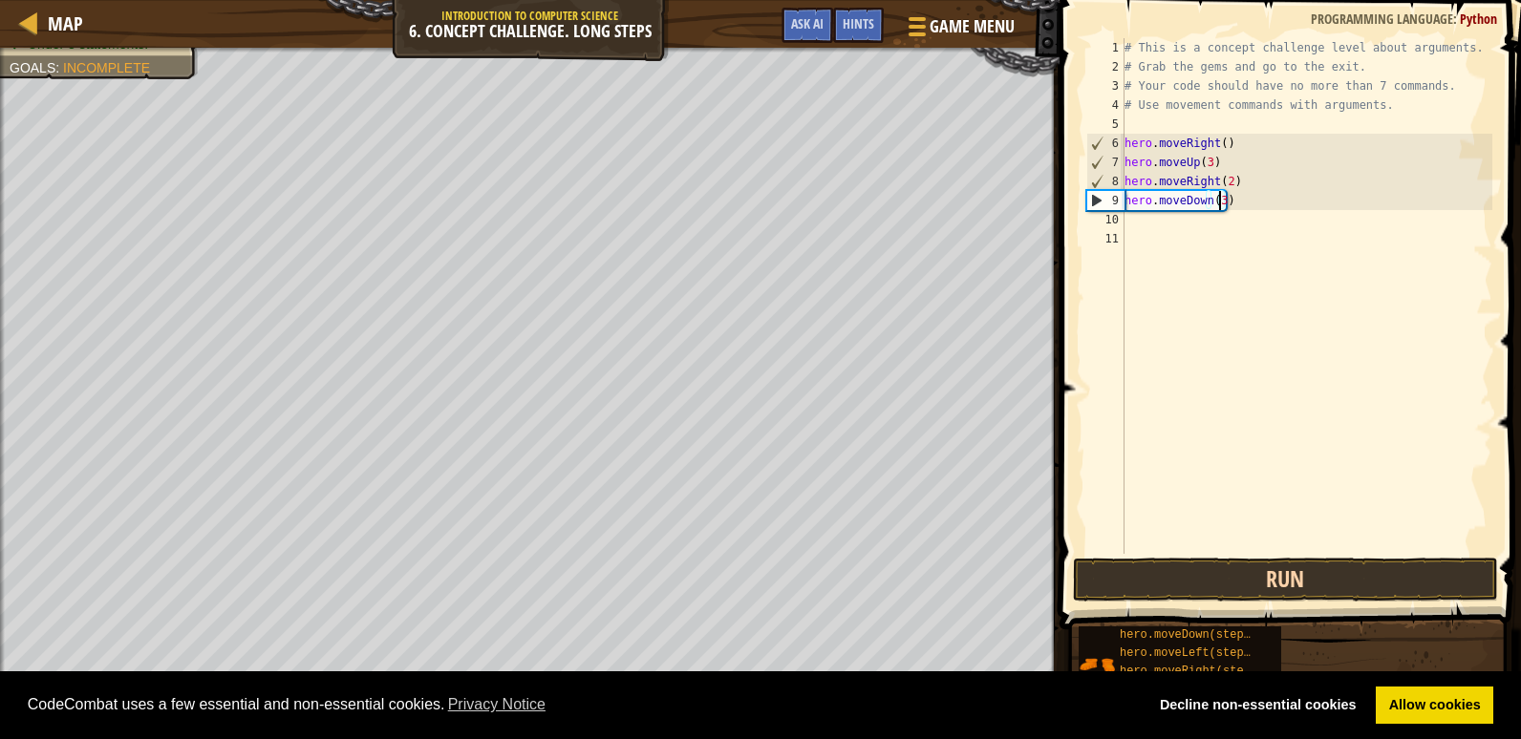
type textarea "hero.moveDown(3)"
click at [1326, 582] on button "Run" at bounding box center [1285, 580] width 425 height 44
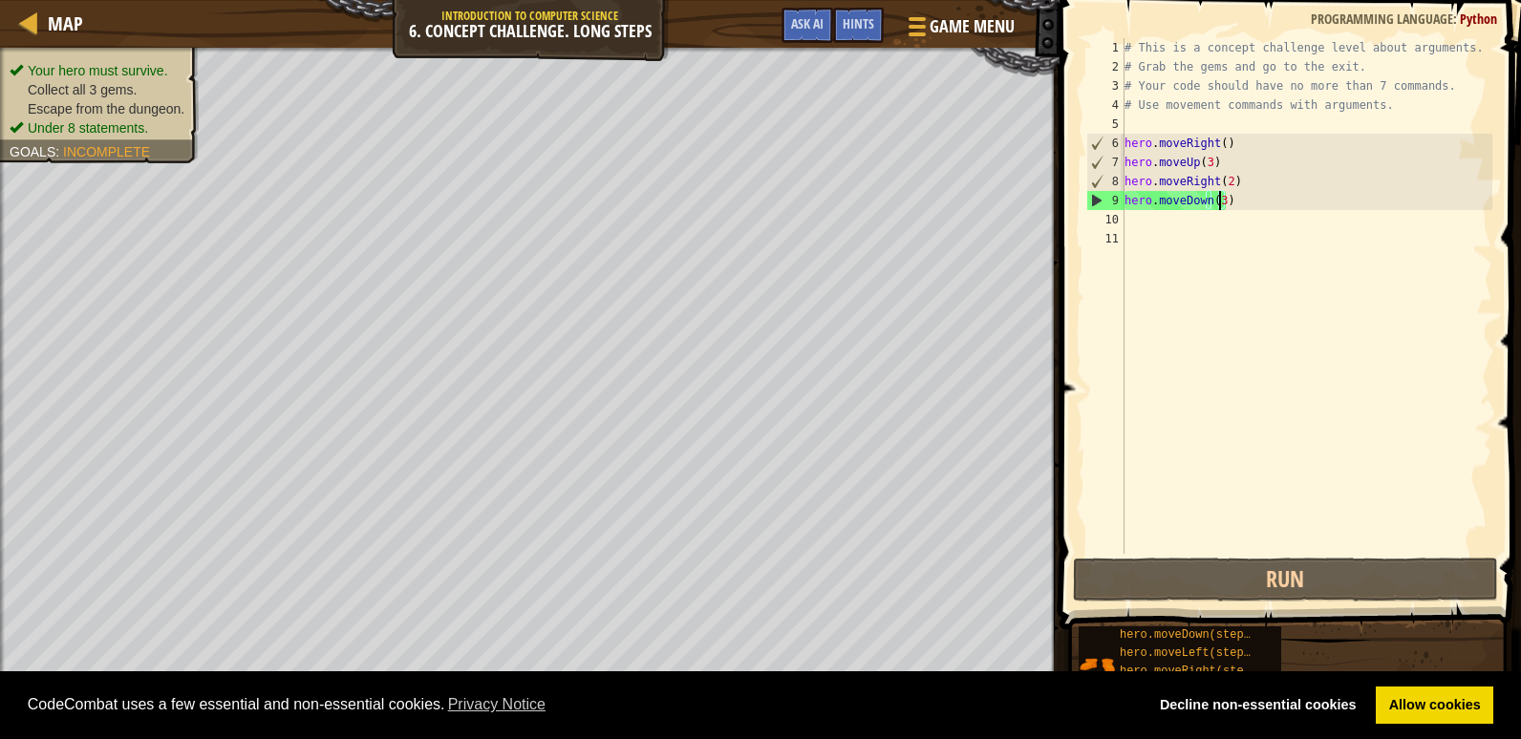
click at [1134, 226] on div "# This is a concept challenge level about arguments. # Grab the gems and go to …" at bounding box center [1307, 315] width 373 height 554
type textarea "h"
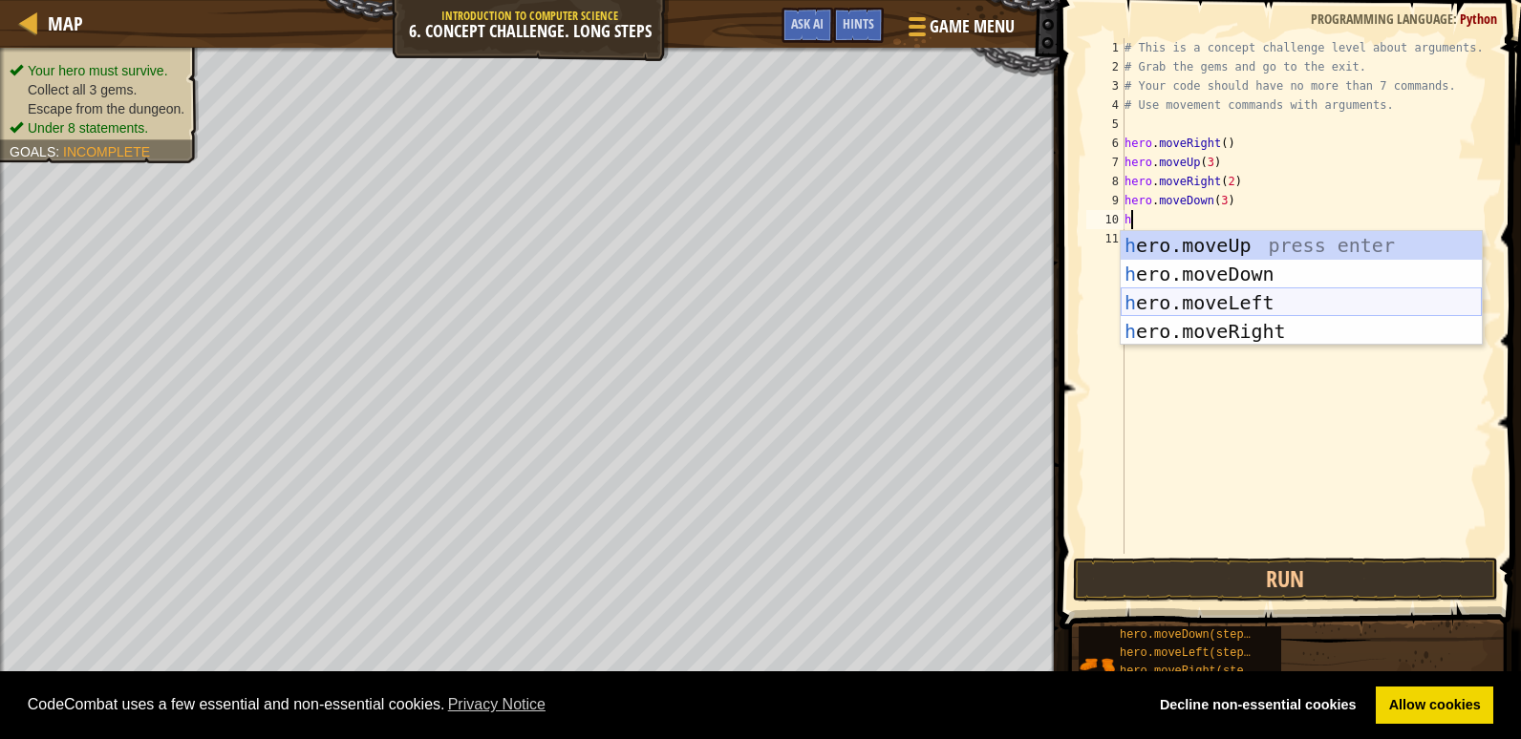
click at [1224, 297] on div "h ero.moveUp press enter h ero.moveDown press enter h ero.moveLeft press enter …" at bounding box center [1301, 317] width 361 height 172
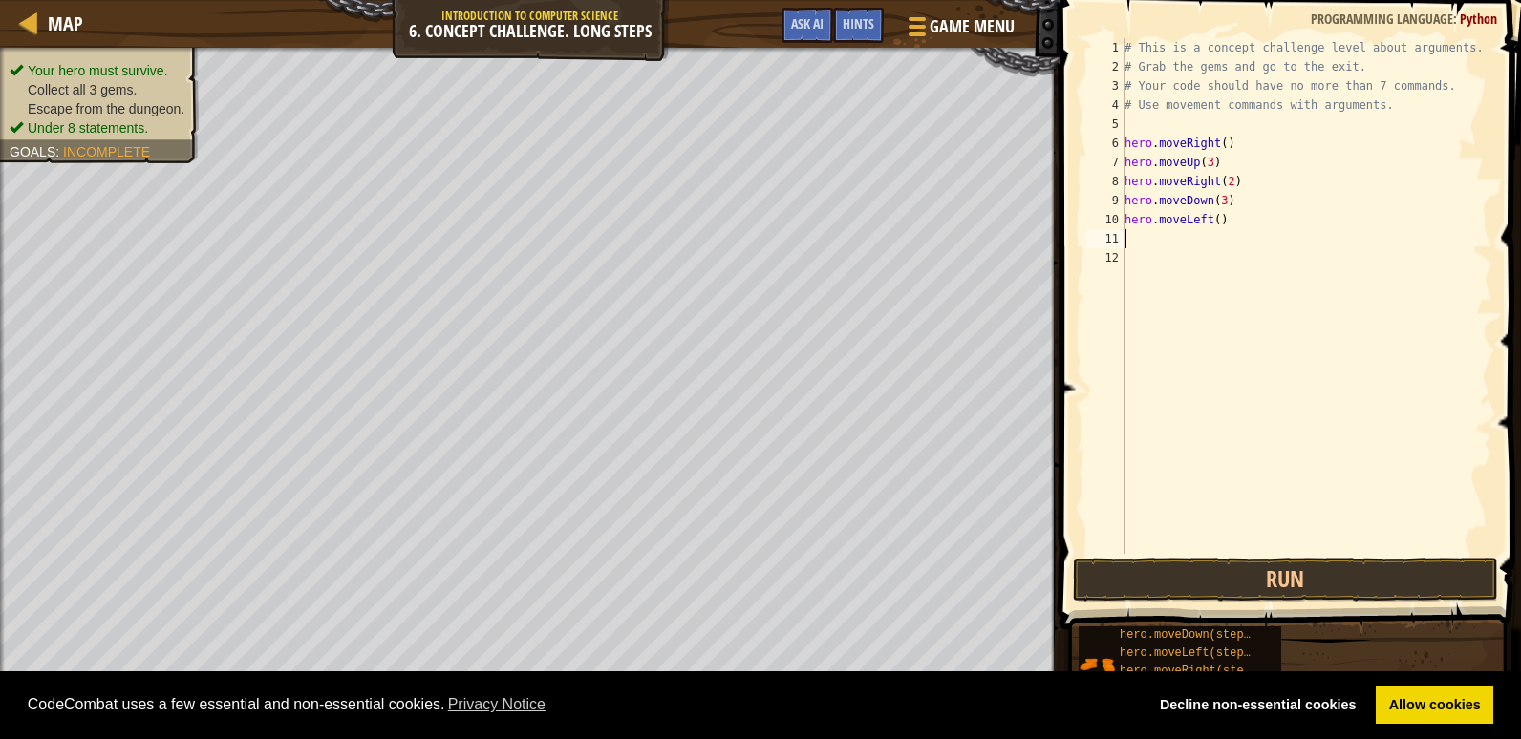
type textarea "h"
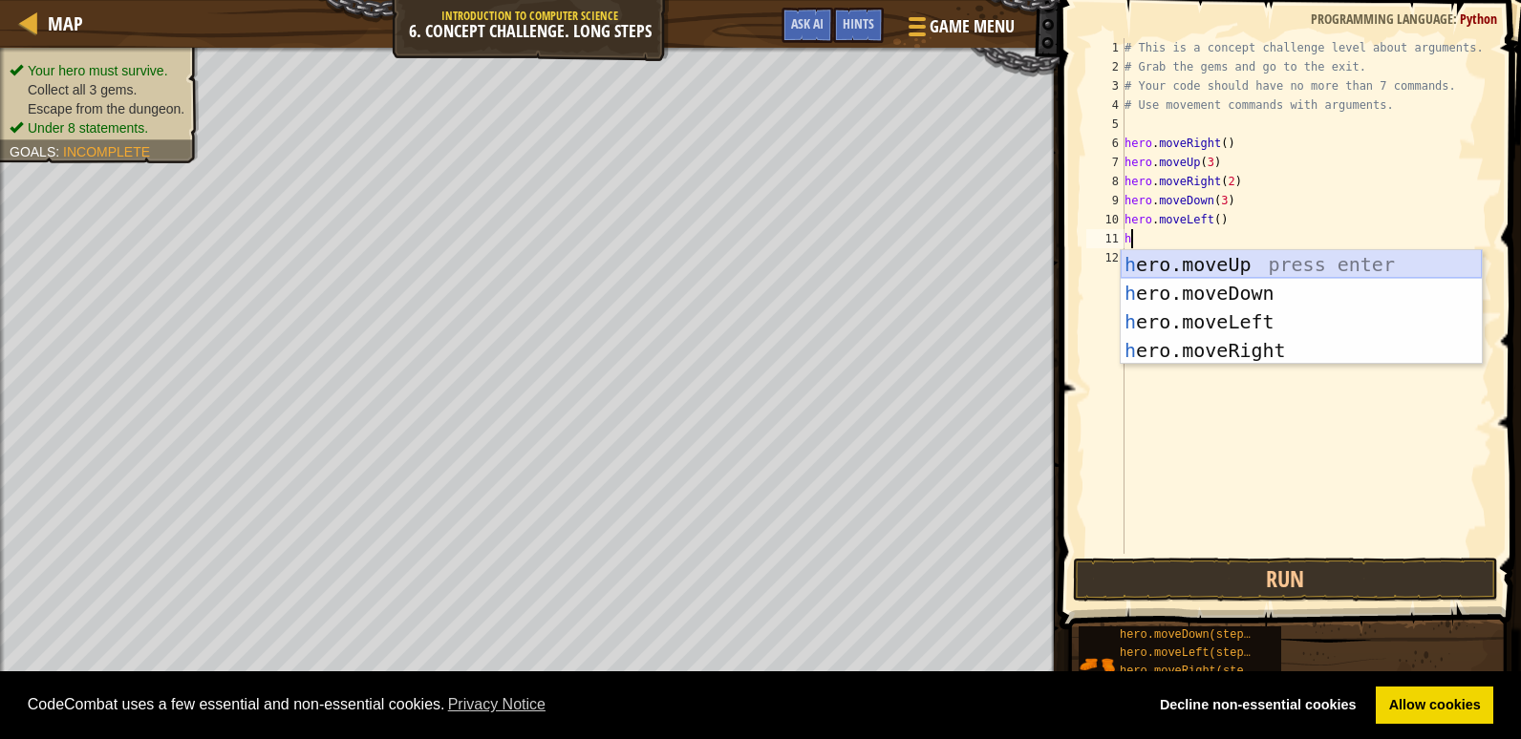
click at [1192, 261] on div "h ero.moveUp press enter h ero.moveDown press enter h ero.moveLeft press enter …" at bounding box center [1301, 336] width 361 height 172
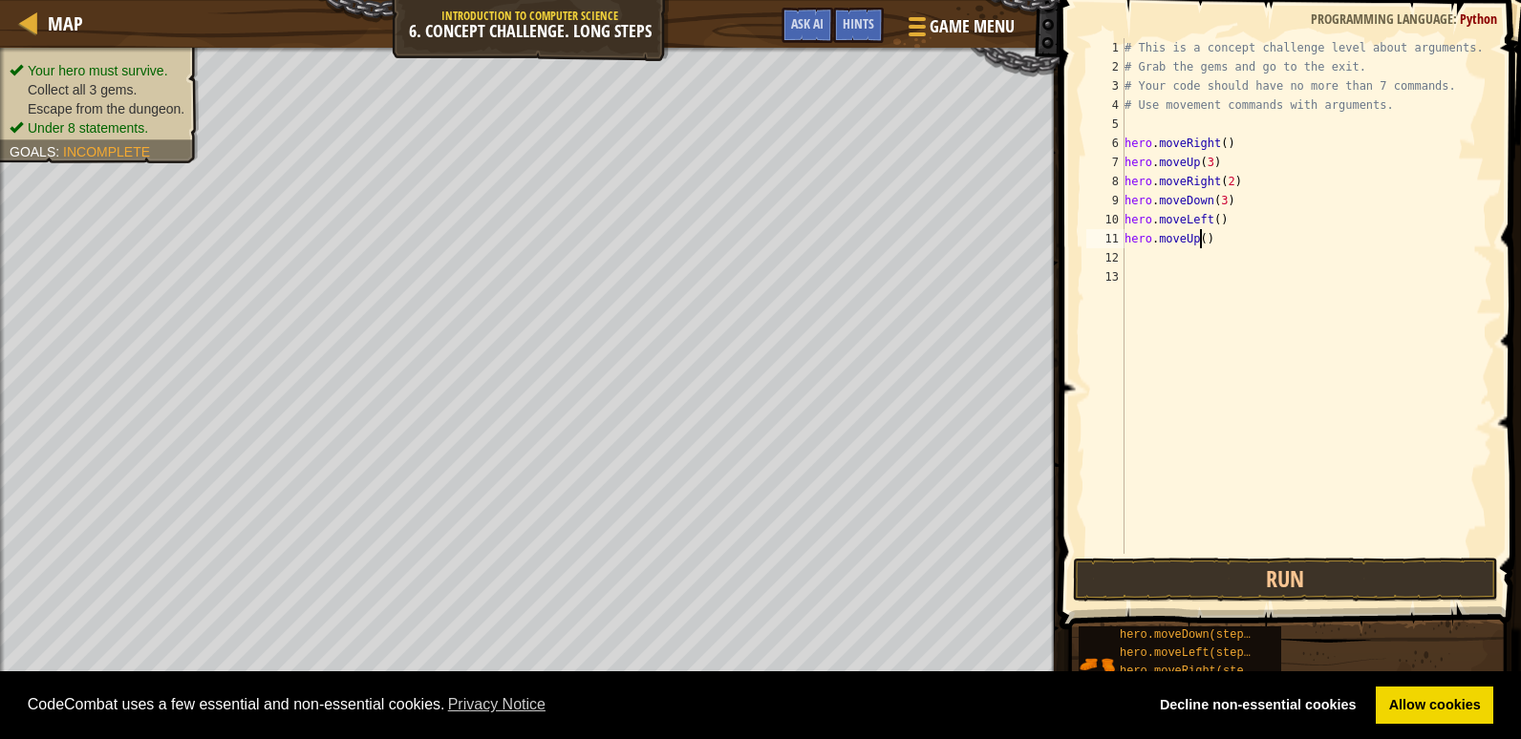
click at [1198, 238] on div "# This is a concept challenge level about arguments. # Grab the gems and go to …" at bounding box center [1307, 315] width 373 height 554
type textarea "hero.moveUp(2)"
click at [1369, 577] on button "Run" at bounding box center [1285, 580] width 425 height 44
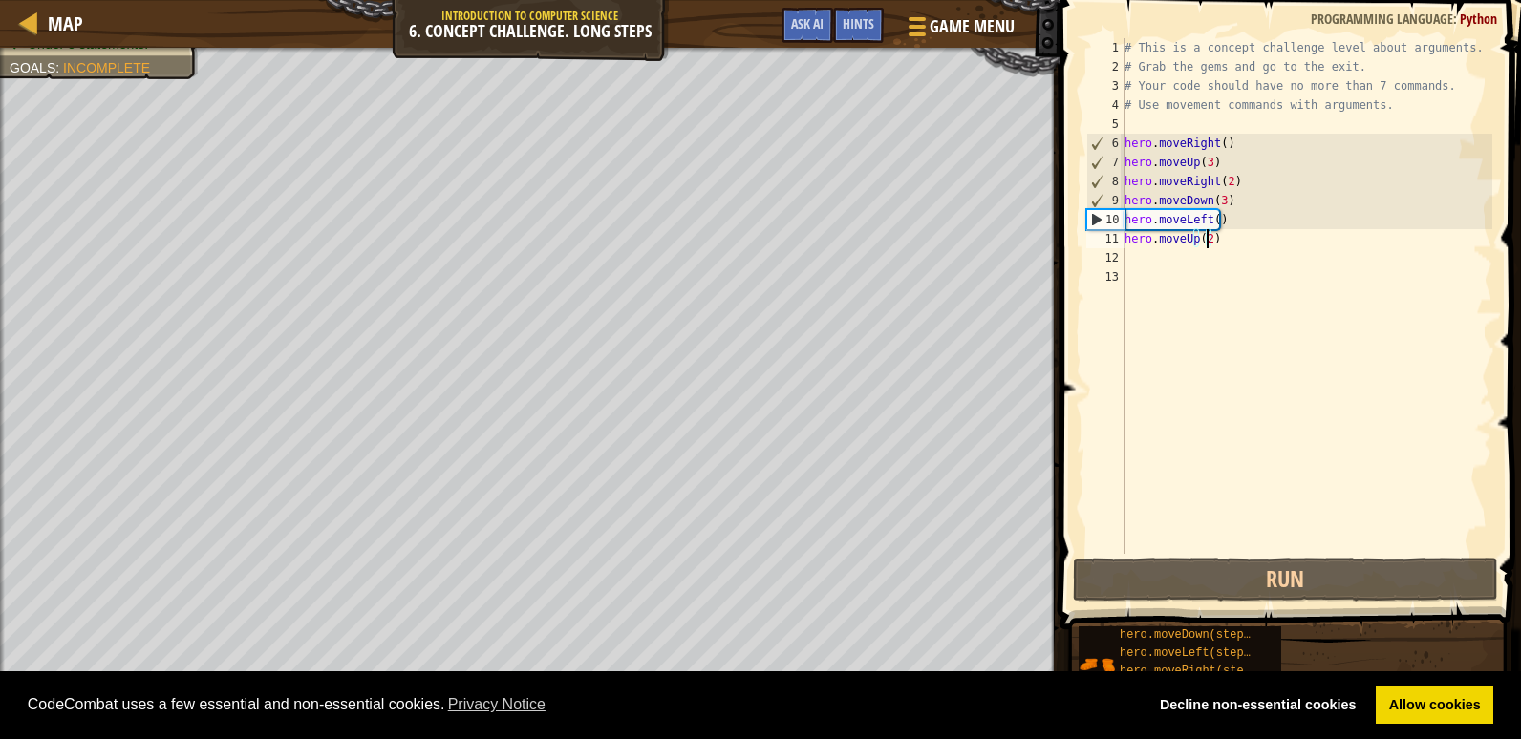
click at [1138, 259] on div "# This is a concept challenge level about arguments. # Grab the gems and go to …" at bounding box center [1307, 315] width 373 height 554
type textarea "h"
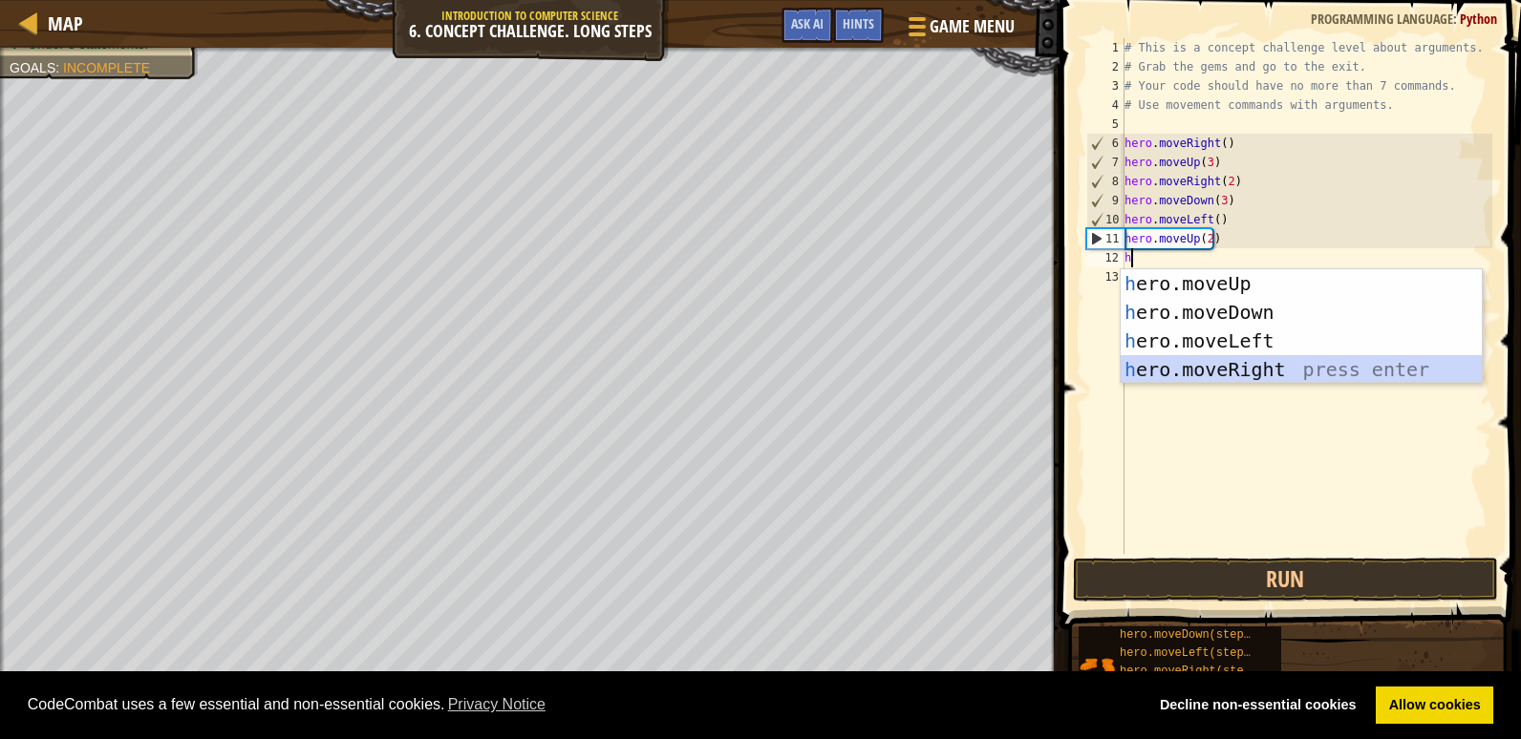
click at [1246, 380] on div "h ero.moveUp press enter h ero.moveDown press enter h ero.moveLeft press enter …" at bounding box center [1301, 355] width 361 height 172
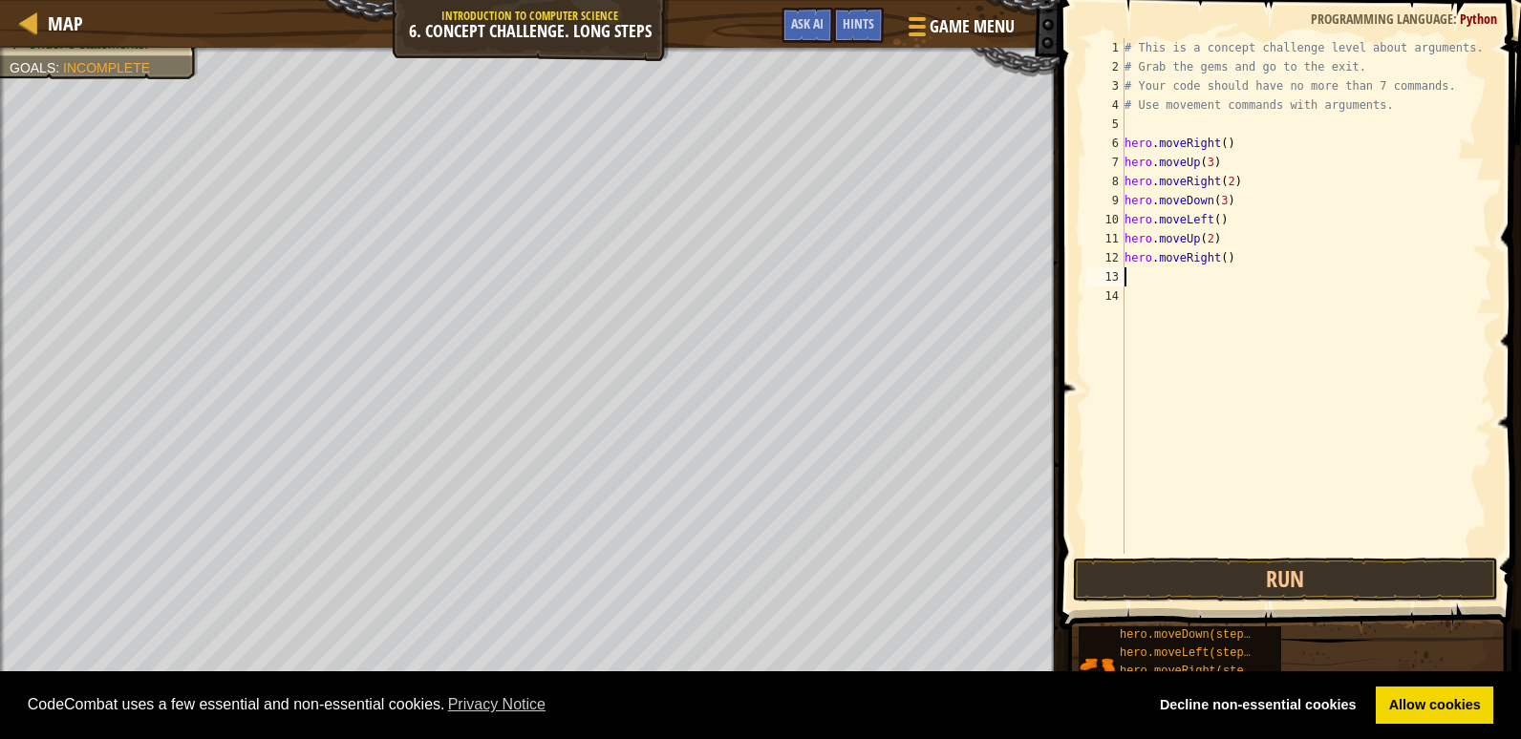
click at [1219, 257] on div "# This is a concept challenge level about arguments. # Grab the gems and go to …" at bounding box center [1307, 315] width 373 height 554
click at [1322, 573] on button "Run" at bounding box center [1285, 580] width 425 height 44
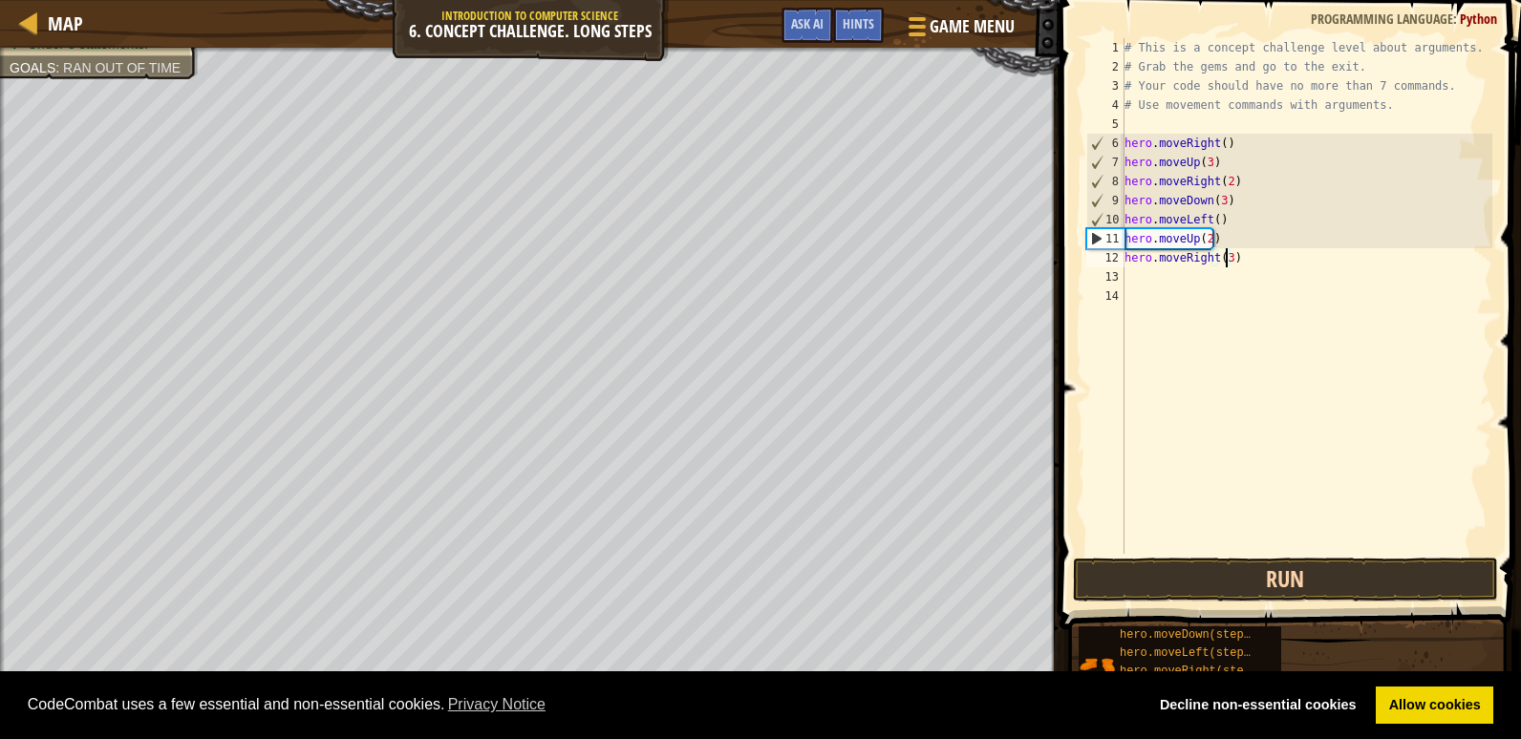
type textarea "hero.moveRight(3)"
click at [1274, 589] on button "Run" at bounding box center [1285, 580] width 425 height 44
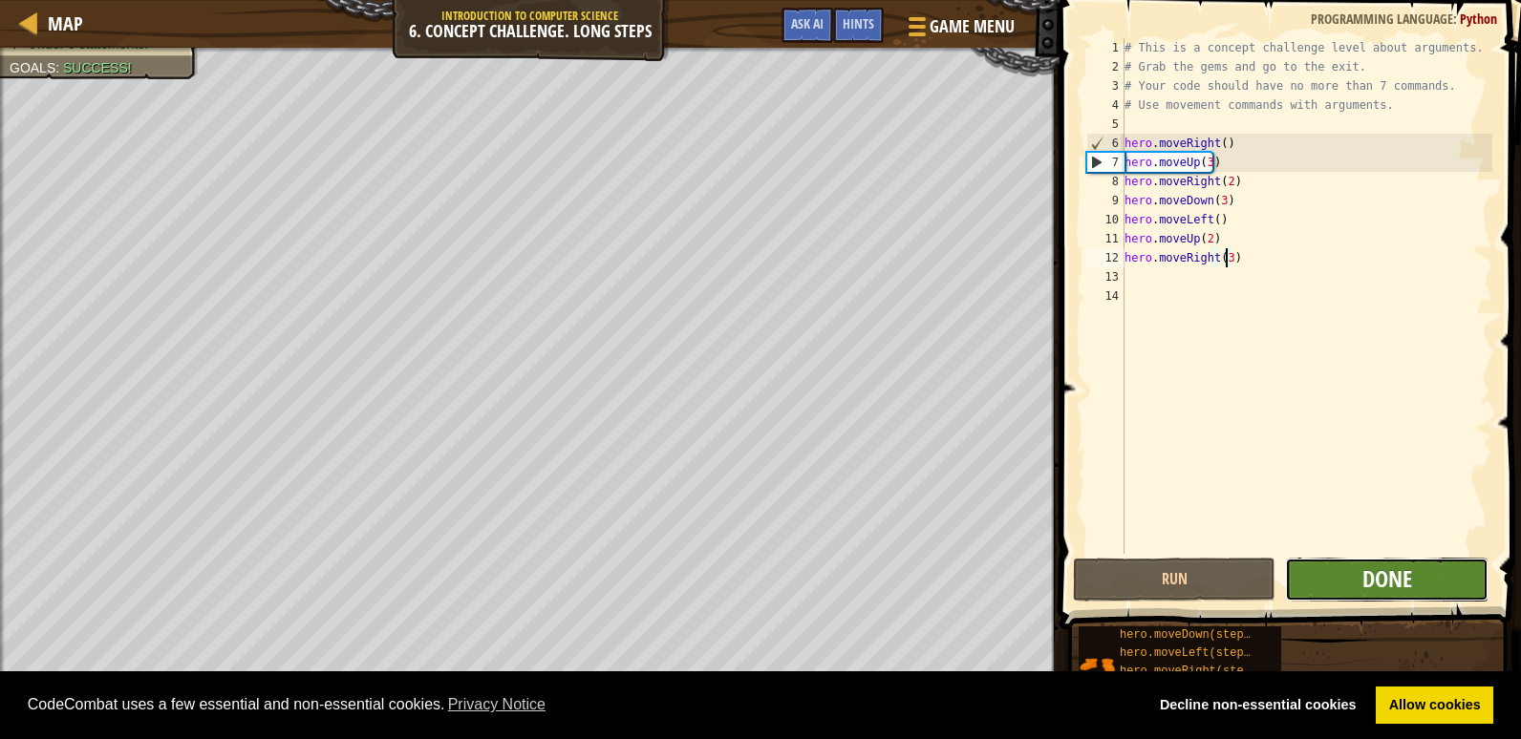
click at [1385, 568] on span "Done" at bounding box center [1387, 579] width 50 height 31
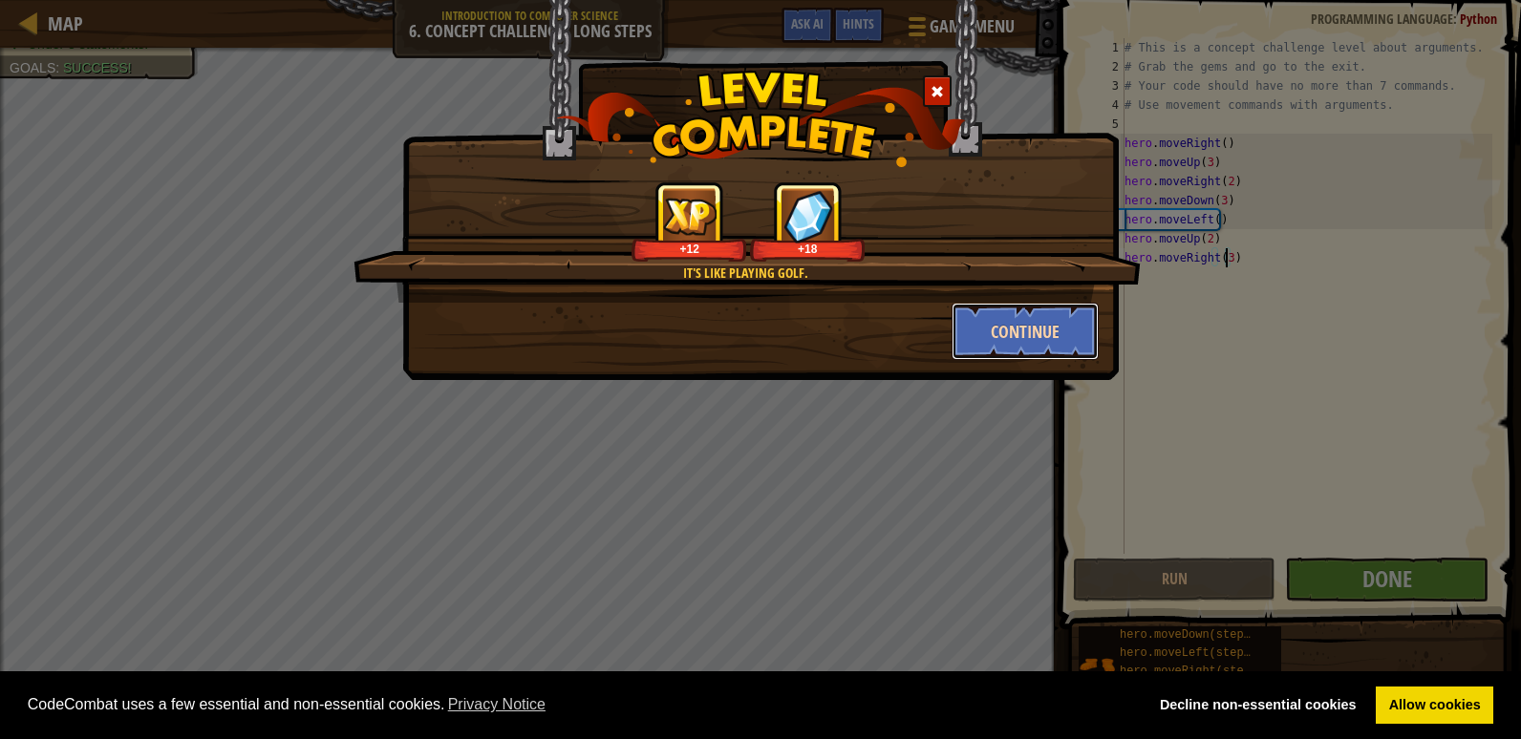
click at [1030, 317] on button "Continue" at bounding box center [1026, 331] width 148 height 57
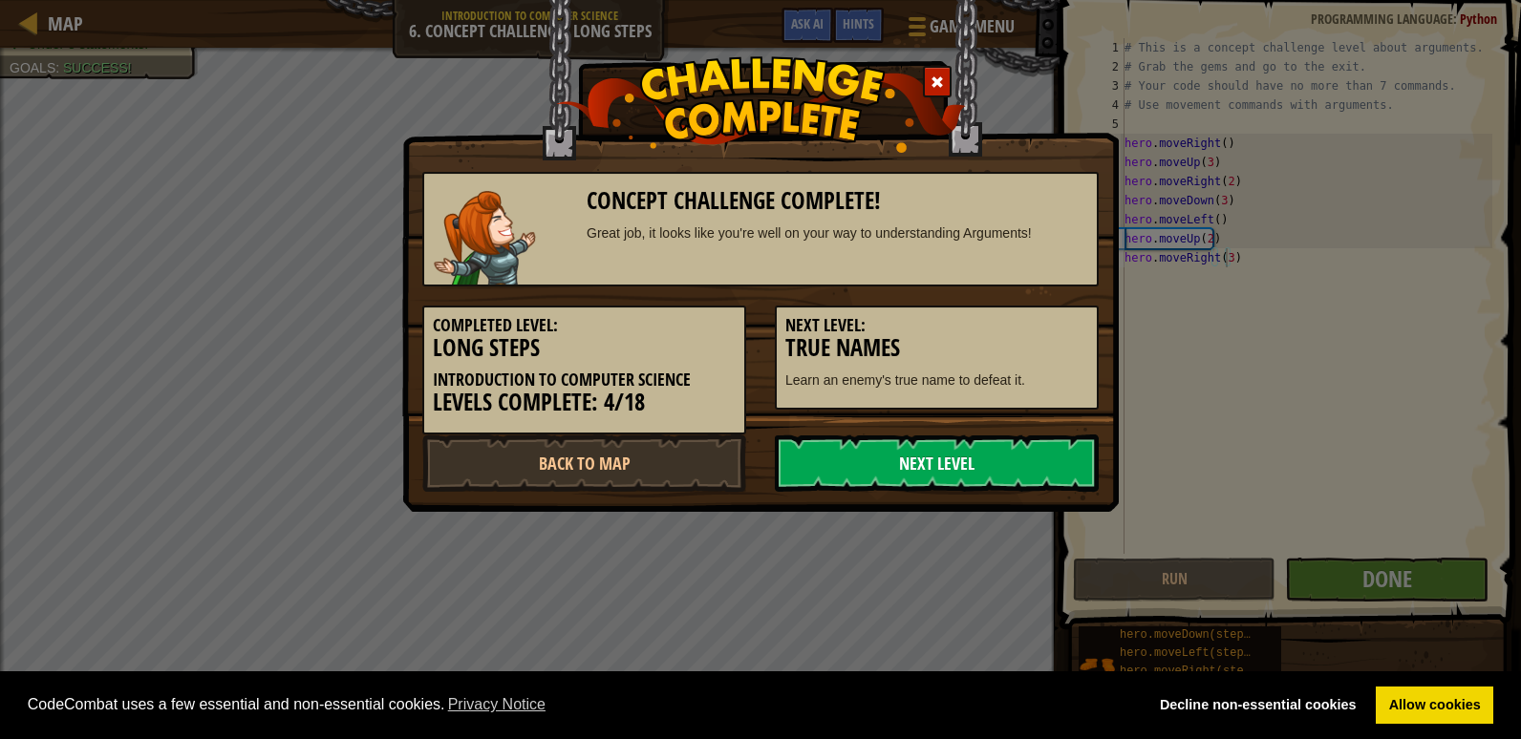
click at [1029, 458] on link "Next Level" at bounding box center [937, 463] width 324 height 57
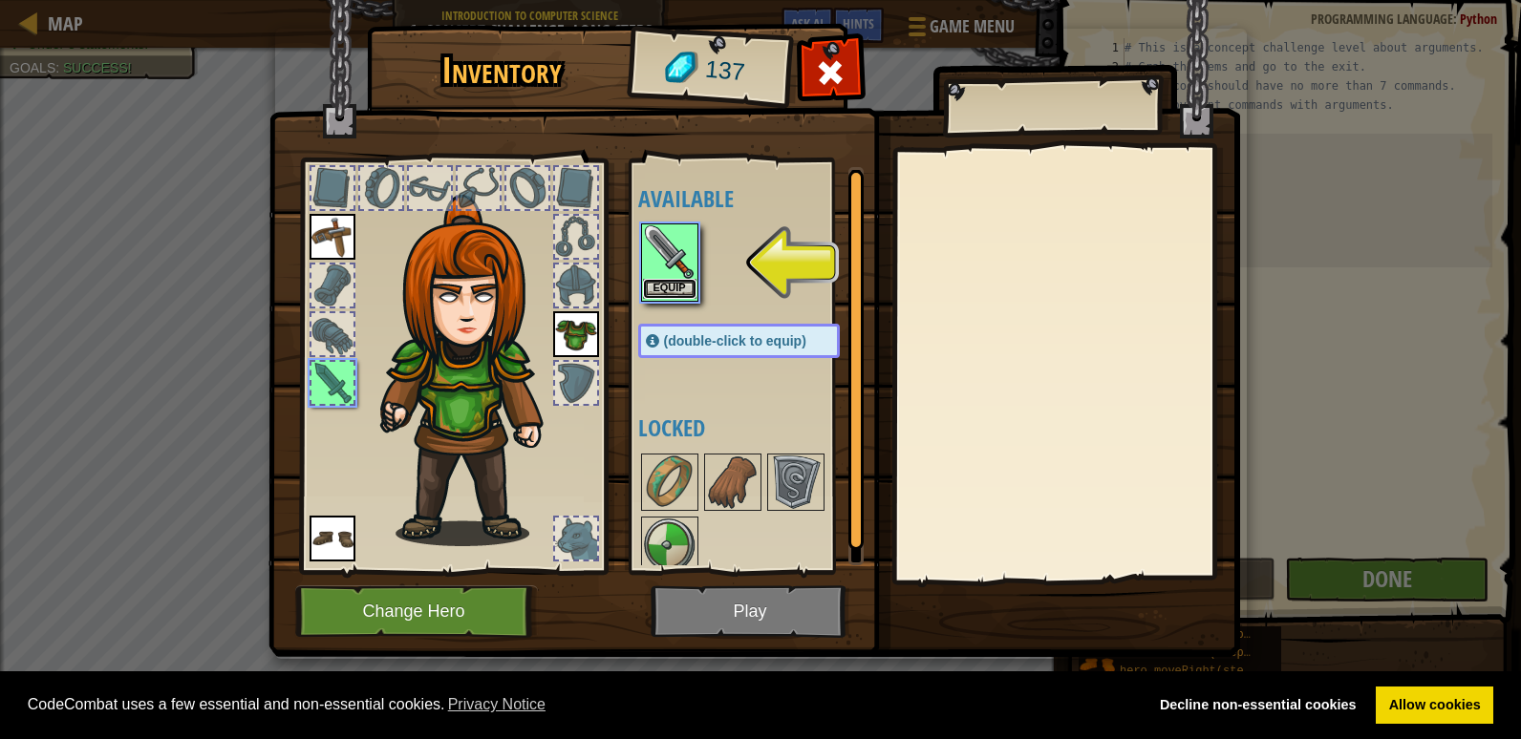
click at [685, 285] on button "Equip" at bounding box center [670, 289] width 54 height 20
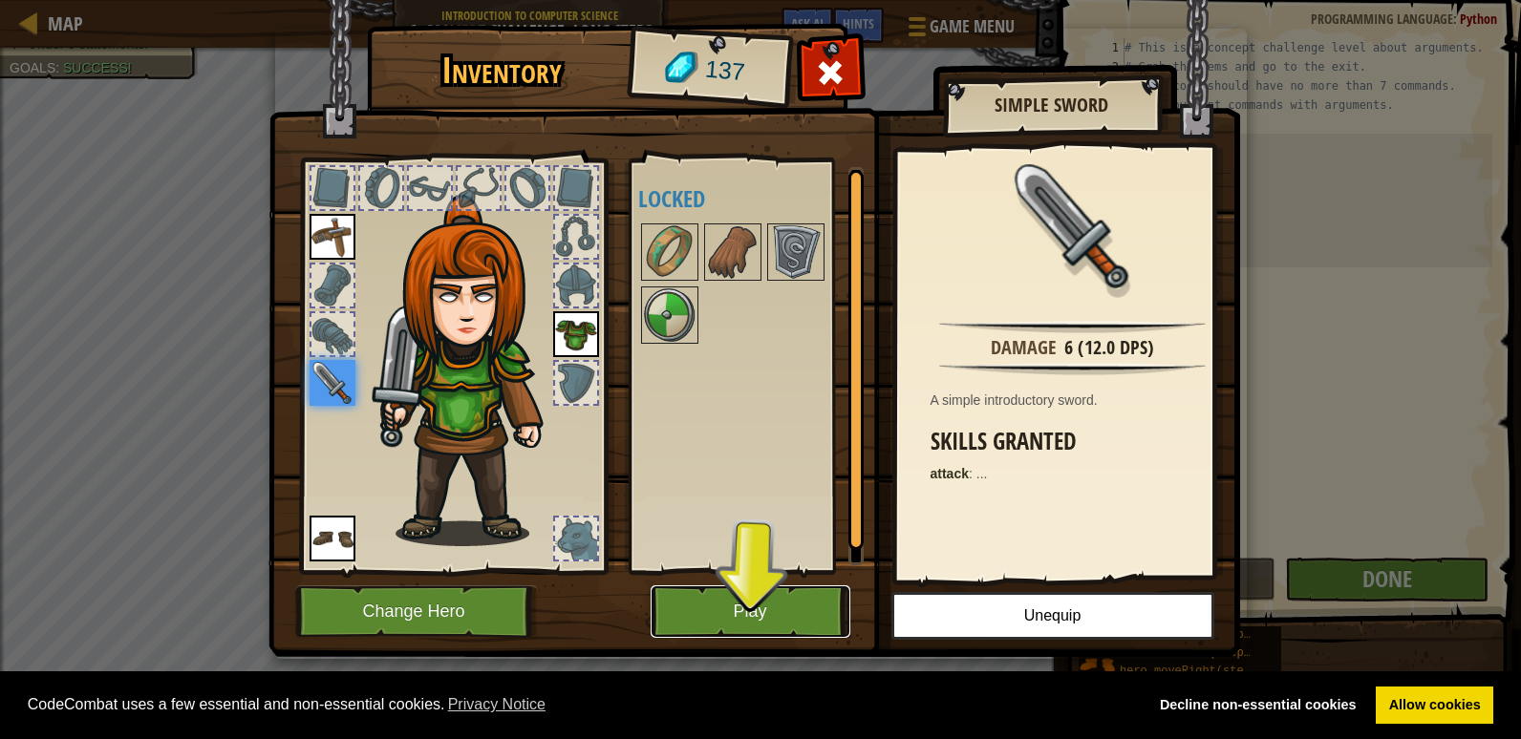
click at [766, 605] on button "Play" at bounding box center [751, 612] width 200 height 53
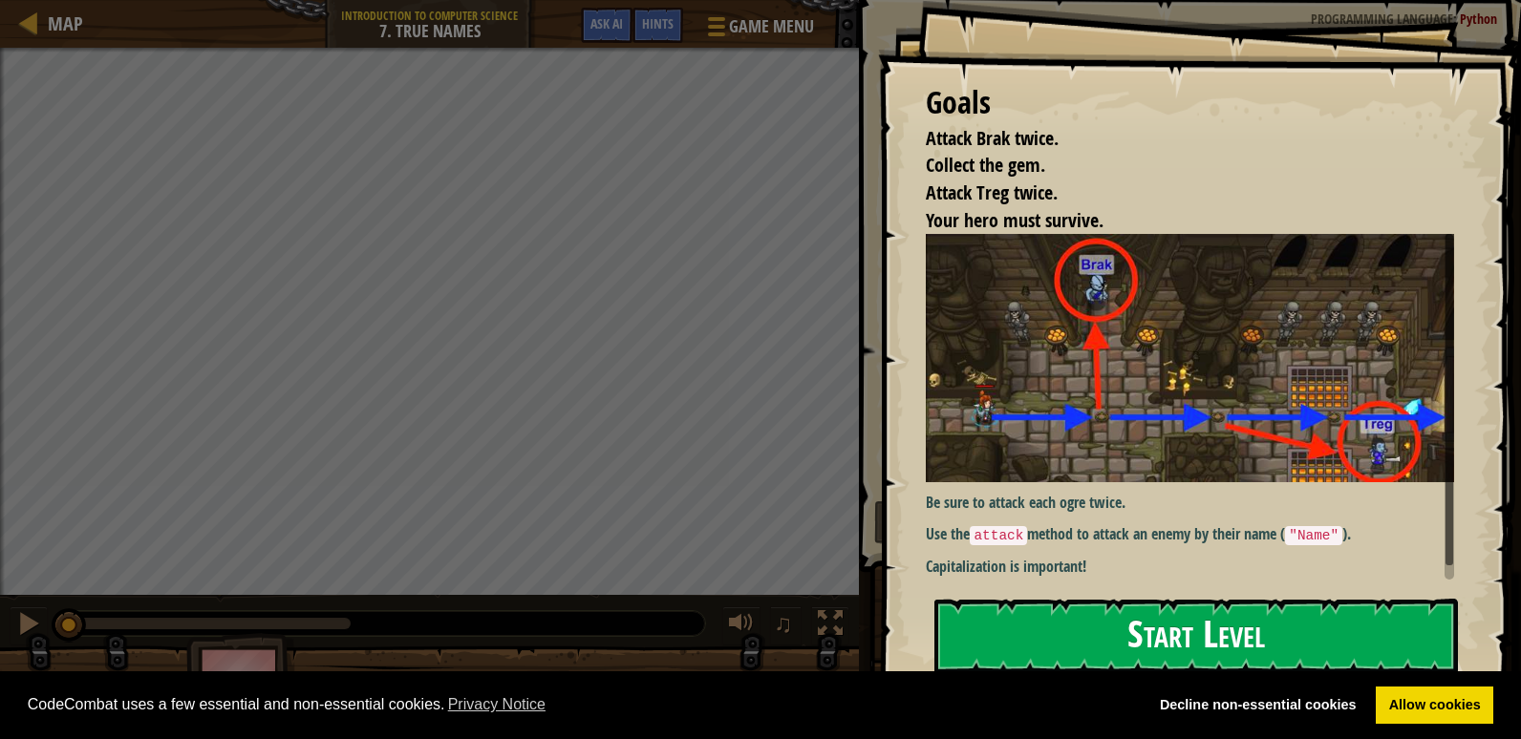
click at [1125, 638] on button "Start Level" at bounding box center [1196, 636] width 524 height 75
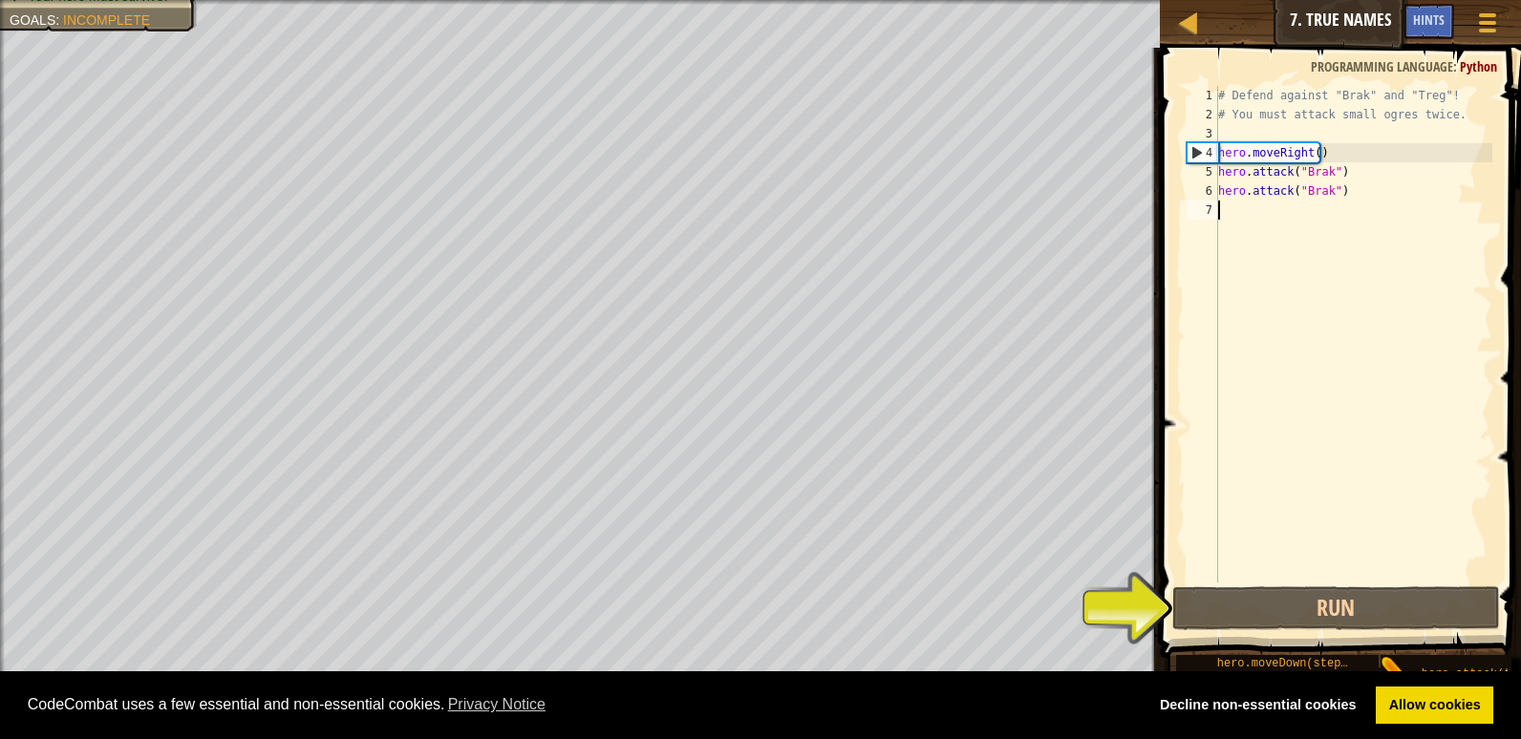
type textarea "h"
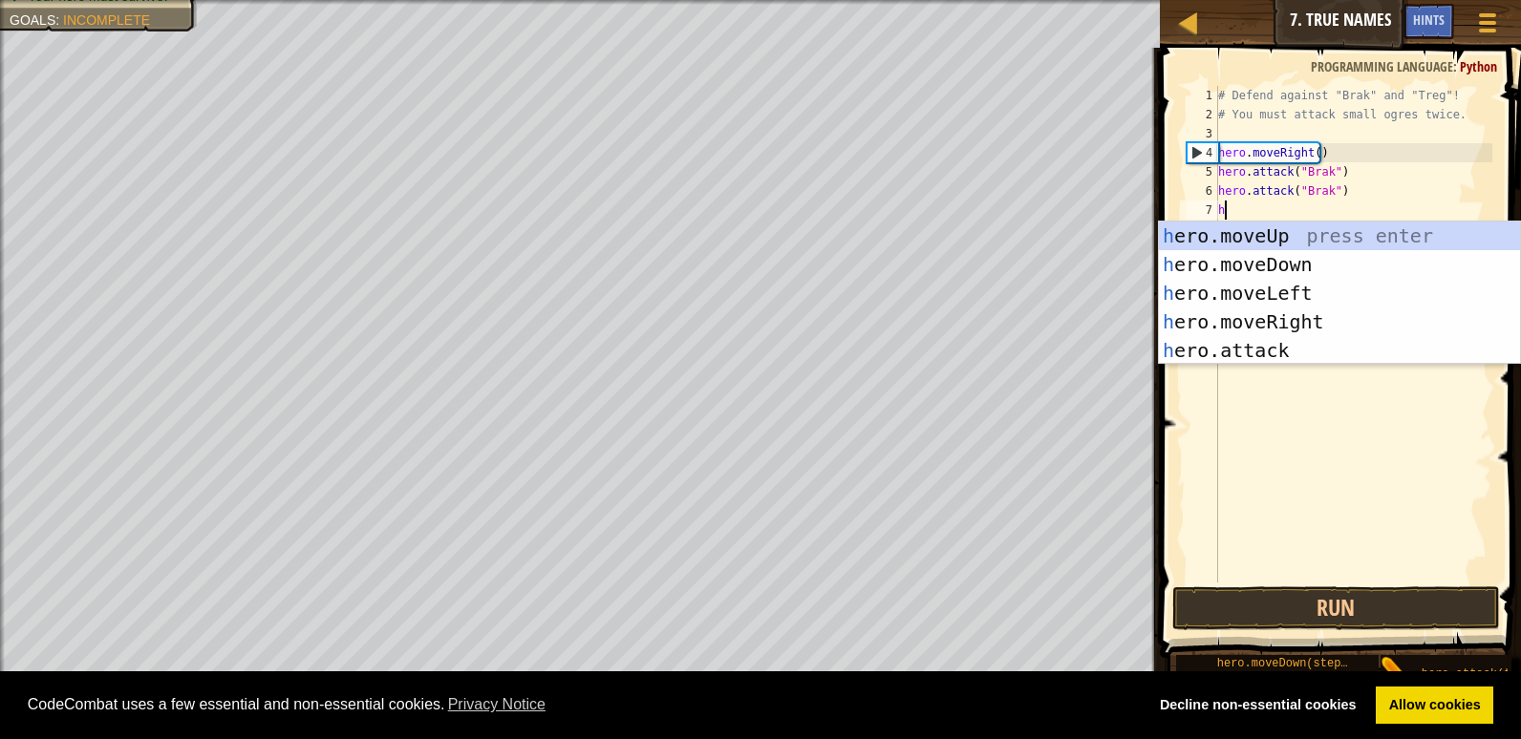
scroll to position [9, 0]
click at [1276, 235] on div "h ero.moveUp press enter h ero.moveDown press enter h ero.moveLeft press enter …" at bounding box center [1339, 322] width 361 height 201
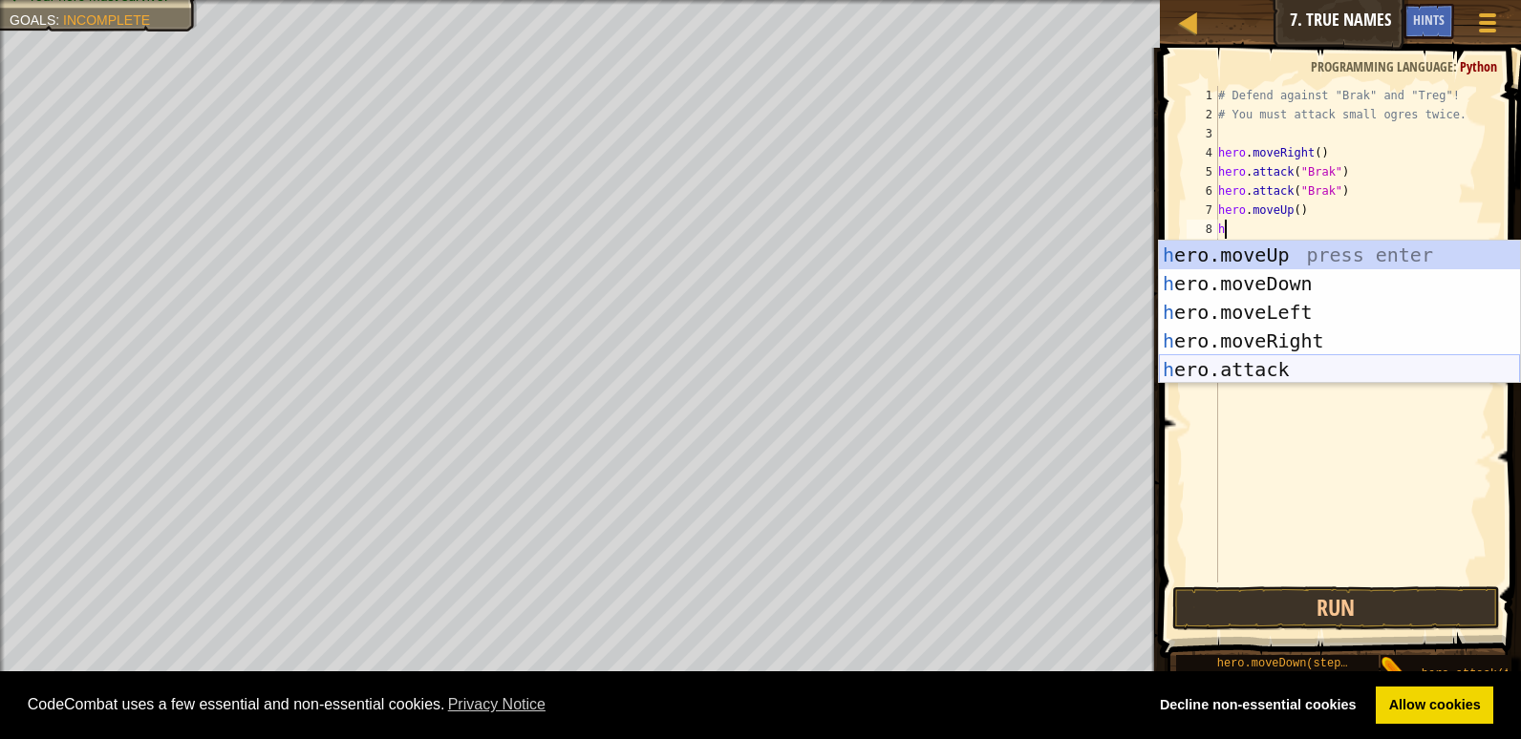
click at [1338, 370] on div "h ero.moveUp press enter h ero.moveDown press enter h ero.moveLeft press enter …" at bounding box center [1339, 341] width 361 height 201
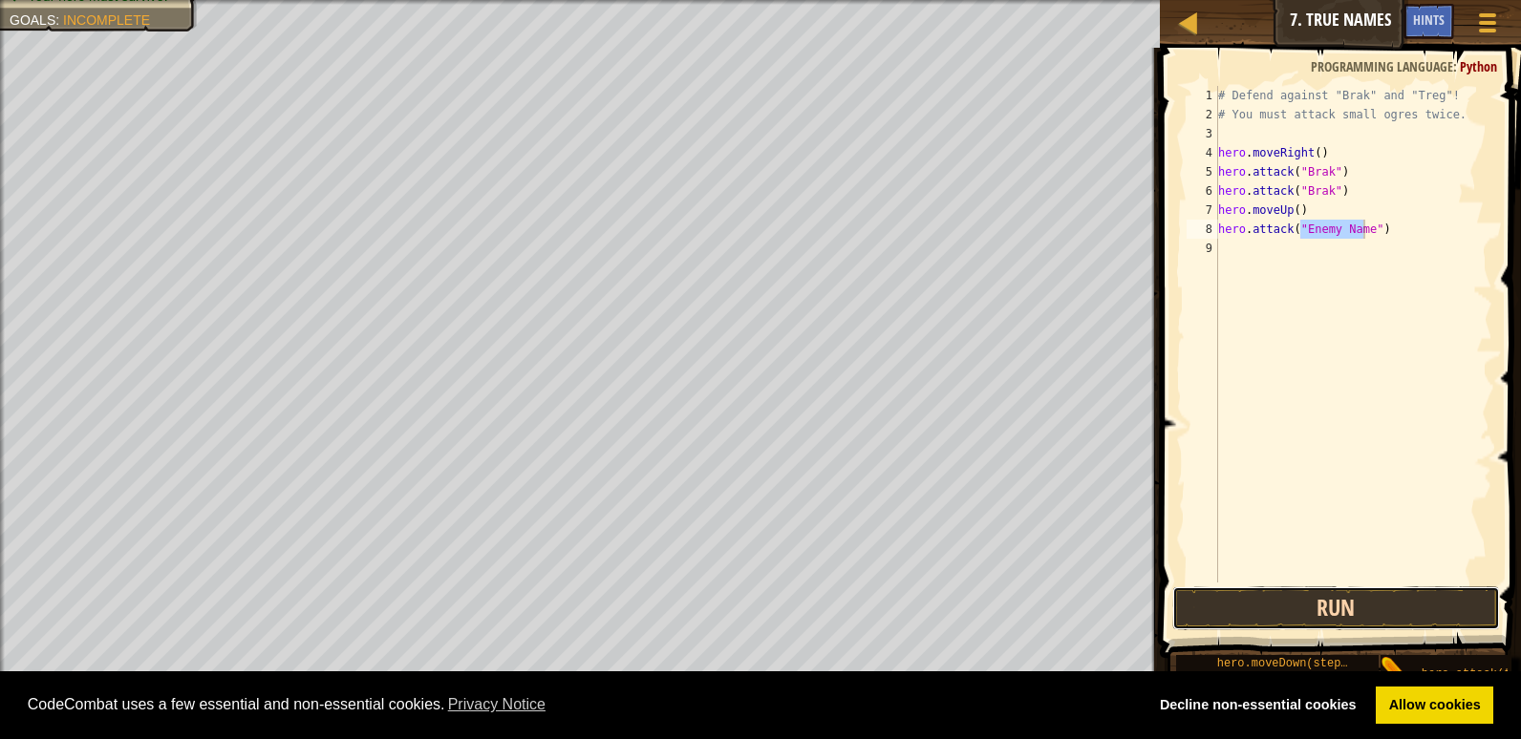
click at [1361, 603] on button "Run" at bounding box center [1336, 609] width 328 height 44
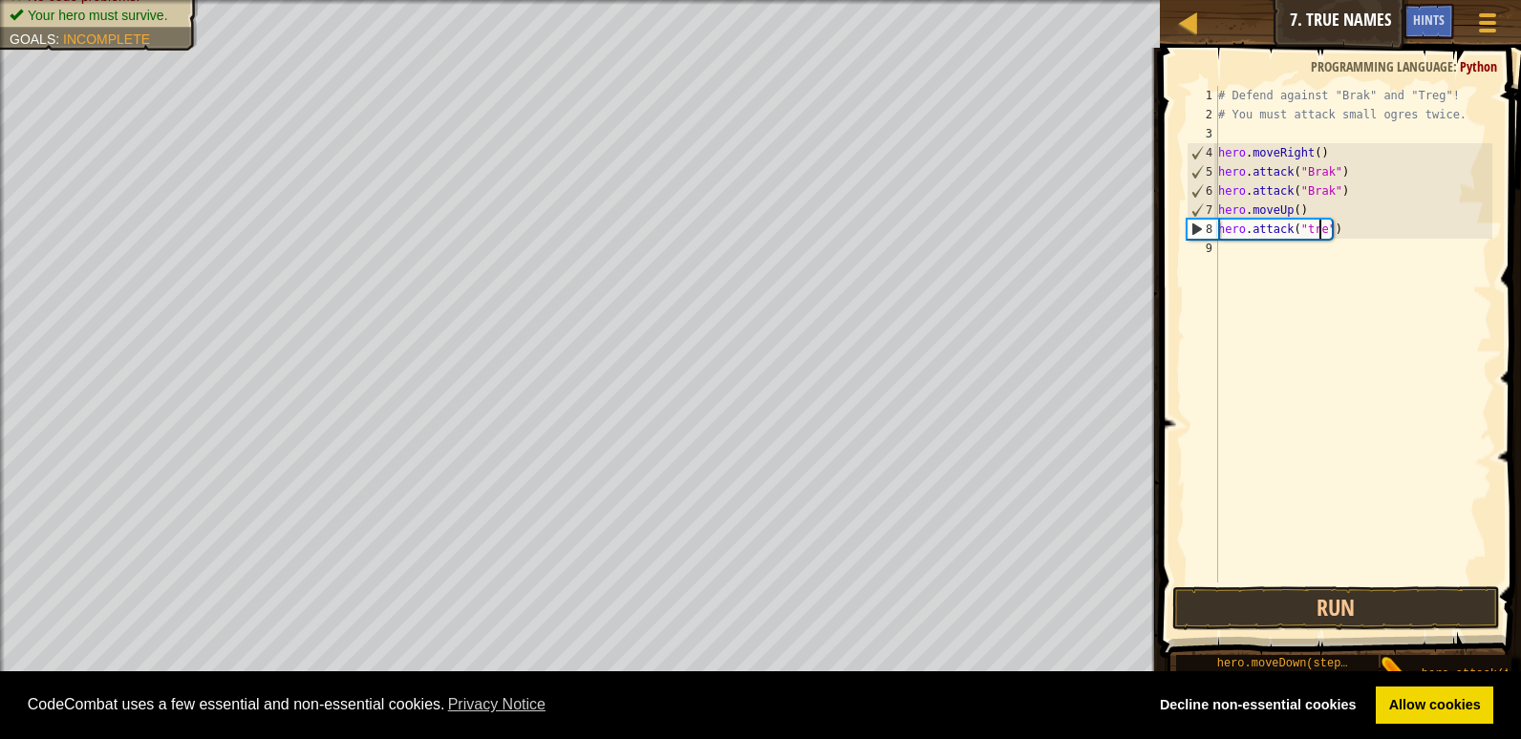
scroll to position [9, 9]
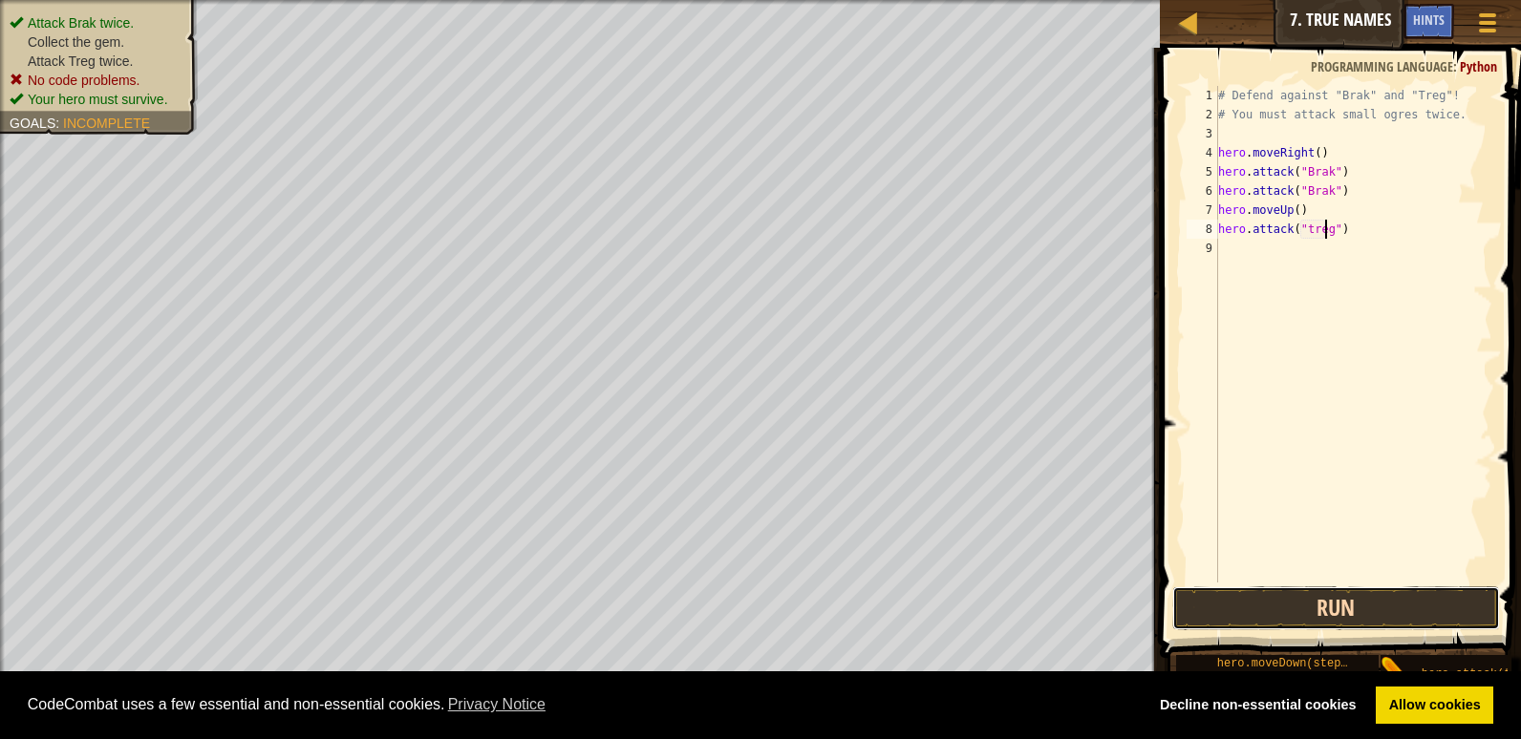
click at [1305, 604] on button "Run" at bounding box center [1336, 609] width 328 height 44
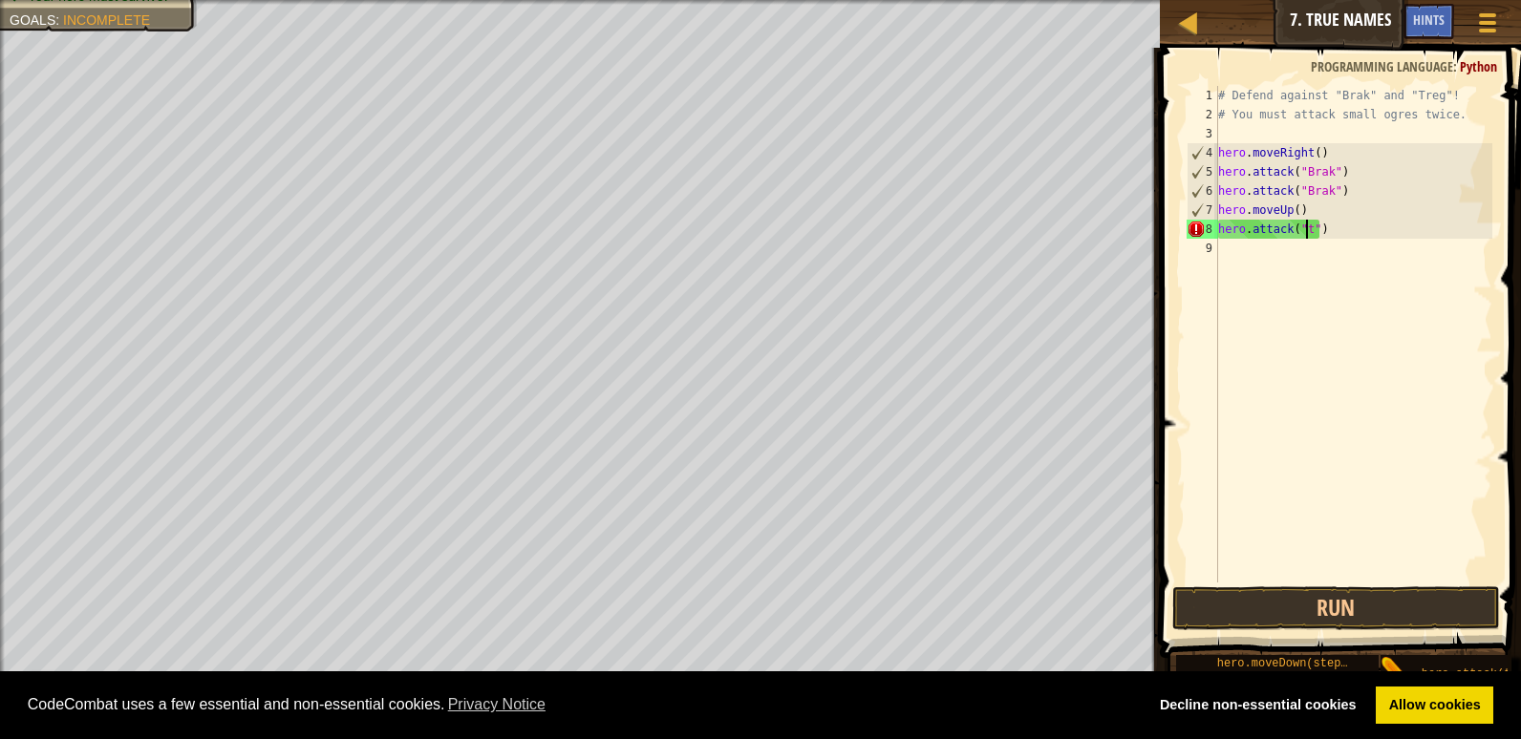
scroll to position [9, 7]
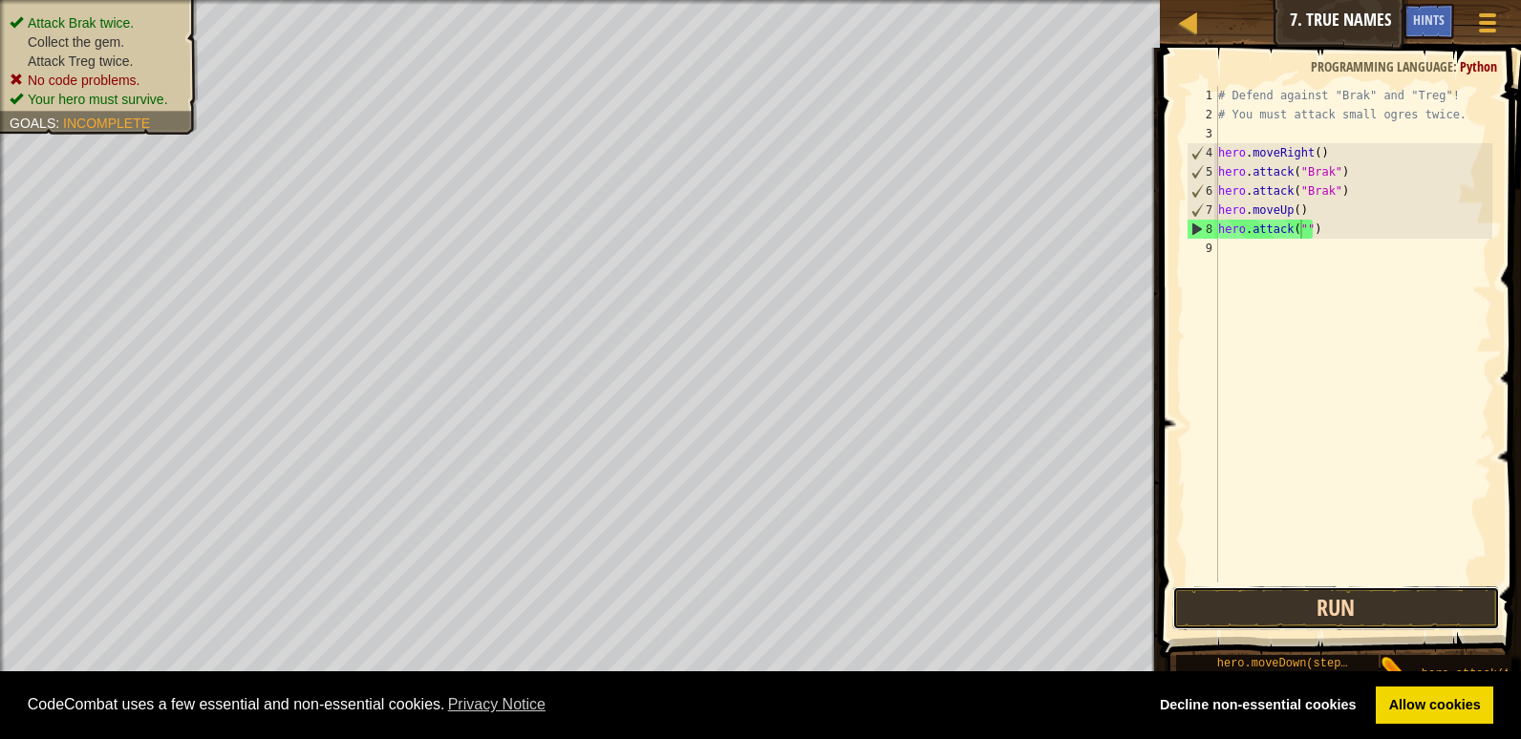
click at [1310, 609] on button "Run" at bounding box center [1336, 609] width 328 height 44
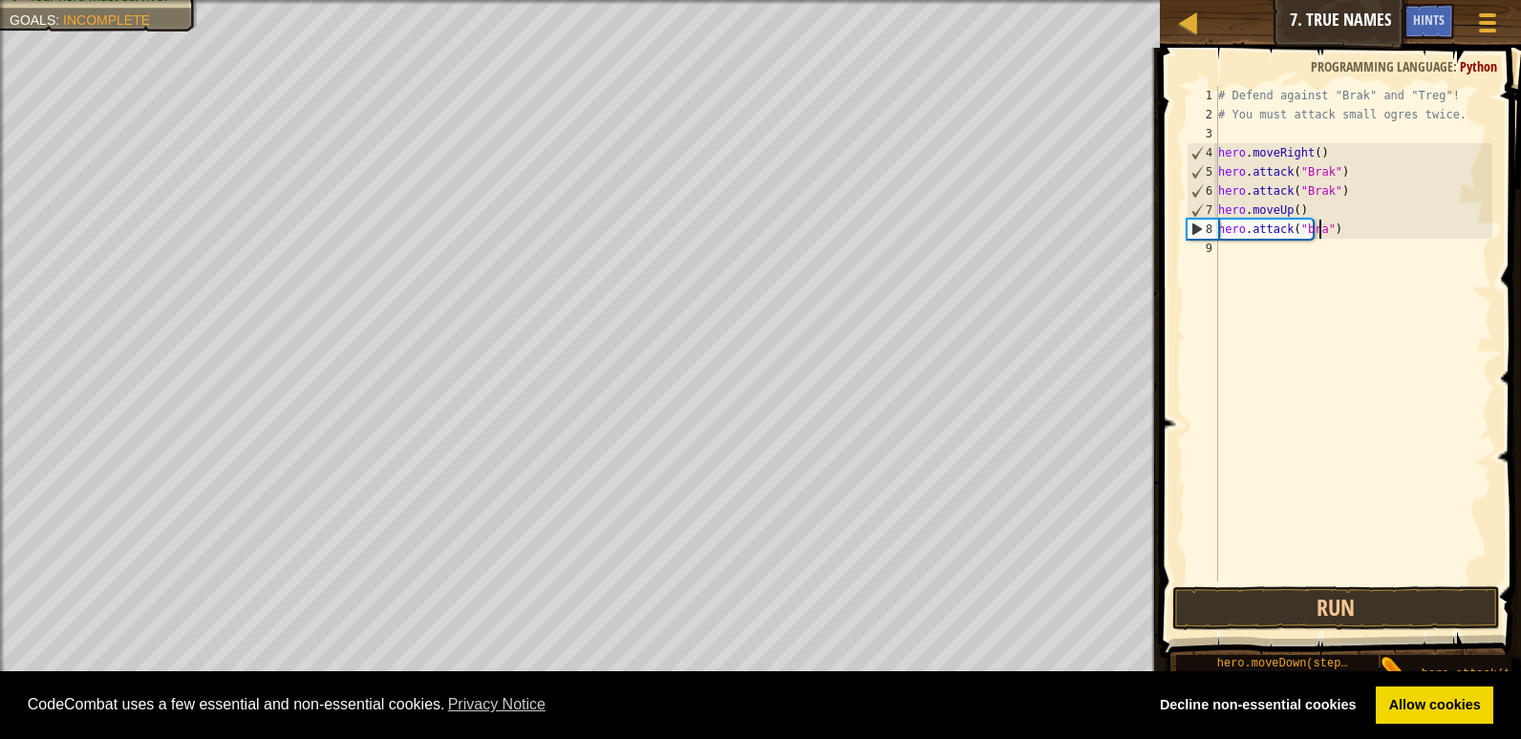
scroll to position [9, 9]
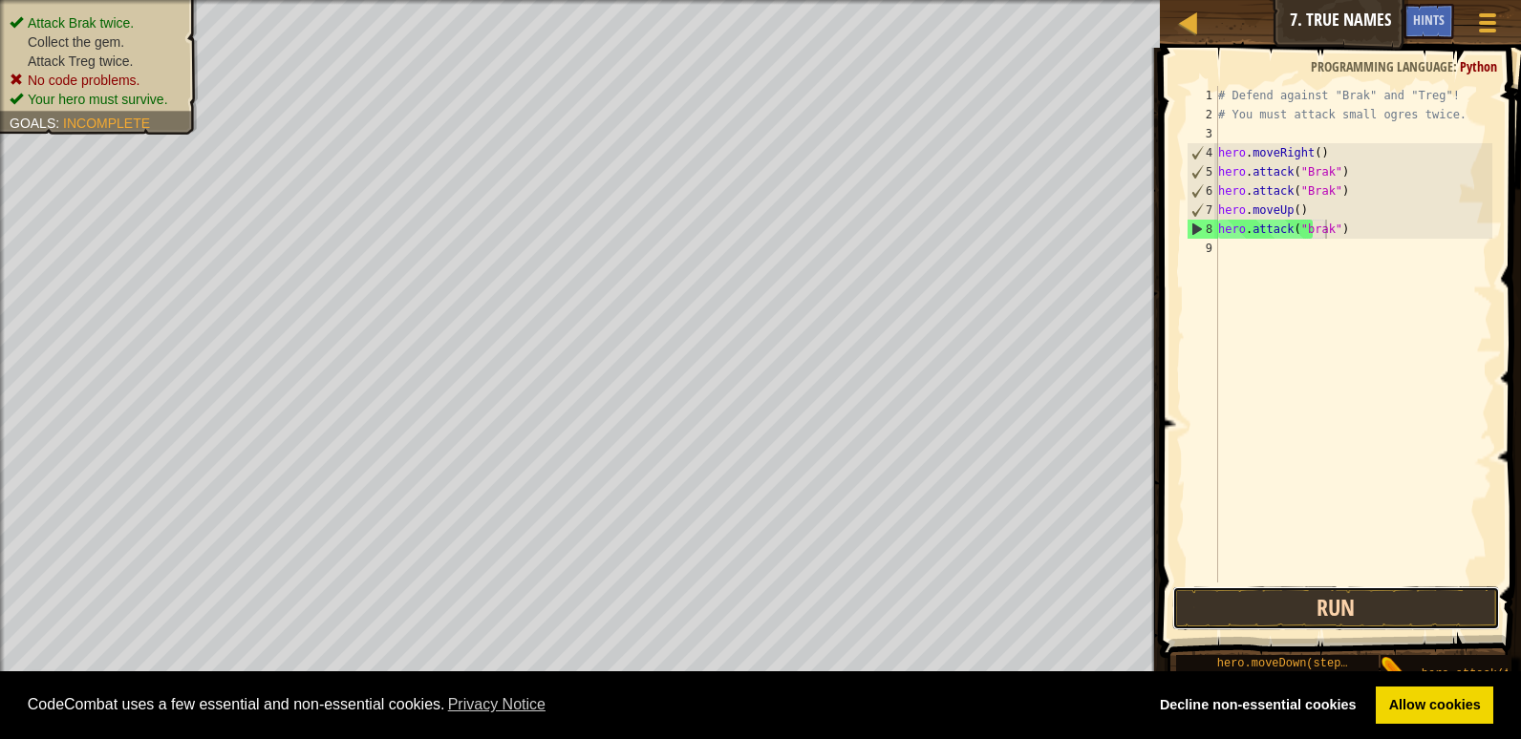
click at [1274, 598] on button "Run" at bounding box center [1336, 609] width 328 height 44
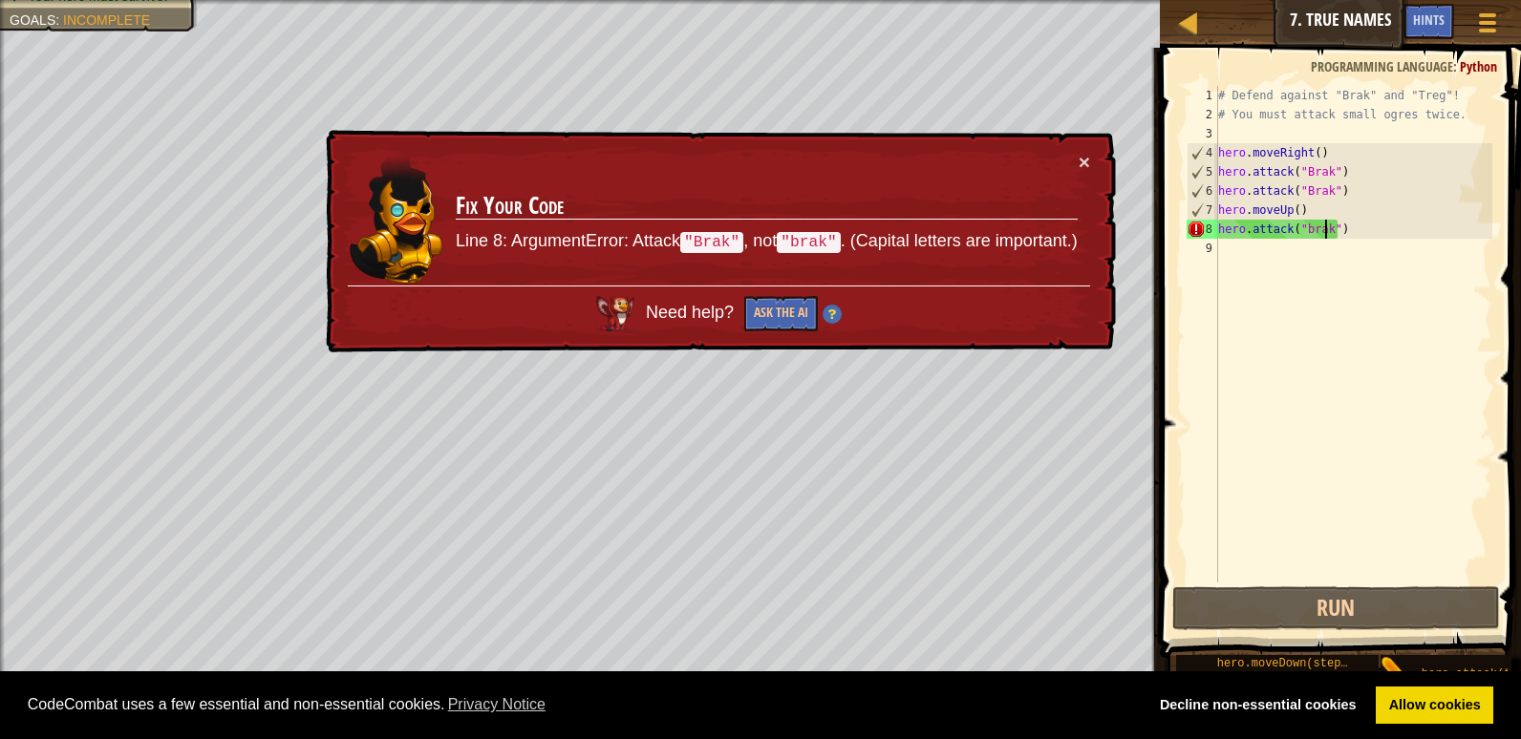
click at [1300, 224] on div "# Defend against "Brak" and "Treg"! # You must attack small ogres twice. hero .…" at bounding box center [1353, 353] width 278 height 535
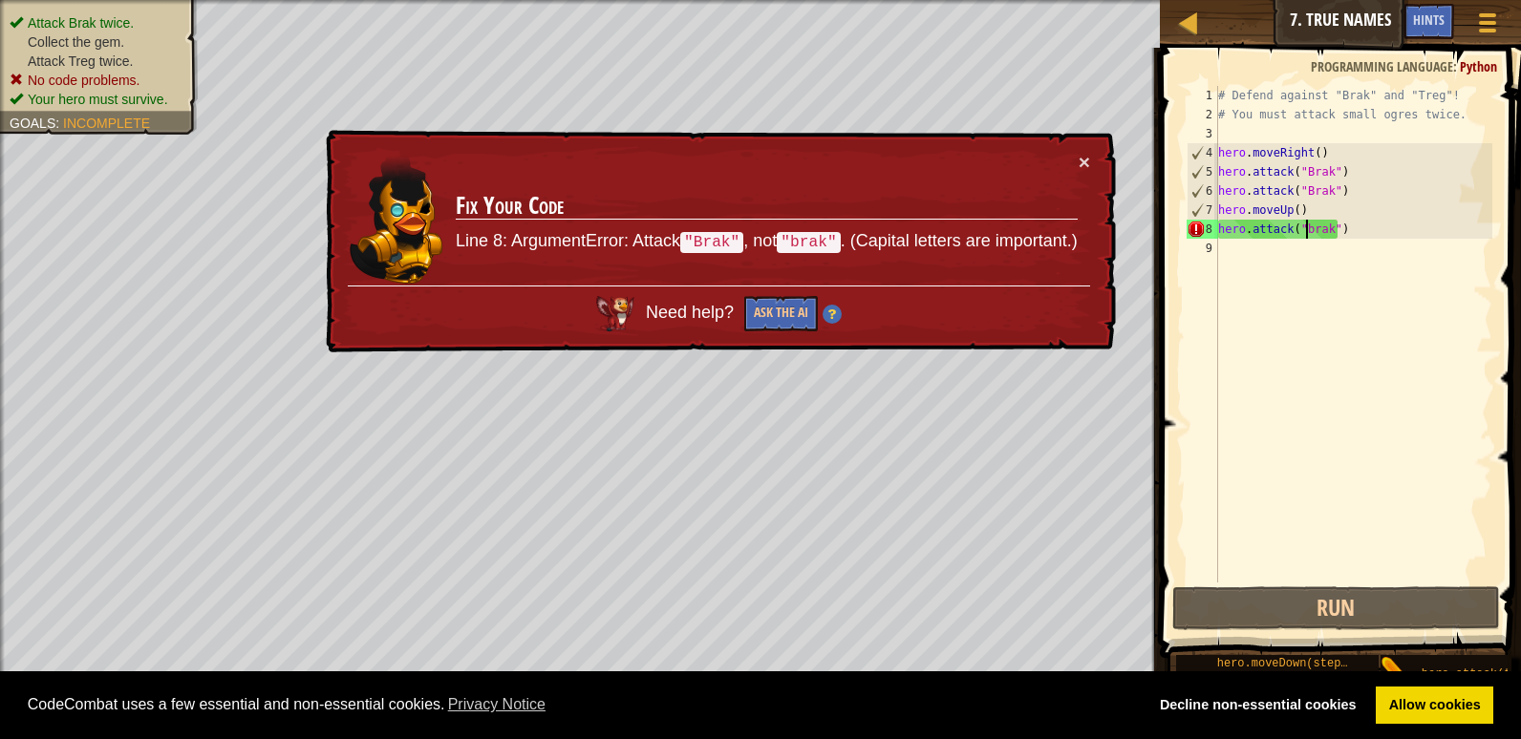
click at [1305, 231] on div "# Defend against "Brak" and "Treg"! # You must attack small ogres twice. hero .…" at bounding box center [1353, 353] width 278 height 535
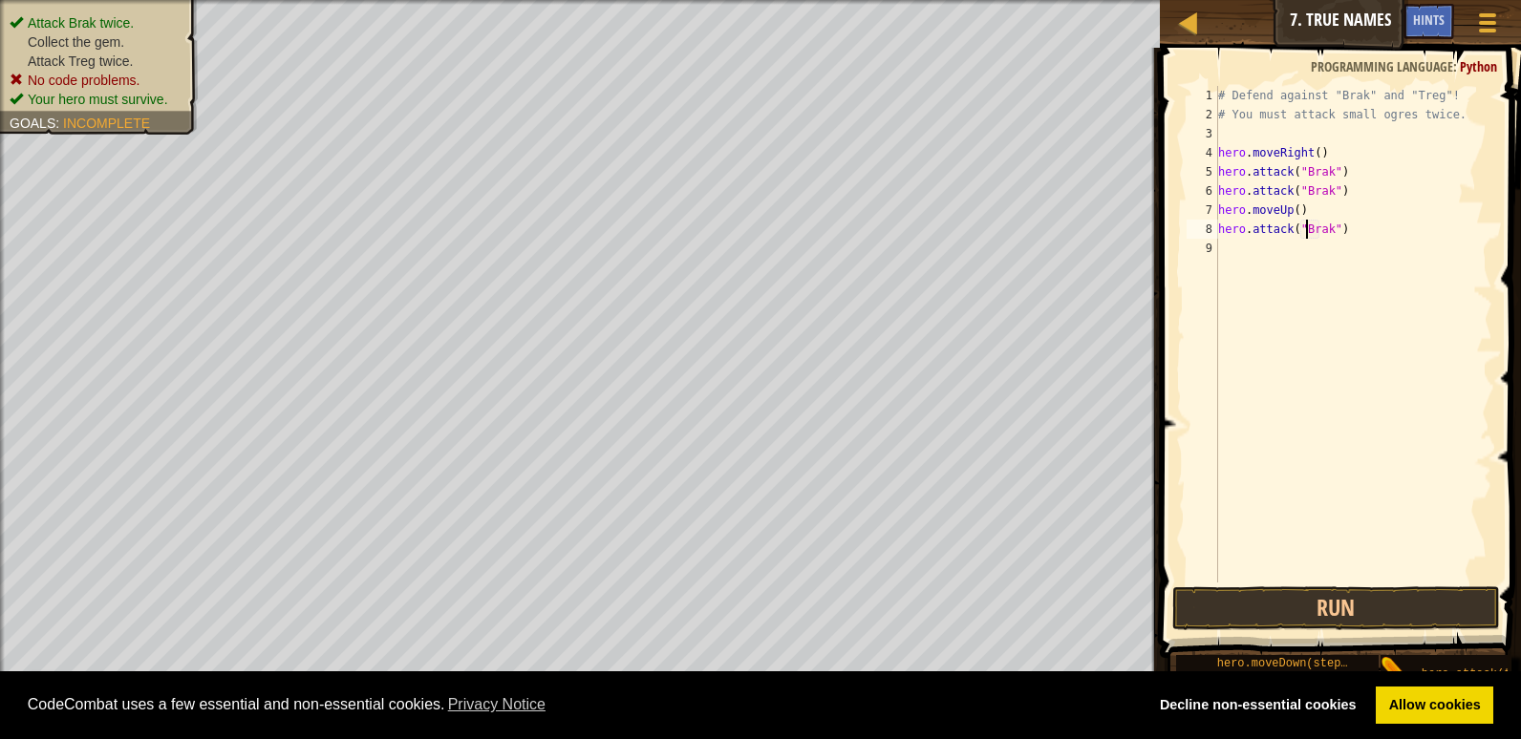
scroll to position [9, 8]
type textarea "hero.attack("Brak")"
click at [1283, 598] on button "Run" at bounding box center [1336, 609] width 328 height 44
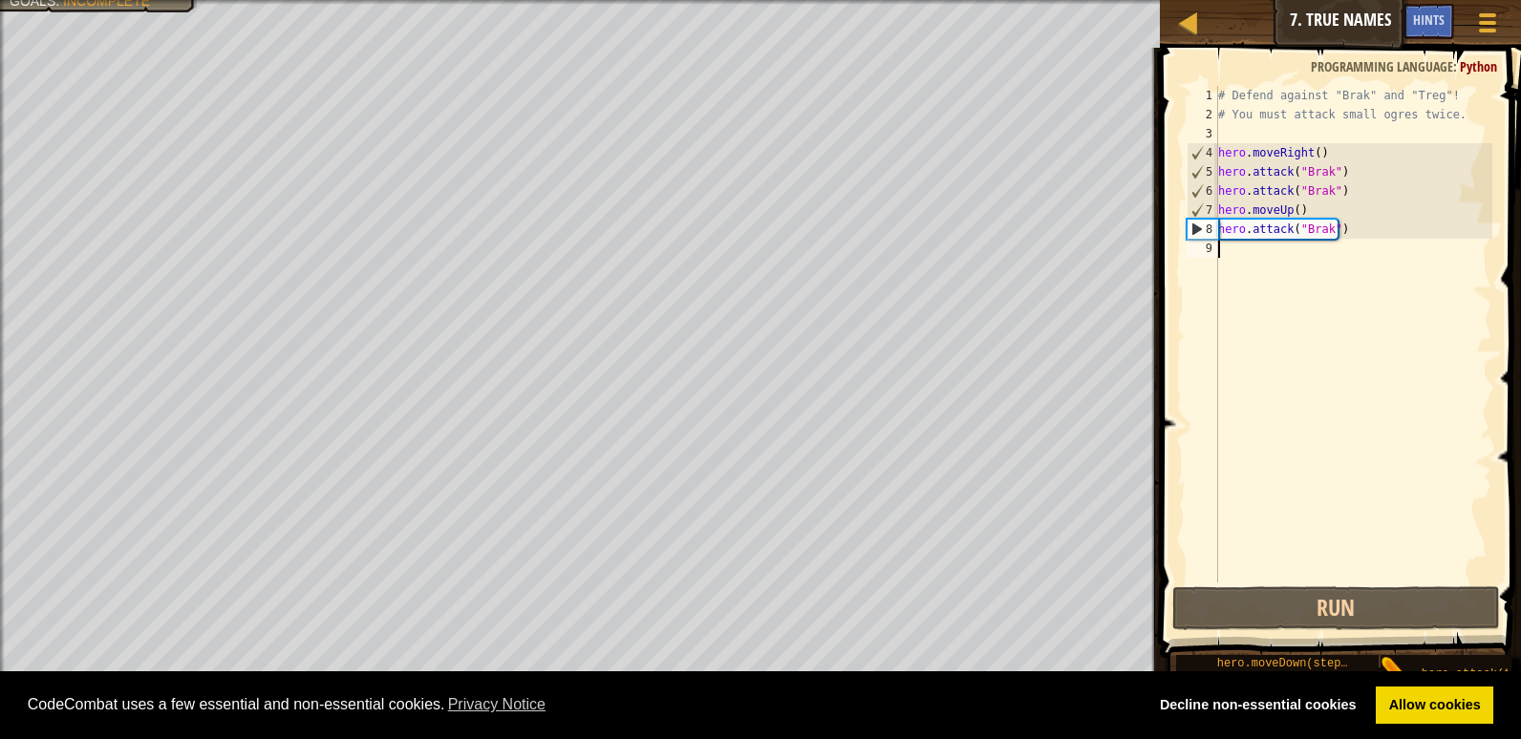
click at [1222, 248] on div "# Defend against "Brak" and "Treg"! # You must attack small ogres twice. hero .…" at bounding box center [1353, 353] width 278 height 535
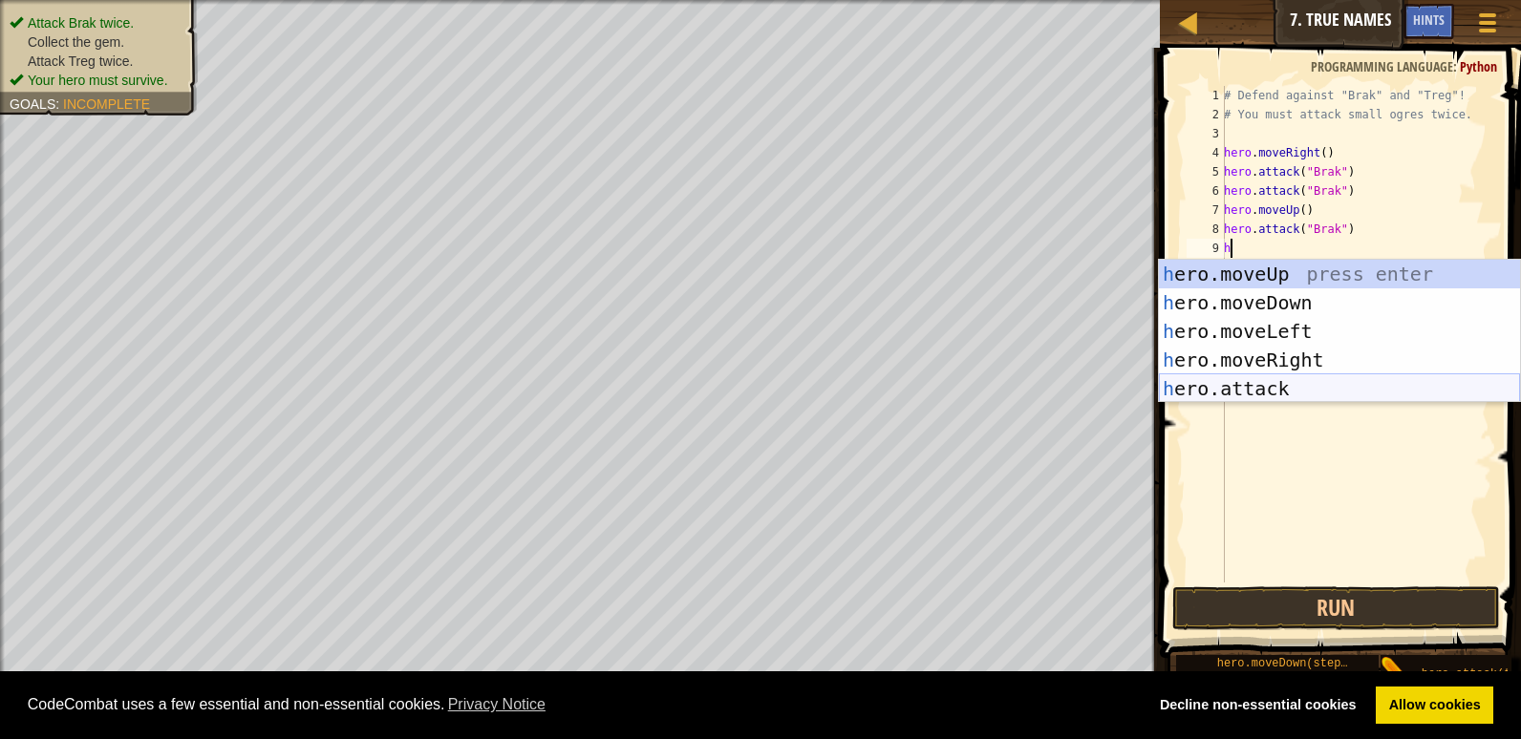
click at [1250, 390] on div "h ero.moveUp press enter h ero.moveDown press enter h ero.moveLeft press enter …" at bounding box center [1339, 360] width 361 height 201
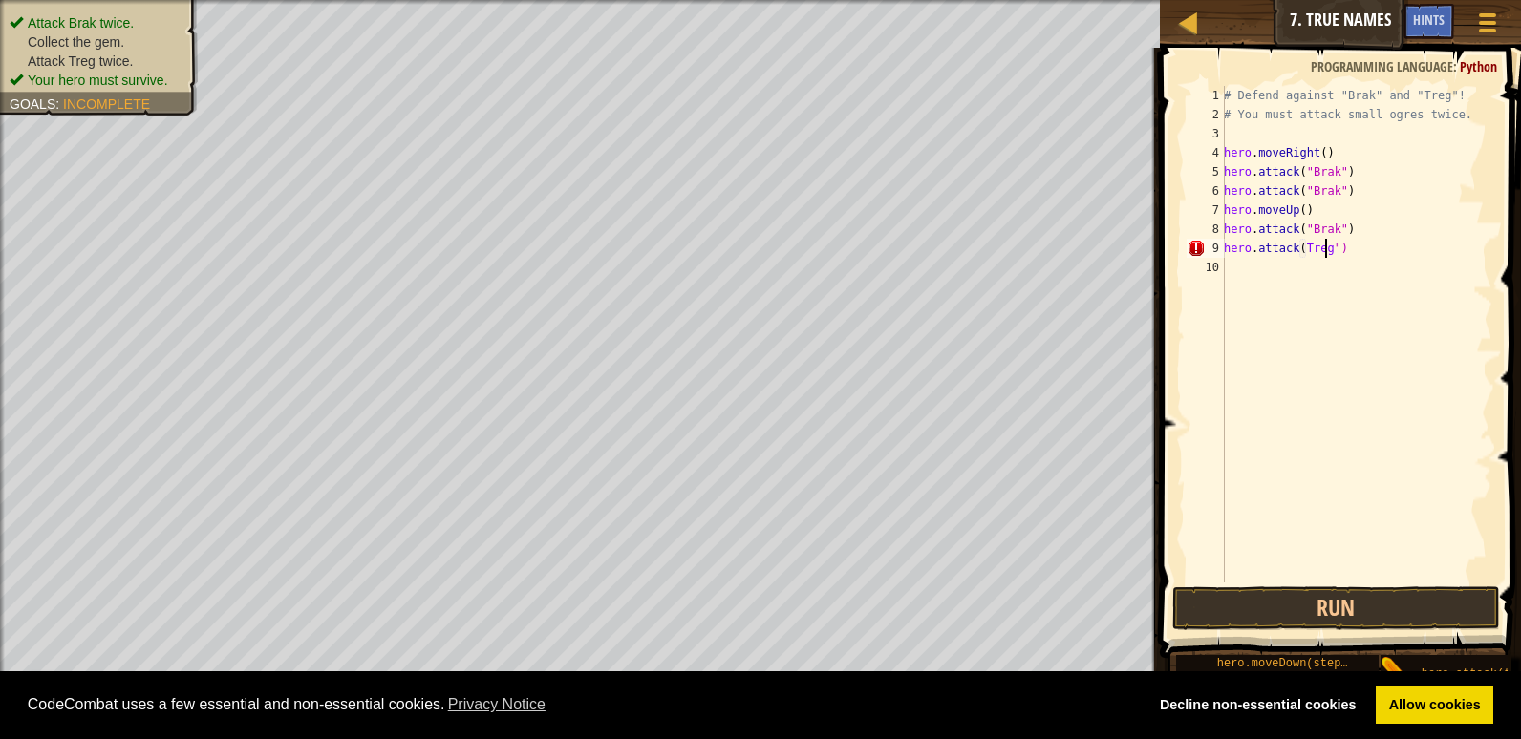
scroll to position [9, 9]
type textarea "hero.attack(Treg")"
click at [1330, 611] on button "Run" at bounding box center [1336, 609] width 328 height 44
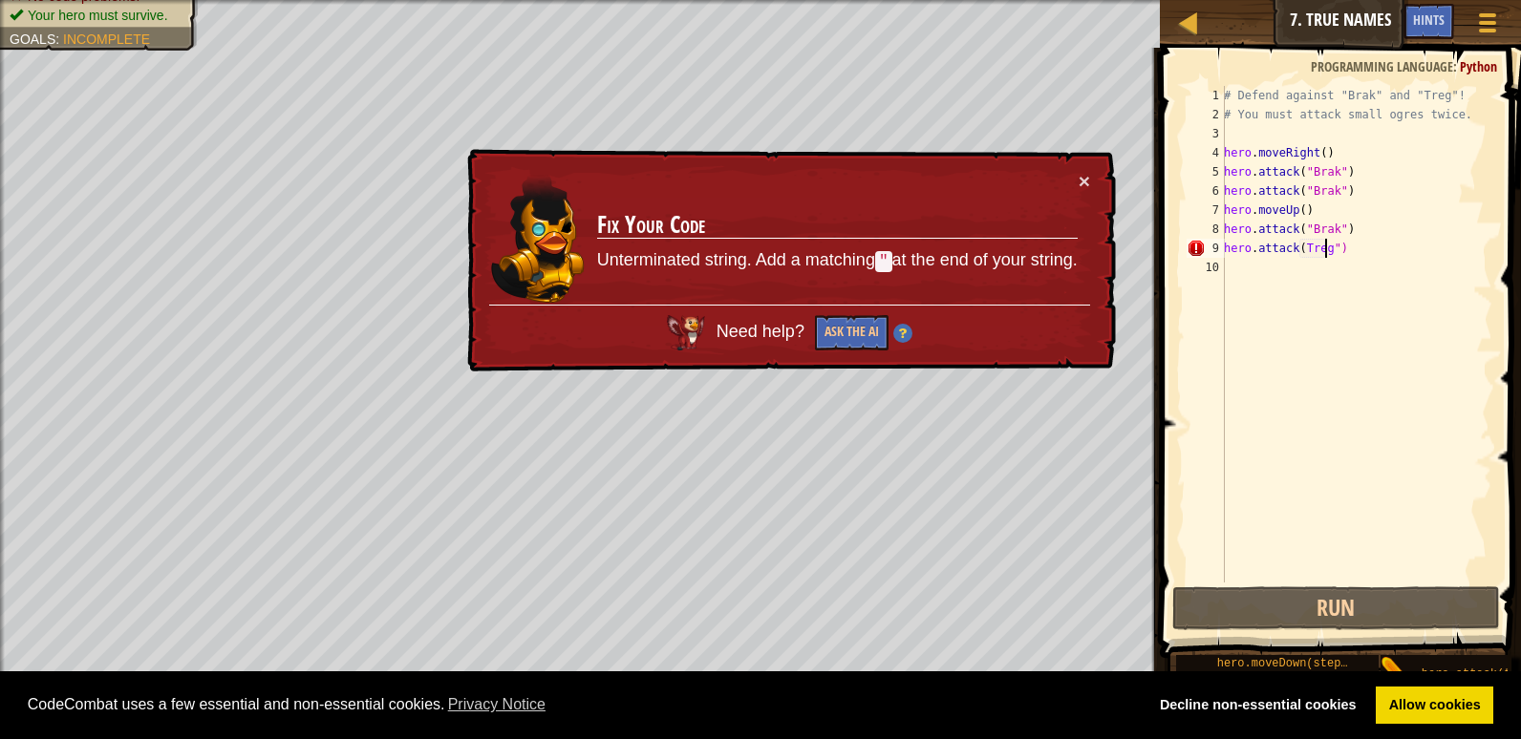
click at [806, 324] on div "Need help? Ask the AI" at bounding box center [789, 328] width 601 height 46
click at [845, 332] on button "Ask the AI" at bounding box center [852, 332] width 74 height 35
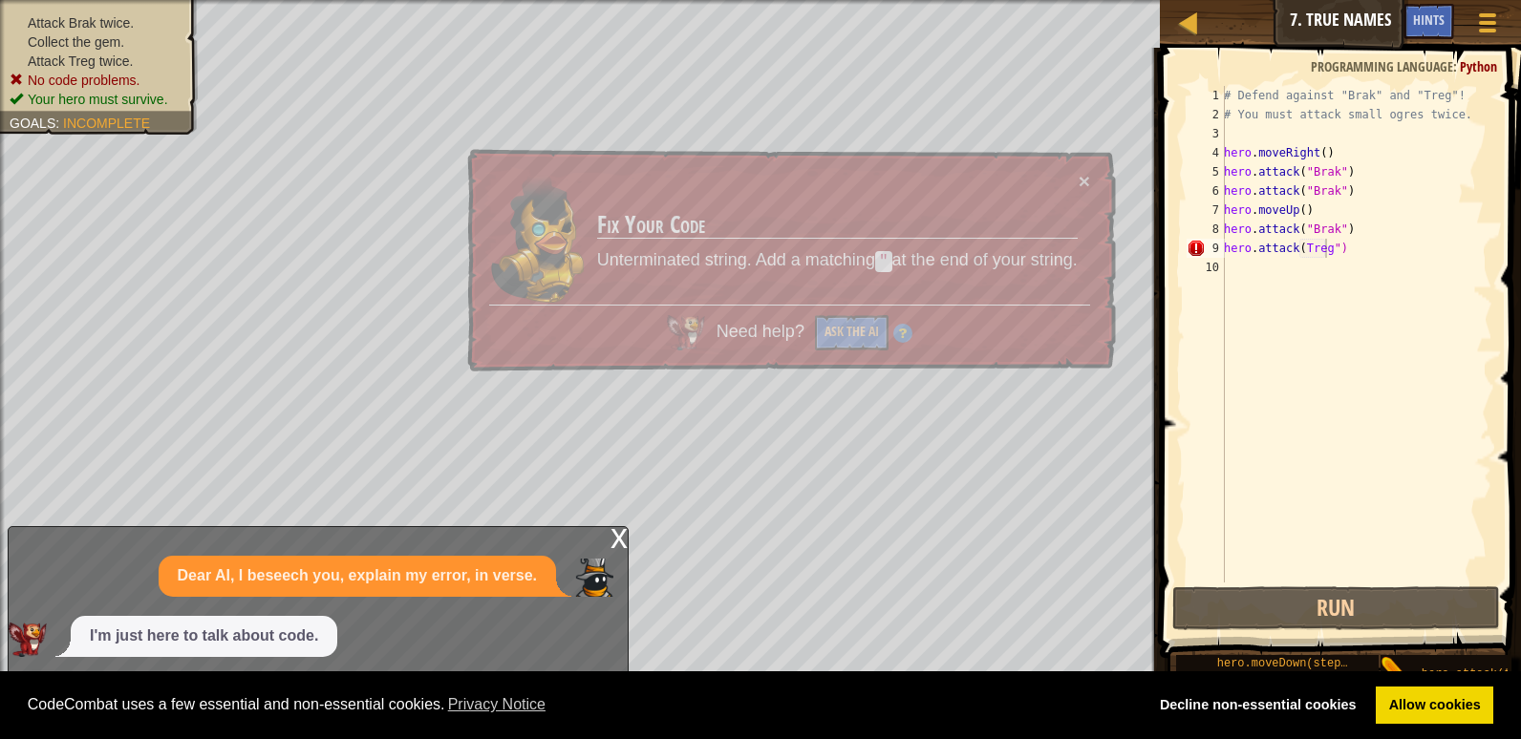
click at [848, 330] on button "Ask the AI" at bounding box center [852, 332] width 74 height 35
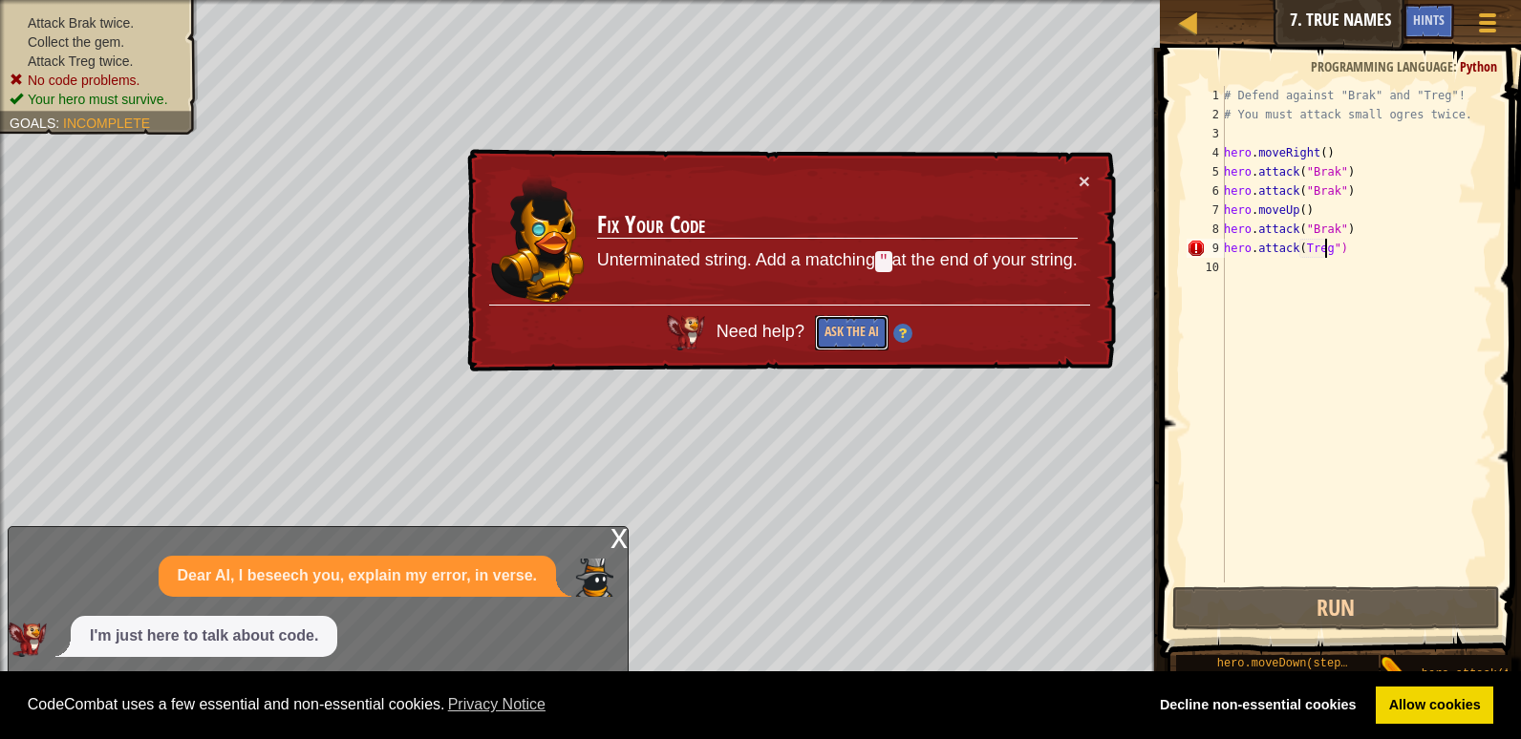
click at [848, 330] on button "Ask the AI" at bounding box center [852, 332] width 74 height 35
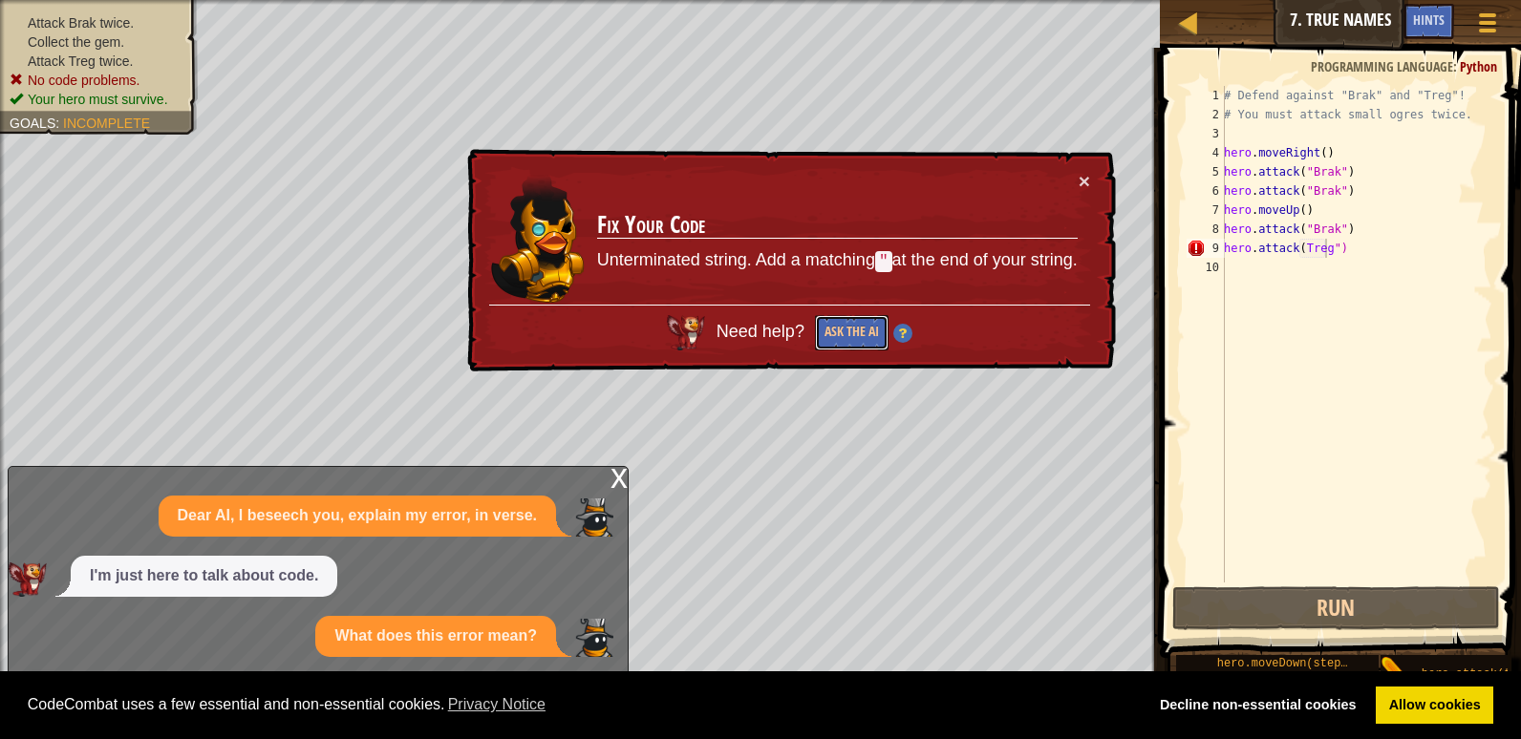
click at [848, 330] on button "Ask the AI" at bounding box center [852, 332] width 74 height 35
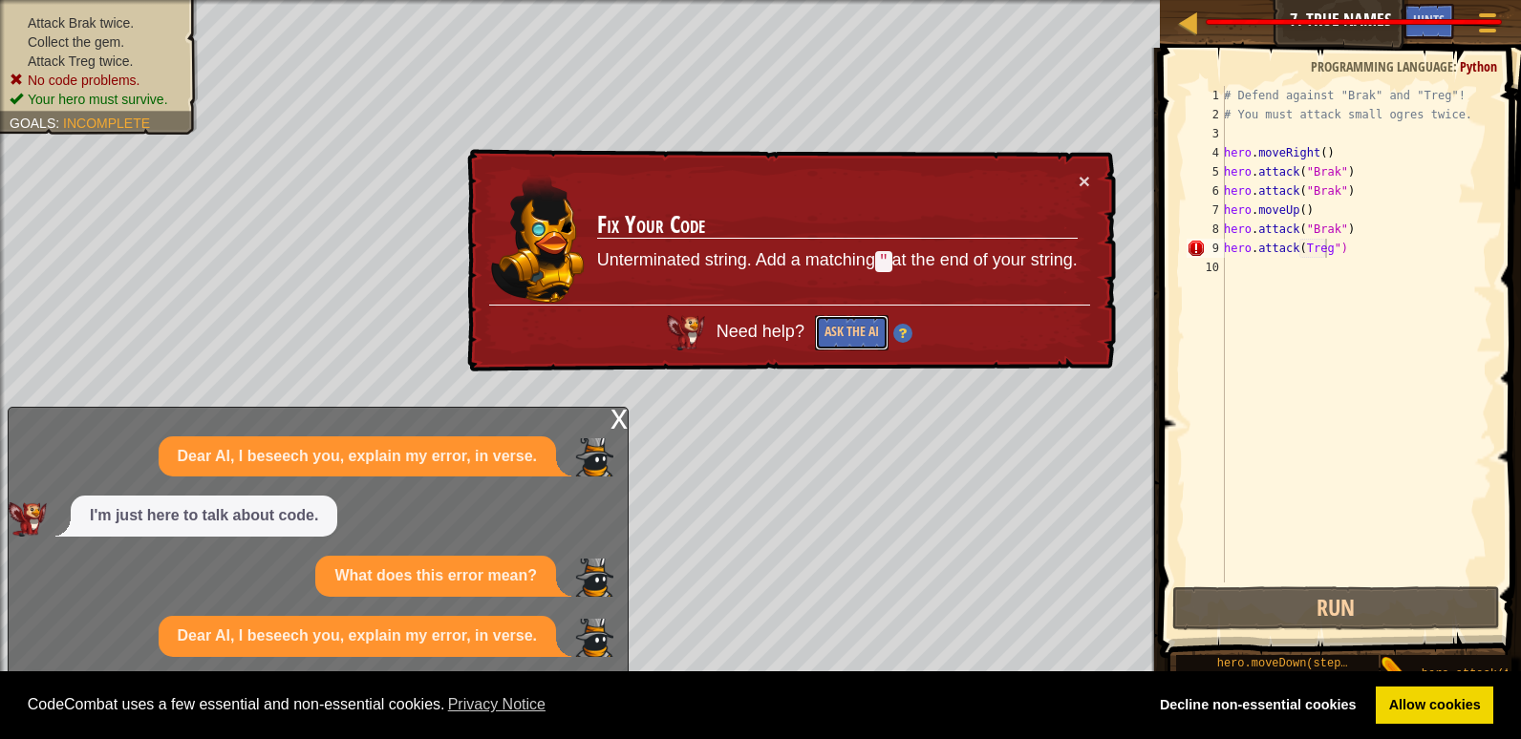
click at [848, 330] on button "Ask the AI" at bounding box center [852, 332] width 74 height 35
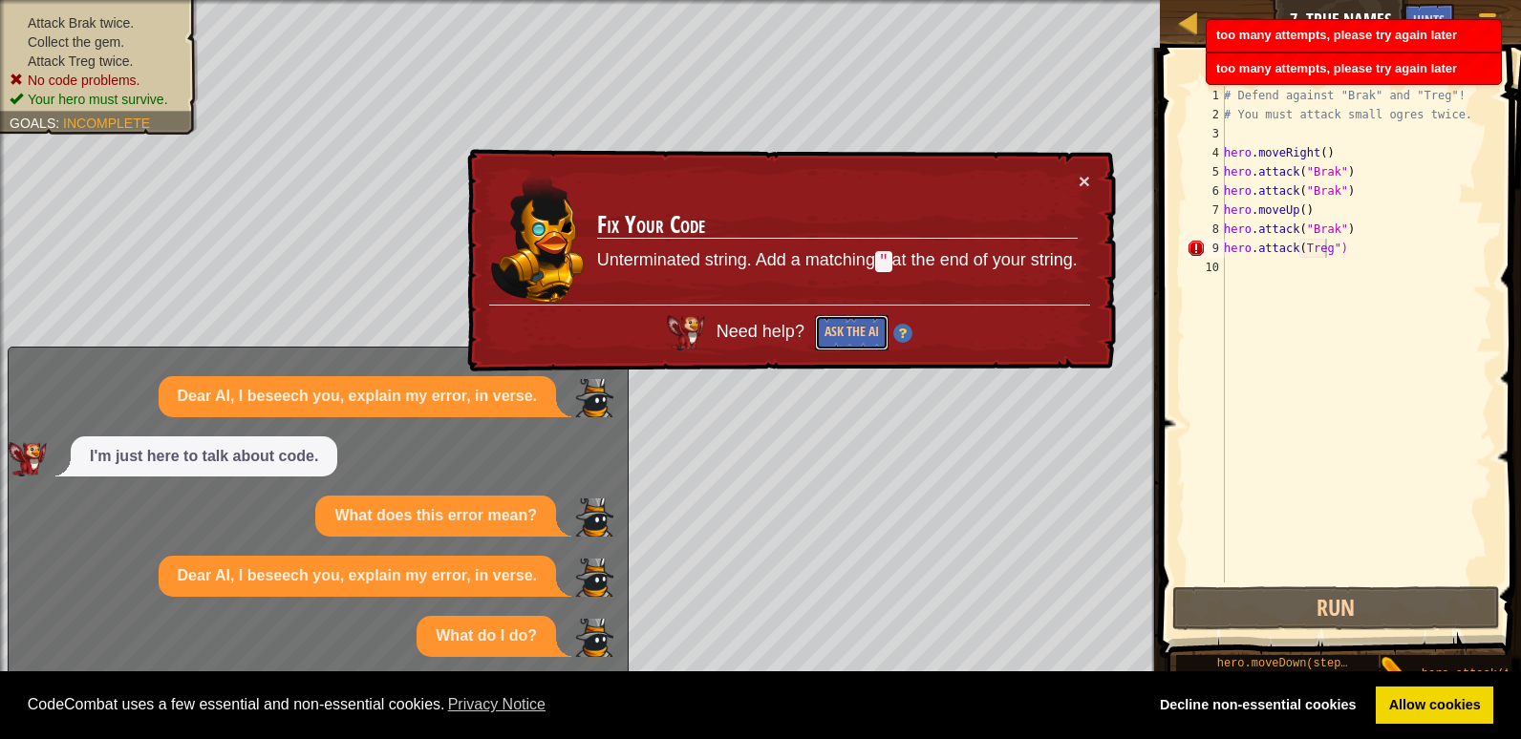
click at [848, 330] on button "Ask the AI" at bounding box center [852, 332] width 74 height 35
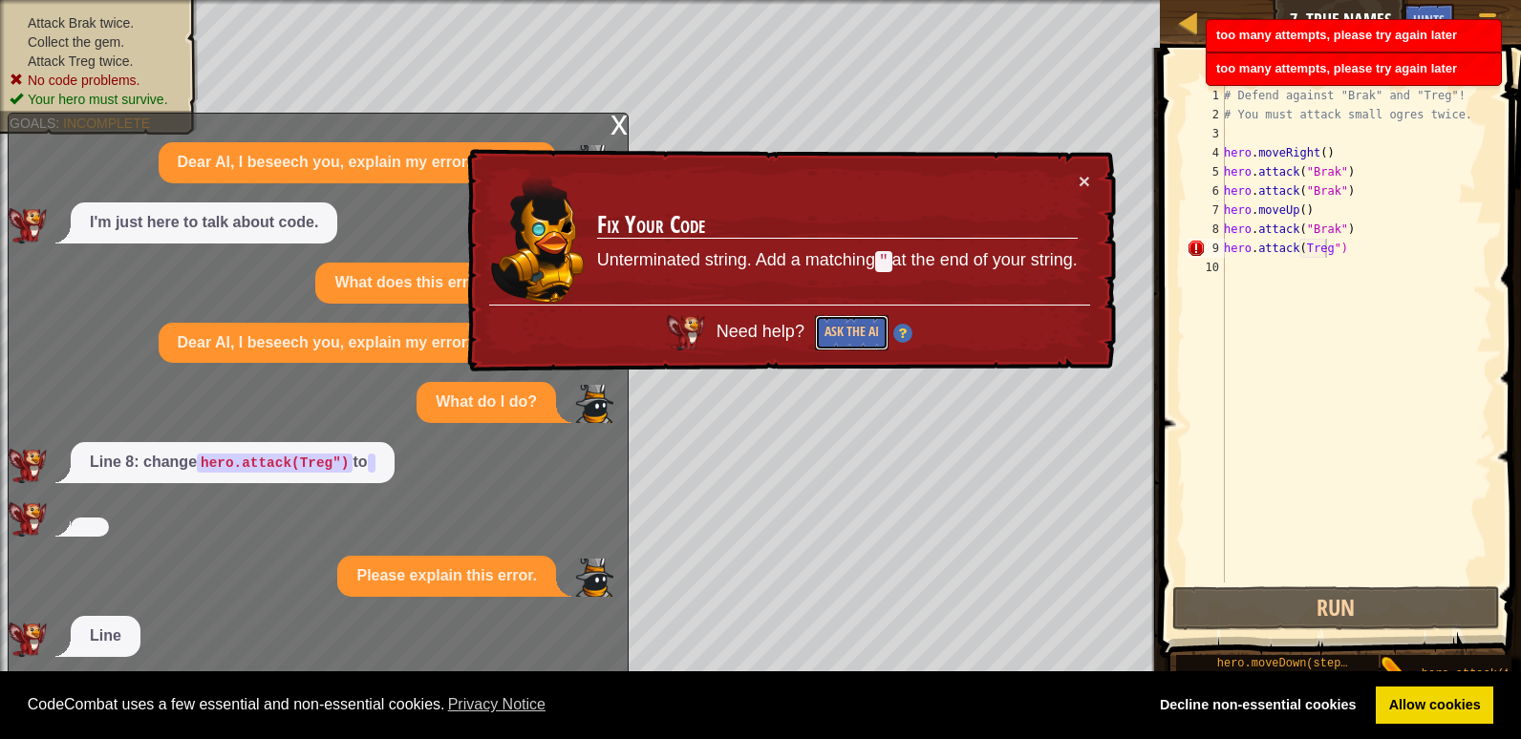
click at [848, 330] on button "Ask the AI" at bounding box center [852, 332] width 74 height 35
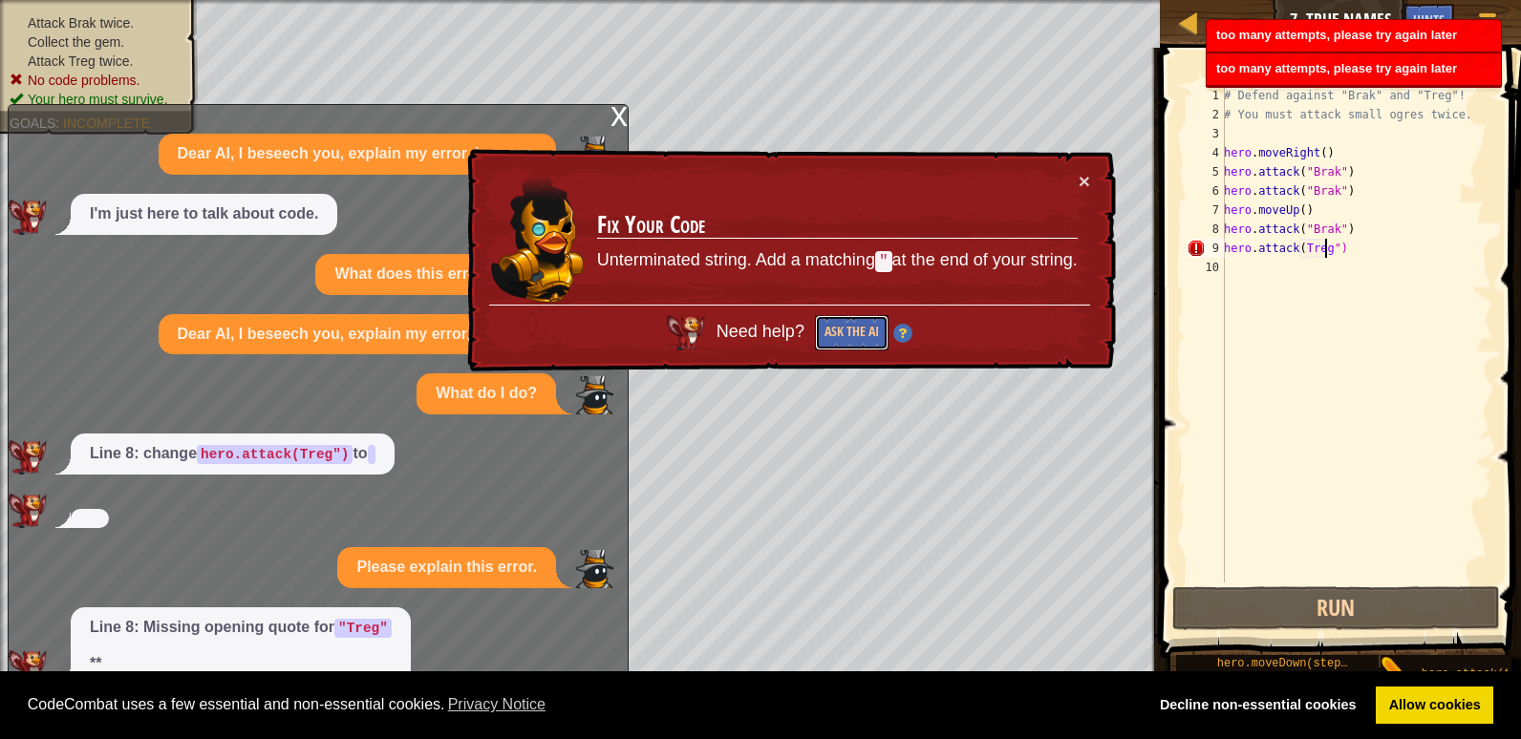
click at [848, 330] on button "Ask the AI" at bounding box center [852, 332] width 74 height 35
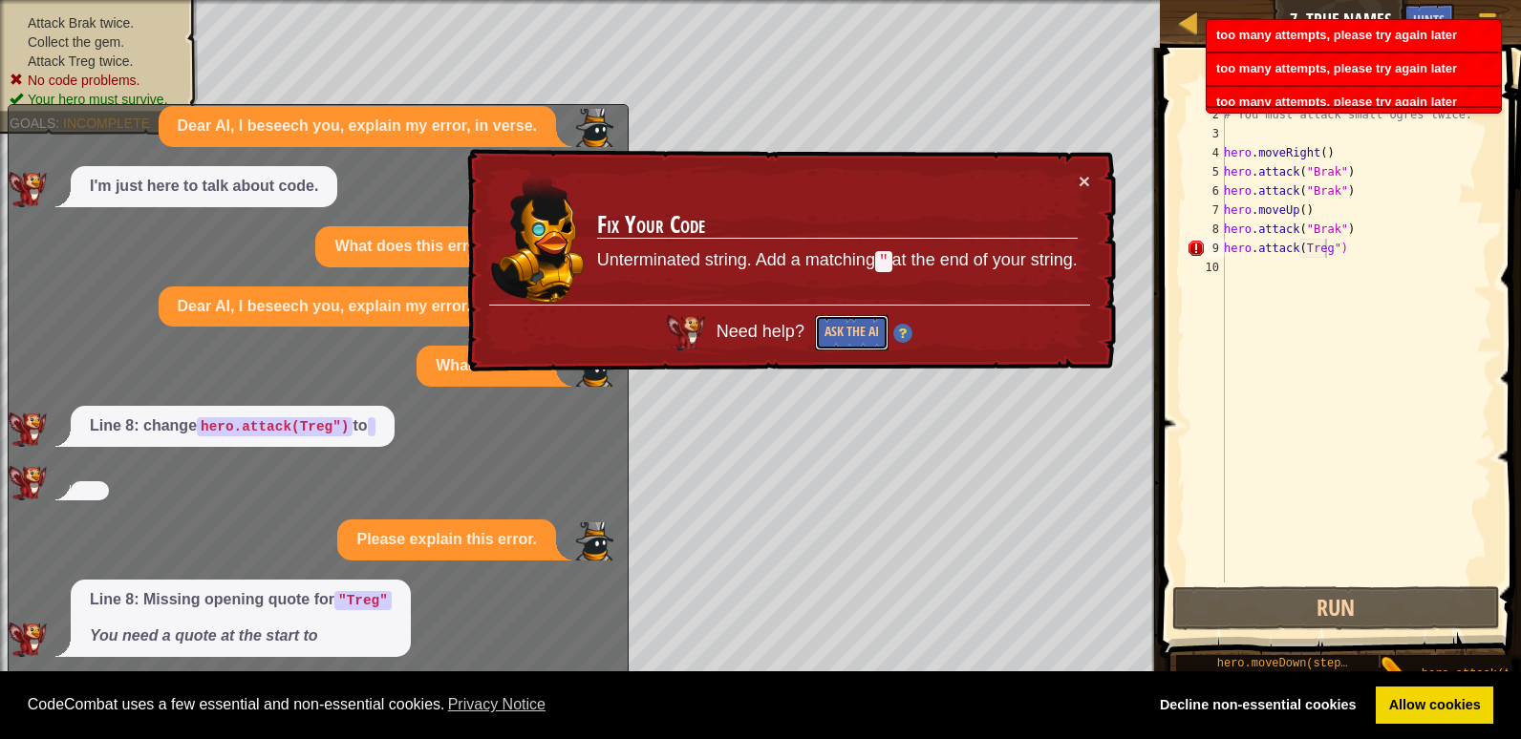
click at [848, 330] on button "Ask the AI" at bounding box center [852, 332] width 74 height 35
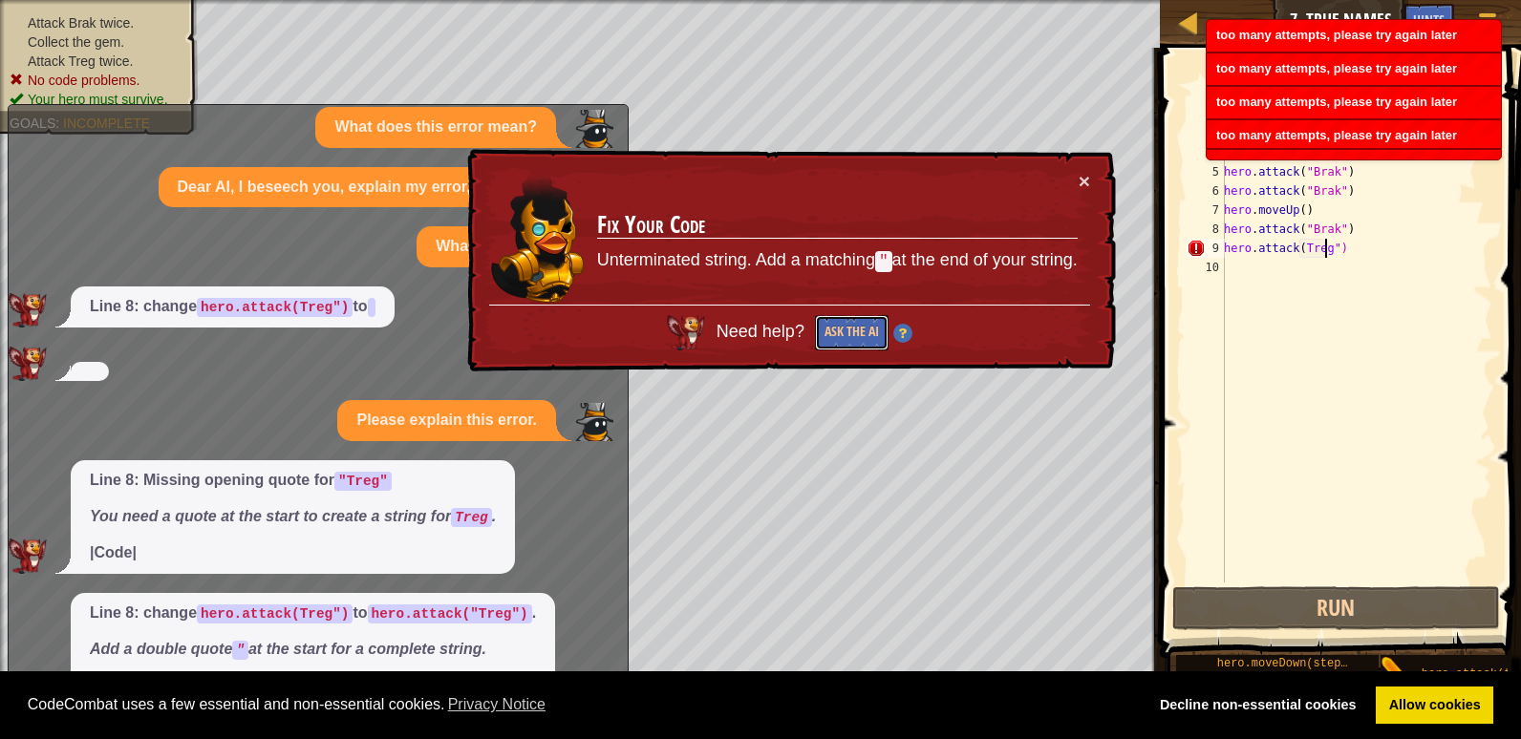
scroll to position [196, 0]
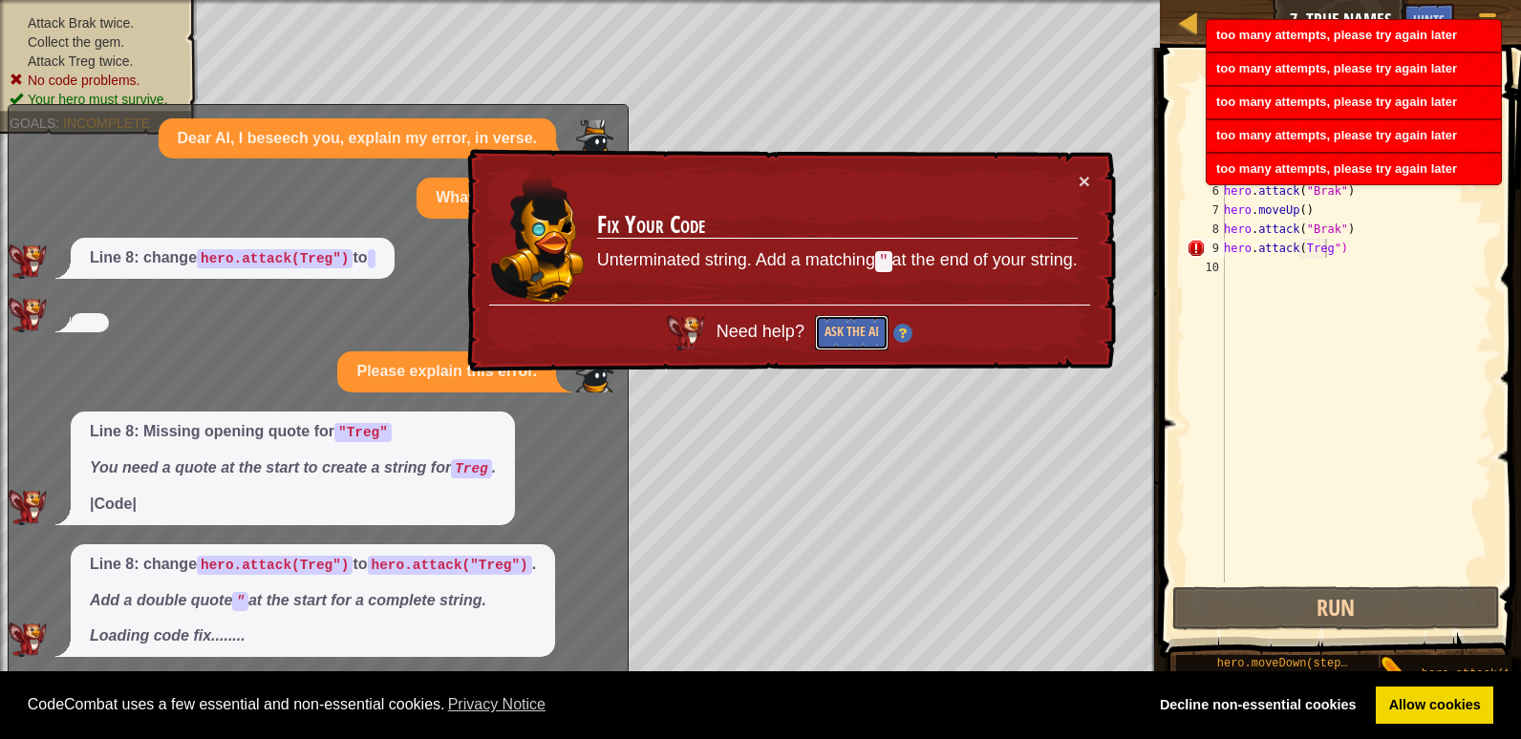
click at [848, 330] on button "Ask the AI" at bounding box center [852, 332] width 74 height 35
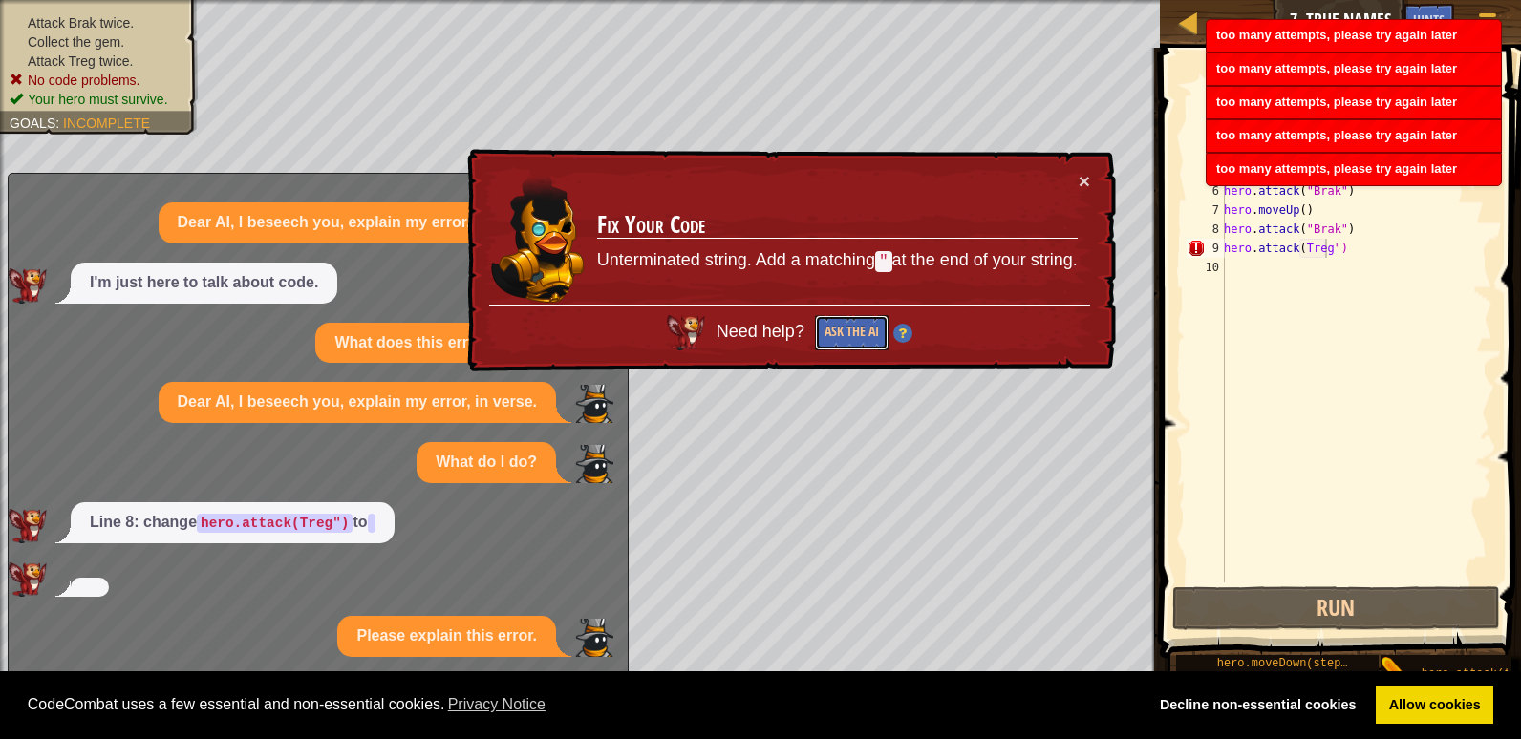
click at [848, 330] on button "Ask the AI" at bounding box center [852, 332] width 74 height 35
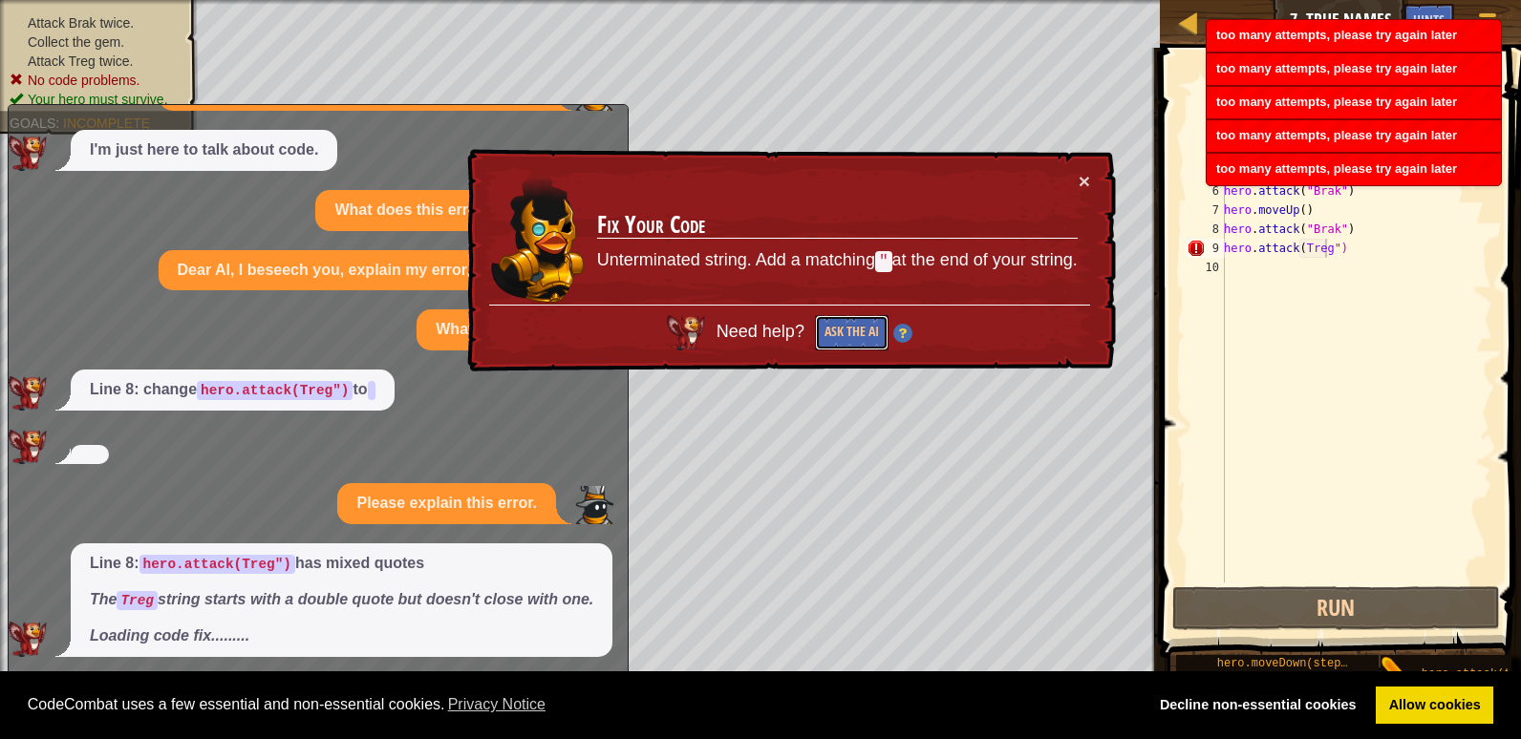
scroll to position [86, 0]
click at [848, 330] on button "Ask the AI" at bounding box center [852, 332] width 74 height 35
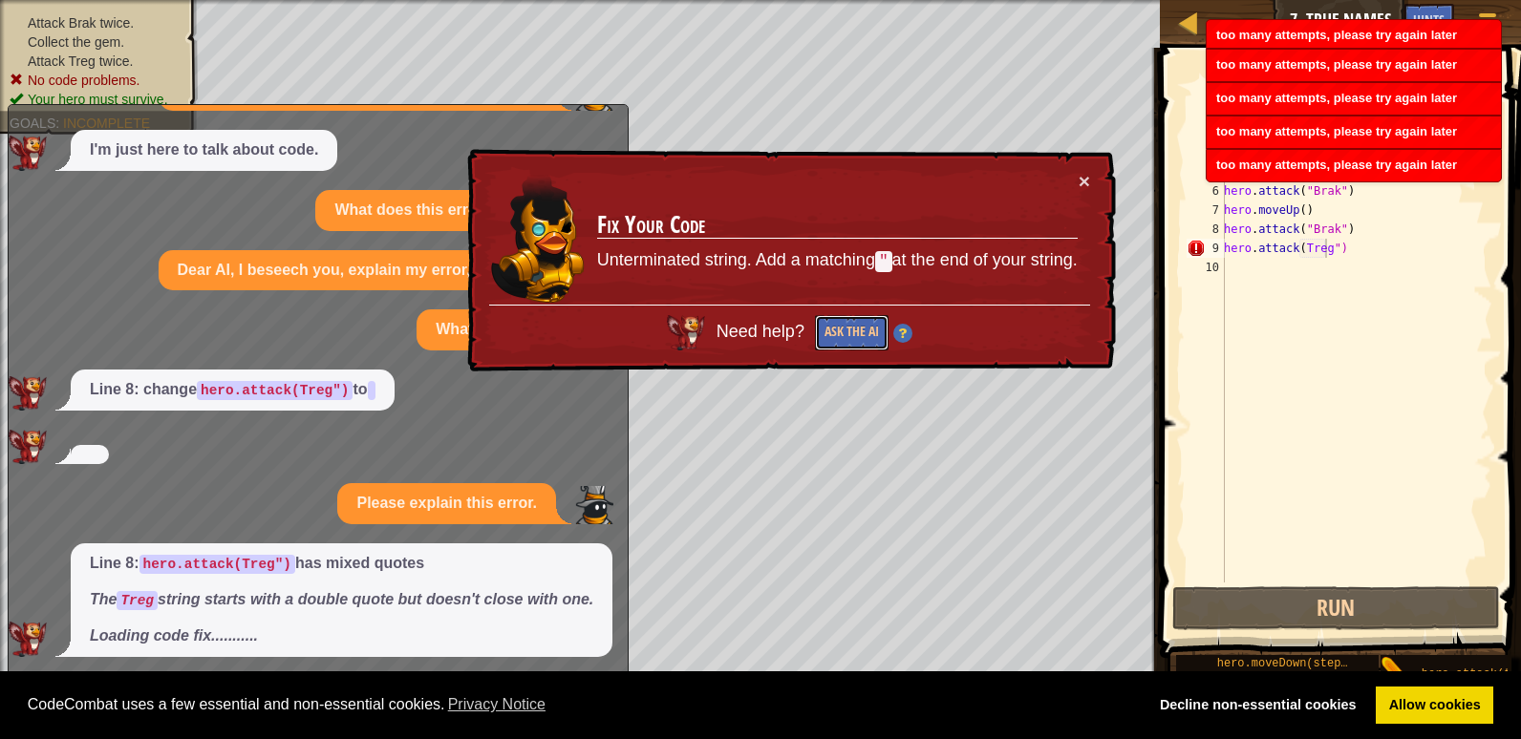
click at [848, 330] on button "Ask the AI" at bounding box center [852, 332] width 74 height 35
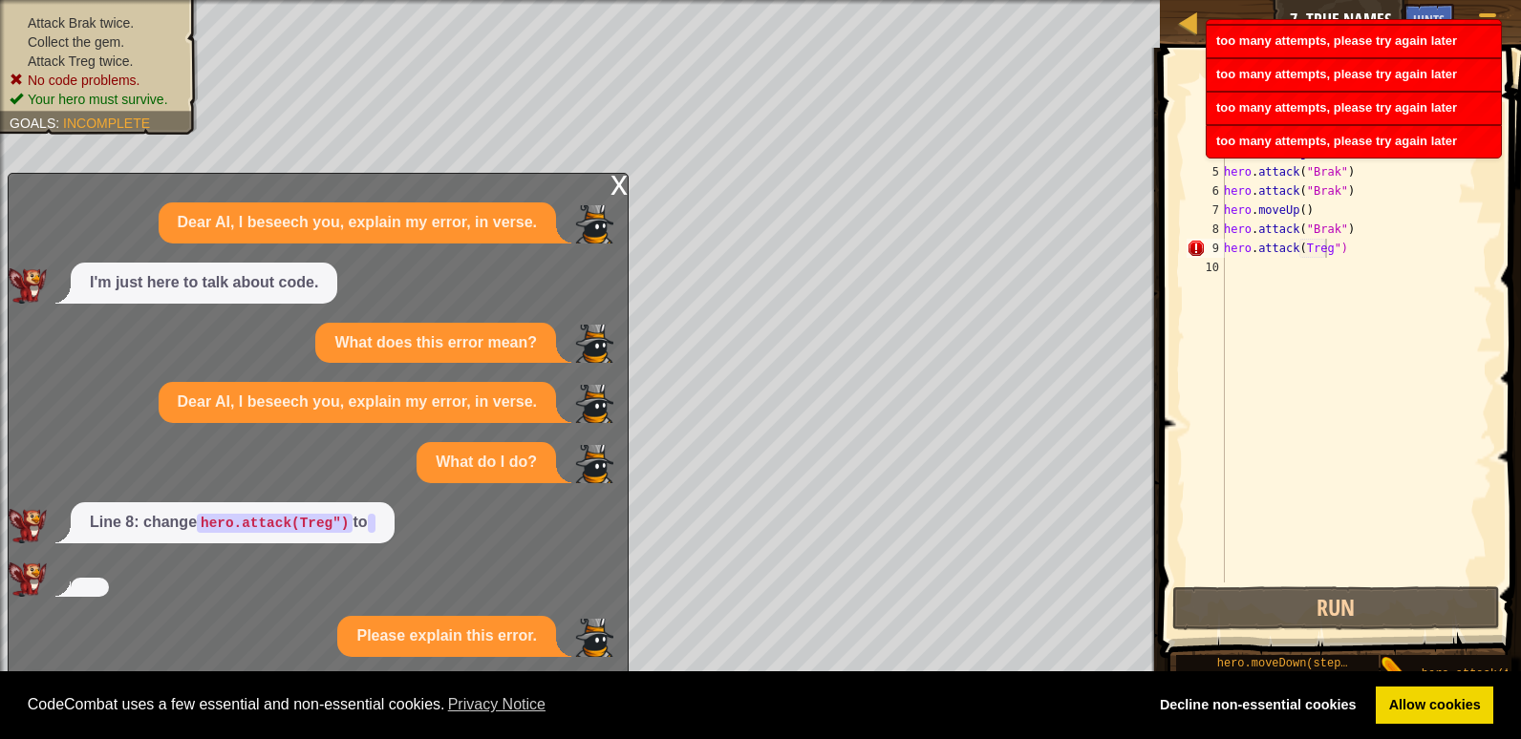
click at [848, 330] on button "Ask the AI" at bounding box center [852, 332] width 74 height 35
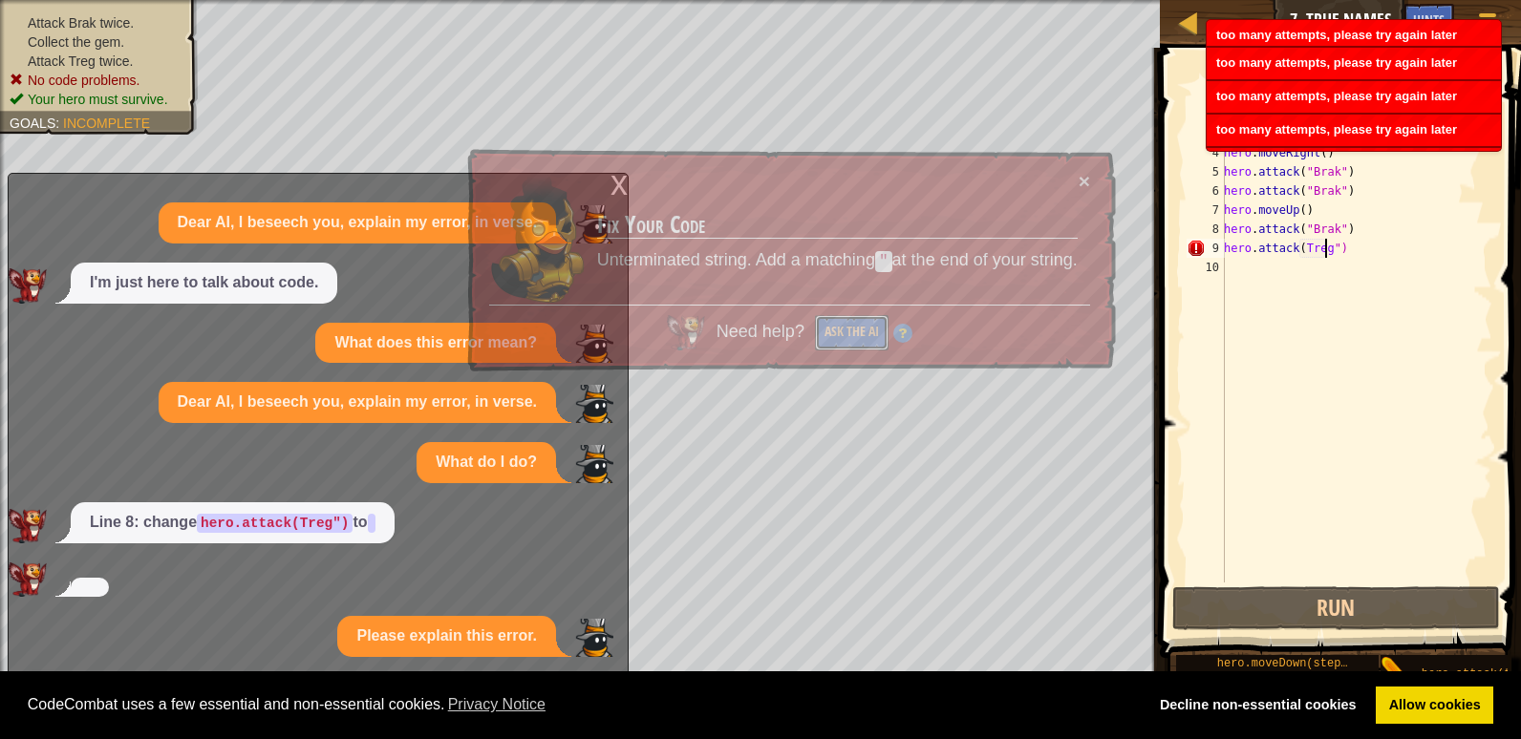
click at [848, 330] on button "Ask the AI" at bounding box center [852, 332] width 74 height 35
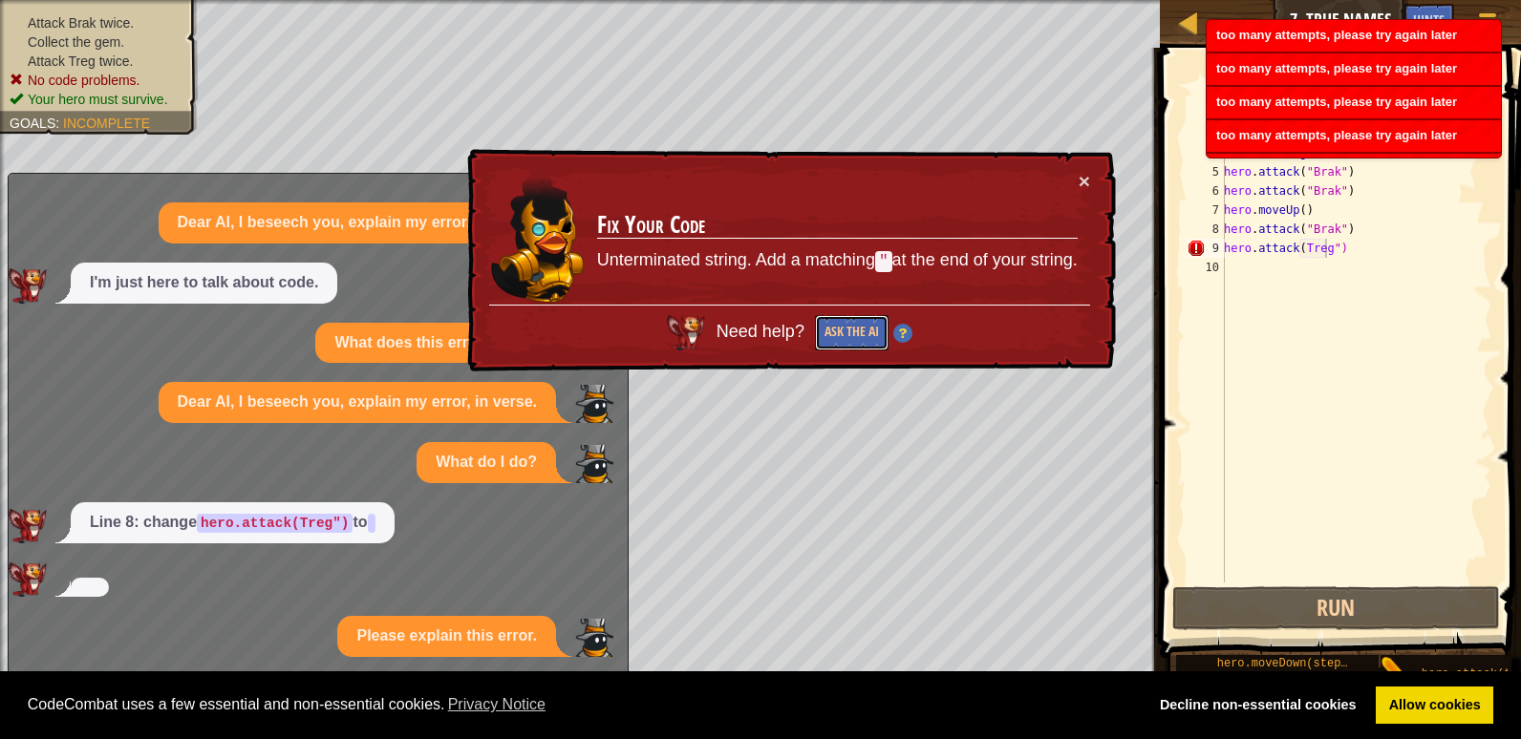
click at [848, 330] on button "Ask the AI" at bounding box center [852, 332] width 74 height 35
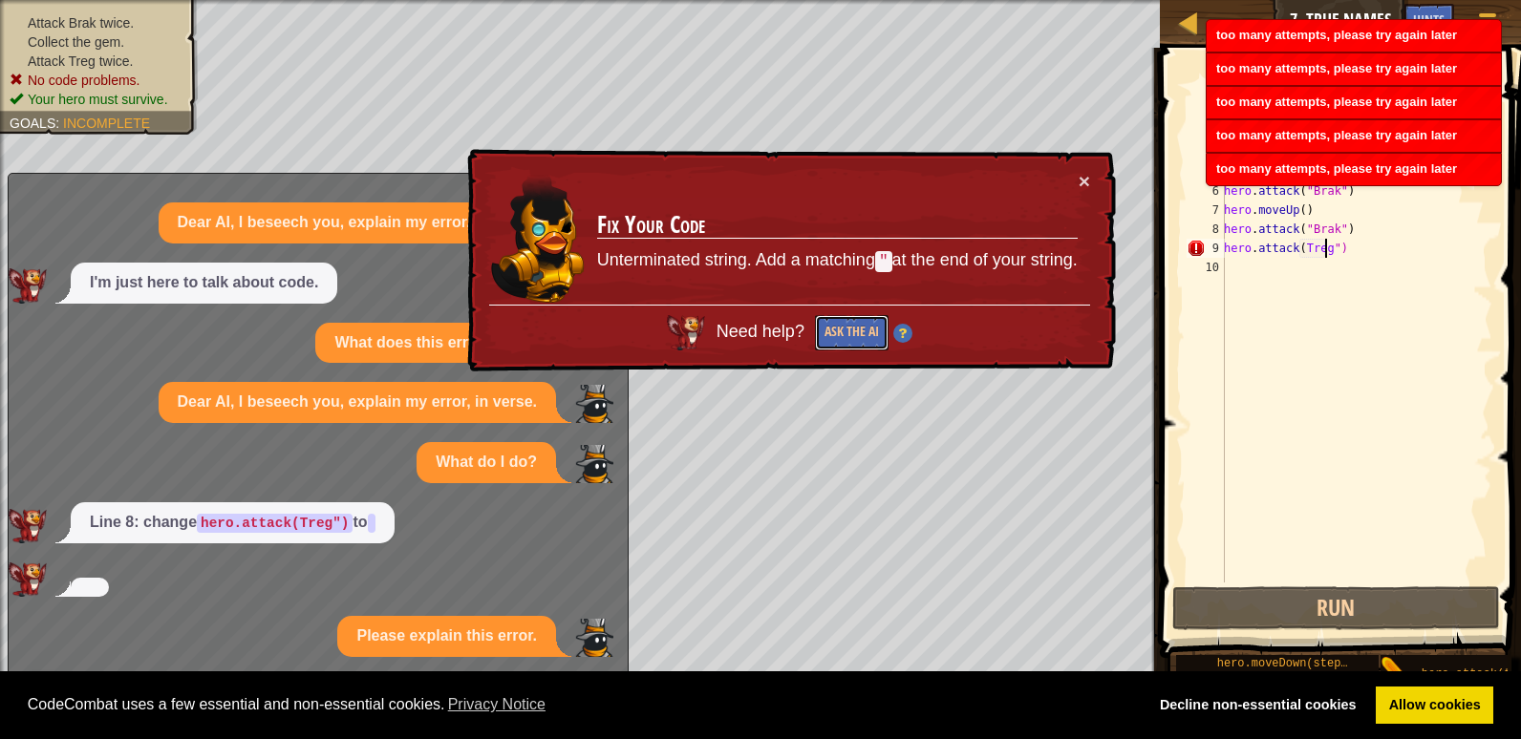
click at [848, 330] on button "Ask the AI" at bounding box center [852, 332] width 74 height 35
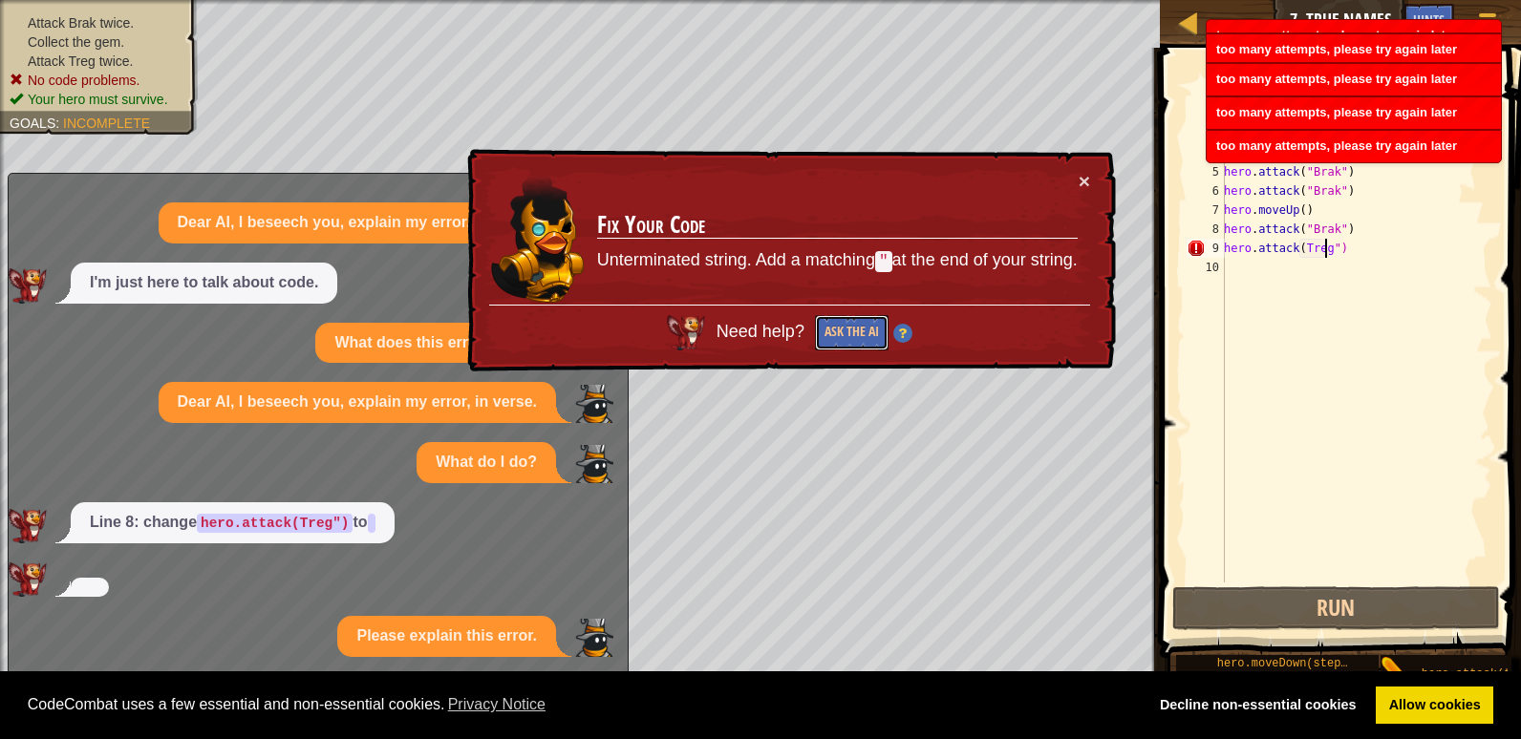
click at [848, 330] on button "Ask the AI" at bounding box center [852, 332] width 74 height 35
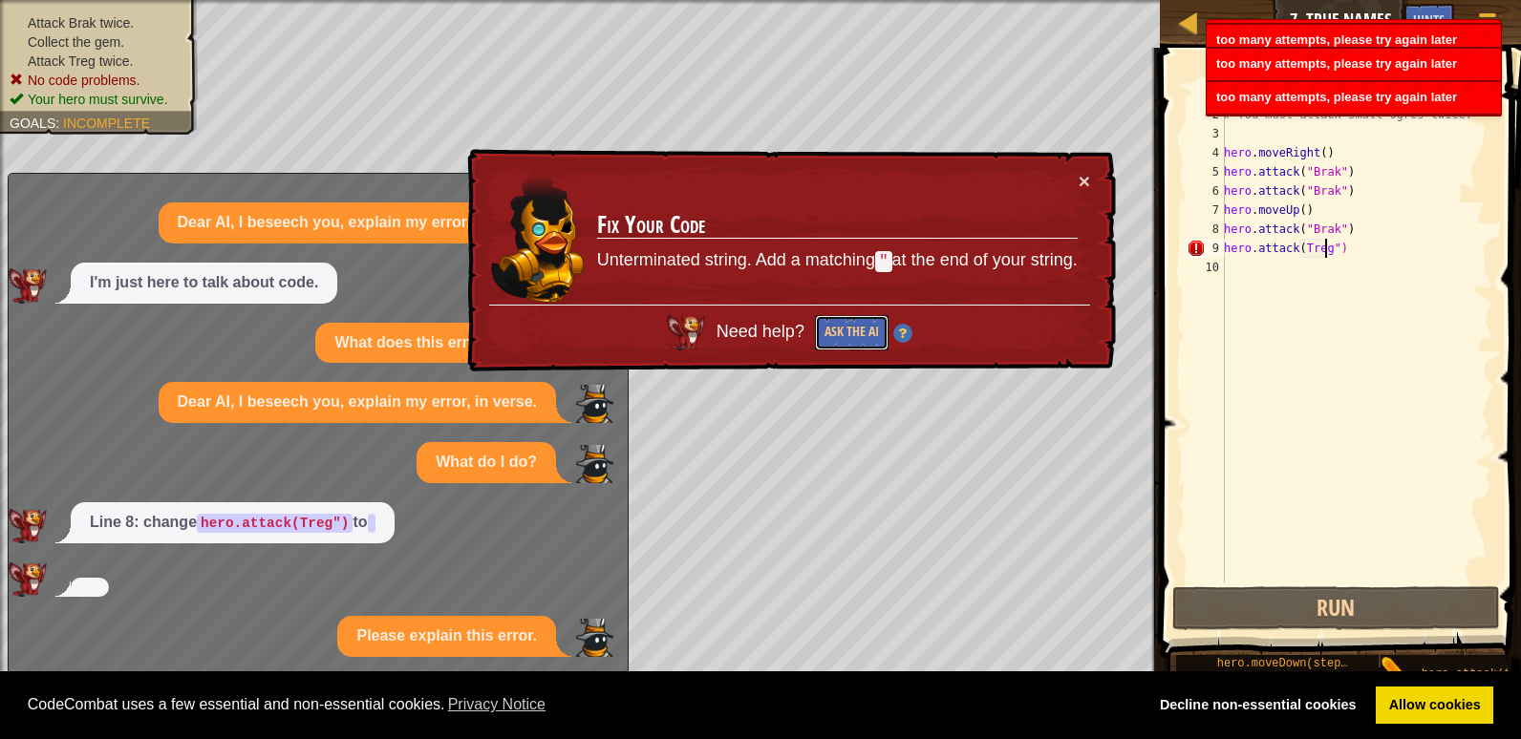
click at [848, 330] on button "Ask the AI" at bounding box center [852, 332] width 74 height 35
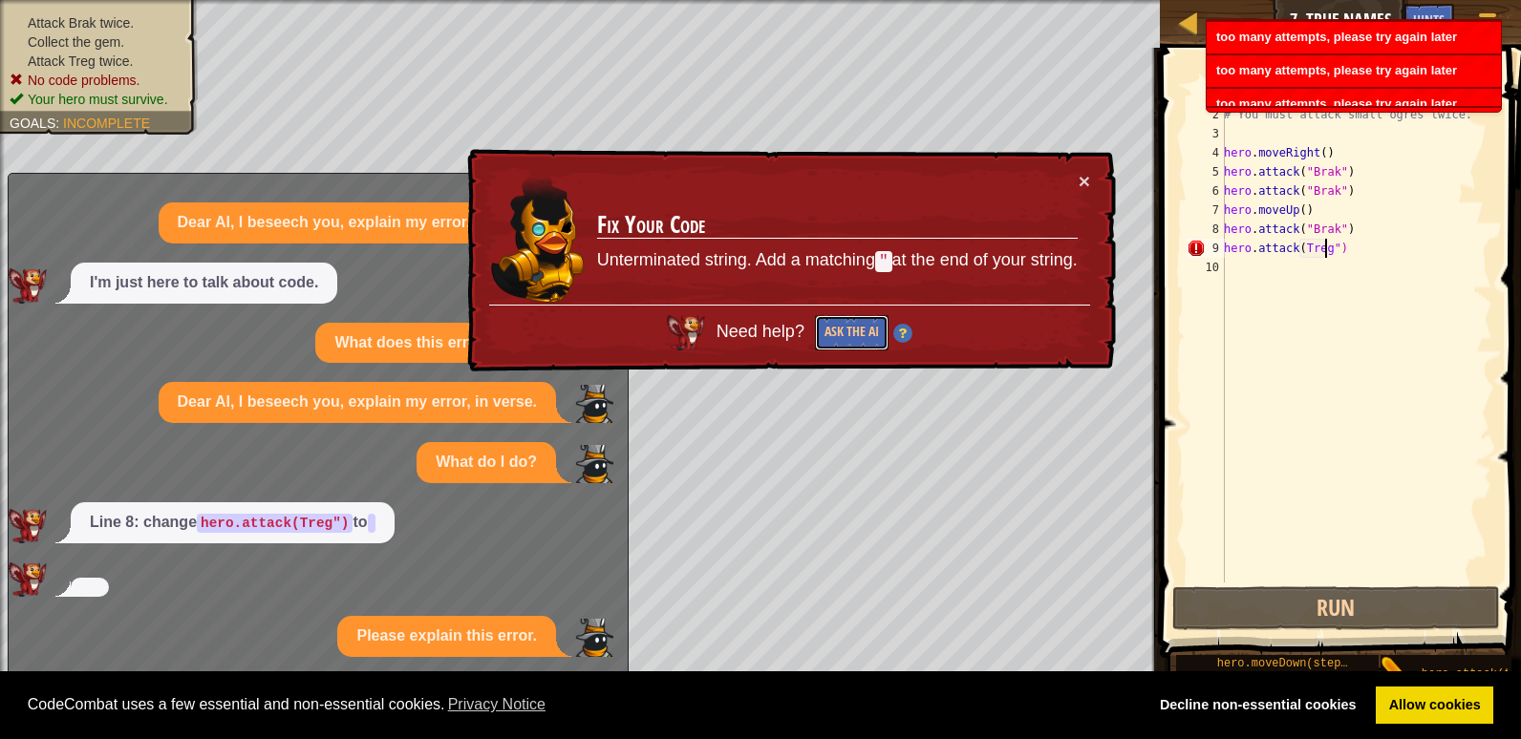
click at [848, 330] on button "Ask the AI" at bounding box center [852, 332] width 74 height 35
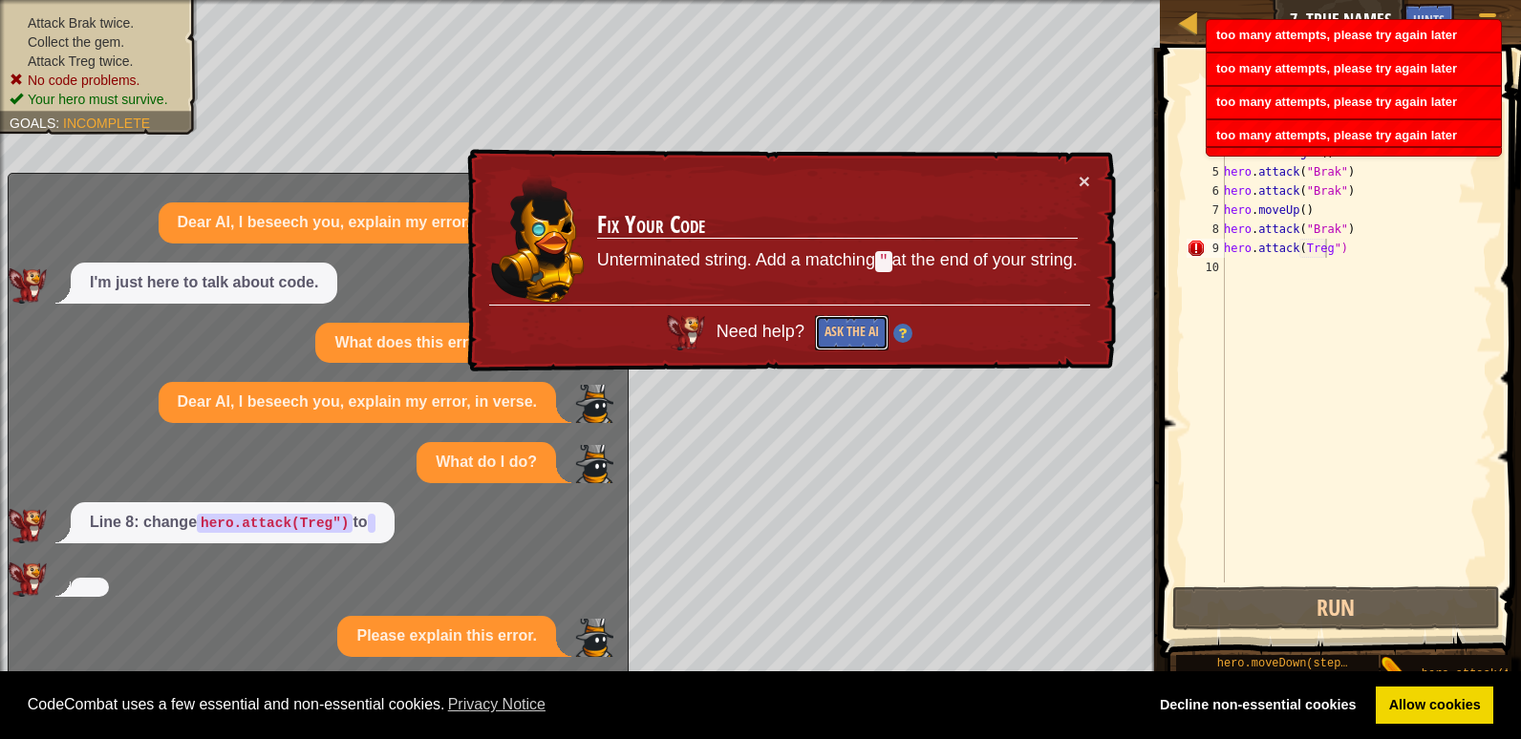
click at [848, 330] on button "Ask the AI" at bounding box center [852, 332] width 74 height 35
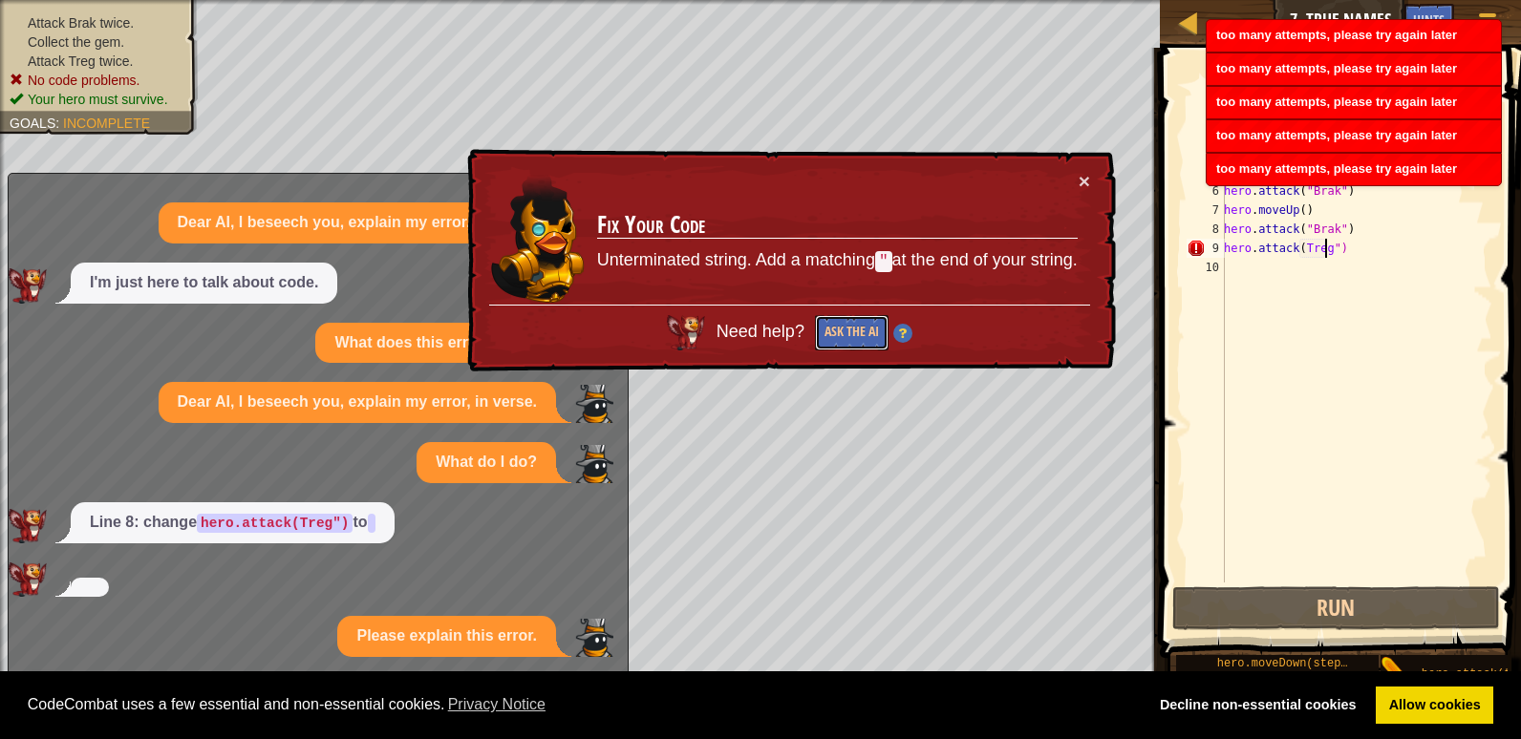
click at [848, 330] on button "Ask the AI" at bounding box center [852, 332] width 74 height 35
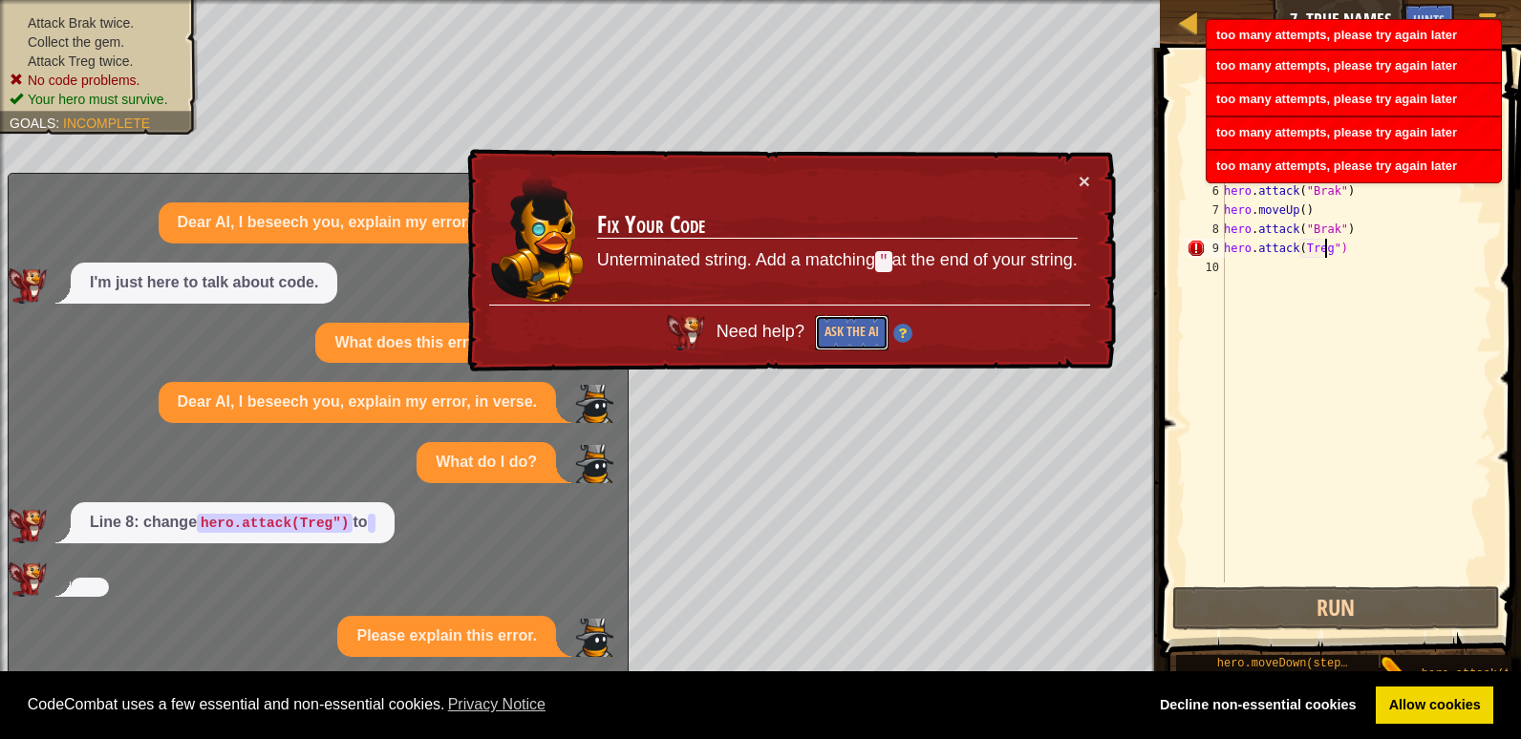
click at [848, 330] on button "Ask the AI" at bounding box center [852, 332] width 74 height 35
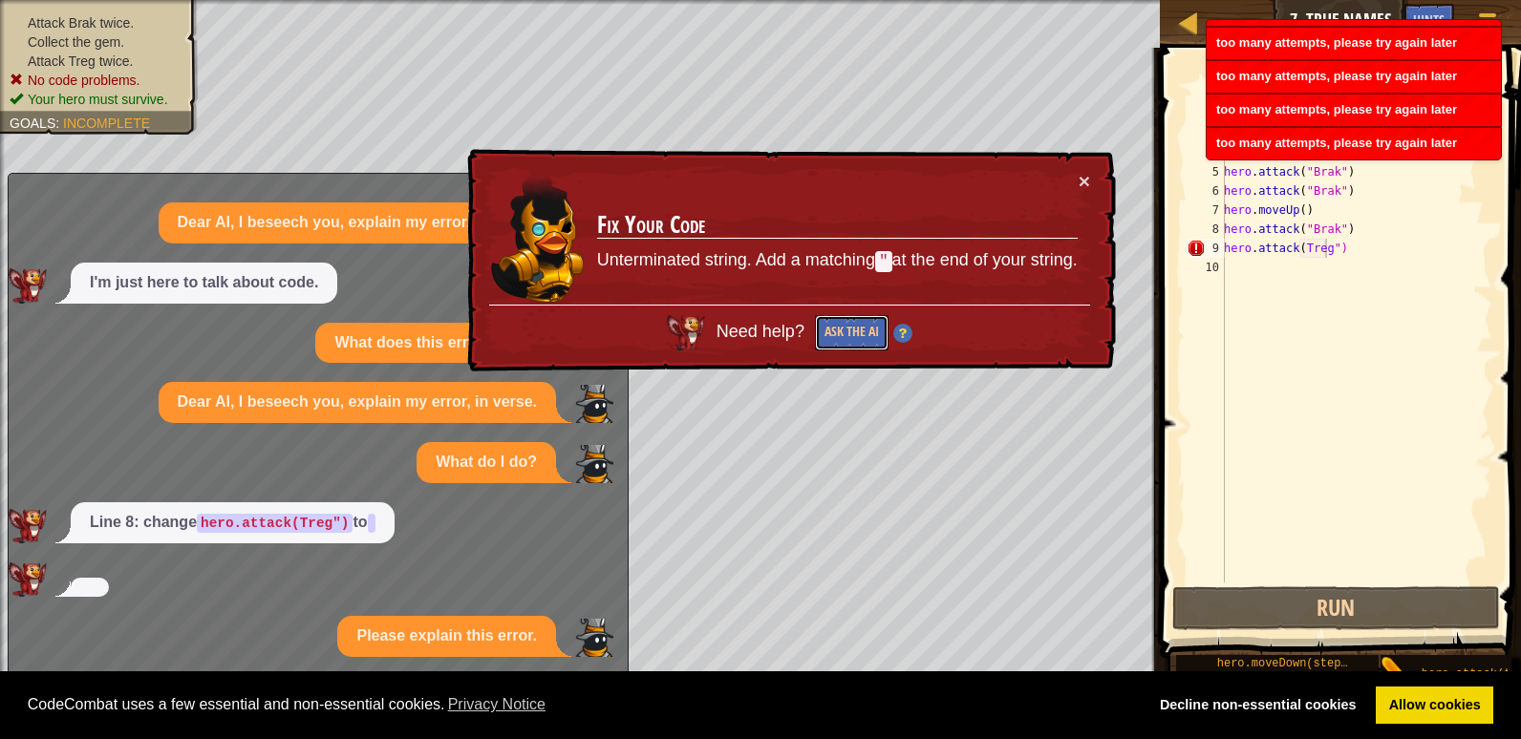
click at [848, 330] on button "Ask the AI" at bounding box center [852, 332] width 74 height 35
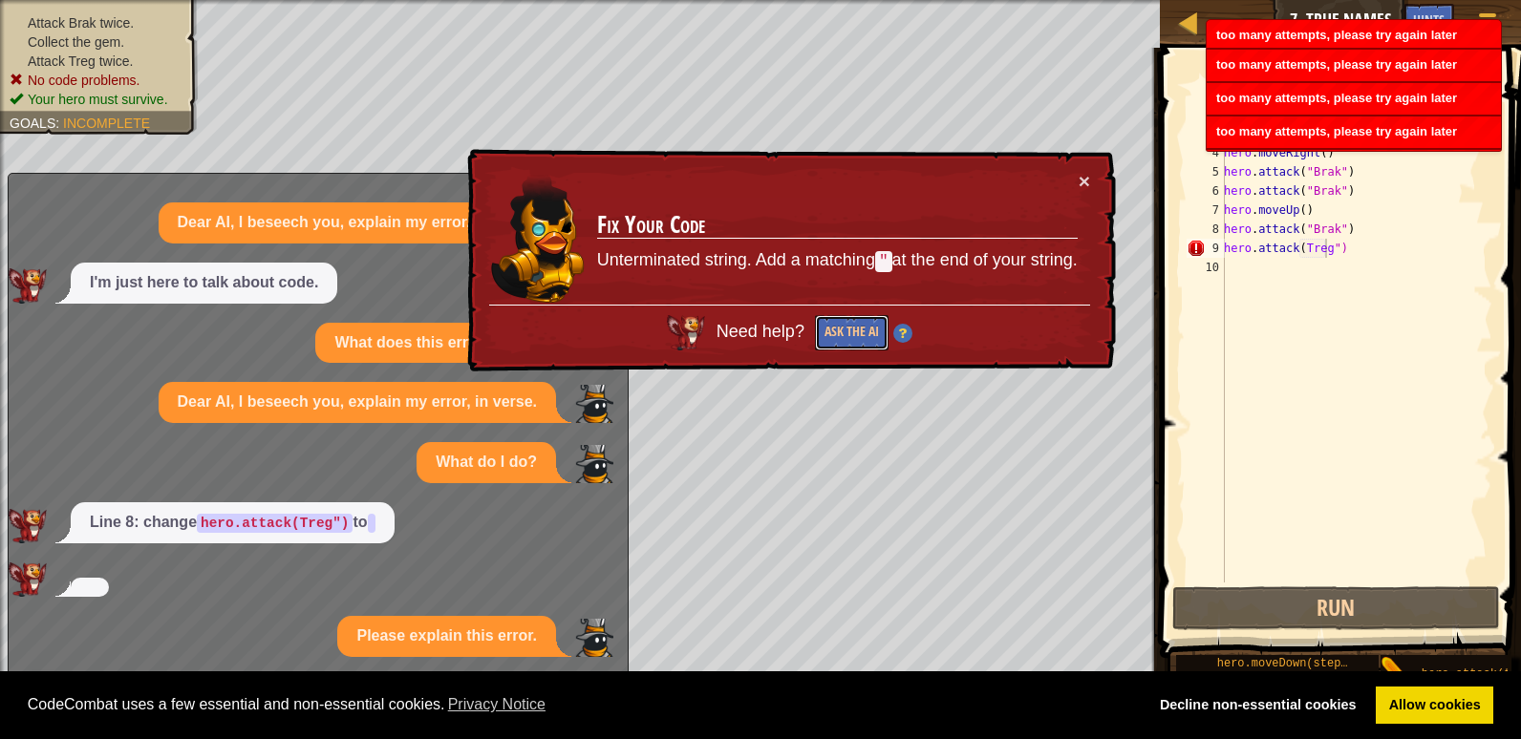
click at [848, 330] on button "Ask the AI" at bounding box center [852, 332] width 74 height 35
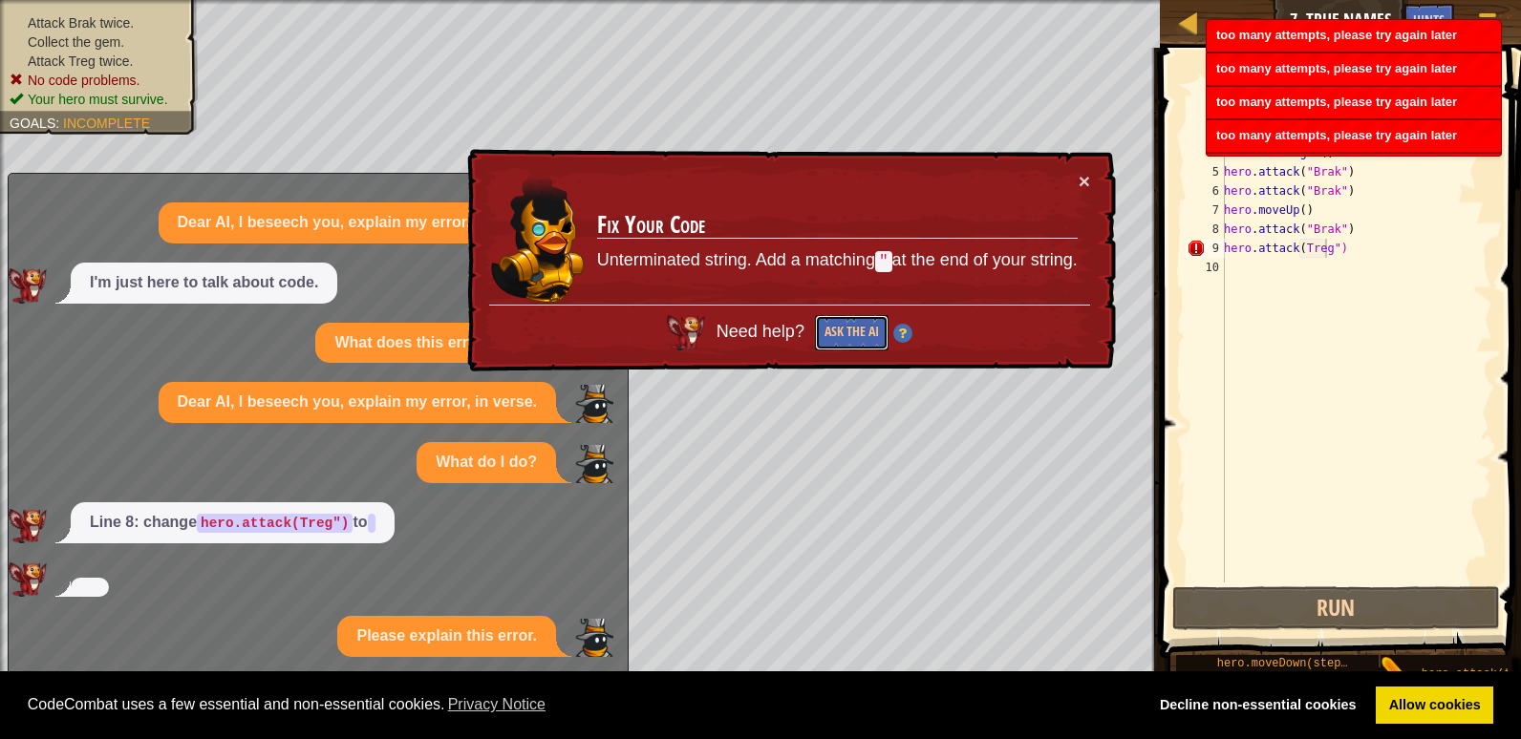
click at [848, 330] on button "Ask the AI" at bounding box center [852, 332] width 74 height 35
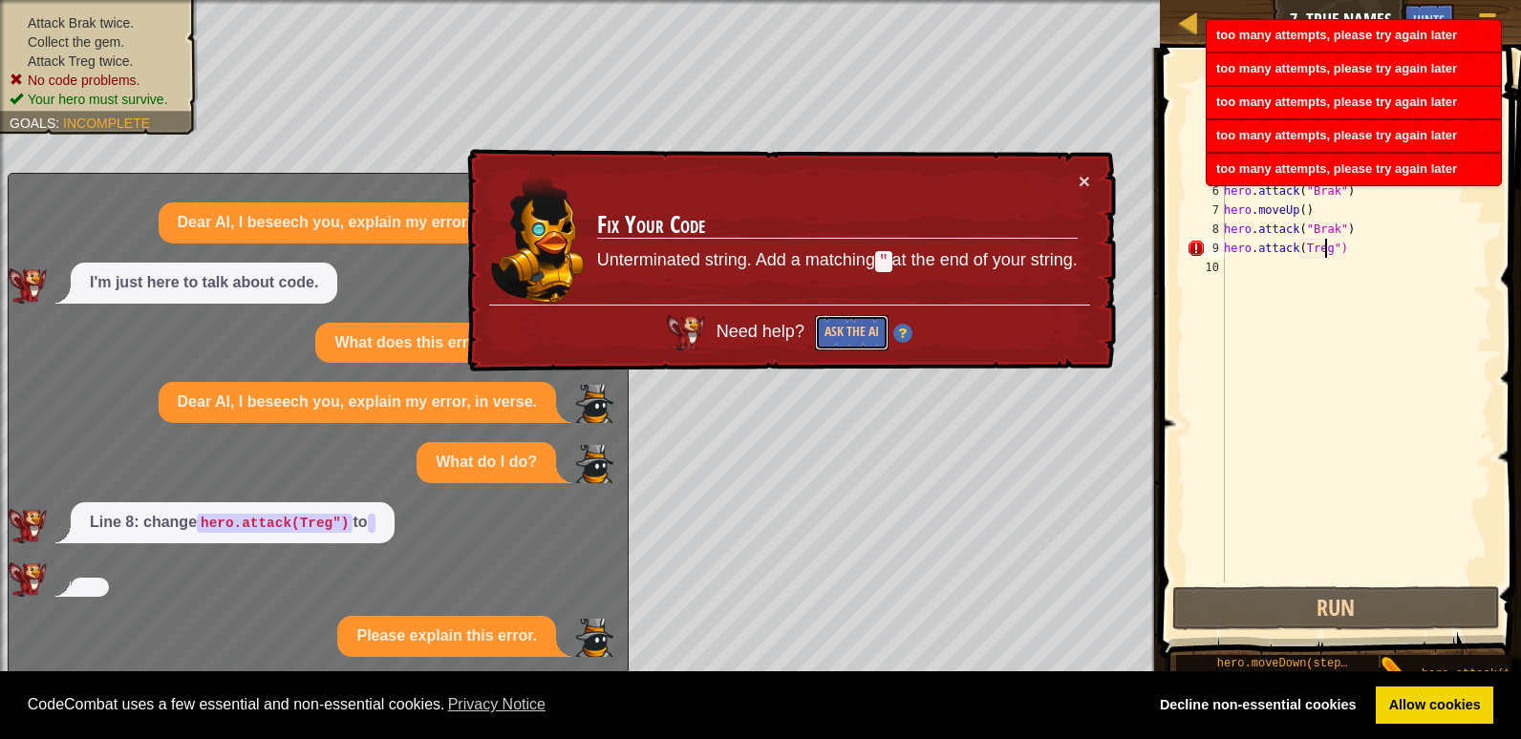
click at [848, 330] on button "Ask the AI" at bounding box center [852, 332] width 74 height 35
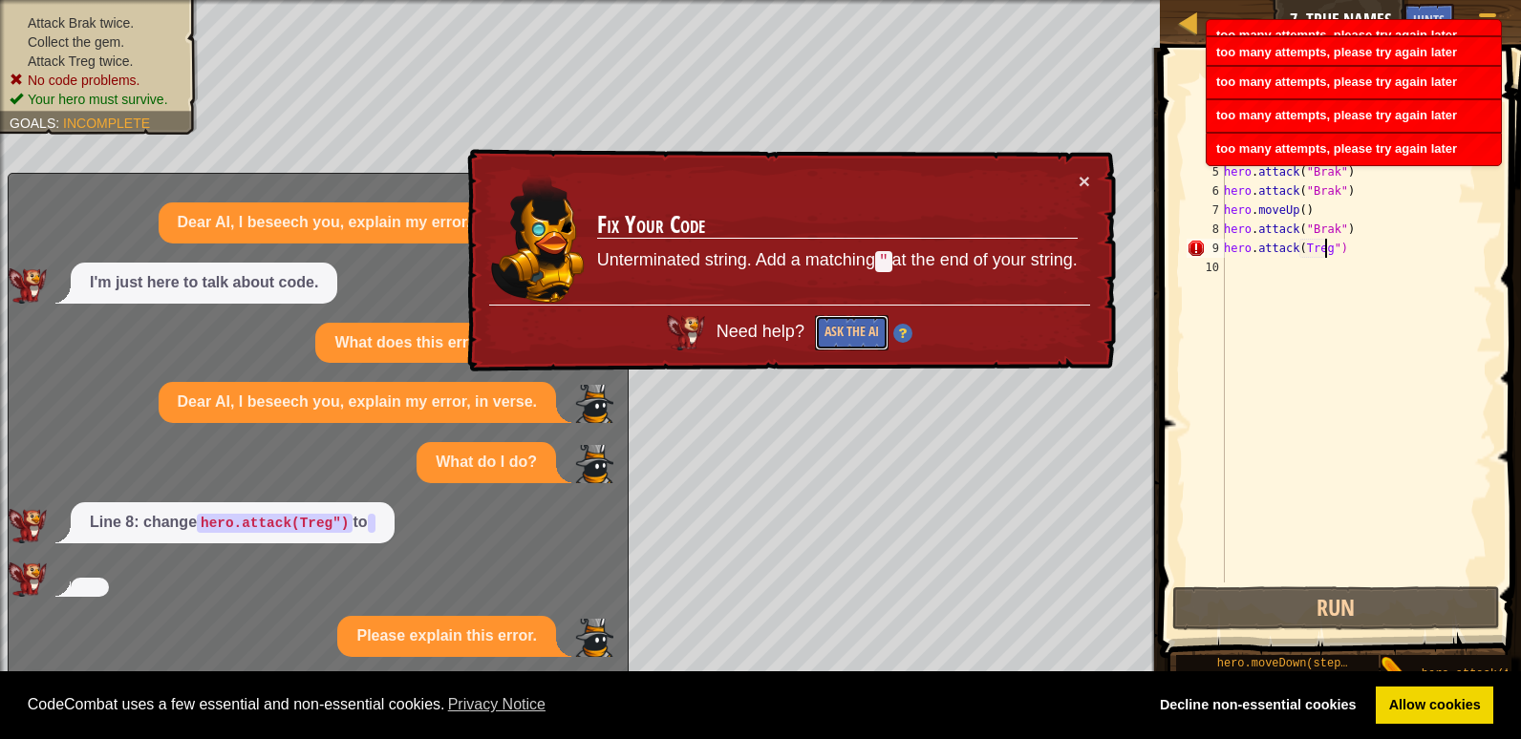
click at [848, 330] on button "Ask the AI" at bounding box center [852, 332] width 74 height 35
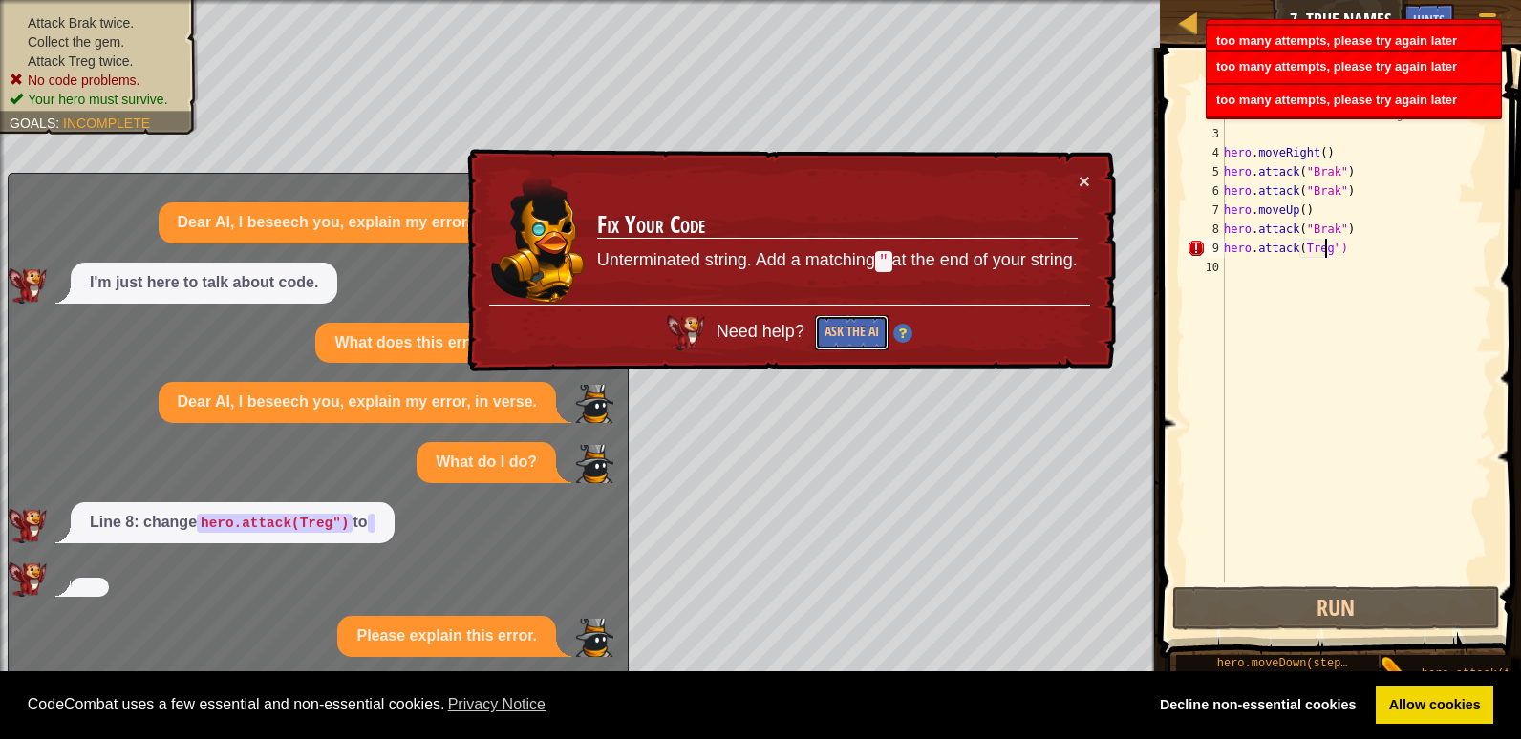
click at [848, 330] on button "Ask the AI" at bounding box center [852, 332] width 74 height 35
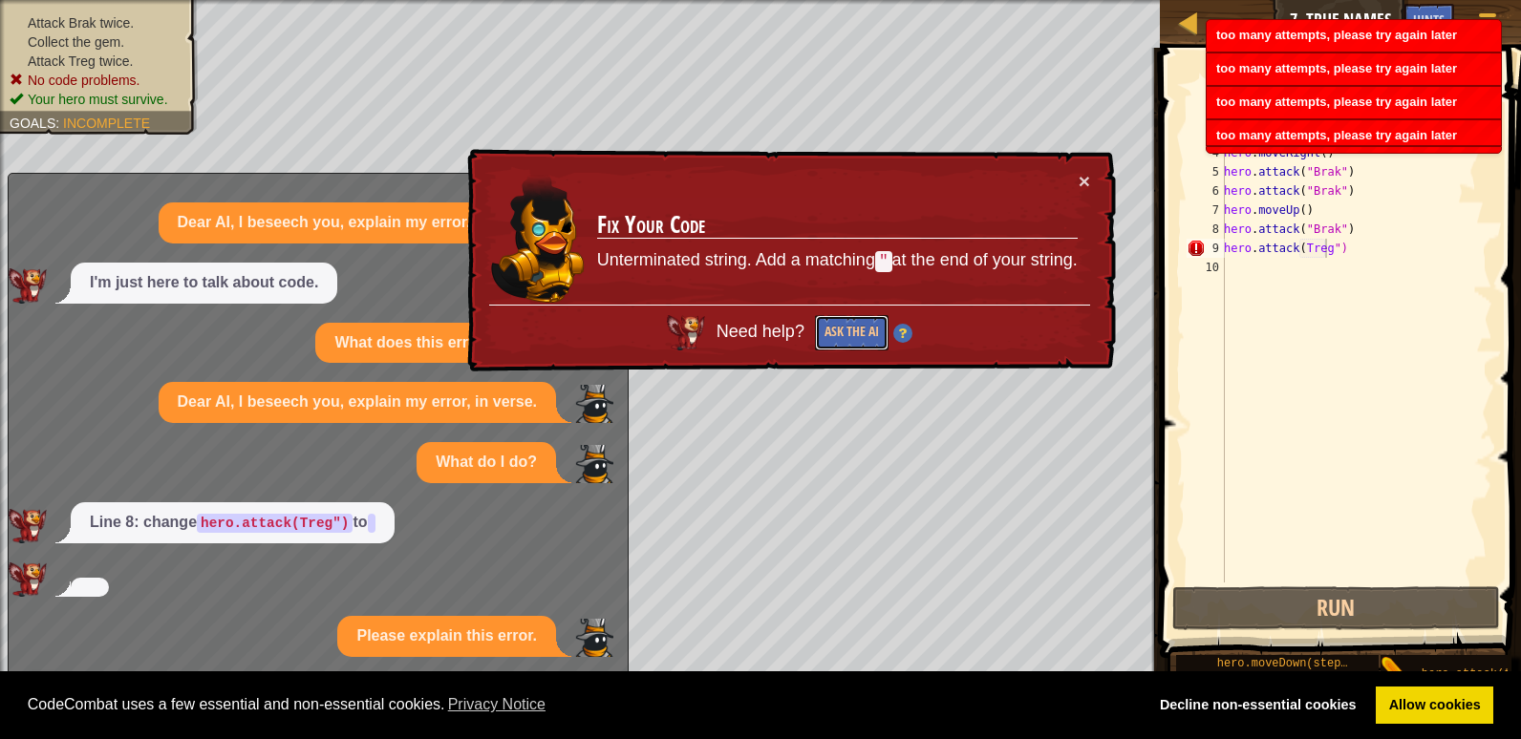
click at [848, 330] on button "Ask the AI" at bounding box center [852, 332] width 74 height 35
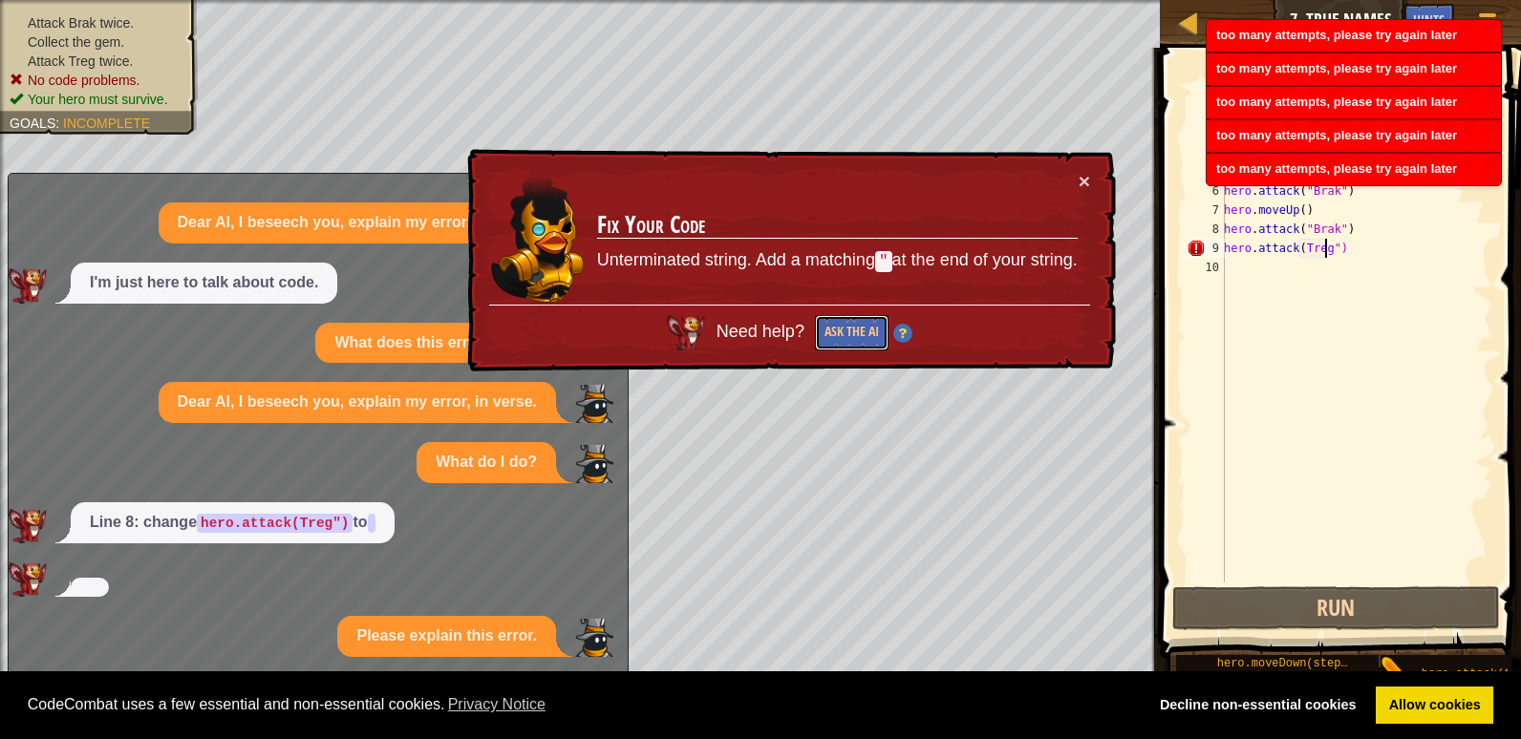
click at [848, 330] on button "Ask the AI" at bounding box center [852, 332] width 74 height 35
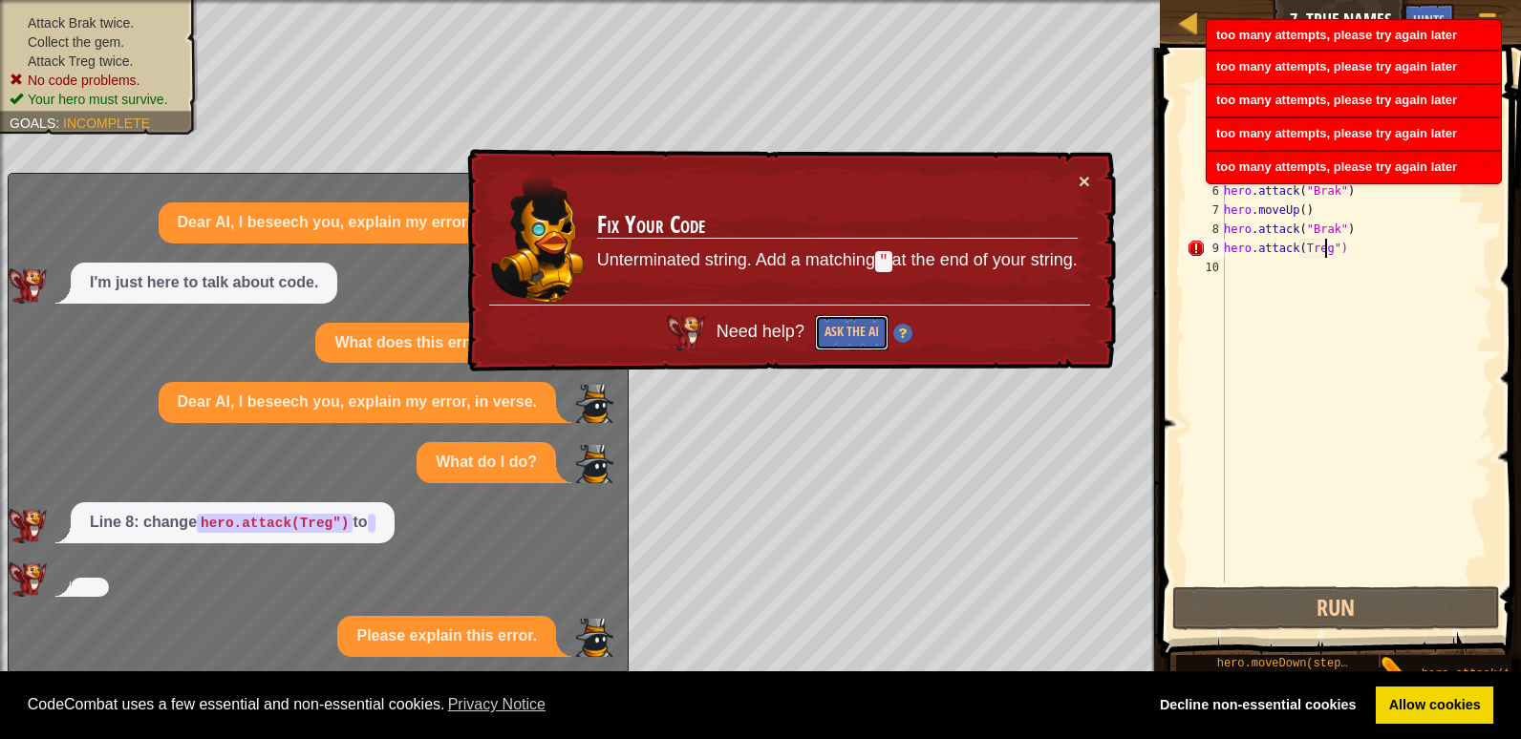
click at [848, 330] on button "Ask the AI" at bounding box center [852, 332] width 74 height 35
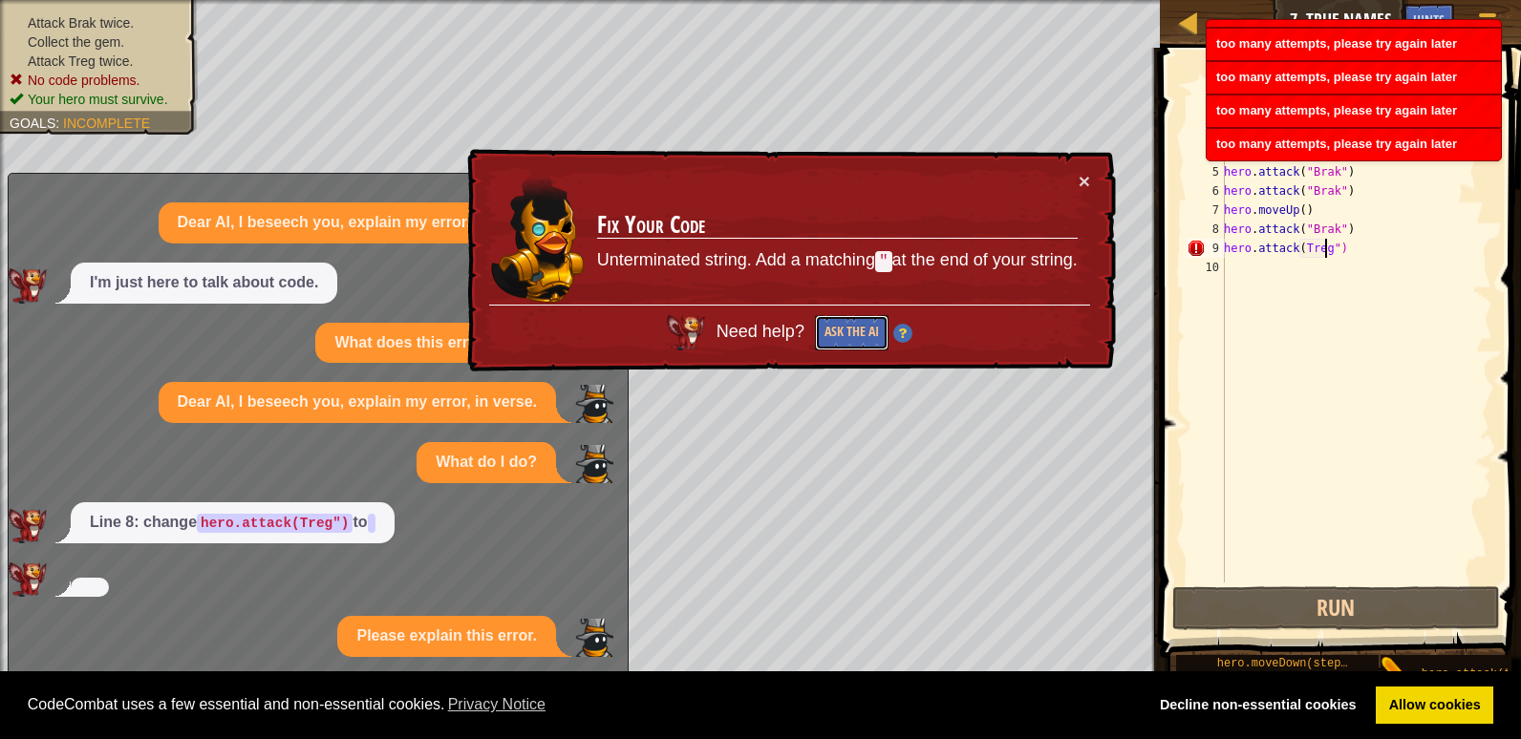
click at [848, 330] on button "Ask the AI" at bounding box center [852, 332] width 74 height 35
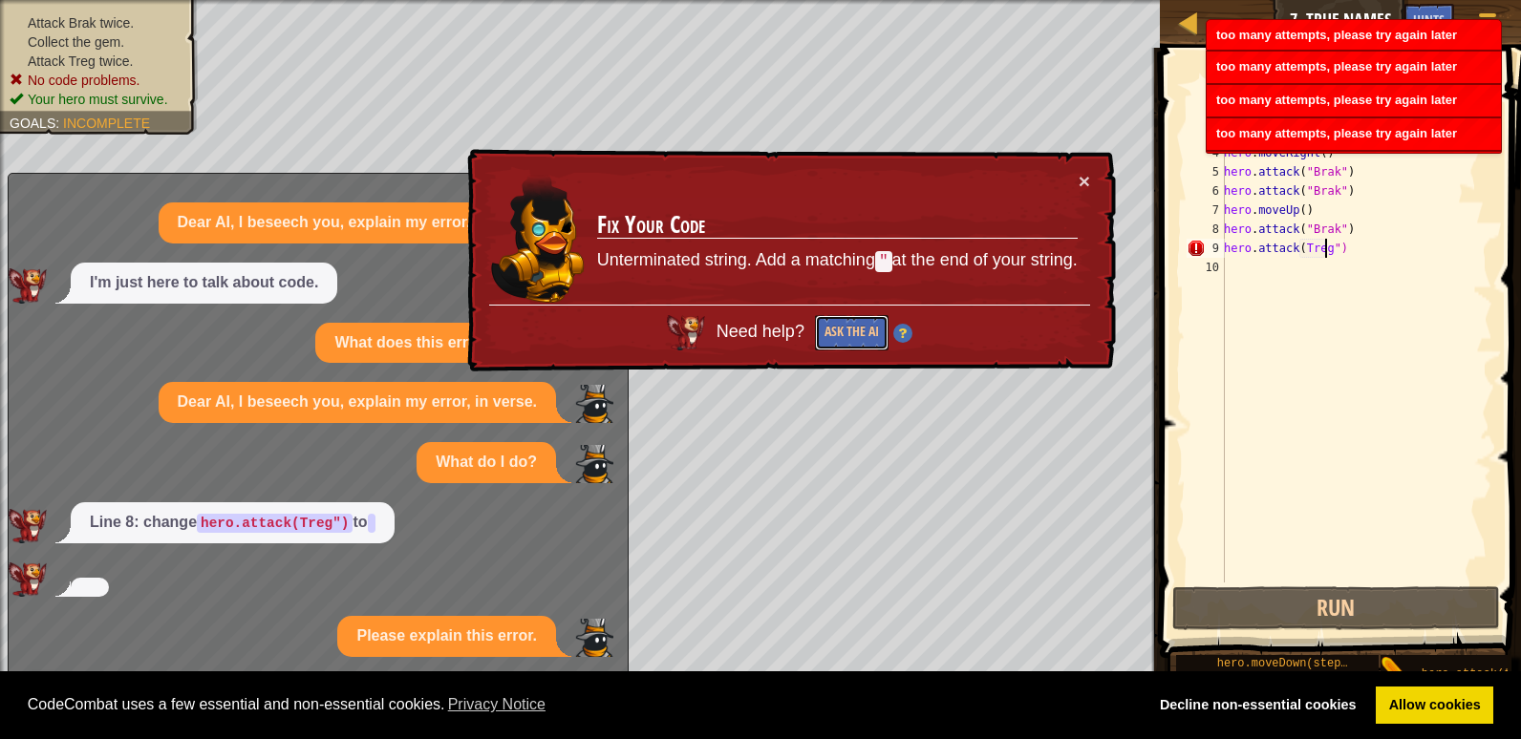
click at [848, 330] on button "Ask the AI" at bounding box center [852, 332] width 74 height 35
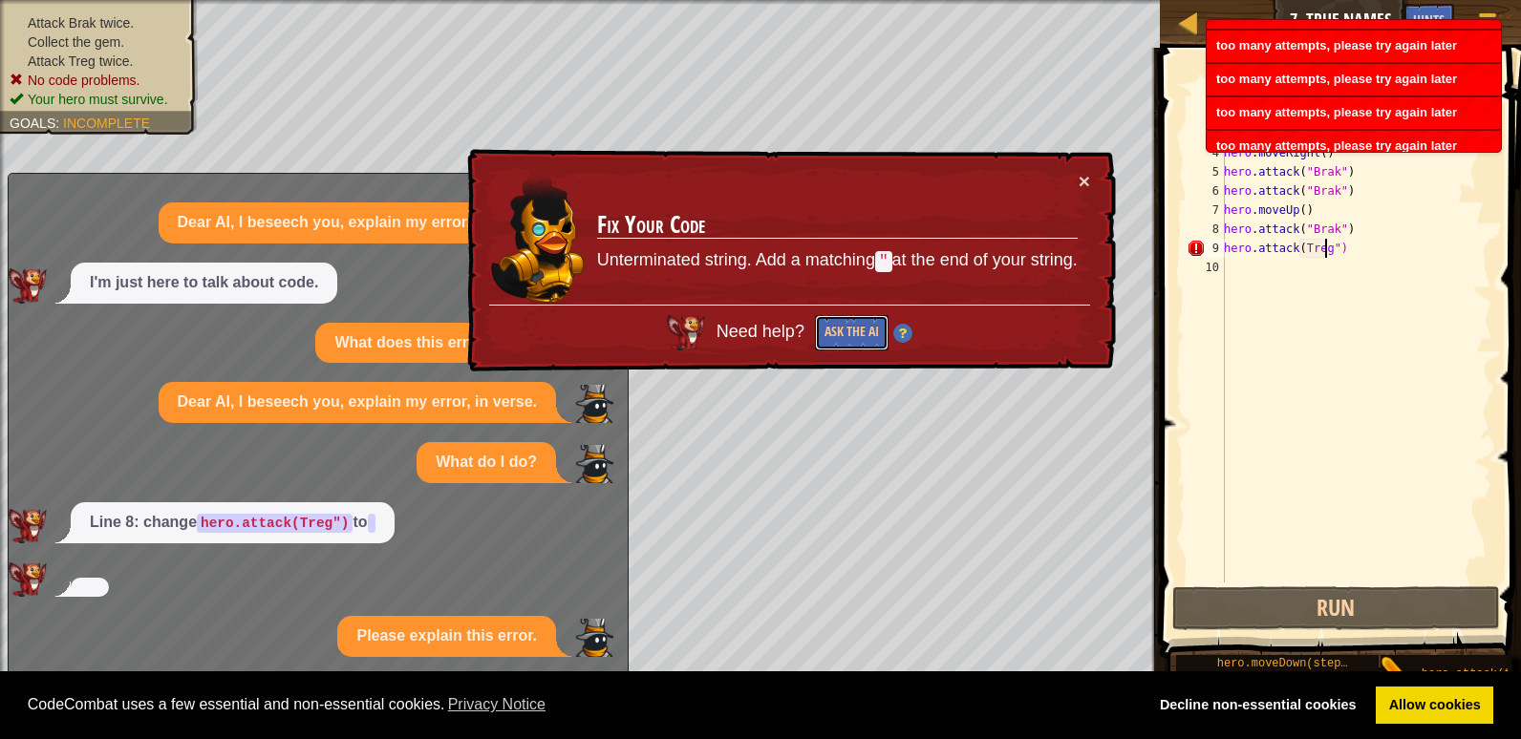
click at [848, 330] on button "Ask the AI" at bounding box center [852, 332] width 74 height 35
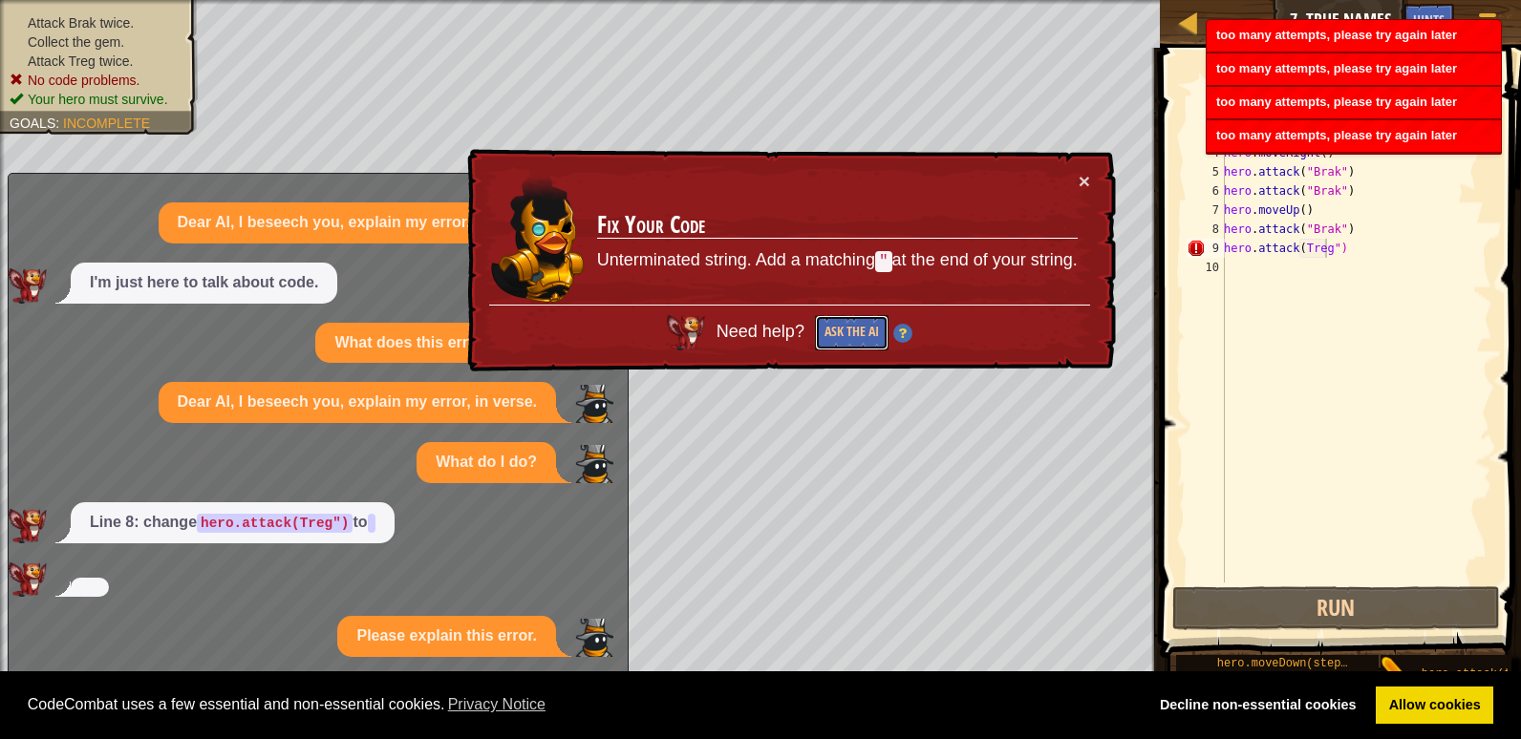
click at [848, 330] on button "Ask the AI" at bounding box center [852, 332] width 74 height 35
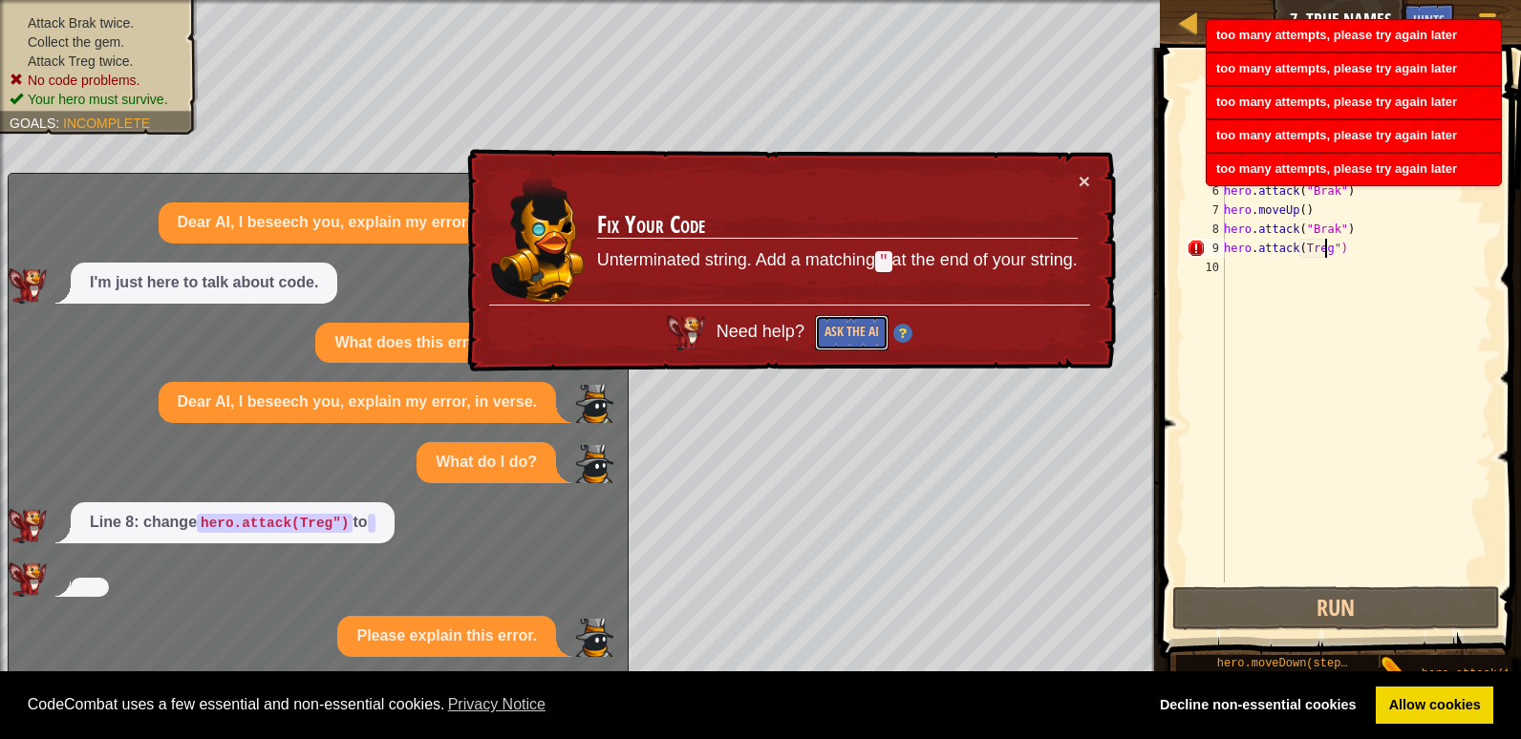
click at [848, 330] on button "Ask the AI" at bounding box center [852, 332] width 74 height 35
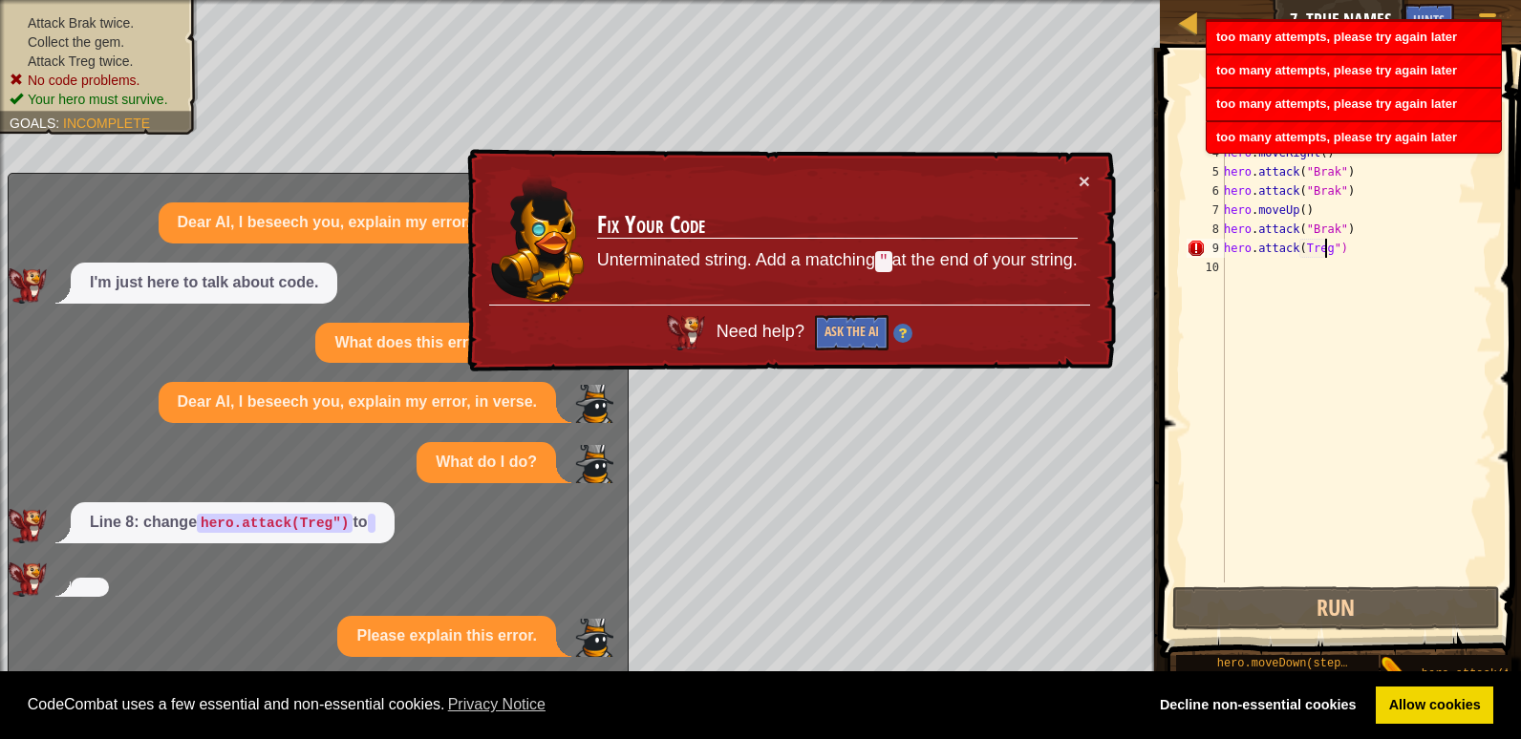
click at [1076, 175] on td "Fix Your Code Unterminated string. Add a matching " at the end of your string." at bounding box center [837, 238] width 482 height 134
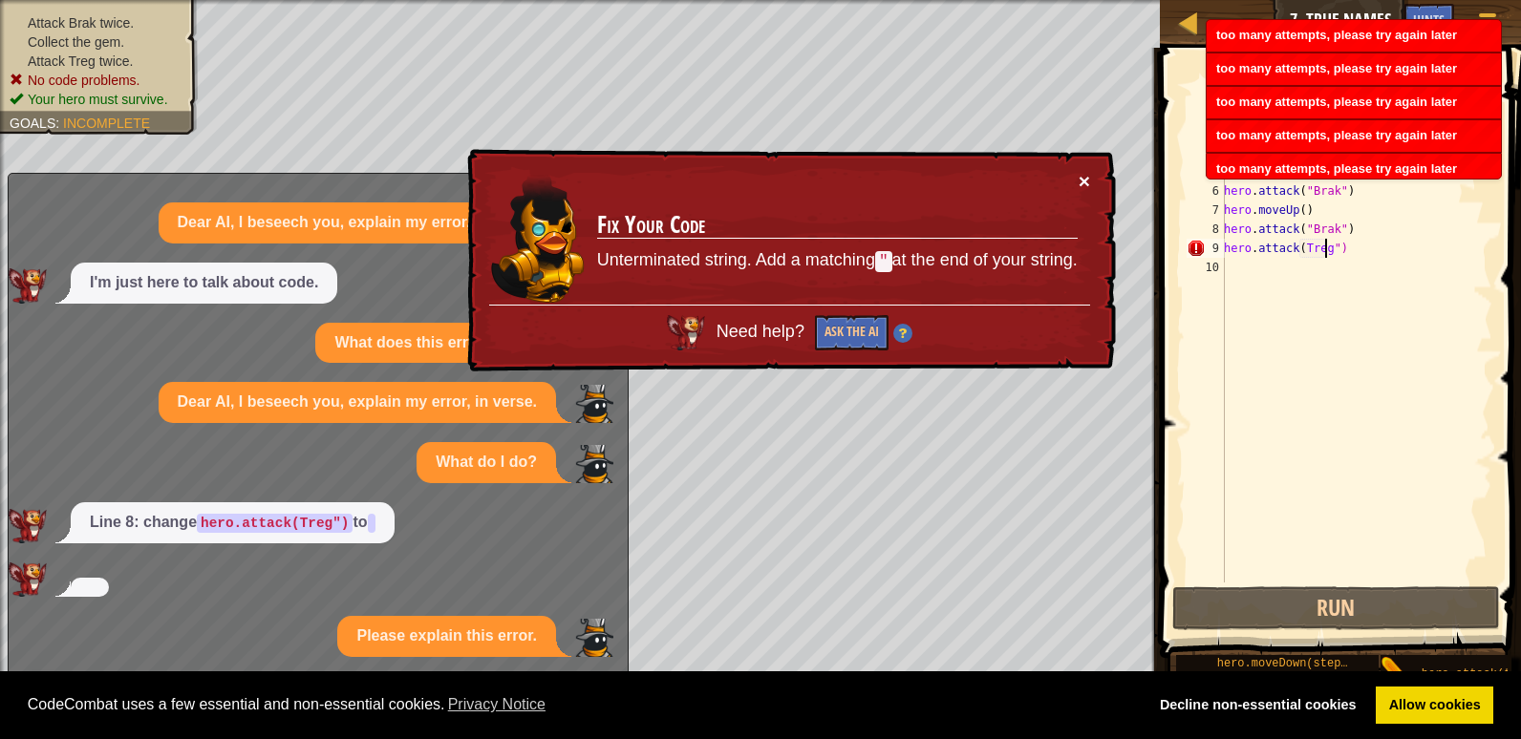
click at [1088, 182] on button "×" at bounding box center [1084, 181] width 11 height 20
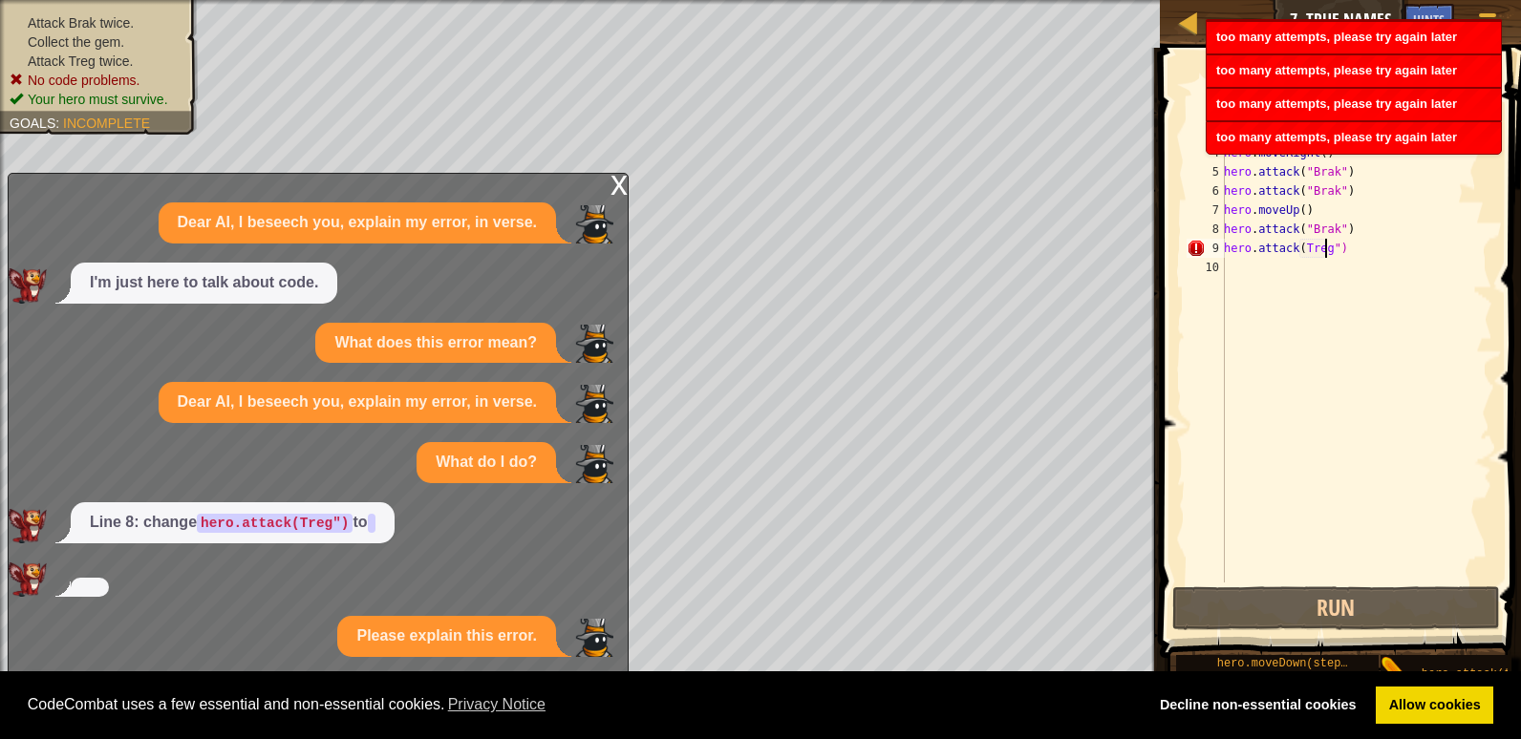
click at [623, 187] on div "x" at bounding box center [619, 183] width 17 height 19
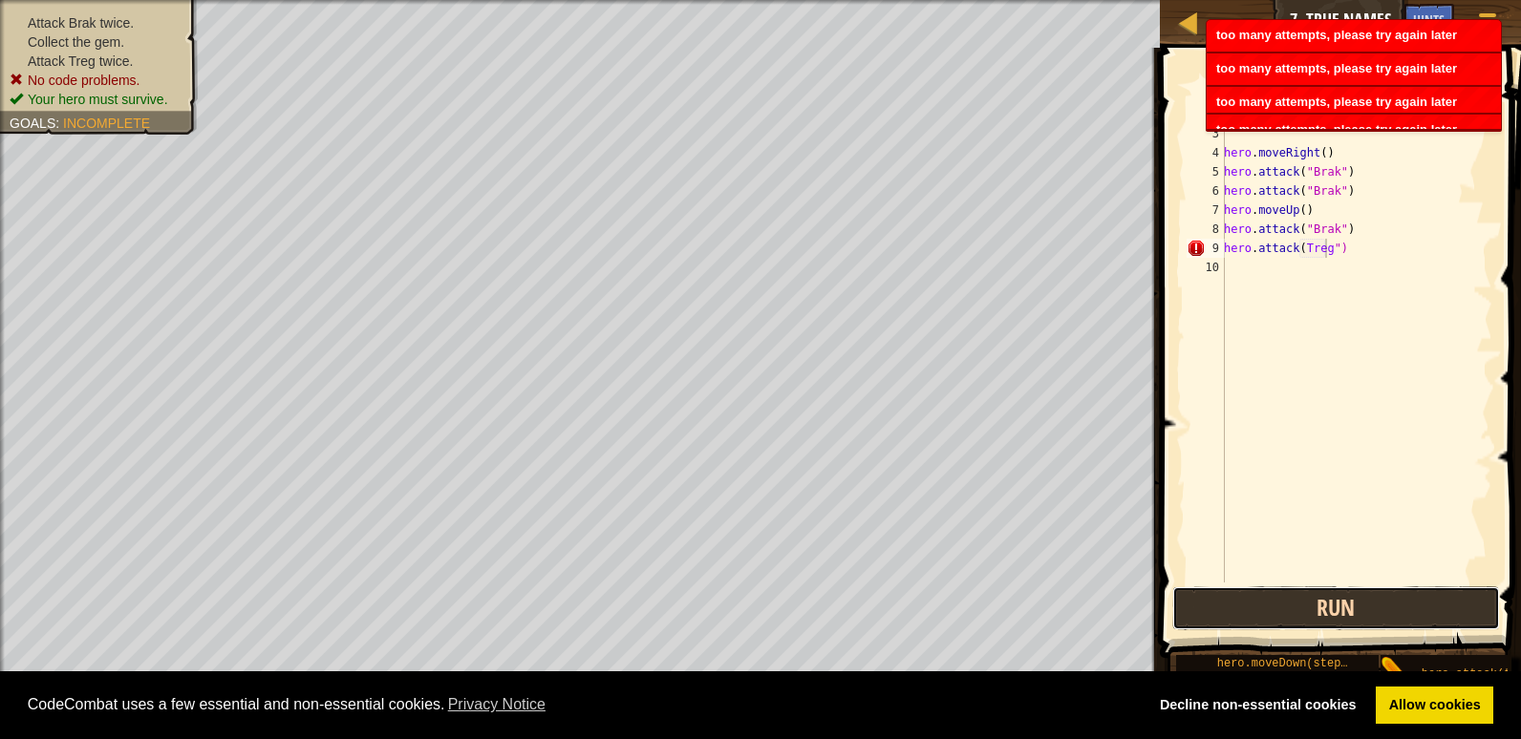
click at [1355, 602] on button "Run" at bounding box center [1336, 609] width 328 height 44
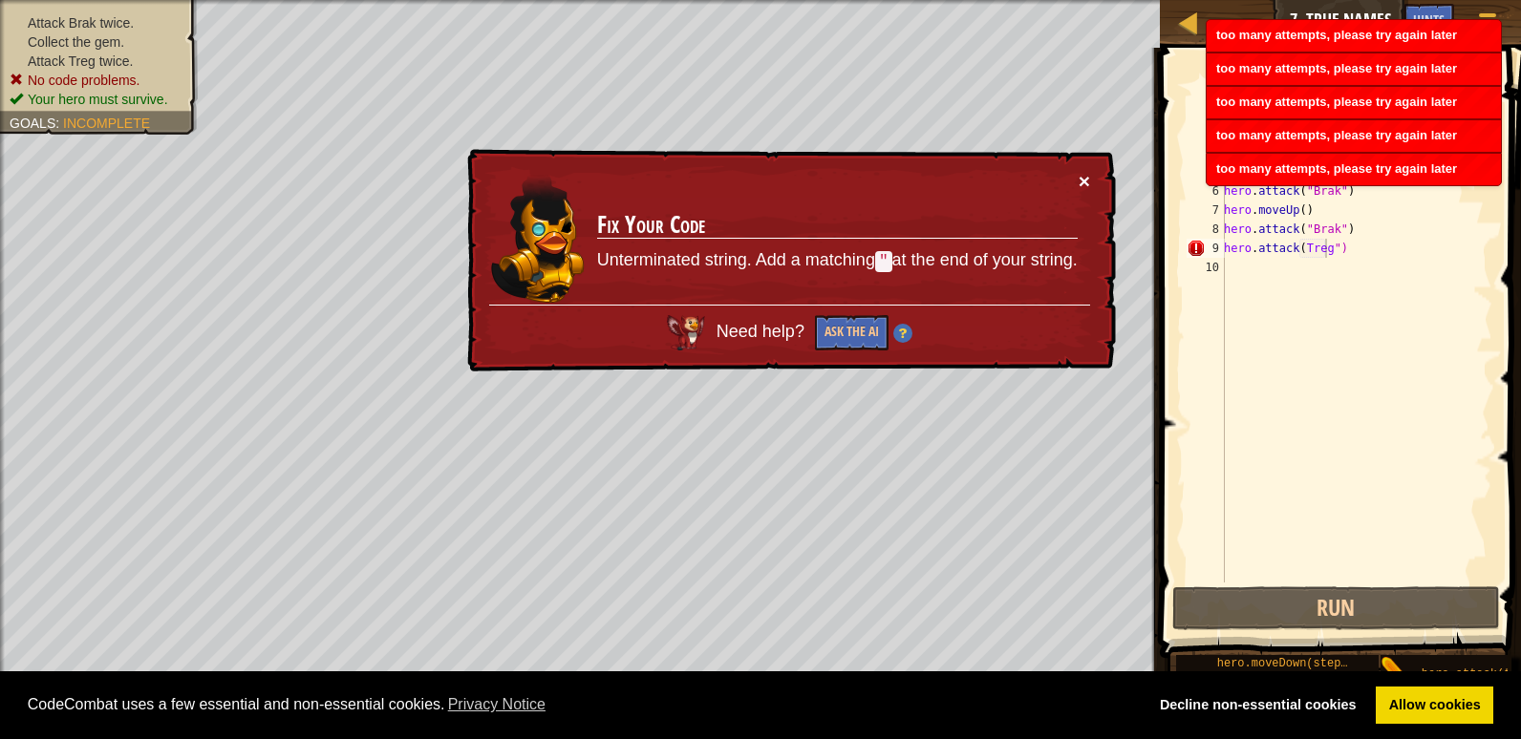
click at [1082, 182] on button "×" at bounding box center [1084, 181] width 11 height 20
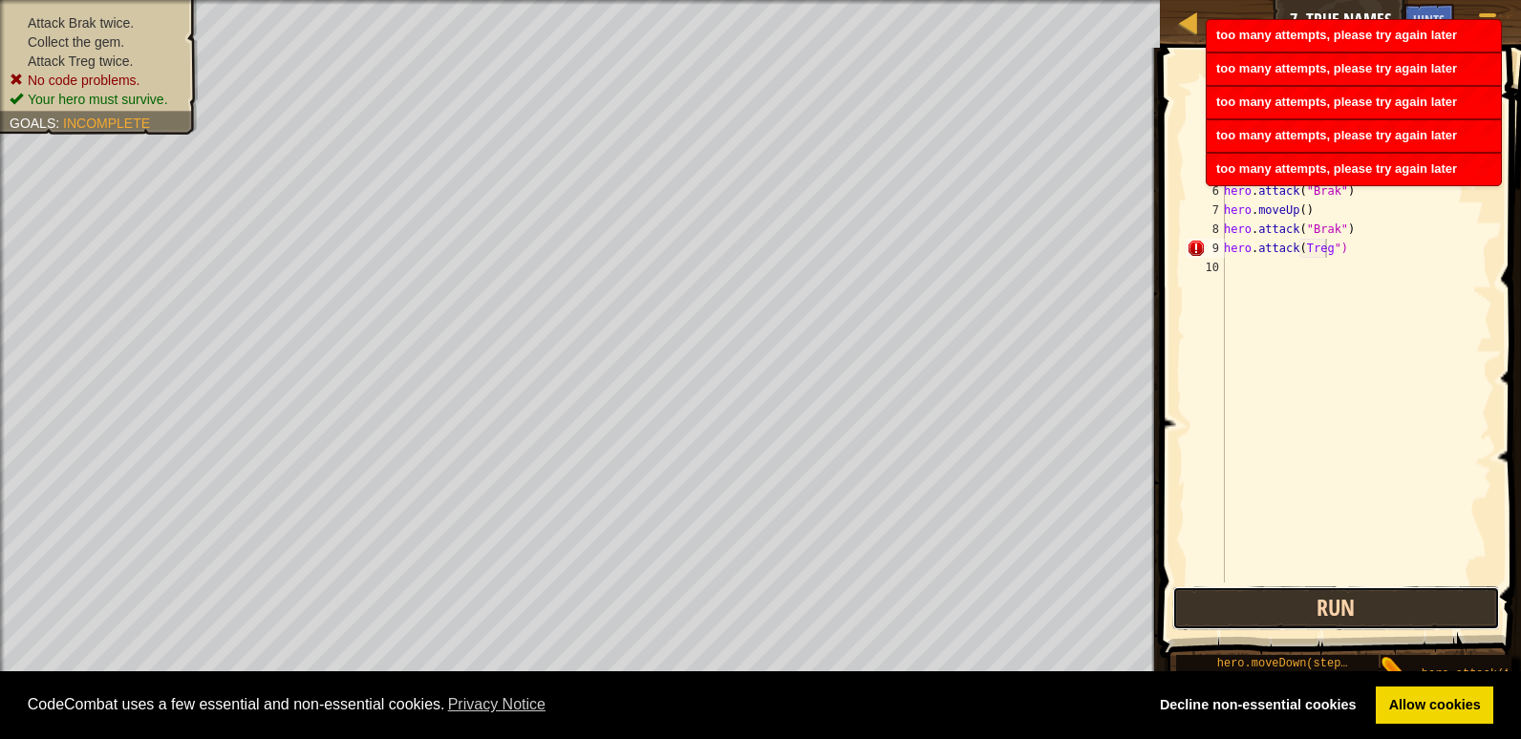
click at [1292, 603] on button "Run" at bounding box center [1336, 609] width 328 height 44
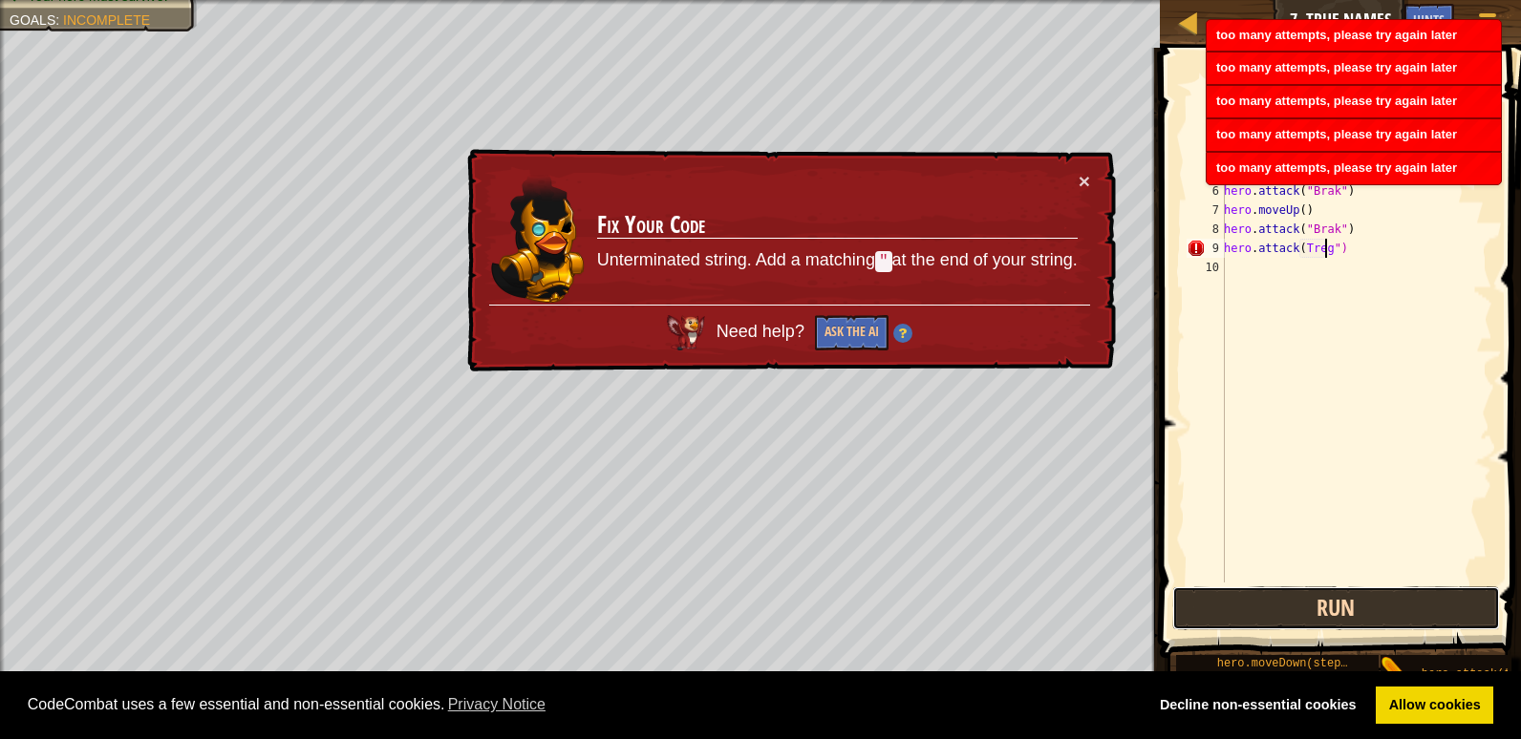
click at [1269, 593] on button "Run" at bounding box center [1336, 609] width 328 height 44
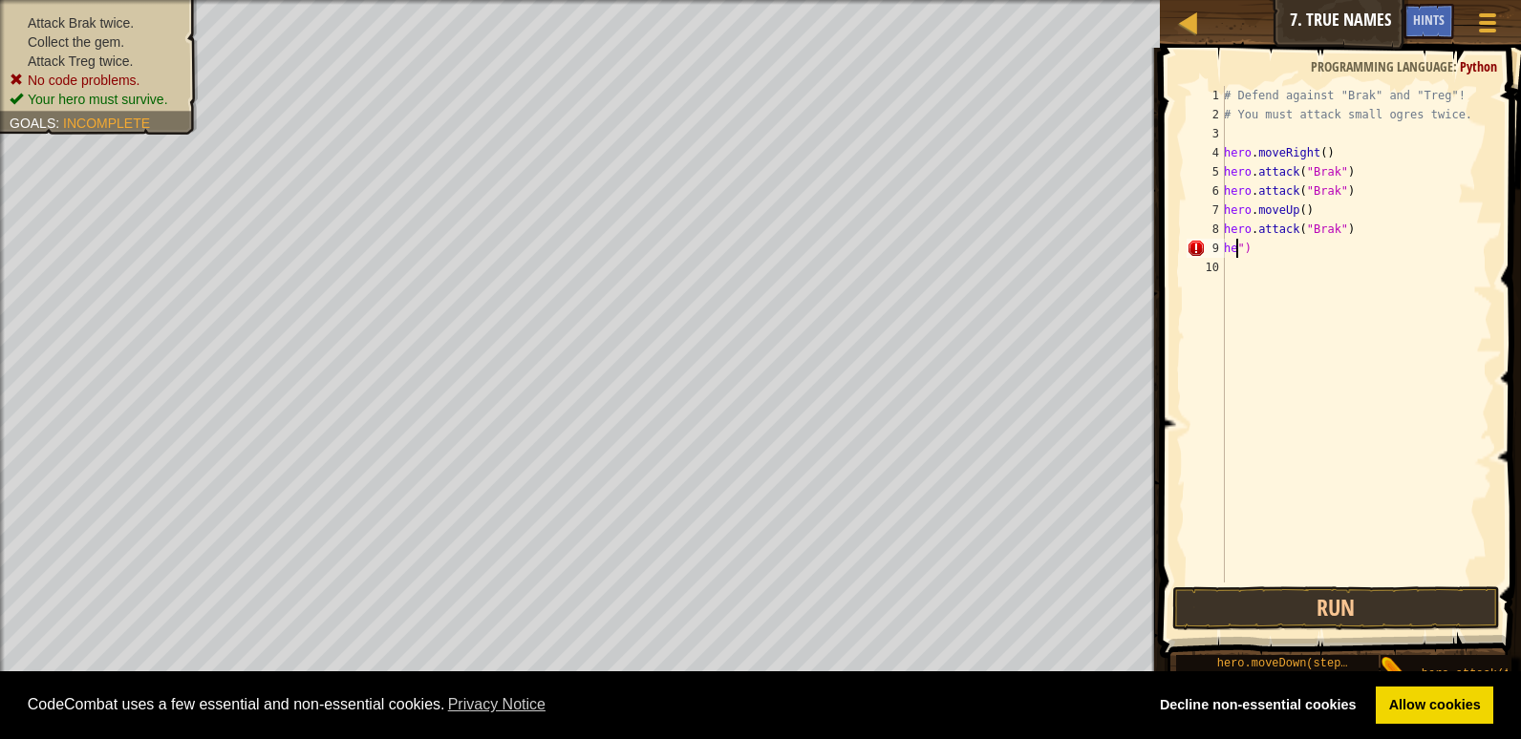
scroll to position [9, 0]
click at [1263, 250] on div "# Defend against "Brak" and "Treg"! # You must attack small ogres twice. hero .…" at bounding box center [1356, 353] width 272 height 535
type textarea """
click at [1358, 231] on div "# Defend against "Brak" and "Treg"! # You must attack small ogres twice. hero .…" at bounding box center [1356, 353] width 272 height 535
type textarea "h"
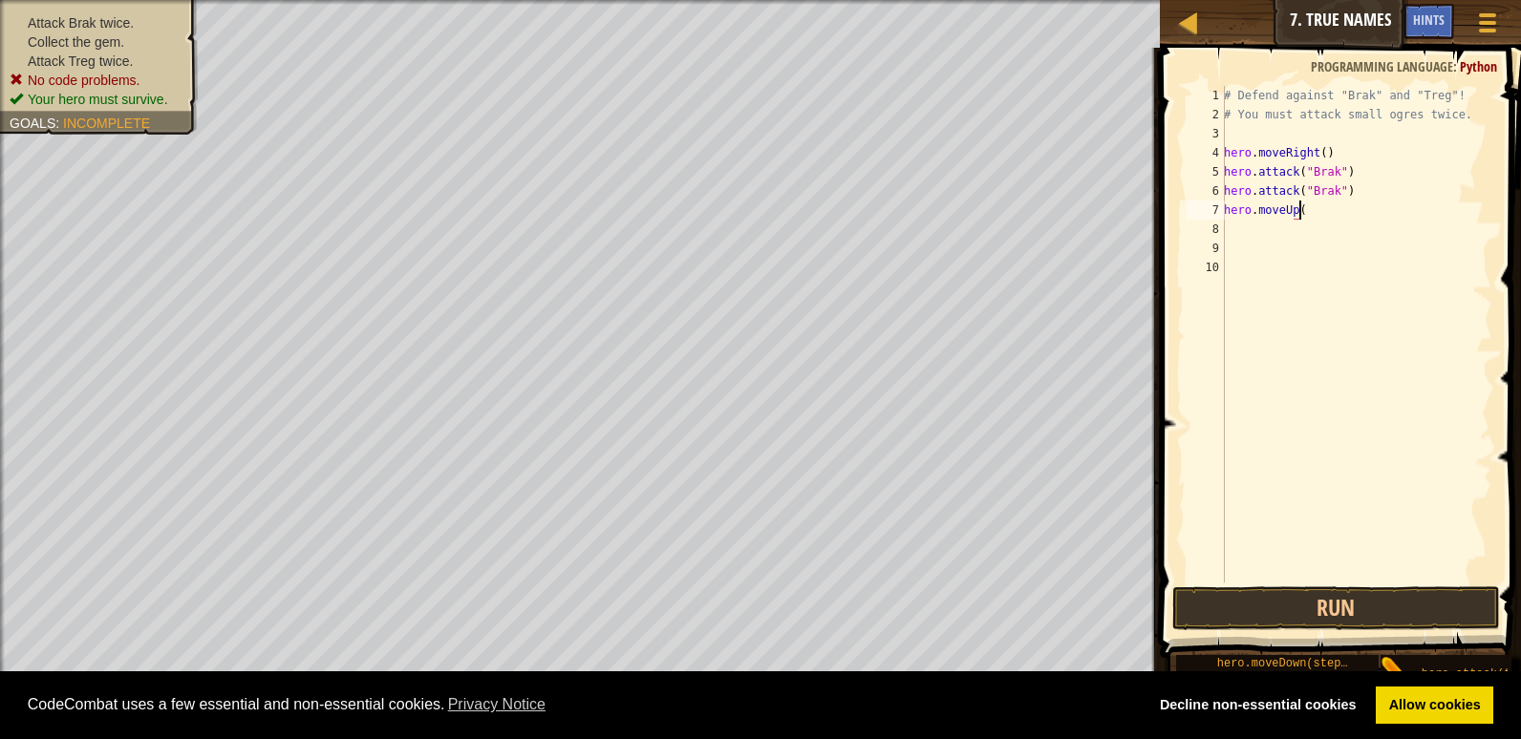
click at [1317, 216] on div "# Defend against "Brak" and "Treg"! # You must attack small ogres twice. hero .…" at bounding box center [1356, 353] width 272 height 535
type textarea "h"
click at [1349, 191] on div "# Defend against "Brak" and "Treg"! # You must attack small ogres twice. hero .…" at bounding box center [1356, 353] width 272 height 535
type textarea "h"
click at [1345, 165] on div "# Defend against "Brak" and "Treg"! # You must attack small ogres twice. hero .…" at bounding box center [1356, 353] width 272 height 535
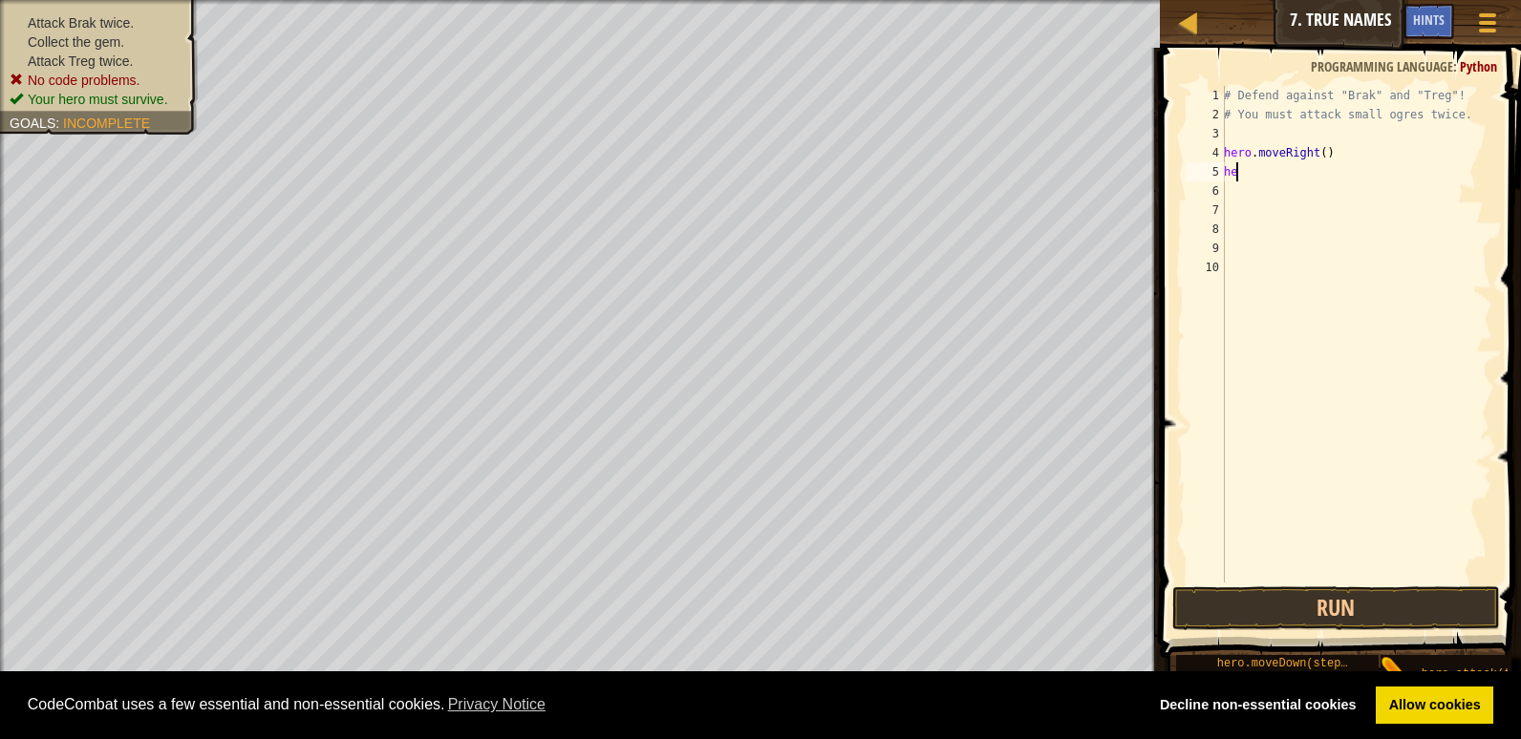
type textarea "h"
click at [1329, 147] on div "# Defend against "Brak" and "Treg"! # You must attack small ogres twice. hero .…" at bounding box center [1353, 353] width 278 height 535
type textarea "h"
click at [1229, 133] on div "# Defend against "Brak" and "Treg"! # You must attack small ogres twice." at bounding box center [1353, 353] width 278 height 535
type textarea "\"
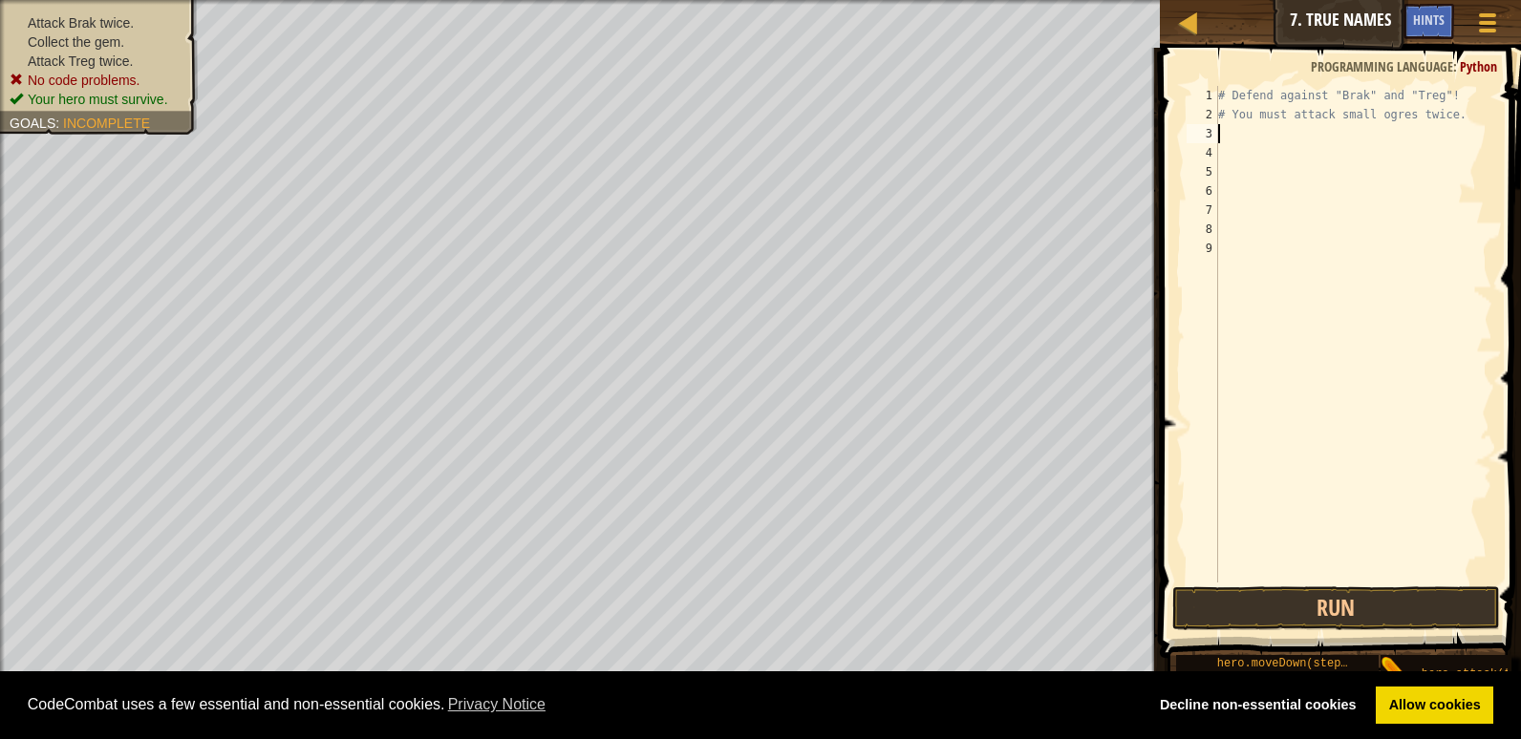
type textarea "# You must attack small ogres twice."
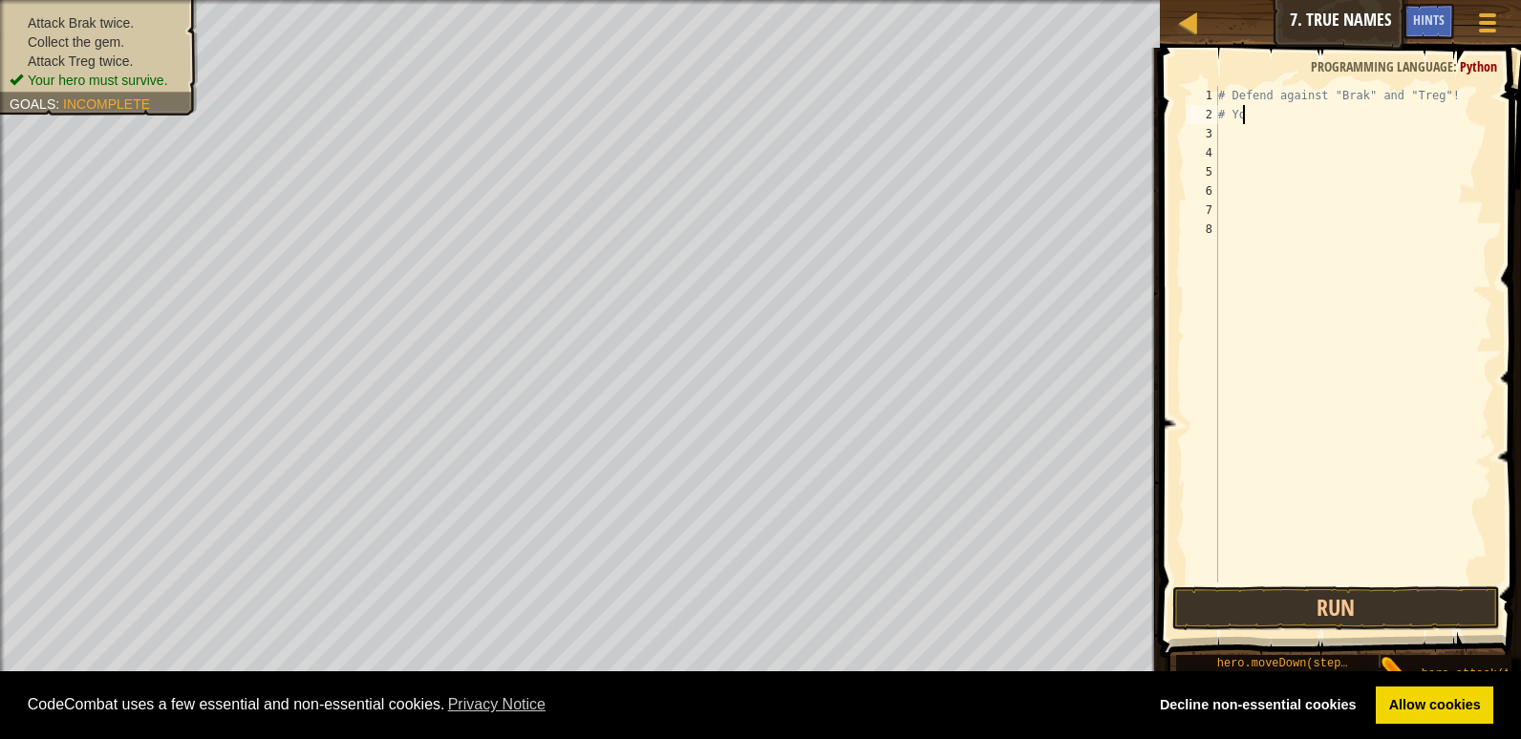
type textarea "#"
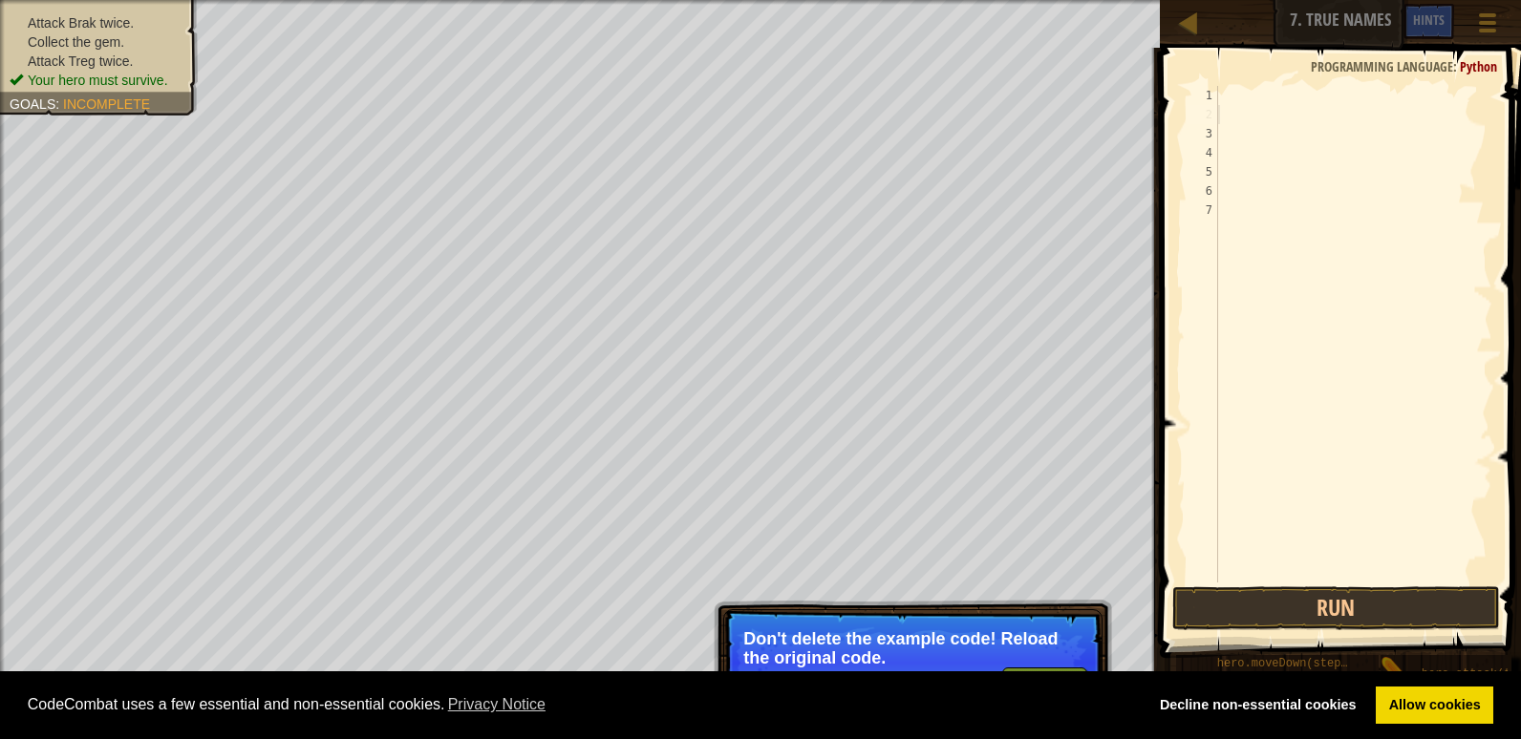
click at [1229, 111] on div at bounding box center [1353, 353] width 278 height 535
click at [1221, 118] on div at bounding box center [1353, 353] width 278 height 535
click at [1268, 595] on button "Run" at bounding box center [1336, 609] width 328 height 44
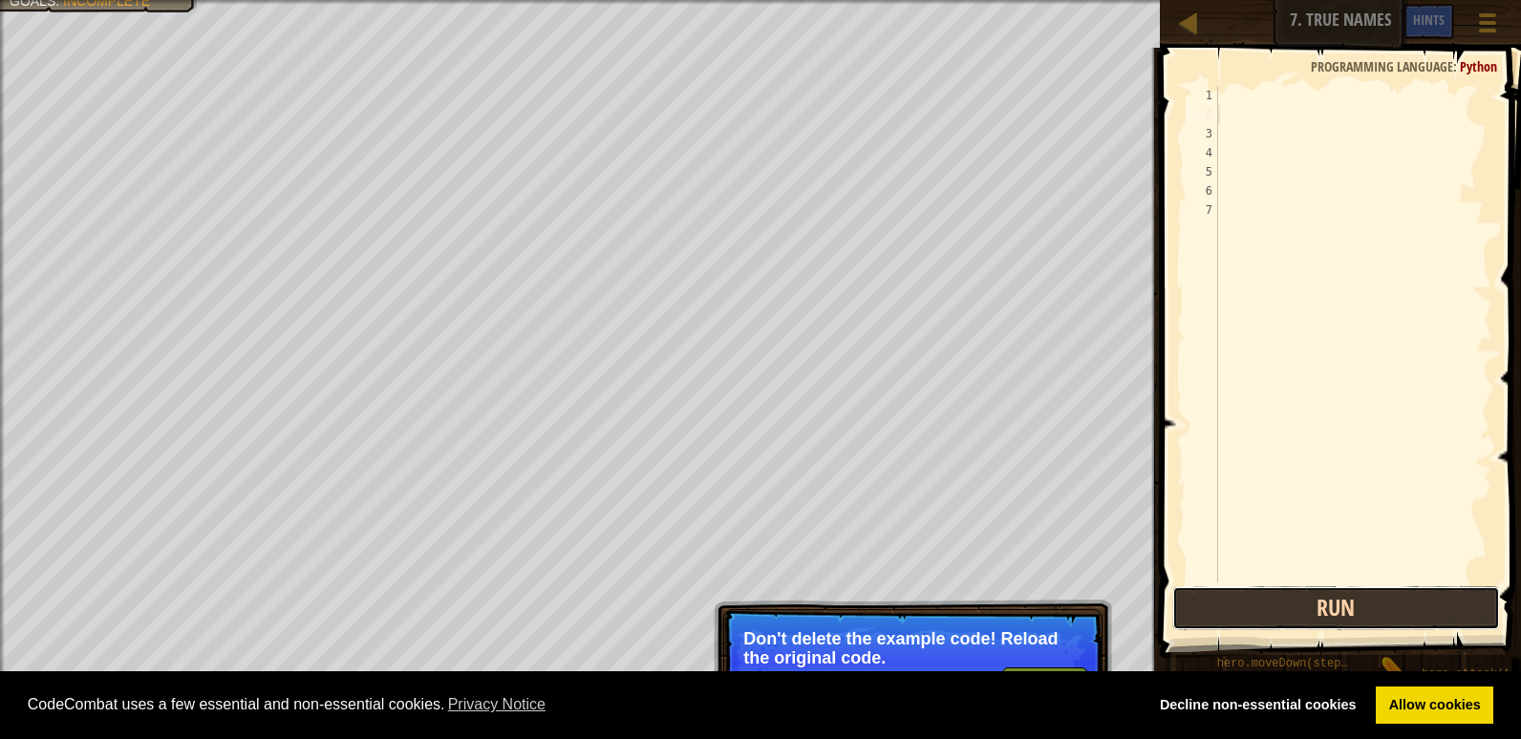
click at [1268, 595] on button "Run" at bounding box center [1336, 609] width 328 height 44
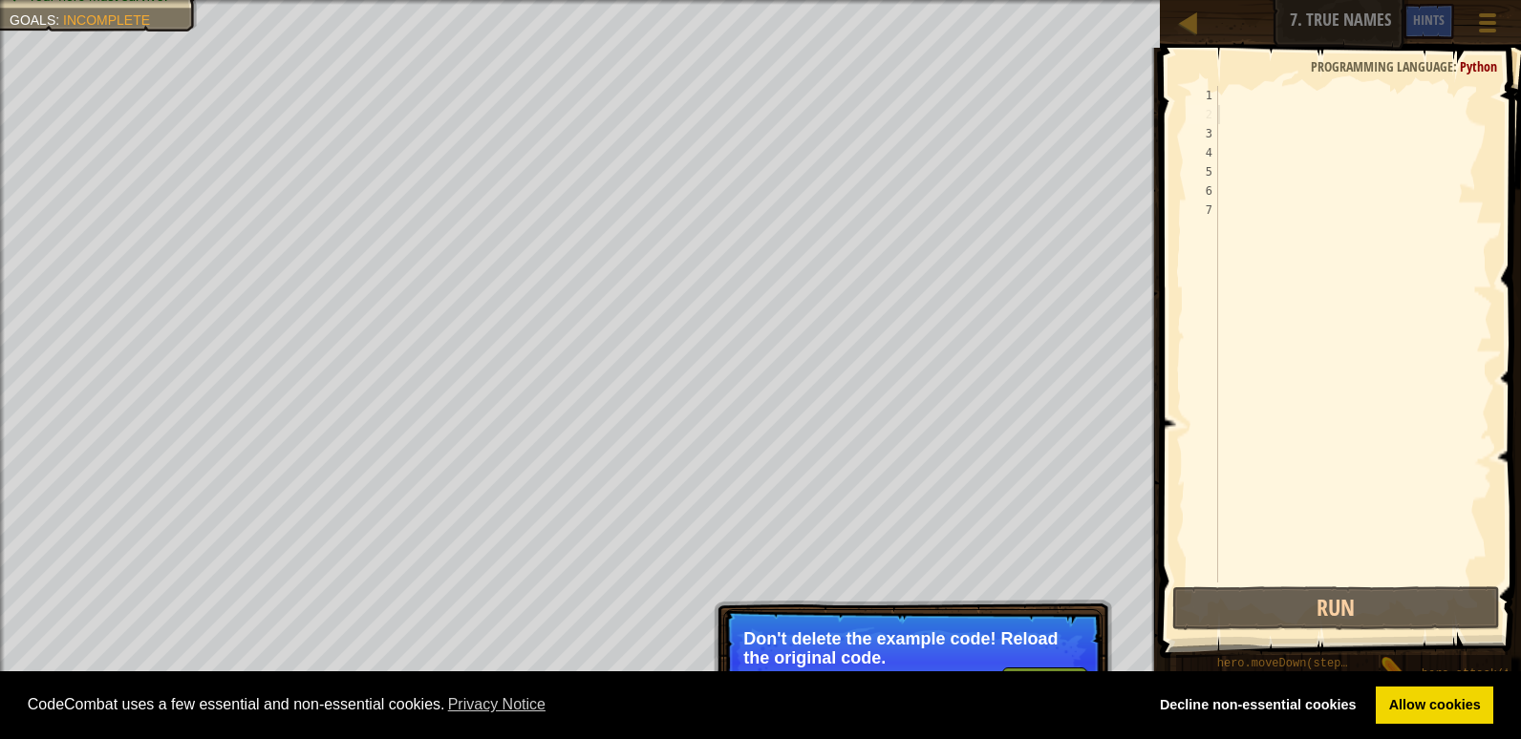
click at [1217, 159] on div "4" at bounding box center [1203, 152] width 32 height 19
click at [1232, 173] on div at bounding box center [1353, 353] width 278 height 535
